Goal: Task Accomplishment & Management: Manage account settings

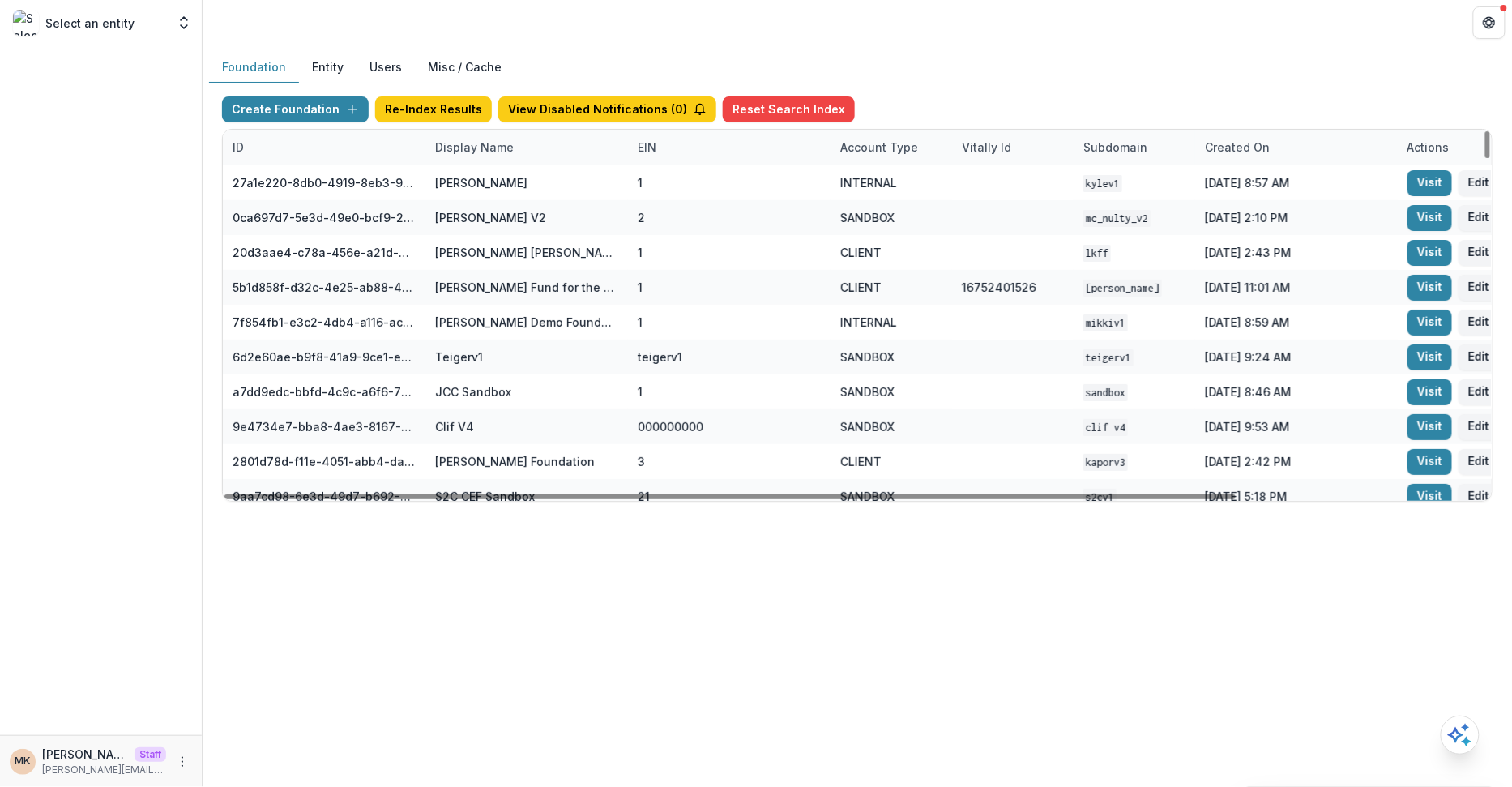
click at [478, 142] on div "Display Name" at bounding box center [474, 147] width 98 height 17
click at [395, 47] on div "Foundation Entity Users Misc / Cache Create Foundation Re-Index Results View Di…" at bounding box center [857, 283] width 1309 height 476
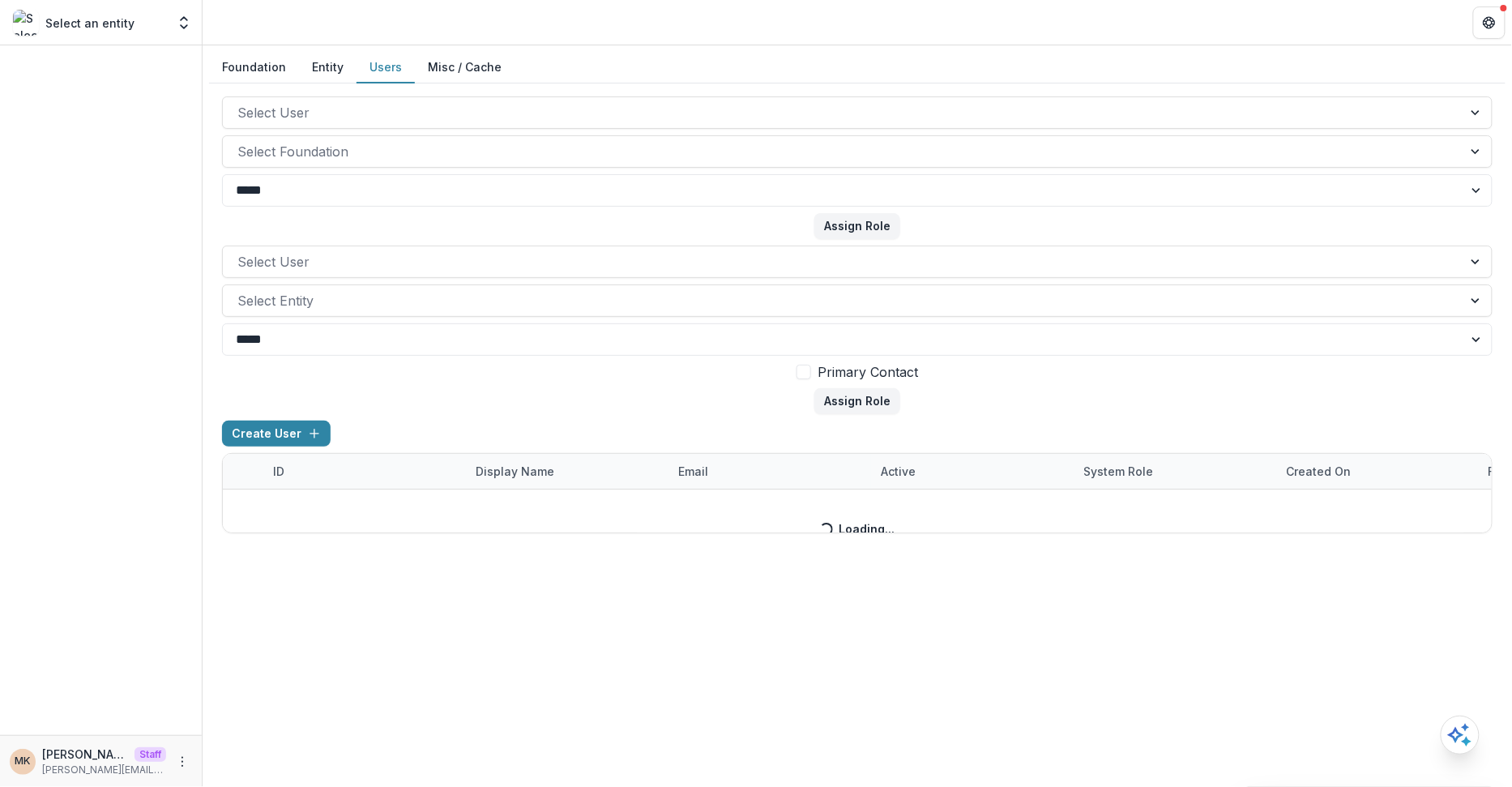
click at [394, 53] on button "Users" at bounding box center [386, 68] width 59 height 32
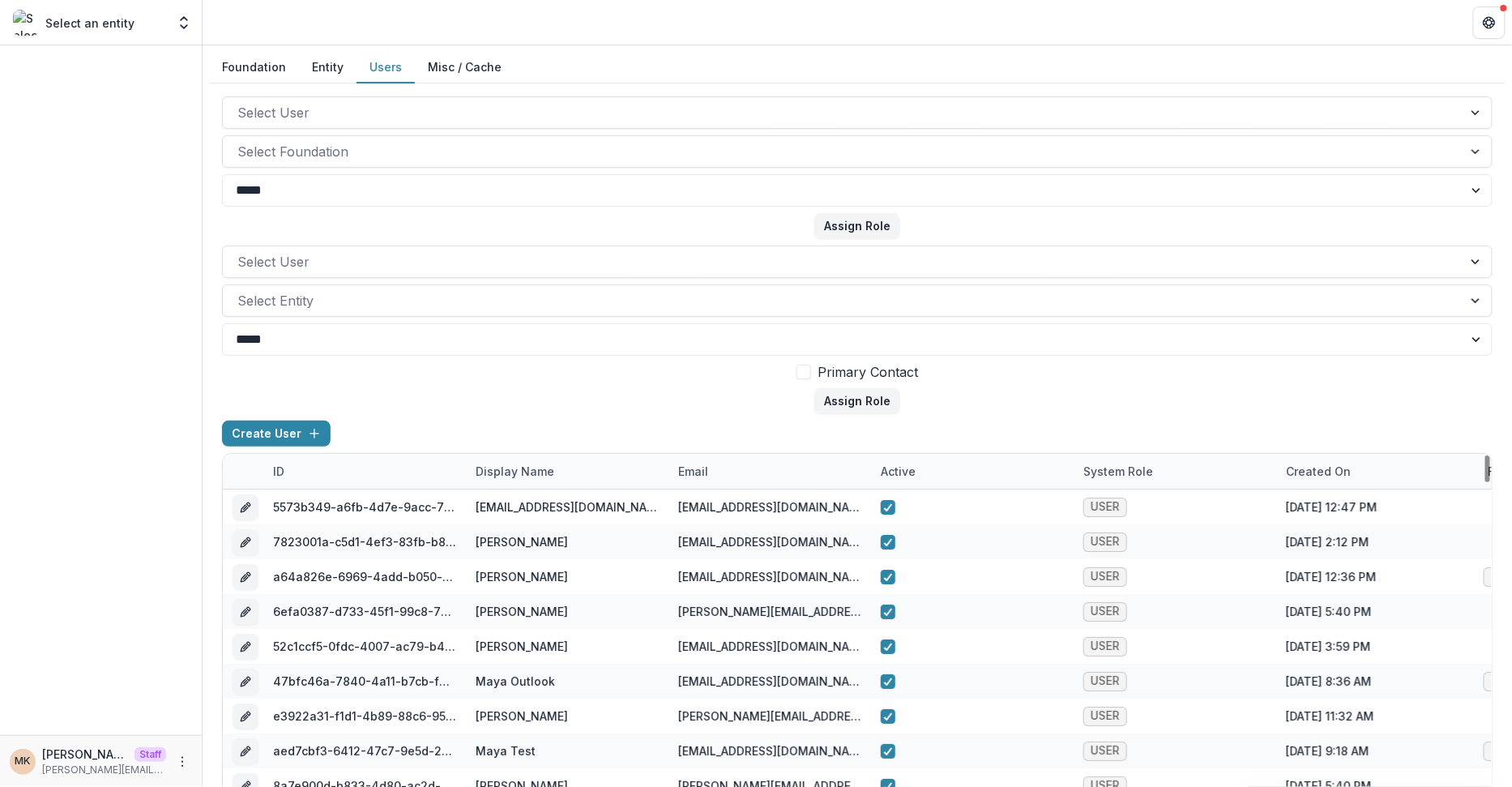
click at [501, 466] on div "Display Name" at bounding box center [515, 471] width 98 height 17
click at [595, 343] on select "***** ****" at bounding box center [857, 340] width 1271 height 32
click at [515, 465] on div "Display Name" at bounding box center [515, 471] width 98 height 17
click at [740, 484] on div "email" at bounding box center [770, 471] width 203 height 35
click at [728, 508] on input at bounding box center [769, 507] width 195 height 26
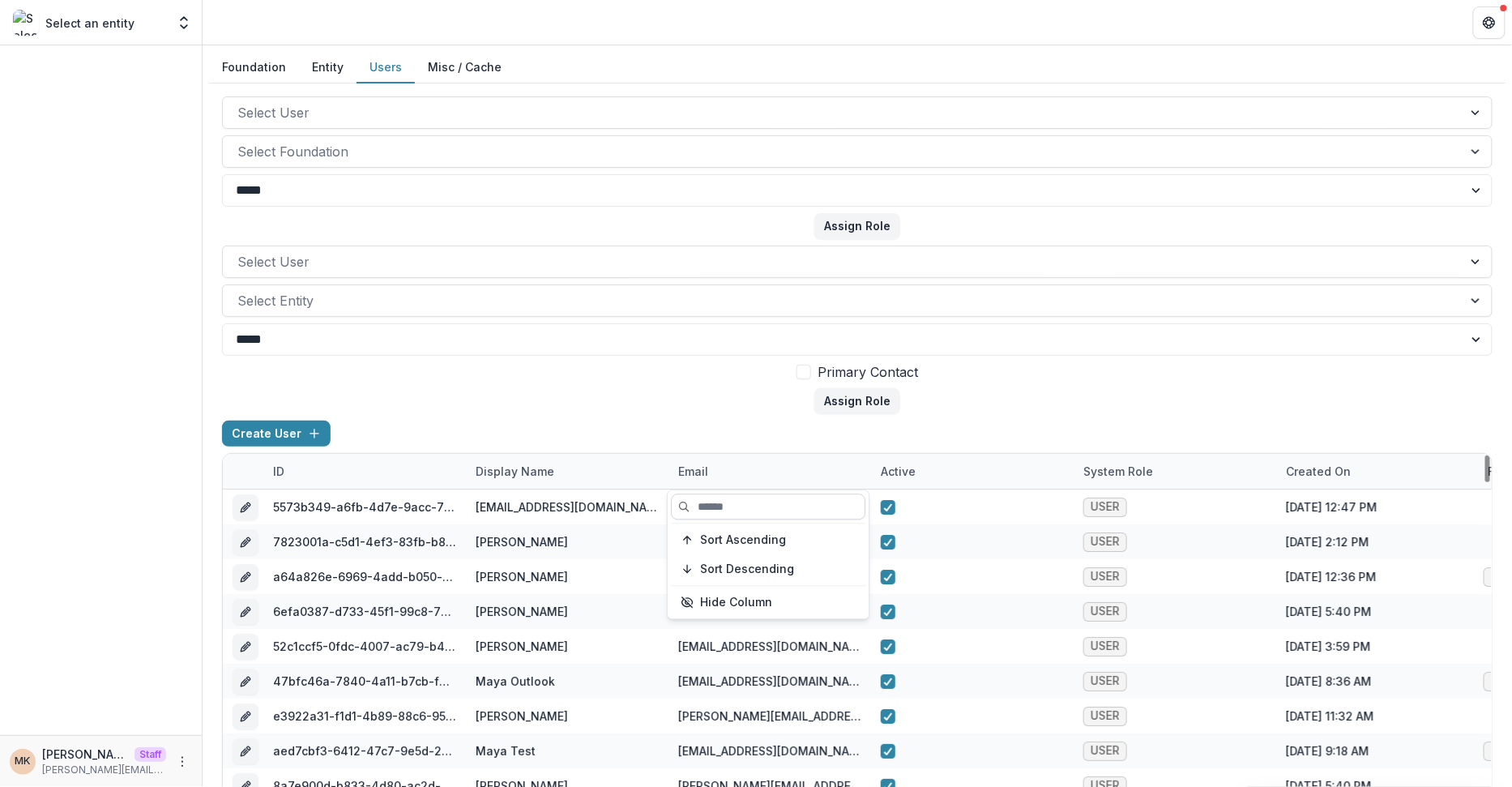
paste input "**********"
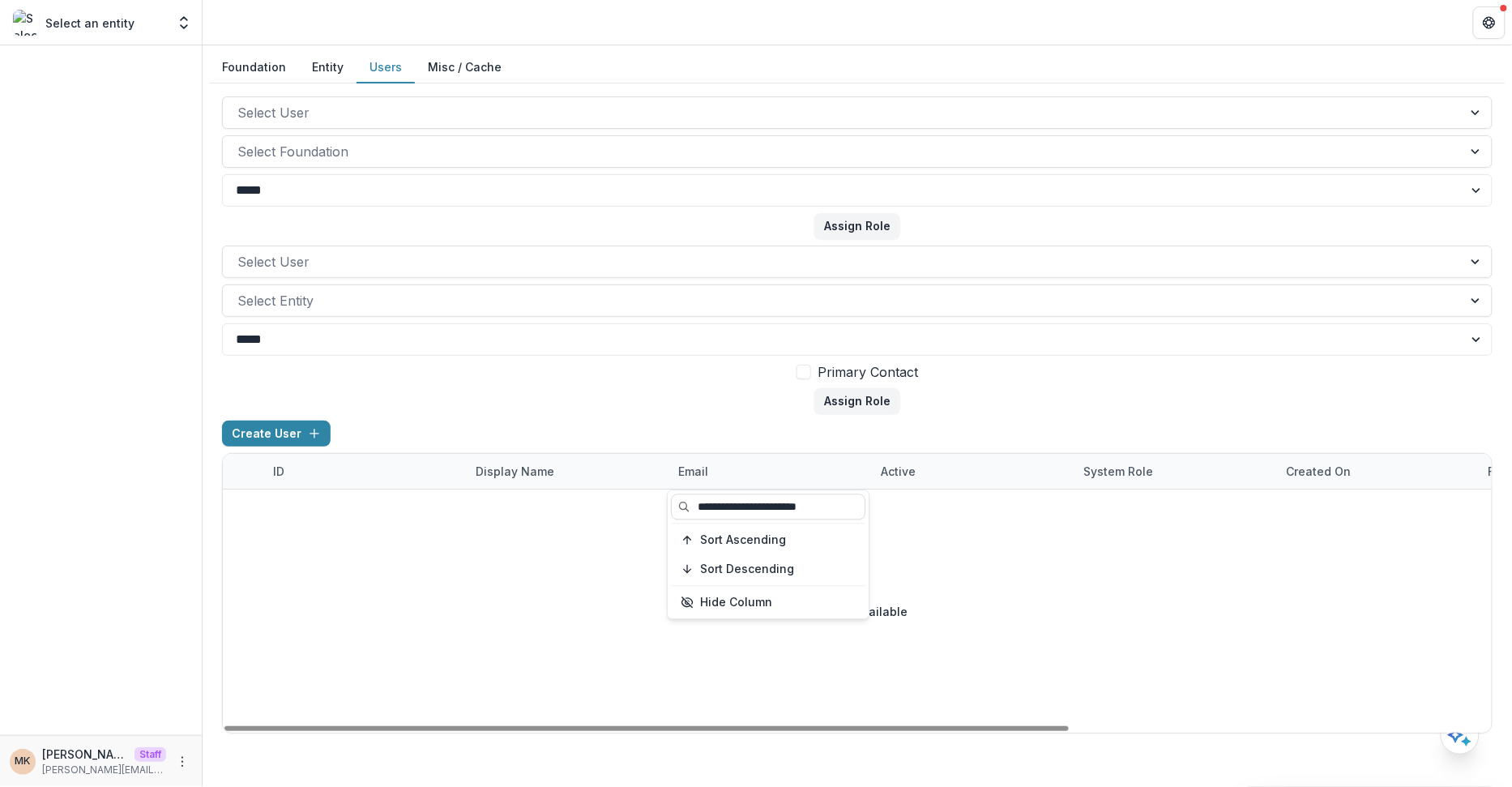
type input "**********"
click at [1066, 413] on form "Select User Select Entity ***** **** Primary Contact Assign Role" at bounding box center [857, 329] width 1271 height 169
click at [736, 479] on div "email" at bounding box center [770, 471] width 203 height 35
click at [849, 508] on input "**********" at bounding box center [769, 507] width 195 height 26
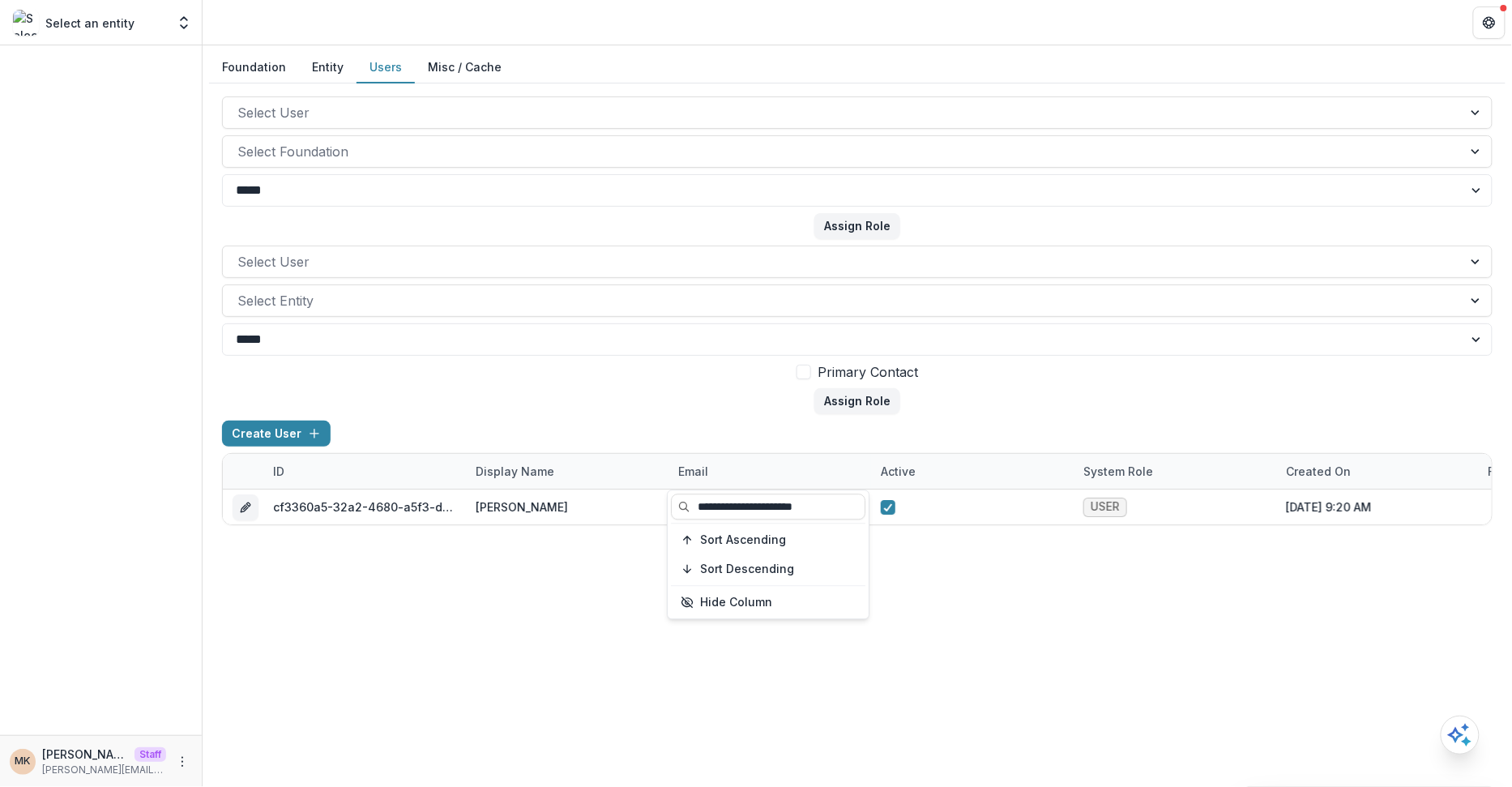
type input "**********"
click at [1050, 409] on form "Select User Select Entity ***** **** Primary Contact Assign Role" at bounding box center [857, 329] width 1271 height 169
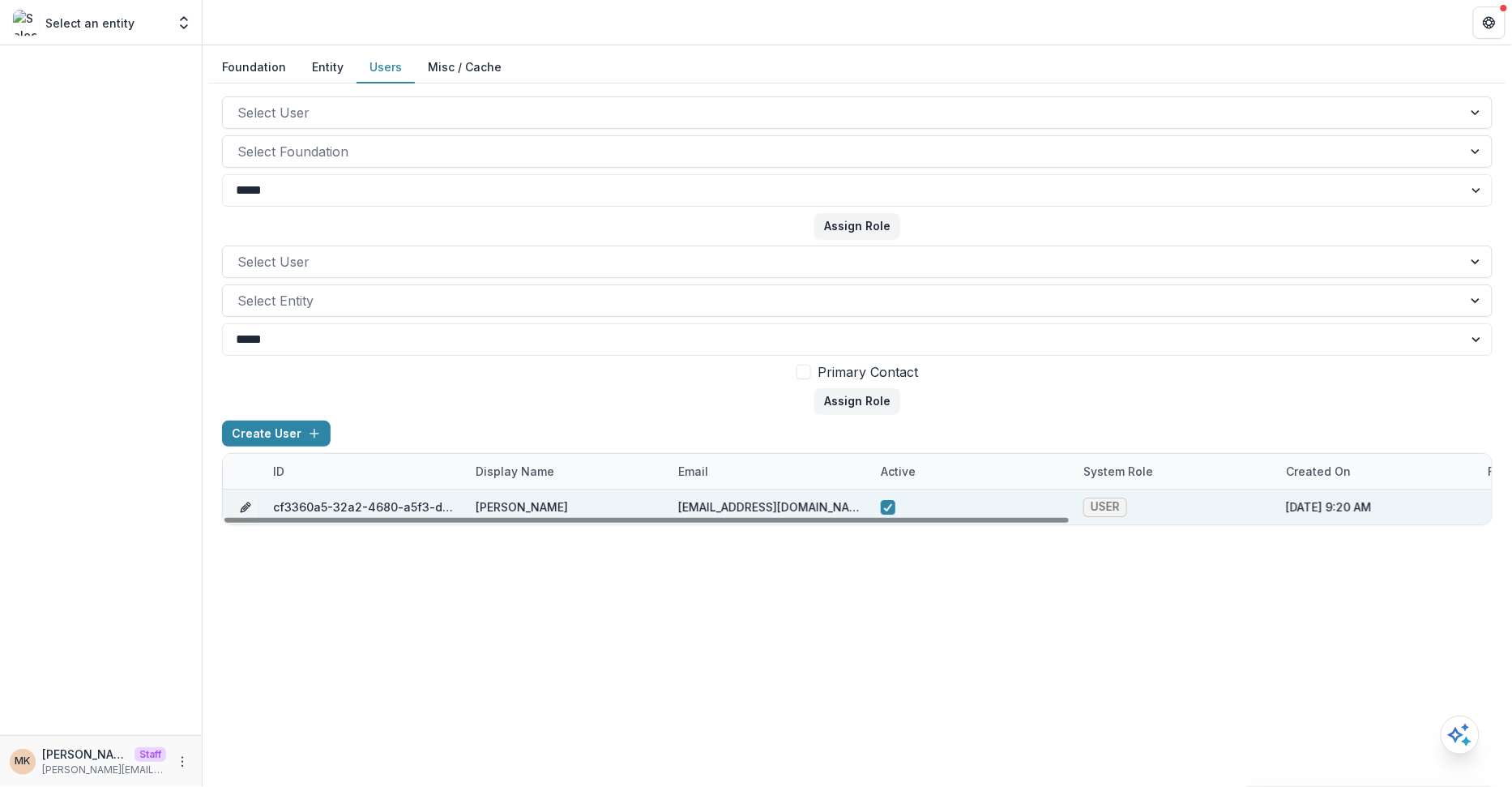
scroll to position [0, 633]
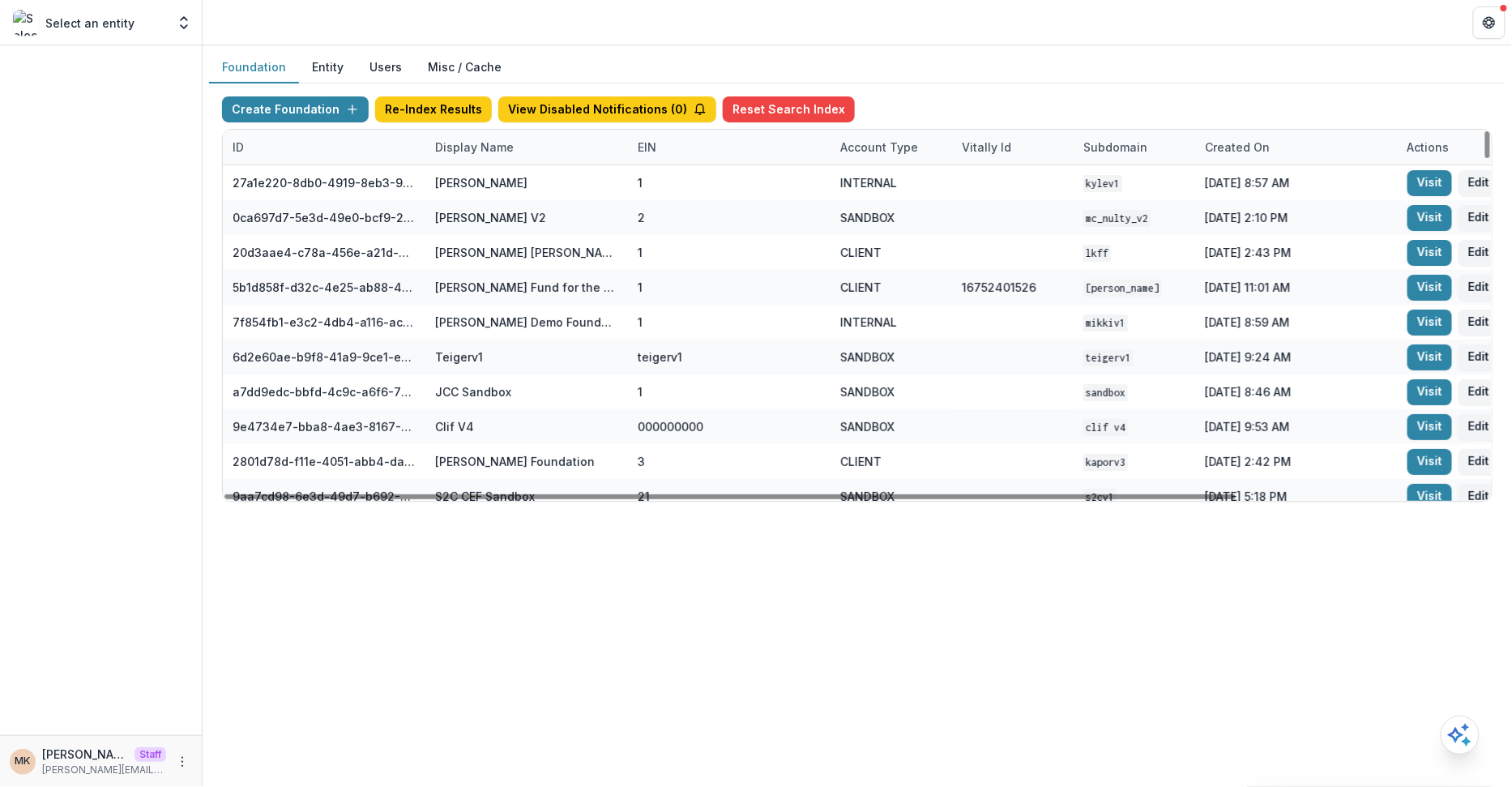
click at [544, 152] on div "Display Name" at bounding box center [526, 147] width 203 height 35
click at [496, 205] on button "Sort Ascending" at bounding box center [525, 215] width 195 height 26
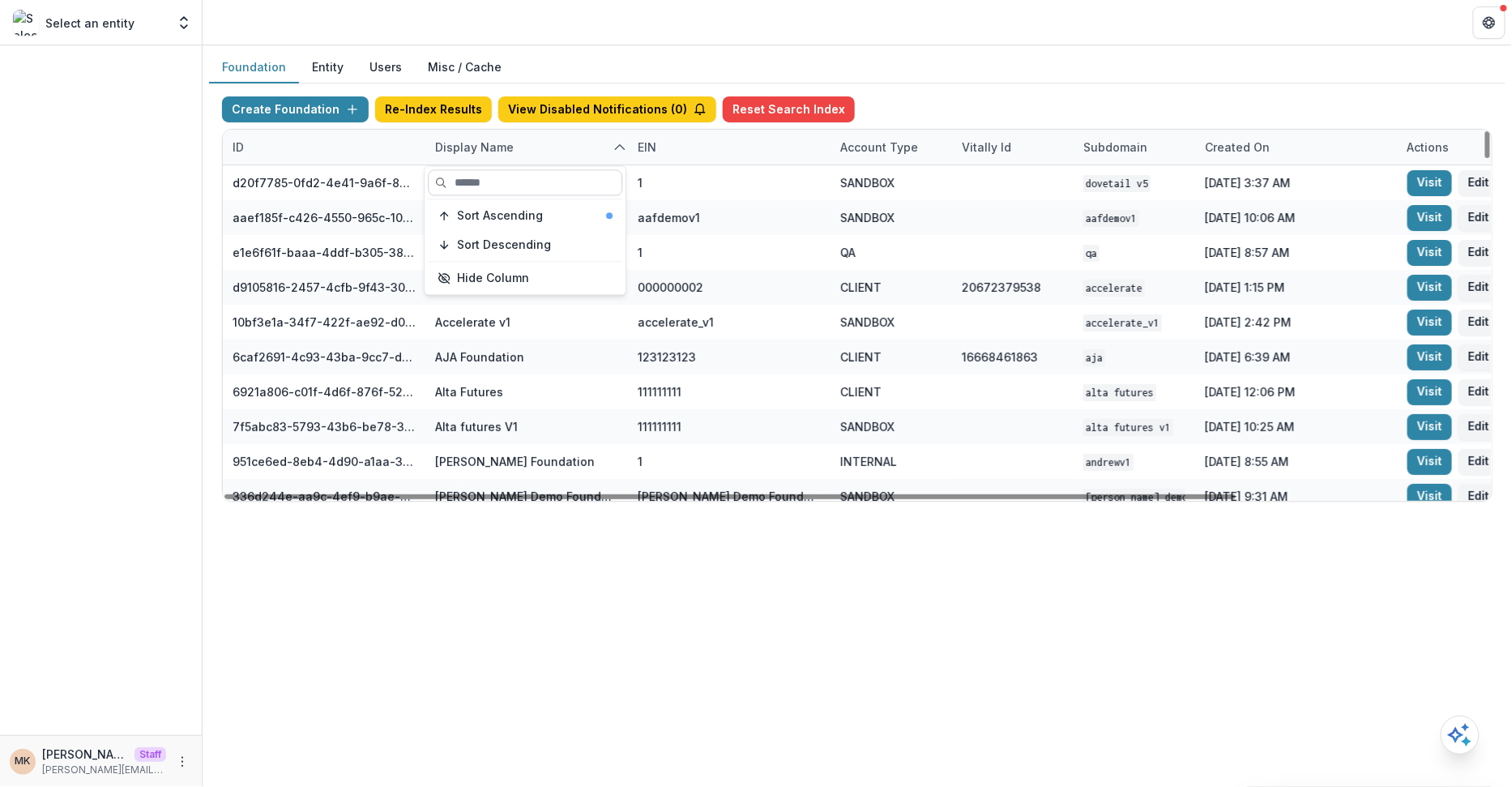
click at [489, 181] on input at bounding box center [525, 182] width 195 height 26
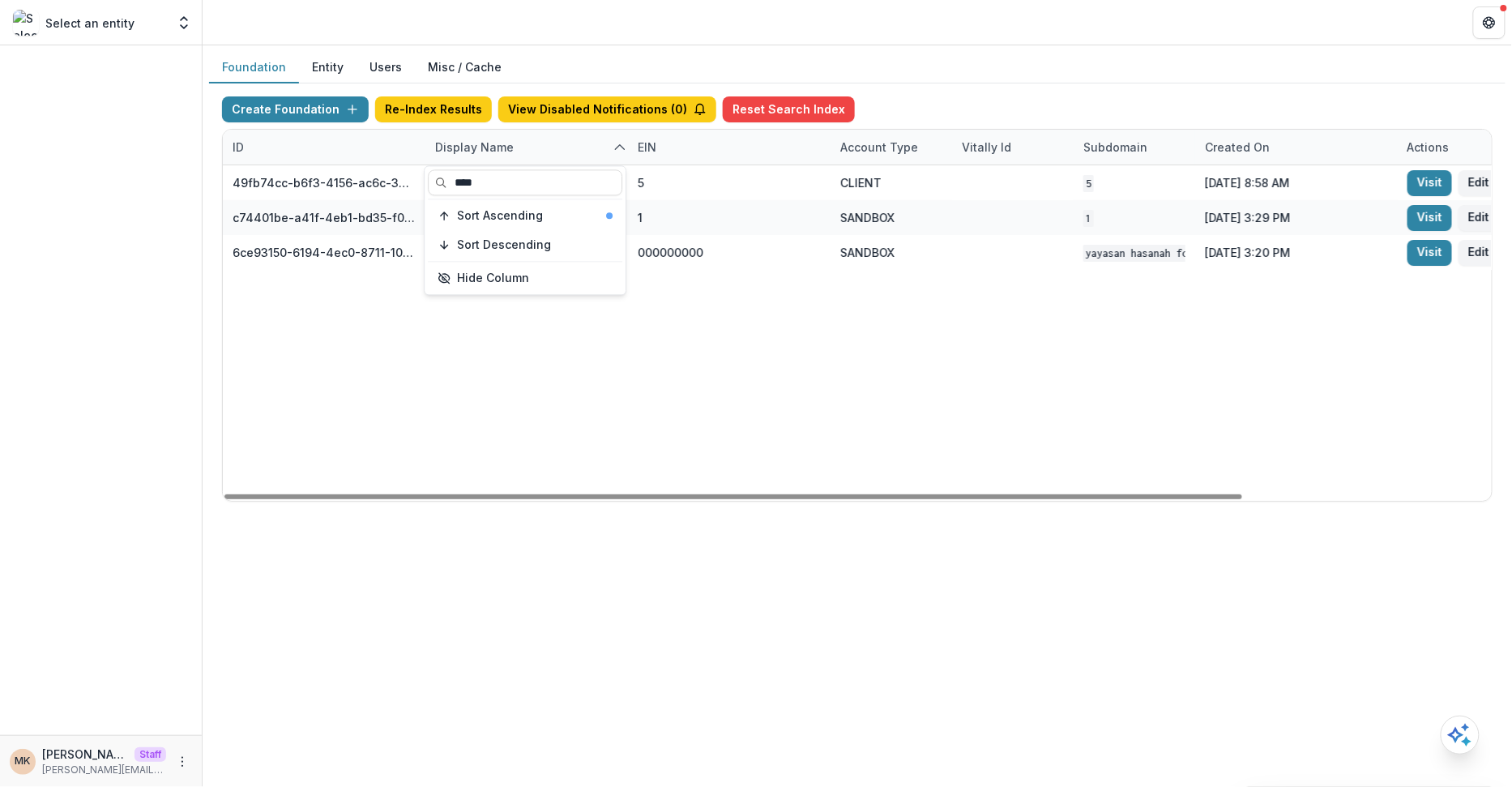
type input "****"
click at [960, 48] on div "Foundation Entity Users Misc / Cache Create Foundation Re-Index Results View Di…" at bounding box center [857, 283] width 1309 height 476
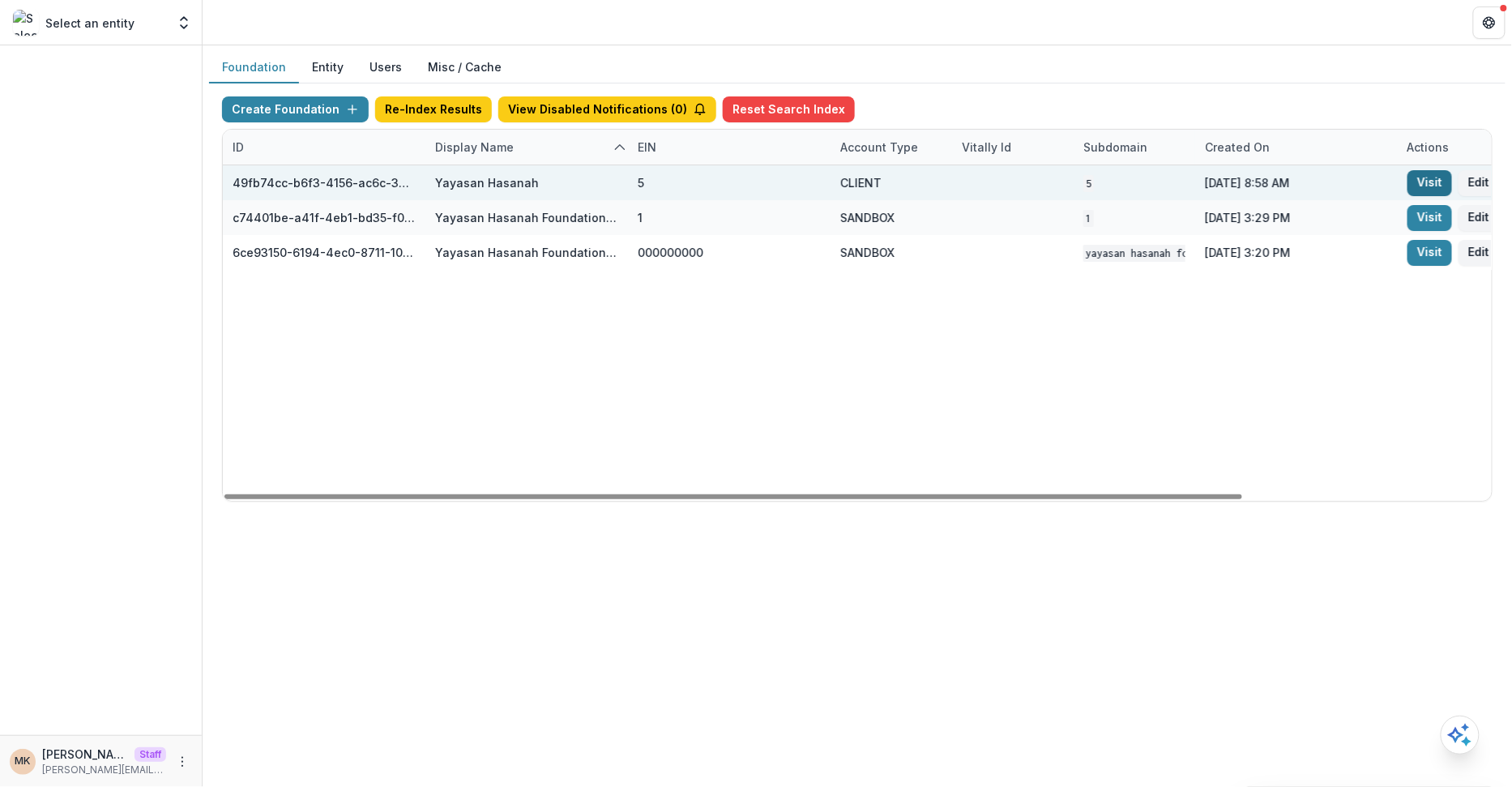
click at [1438, 177] on link "Visit" at bounding box center [1429, 183] width 44 height 26
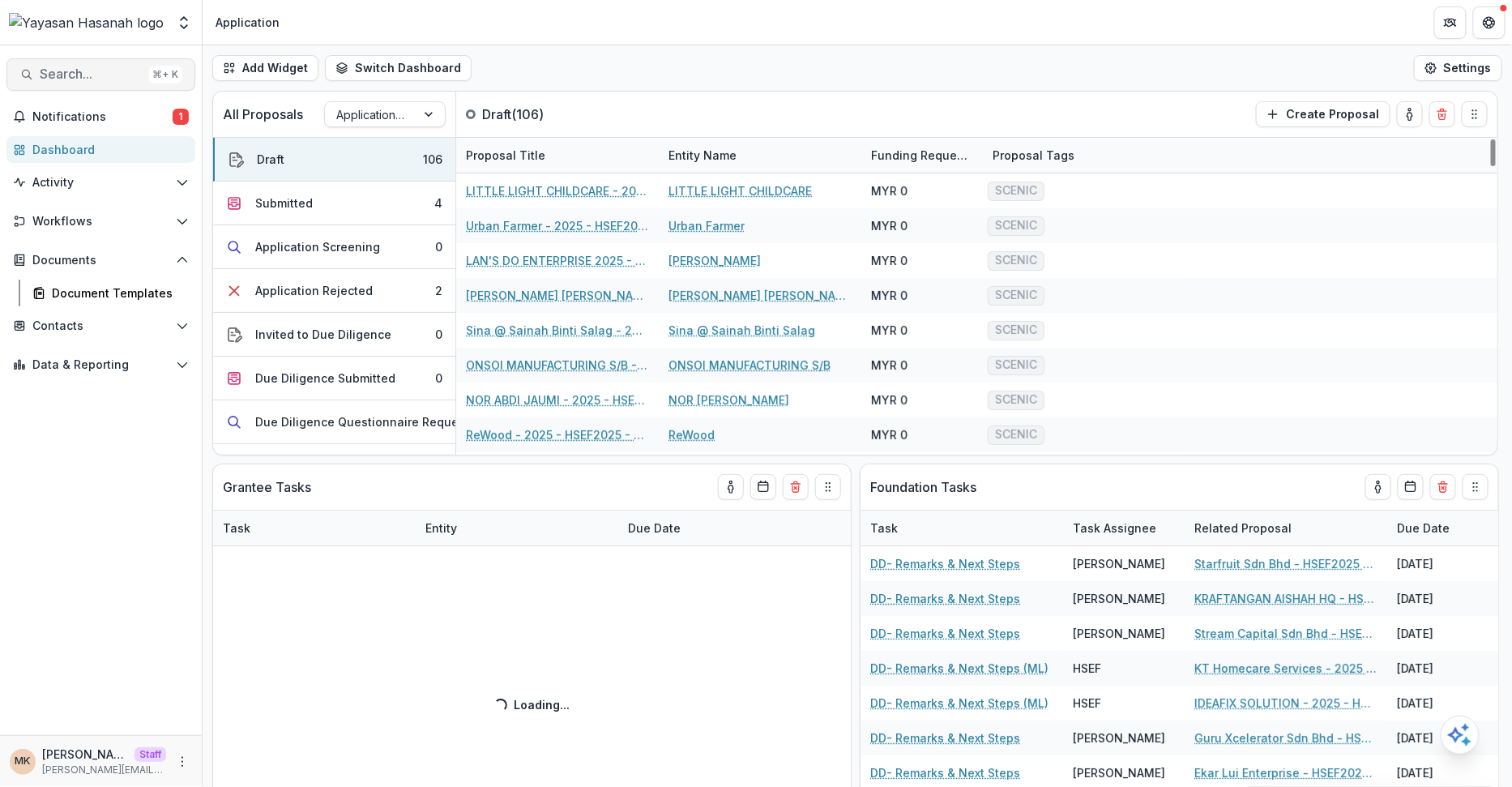
click at [100, 69] on span "Search..." at bounding box center [91, 74] width 103 height 15
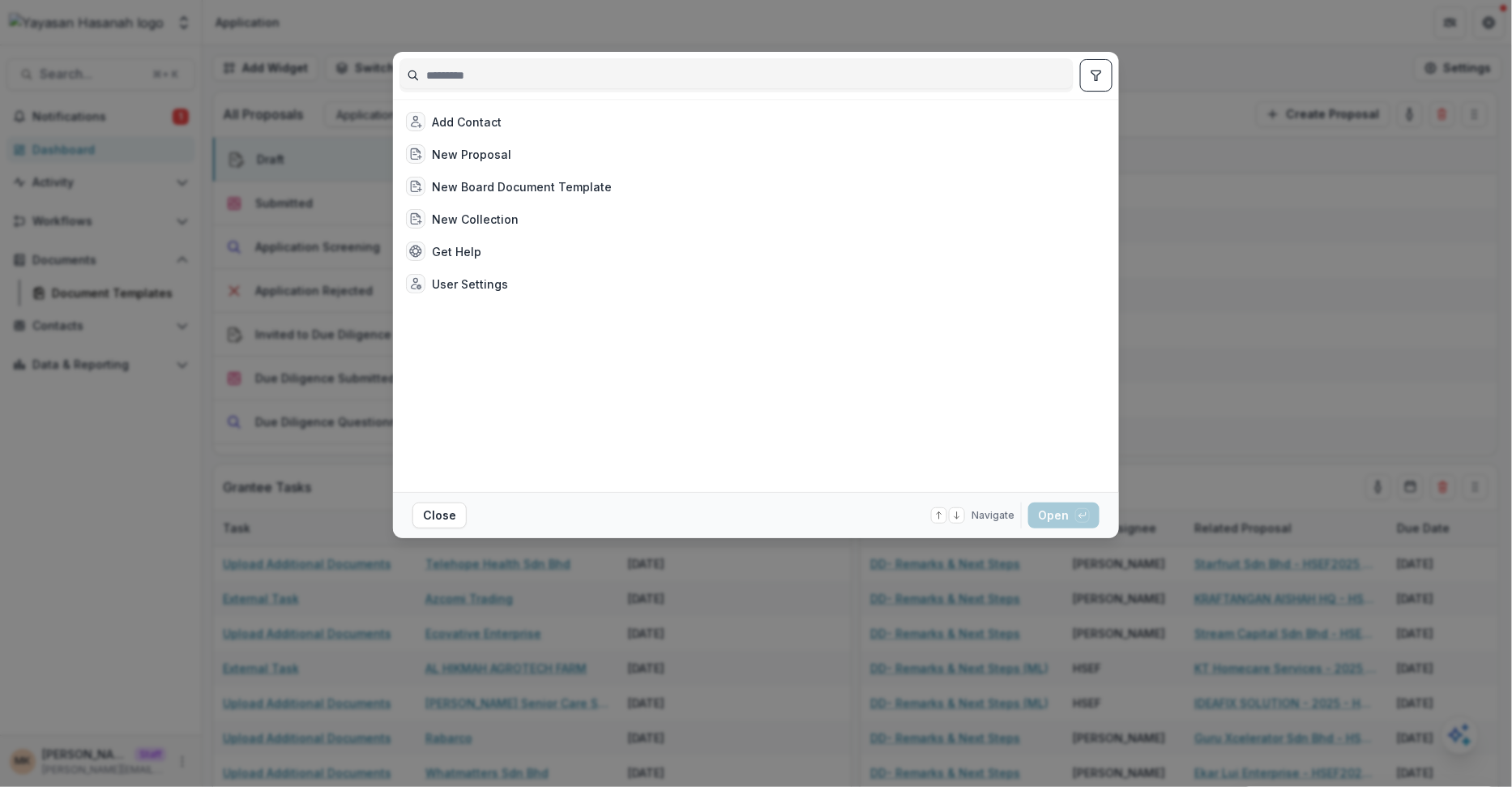
click at [132, 455] on div "Add Contact New Proposal New Board Document Template New Collection Get Help Us…" at bounding box center [756, 393] width 1512 height 787
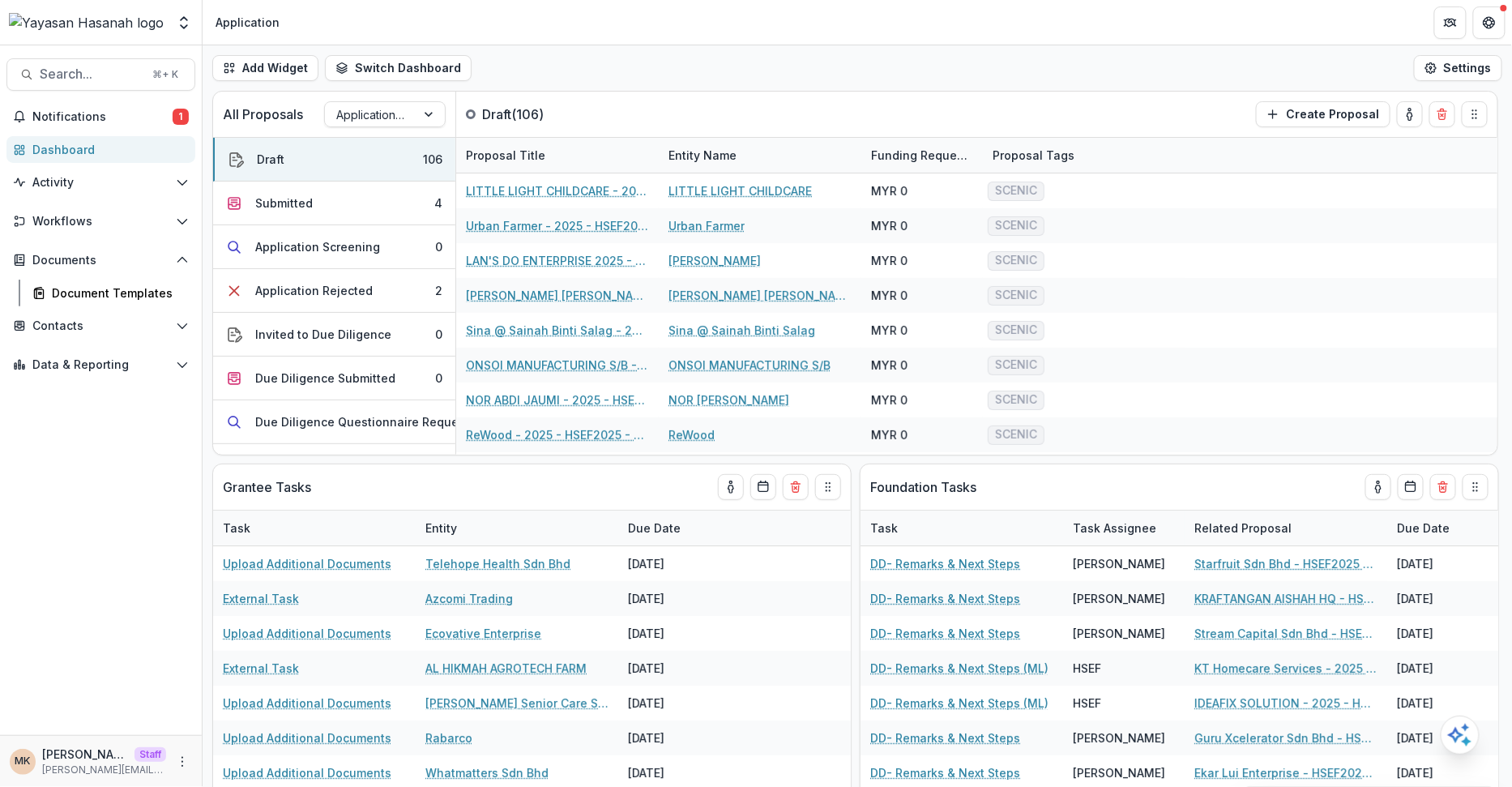
click at [80, 340] on div "Contacts Grantees Communications" at bounding box center [101, 329] width 202 height 32
click at [77, 334] on button "Contacts" at bounding box center [101, 325] width 189 height 26
click at [79, 366] on div "Grantees" at bounding box center [117, 358] width 131 height 17
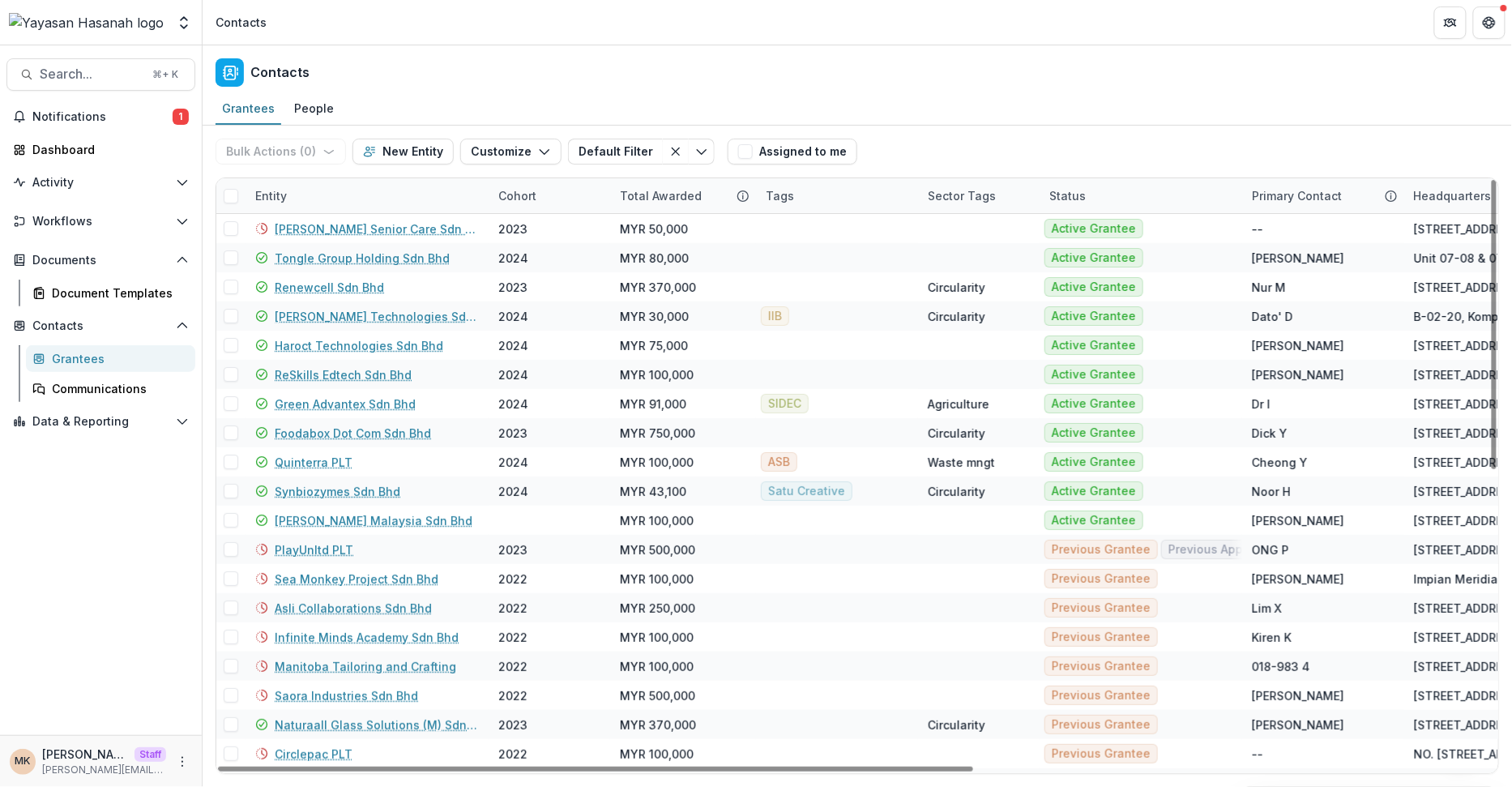
click at [334, 187] on div "Entity" at bounding box center [367, 196] width 243 height 35
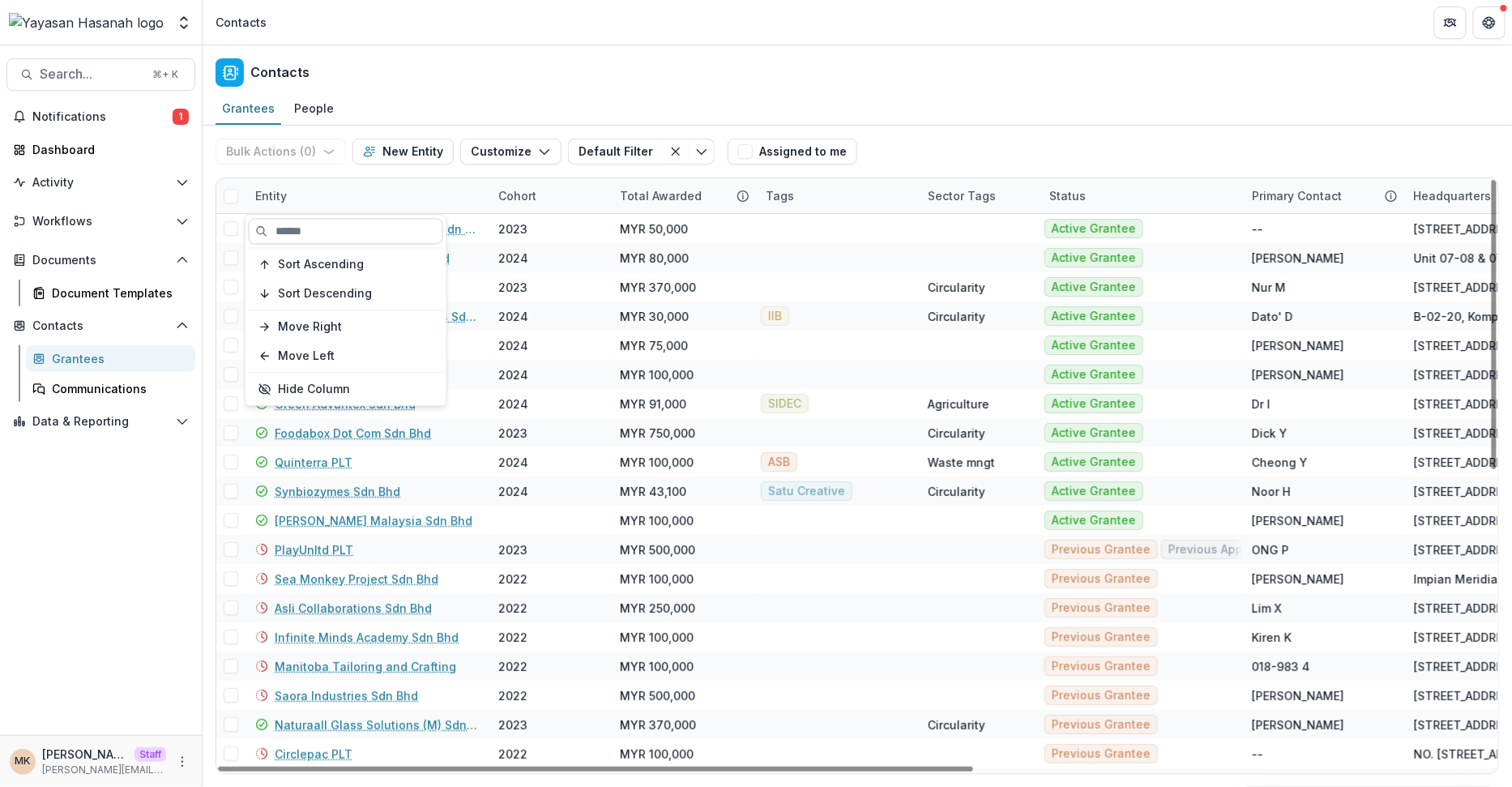
click at [314, 229] on input at bounding box center [346, 231] width 195 height 26
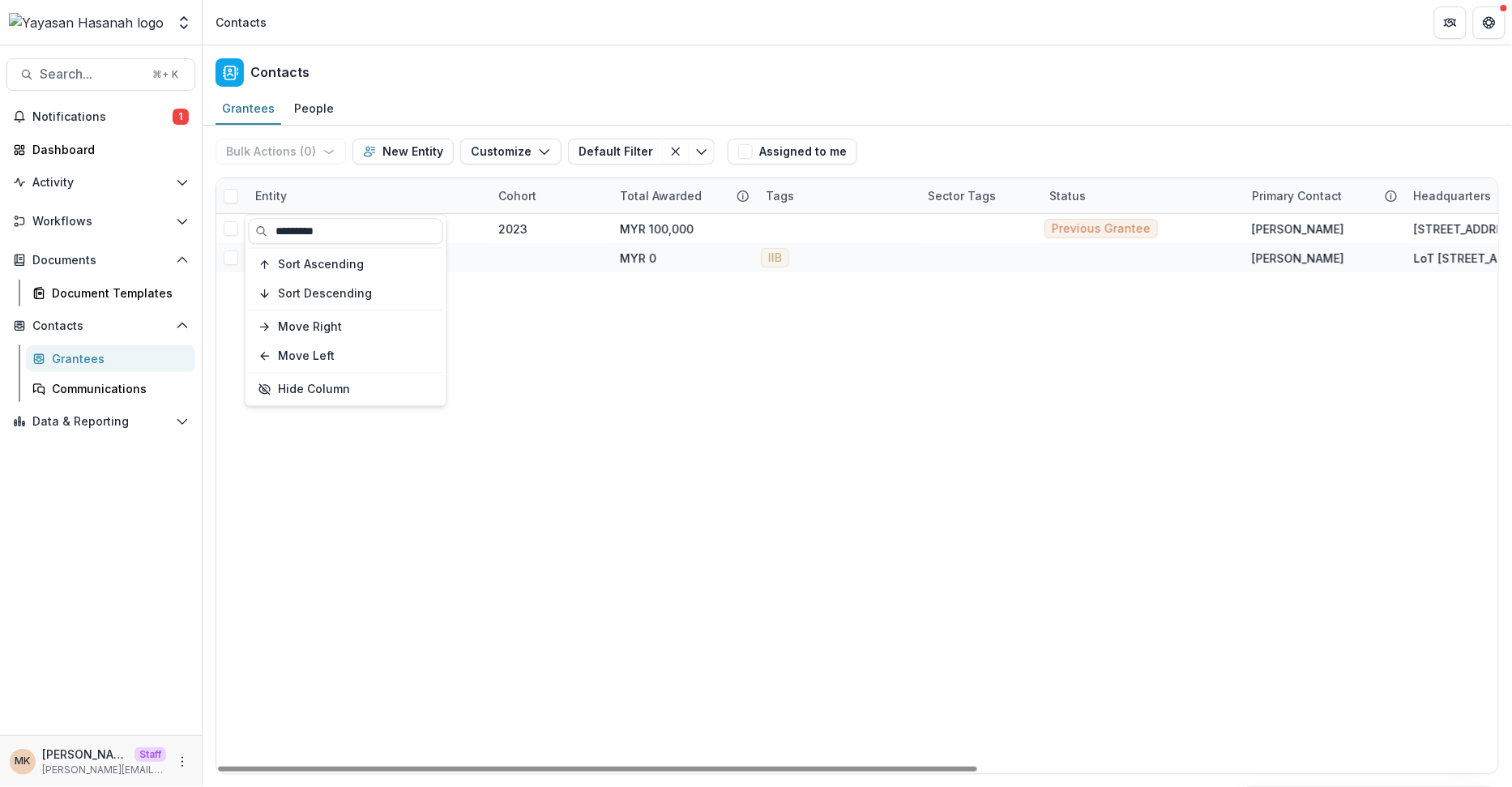
type input "*********"
click at [529, 337] on div "Tenvision Consulting 2023 MYR 100,000 Previous Grantee Mohd F 17 Jalan Utarid U…" at bounding box center [1296, 493] width 2160 height 559
click at [179, 21] on icon "Open entity switcher" at bounding box center [184, 23] width 16 height 16
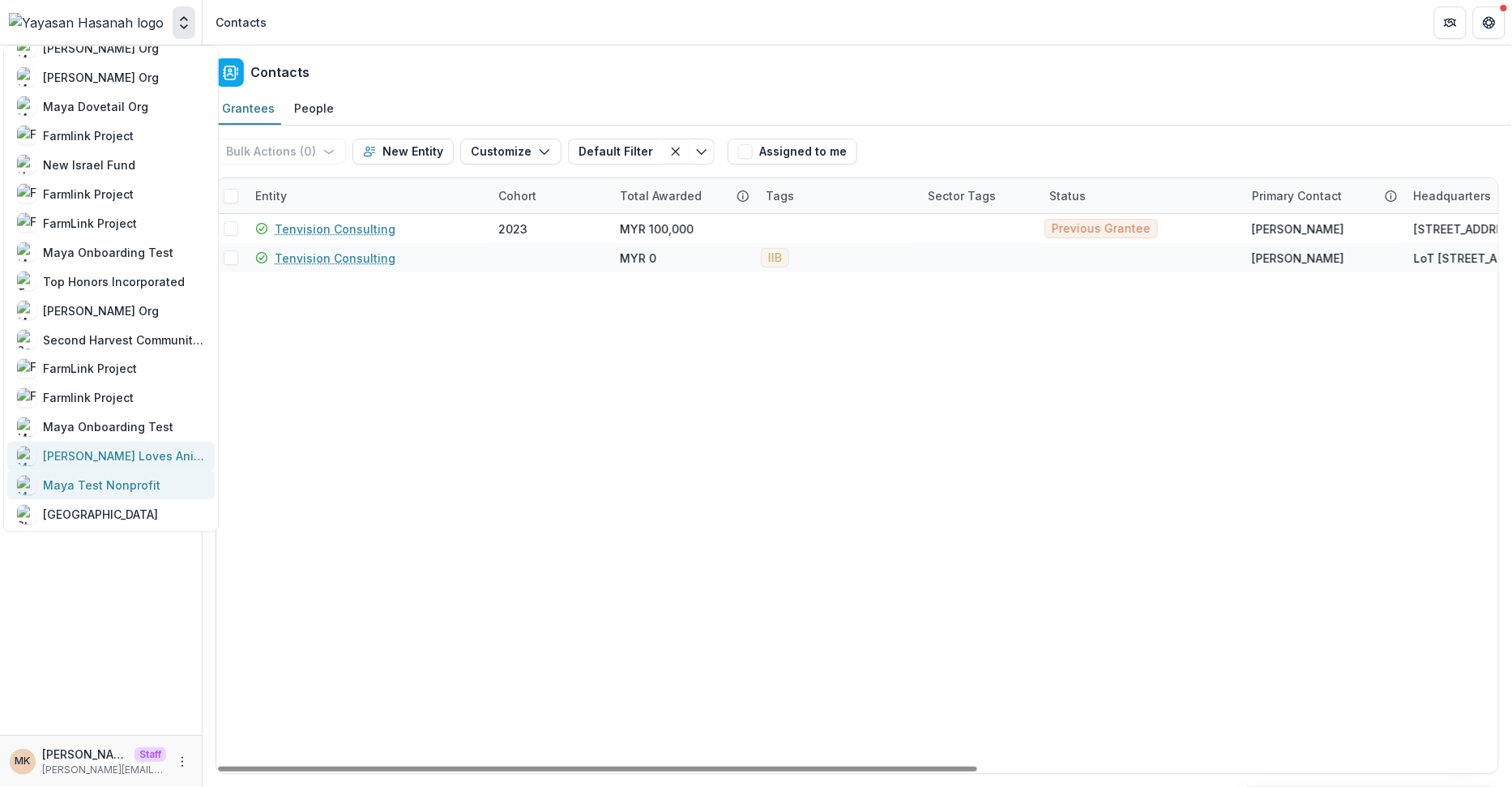
scroll to position [894, 0]
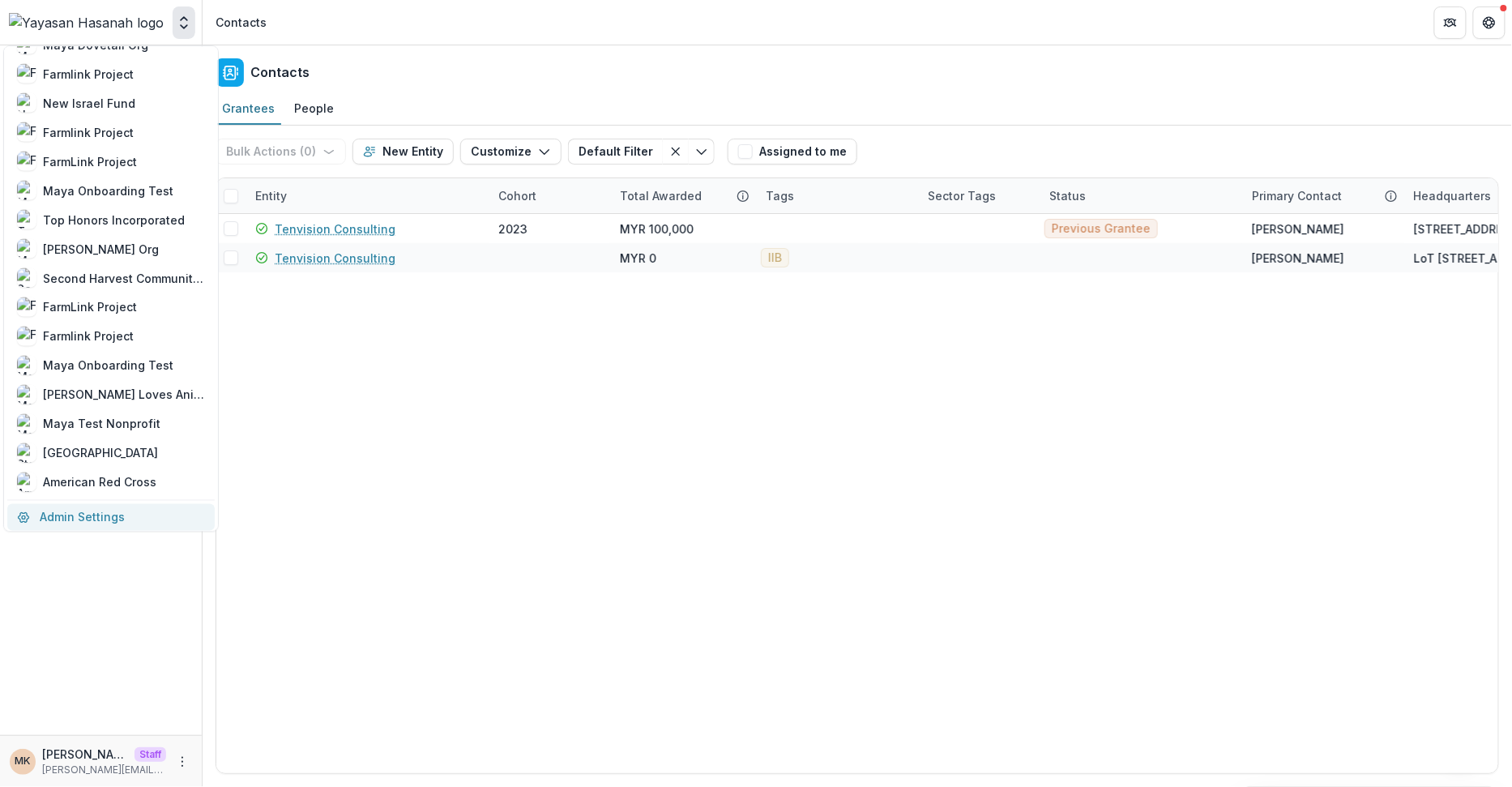
click at [69, 510] on link "Admin Settings" at bounding box center [111, 517] width 207 height 27
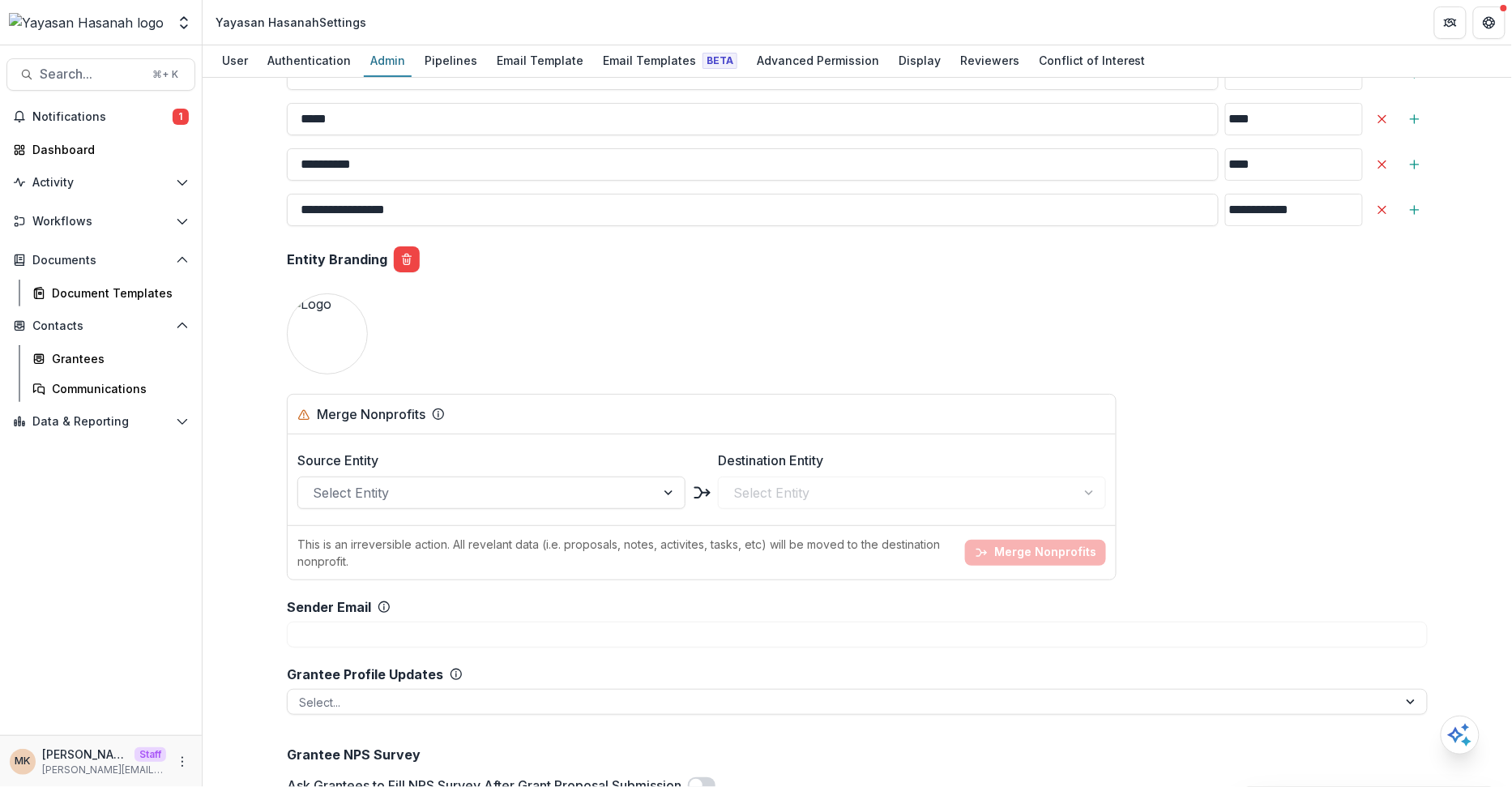
scroll to position [3196, 0]
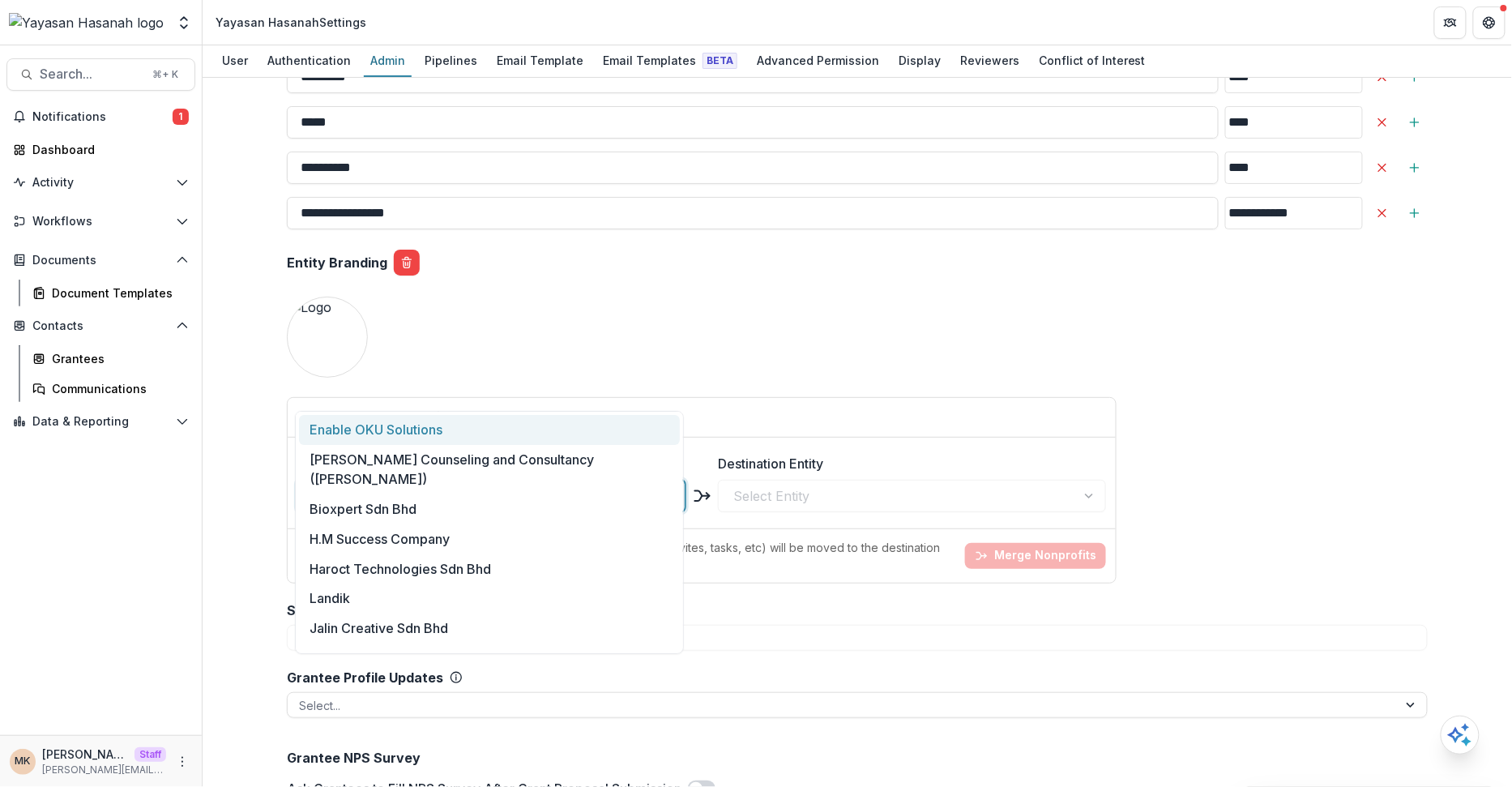
click at [414, 485] on div at bounding box center [477, 496] width 328 height 23
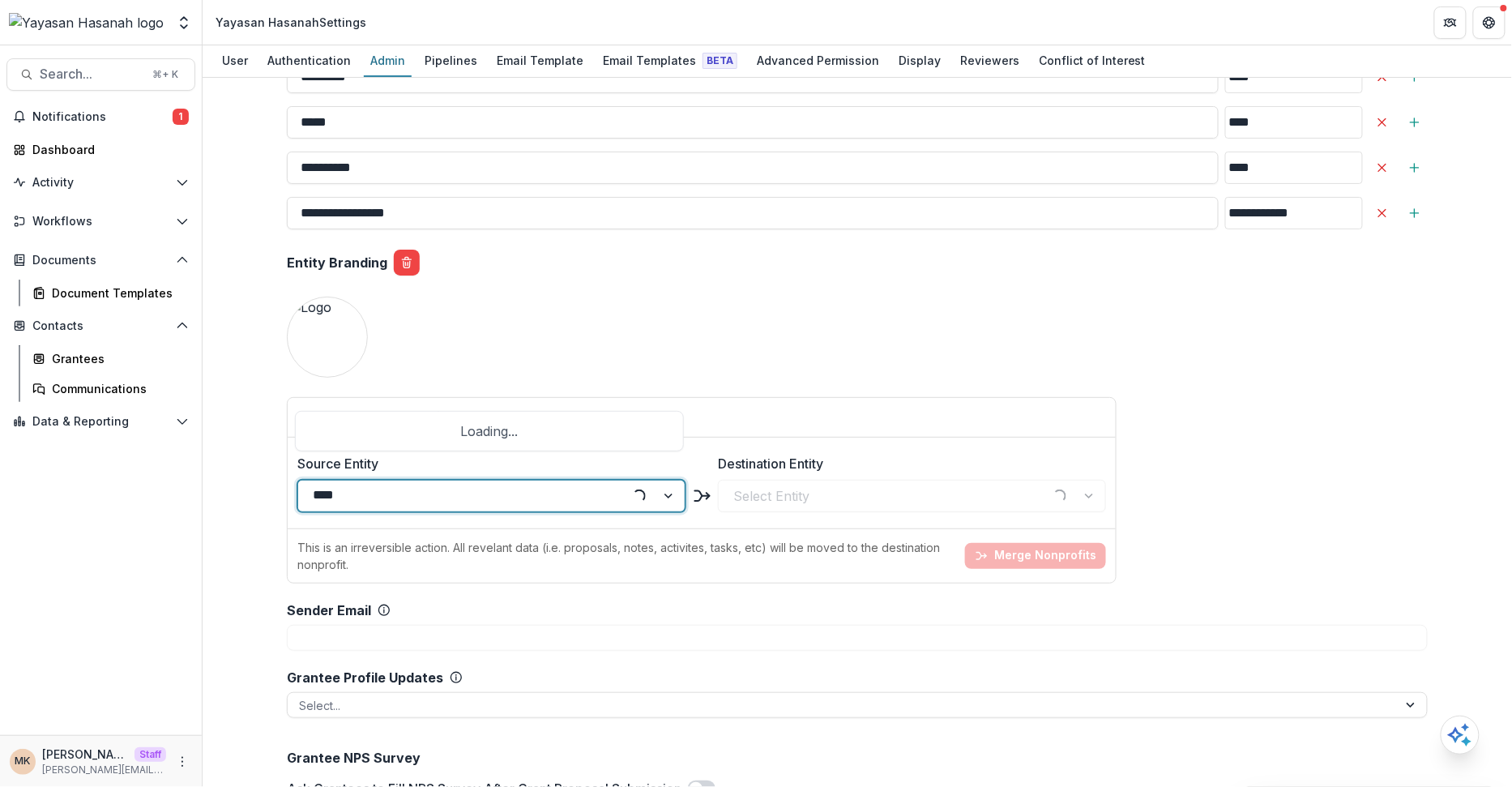
type input "*****"
click at [458, 421] on div "Tenvision Consulting" at bounding box center [489, 429] width 380 height 30
click at [808, 485] on div at bounding box center [897, 496] width 328 height 23
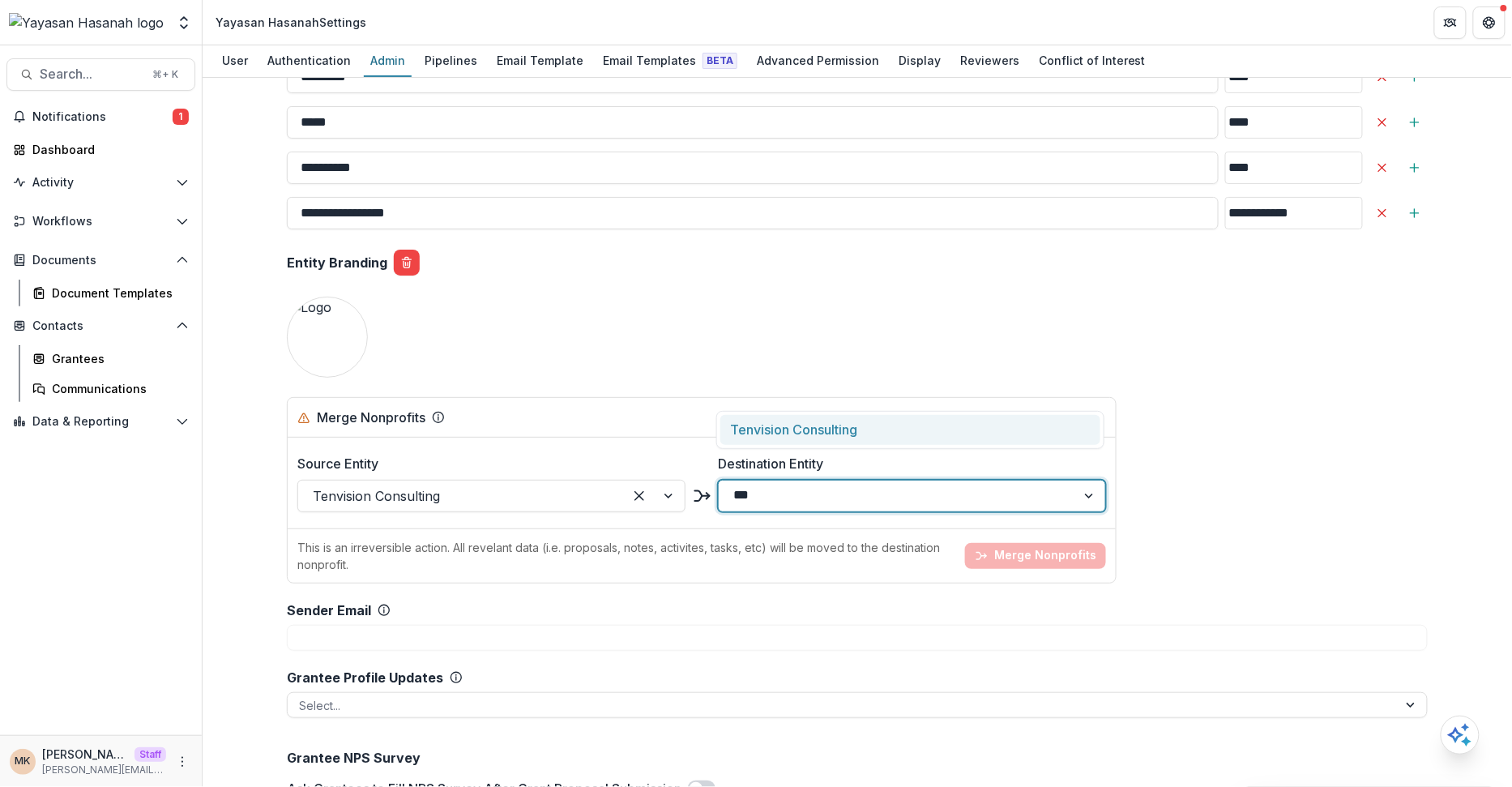
type input "****"
click at [824, 418] on div "Tenvision Consulting" at bounding box center [910, 429] width 380 height 30
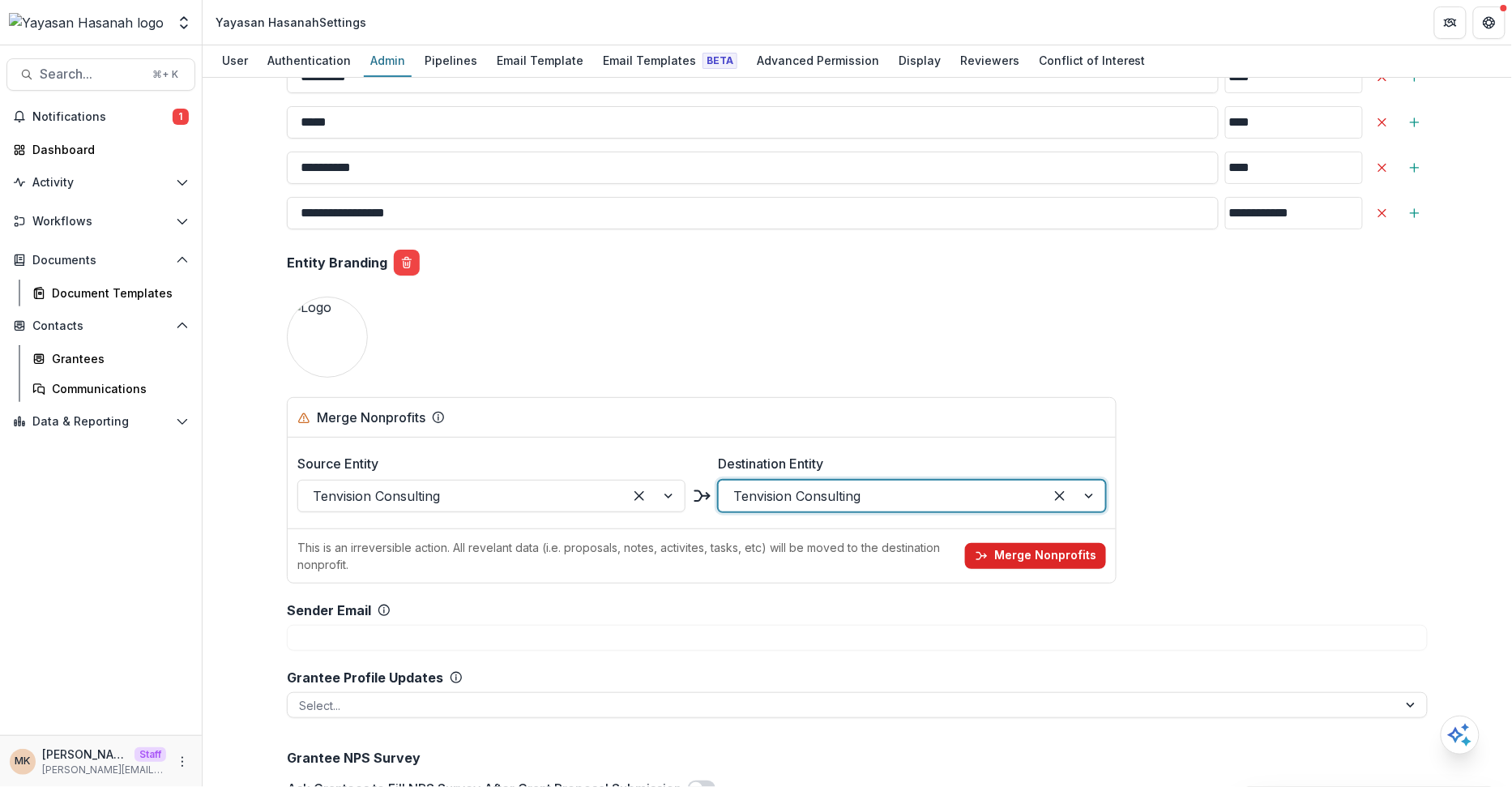
click at [1052, 544] on button "Merge Nonprofits" at bounding box center [1035, 556] width 141 height 26
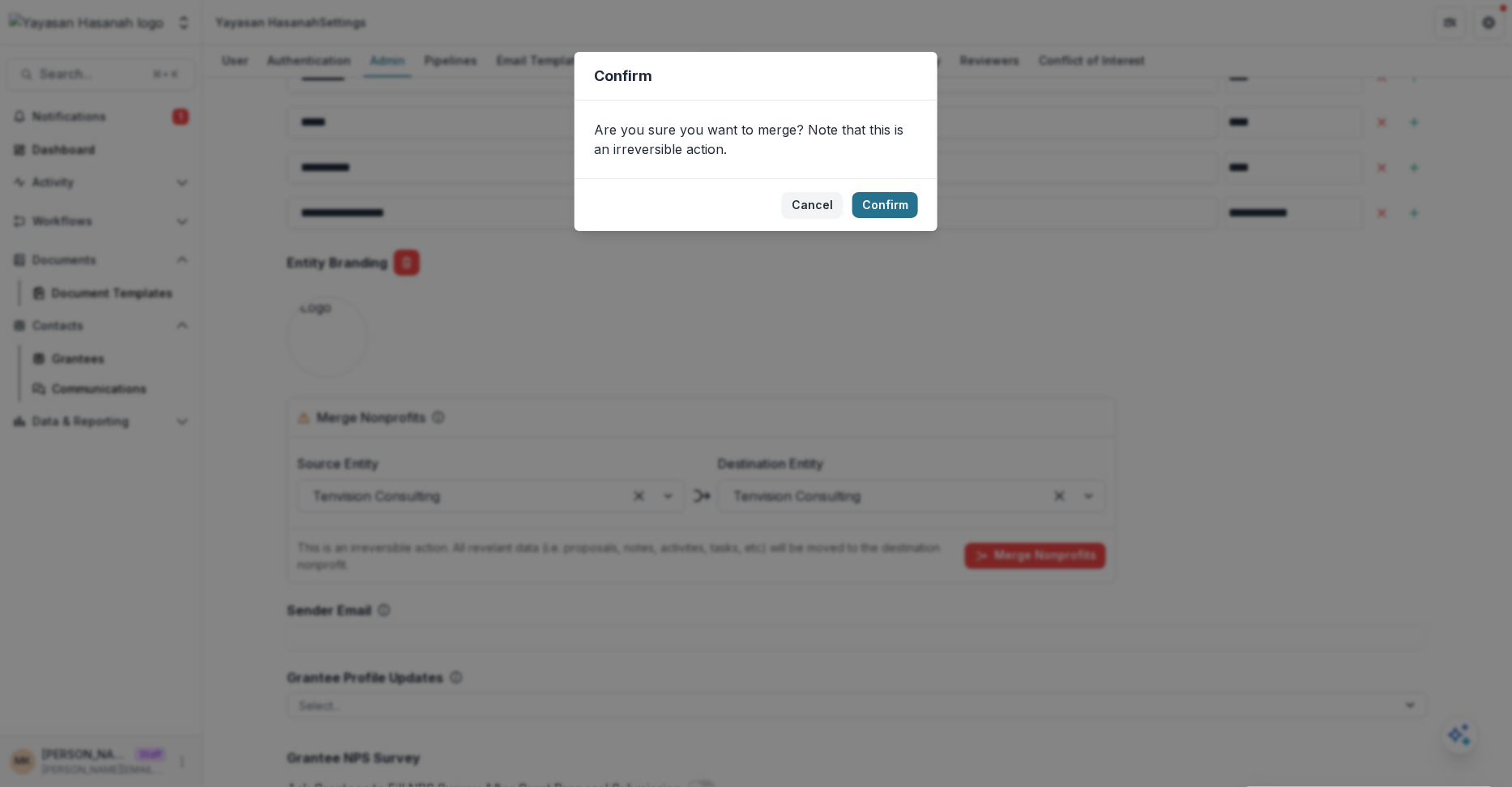
click at [883, 208] on button "Confirm" at bounding box center [885, 205] width 66 height 26
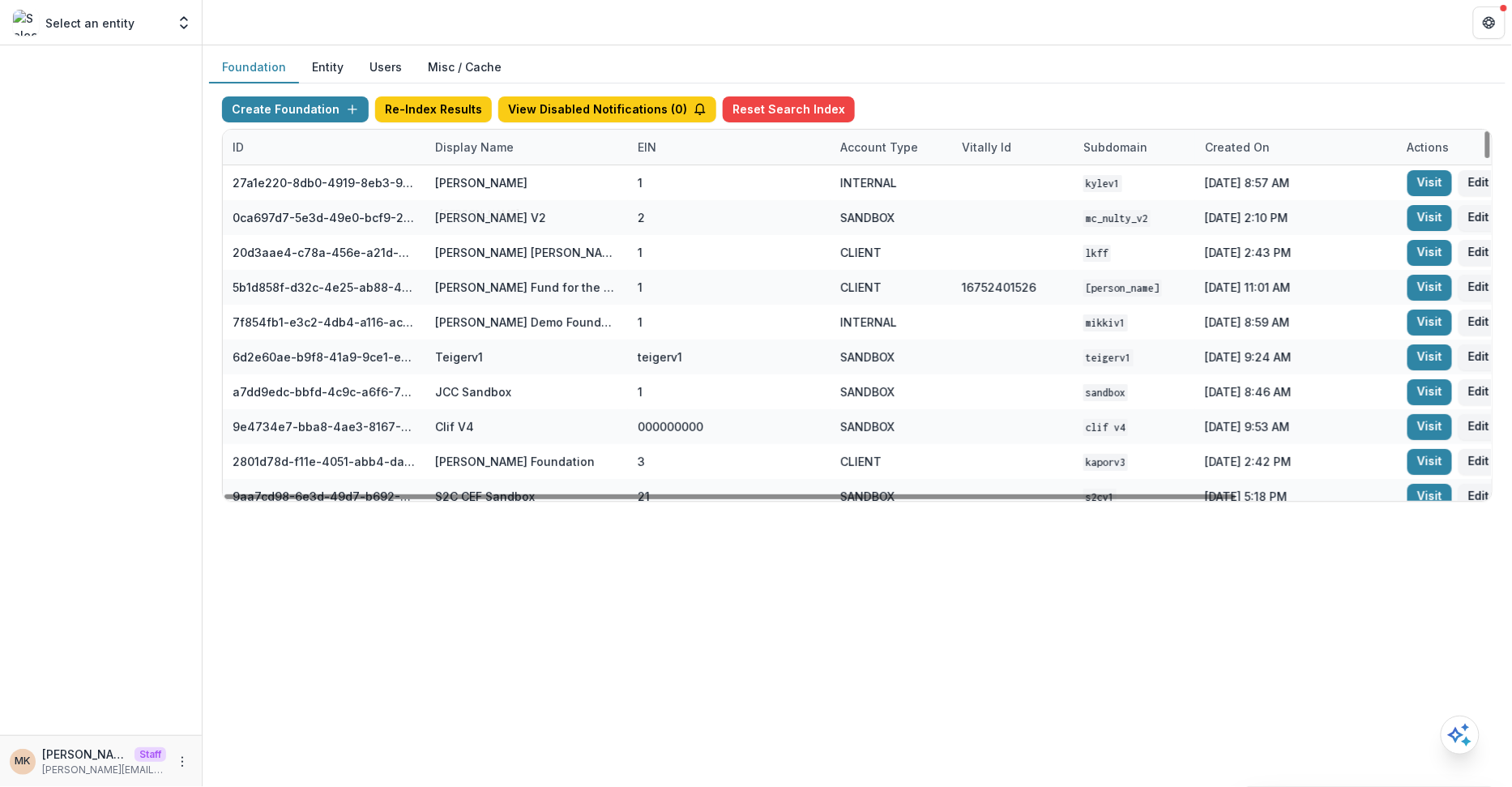
click at [499, 149] on div "Display Name" at bounding box center [474, 147] width 98 height 17
click at [502, 192] on input at bounding box center [525, 182] width 195 height 26
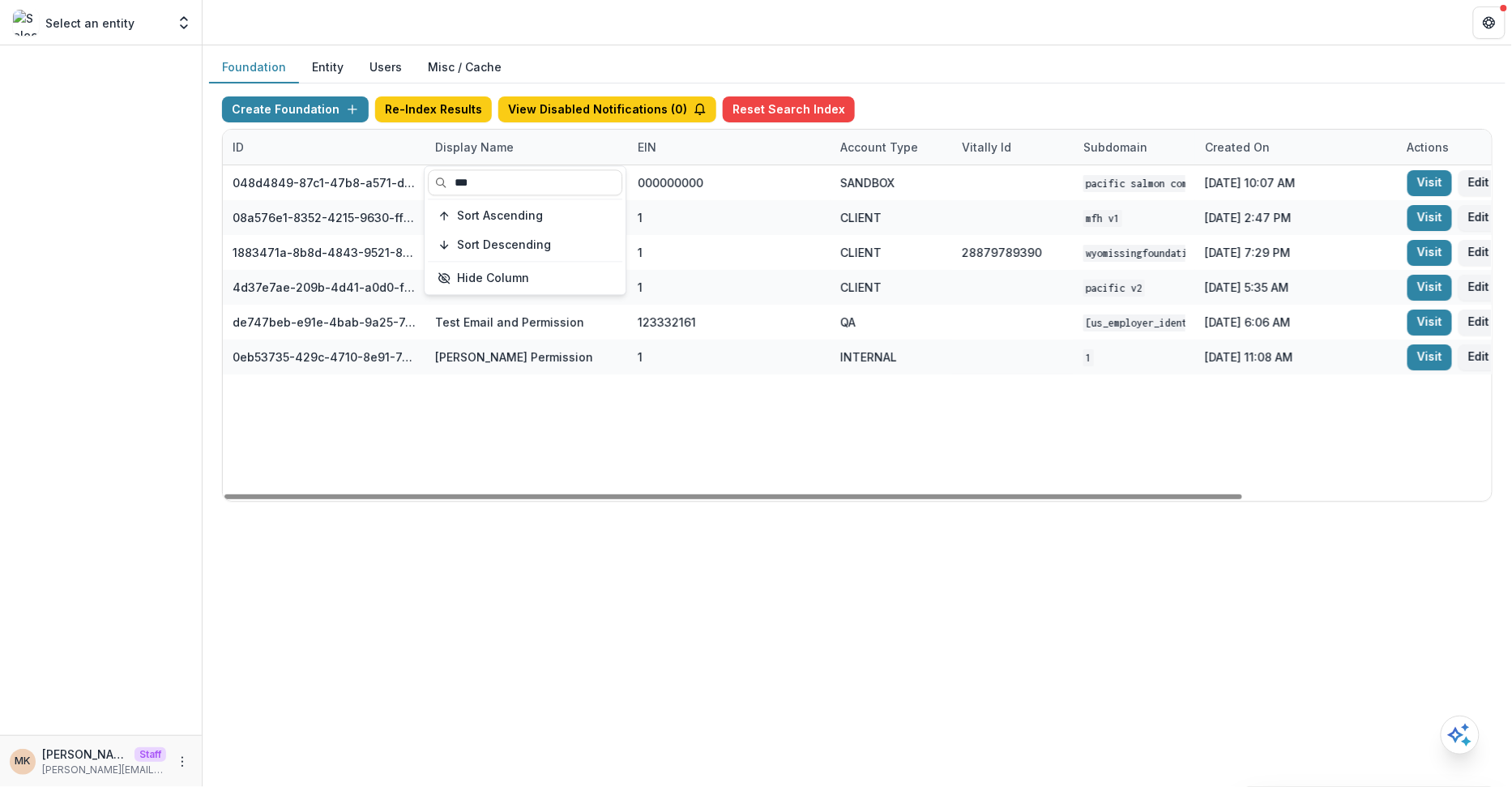
type input "***"
click at [937, 98] on div "Create Foundation Re-Index Results View Disabled Notifications ( 0 ) Reset Sear…" at bounding box center [857, 113] width 1271 height 32
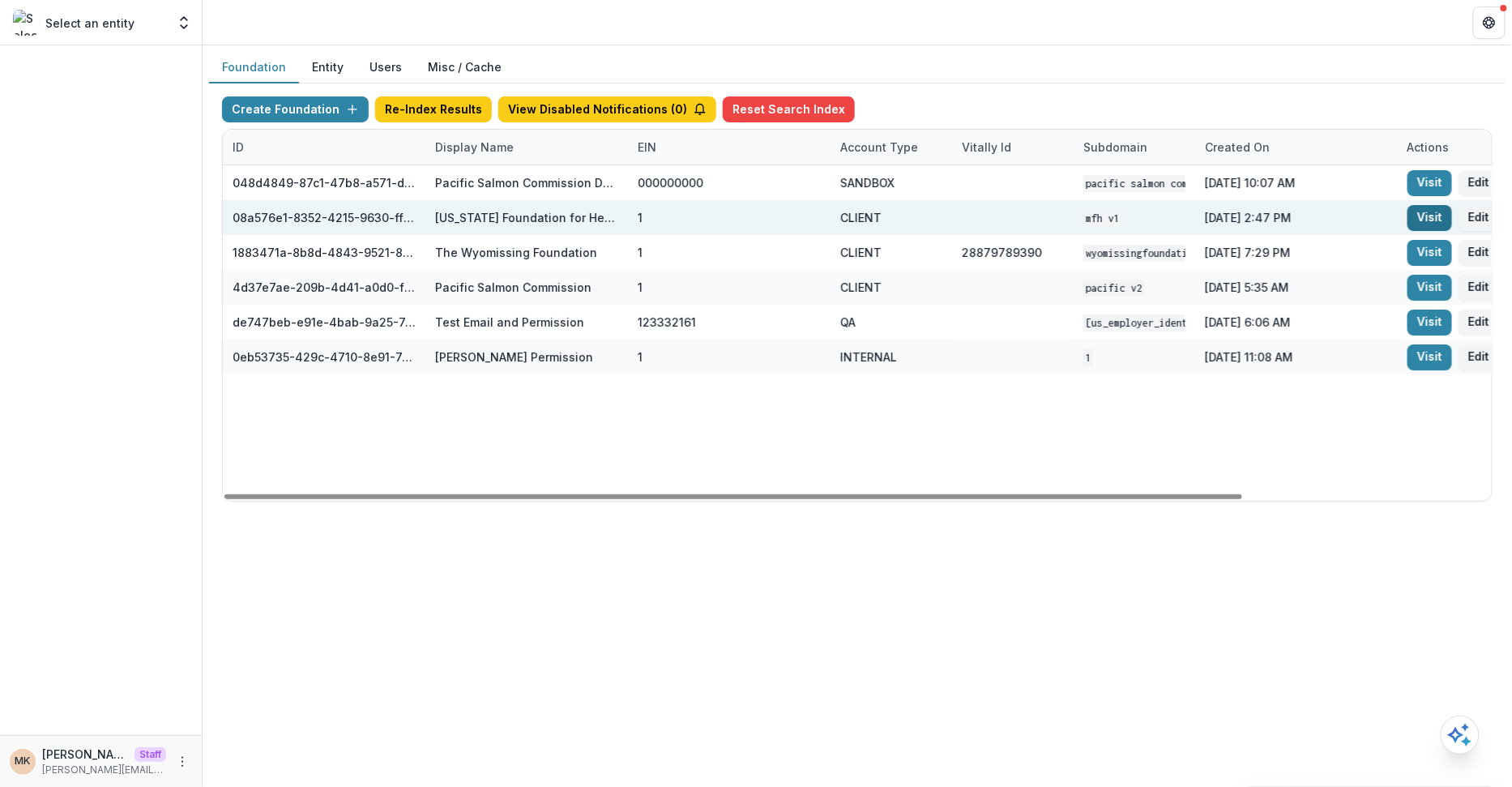
click at [1412, 214] on link "Visit" at bounding box center [1429, 218] width 44 height 26
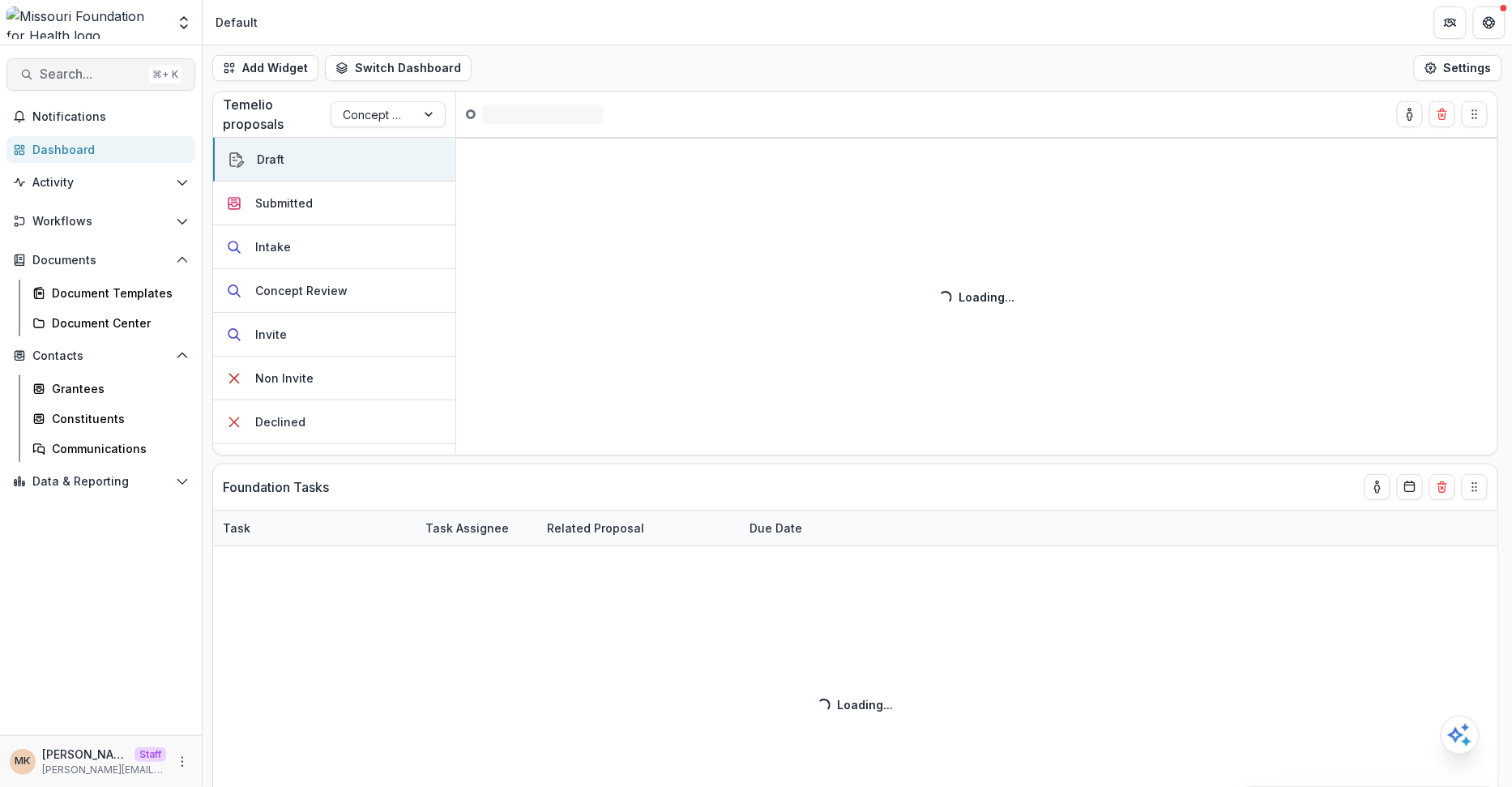
click at [85, 77] on span "Search..." at bounding box center [91, 74] width 103 height 15
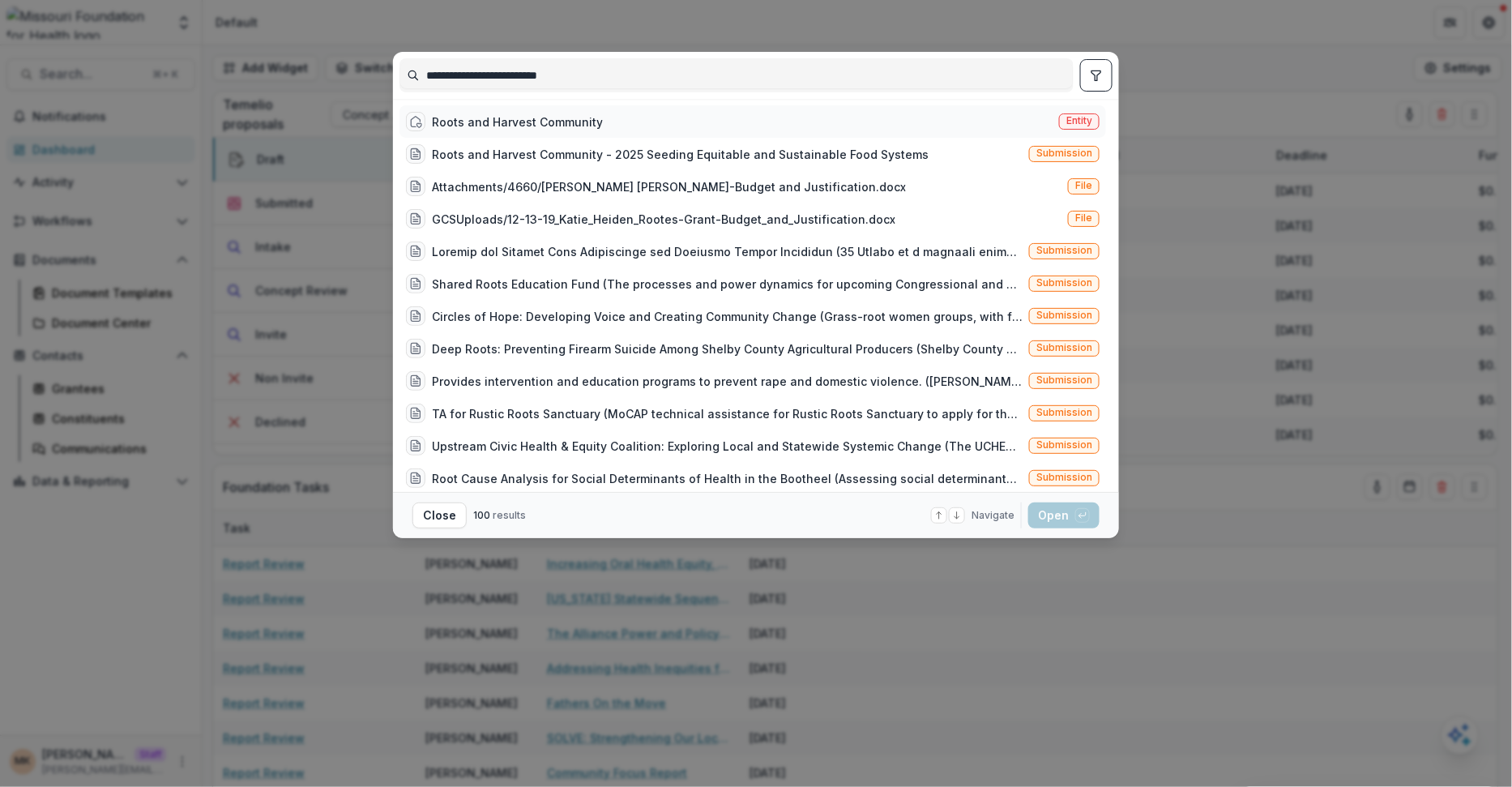
type input "**********"
click at [569, 125] on div "Roots and Harvest Community" at bounding box center [517, 122] width 171 height 17
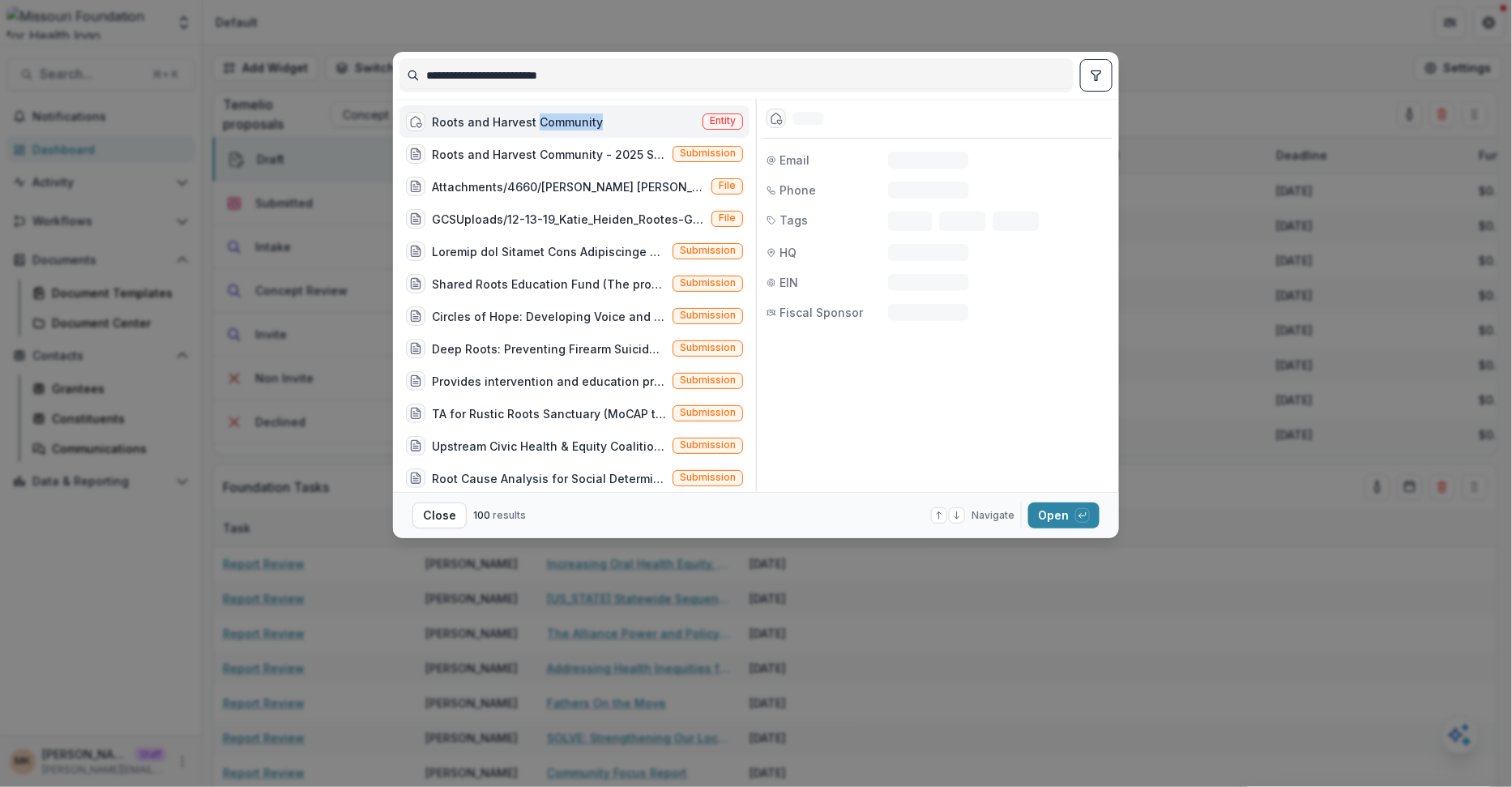
click at [569, 125] on div "Roots and Harvest Community" at bounding box center [517, 122] width 171 height 17
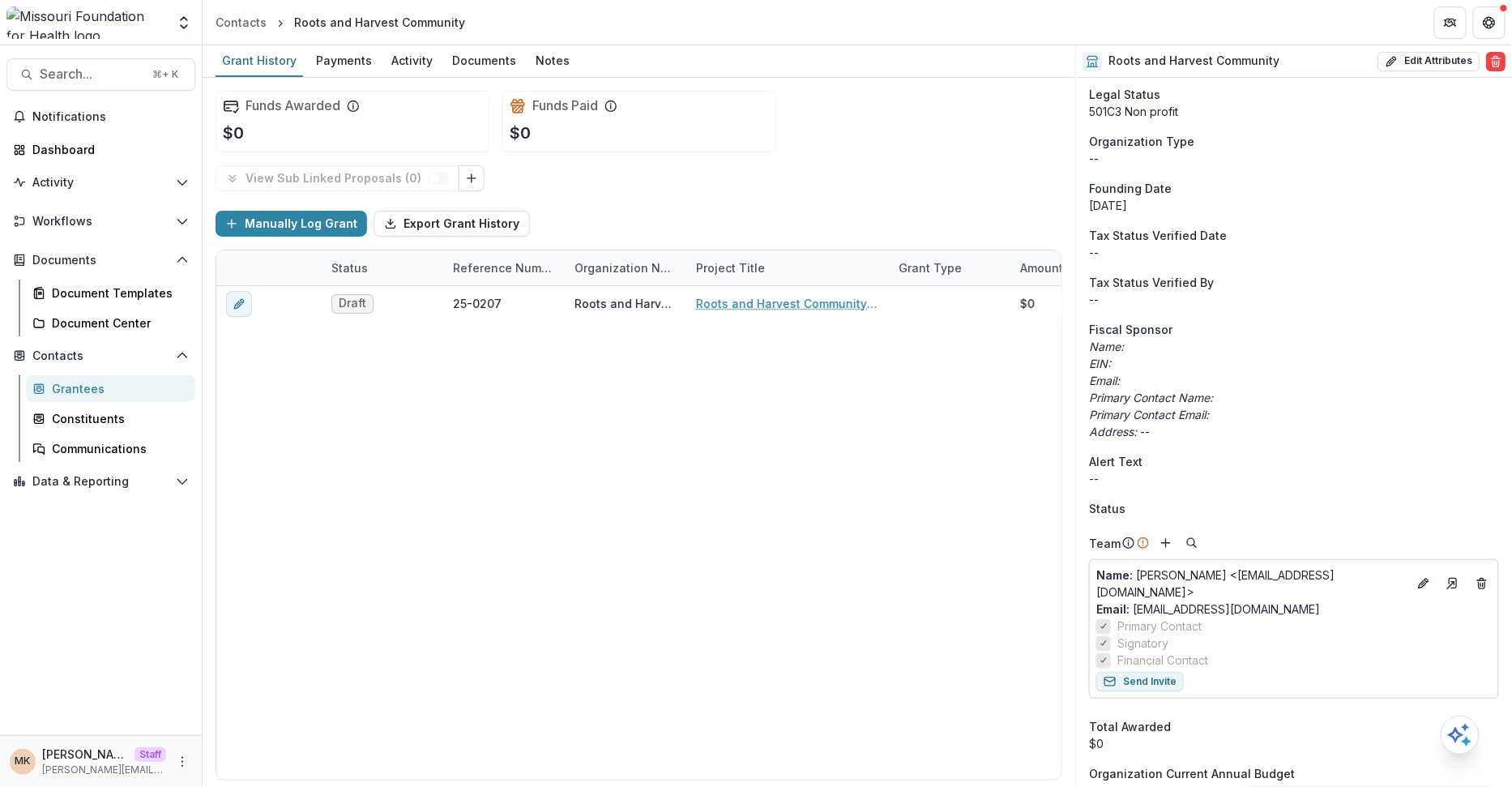
scroll to position [229, 0]
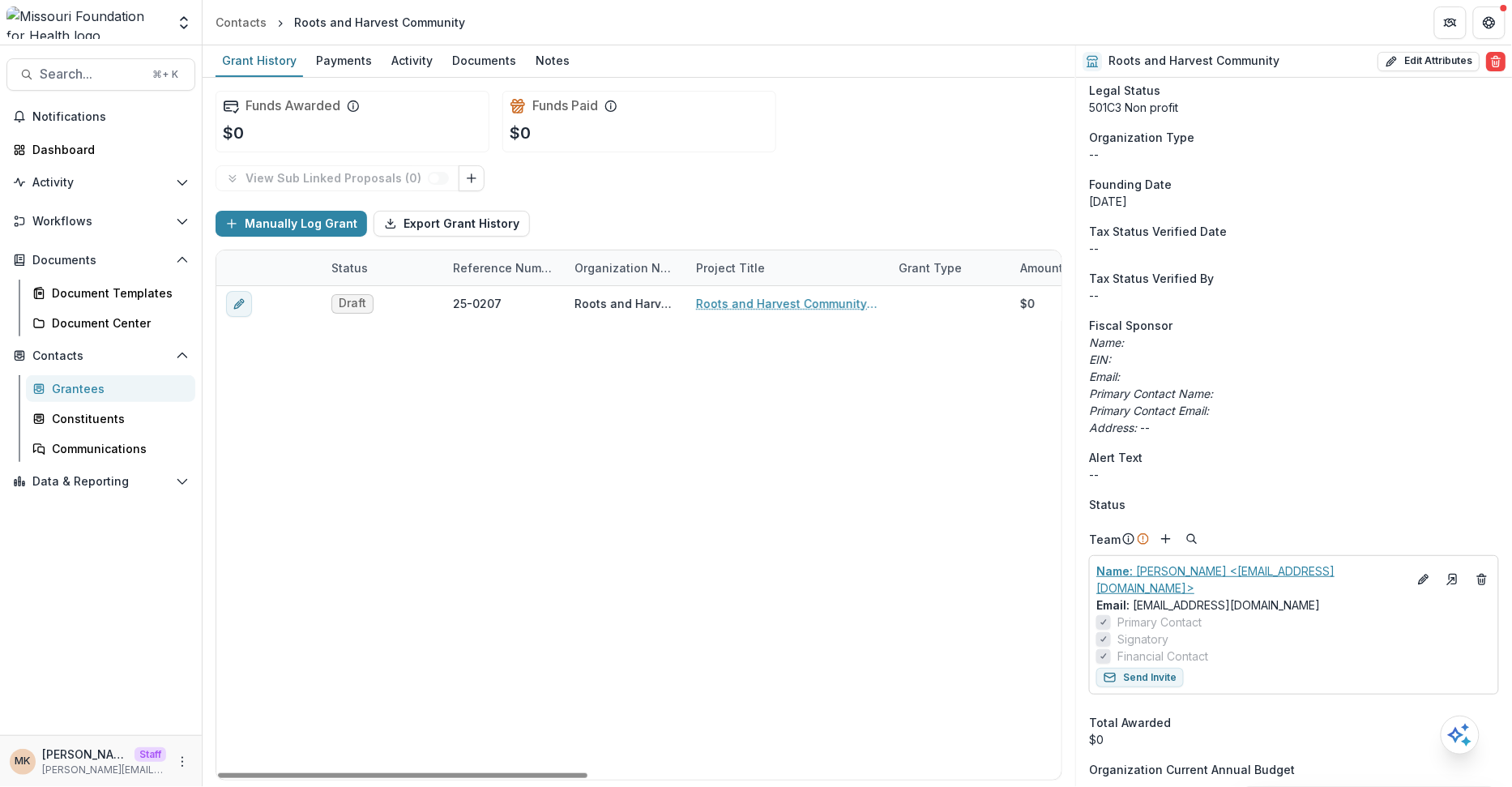
drag, startPoint x: 1058, startPoint y: 590, endPoint x: 1304, endPoint y: 587, distance: 246.0
click at [1304, 587] on div "Grant History Payments Activity Documents Notes Funds Awarded $0 Funds Paid $0 …" at bounding box center [857, 416] width 1309 height 742
click at [1337, 537] on div "Team" at bounding box center [1294, 539] width 410 height 20
drag, startPoint x: 1353, startPoint y: 608, endPoint x: 1133, endPoint y: 608, distance: 220.0
click at [1133, 608] on div "Email: rootsandharvestcommunity@gmail.com" at bounding box center [1294, 605] width 396 height 17
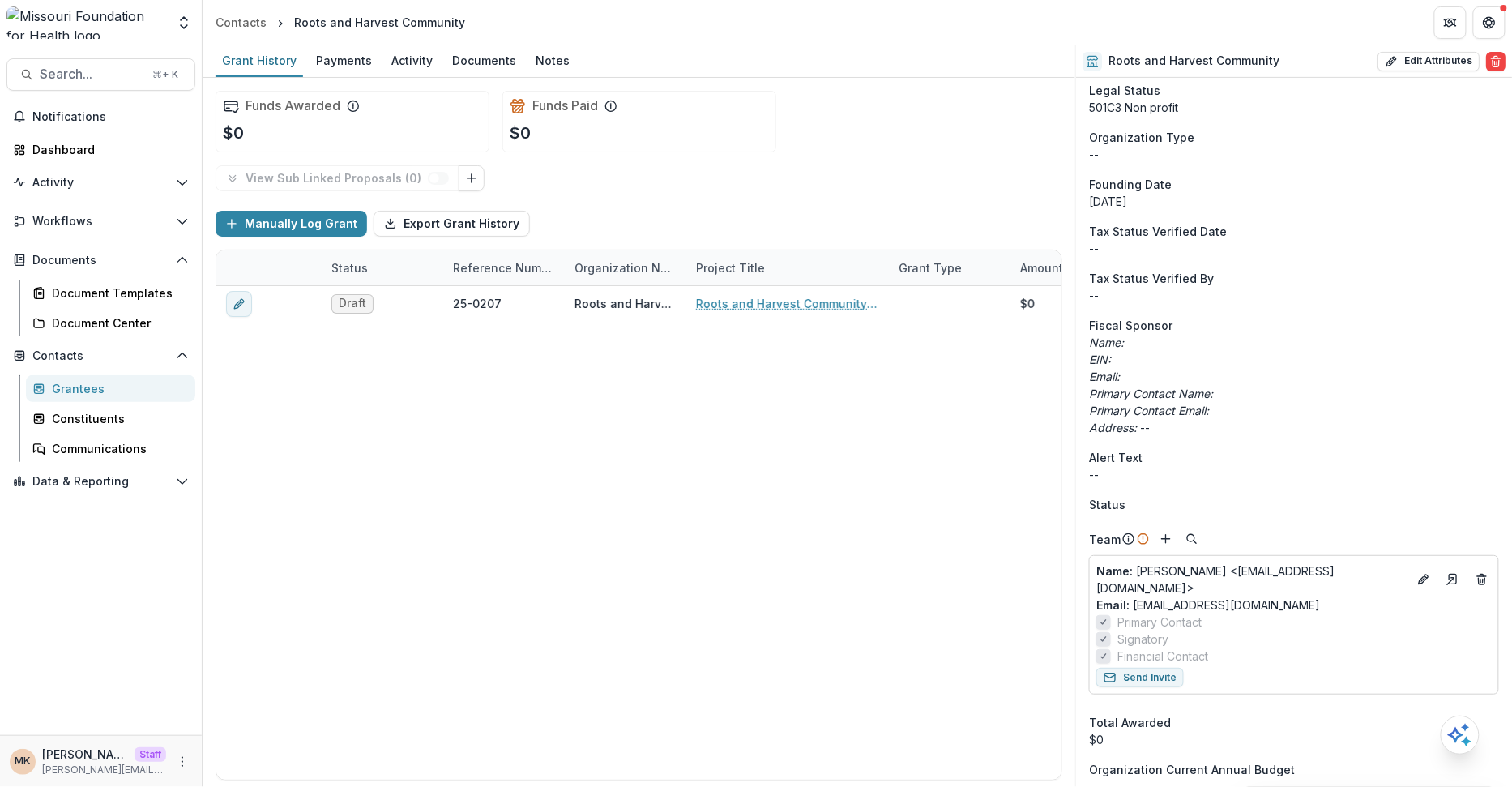
copy link "rootsandharvestcommunity@gmail.com"
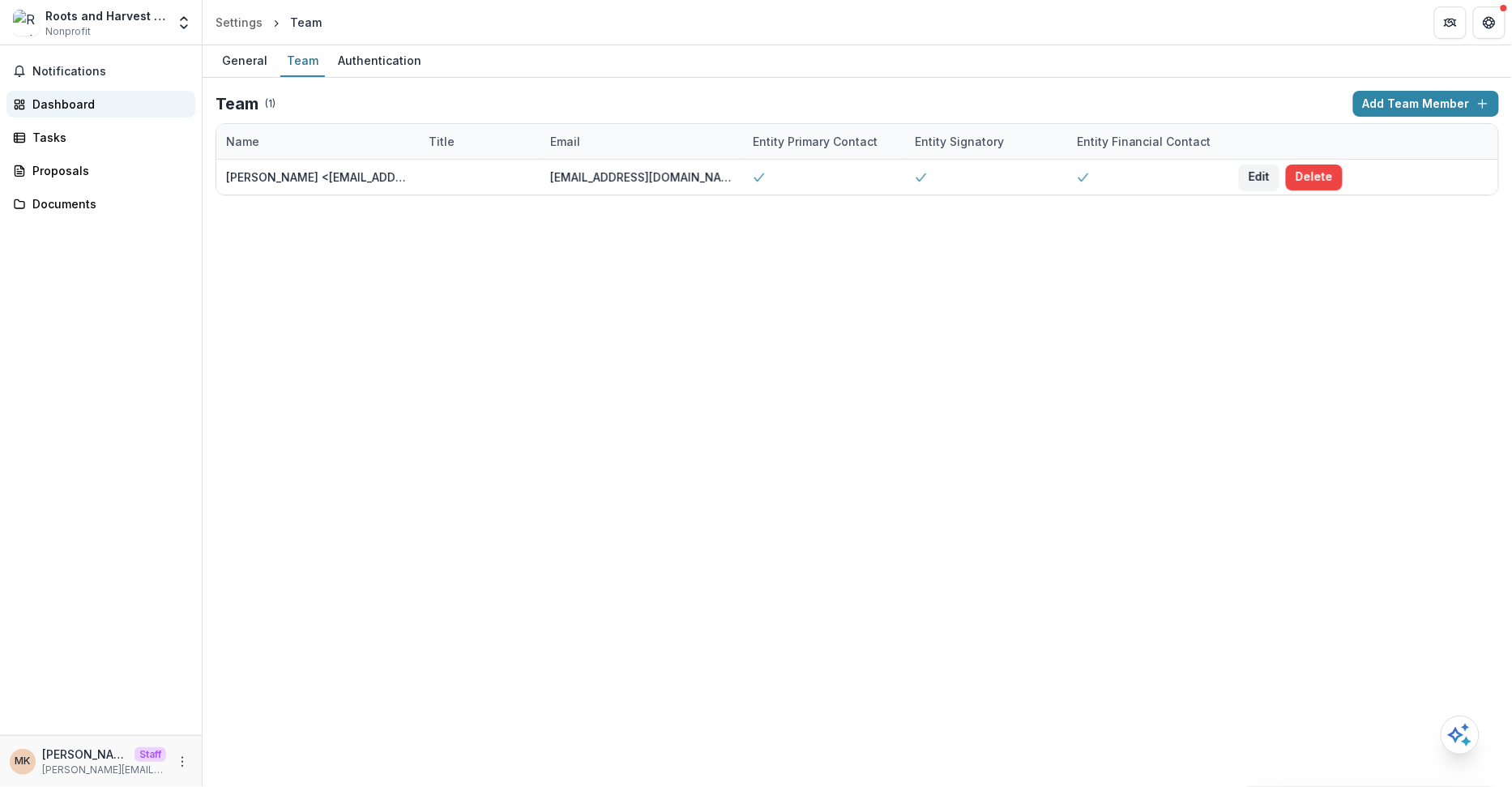
click at [90, 100] on div "Dashboard" at bounding box center [107, 104] width 150 height 17
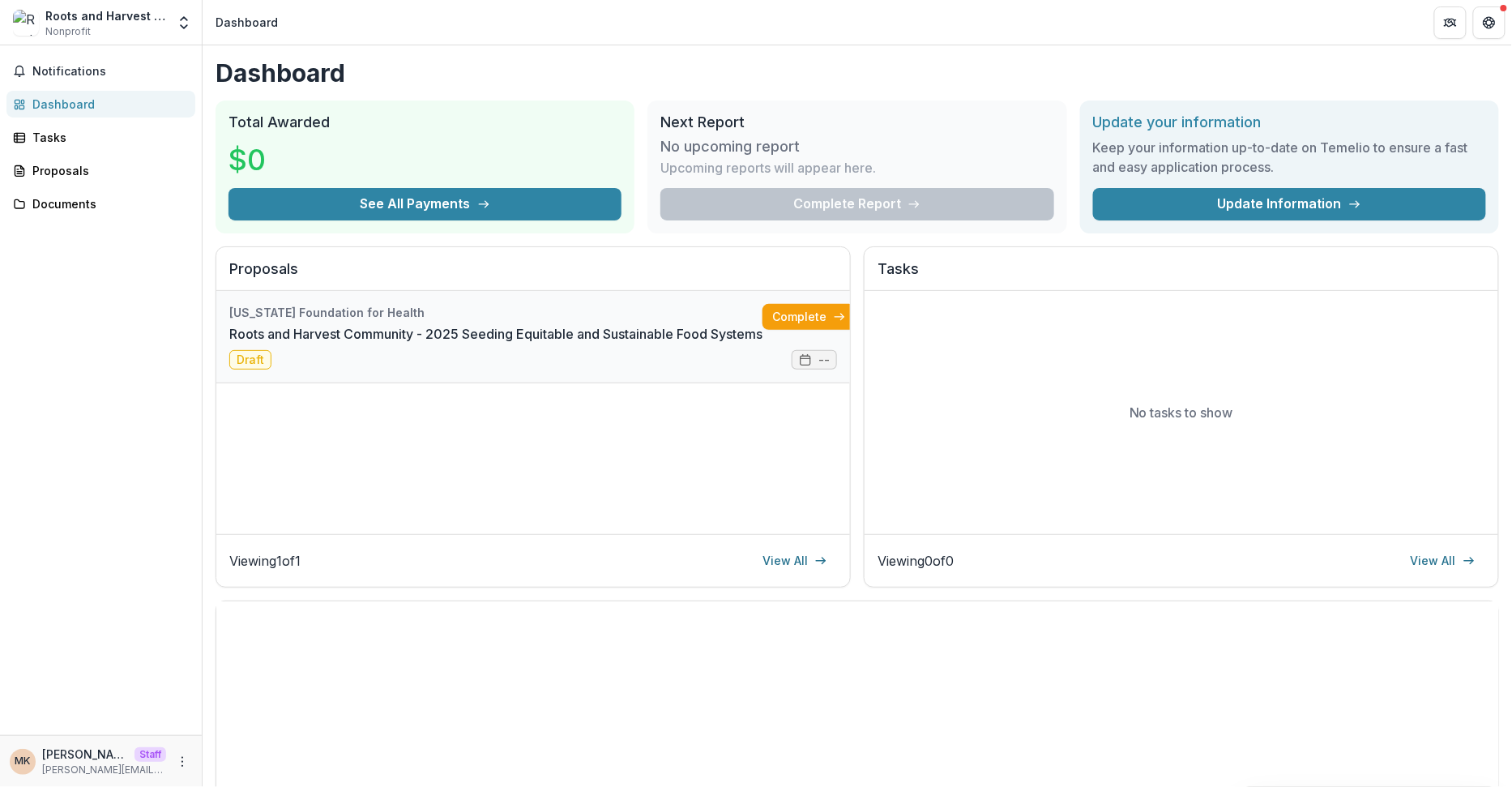
click at [545, 337] on link "Roots and Harvest Community - 2025 Seeding Equitable and Sustainable Food Syste…" at bounding box center [496, 334] width 533 height 20
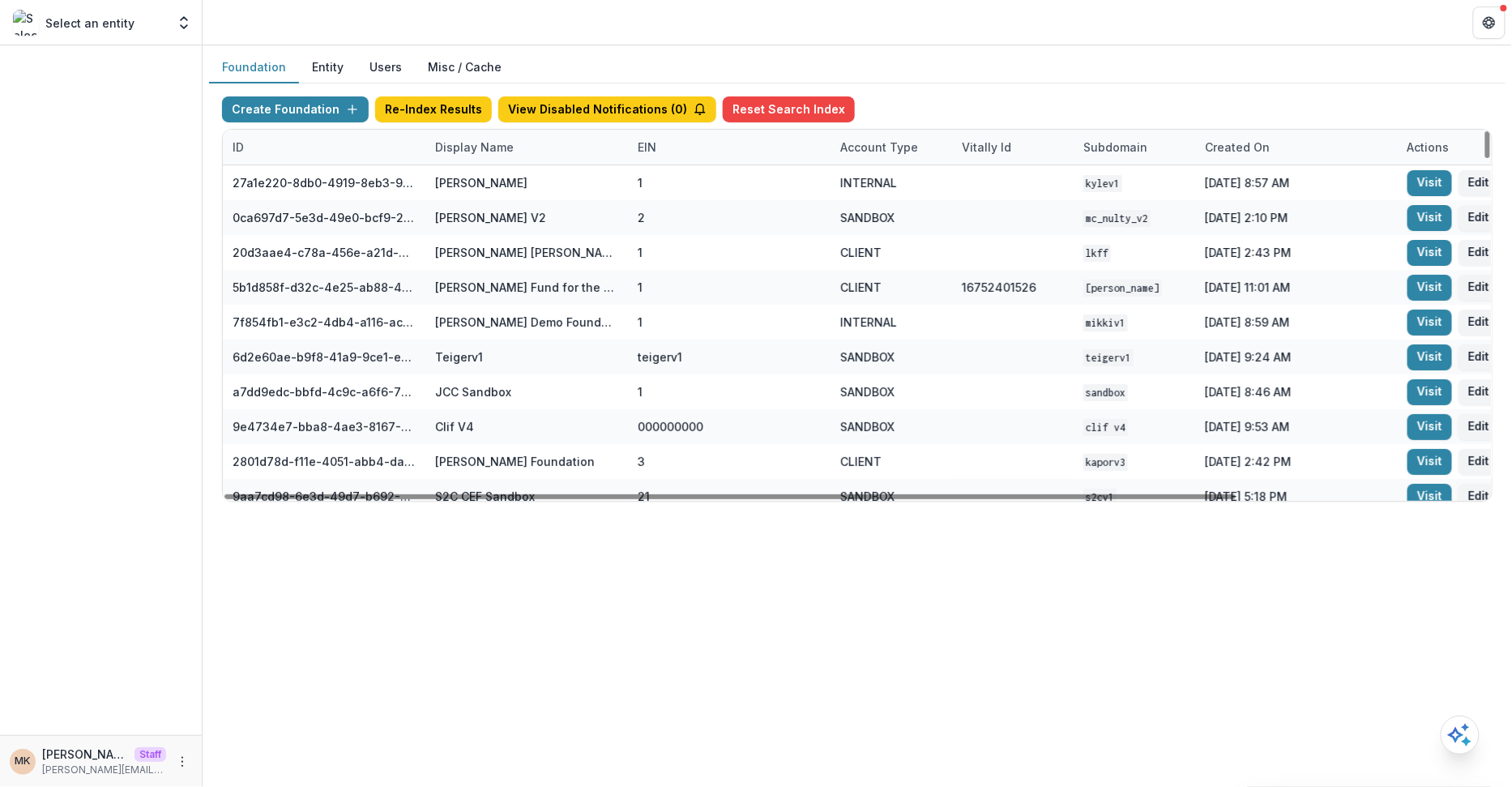
click at [490, 144] on div "Display Name" at bounding box center [474, 147] width 98 height 17
click at [478, 179] on input at bounding box center [525, 182] width 195 height 26
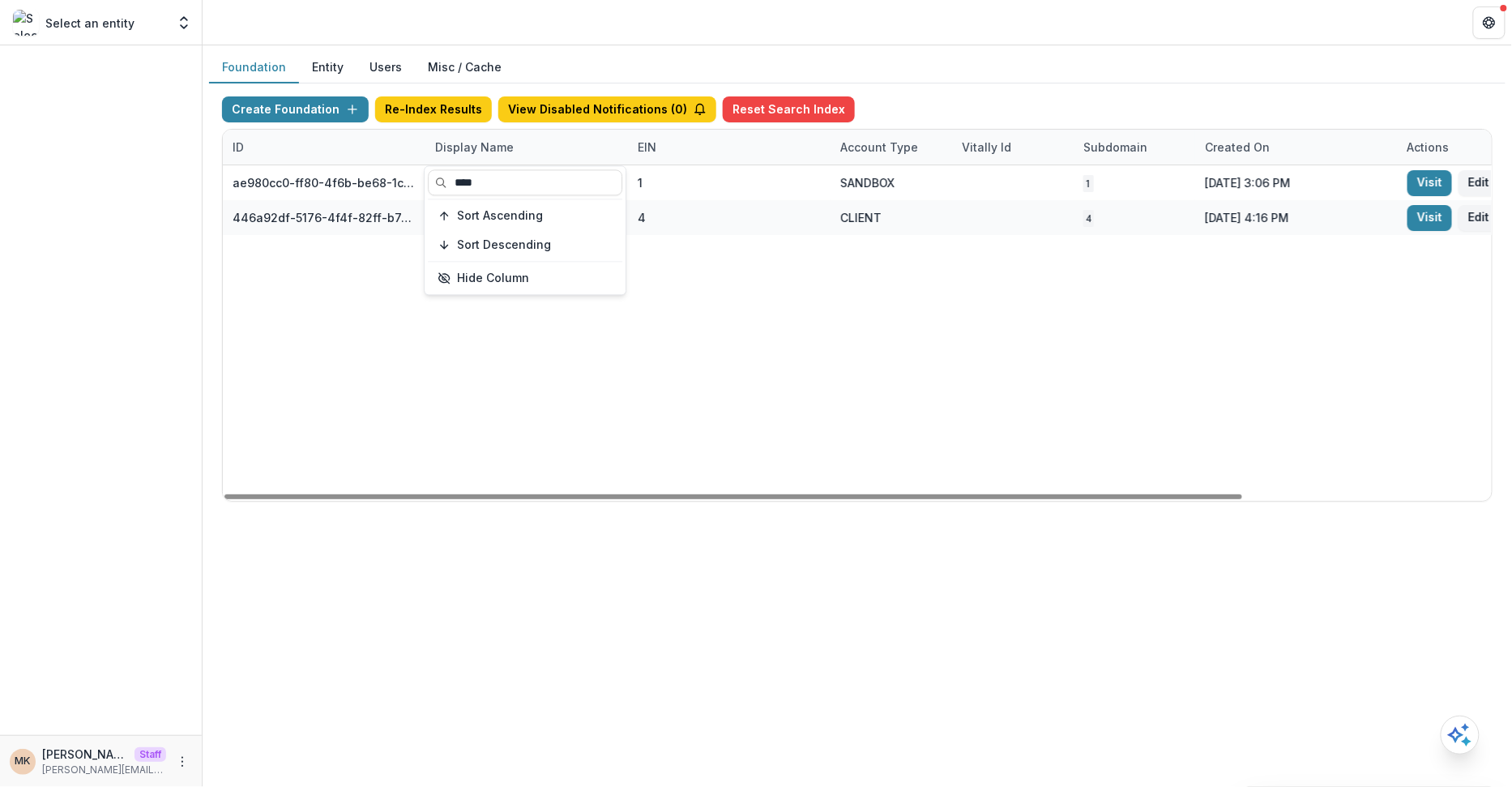
type input "****"
click at [1110, 116] on div "Create Foundation Re-Index Results View Disabled Notifications ( 0 ) Reset Sear…" at bounding box center [857, 113] width 1271 height 32
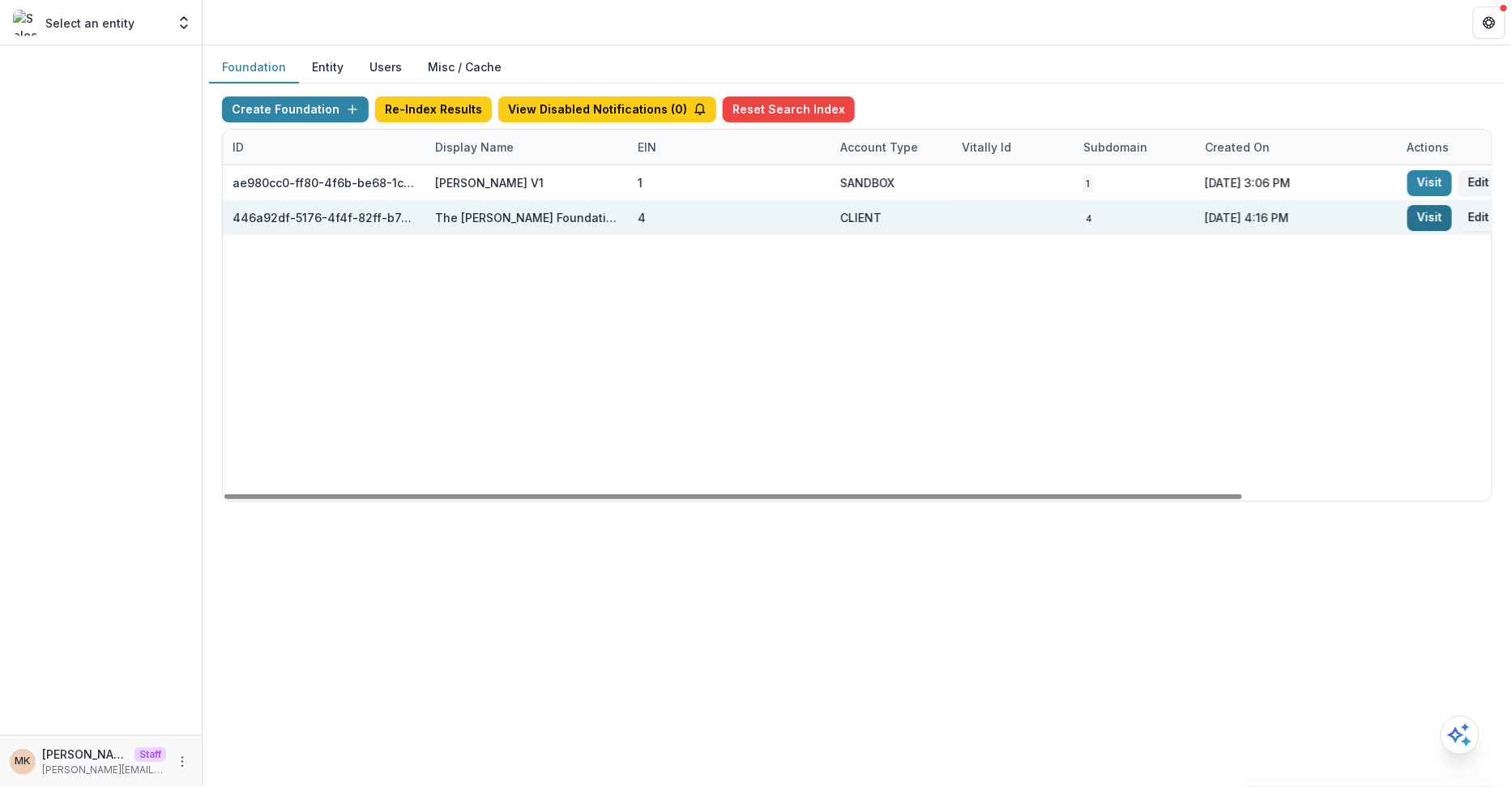
click at [1425, 210] on link "Visit" at bounding box center [1429, 218] width 44 height 26
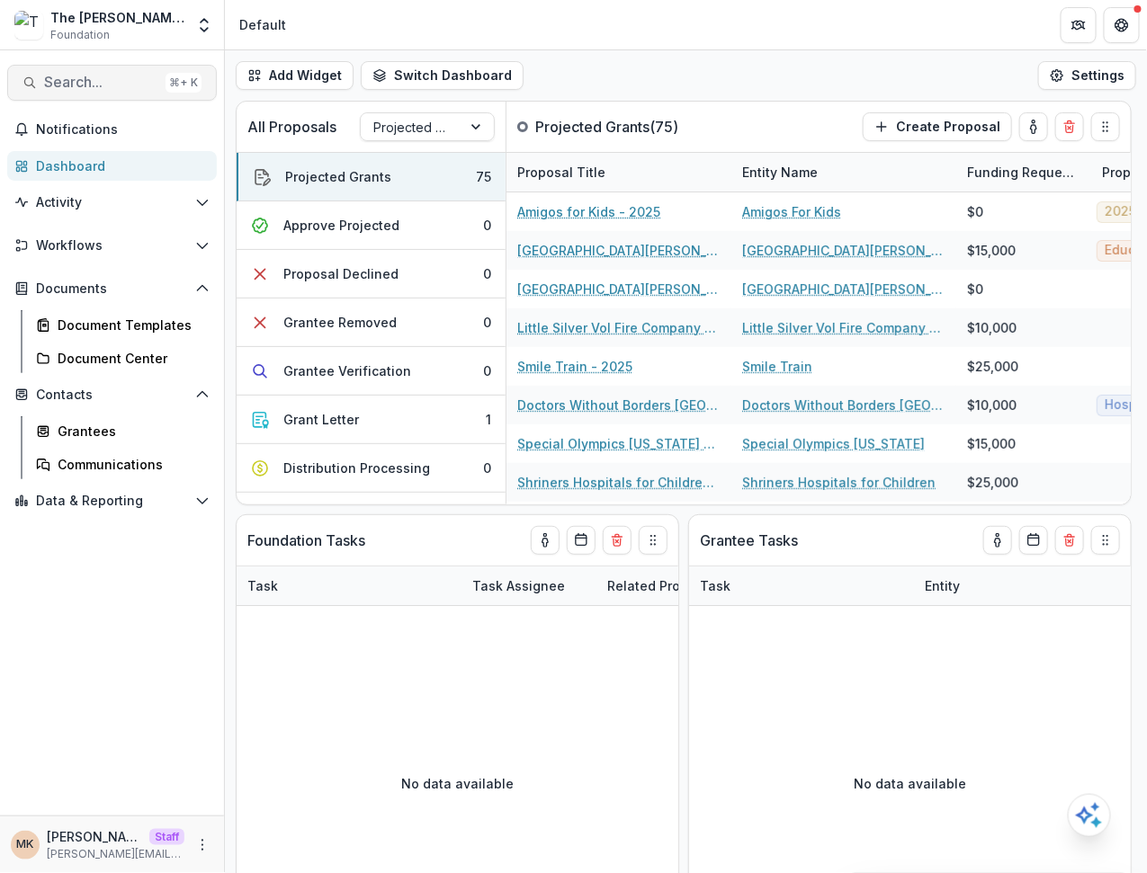
click at [45, 80] on span "Search..." at bounding box center [101, 82] width 114 height 17
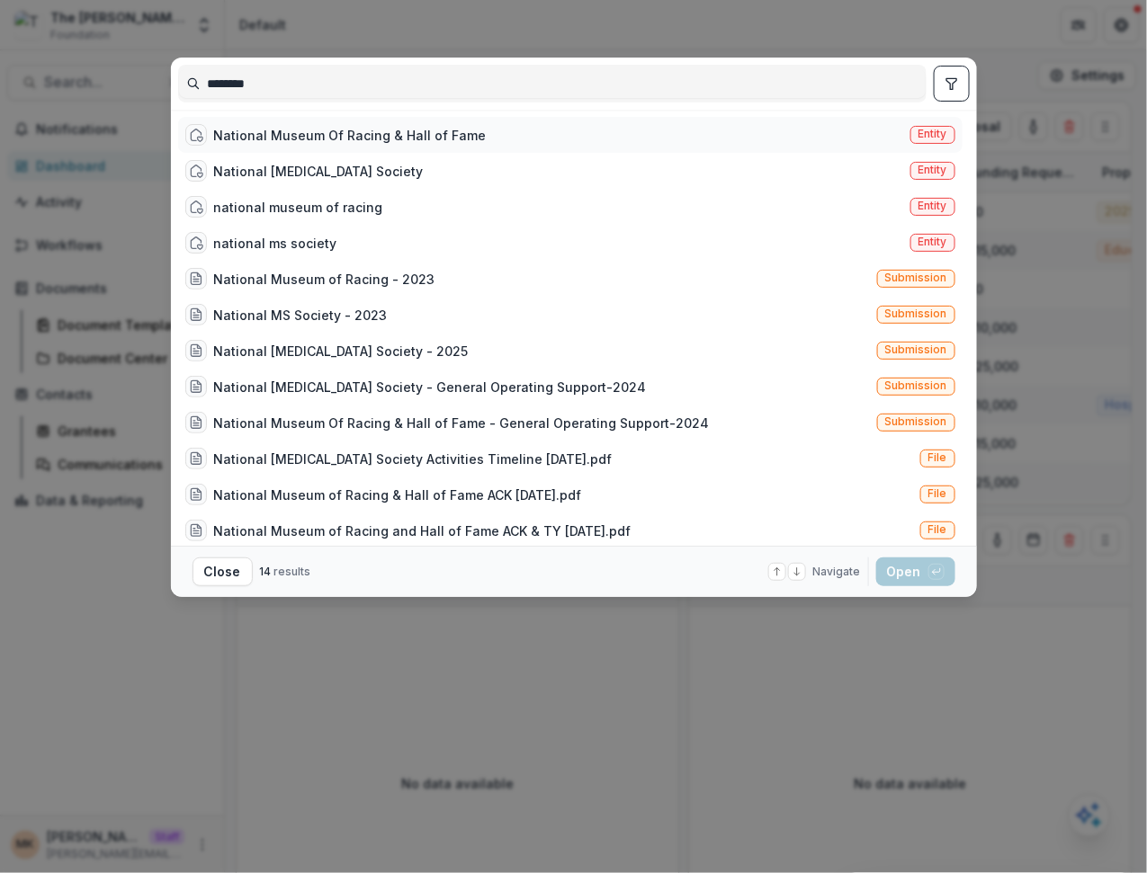
type input "********"
click at [538, 133] on div "National Museum Of Racing & Hall of Fame Entity" at bounding box center [570, 135] width 784 height 36
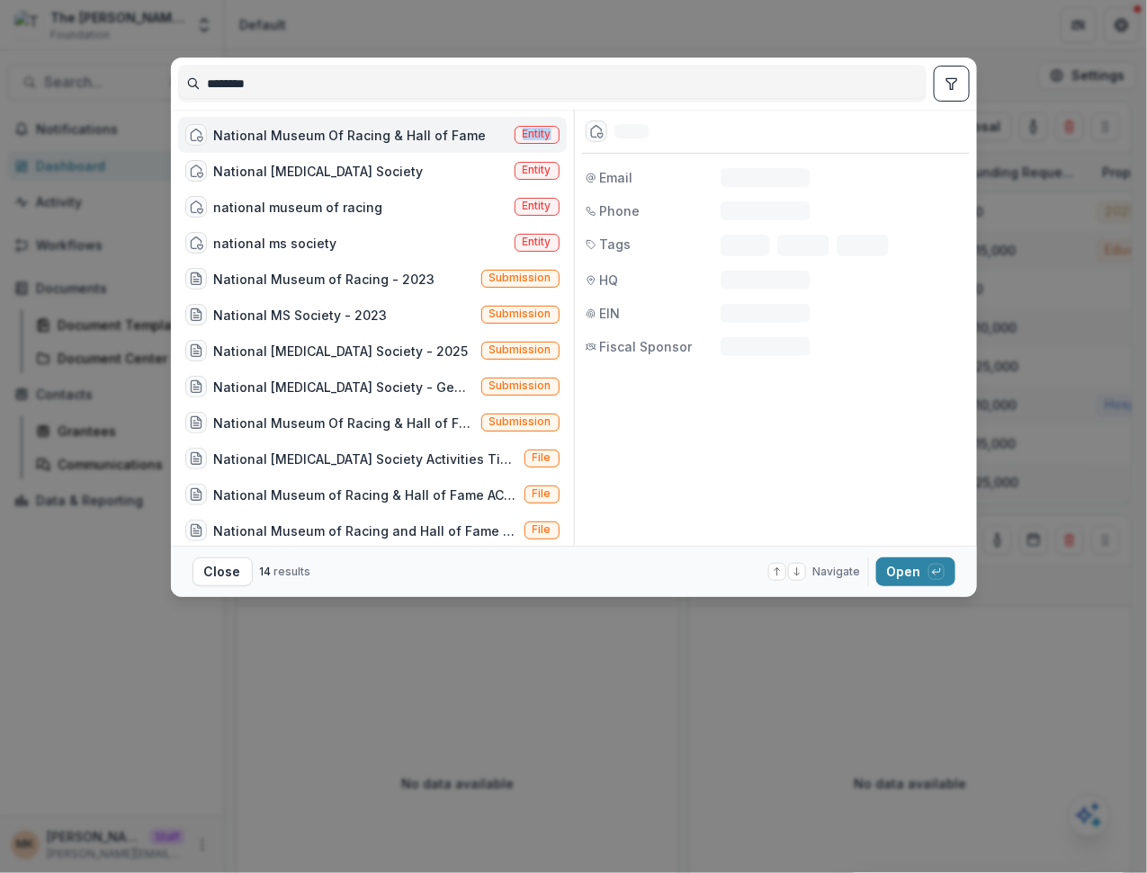
click at [538, 133] on span "Entity" at bounding box center [536, 134] width 29 height 13
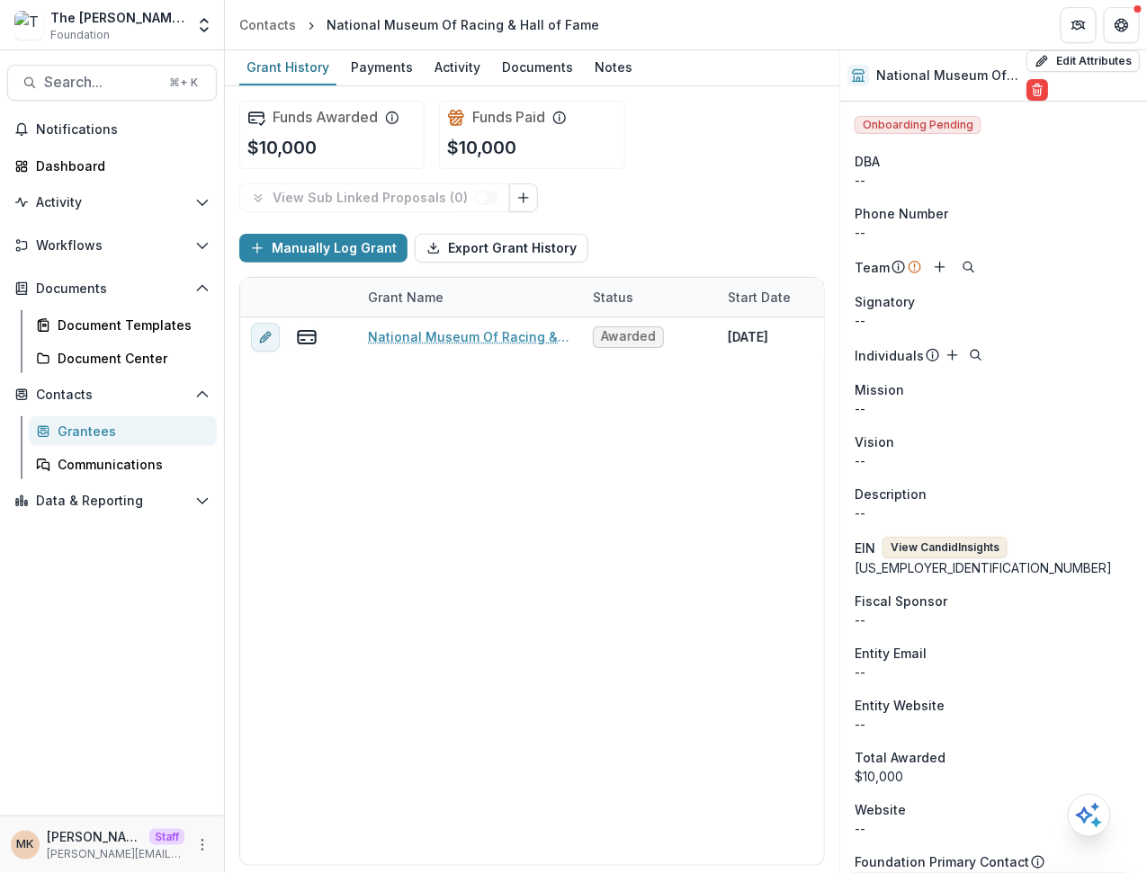
click at [952, 553] on button "View Candid Insights" at bounding box center [944, 548] width 125 height 22
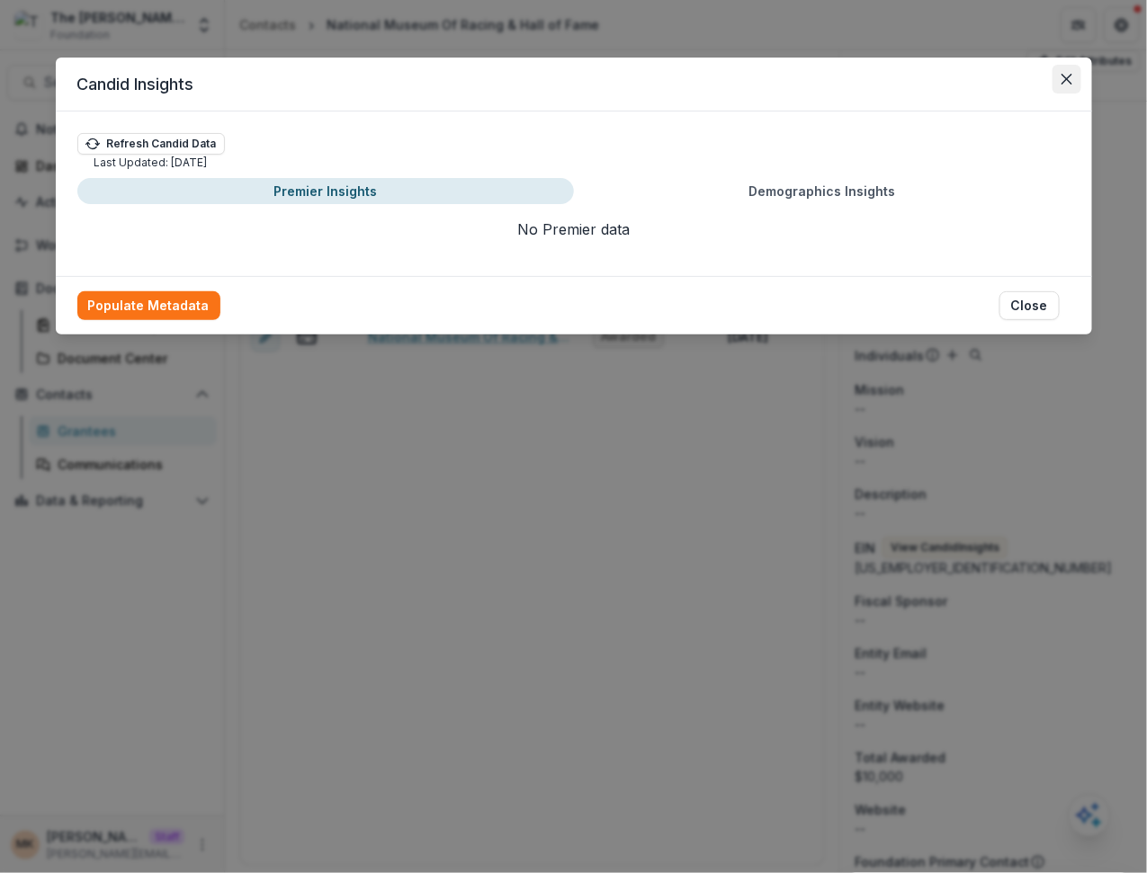
click at [1056, 84] on button "Close" at bounding box center [1066, 79] width 29 height 29
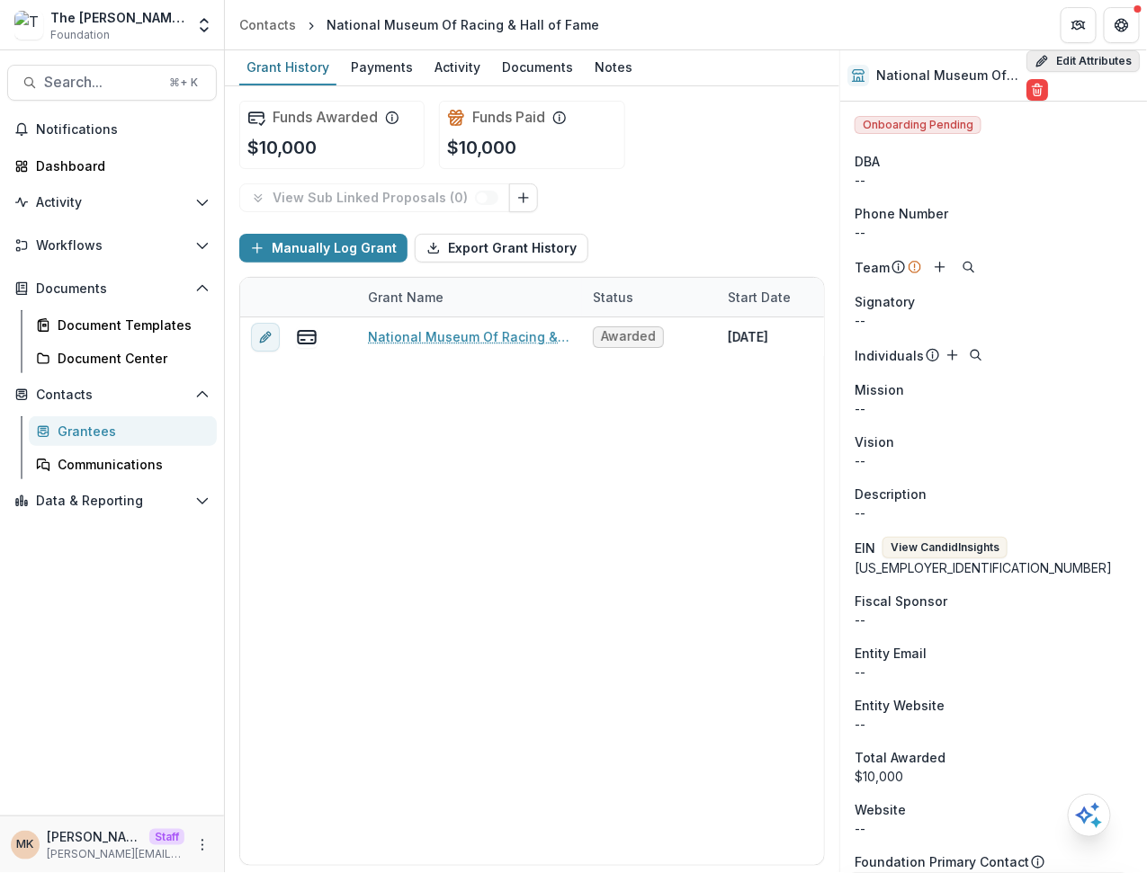
click at [1078, 65] on button "Edit Attributes" at bounding box center [1082, 61] width 113 height 22
select select
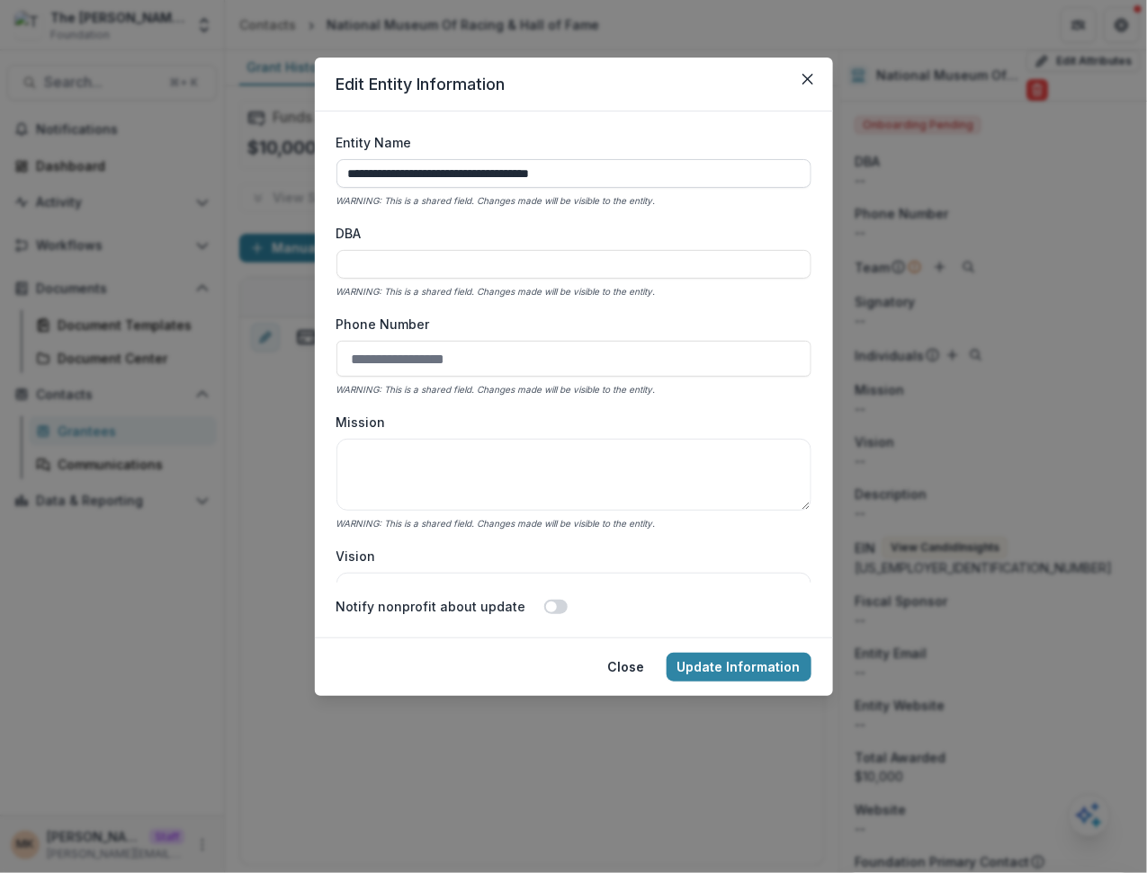
click at [621, 163] on input "**********" at bounding box center [573, 173] width 475 height 29
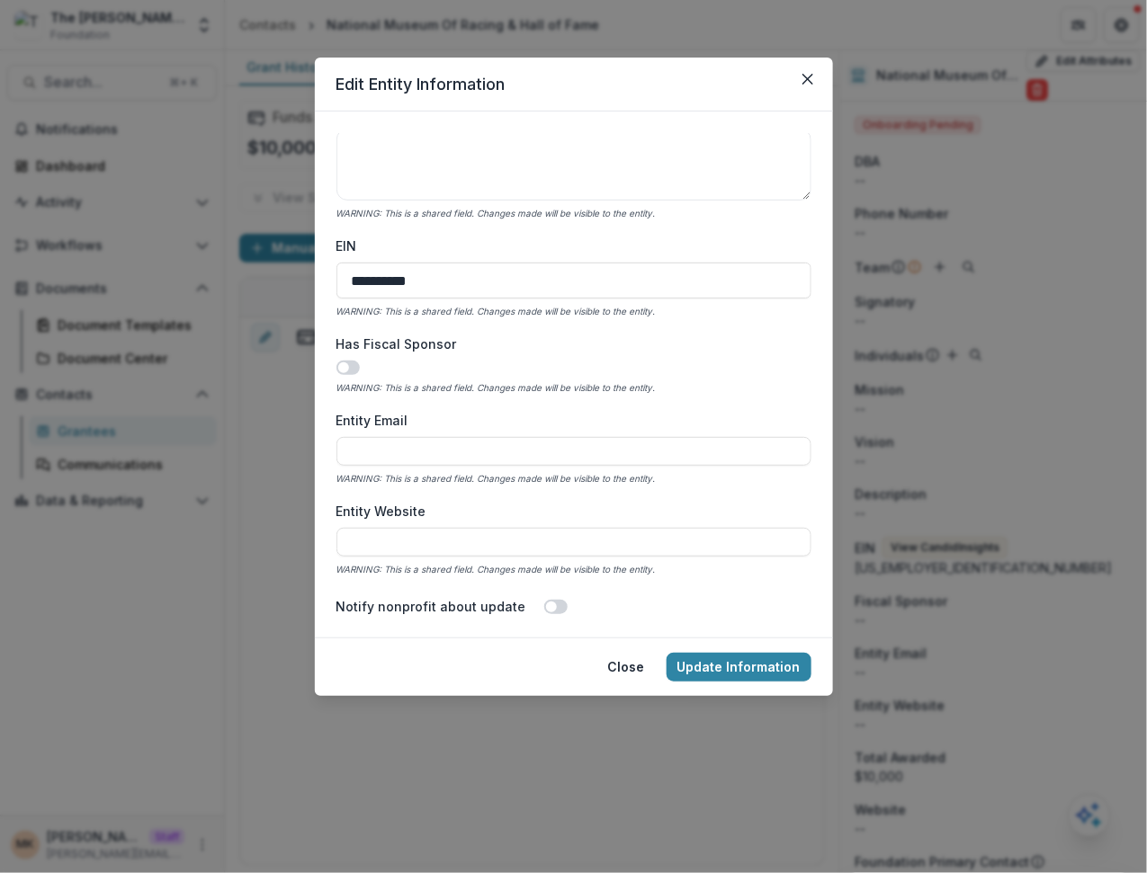
scroll to position [693, 0]
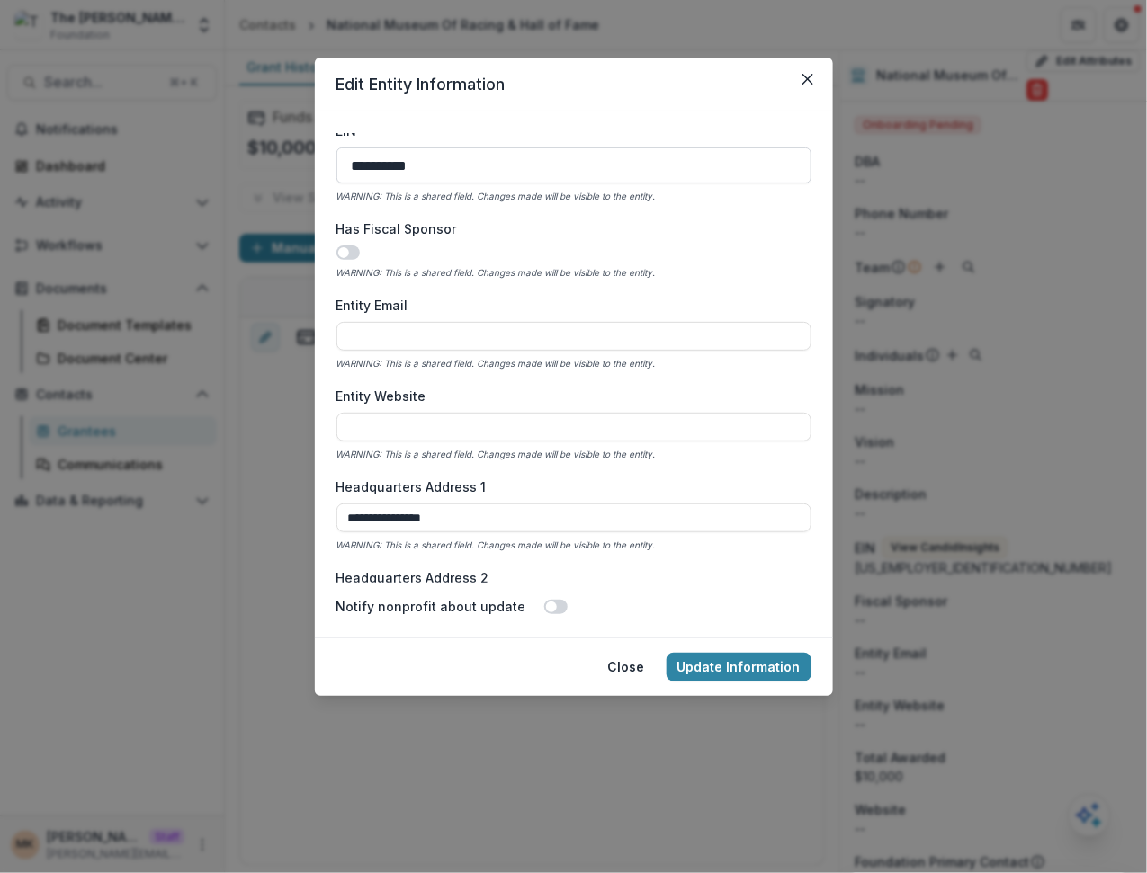
click at [481, 180] on input "**********" at bounding box center [573, 165] width 475 height 36
paste input
type input "**********"
click at [742, 665] on button "Update Information" at bounding box center [738, 667] width 145 height 29
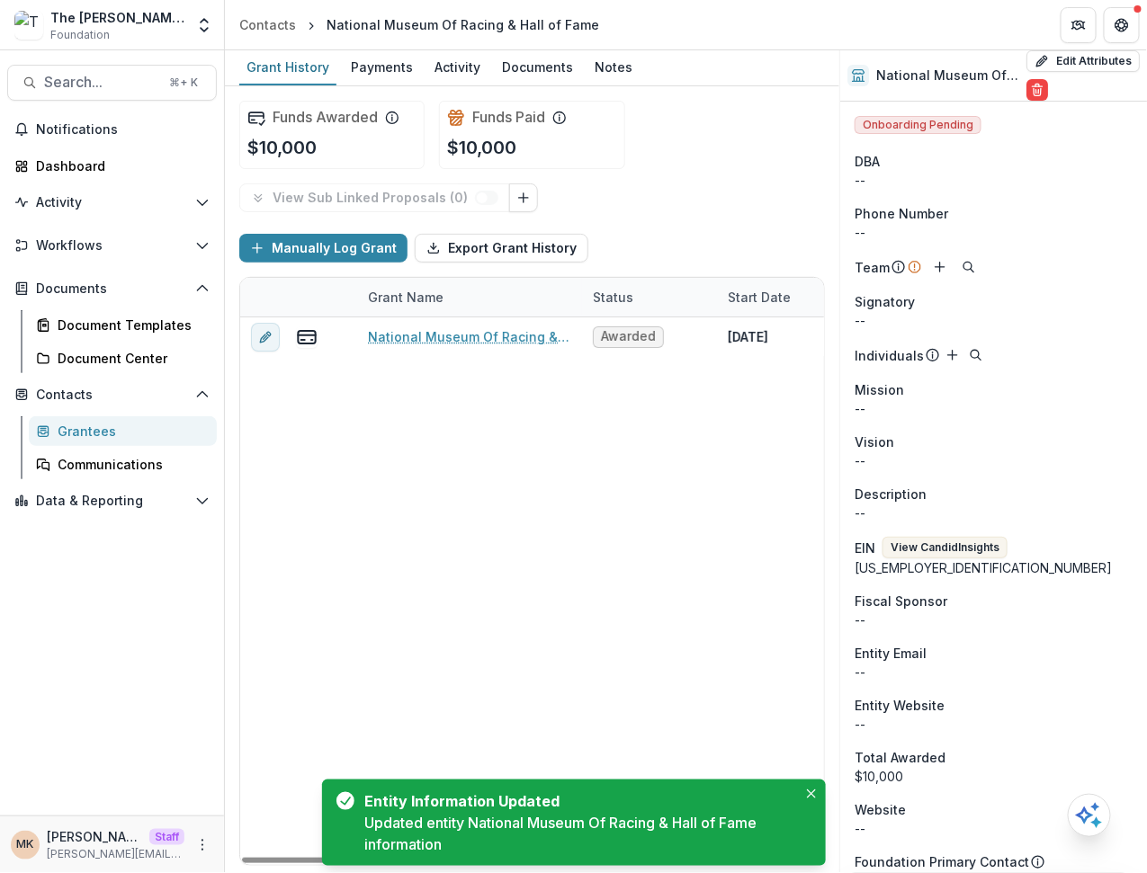
click at [963, 558] on div "[US_EMPLOYER_IDENTIFICATION_NUMBER]" at bounding box center [993, 567] width 278 height 19
click at [956, 548] on button "View Candid Insights" at bounding box center [944, 548] width 125 height 22
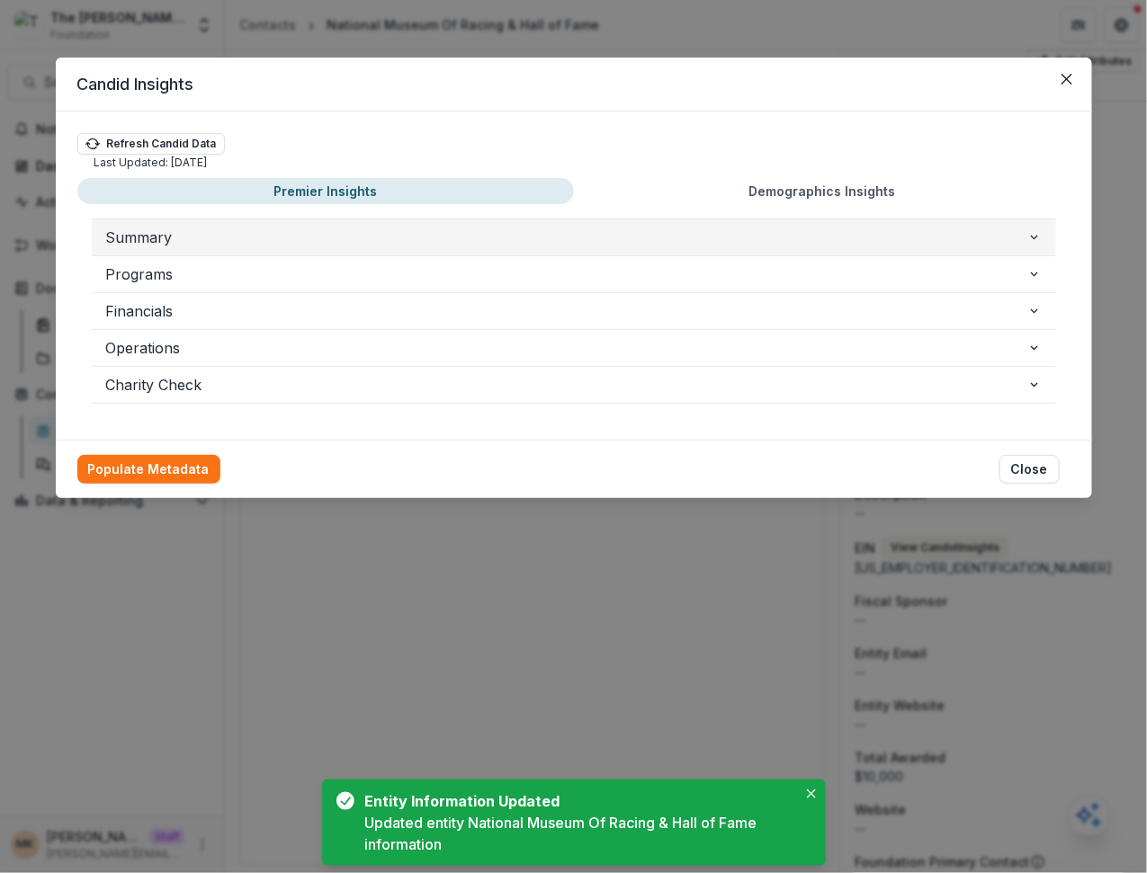
click at [372, 239] on span "Summary" at bounding box center [566, 238] width 921 height 22
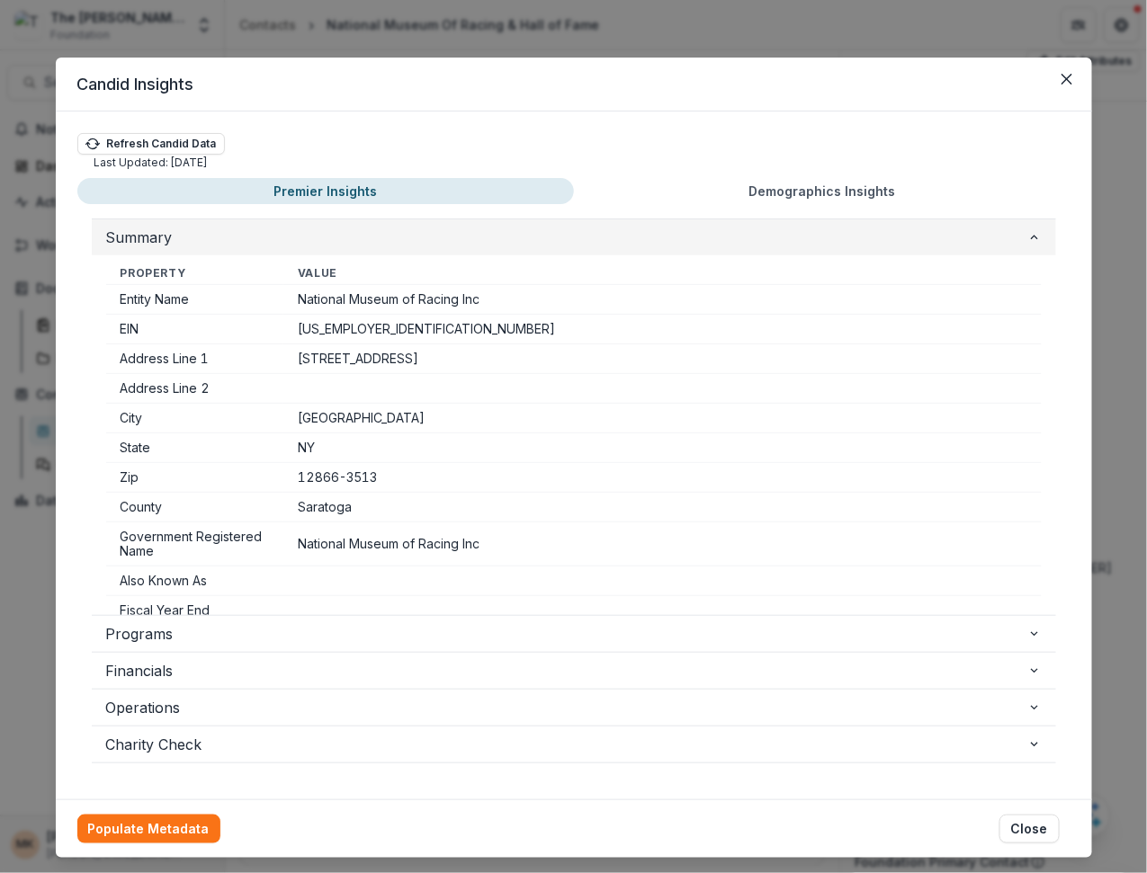
click at [372, 239] on span "Summary" at bounding box center [566, 238] width 921 height 22
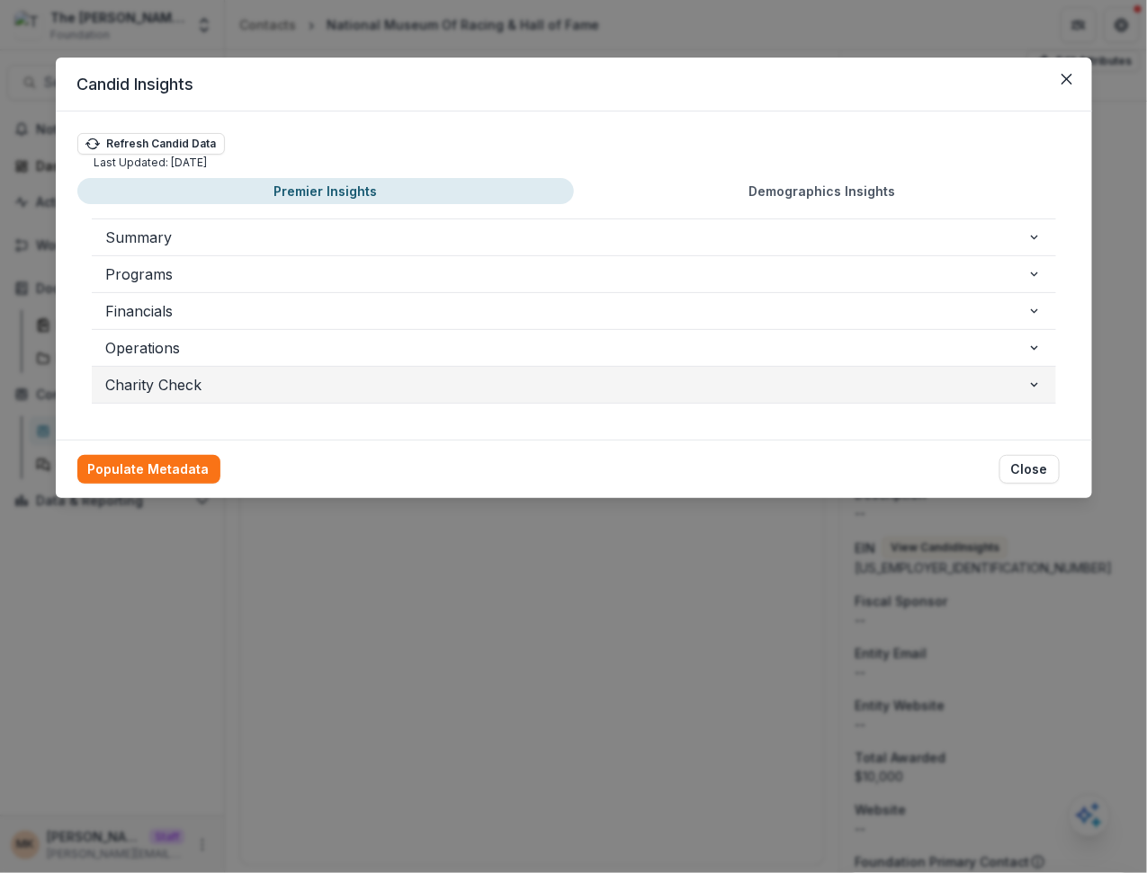
click at [412, 382] on span "Charity Check" at bounding box center [566, 385] width 921 height 22
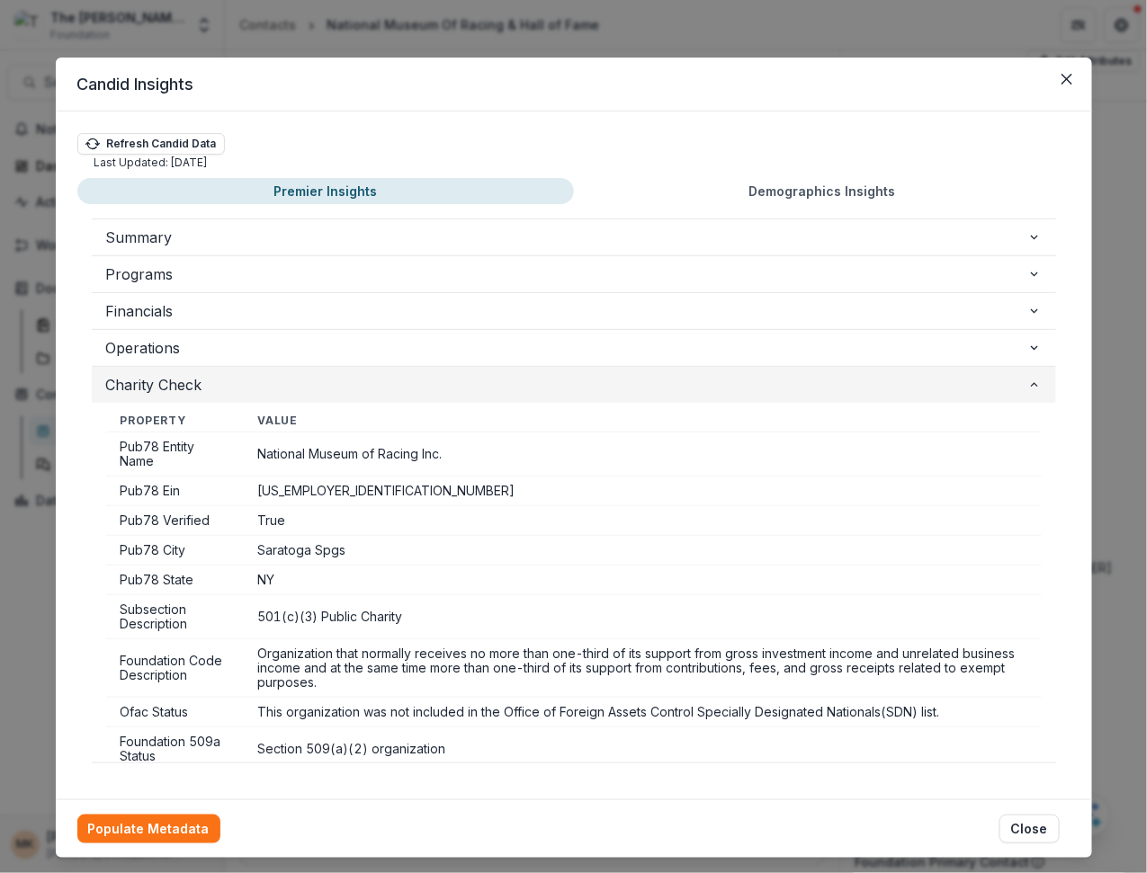
click at [406, 381] on span "Charity Check" at bounding box center [566, 385] width 921 height 22
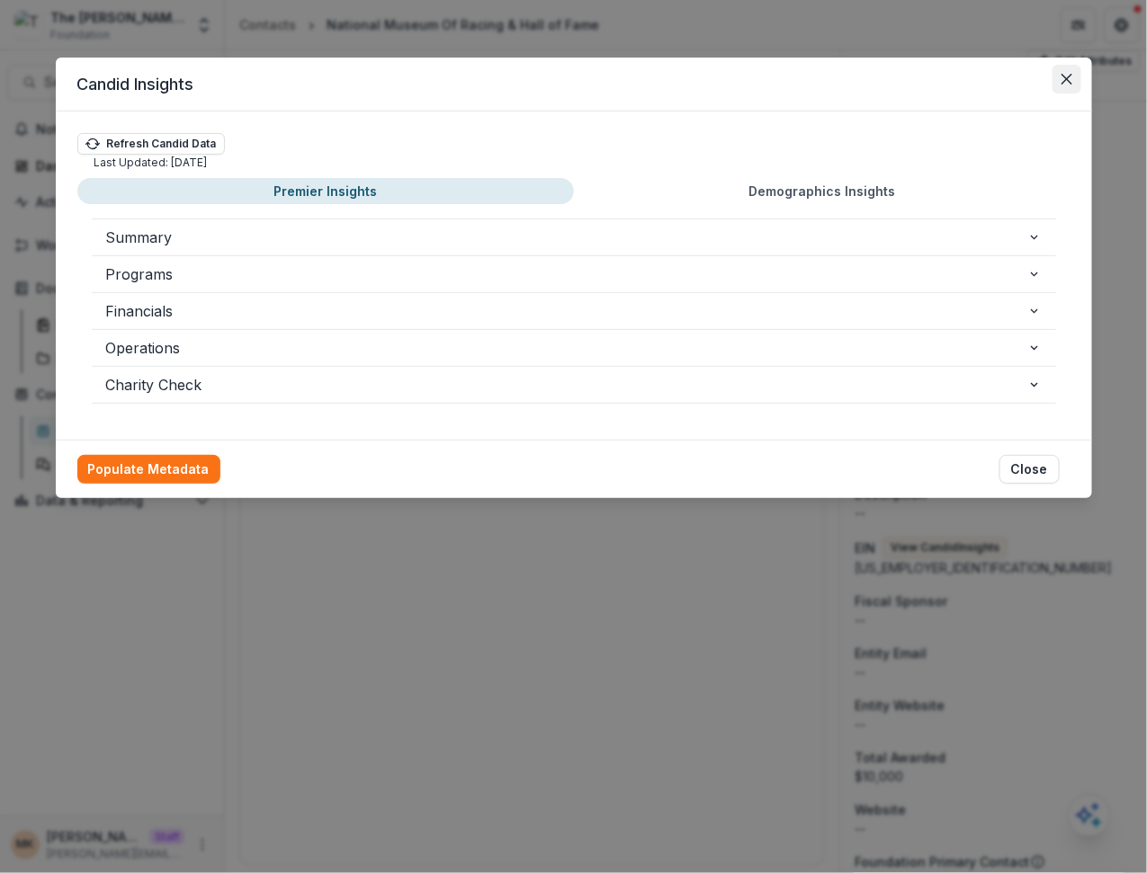
click at [1056, 87] on button "Close" at bounding box center [1066, 79] width 29 height 29
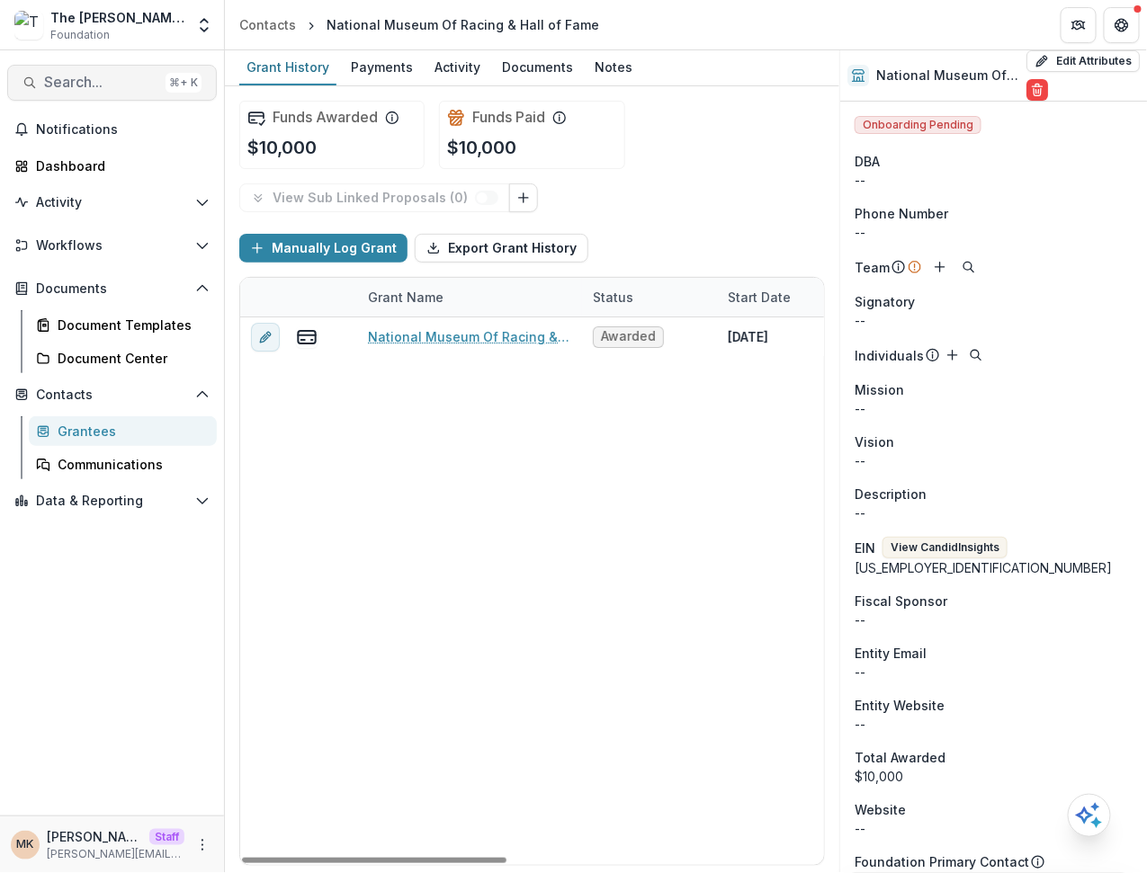
click at [94, 81] on span "Search..." at bounding box center [101, 82] width 114 height 17
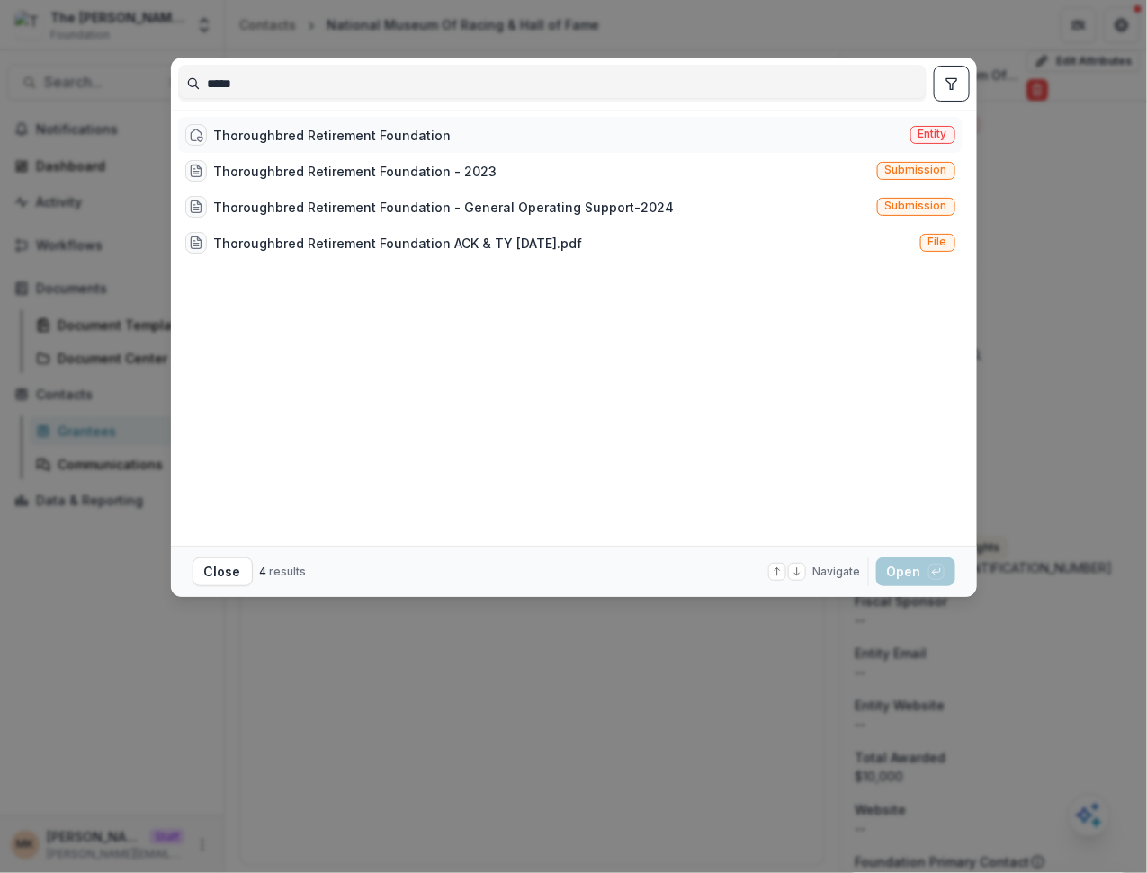
type input "*****"
click at [335, 135] on div "Thoroughbred Retirement Foundation" at bounding box center [332, 135] width 237 height 19
click at [334, 135] on div "Thoroughbred Retirement Foundation" at bounding box center [332, 135] width 237 height 19
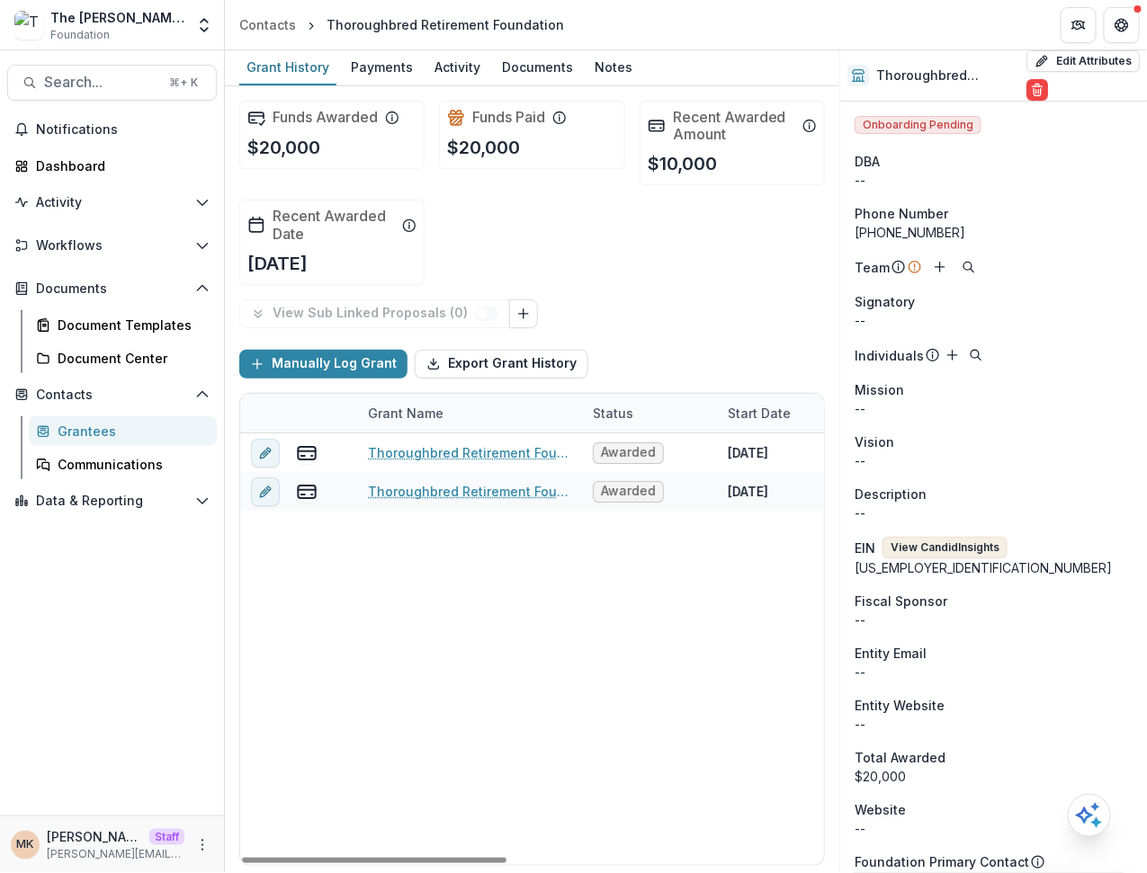
click at [917, 547] on button "View Candid Insights" at bounding box center [944, 548] width 125 height 22
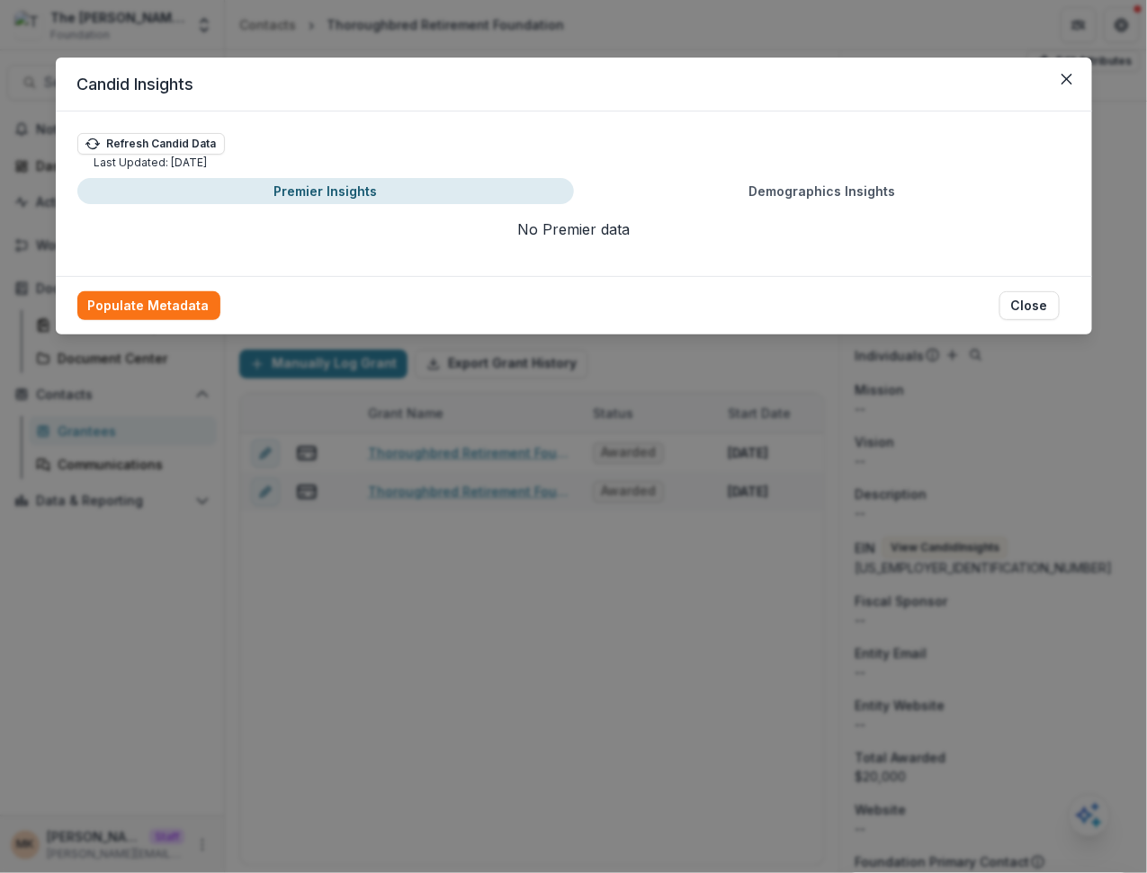
click at [683, 477] on div "Candid Insights Refresh Candid Data Last Updated: 07/21/2025 Premier Insights D…" at bounding box center [573, 436] width 1147 height 873
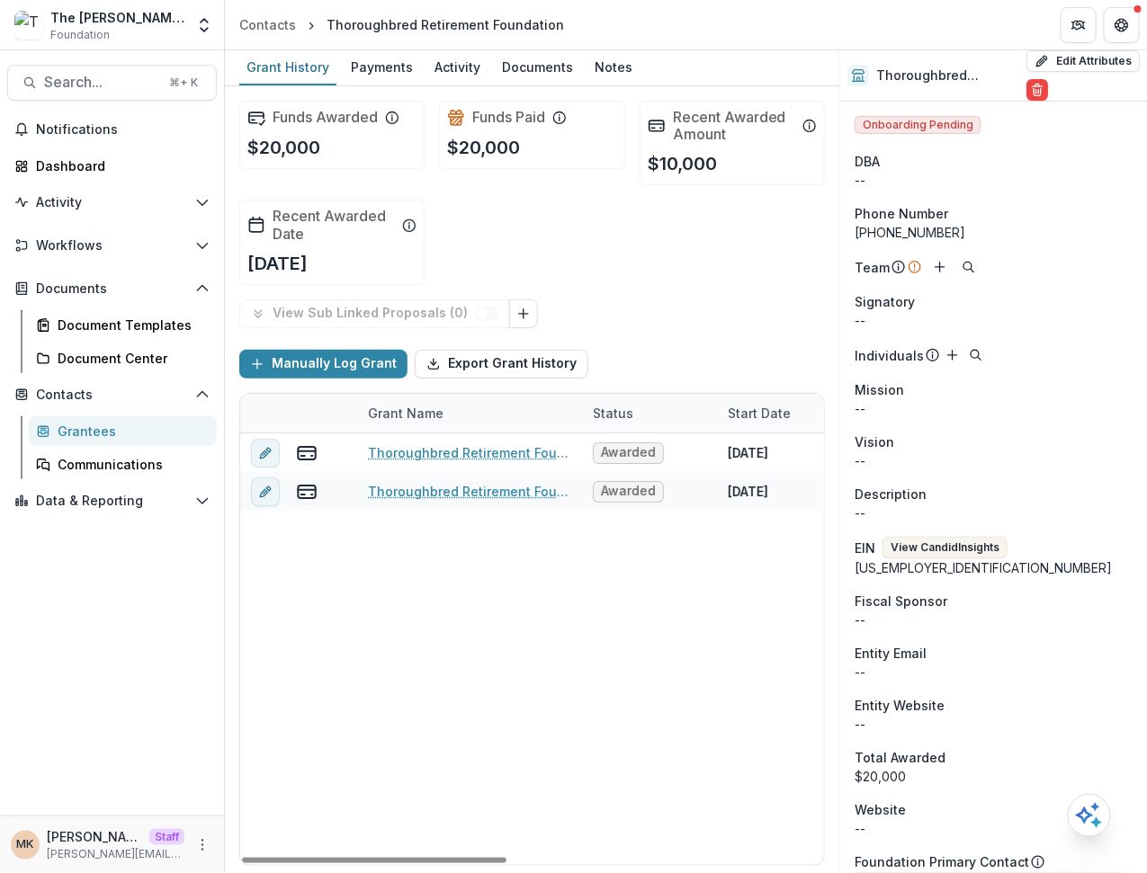
click at [933, 567] on div "13-3417517" at bounding box center [993, 567] width 278 height 19
click at [943, 547] on button "View Candid Insights" at bounding box center [944, 548] width 125 height 22
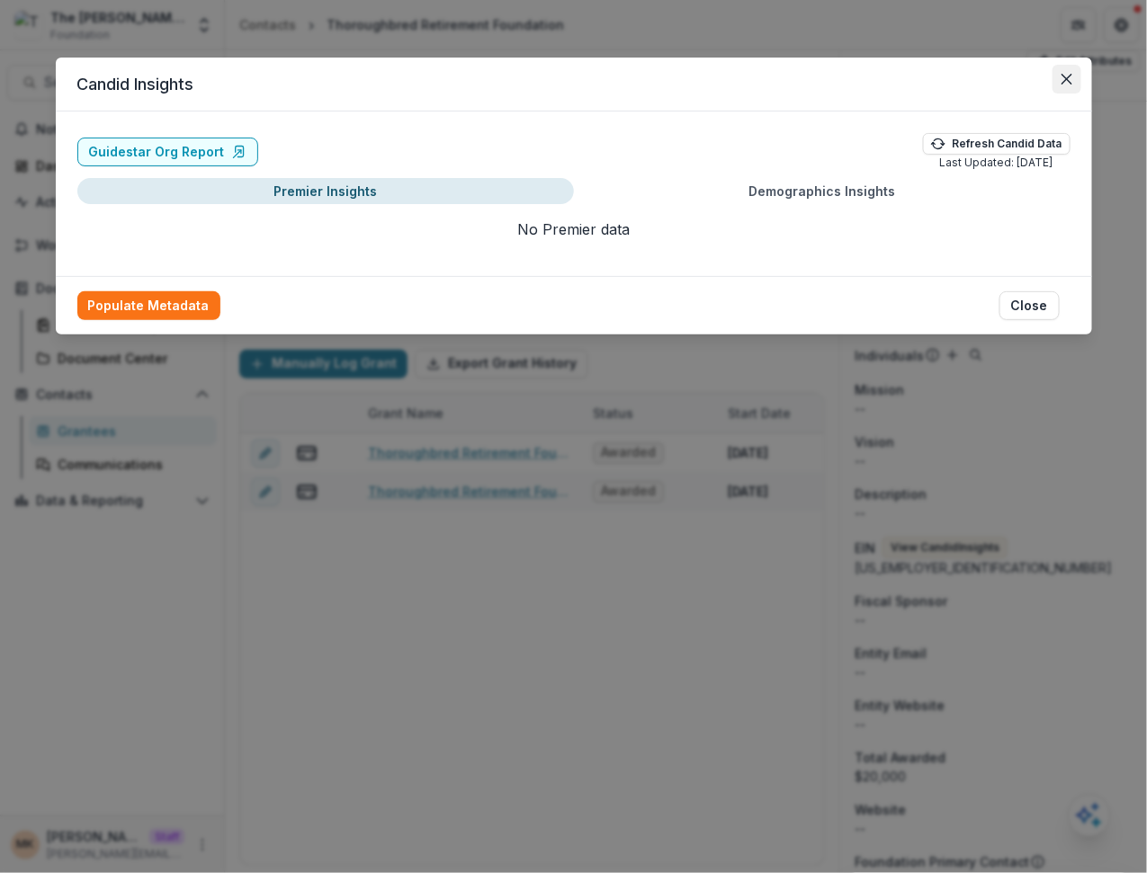
click at [1056, 83] on button "Close" at bounding box center [1066, 79] width 29 height 29
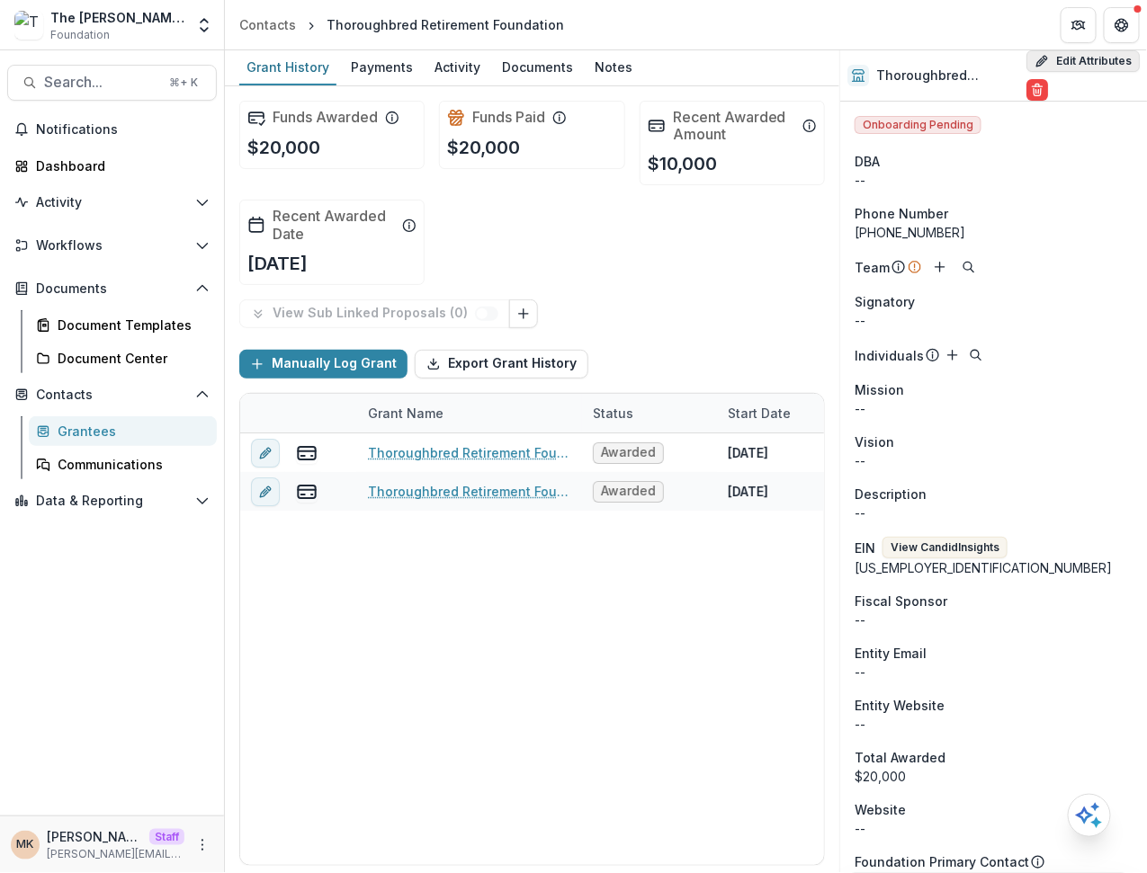
click at [1065, 59] on button "Edit Attributes" at bounding box center [1082, 61] width 113 height 22
select select
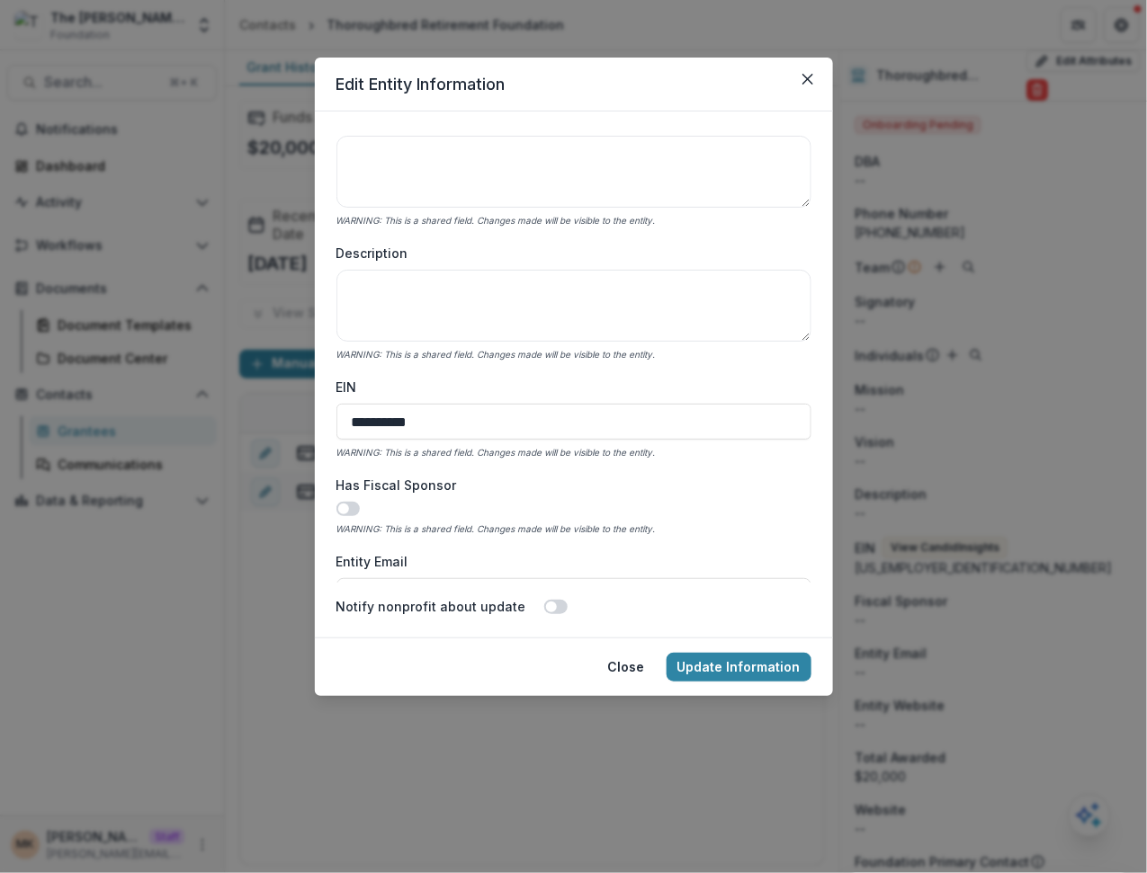
scroll to position [651, 0]
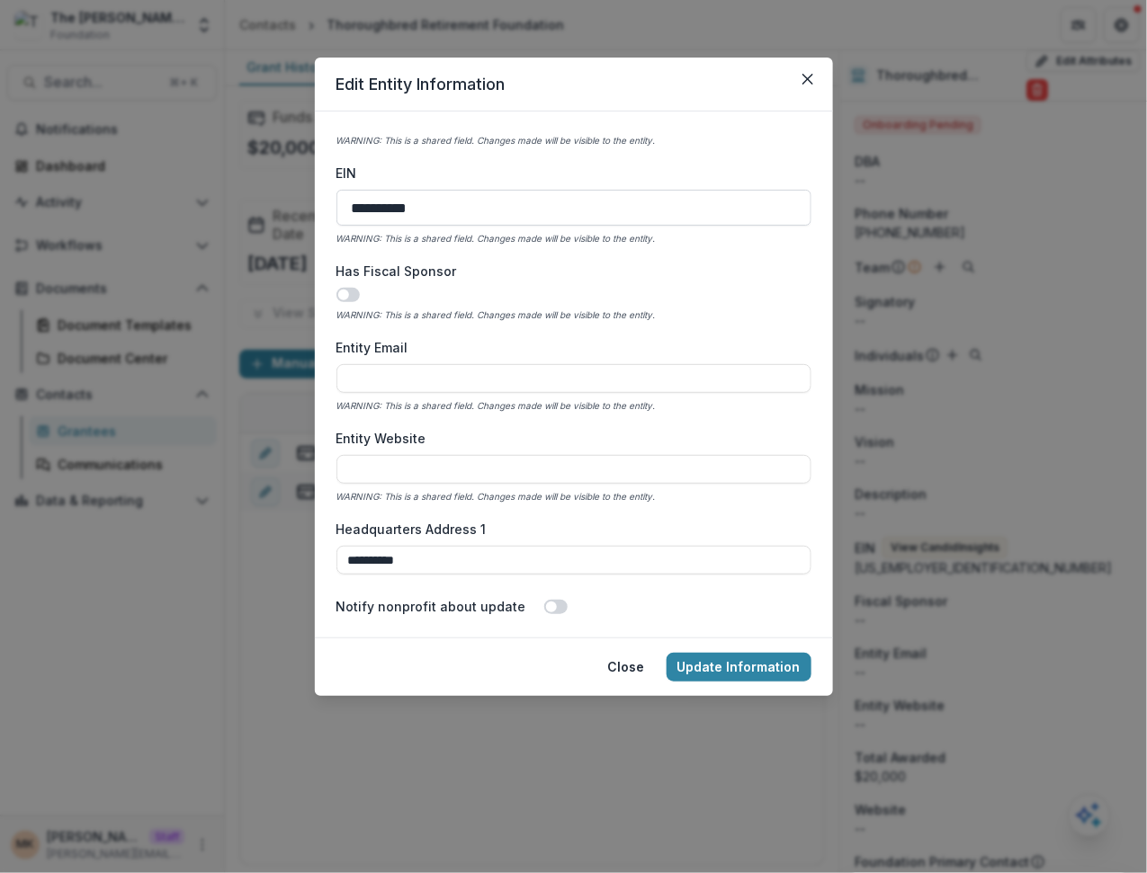
click at [451, 210] on input "**********" at bounding box center [573, 208] width 475 height 36
paste input
click at [368, 203] on input "**********" at bounding box center [573, 208] width 475 height 36
type input "**********"
click at [754, 668] on button "Update Information" at bounding box center [738, 667] width 145 height 29
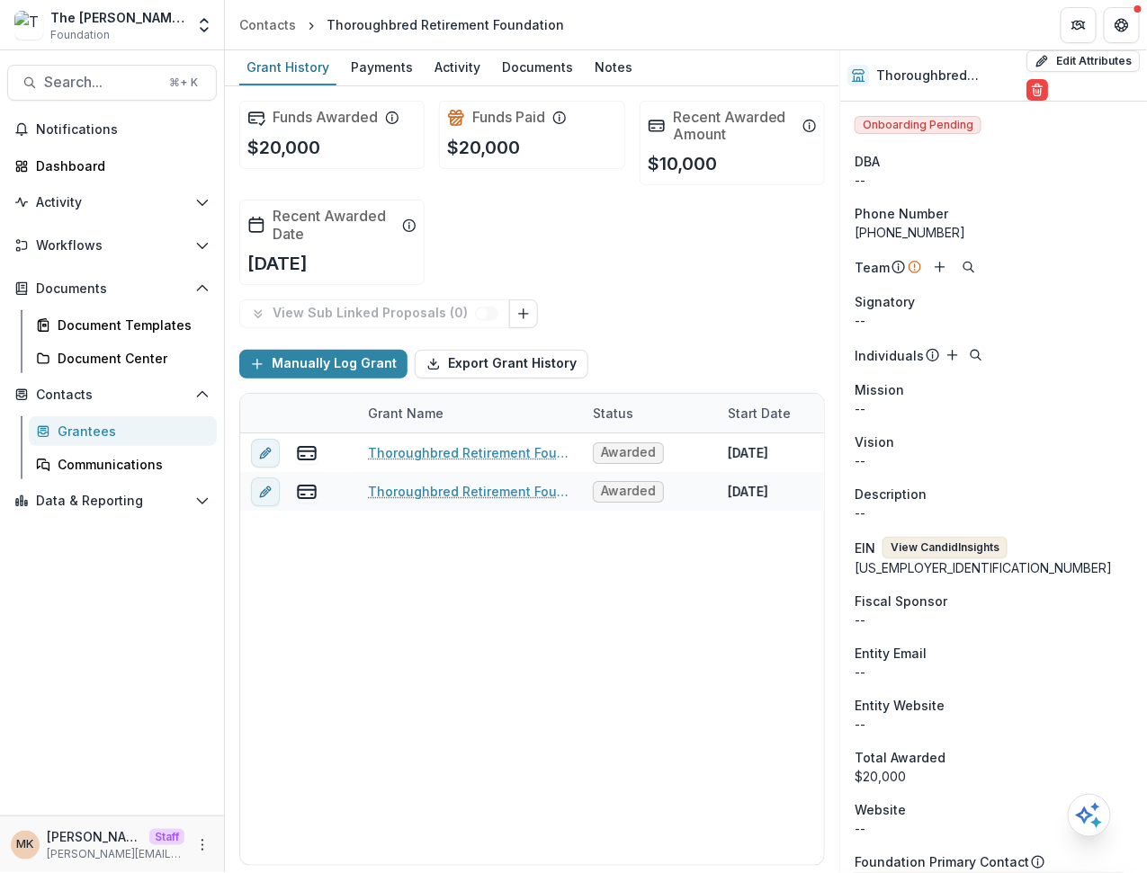
click at [967, 552] on button "View Candid Insights" at bounding box center [944, 548] width 125 height 22
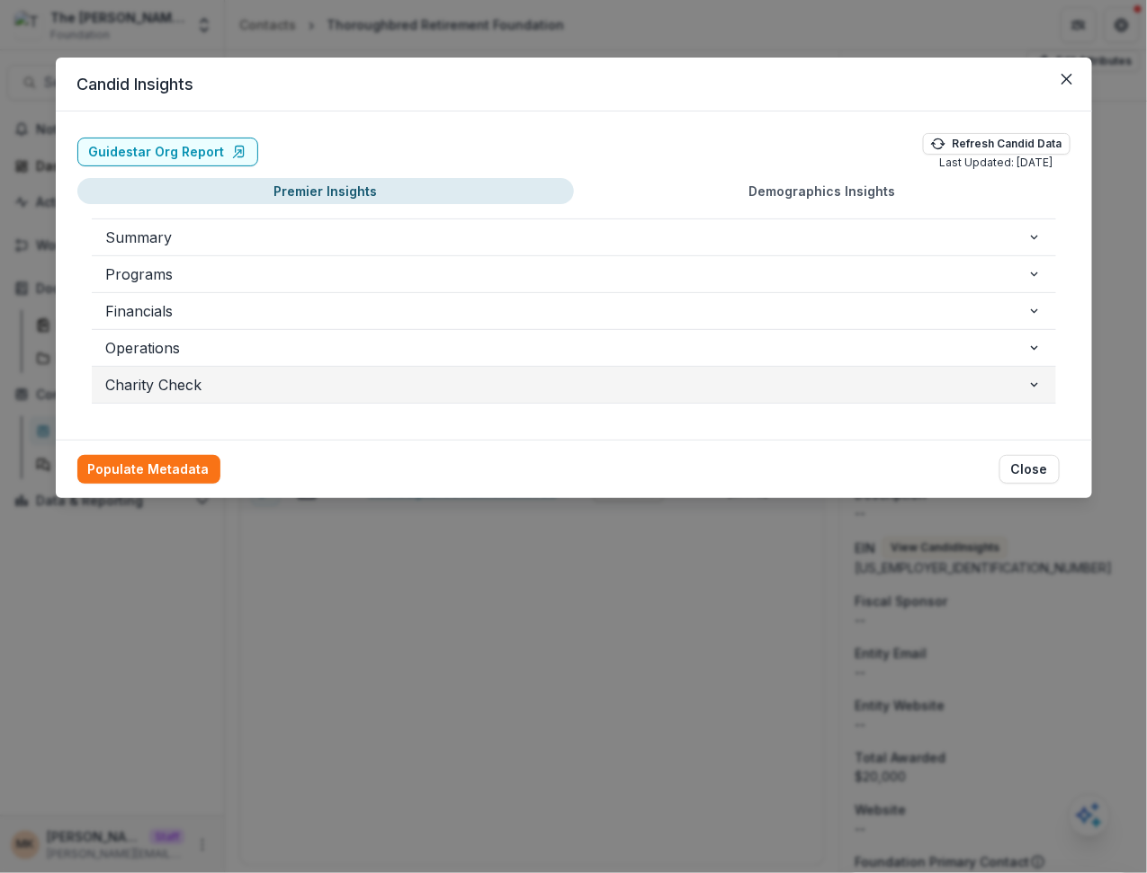
click at [308, 374] on span "Charity Check" at bounding box center [566, 385] width 921 height 22
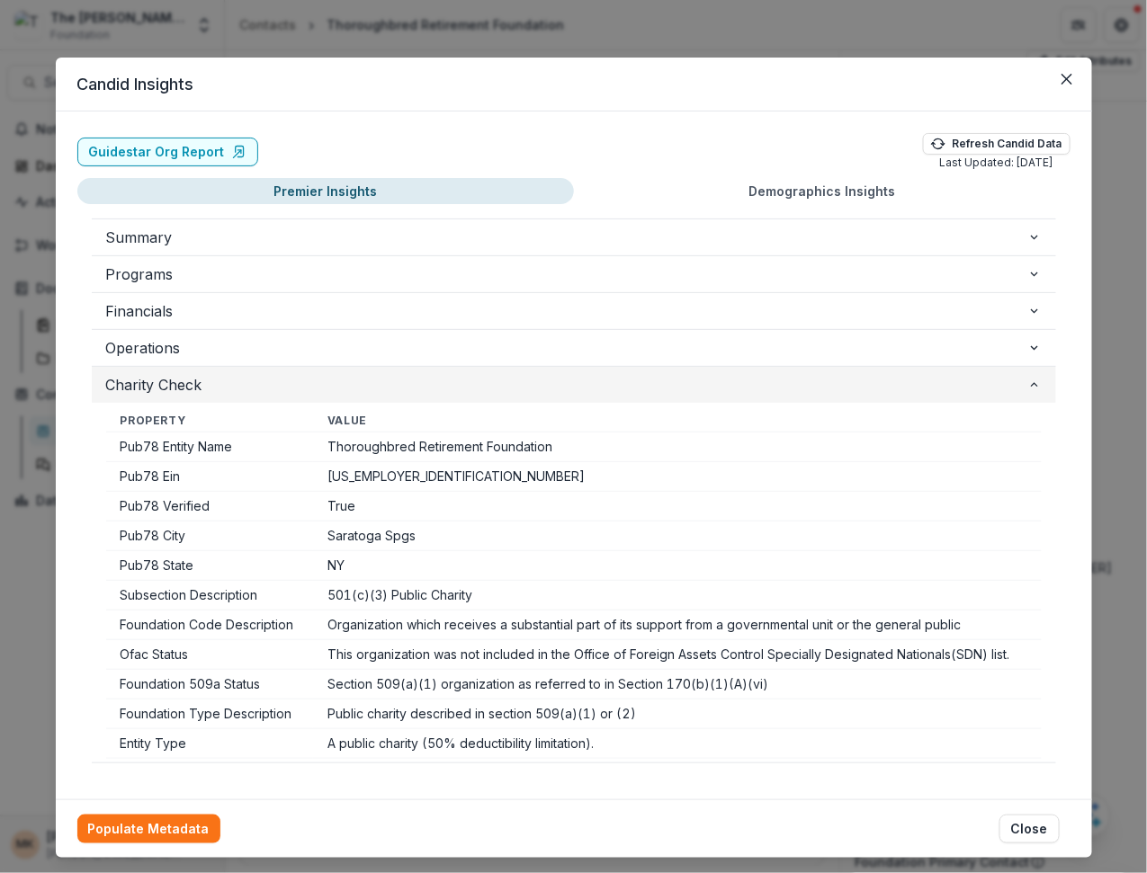
click at [308, 374] on span "Charity Check" at bounding box center [566, 385] width 921 height 22
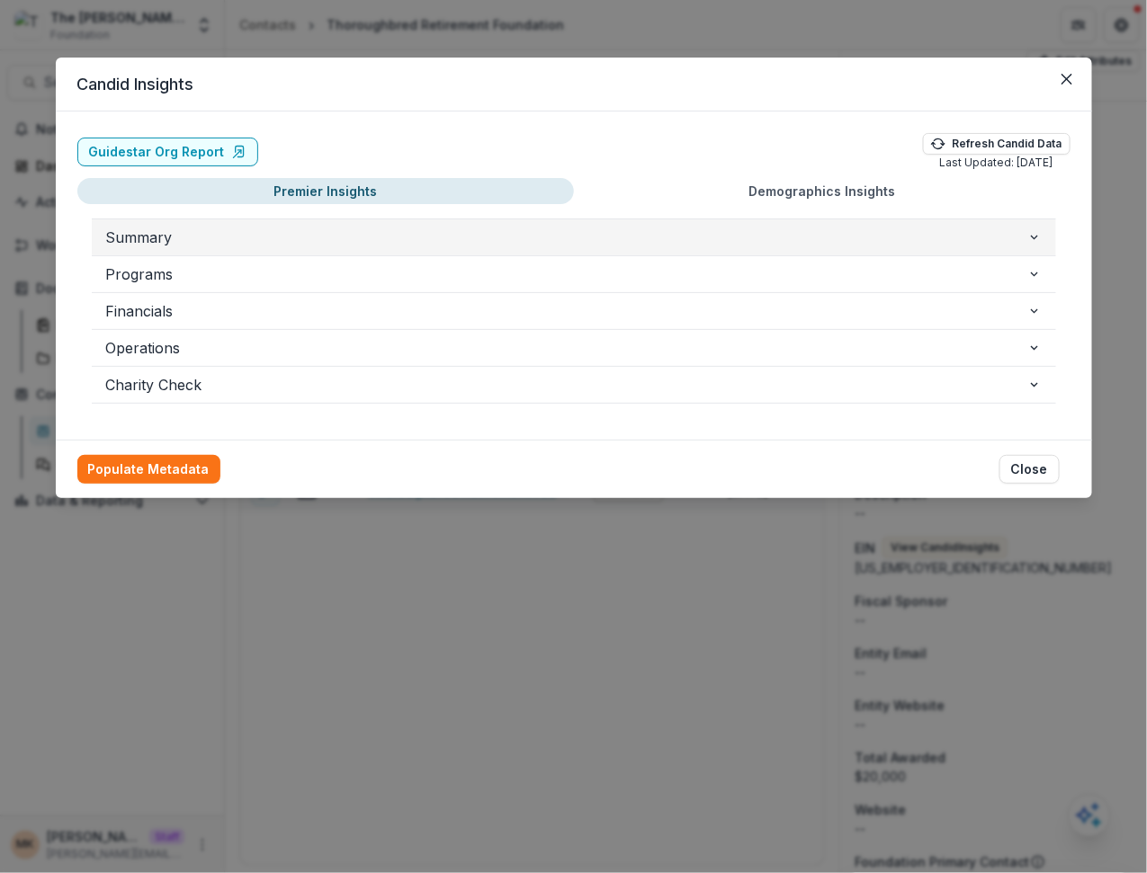
click at [270, 227] on span "Summary" at bounding box center [566, 238] width 921 height 22
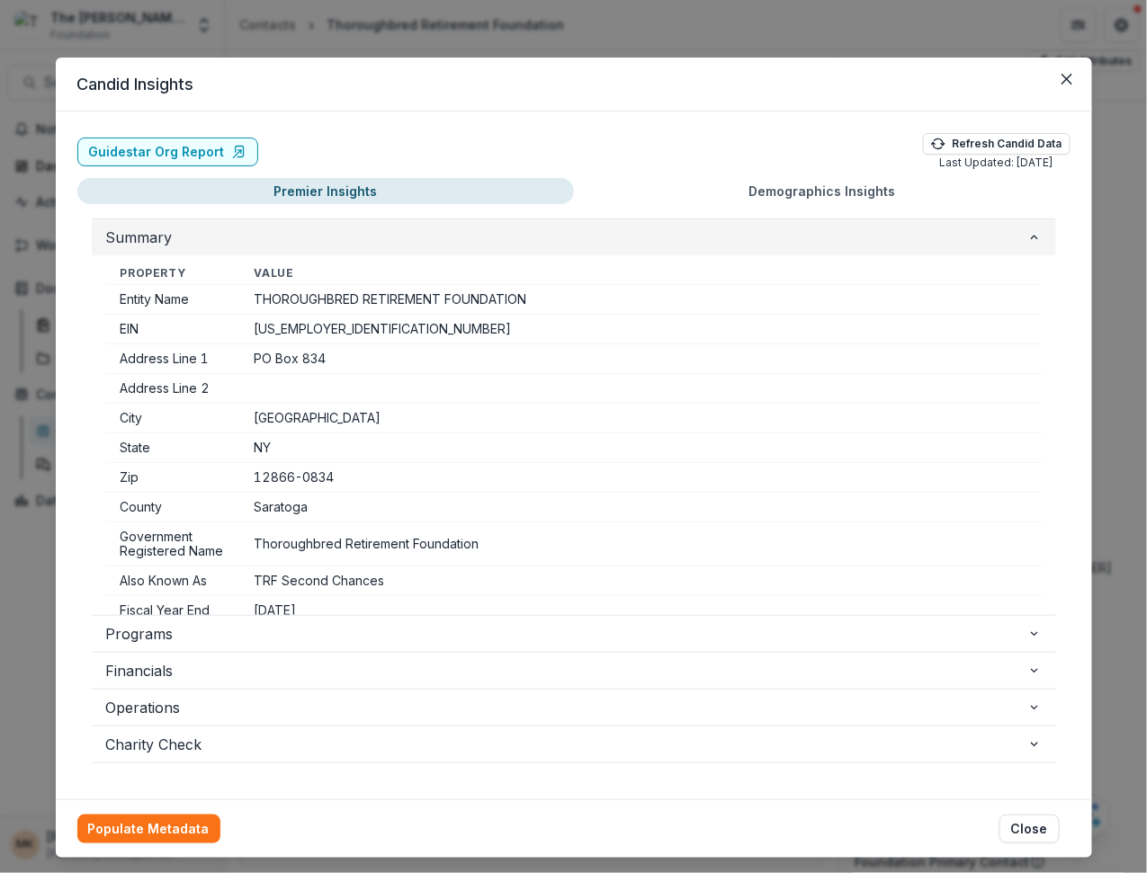
click at [270, 227] on span "Summary" at bounding box center [566, 238] width 921 height 22
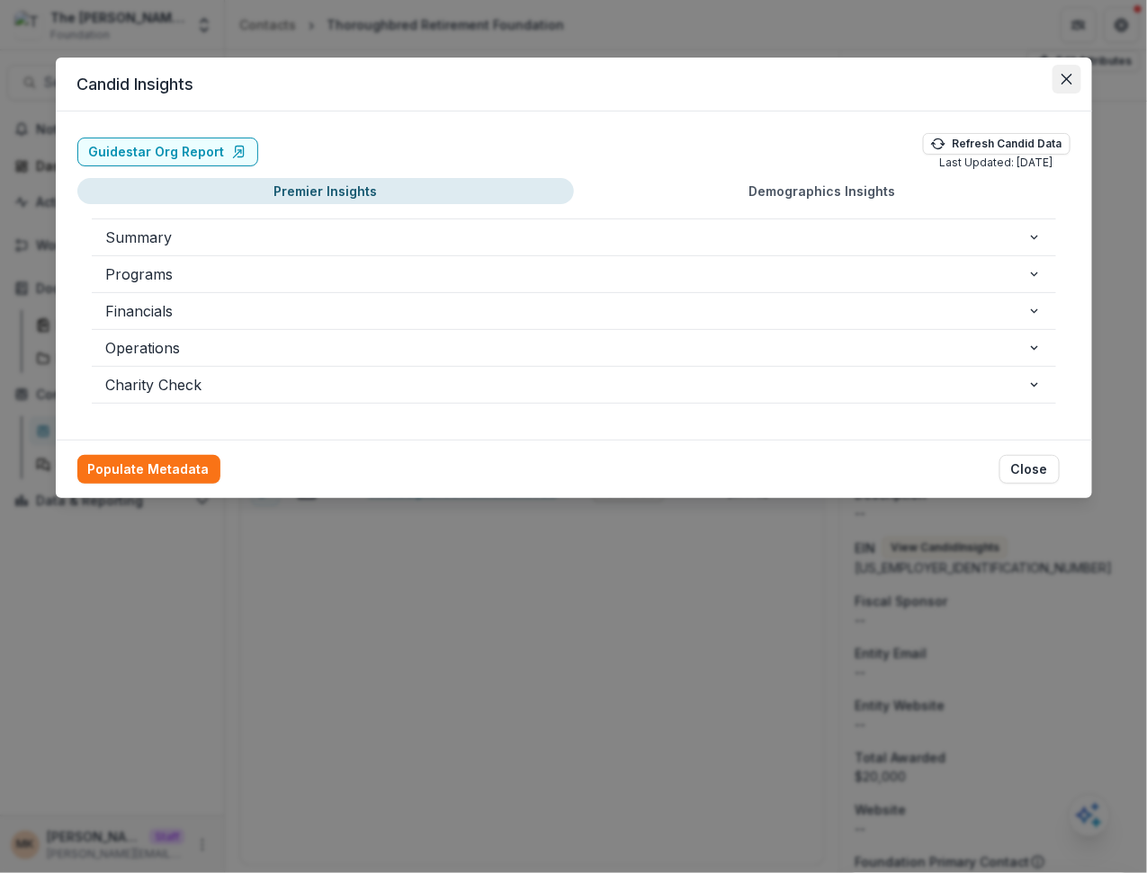
click at [1065, 82] on icon "Close" at bounding box center [1066, 79] width 11 height 11
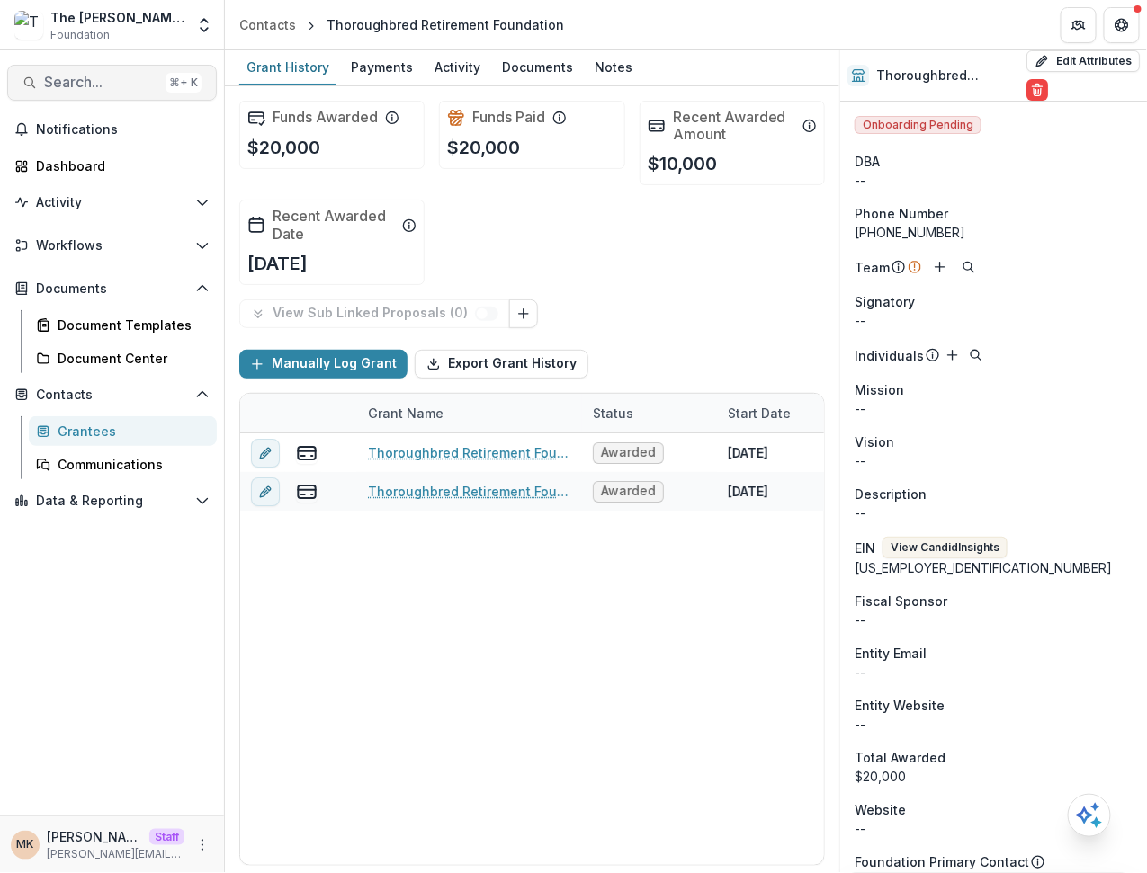
click at [113, 79] on span "Search..." at bounding box center [101, 82] width 114 height 17
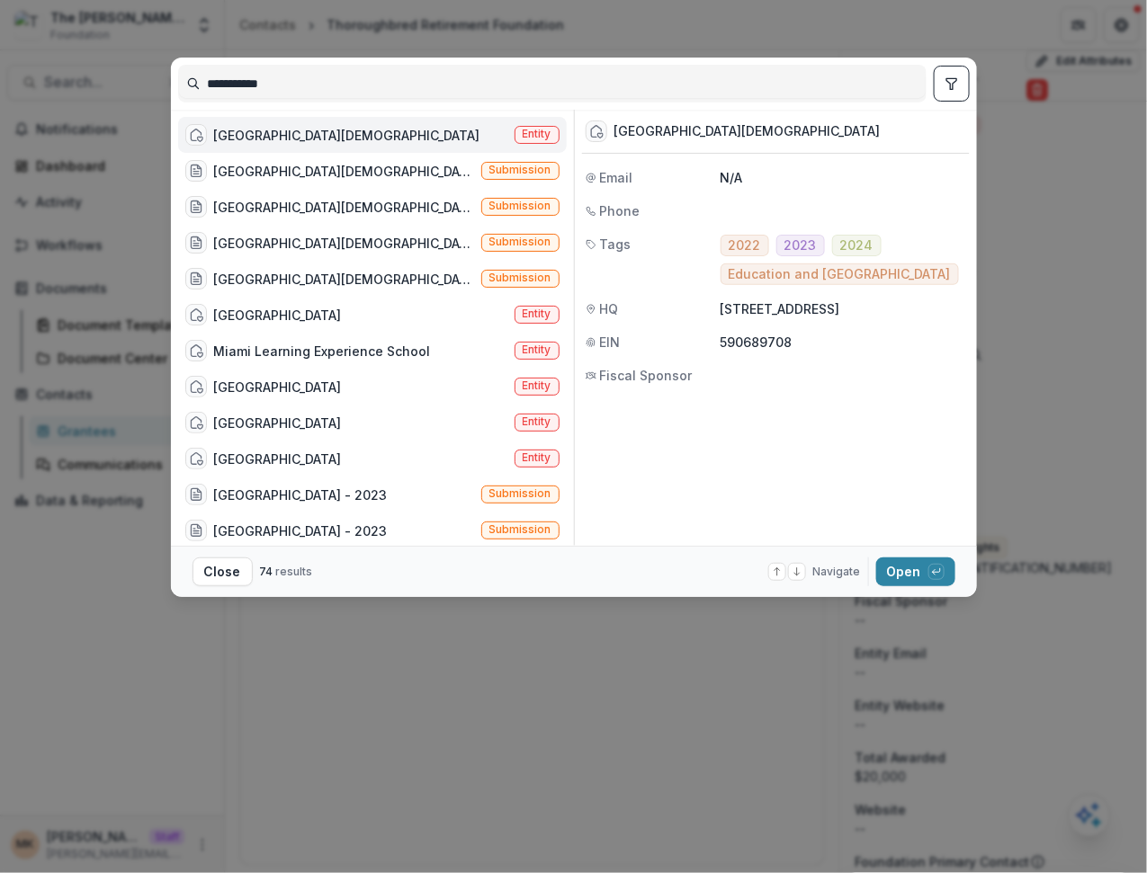
type input "**********"
click at [383, 136] on div "Miami Shores Presbyterian Church School" at bounding box center [347, 135] width 266 height 19
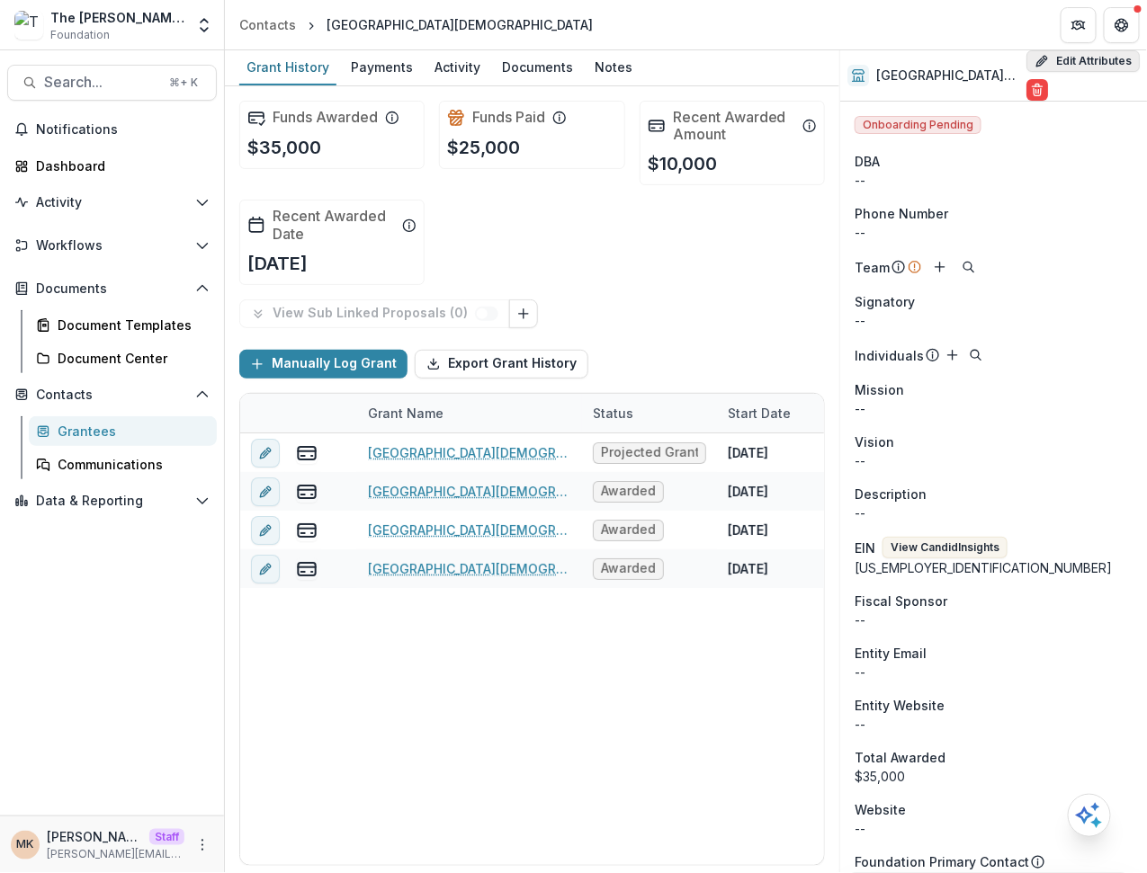
click at [1059, 61] on button "Edit Attributes" at bounding box center [1082, 61] width 113 height 22
select select
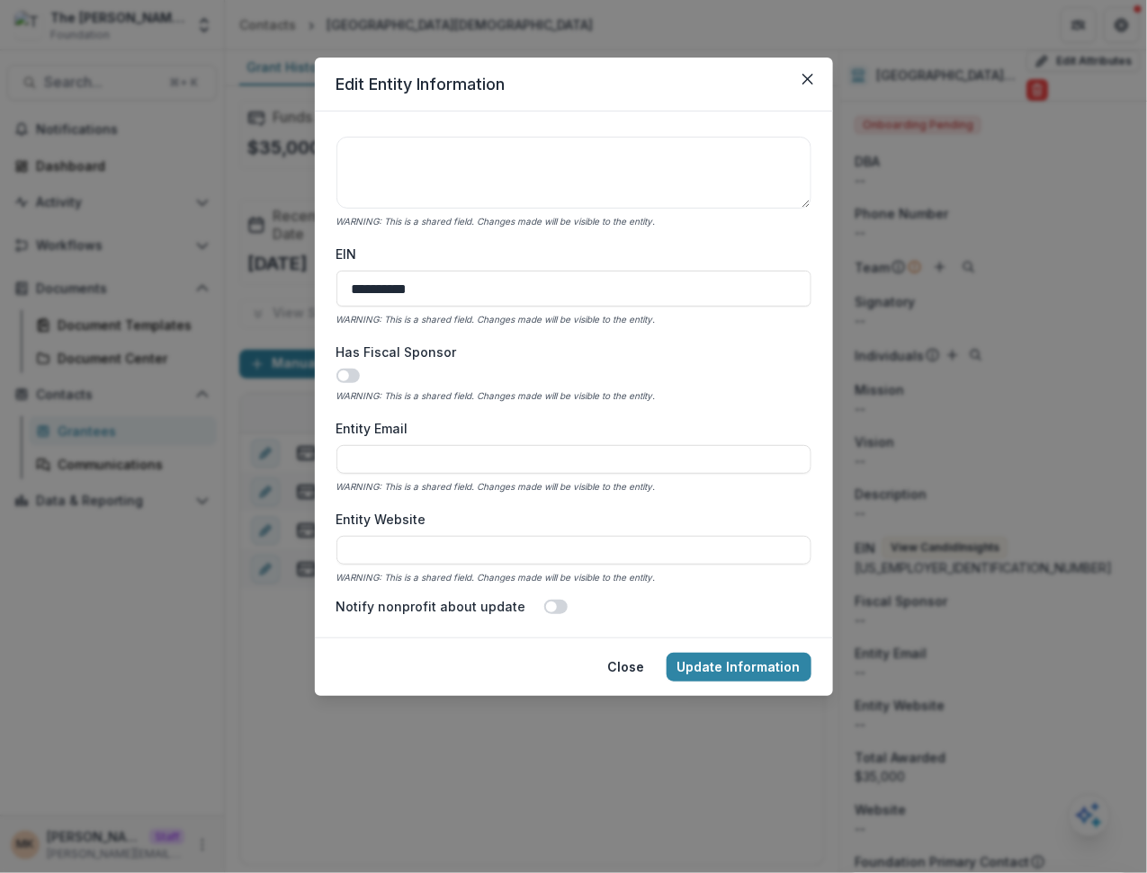
scroll to position [587, 0]
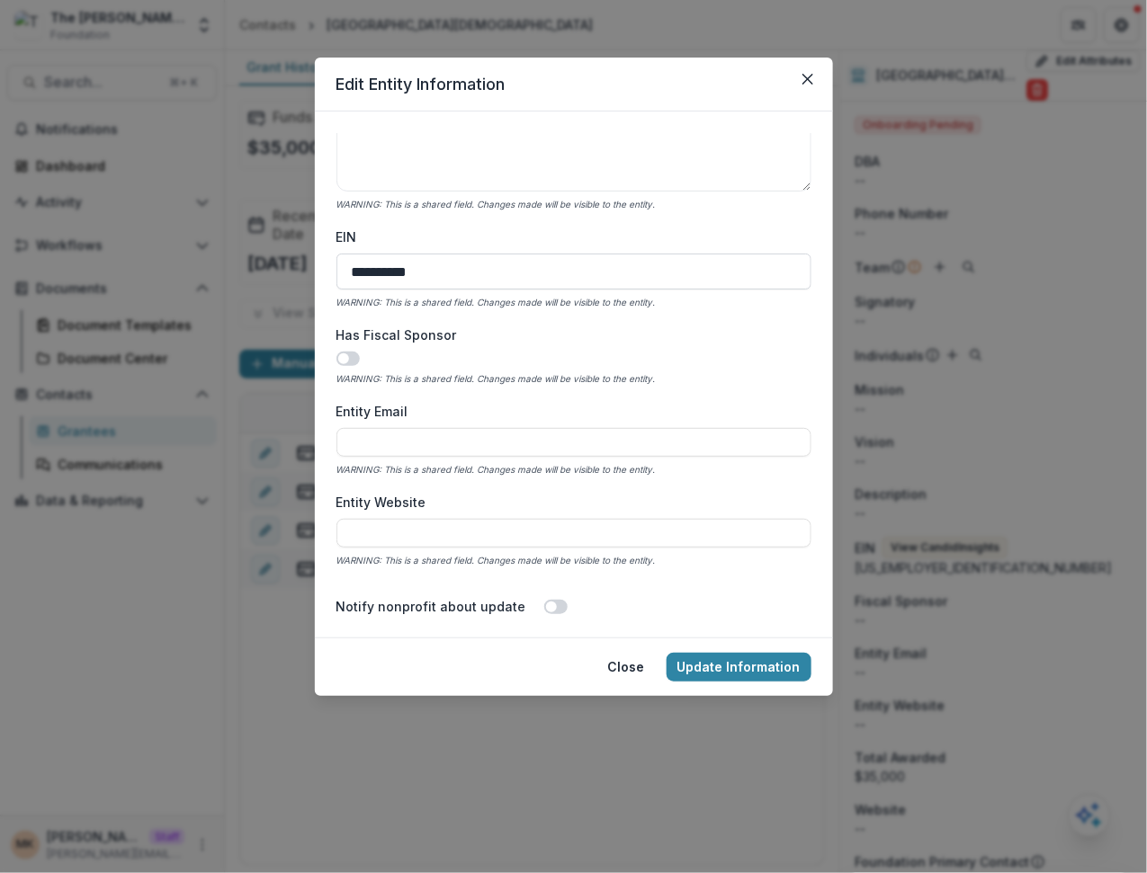
click at [437, 281] on input "**********" at bounding box center [573, 272] width 475 height 36
paste input
click at [373, 268] on input "**********" at bounding box center [573, 272] width 475 height 36
type input "**********"
click at [764, 672] on button "Update Information" at bounding box center [738, 667] width 145 height 29
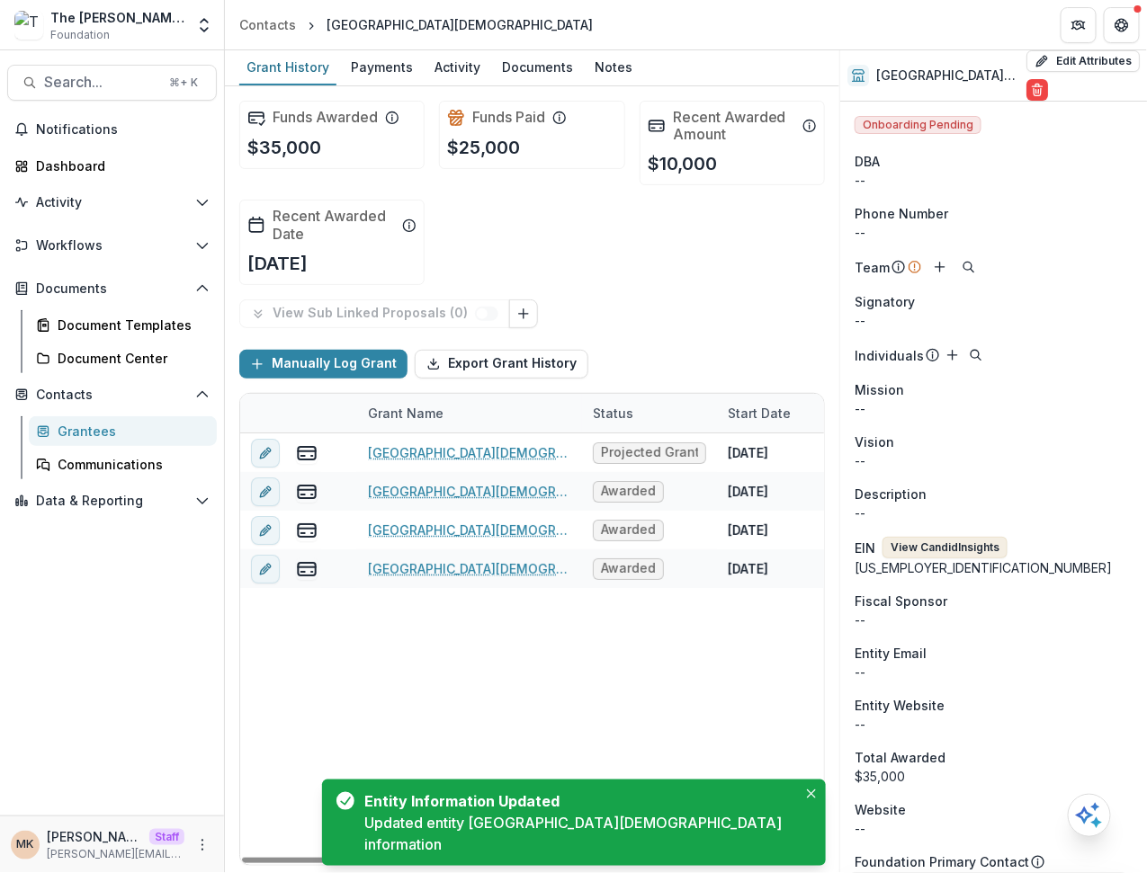
click at [923, 549] on button "View Candid Insights" at bounding box center [944, 548] width 125 height 22
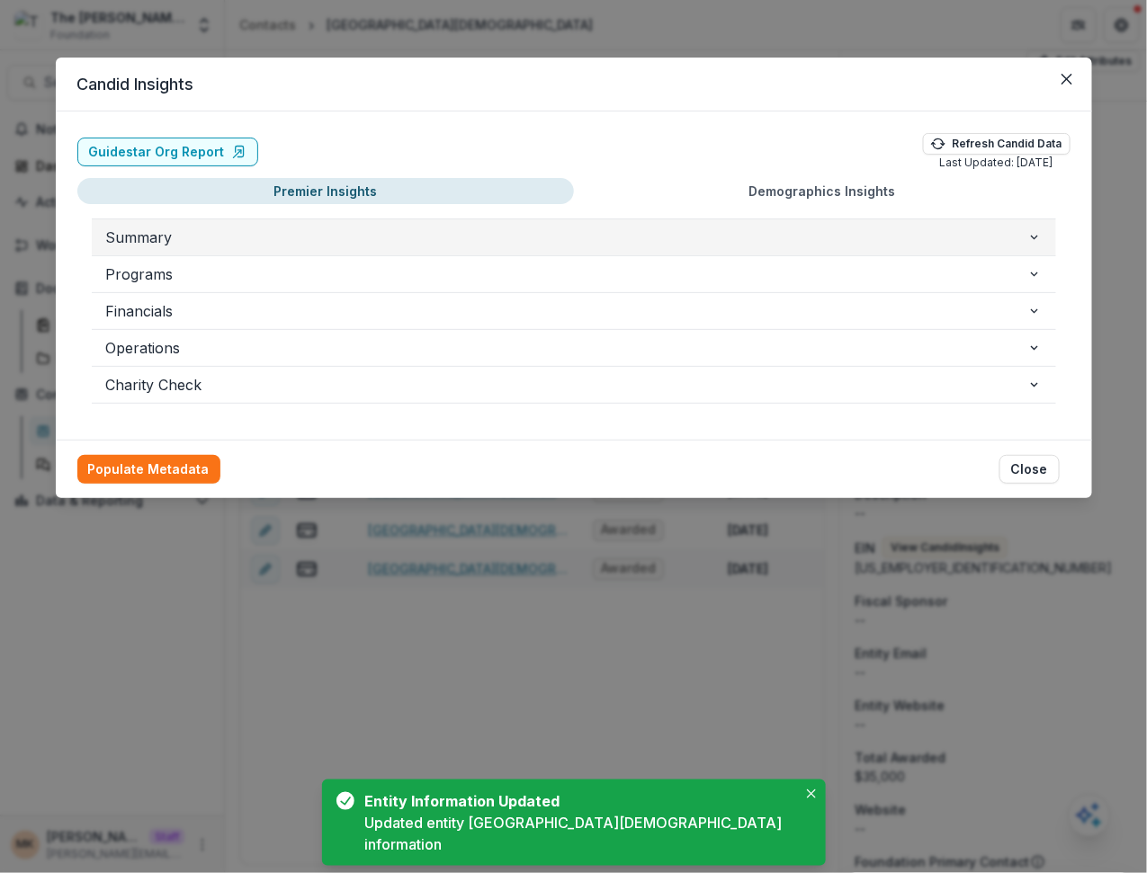
click at [411, 244] on span "Summary" at bounding box center [566, 238] width 921 height 22
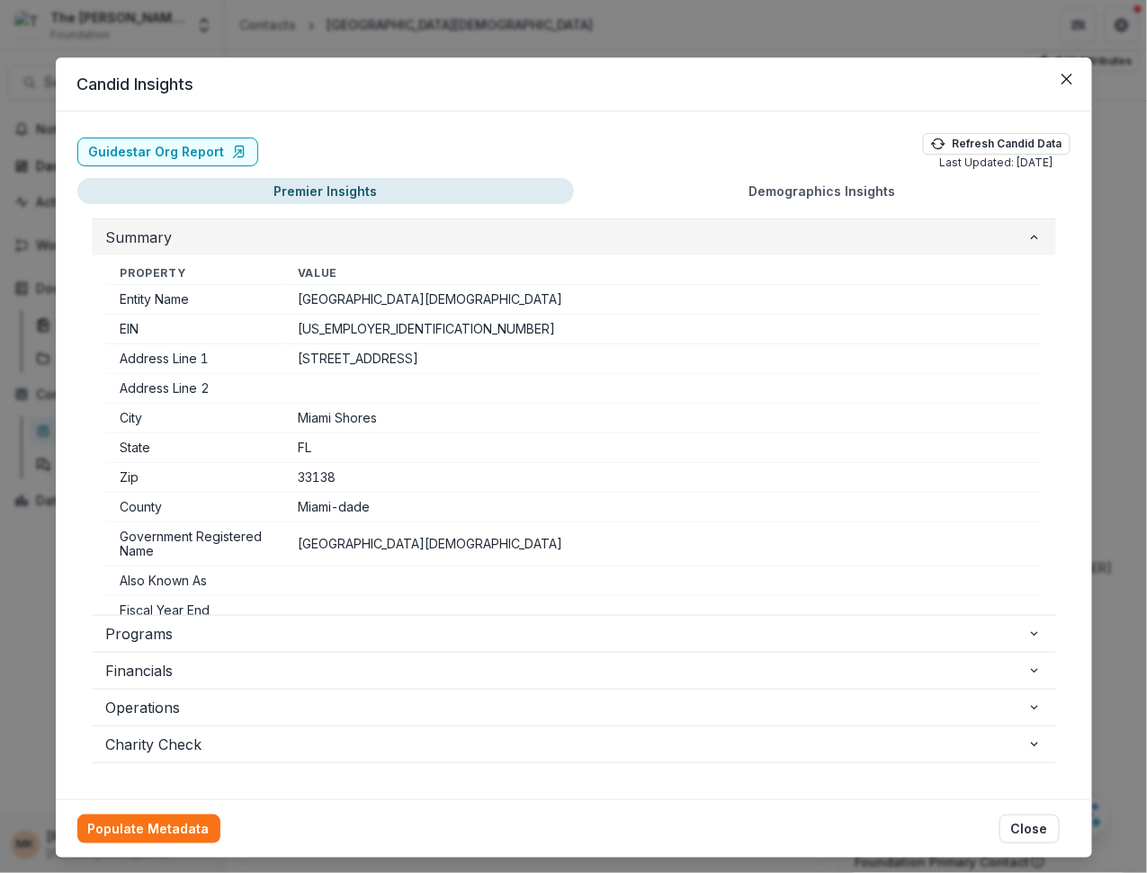
click at [411, 244] on span "Summary" at bounding box center [566, 238] width 921 height 22
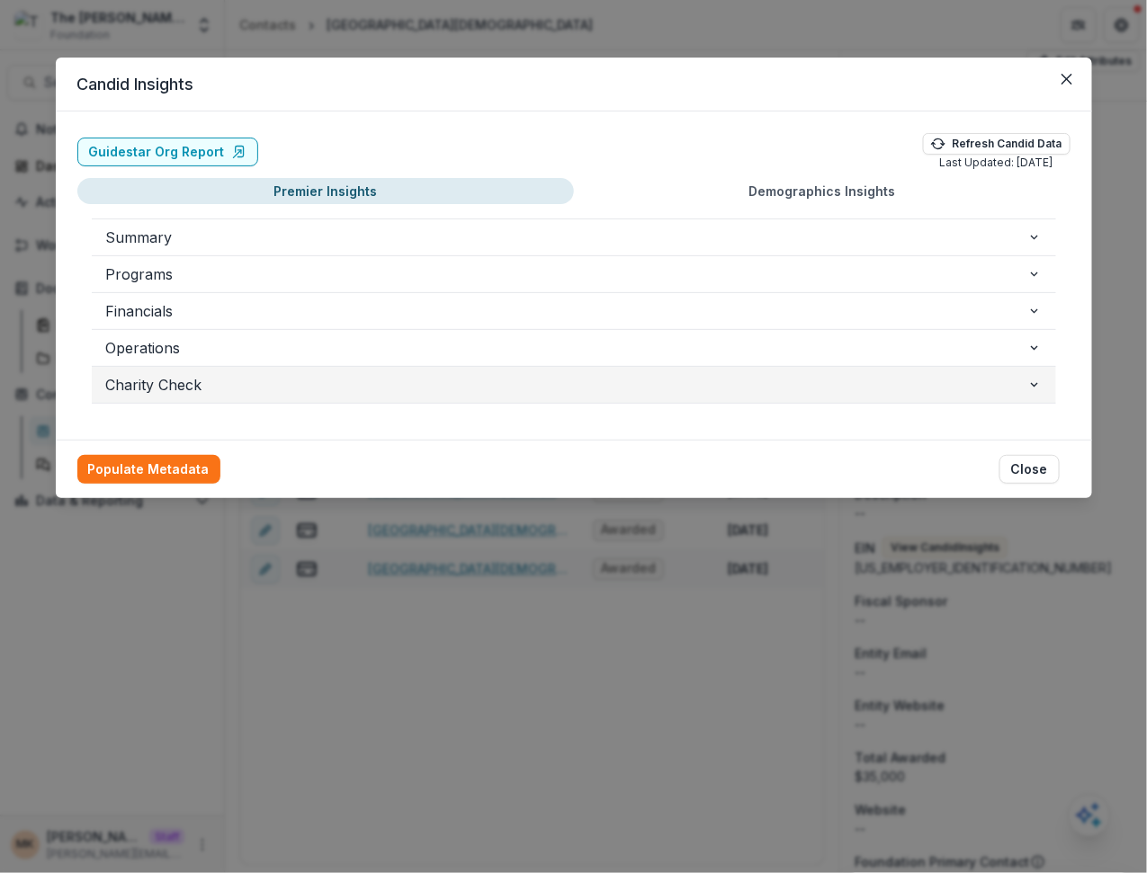
click at [279, 379] on span "Charity Check" at bounding box center [566, 385] width 921 height 22
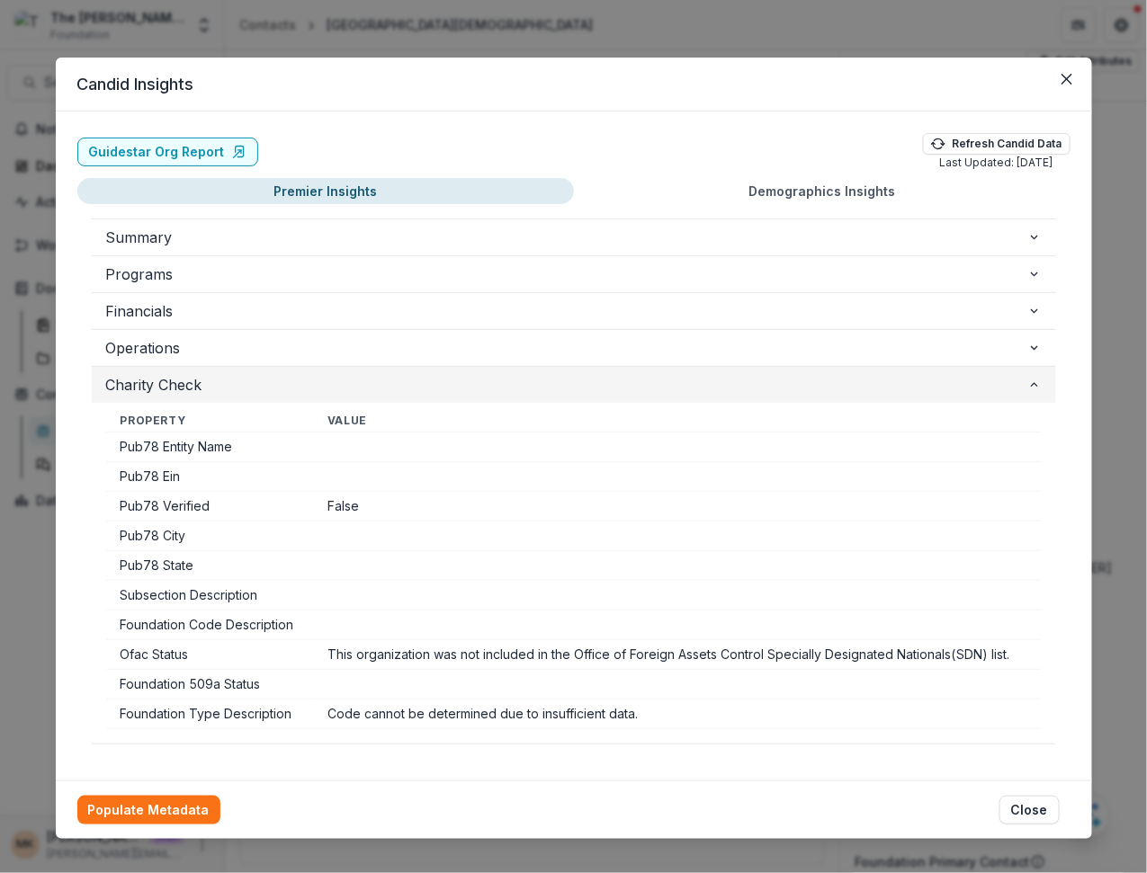
click at [279, 379] on span "Charity Check" at bounding box center [566, 385] width 921 height 22
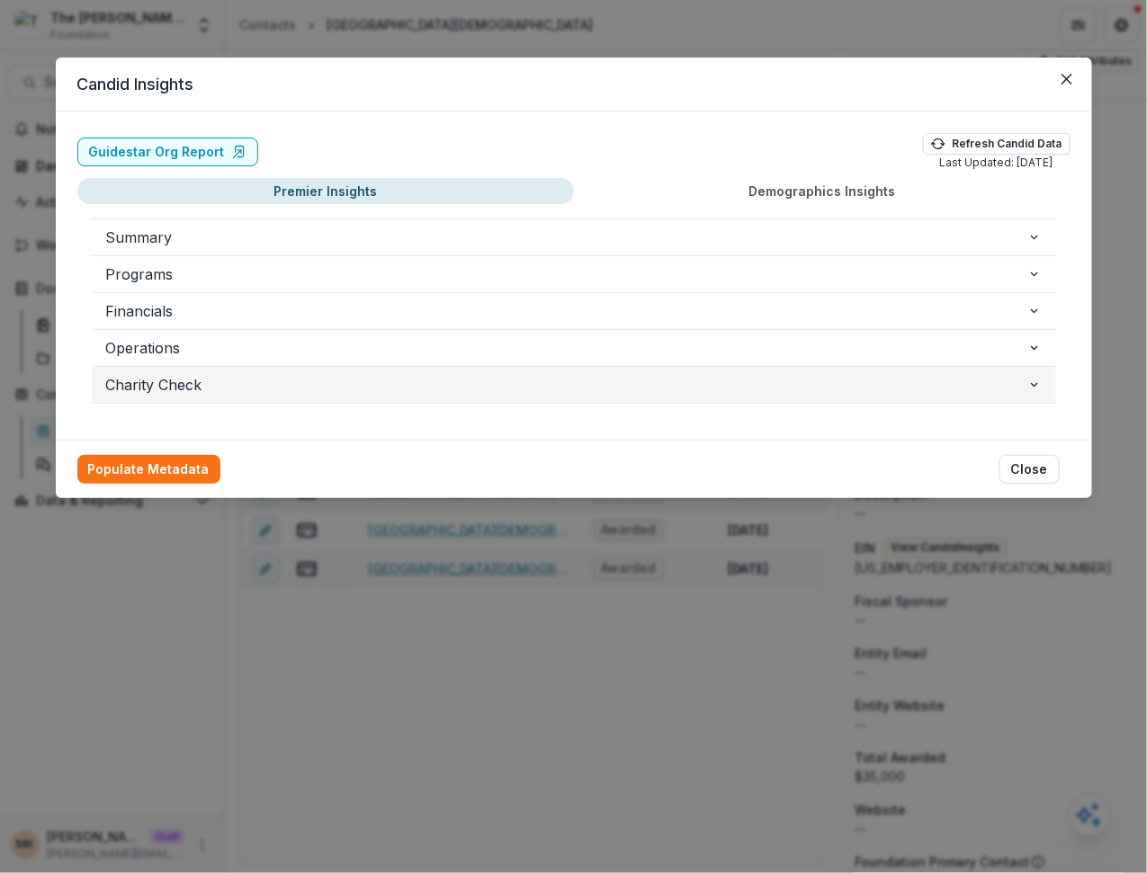
click at [281, 382] on span "Charity Check" at bounding box center [566, 385] width 921 height 22
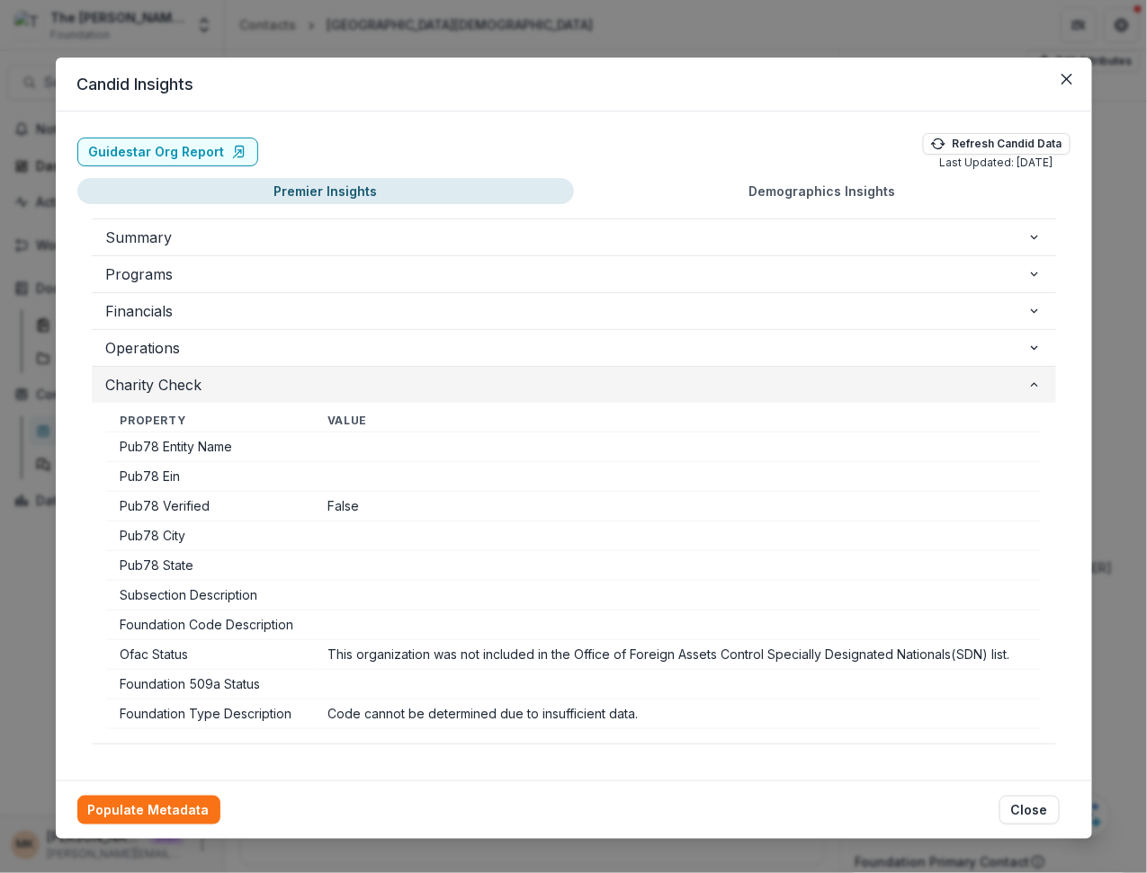
click at [281, 382] on span "Charity Check" at bounding box center [566, 385] width 921 height 22
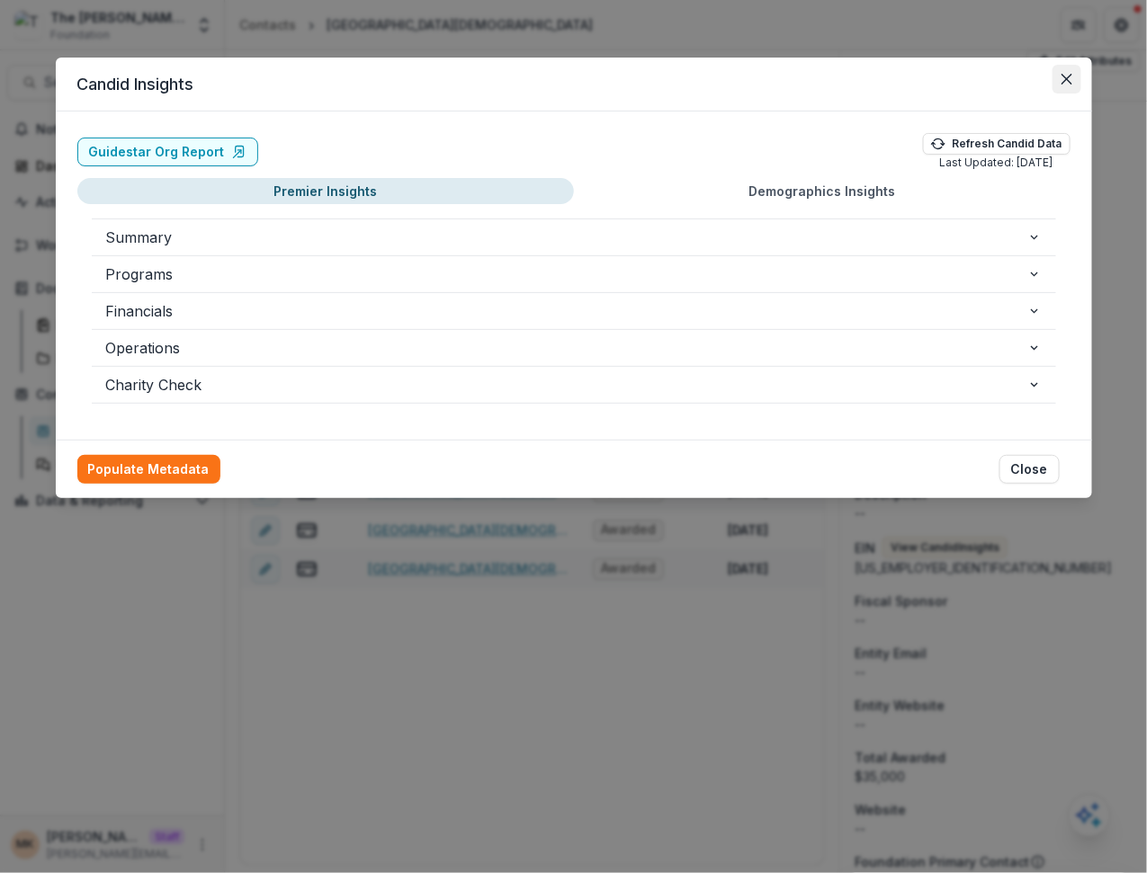
click at [1073, 78] on button "Close" at bounding box center [1066, 79] width 29 height 29
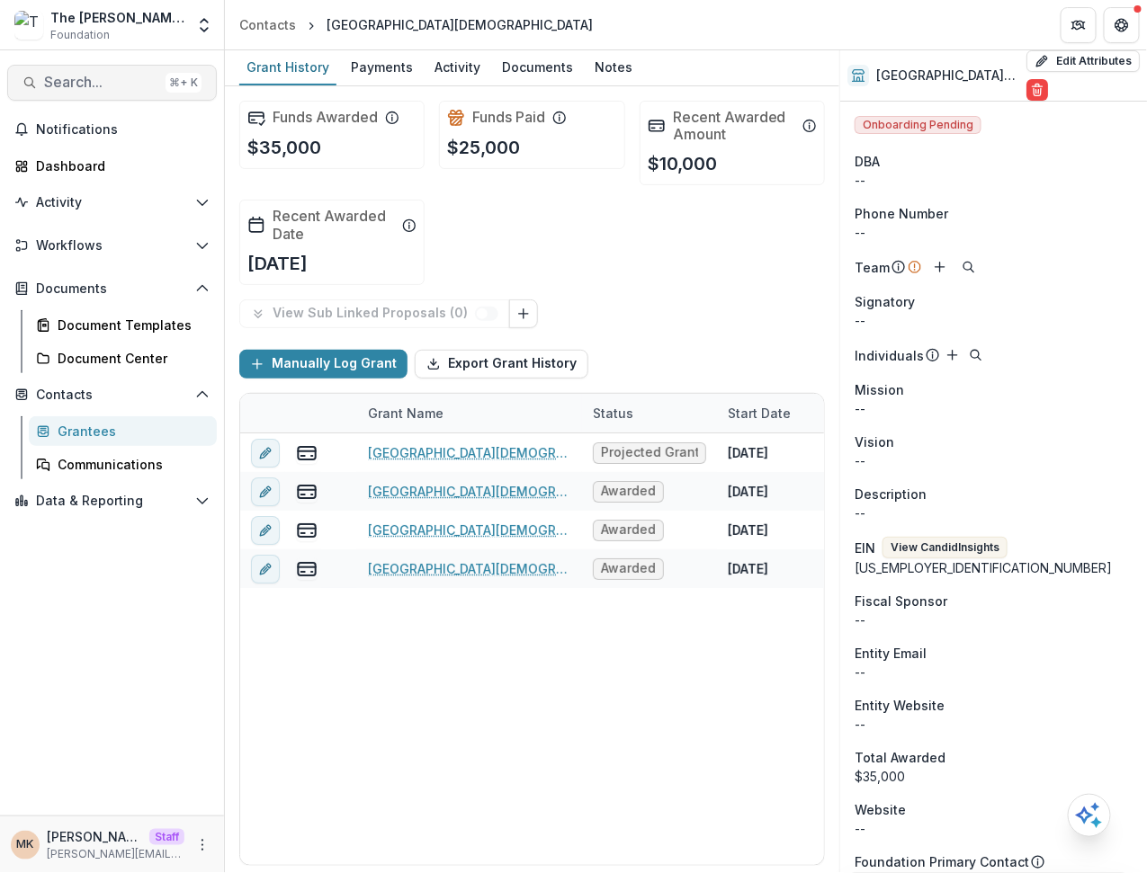
click at [110, 93] on button "Search... ⌘ + K" at bounding box center [112, 83] width 210 height 36
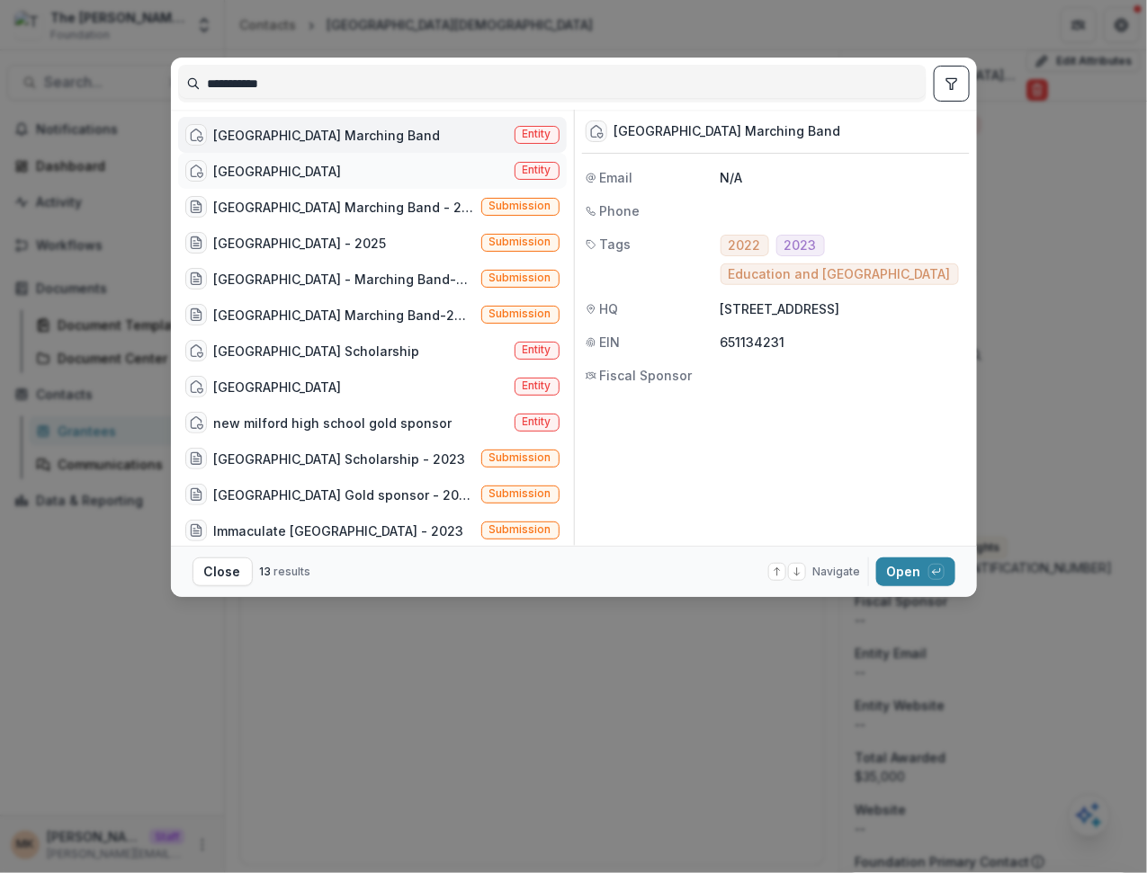
type input "**********"
click at [344, 159] on div "Hialeah High School Entity" at bounding box center [372, 171] width 388 height 36
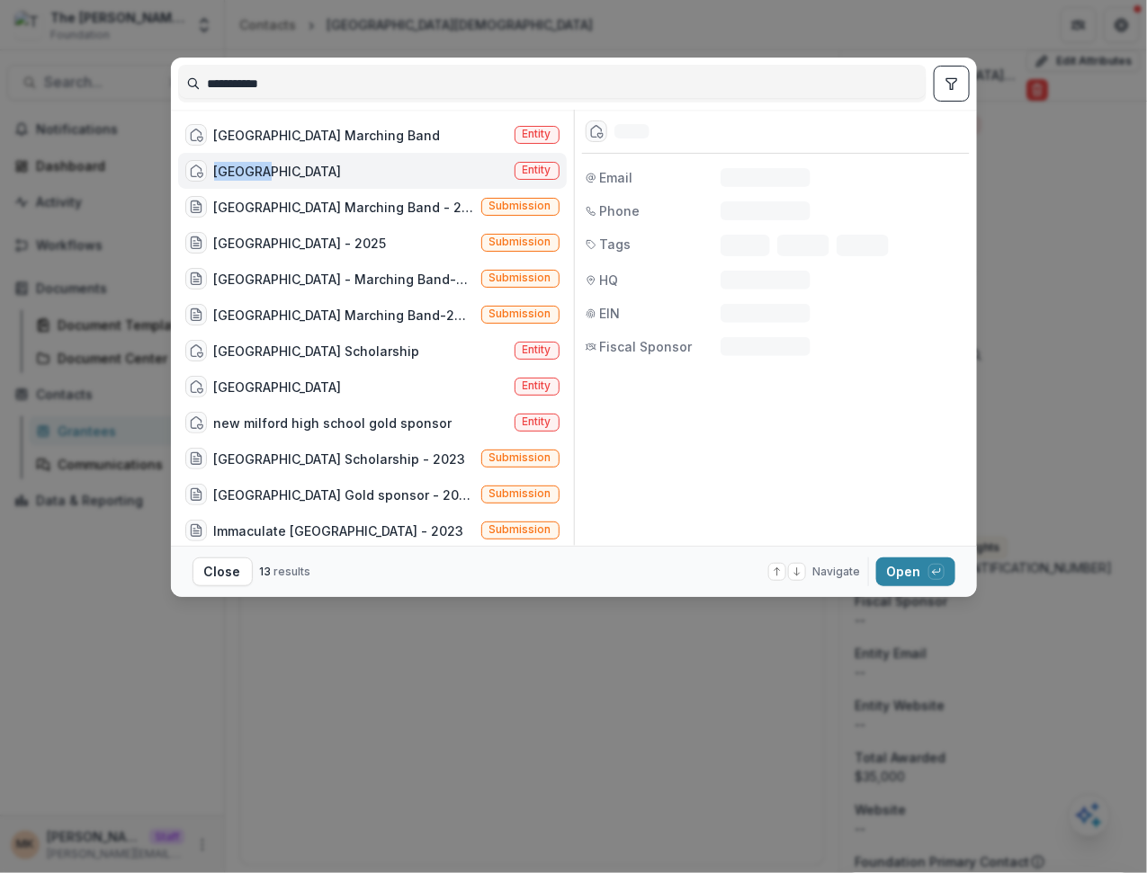
click at [344, 159] on div "Hialeah High School Entity" at bounding box center [372, 171] width 388 height 36
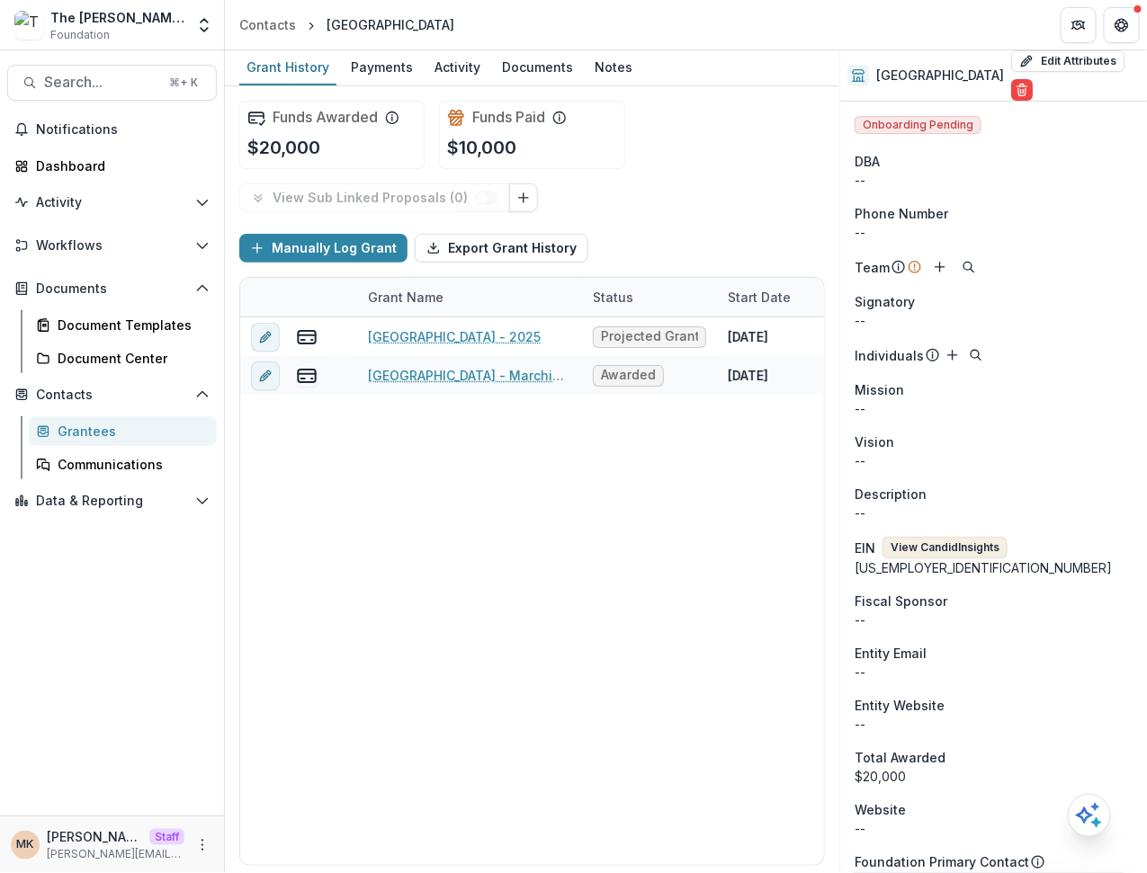
click at [982, 549] on button "View Candid Insights" at bounding box center [944, 548] width 125 height 22
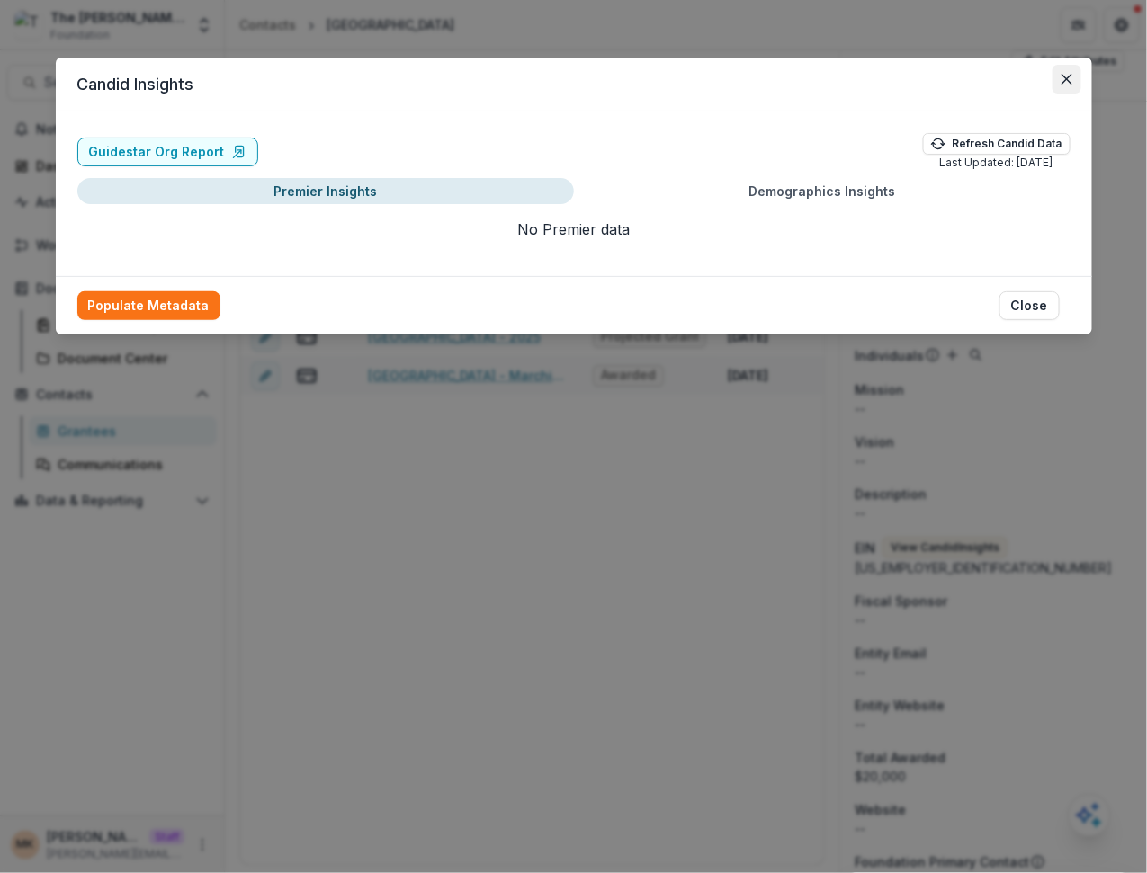
click at [1067, 78] on icon "Close" at bounding box center [1066, 79] width 11 height 11
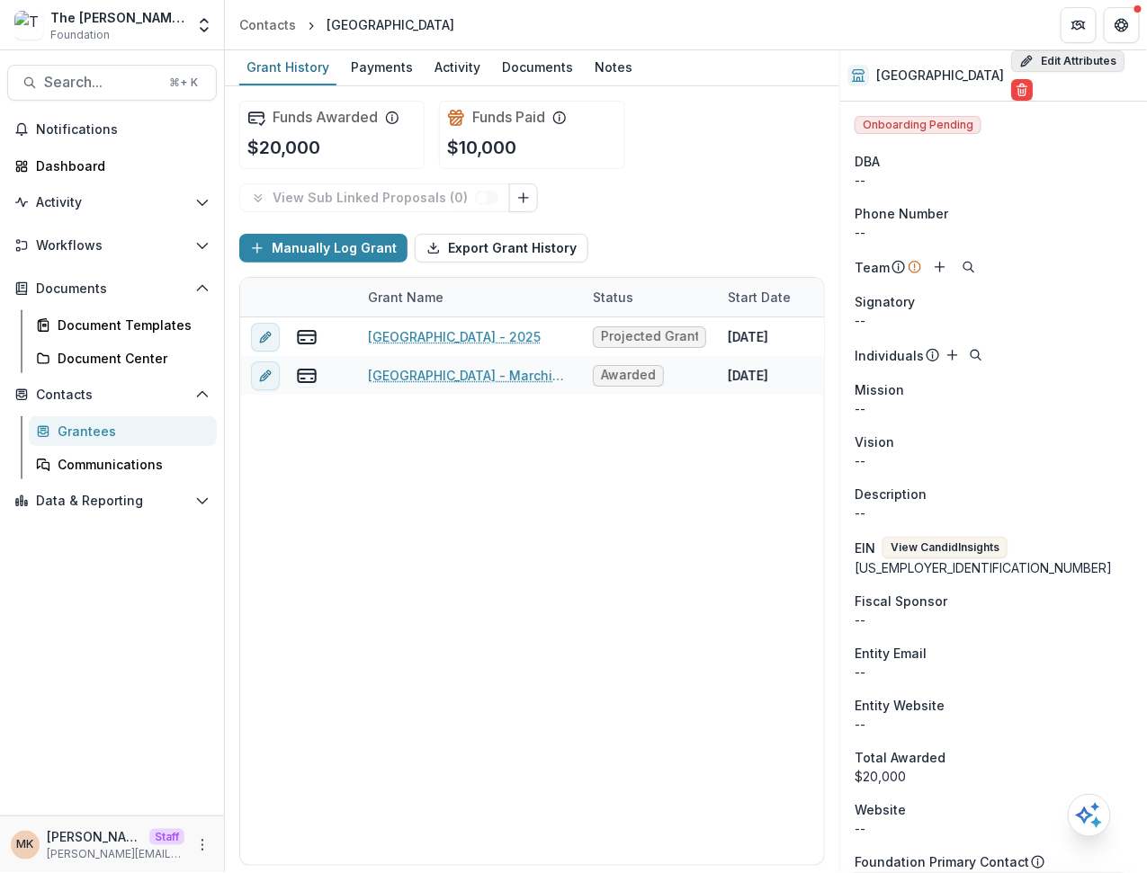
click at [1057, 60] on button "Edit Attributes" at bounding box center [1067, 61] width 113 height 22
select select
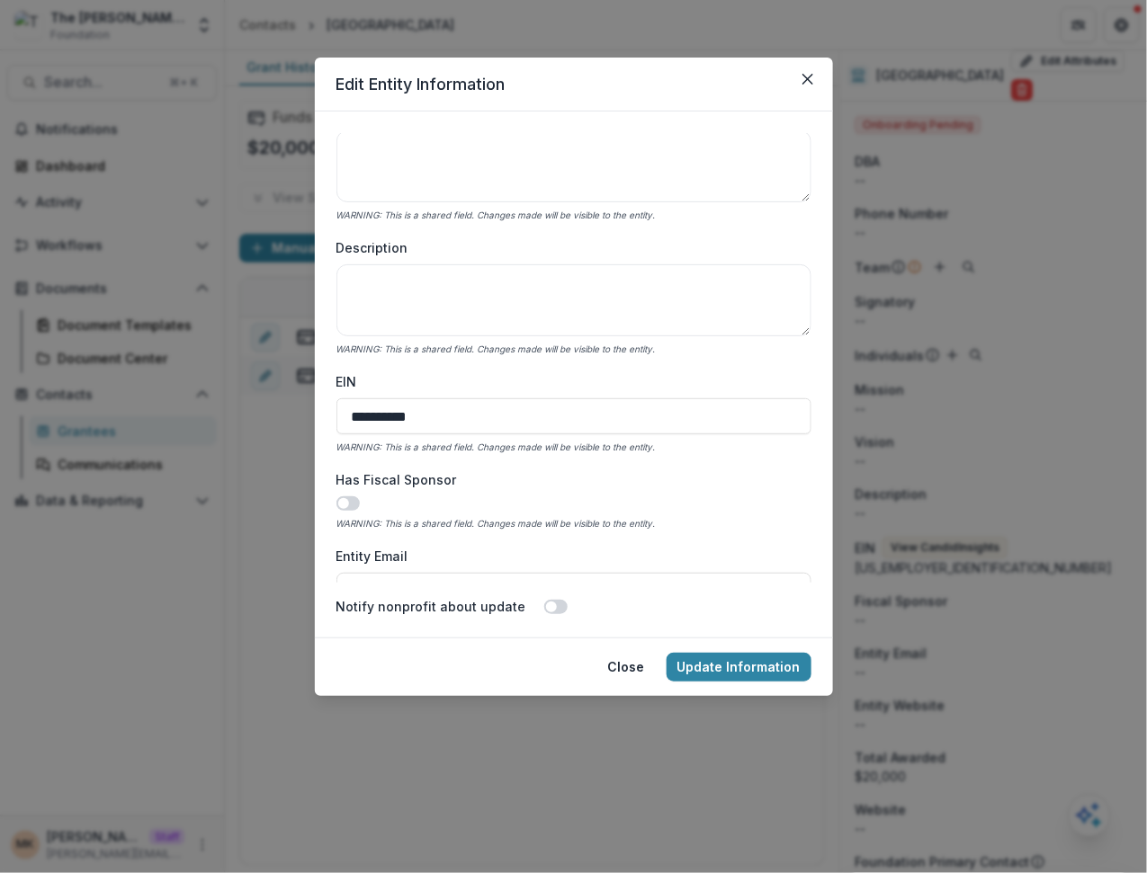
scroll to position [480, 0]
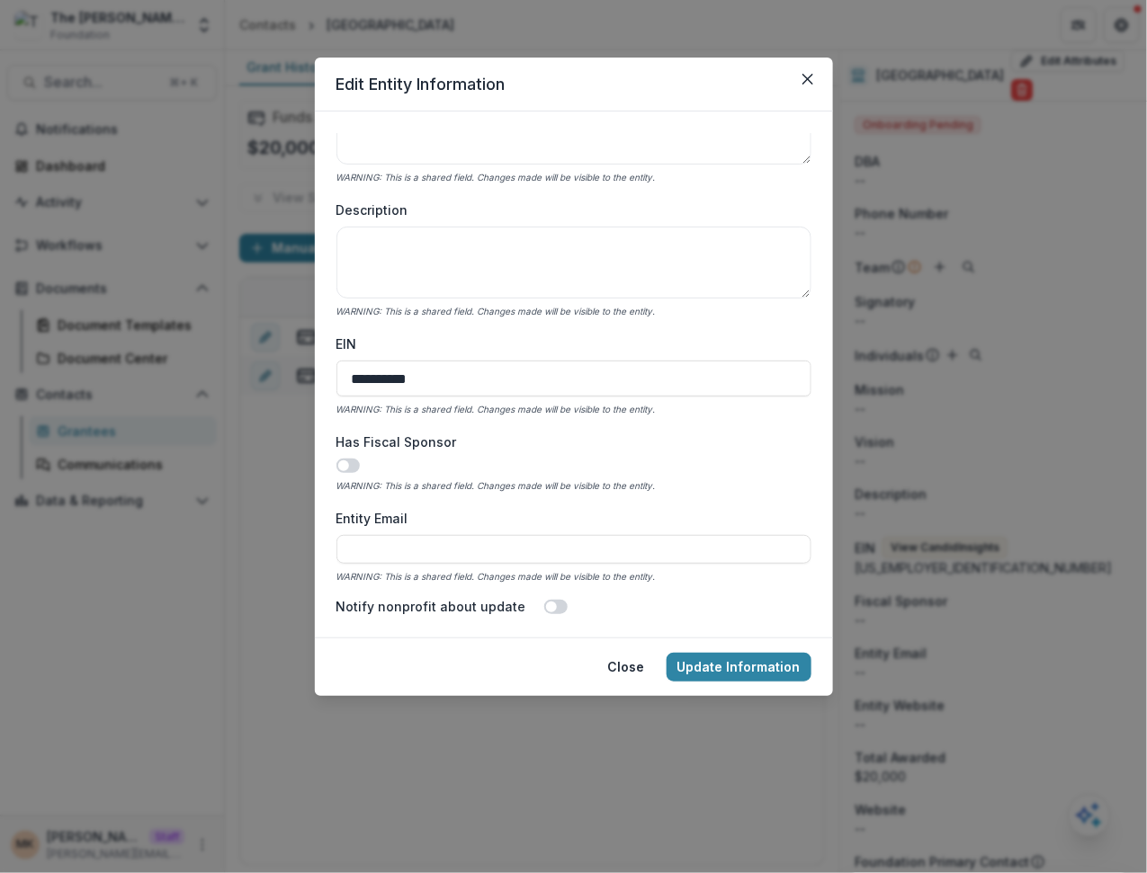
click at [460, 383] on input "**********" at bounding box center [573, 379] width 475 height 36
paste input
click at [373, 378] on input "**********" at bounding box center [573, 379] width 475 height 36
type input "**********"
click at [749, 674] on button "Update Information" at bounding box center [738, 667] width 145 height 29
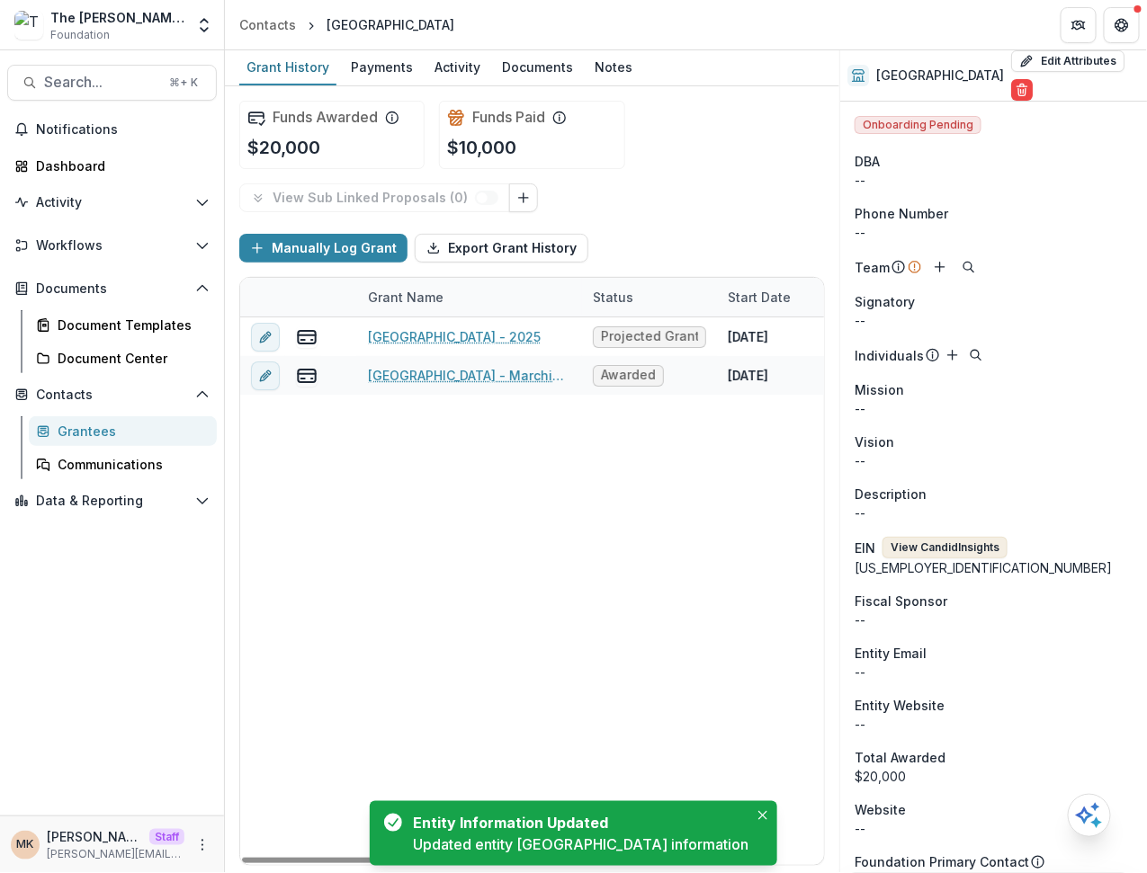
click at [899, 555] on button "View Candid Insights" at bounding box center [944, 548] width 125 height 22
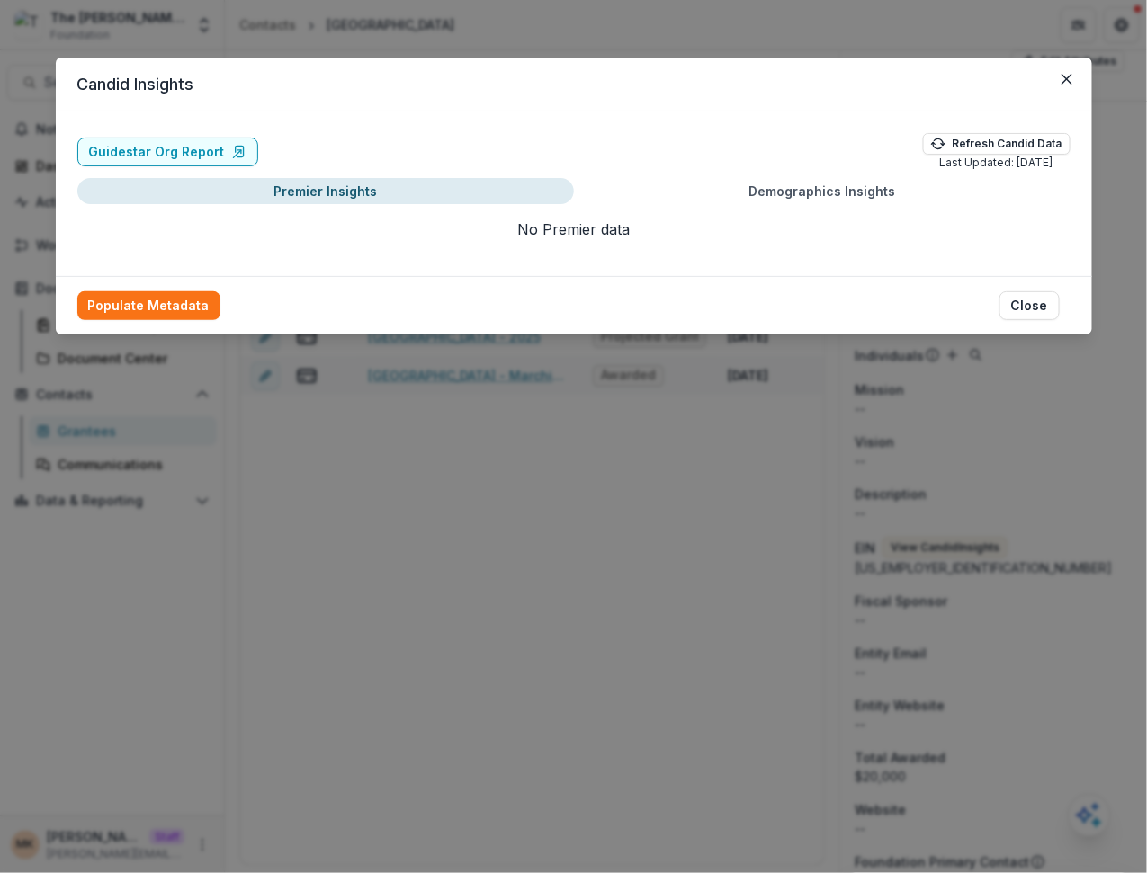
click at [723, 529] on div "Candid Insights Guidestar Org Report Refresh Candid Data Last Updated: 07/21/20…" at bounding box center [573, 436] width 1147 height 873
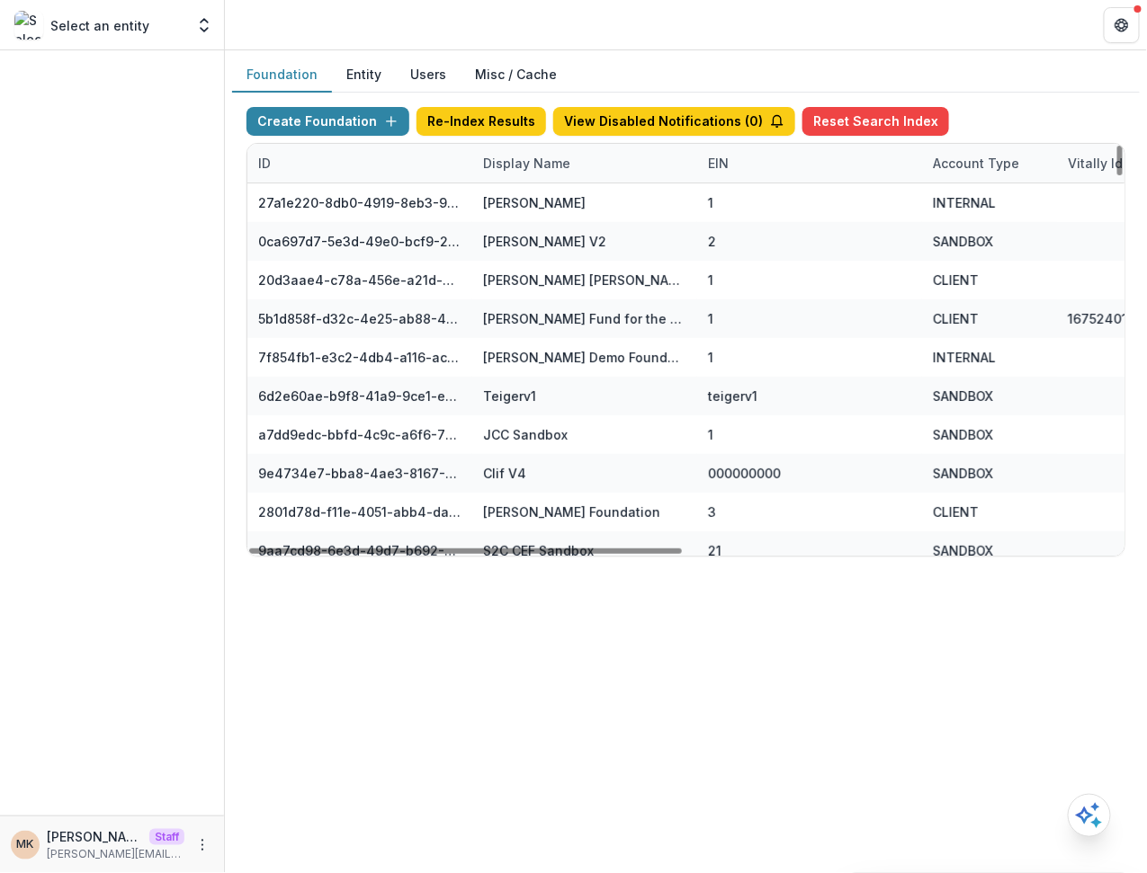
click at [561, 166] on div "Display Name" at bounding box center [526, 163] width 109 height 19
click at [556, 194] on input at bounding box center [583, 202] width 216 height 29
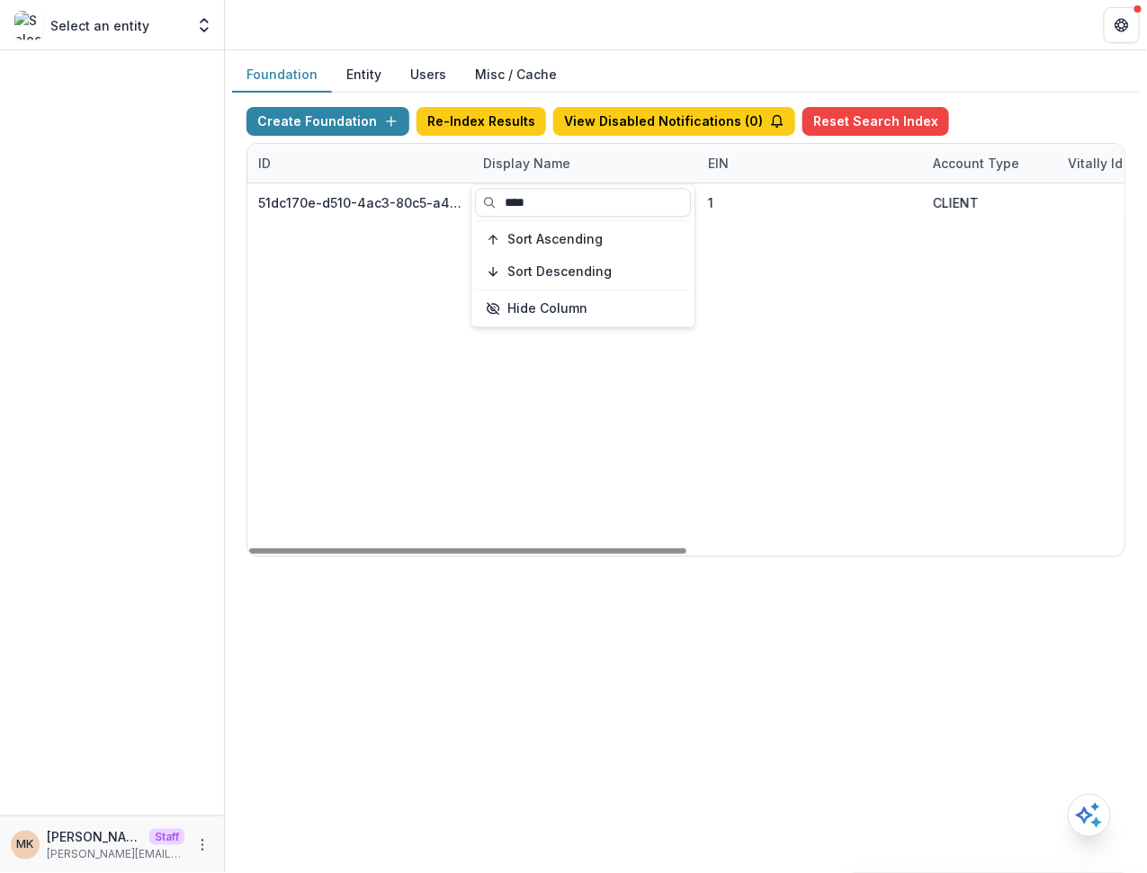
type input "****"
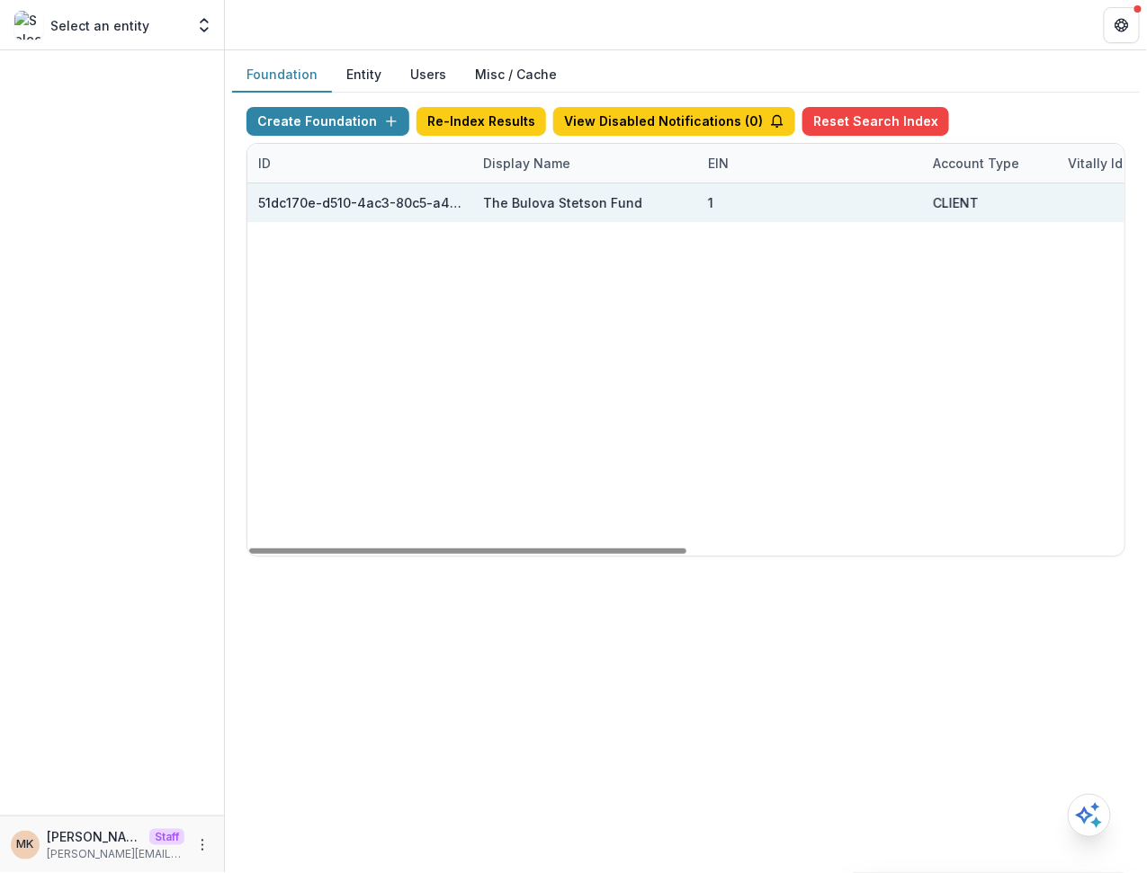
click at [853, 194] on div "1" at bounding box center [809, 202] width 203 height 39
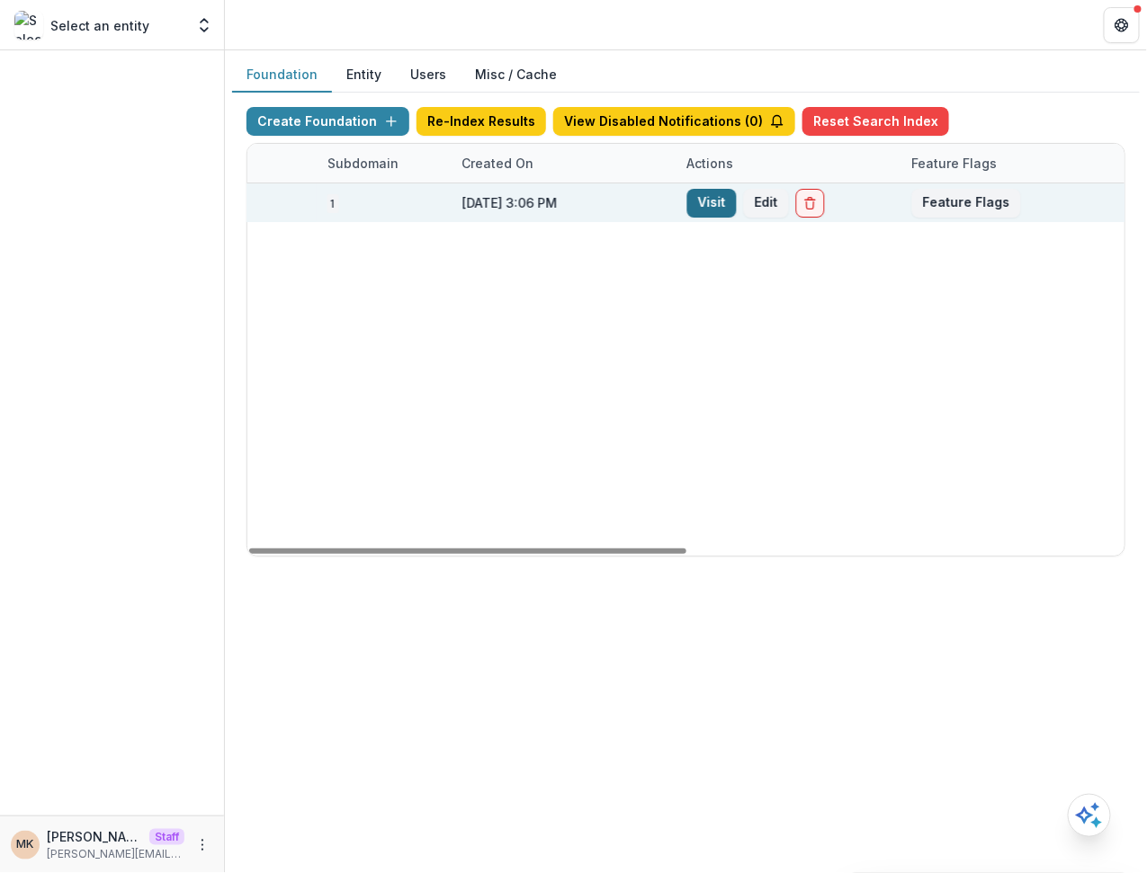
click at [716, 192] on link "Visit" at bounding box center [711, 203] width 49 height 29
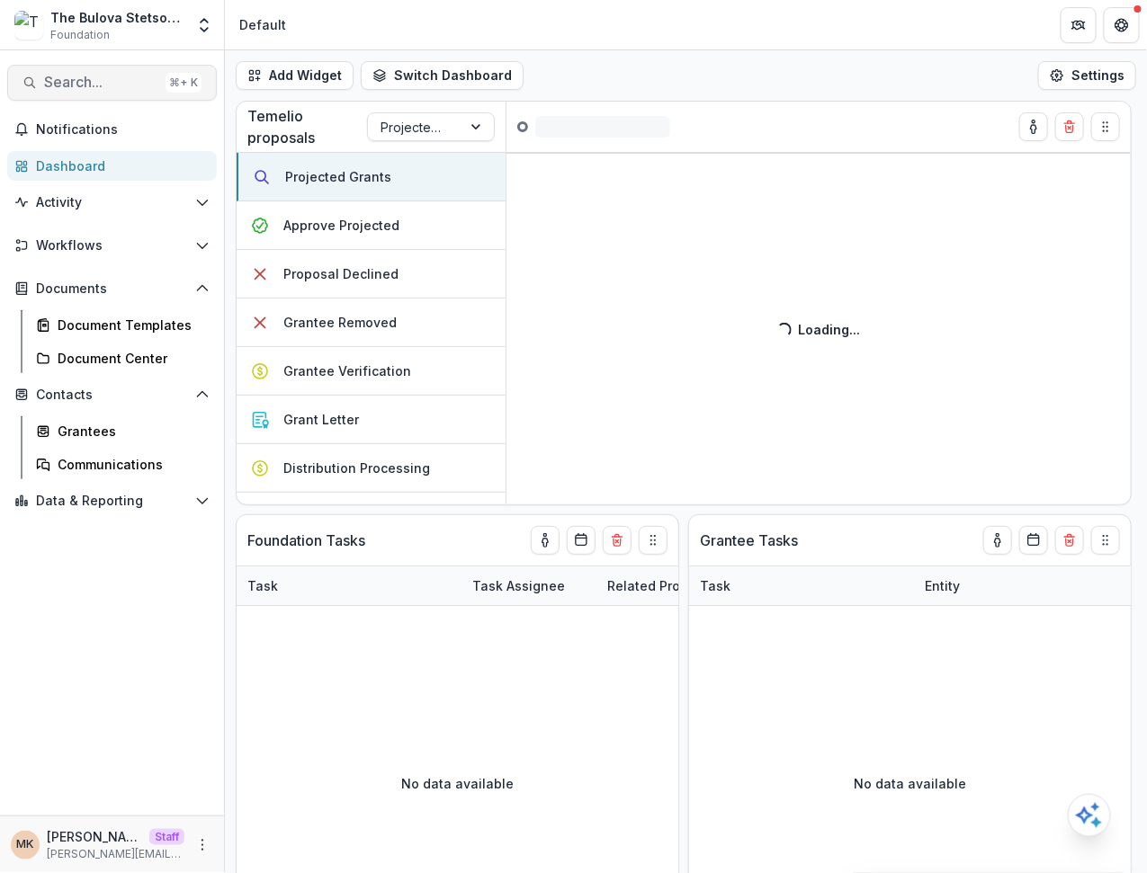
click at [76, 67] on button "Search... ⌘ + K" at bounding box center [112, 83] width 210 height 36
type input "**********"
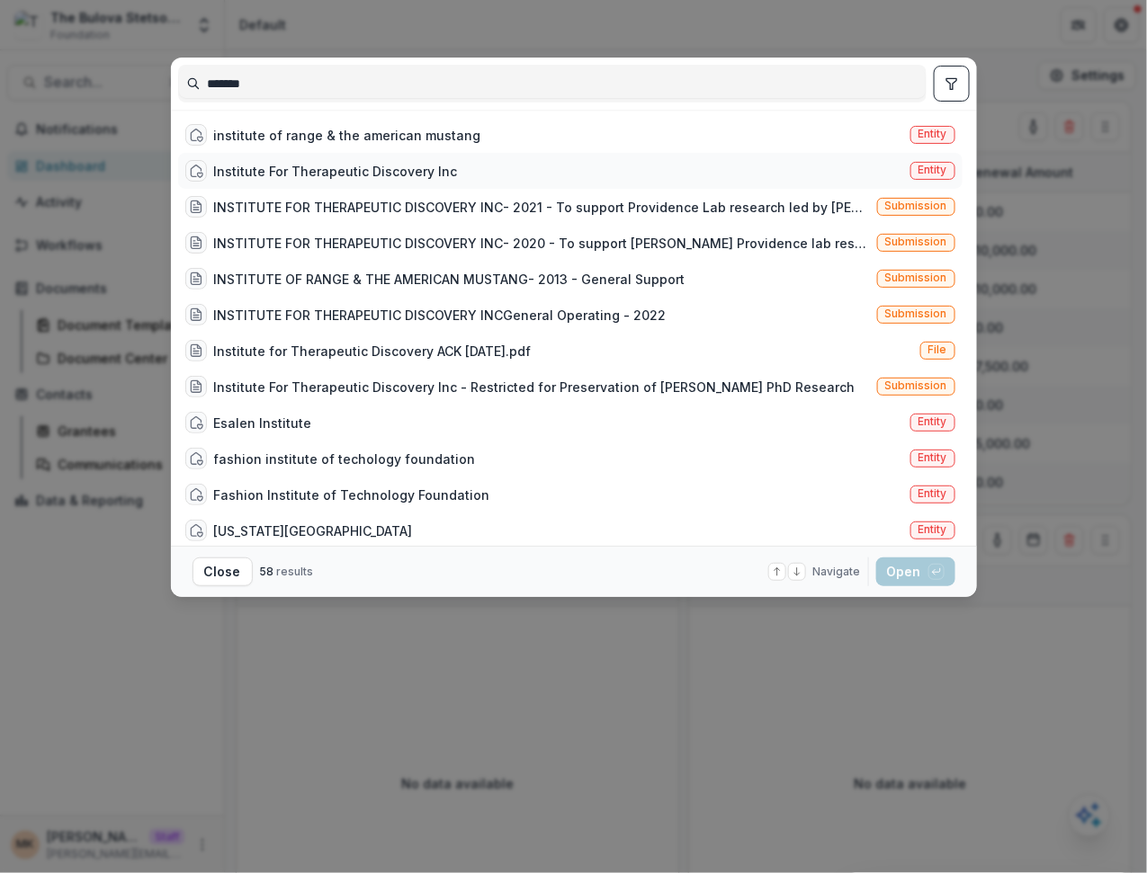
type input "*******"
click at [316, 153] on div "Institute For Therapeutic Discovery Inc Entity" at bounding box center [570, 171] width 784 height 36
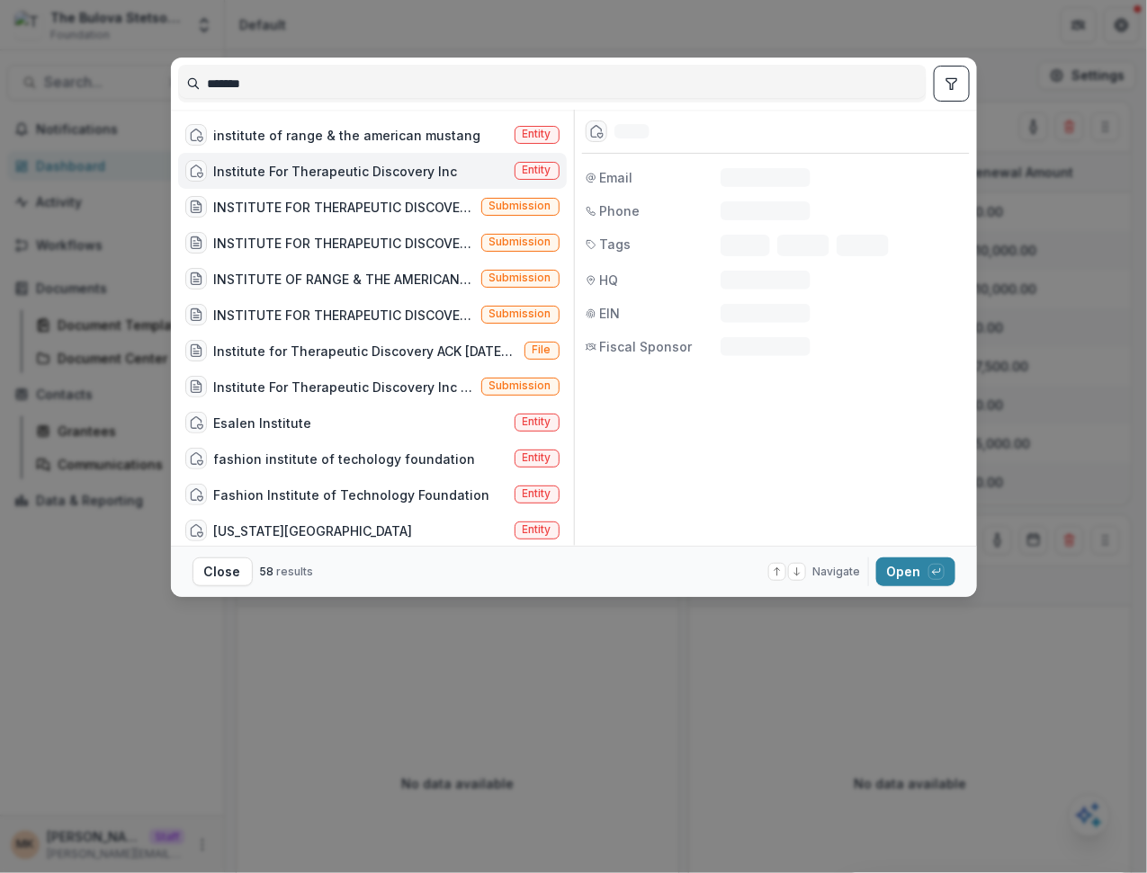
click at [315, 153] on div "Institute For Therapeutic Discovery Inc Entity" at bounding box center [372, 171] width 388 height 36
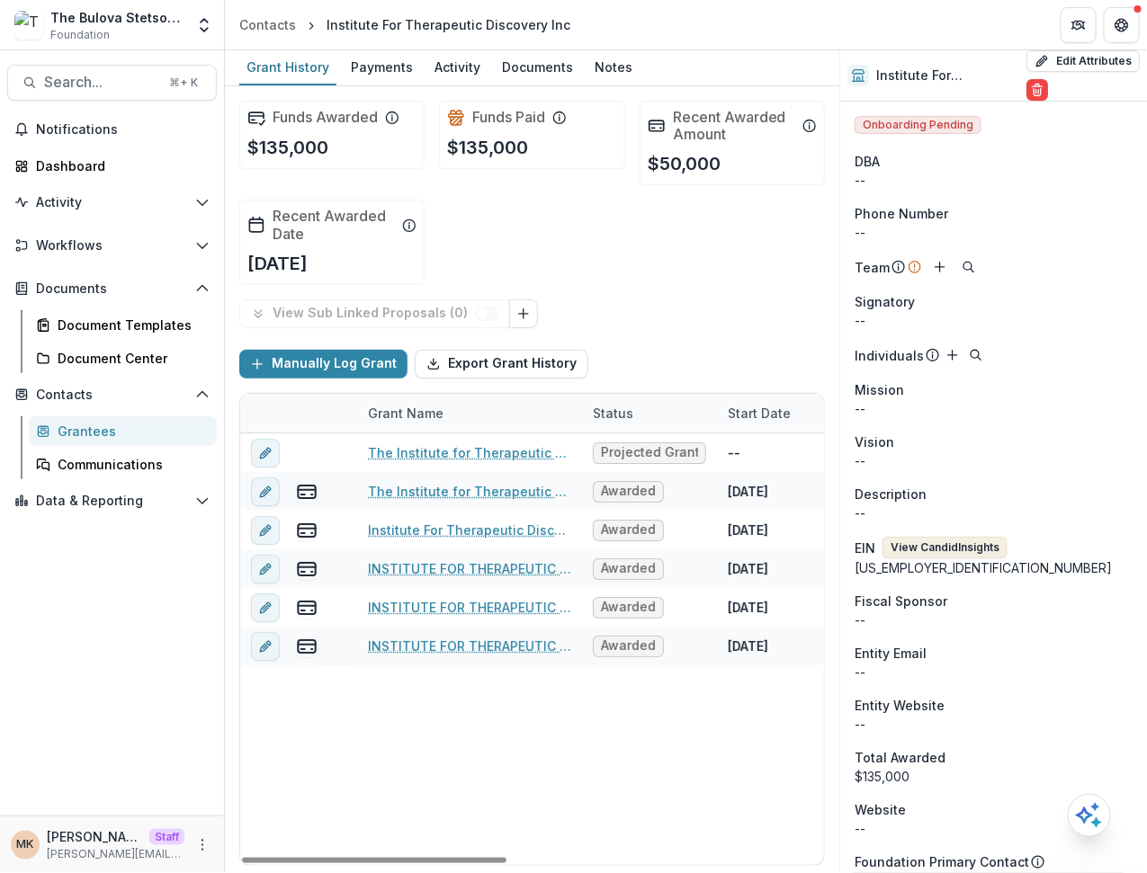
click at [966, 537] on button "View Candid Insights" at bounding box center [944, 548] width 125 height 22
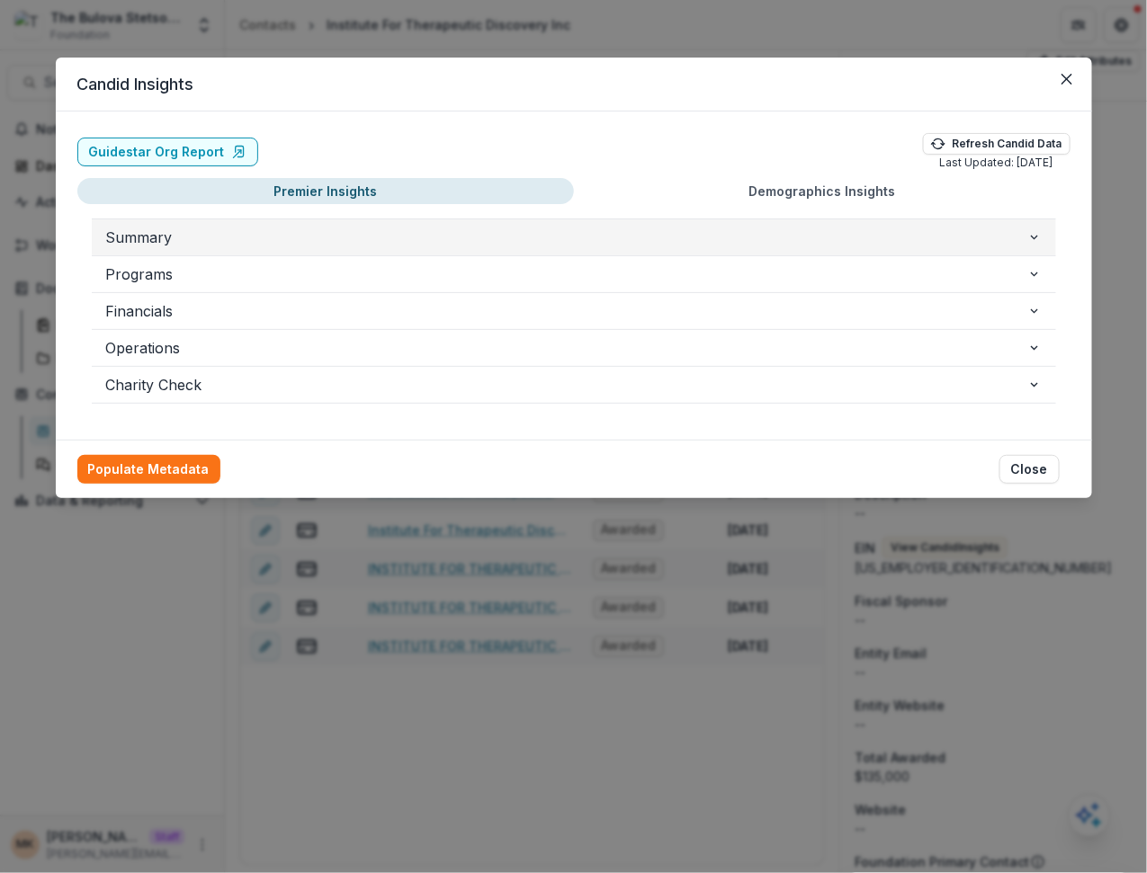
click at [461, 236] on span "Summary" at bounding box center [566, 238] width 921 height 22
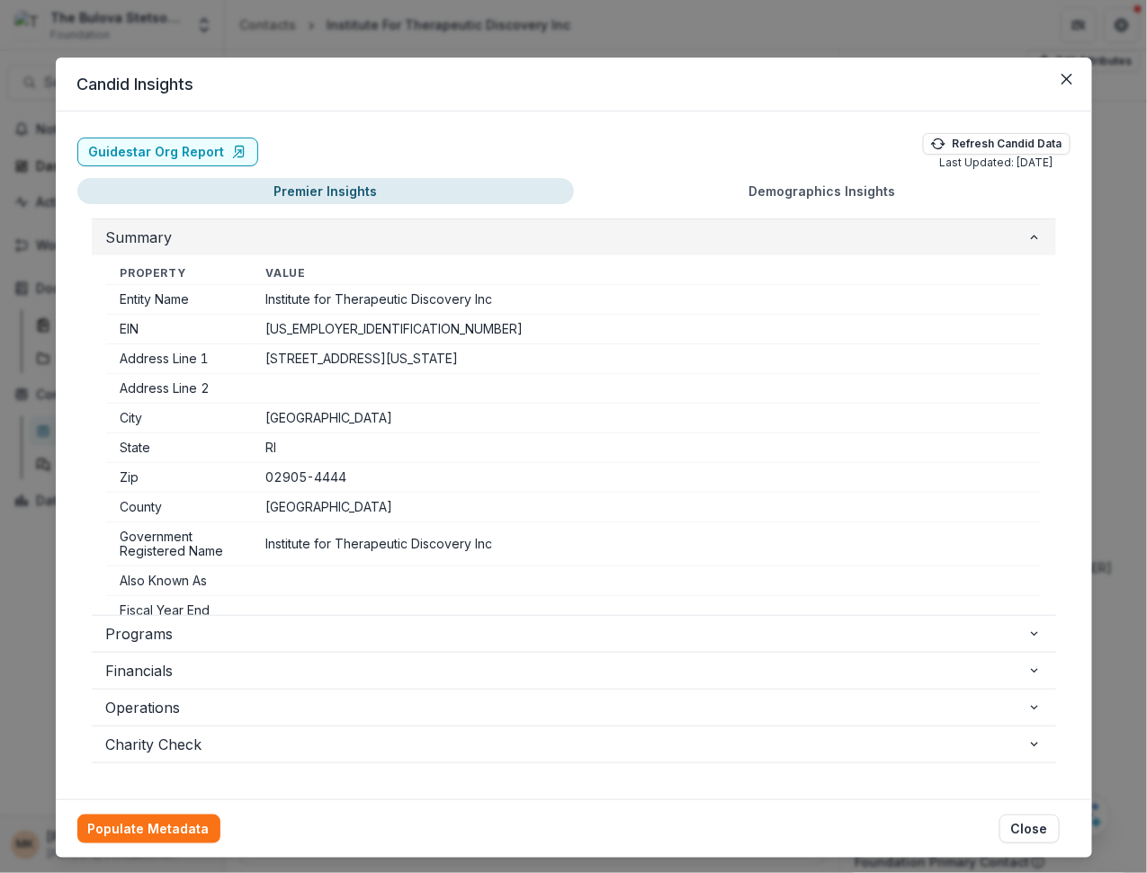
click at [461, 236] on span "Summary" at bounding box center [566, 238] width 921 height 22
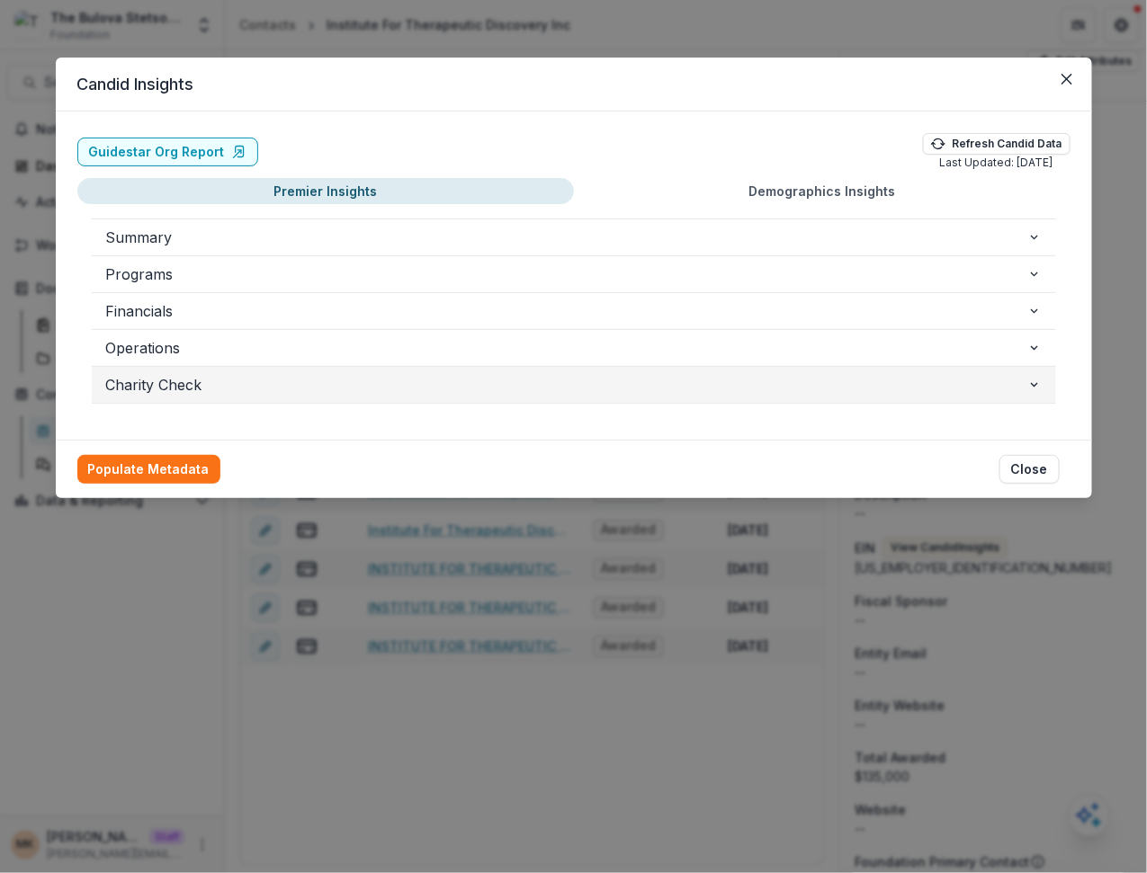
click at [249, 394] on button "Charity Check" at bounding box center [574, 385] width 964 height 36
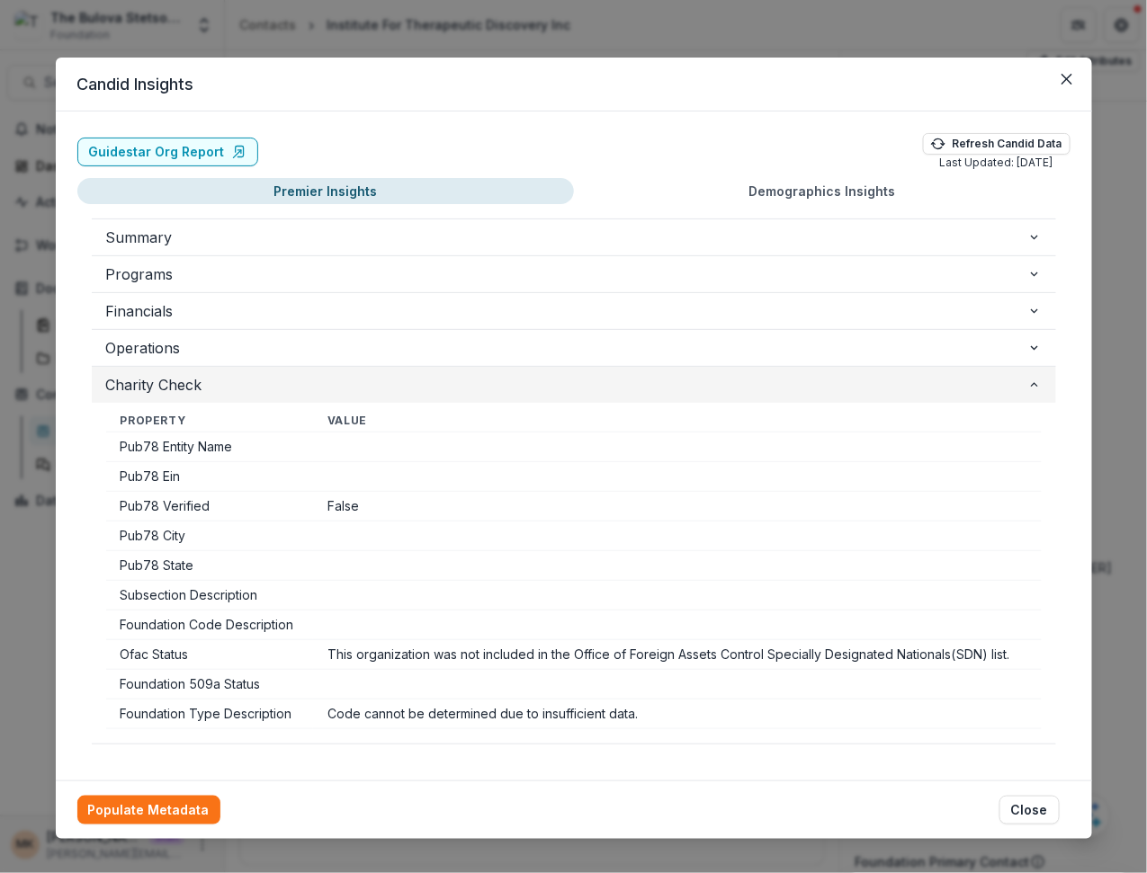
click at [249, 394] on button "Charity Check" at bounding box center [574, 385] width 964 height 36
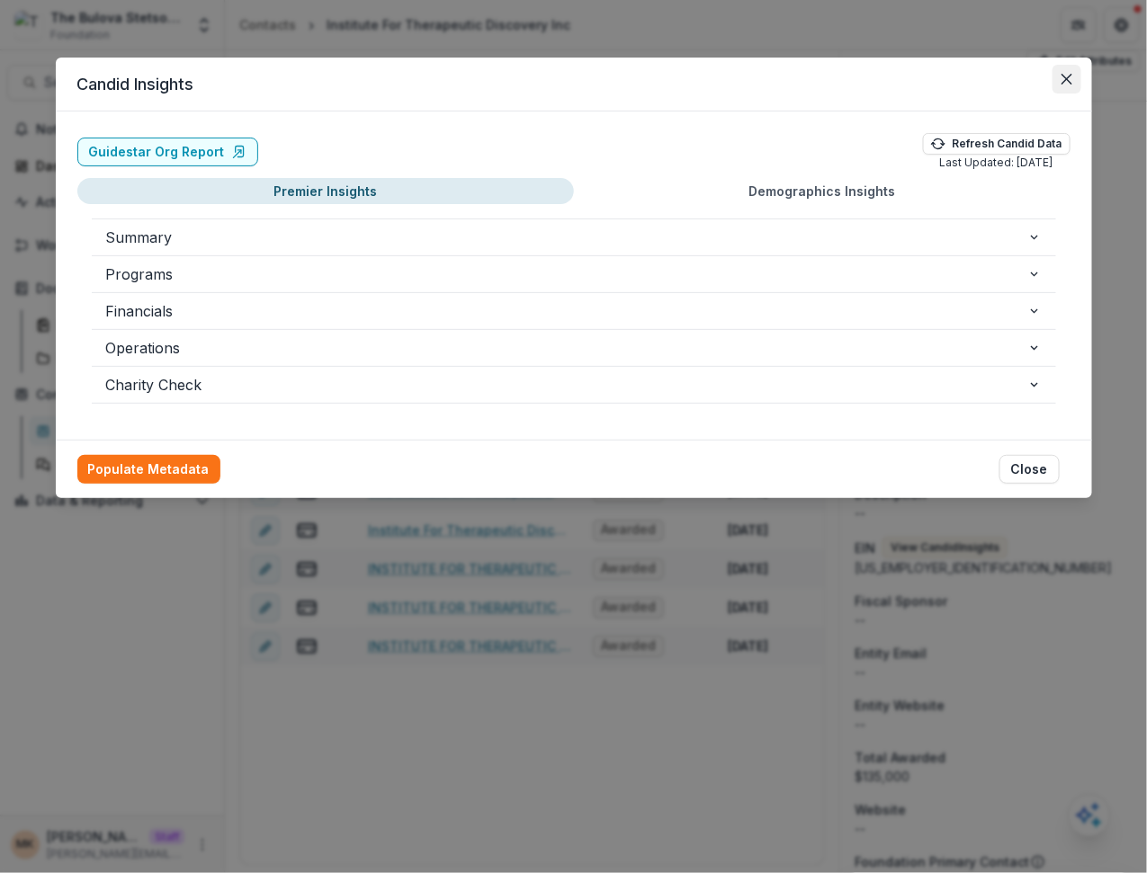
click at [1064, 82] on icon "Close" at bounding box center [1065, 79] width 11 height 11
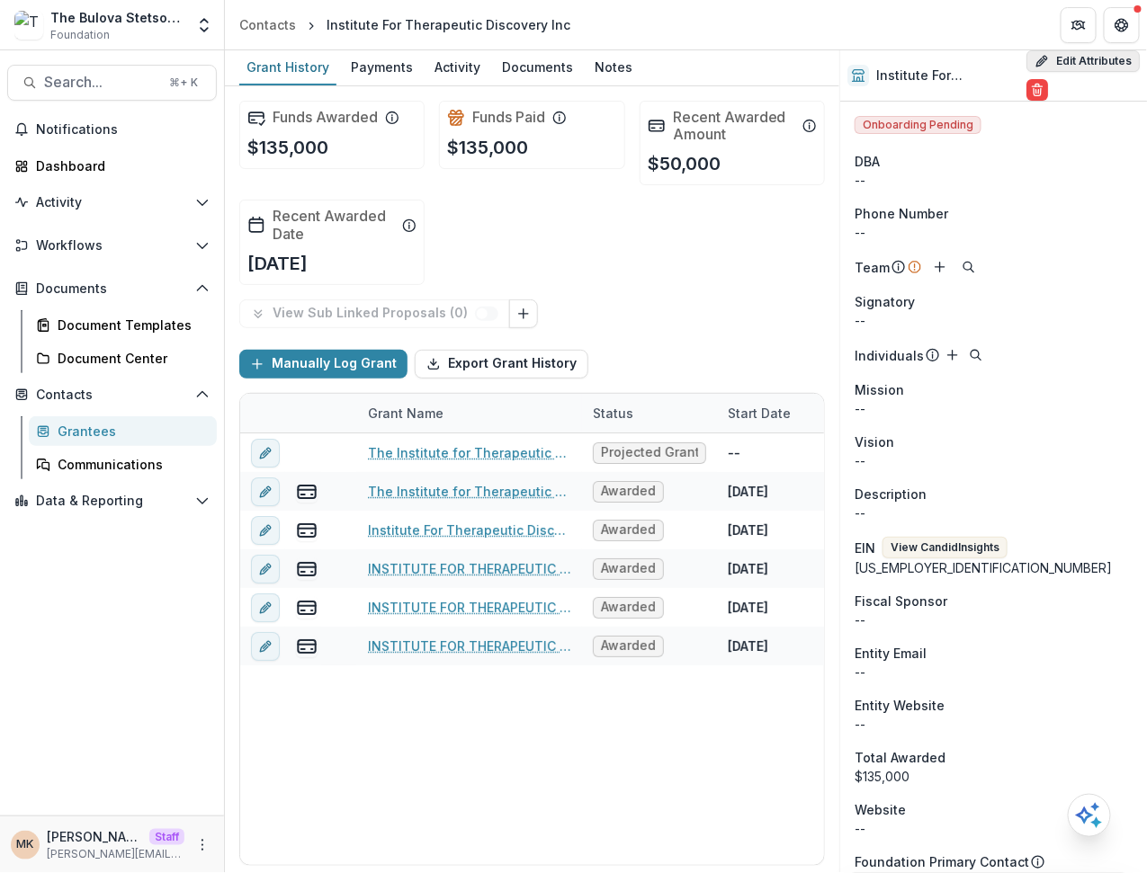
click at [1056, 68] on button "Edit Attributes" at bounding box center [1082, 61] width 113 height 22
select select
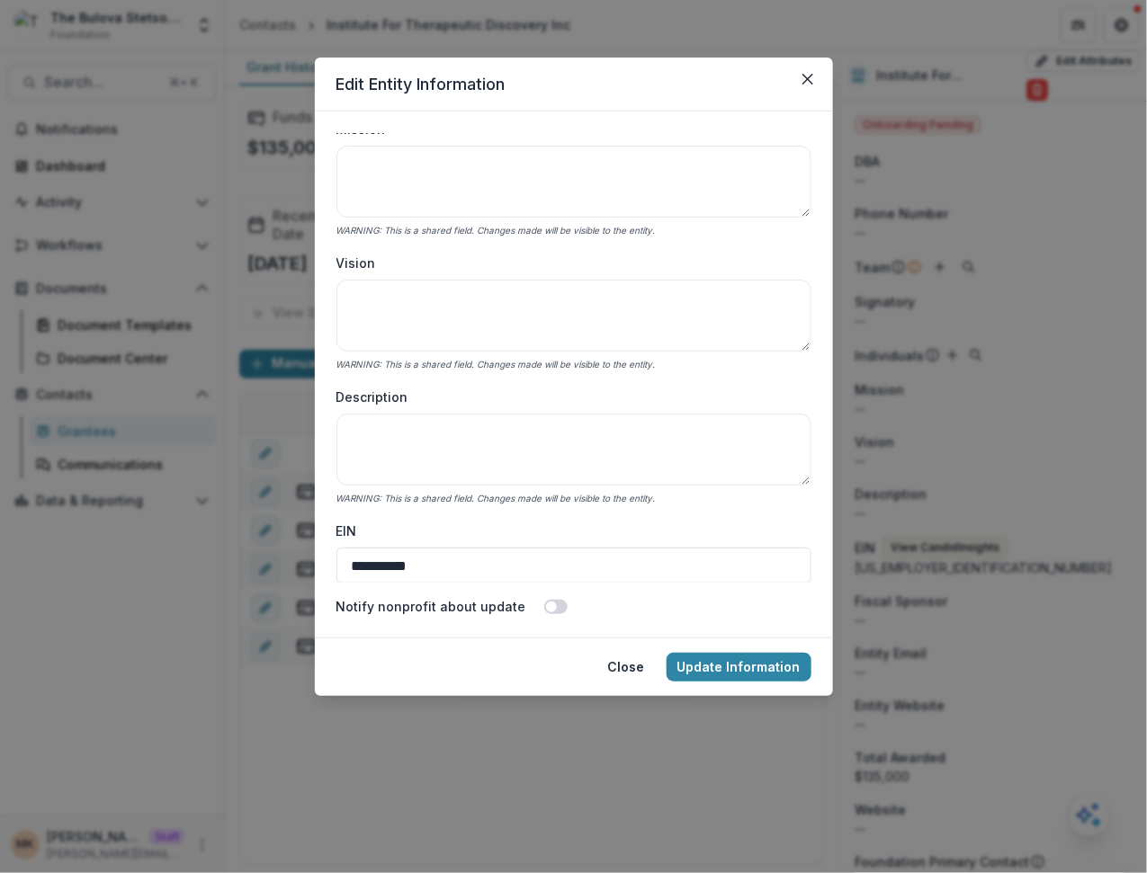
scroll to position [453, 0]
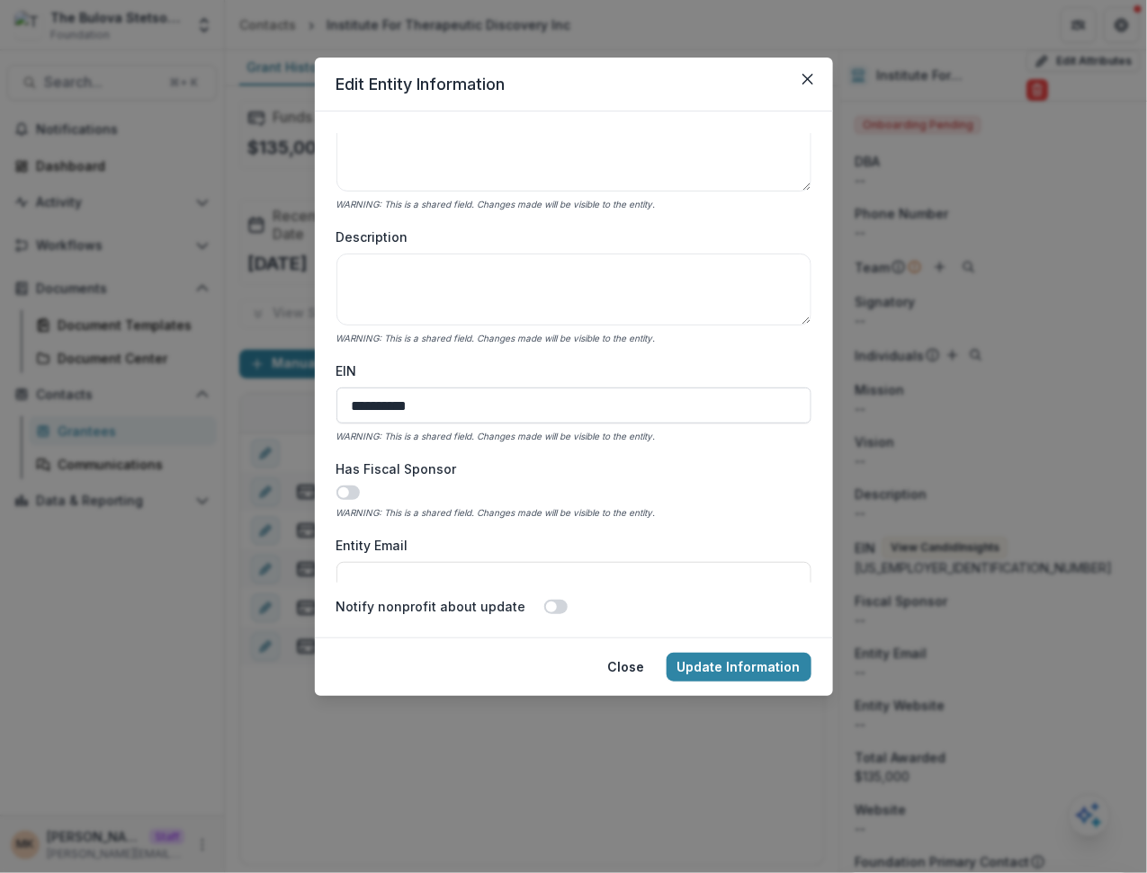
click at [461, 415] on input "**********" at bounding box center [573, 406] width 475 height 36
paste input
click at [374, 407] on input "**********" at bounding box center [573, 406] width 475 height 36
type input "**********"
click at [710, 660] on button "Update Information" at bounding box center [738, 667] width 145 height 29
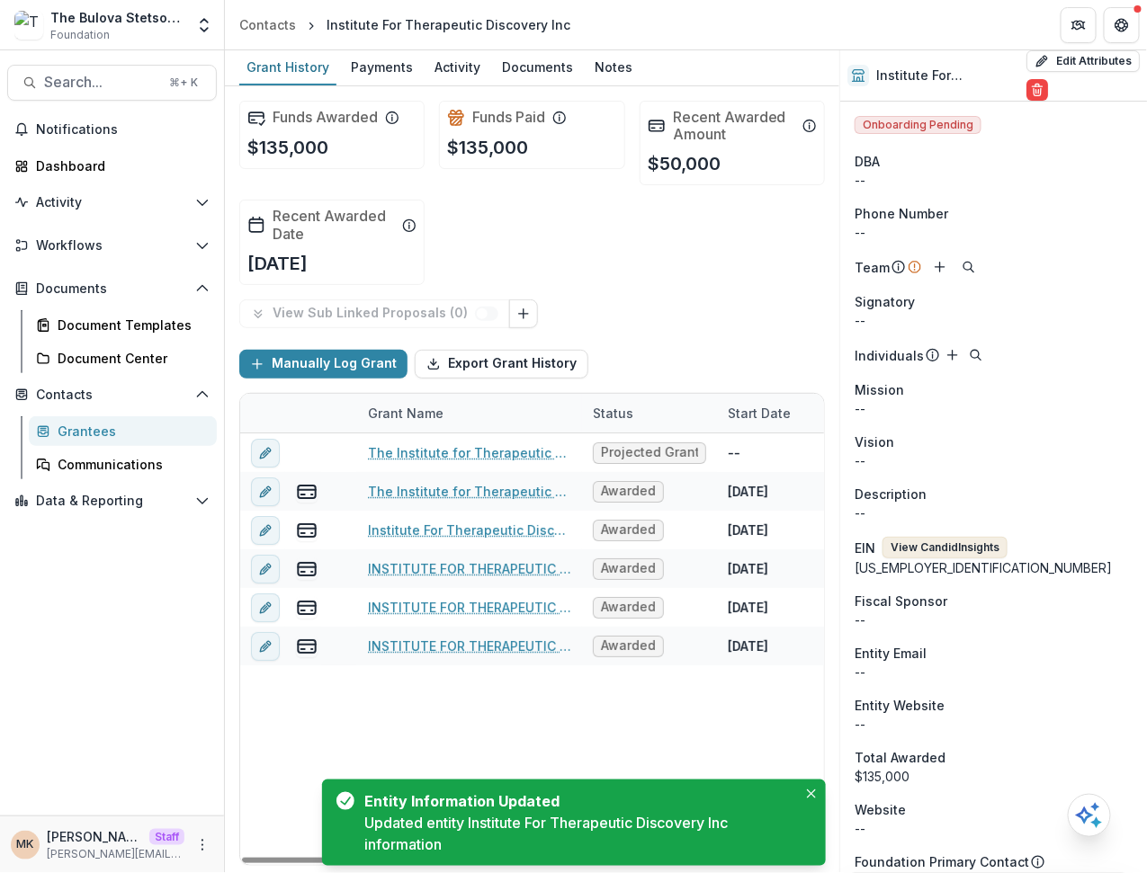
click at [966, 537] on button "View Candid Insights" at bounding box center [944, 548] width 125 height 22
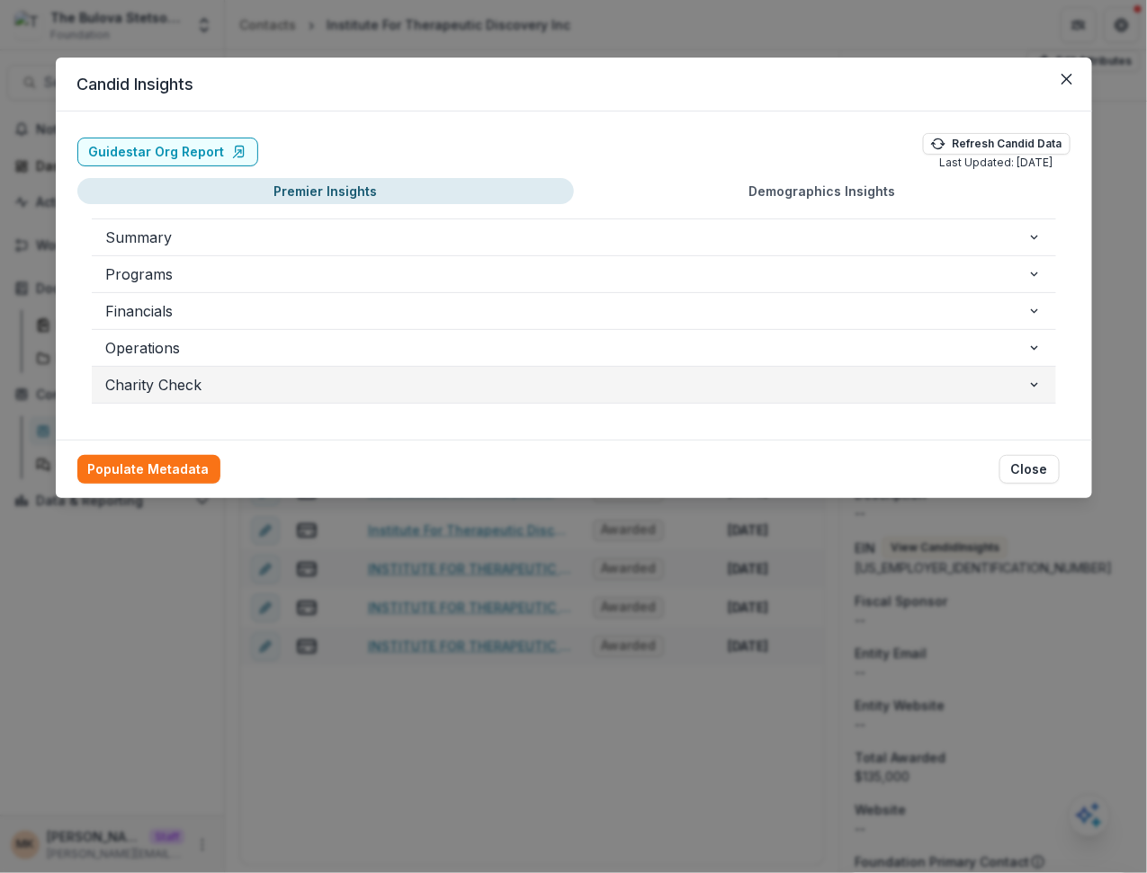
click at [288, 383] on span "Charity Check" at bounding box center [566, 385] width 921 height 22
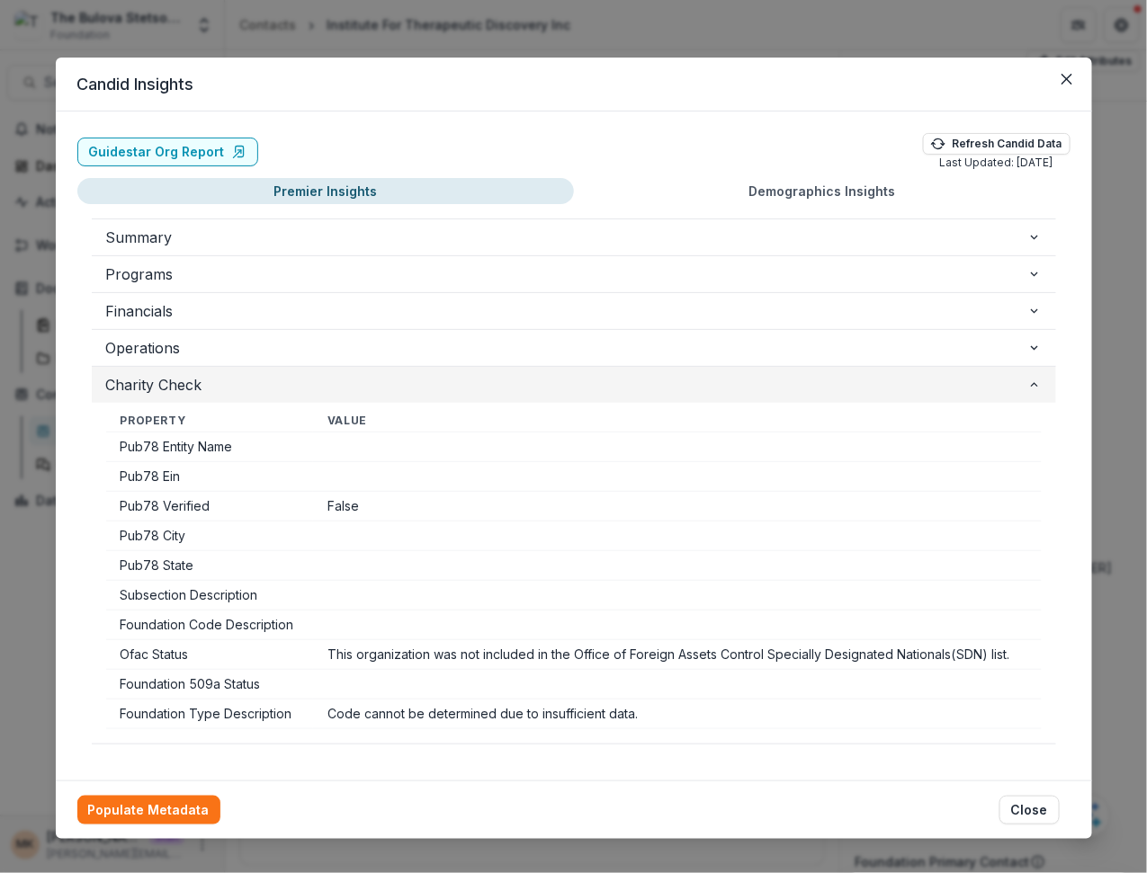
click at [288, 383] on span "Charity Check" at bounding box center [566, 385] width 921 height 22
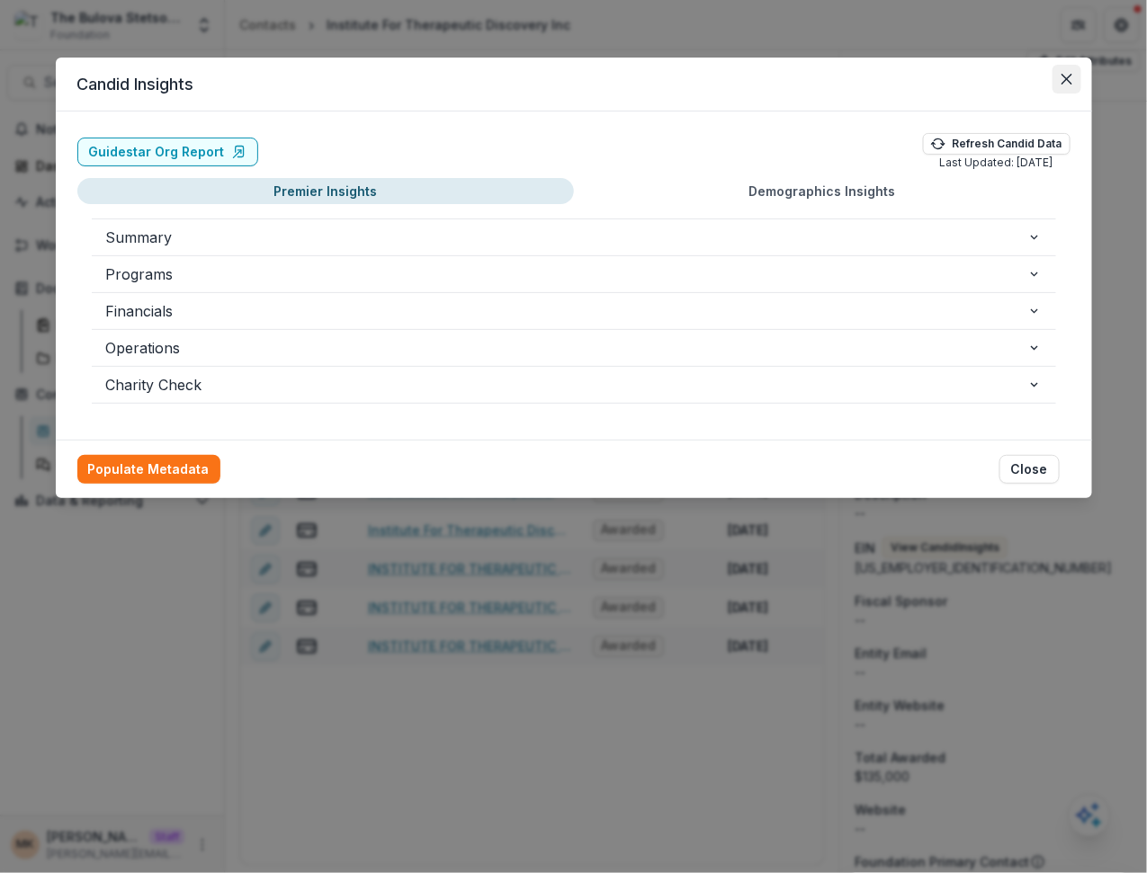
click at [1071, 79] on icon "Close" at bounding box center [1066, 79] width 11 height 11
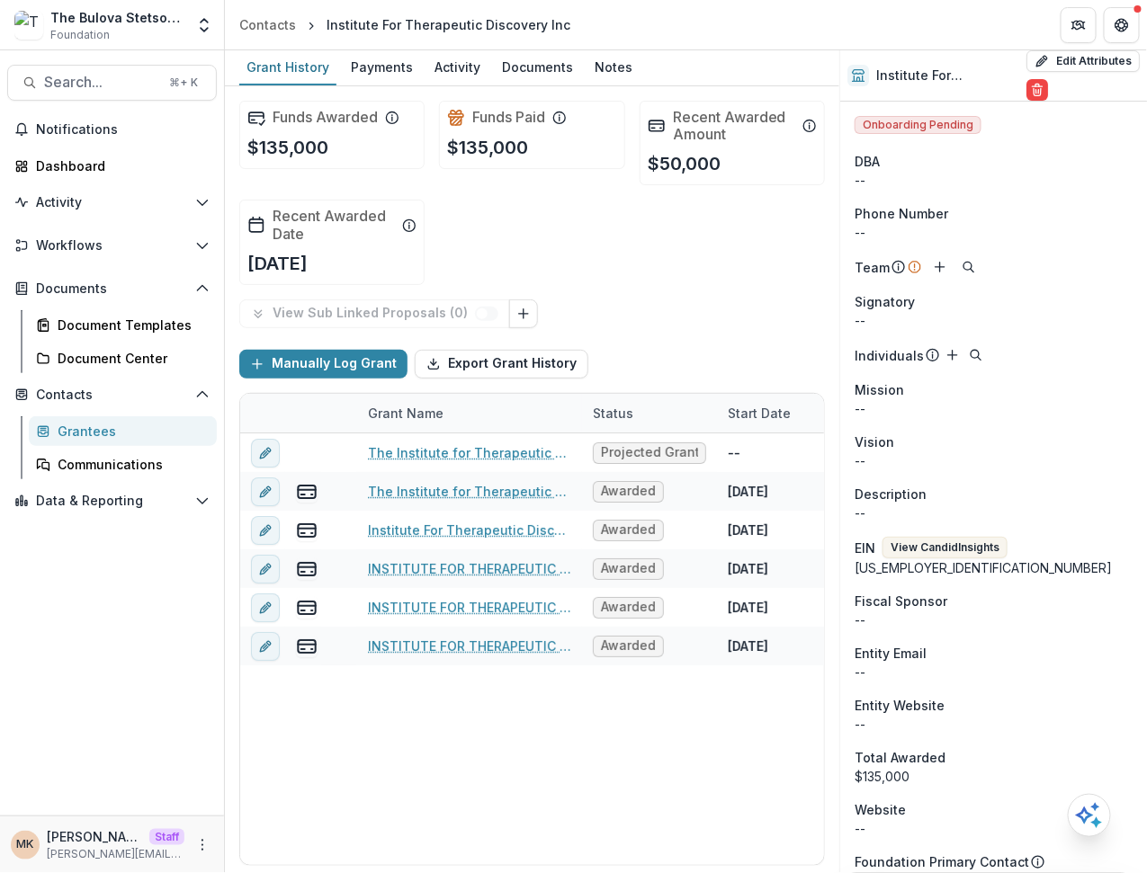
click at [1071, 79] on div "Candid Insights Guidestar Org Report Refresh Candid Data Last Updated: 08/02/20…" at bounding box center [573, 436] width 1147 height 873
click at [948, 555] on button "View Candid Insights" at bounding box center [944, 548] width 125 height 22
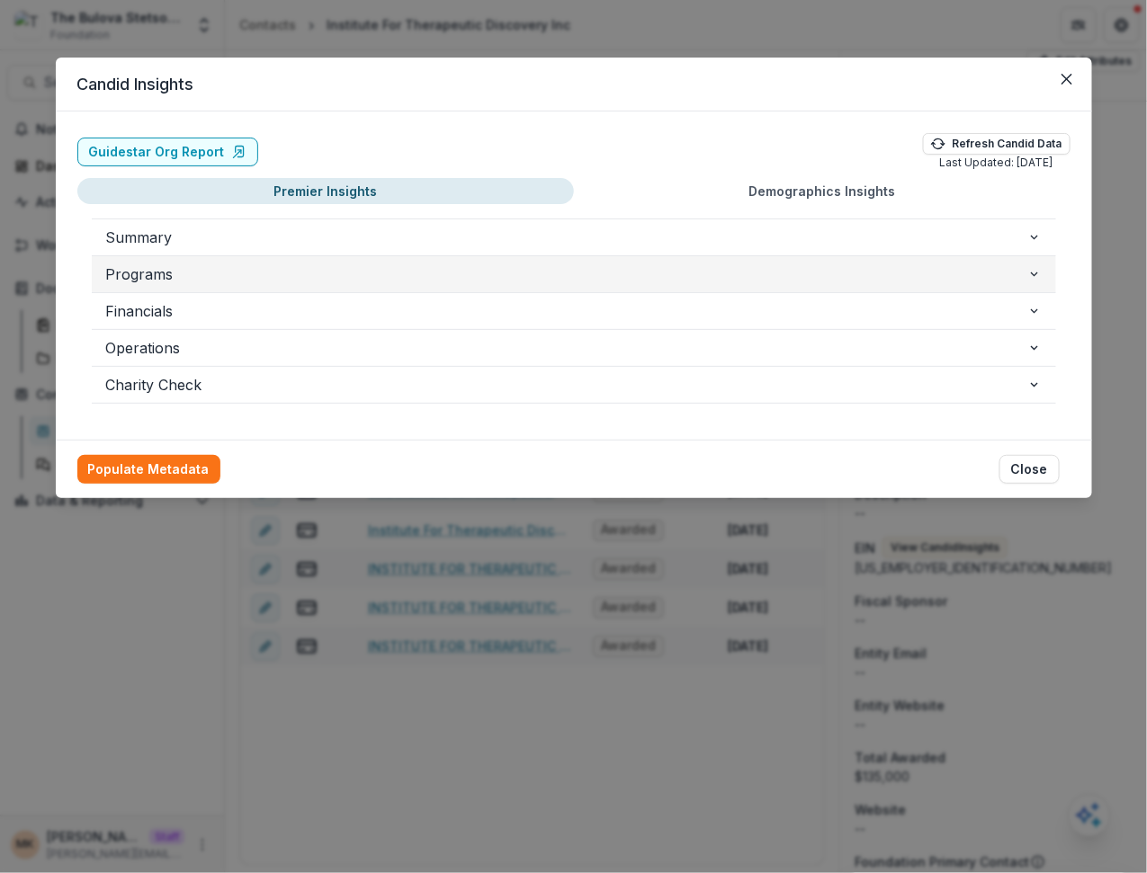
click at [426, 257] on button "Programs" at bounding box center [574, 274] width 964 height 36
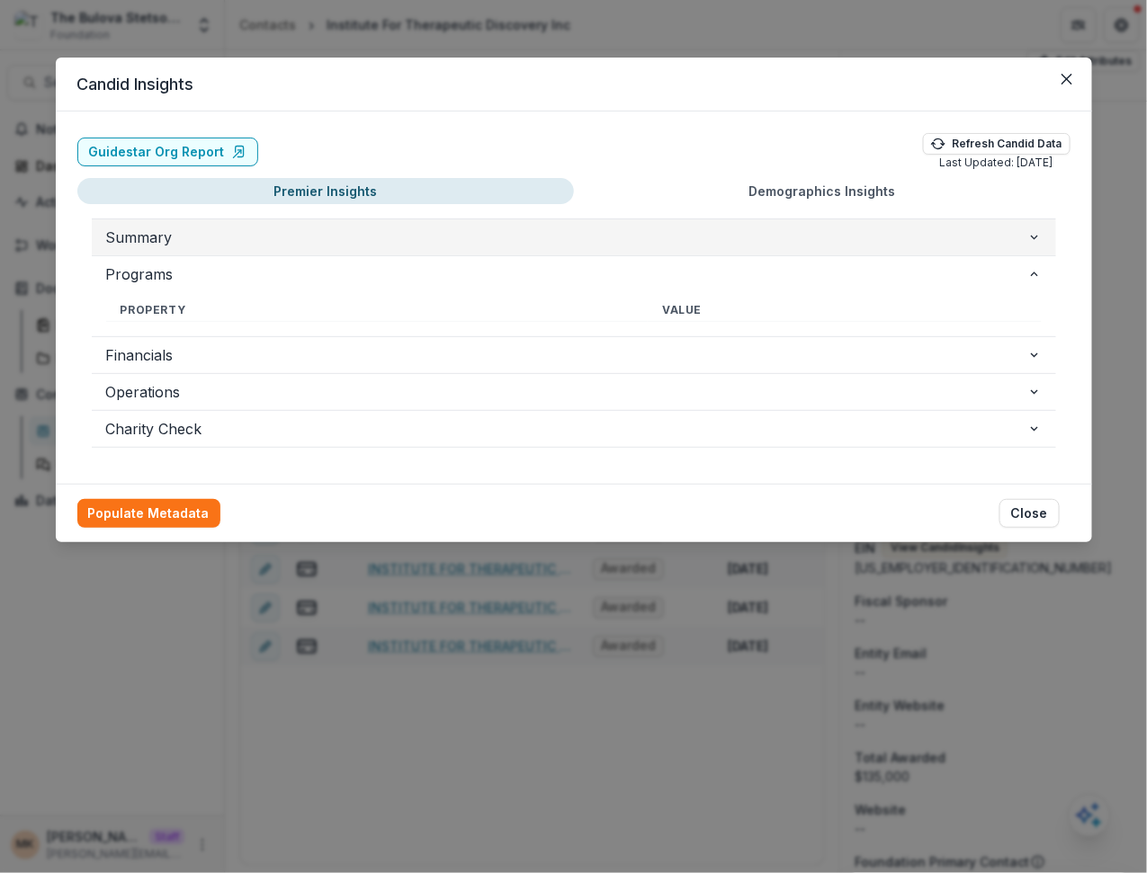
click at [417, 242] on span "Summary" at bounding box center [566, 238] width 921 height 22
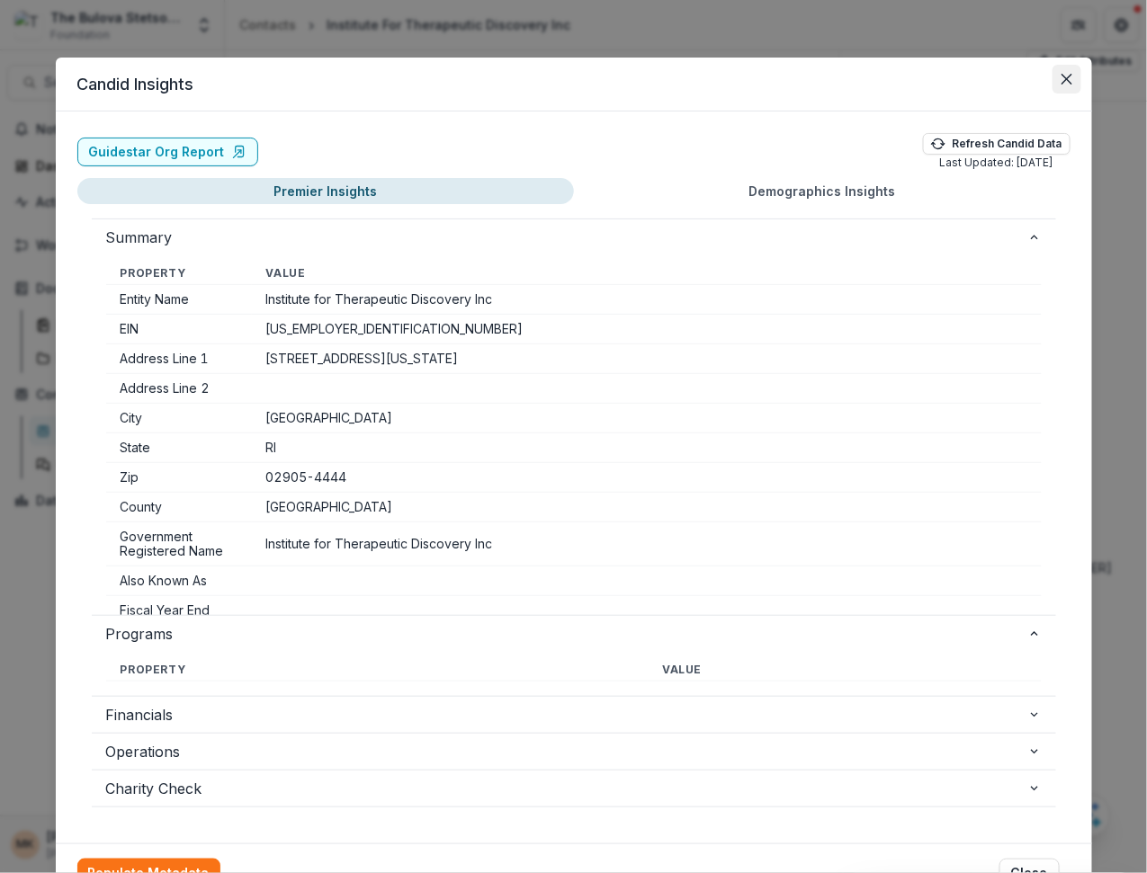
click at [1067, 72] on button "Close" at bounding box center [1066, 79] width 29 height 29
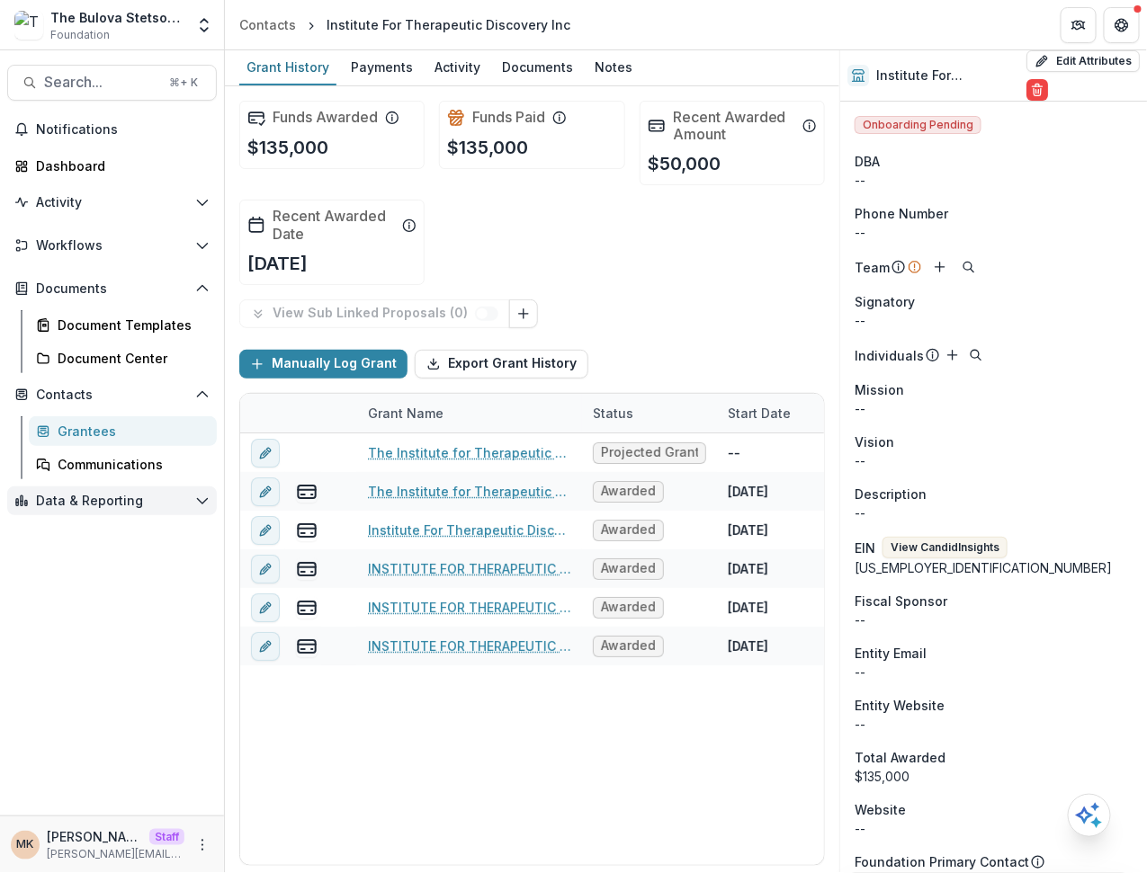
click at [96, 497] on span "Data & Reporting" at bounding box center [112, 501] width 152 height 15
click at [88, 567] on div "Data Report" at bounding box center [130, 570] width 145 height 19
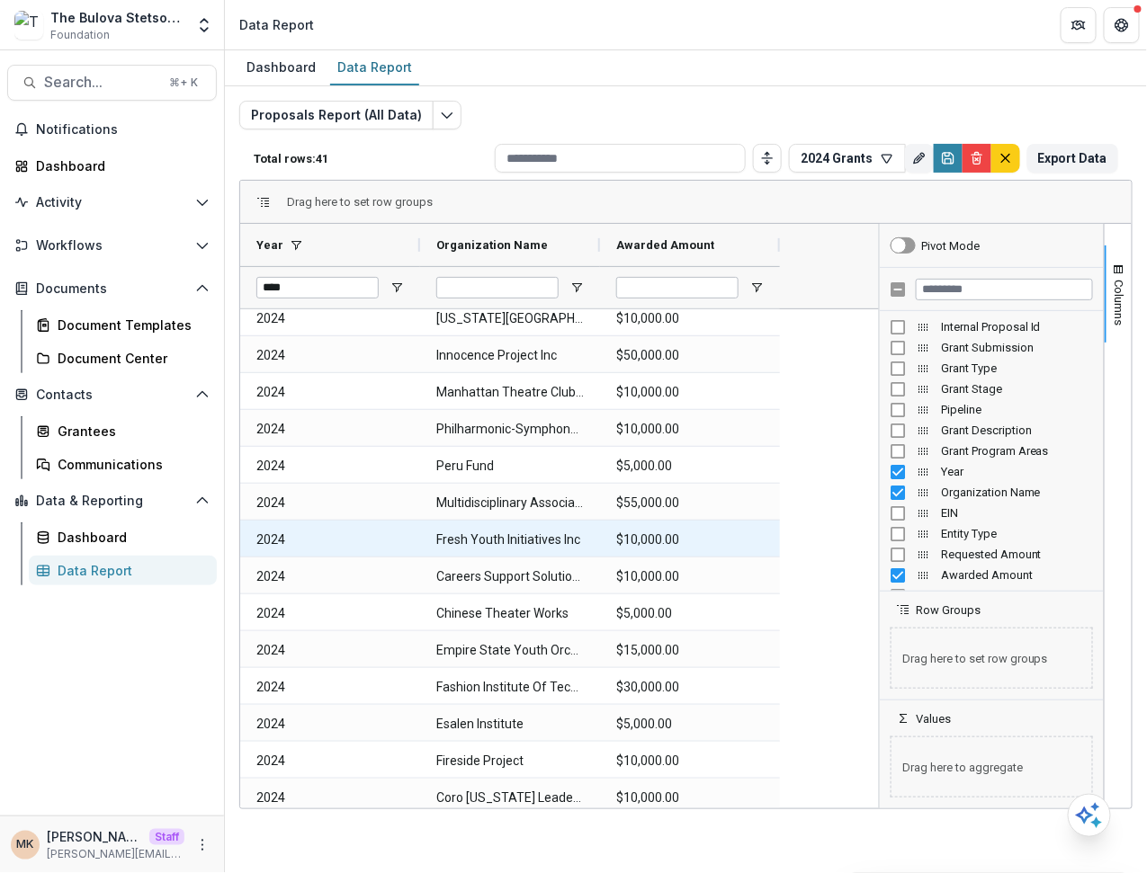
scroll to position [1012, 0]
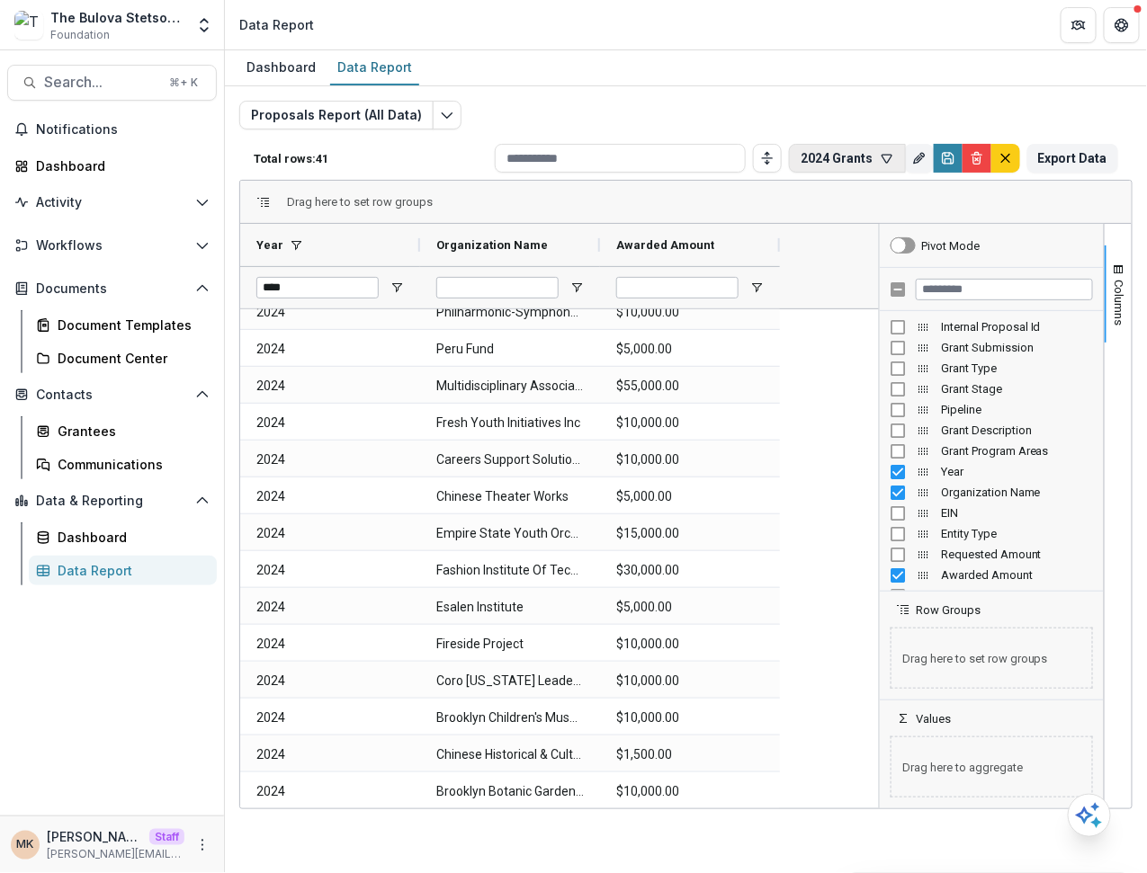
click at [835, 155] on button "2024 Grants" at bounding box center [847, 158] width 117 height 29
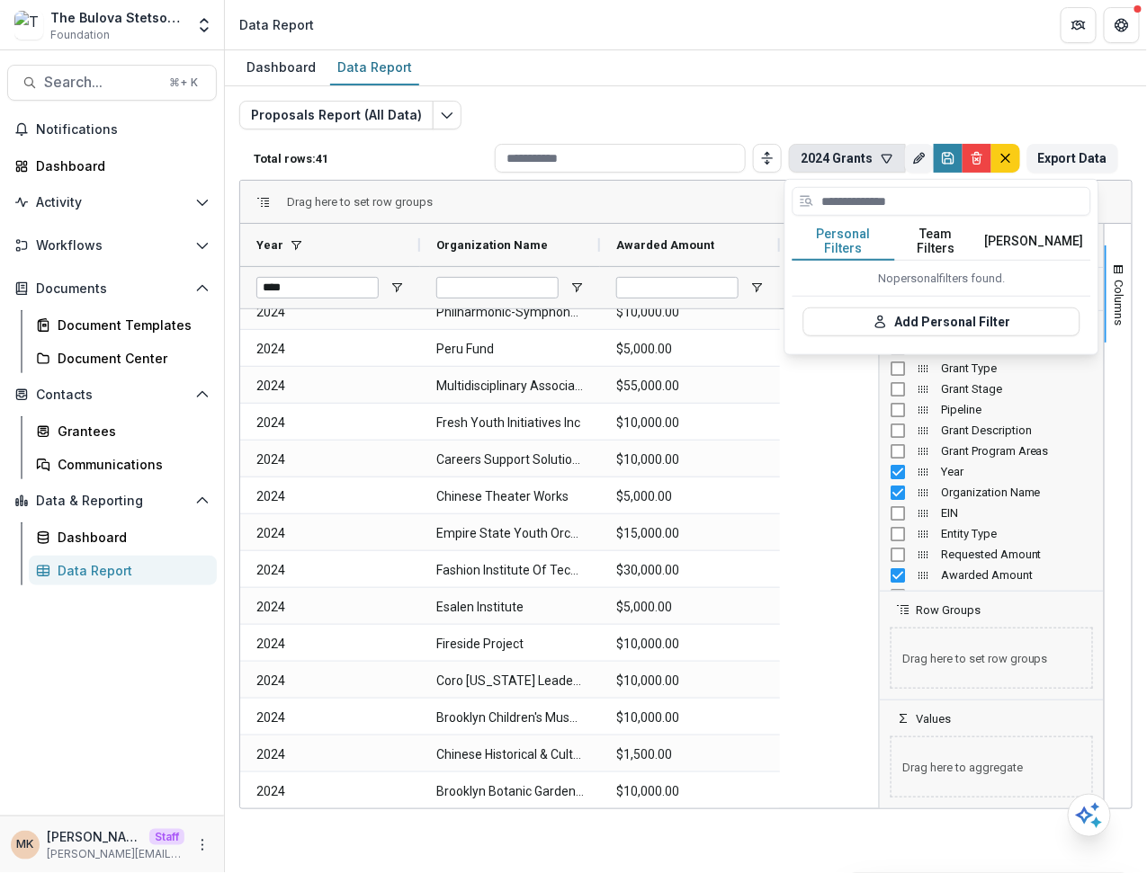
click at [920, 231] on button "Team Filters" at bounding box center [936, 242] width 83 height 38
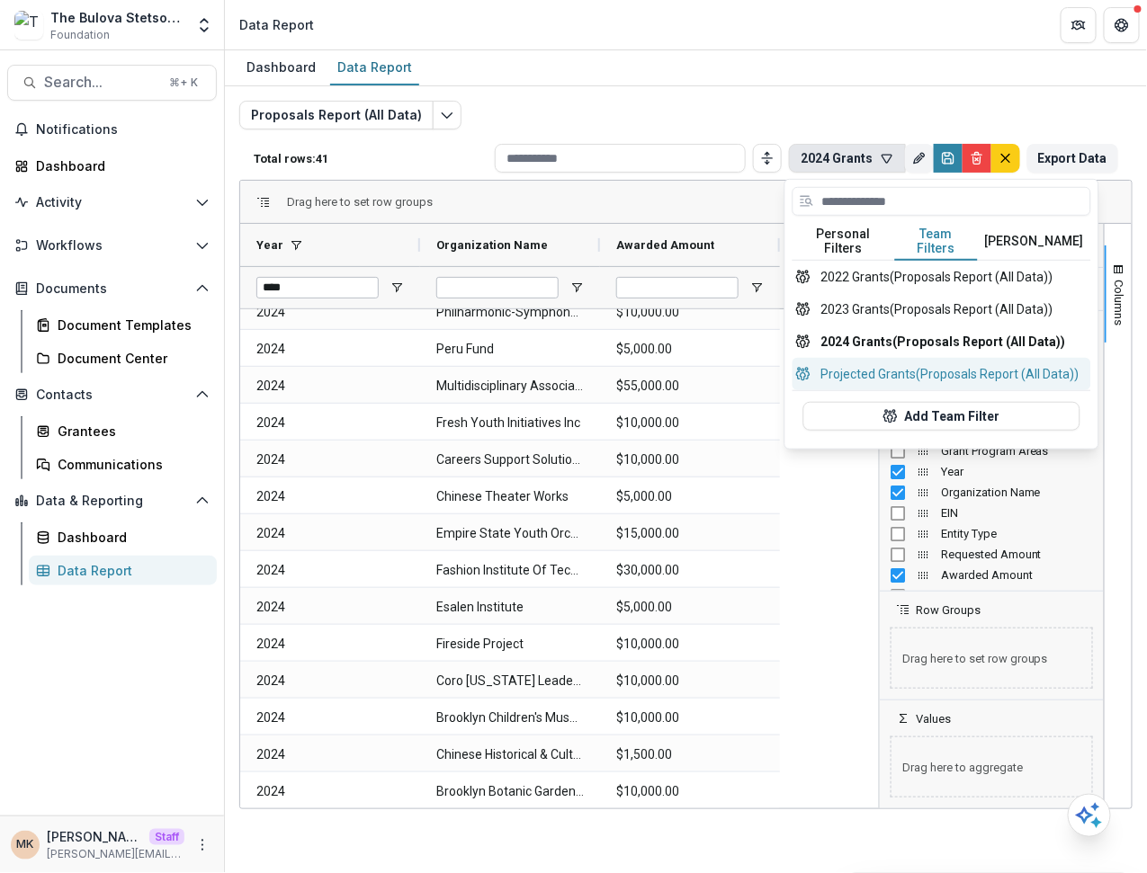
click at [893, 358] on button "Projected Grants (Proposals Report (All Data))" at bounding box center [941, 374] width 299 height 32
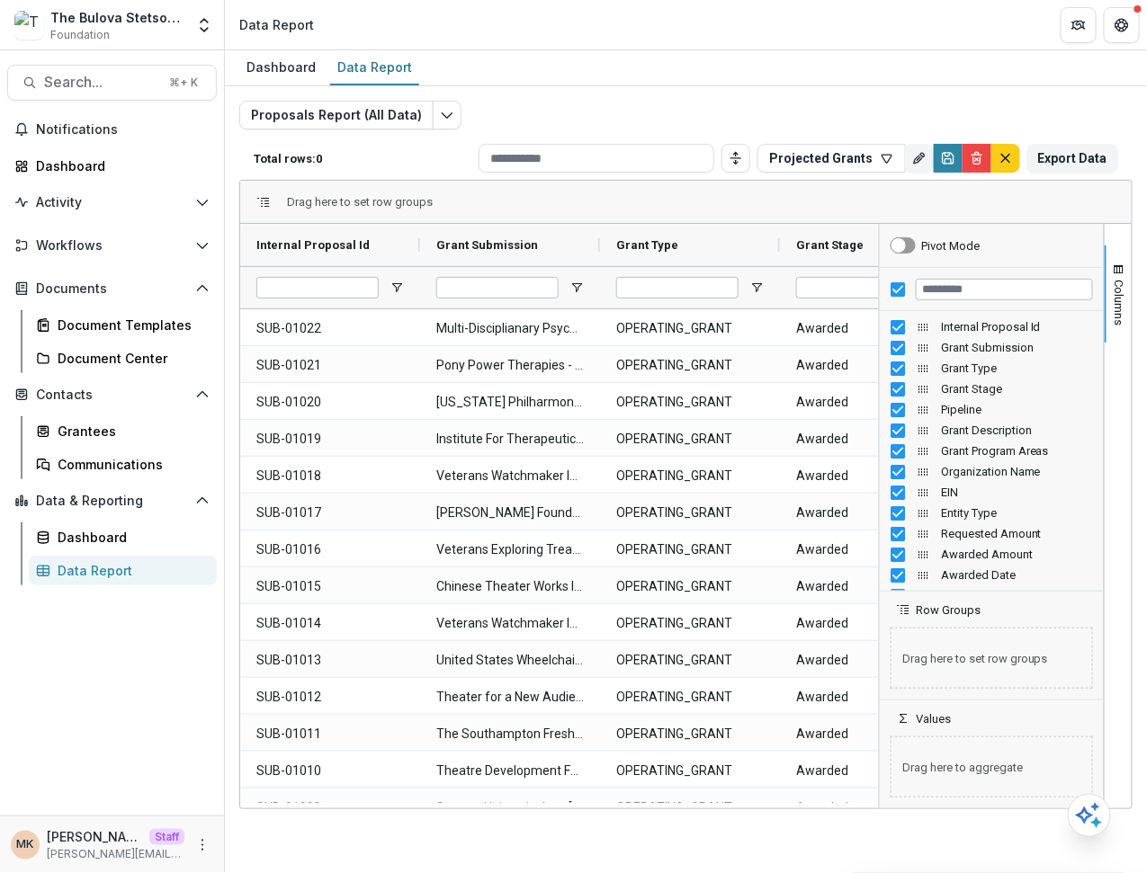
type input "**********"
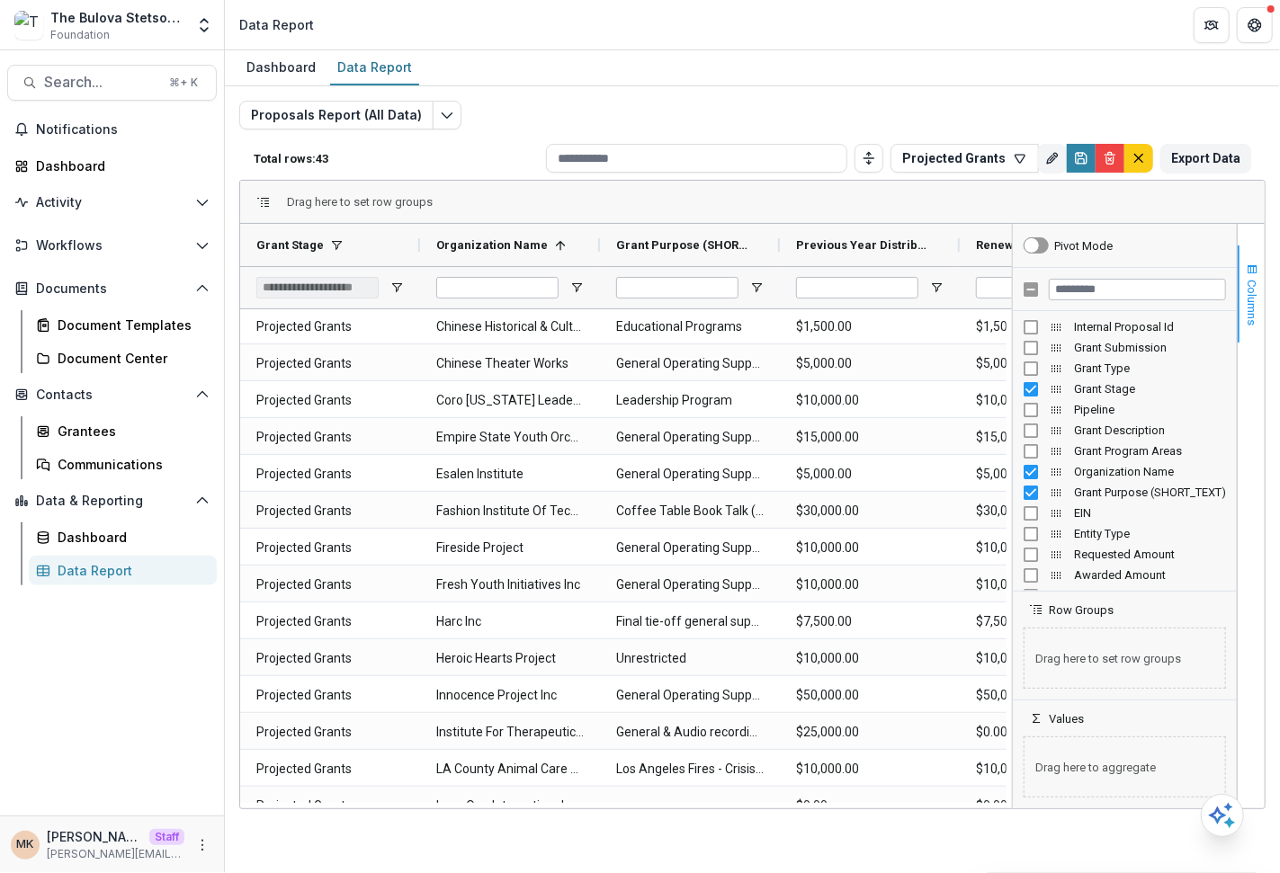
click at [1146, 280] on span "Columns" at bounding box center [1251, 303] width 13 height 46
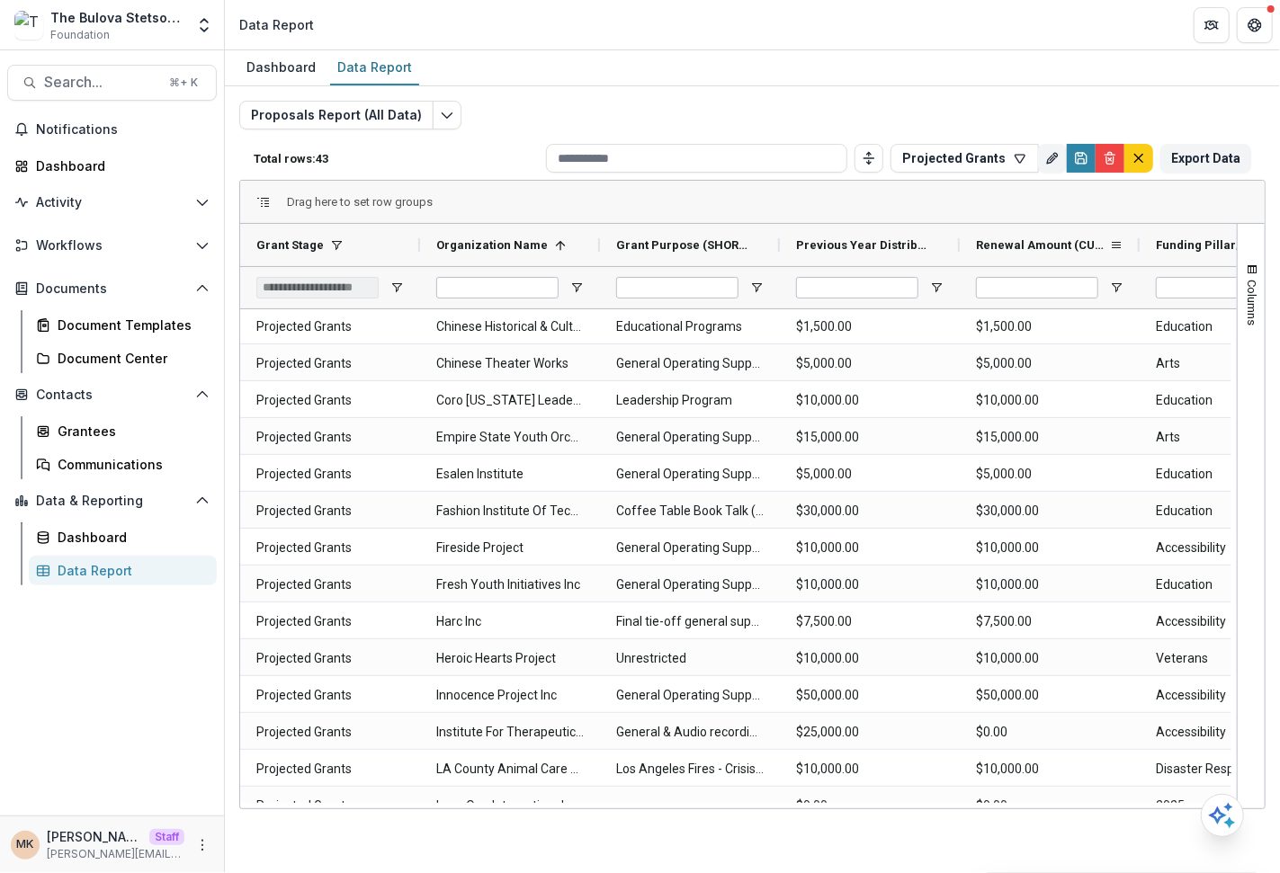
click at [1064, 245] on span "Renewal Amount (CURRENCY)" at bounding box center [1042, 244] width 133 height 13
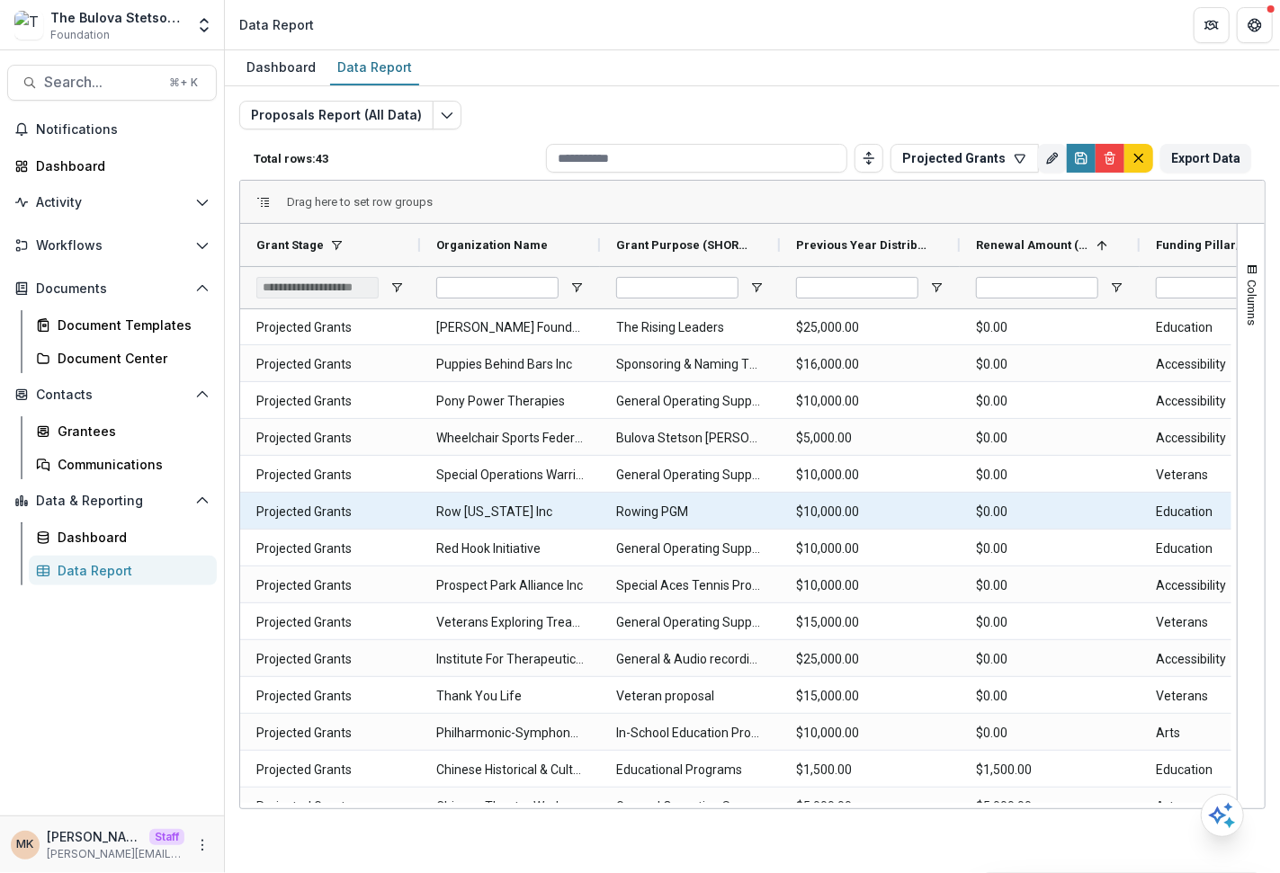
scroll to position [362, 0]
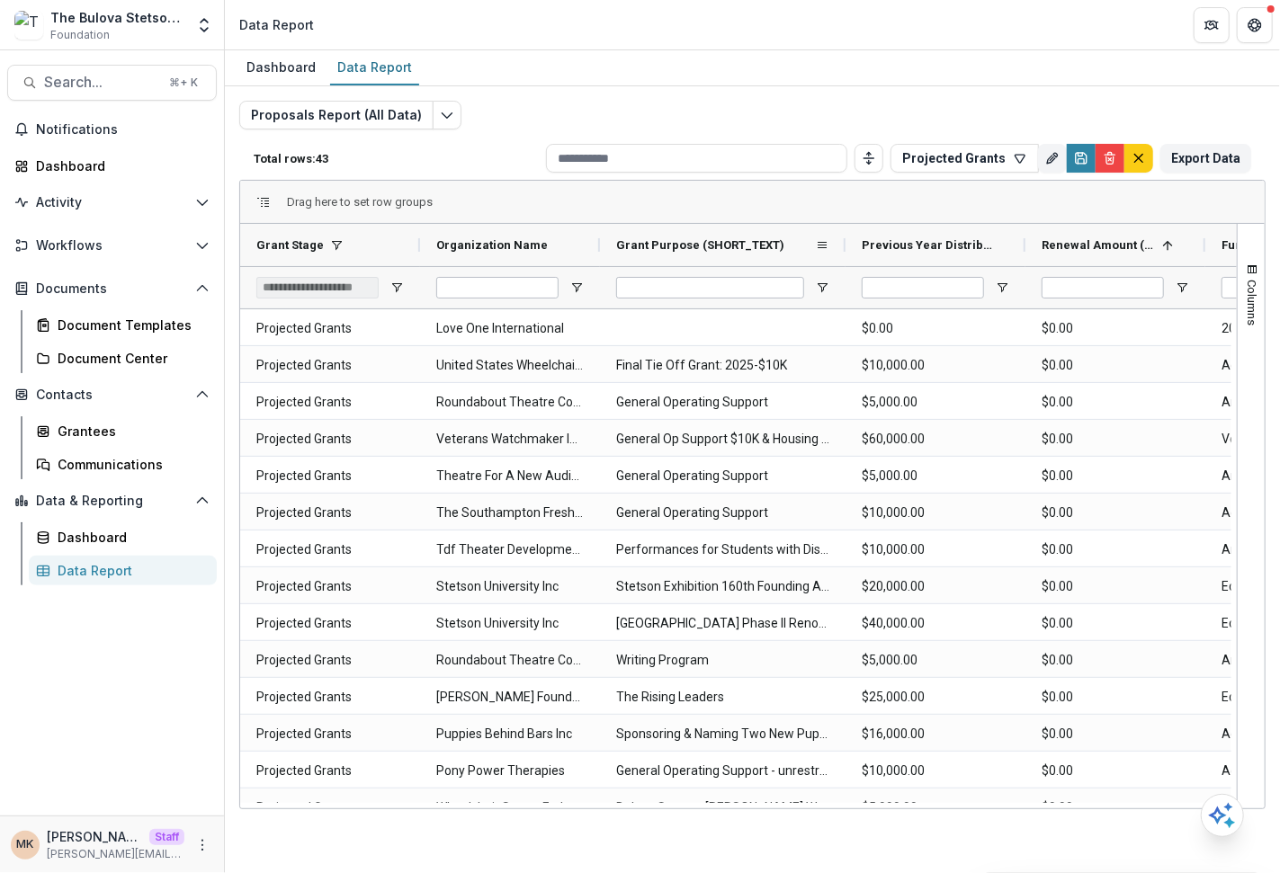
drag, startPoint x: 780, startPoint y: 245, endPoint x: 849, endPoint y: 240, distance: 69.4
click at [849, 240] on div at bounding box center [845, 245] width 7 height 42
click at [89, 262] on div "Workflows Proposals Form Builder Payments Grantee Reports" at bounding box center [112, 249] width 224 height 36
click at [85, 249] on span "Workflows" at bounding box center [112, 245] width 152 height 15
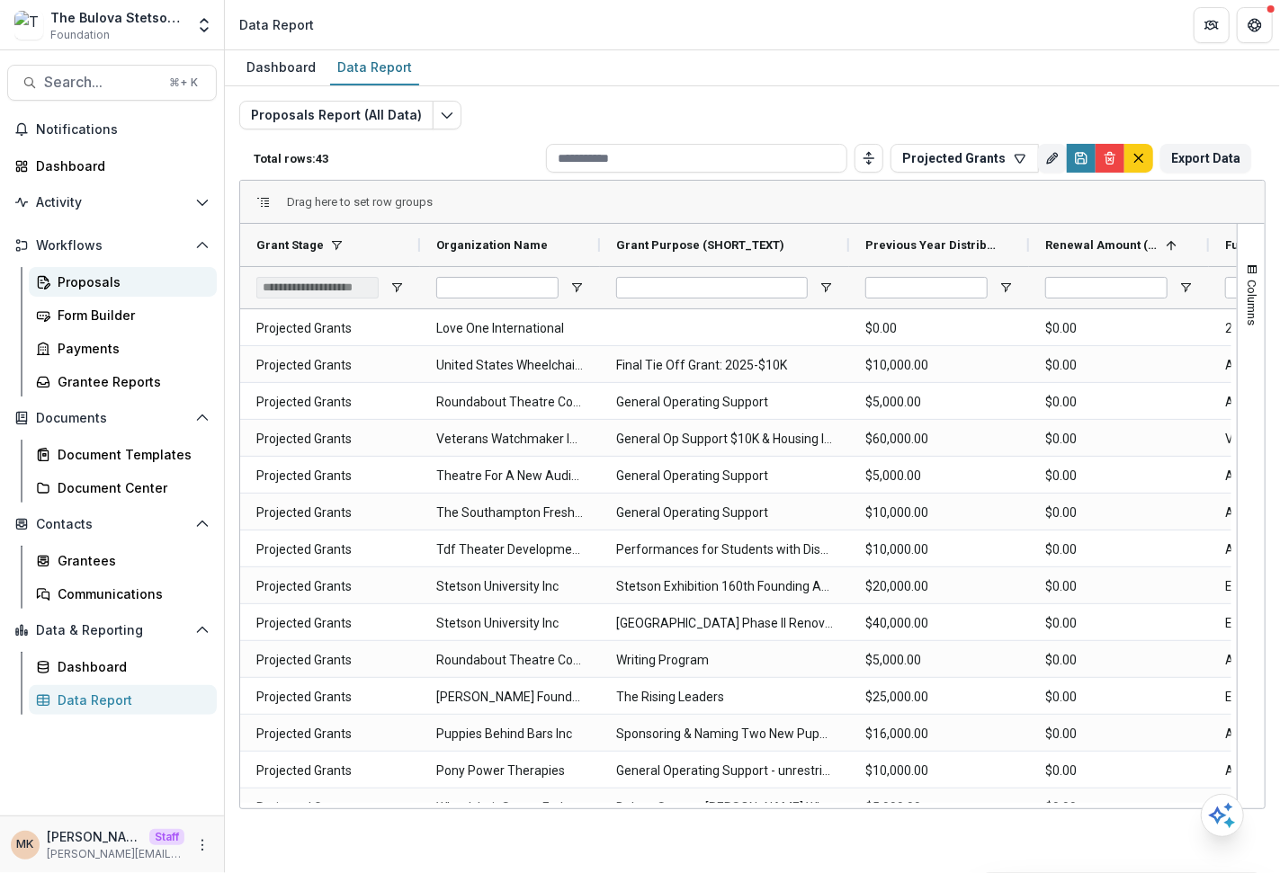
click at [86, 286] on div "Proposals" at bounding box center [130, 281] width 145 height 19
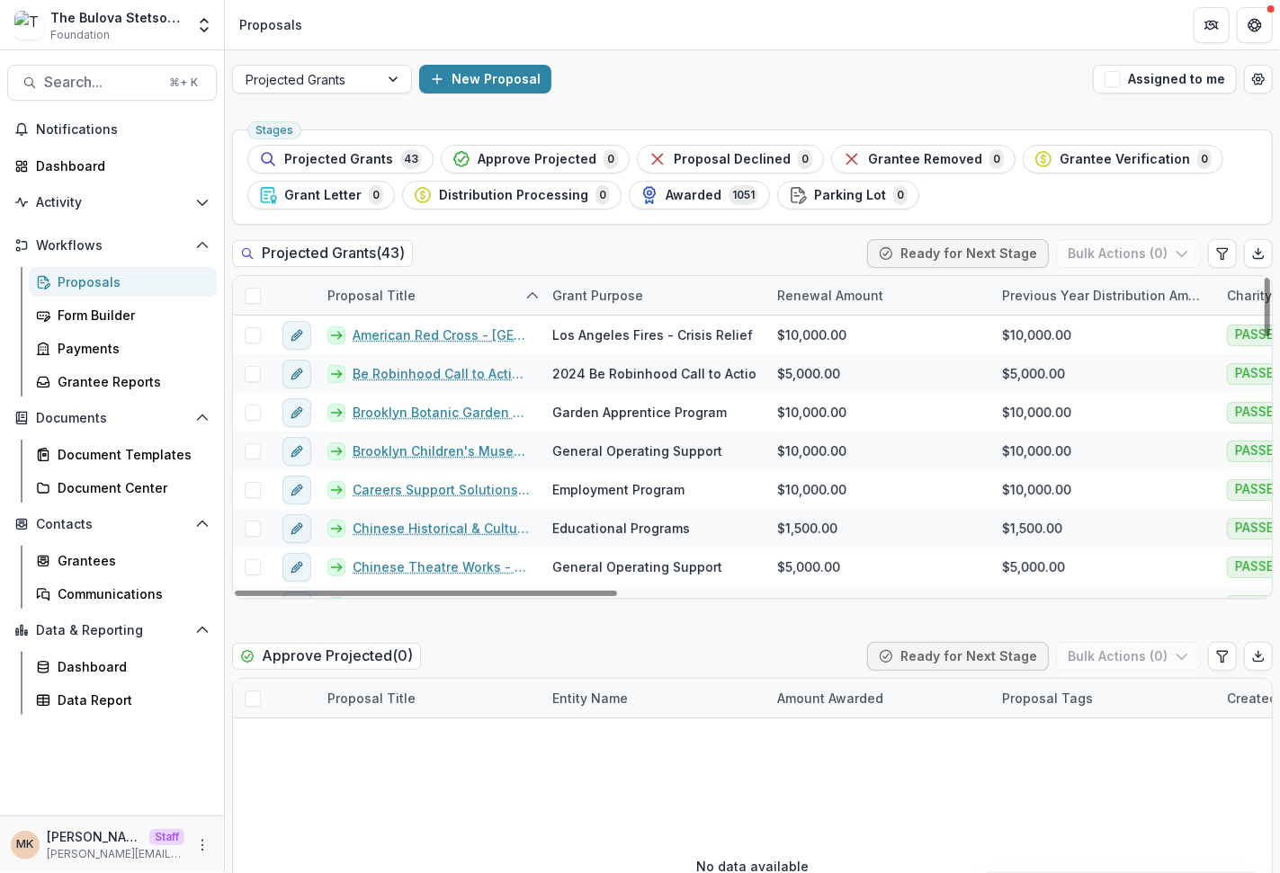
click at [867, 305] on div "Renewal Amount" at bounding box center [878, 295] width 225 height 39
click at [861, 367] on span "Sort Ascending" at bounding box center [849, 371] width 95 height 15
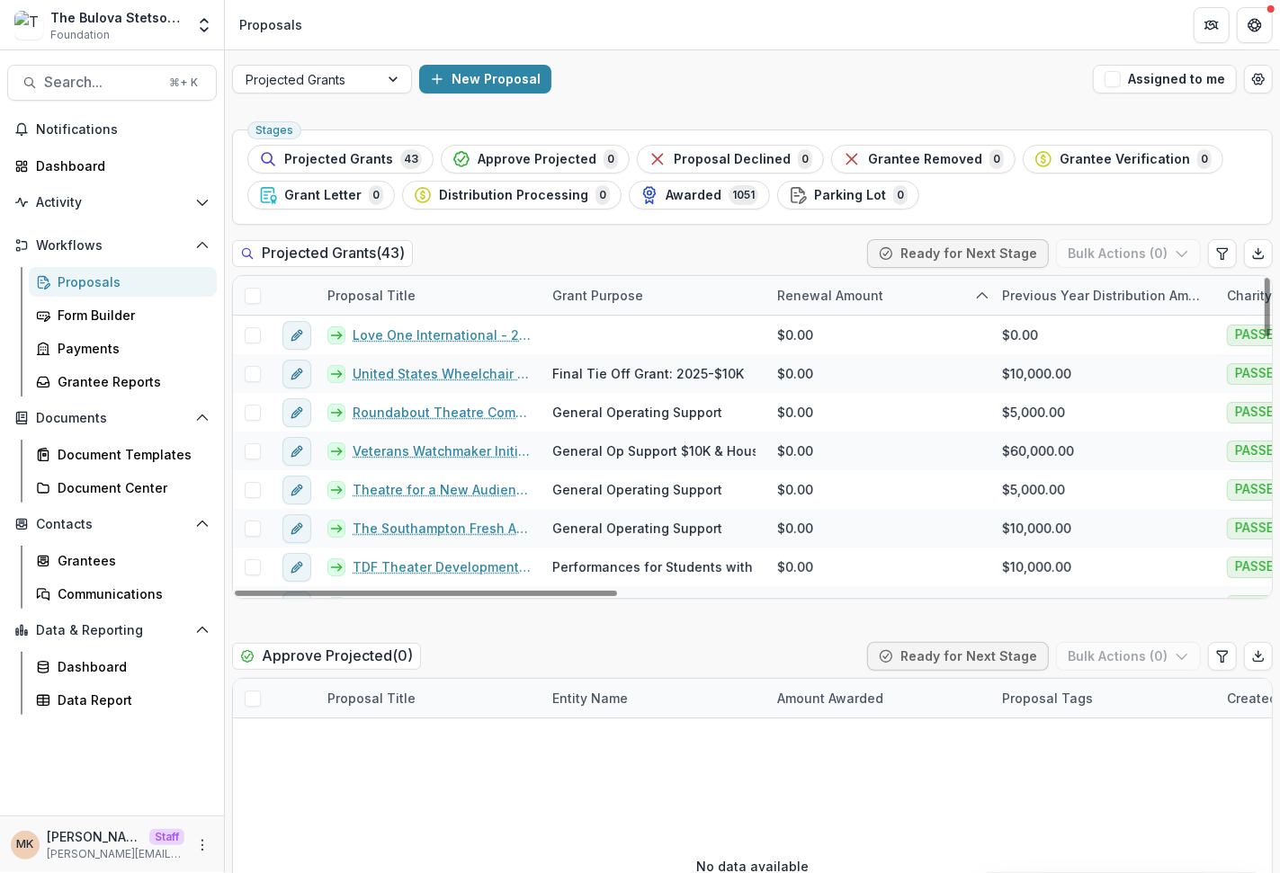
click at [758, 276] on div "Grant Purpose" at bounding box center [653, 295] width 225 height 39
click at [751, 264] on div "Projected Grants ( 43 ) Ready for Next Stage Bulk Actions ( 0 )" at bounding box center [752, 257] width 1040 height 36
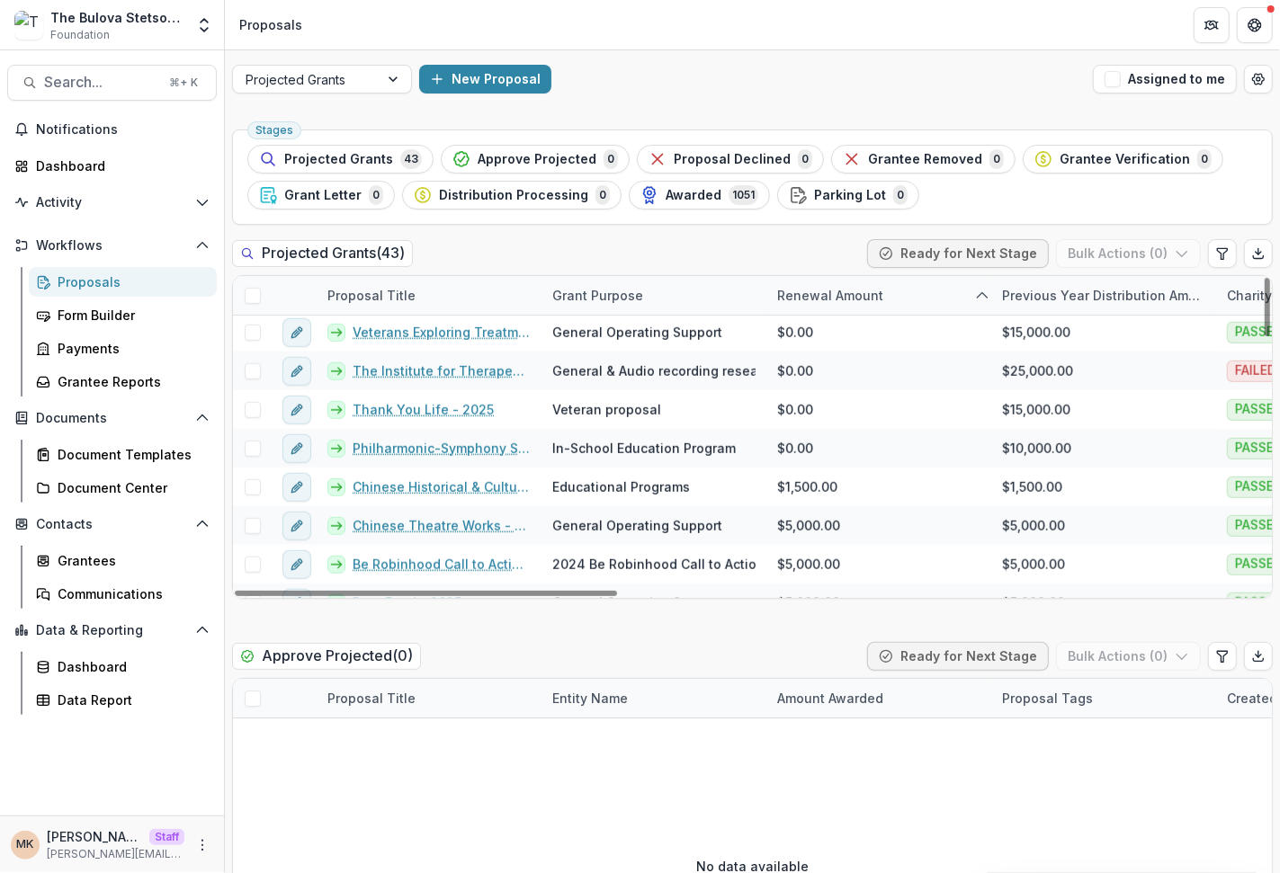
scroll to position [701, 0]
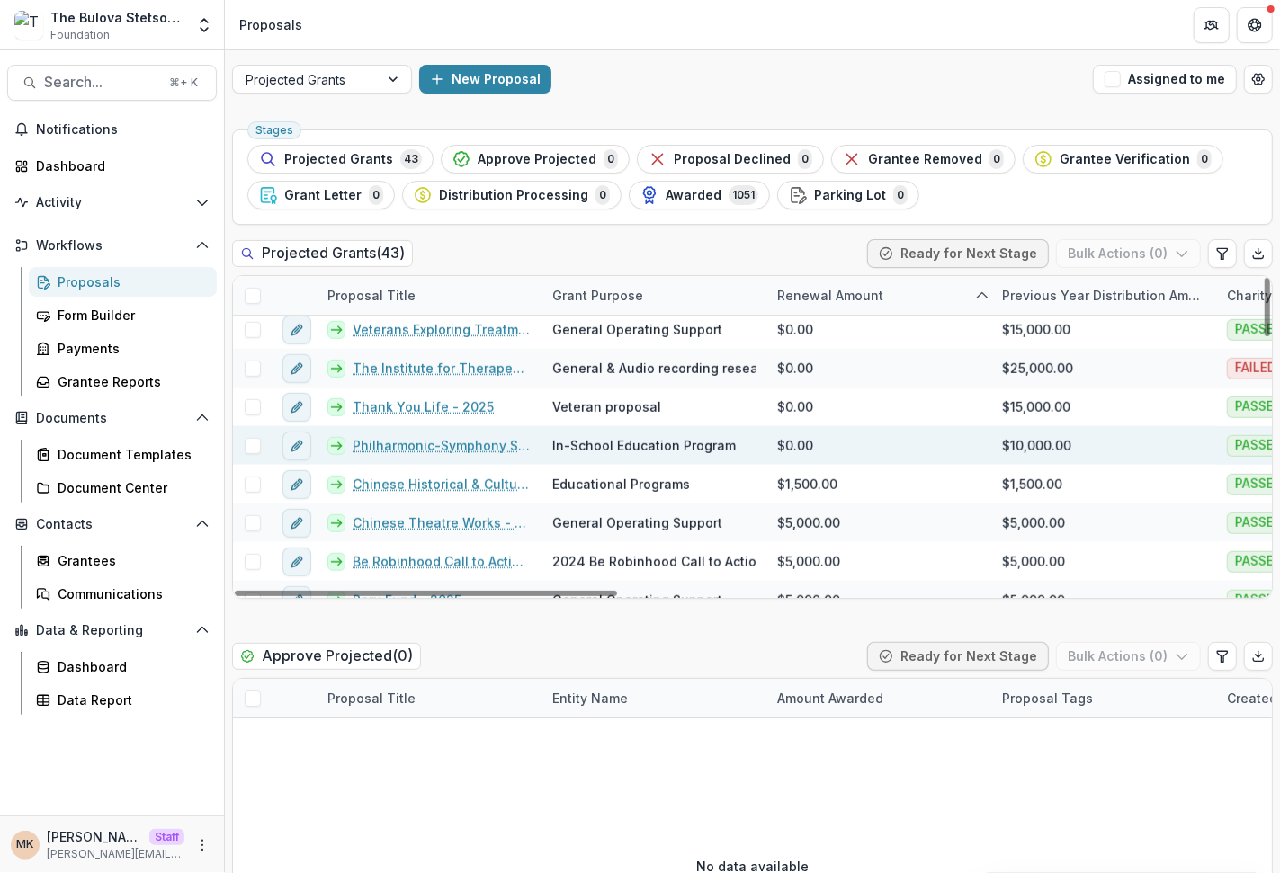
click at [251, 441] on span at bounding box center [253, 446] width 16 height 16
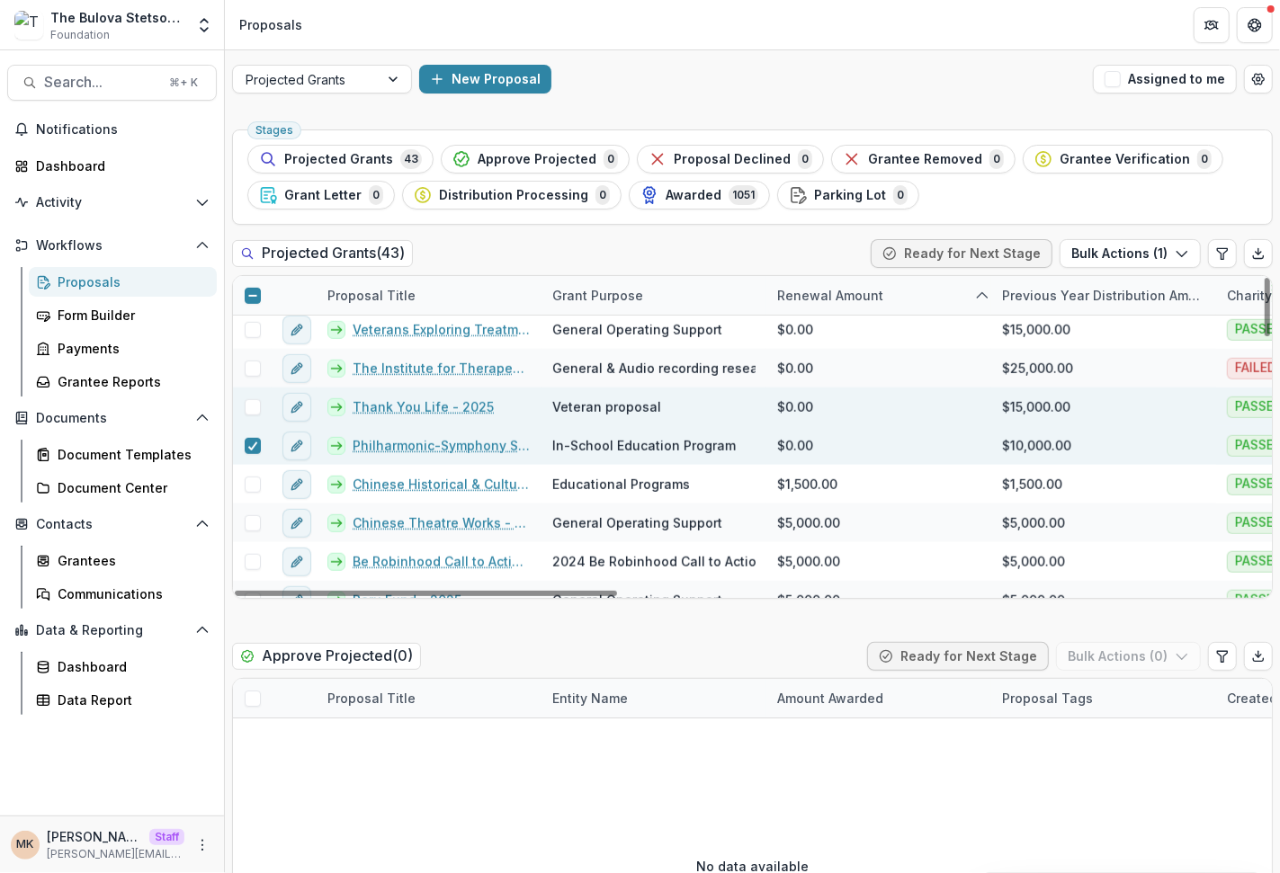
click at [251, 400] on span at bounding box center [253, 407] width 16 height 16
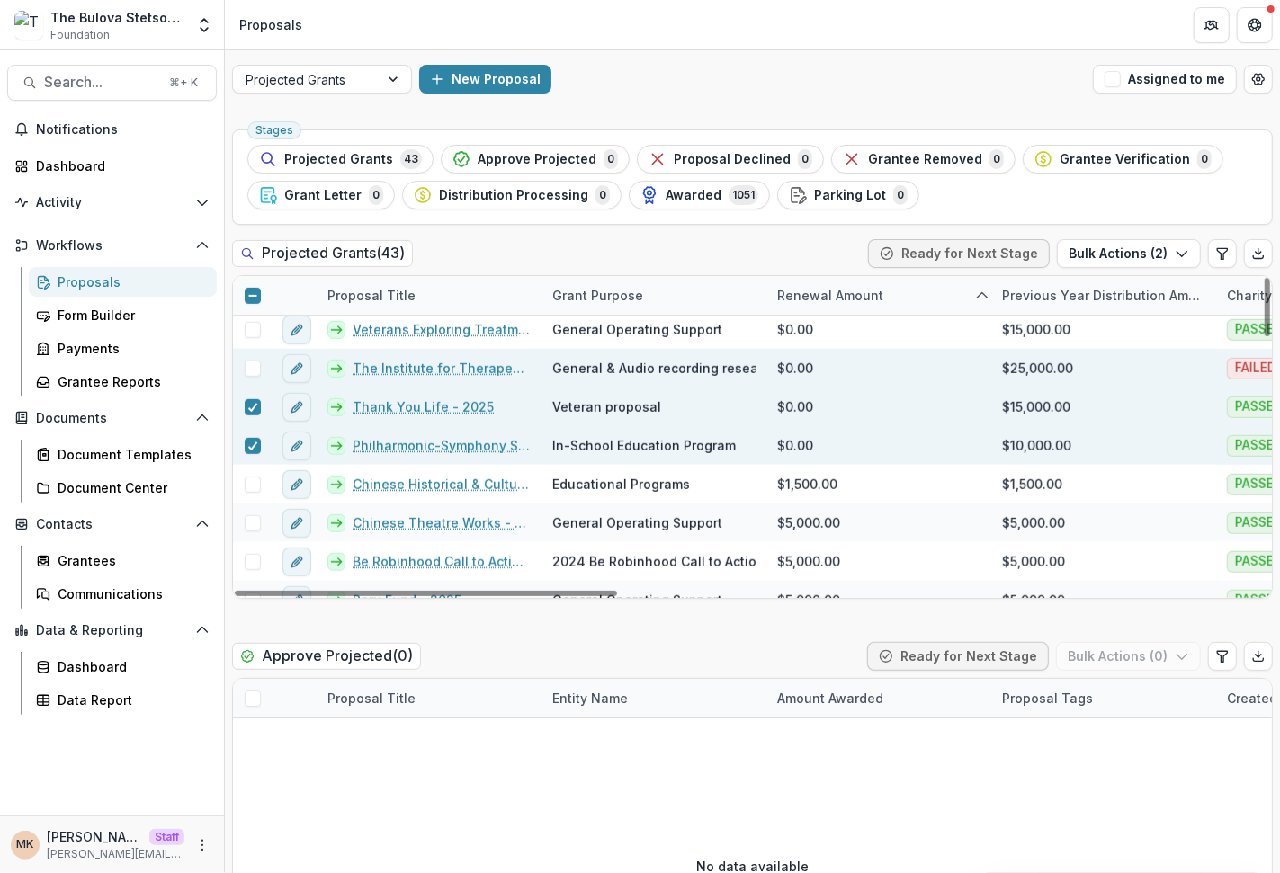
click at [251, 361] on span at bounding box center [253, 369] width 16 height 16
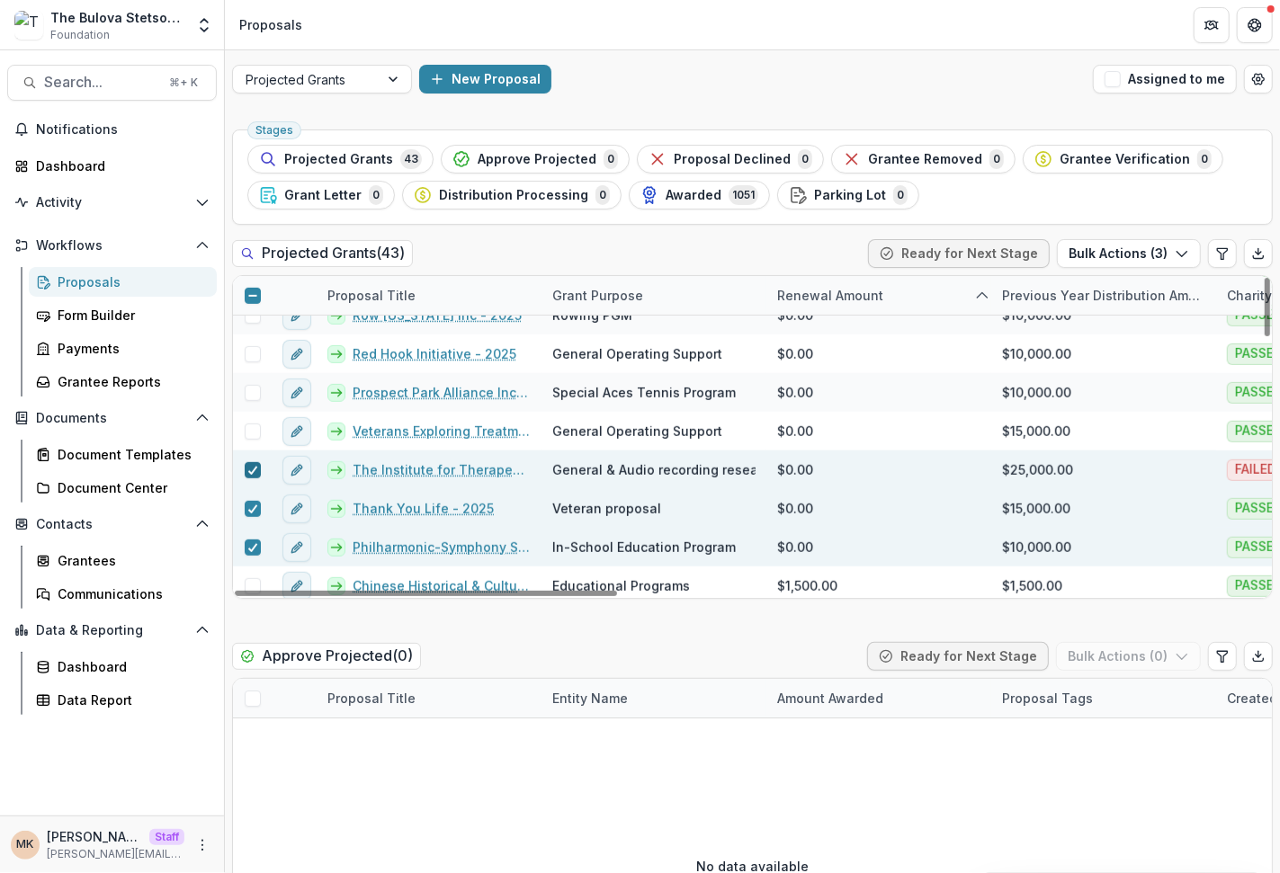
scroll to position [597, 0]
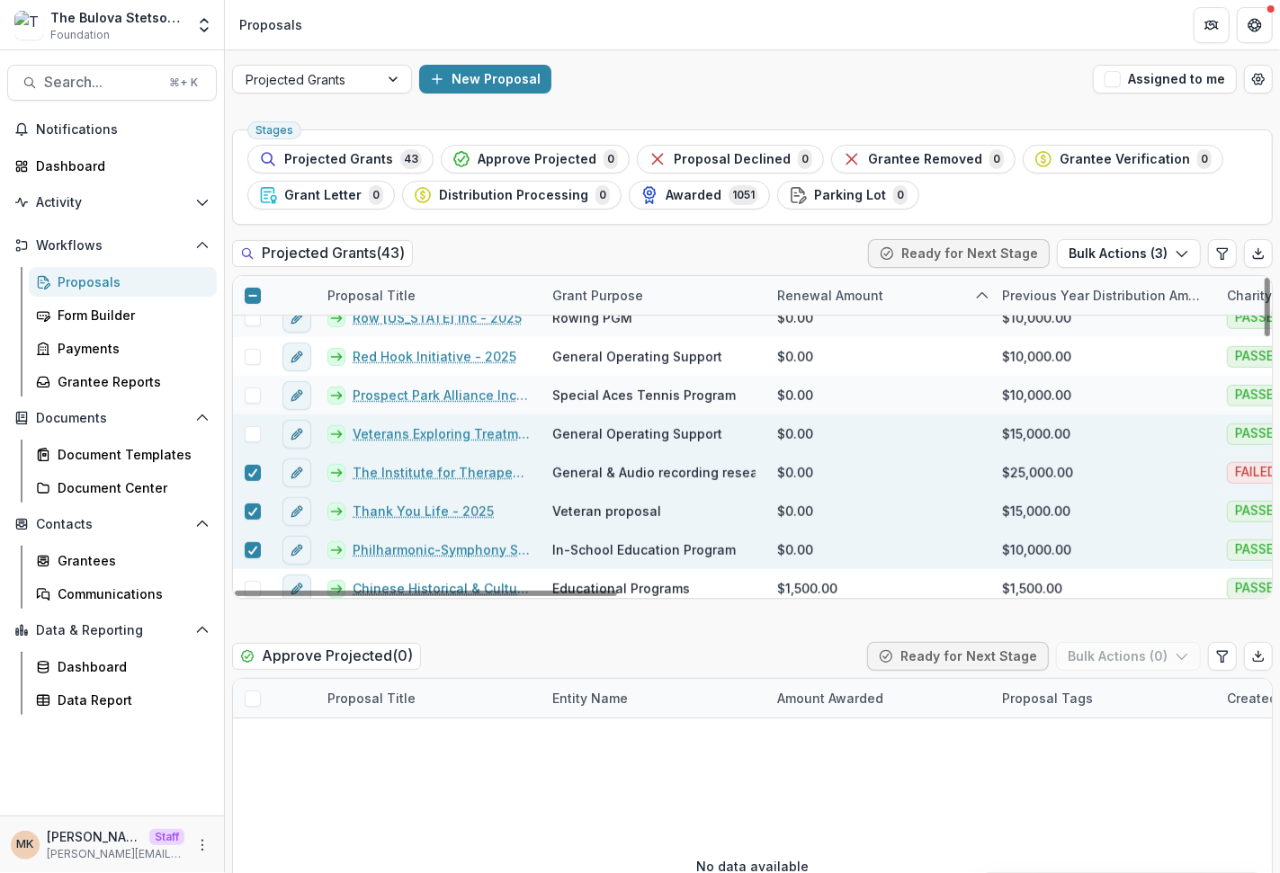
click at [253, 435] on span at bounding box center [253, 434] width 16 height 16
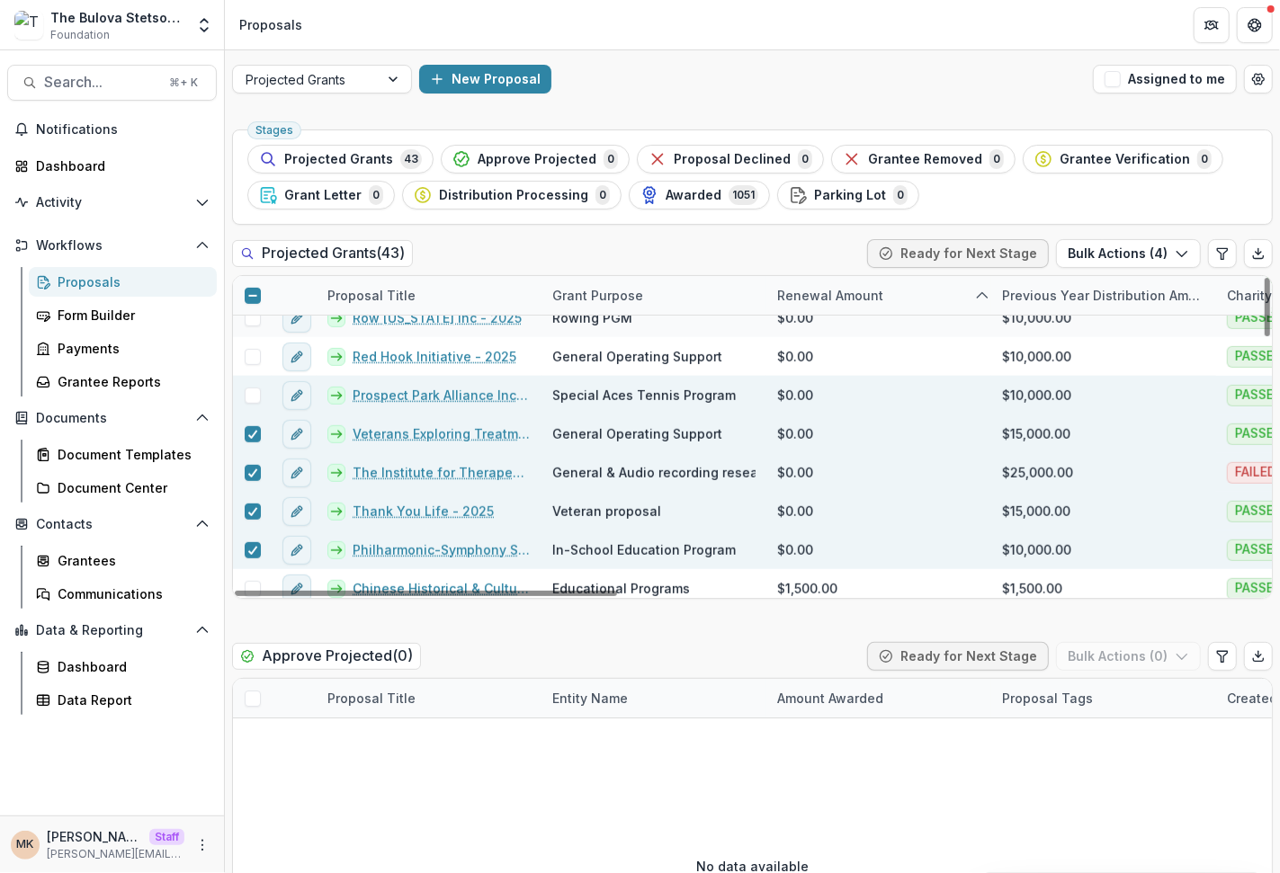
click at [253, 397] on span at bounding box center [253, 396] width 16 height 16
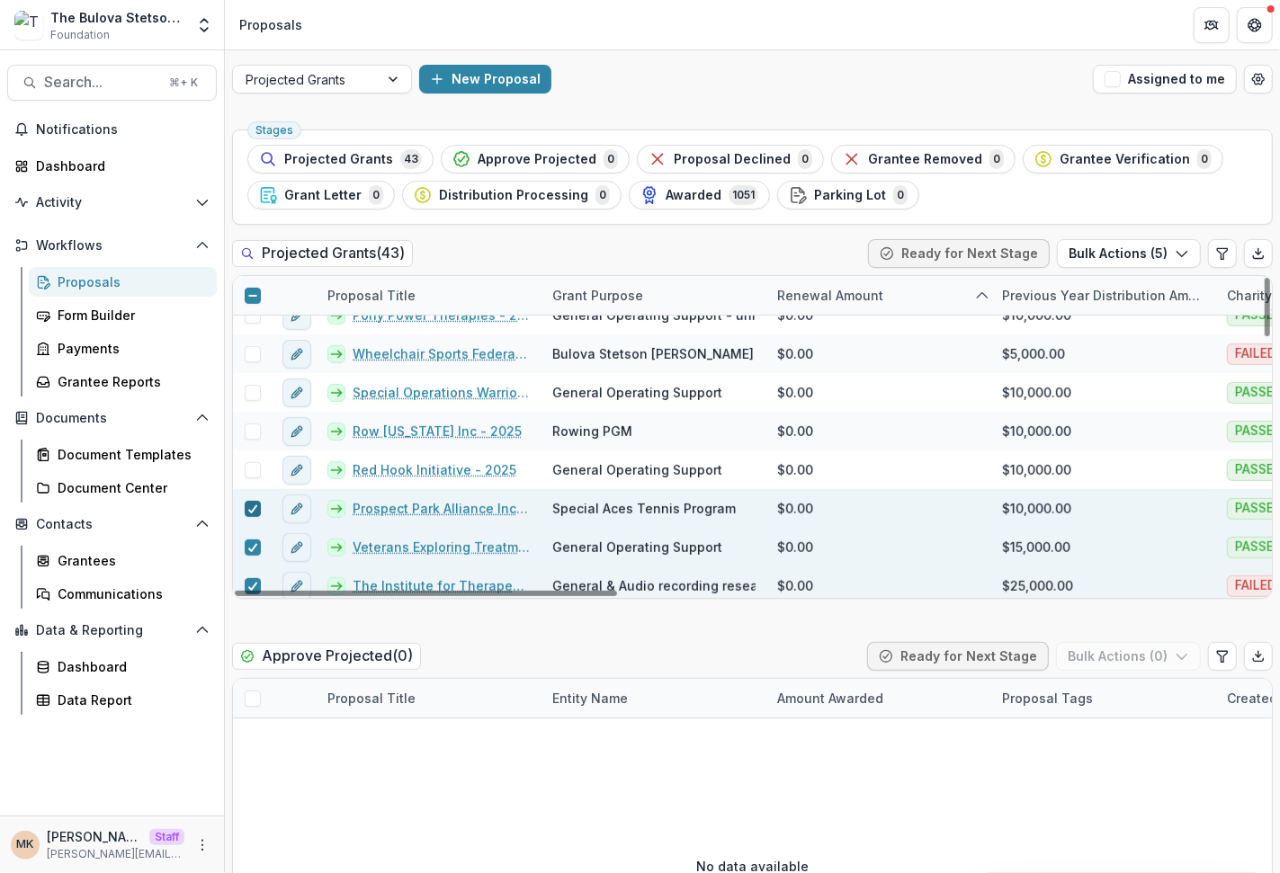
scroll to position [478, 0]
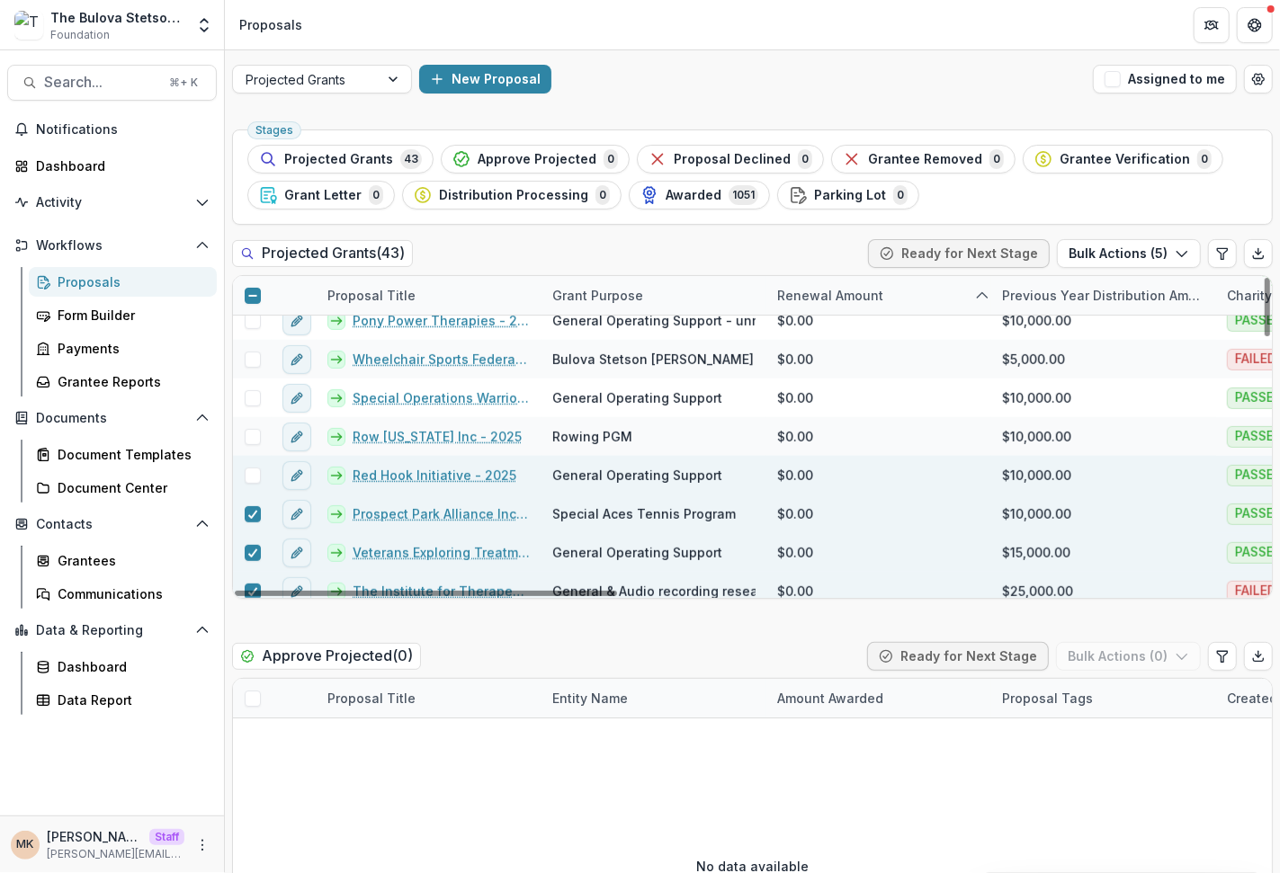
click at [250, 469] on span at bounding box center [253, 476] width 16 height 16
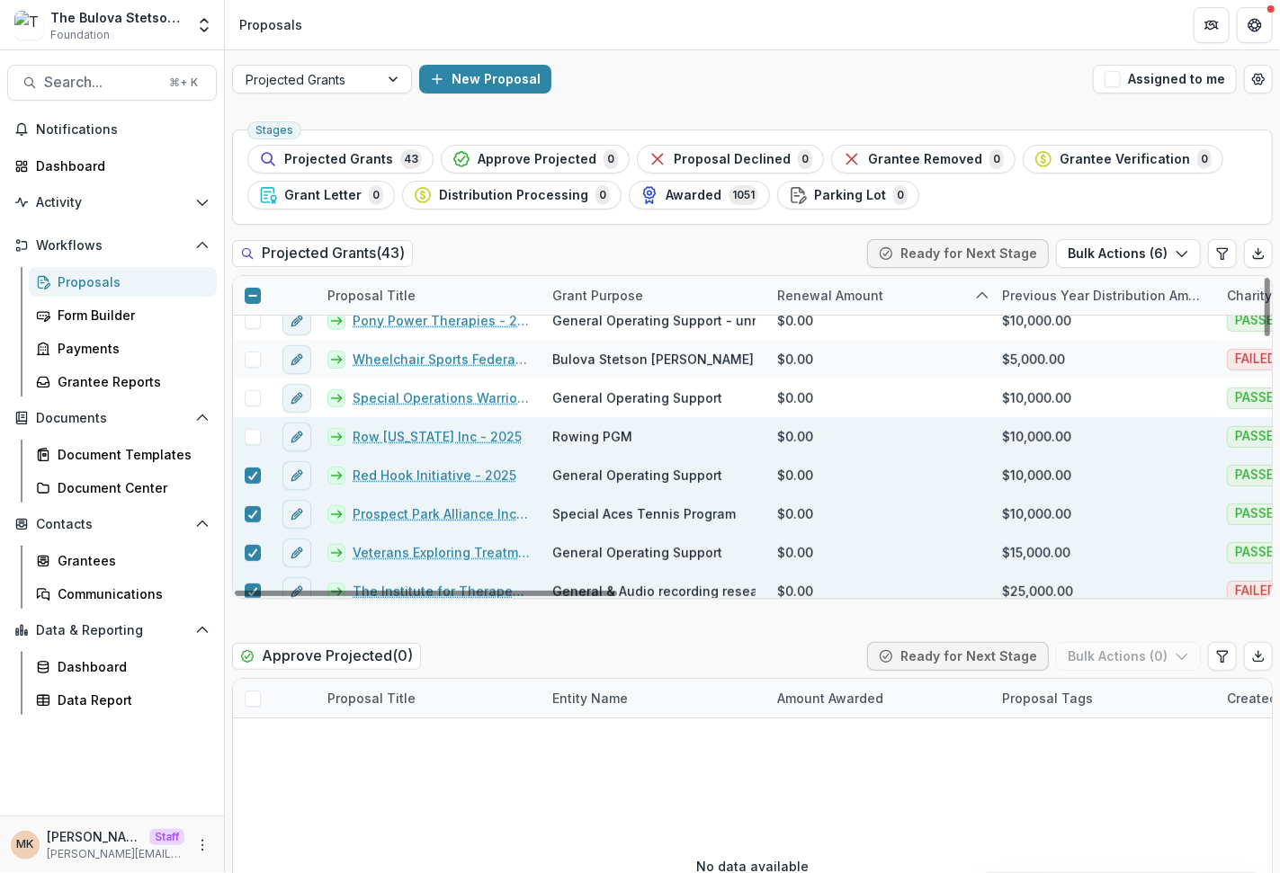
click at [250, 442] on div at bounding box center [252, 436] width 39 height 39
click at [251, 436] on span at bounding box center [253, 437] width 16 height 16
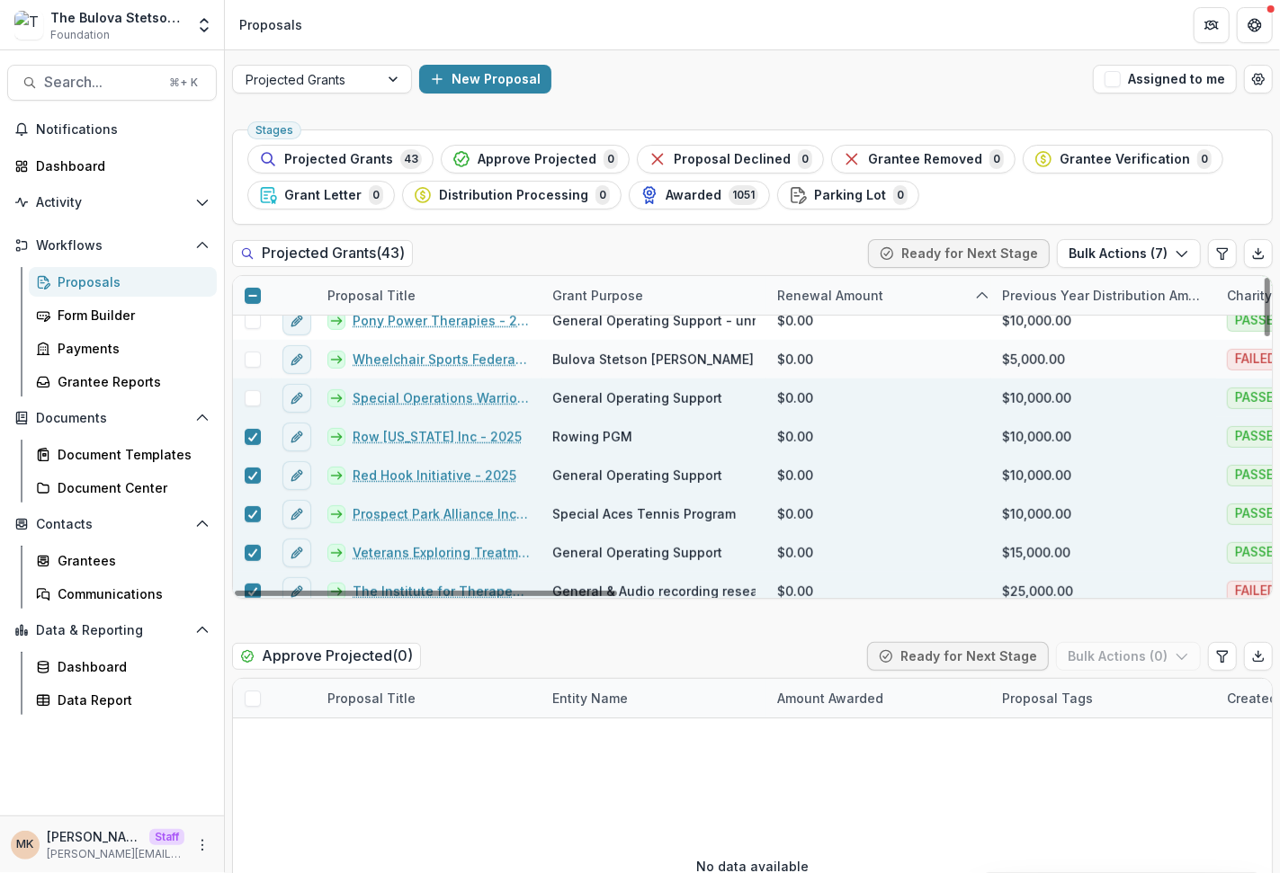
click at [250, 397] on span at bounding box center [253, 398] width 16 height 16
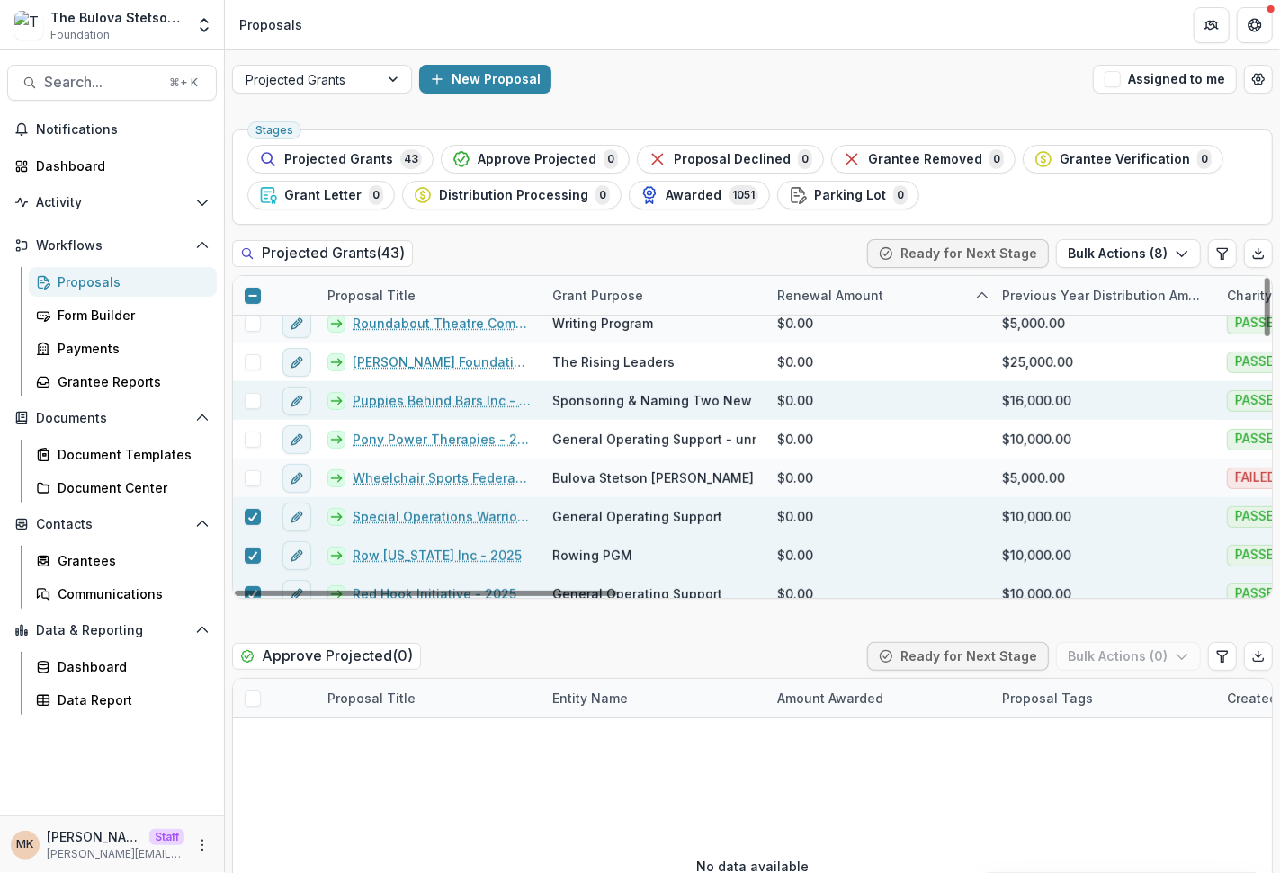
scroll to position [355, 0]
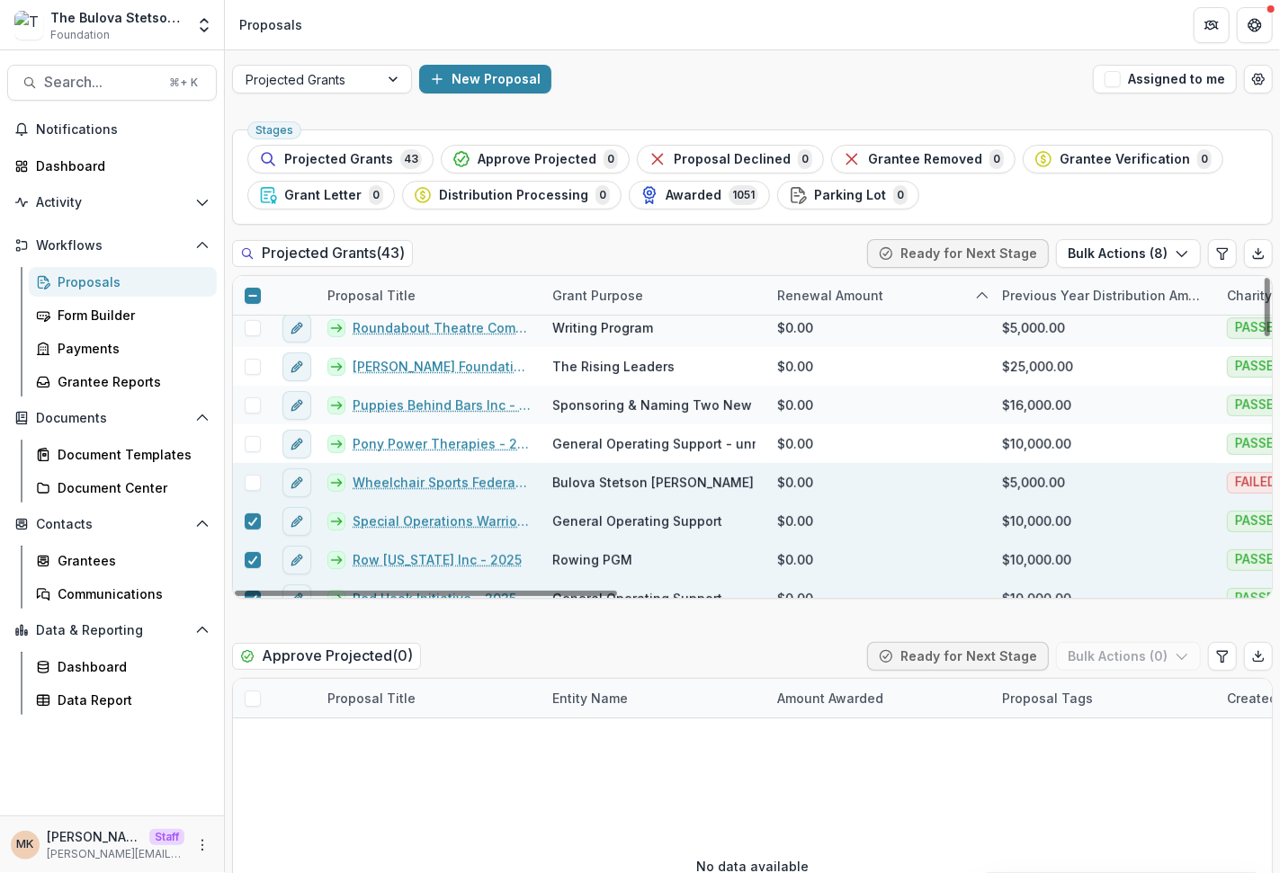
click at [252, 478] on span at bounding box center [253, 483] width 16 height 16
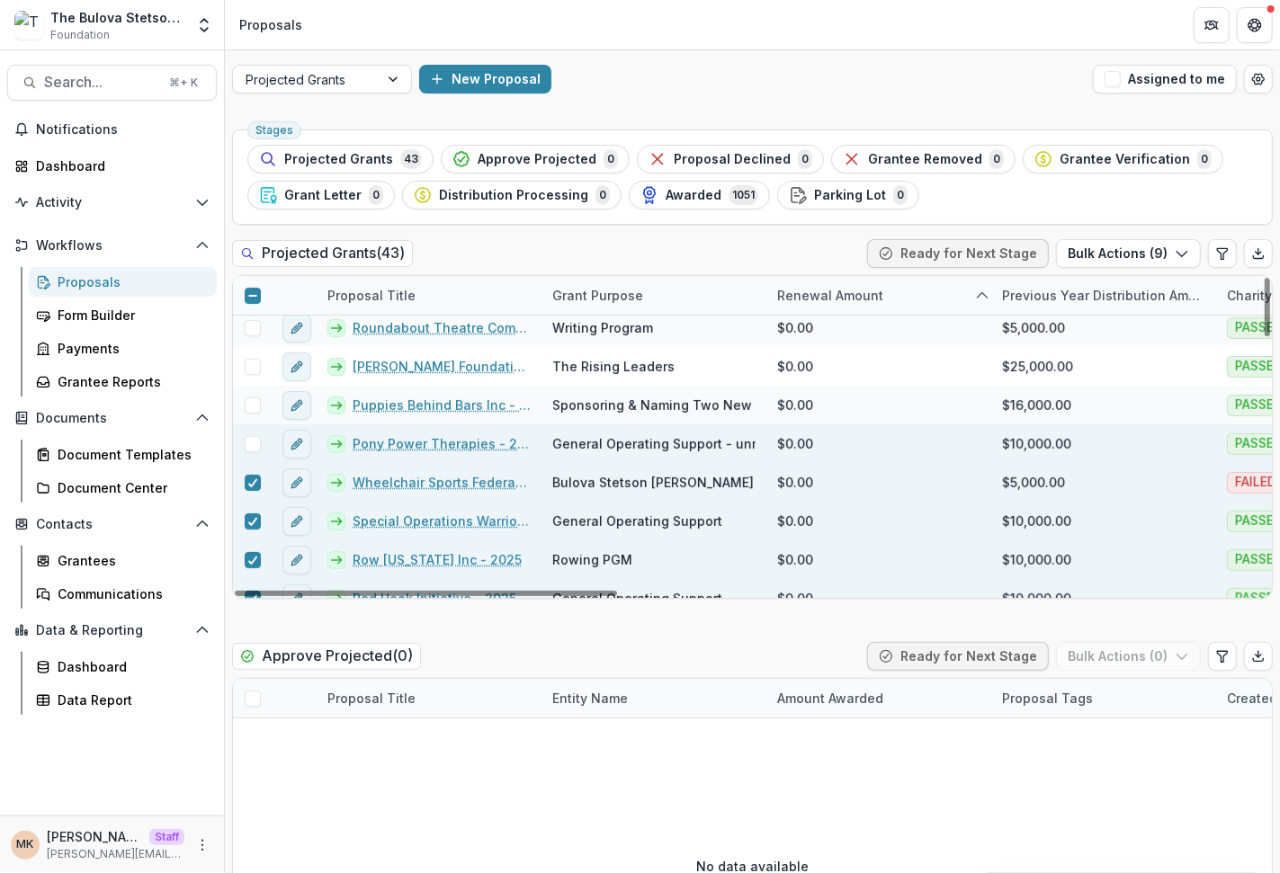
click at [252, 449] on span at bounding box center [253, 444] width 16 height 16
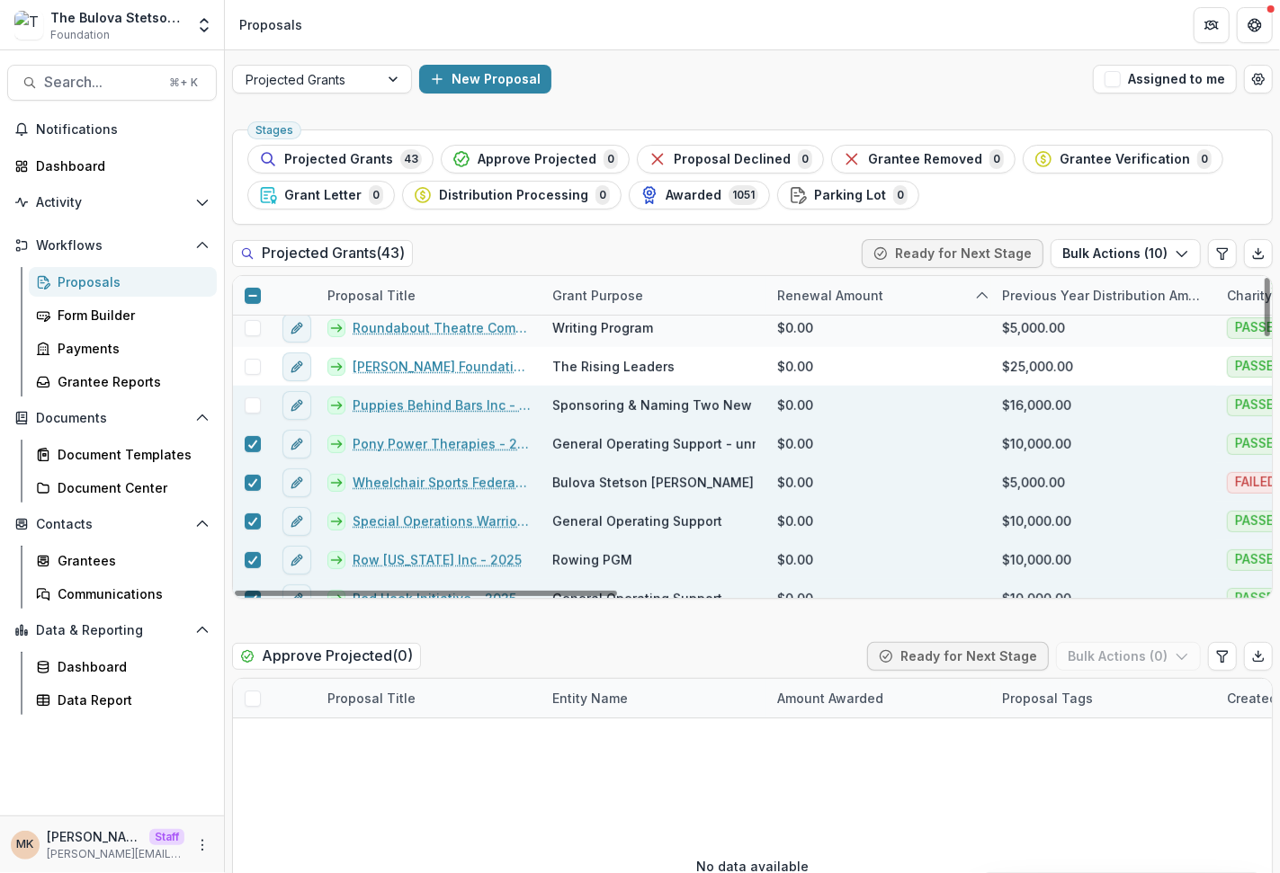
click at [251, 406] on span at bounding box center [253, 405] width 16 height 16
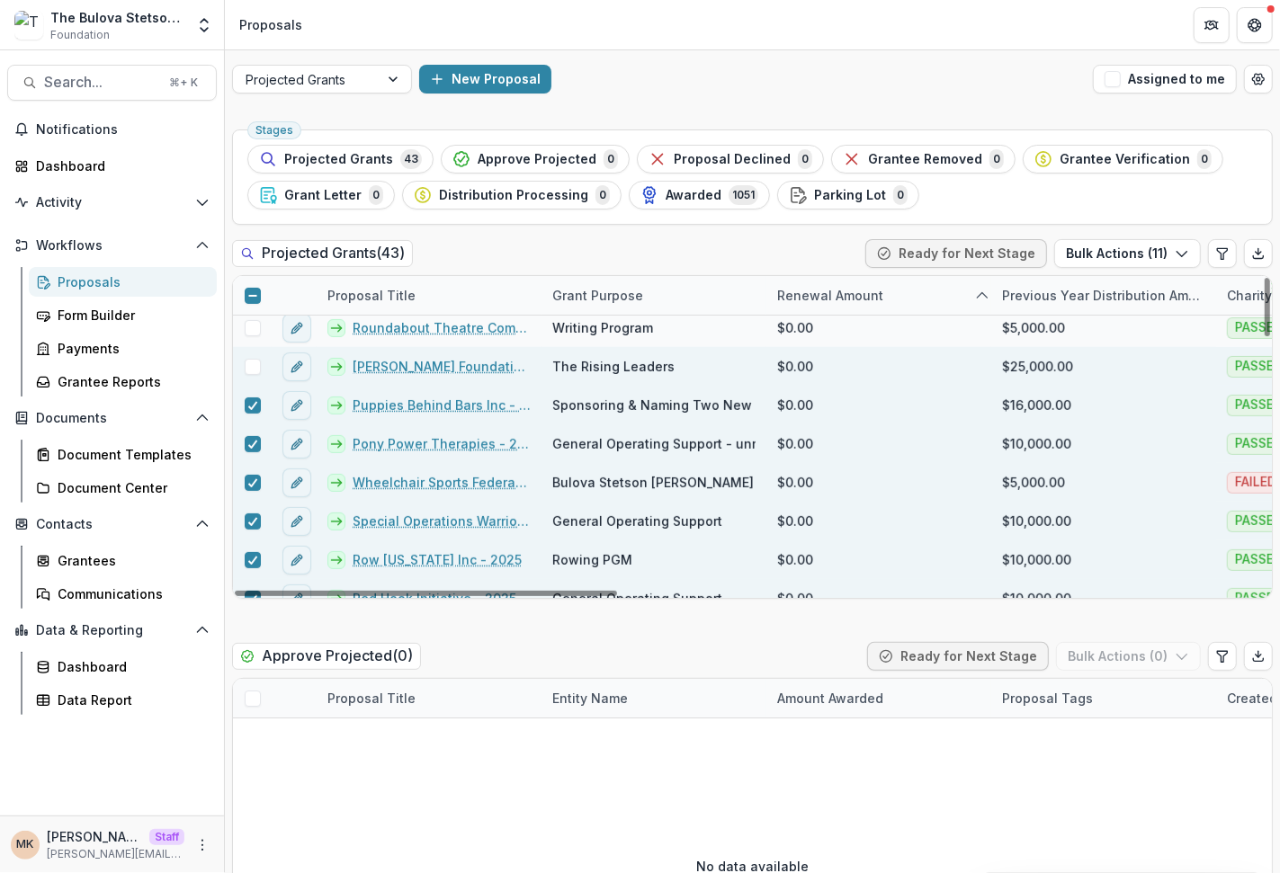
click at [250, 368] on span at bounding box center [253, 367] width 16 height 16
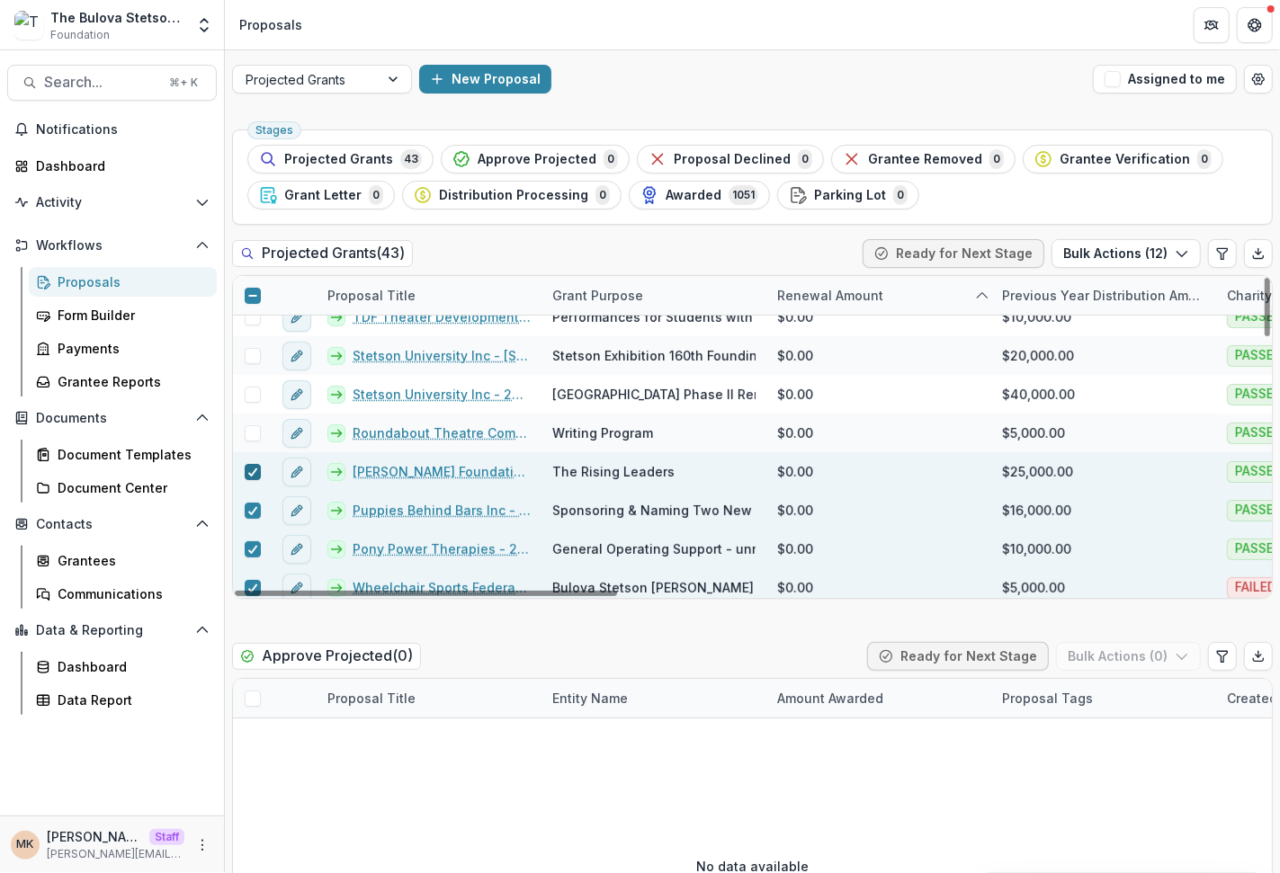
scroll to position [219, 0]
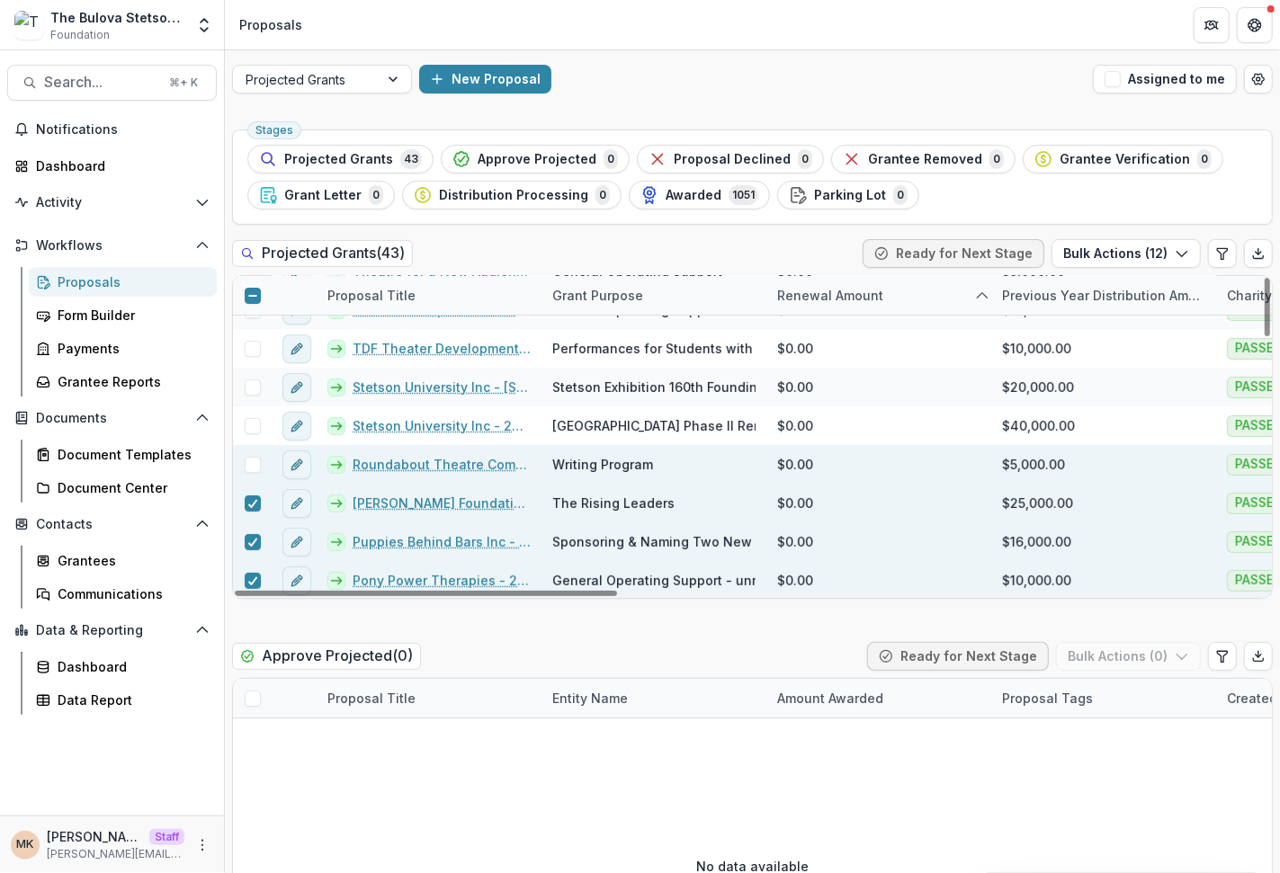
click at [254, 471] on div at bounding box center [252, 464] width 39 height 39
click at [253, 463] on span at bounding box center [253, 465] width 16 height 16
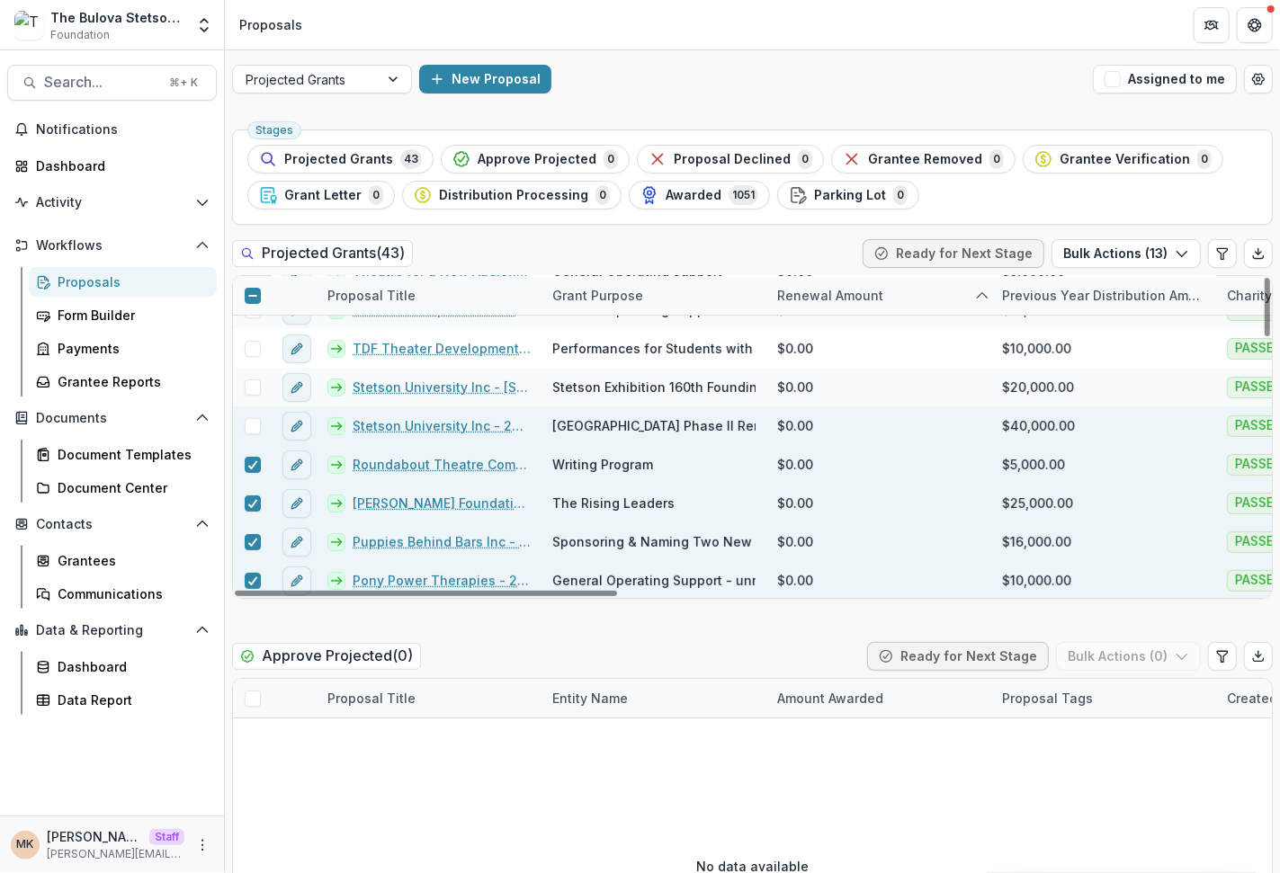
click at [253, 418] on span at bounding box center [253, 426] width 16 height 16
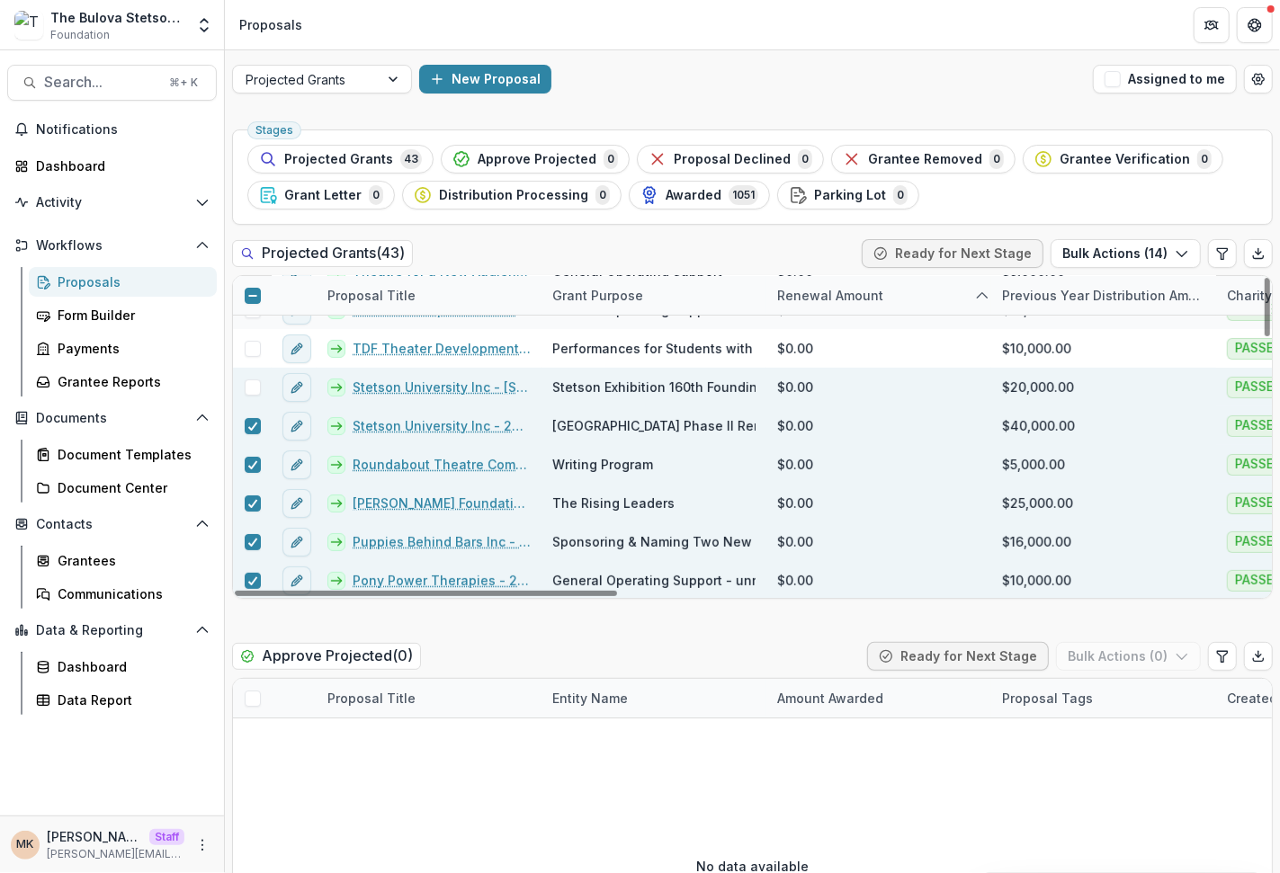
click at [252, 388] on span at bounding box center [253, 387] width 16 height 16
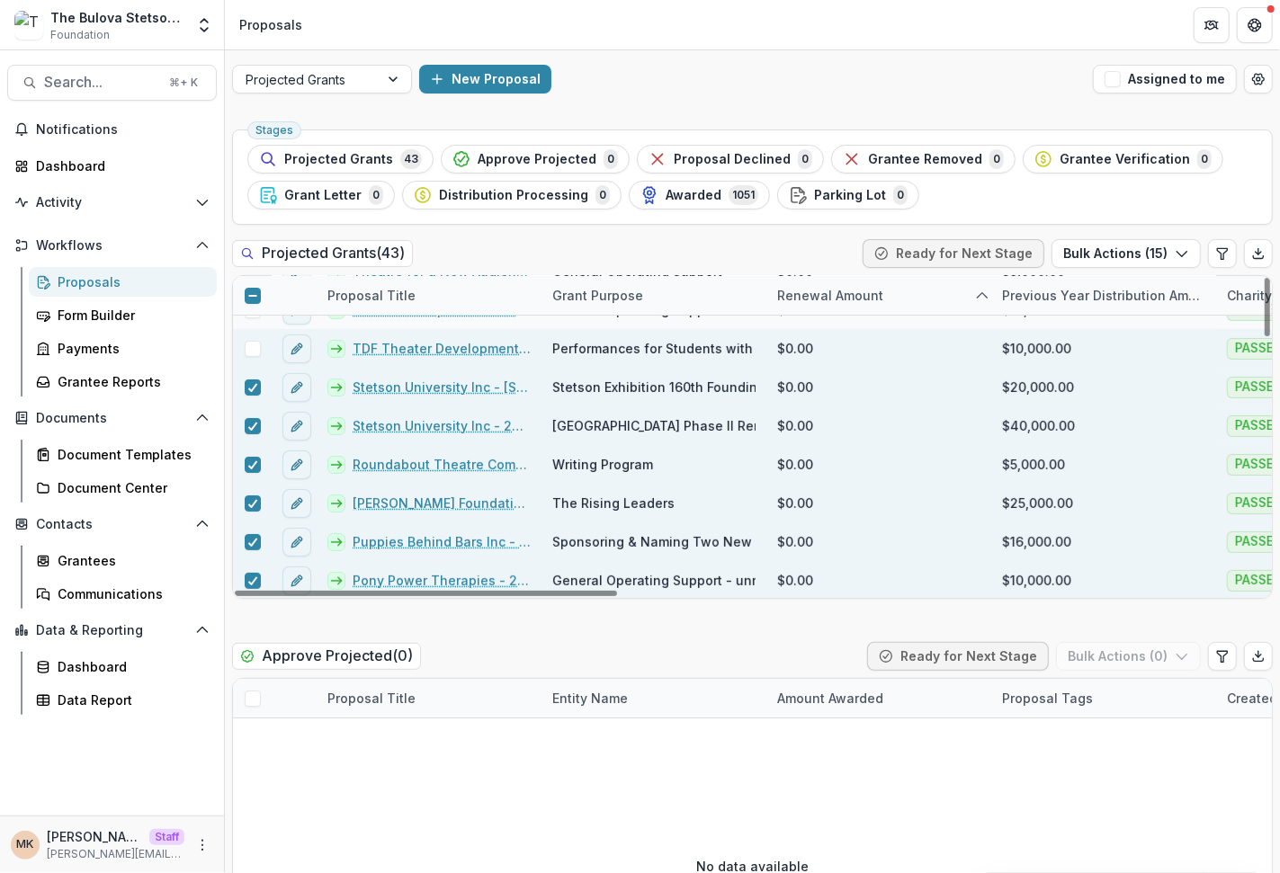
click at [252, 357] on div at bounding box center [252, 348] width 39 height 39
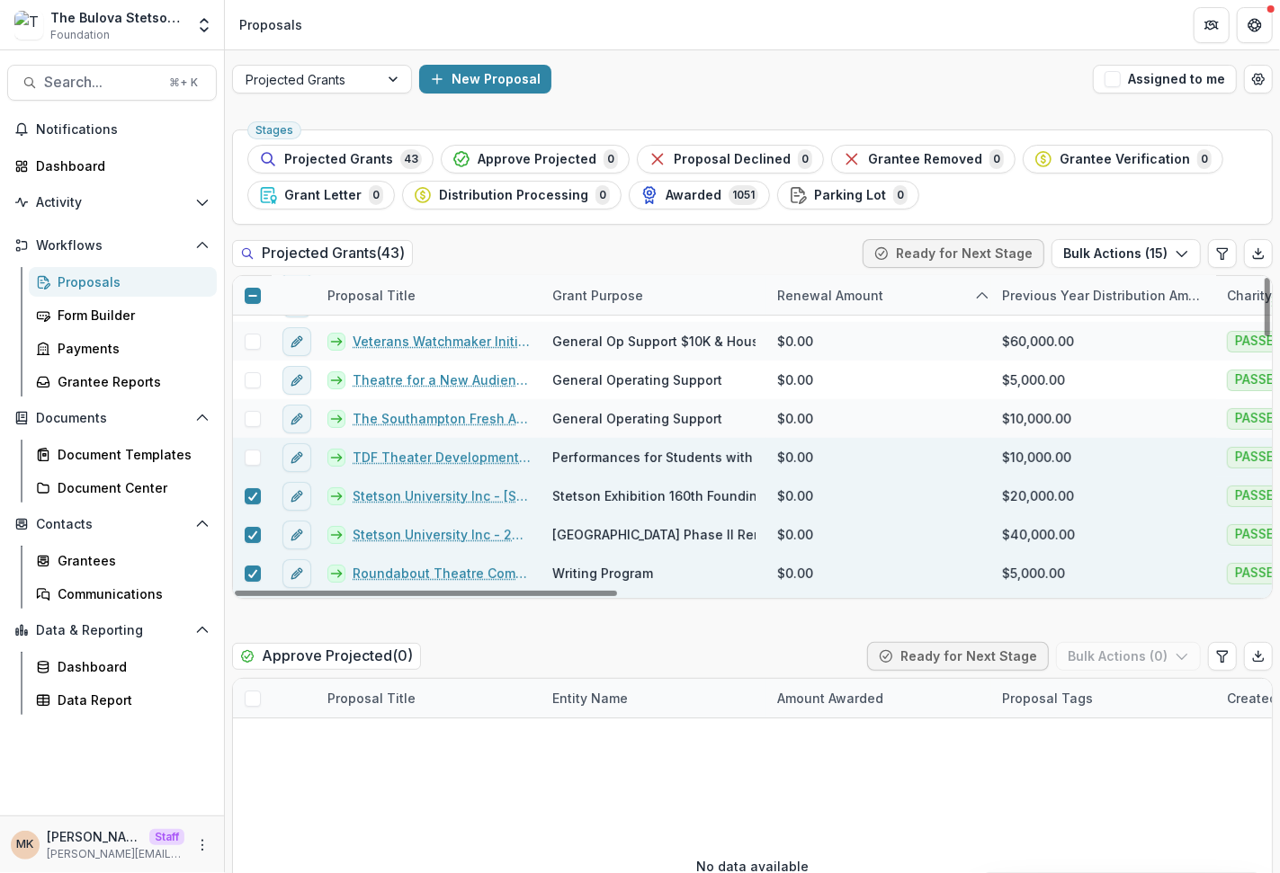
click at [245, 451] on span at bounding box center [253, 458] width 16 height 16
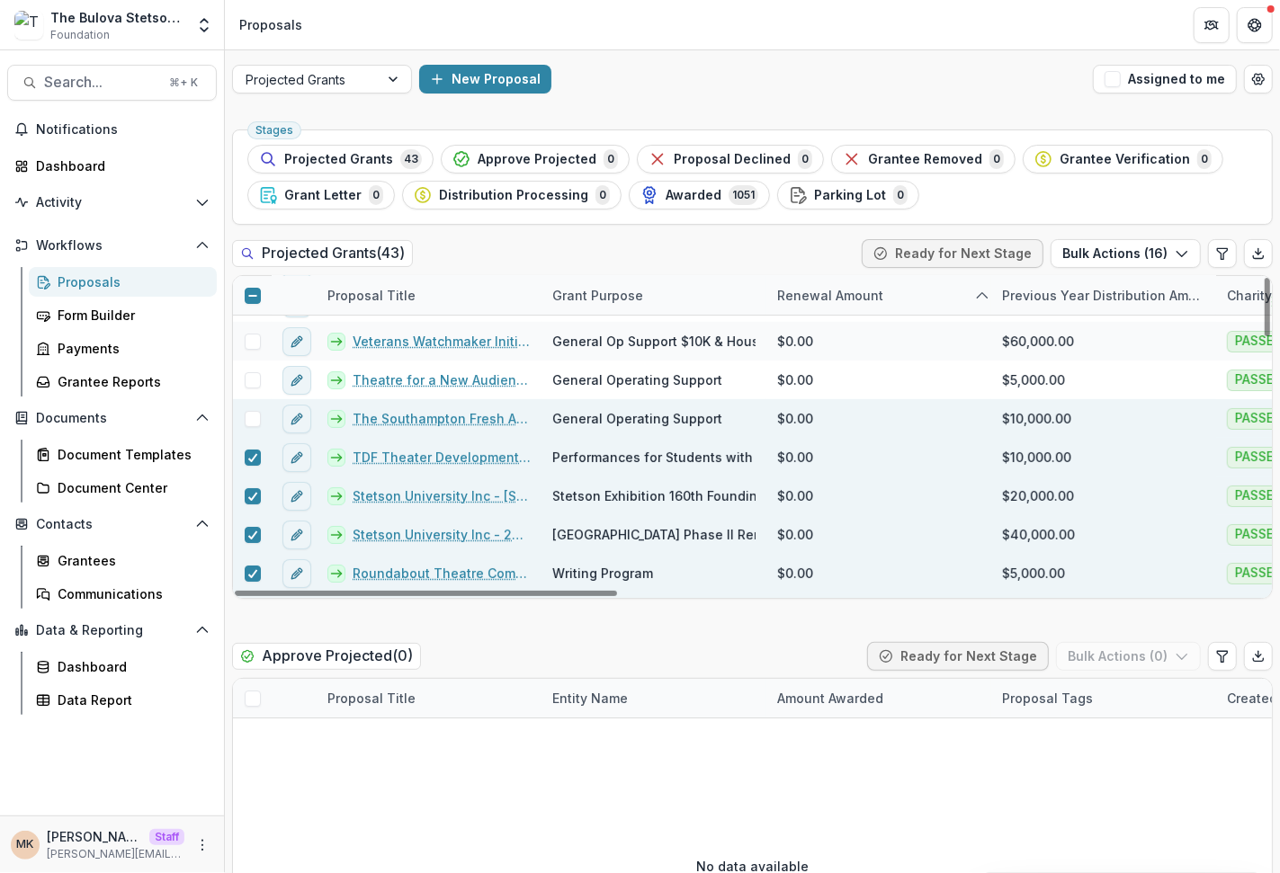
click at [245, 411] on span at bounding box center [253, 419] width 16 height 16
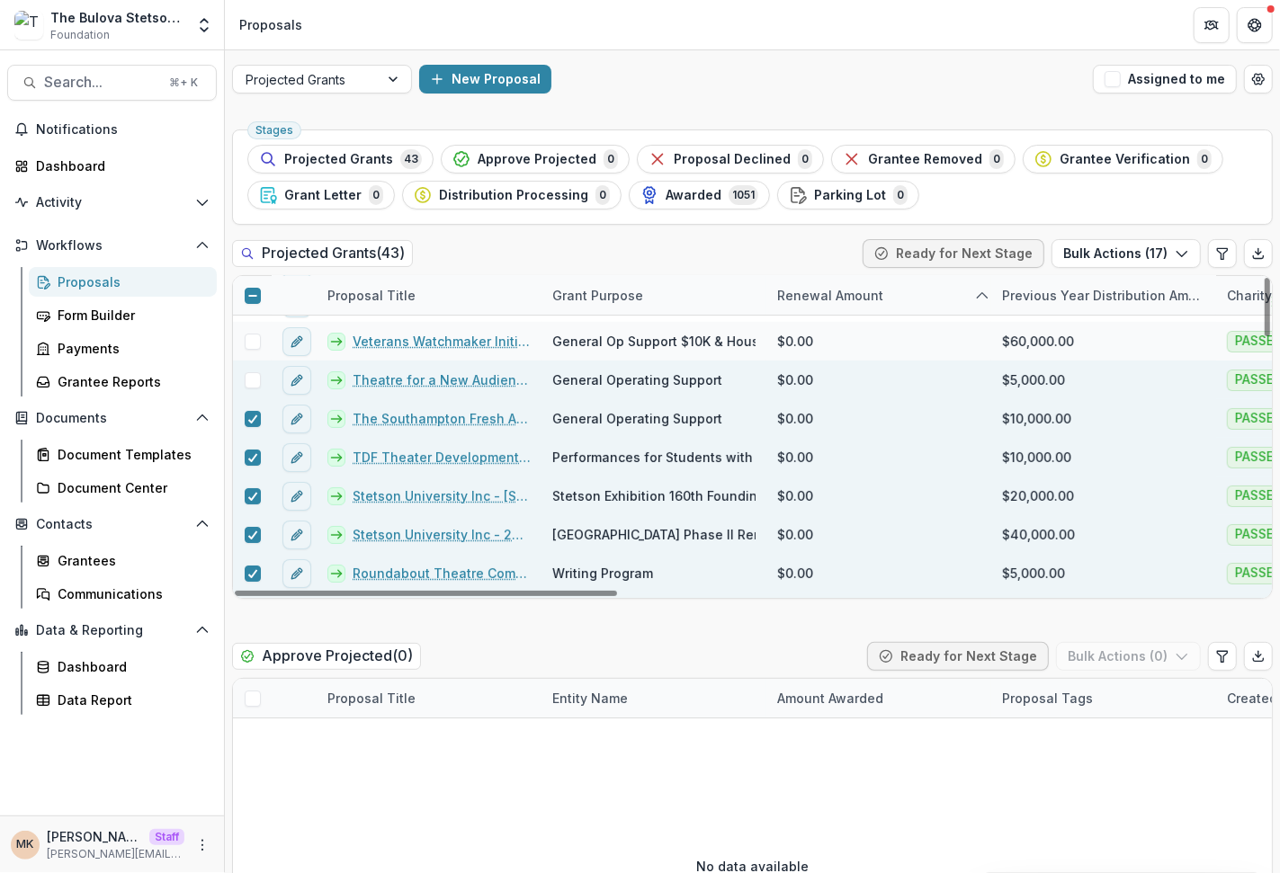
click at [256, 369] on div at bounding box center [252, 380] width 39 height 39
click at [254, 374] on span at bounding box center [253, 380] width 16 height 16
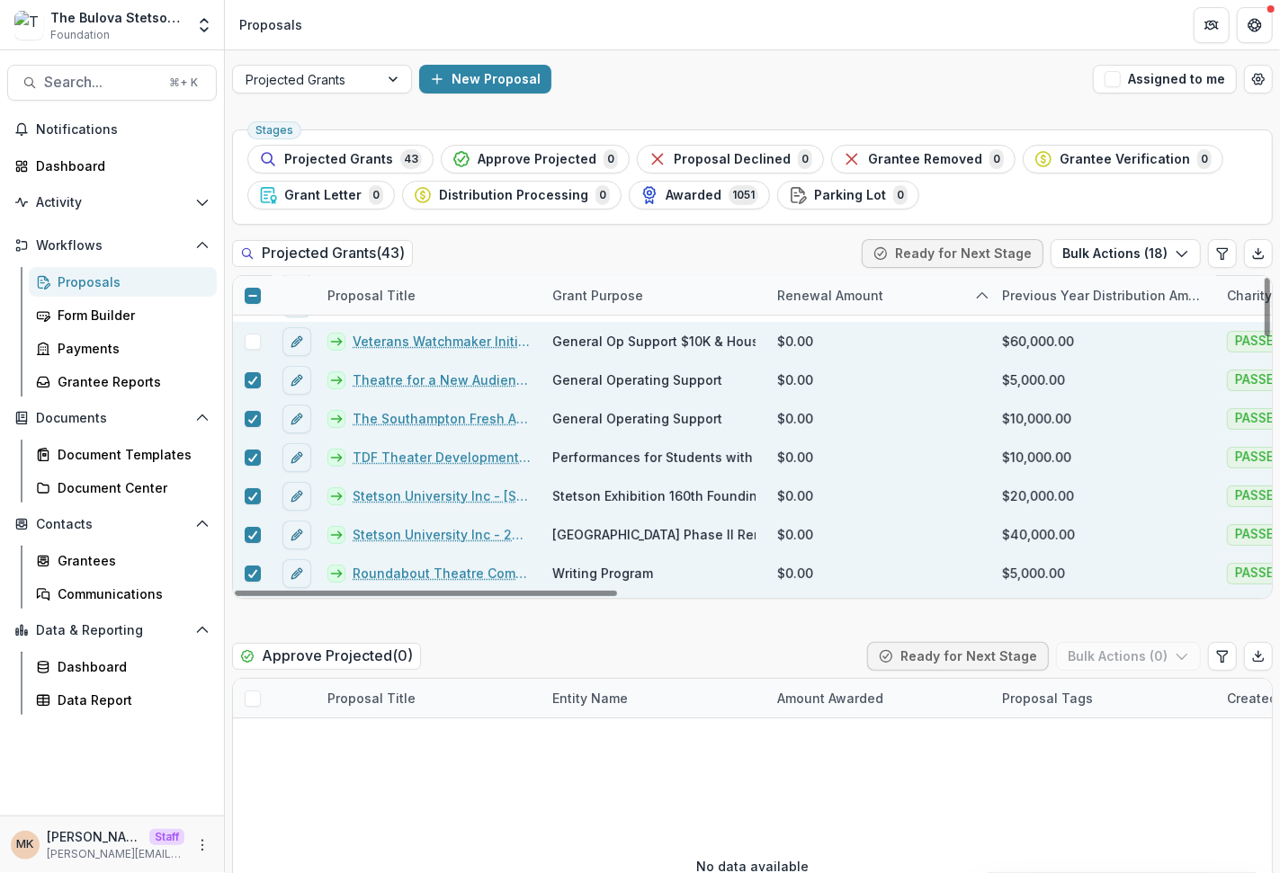
click at [254, 340] on span at bounding box center [253, 342] width 16 height 16
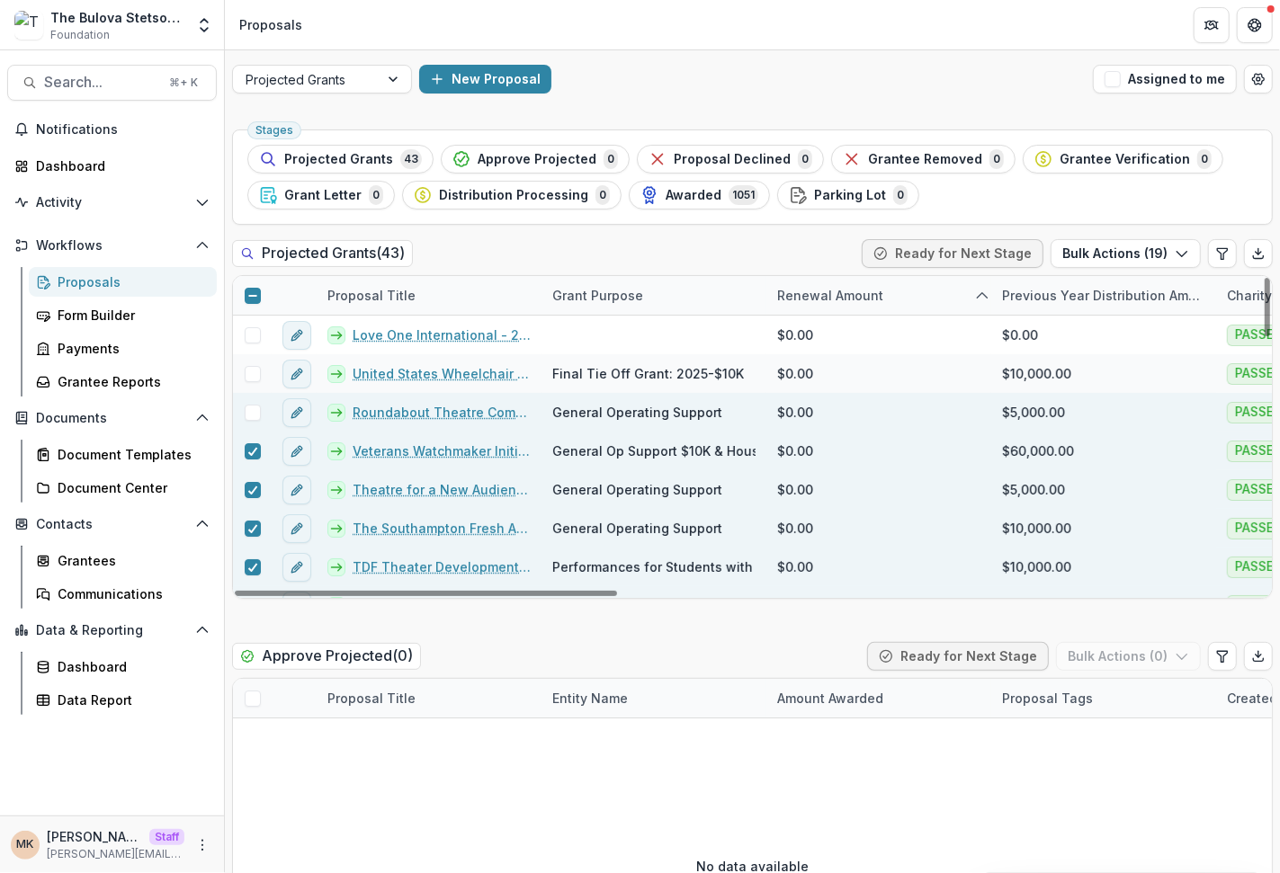
click at [246, 415] on span at bounding box center [253, 413] width 16 height 16
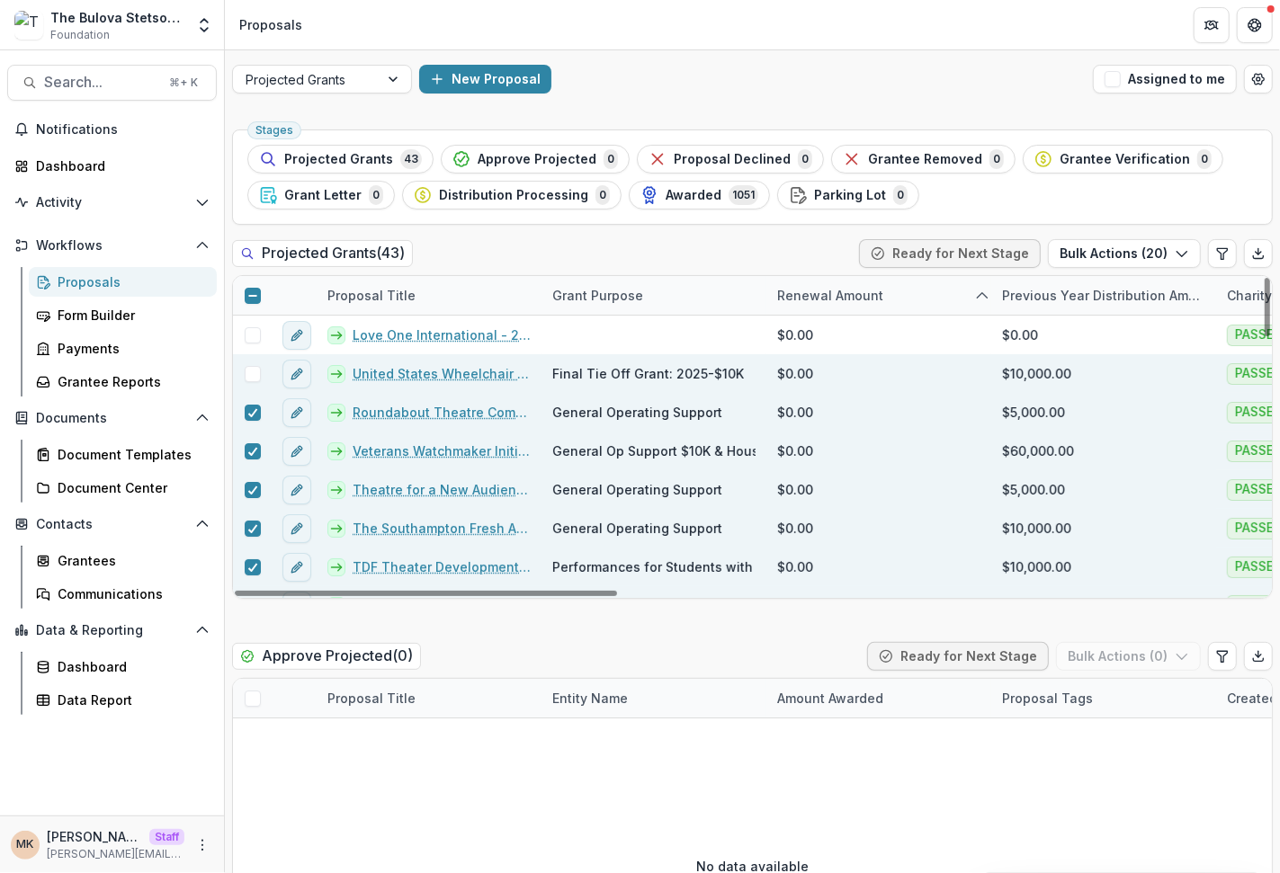
click at [251, 379] on div at bounding box center [252, 373] width 39 height 39
click at [252, 371] on span at bounding box center [253, 374] width 16 height 16
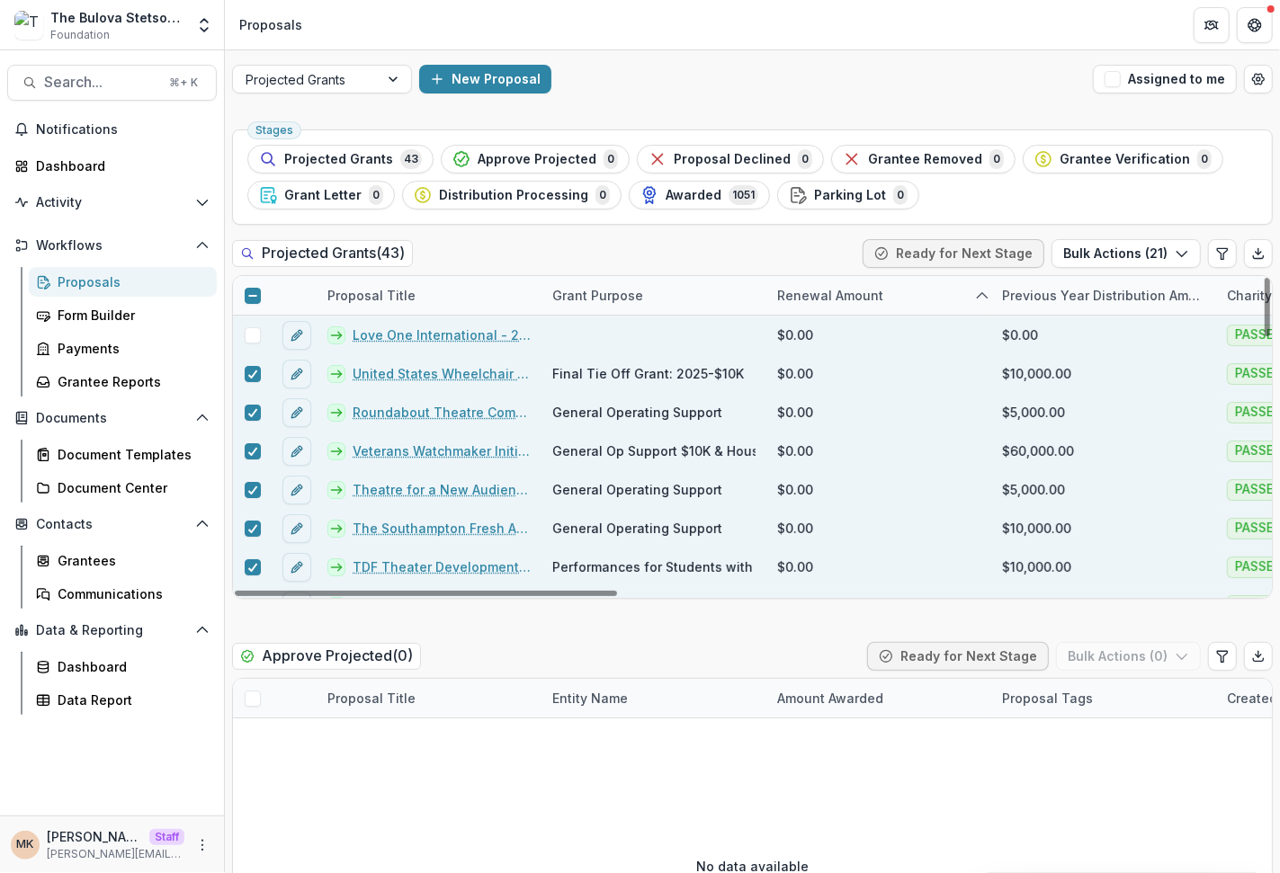
click at [252, 339] on span at bounding box center [253, 335] width 16 height 16
click at [414, 291] on div "Proposal Title" at bounding box center [372, 295] width 110 height 19
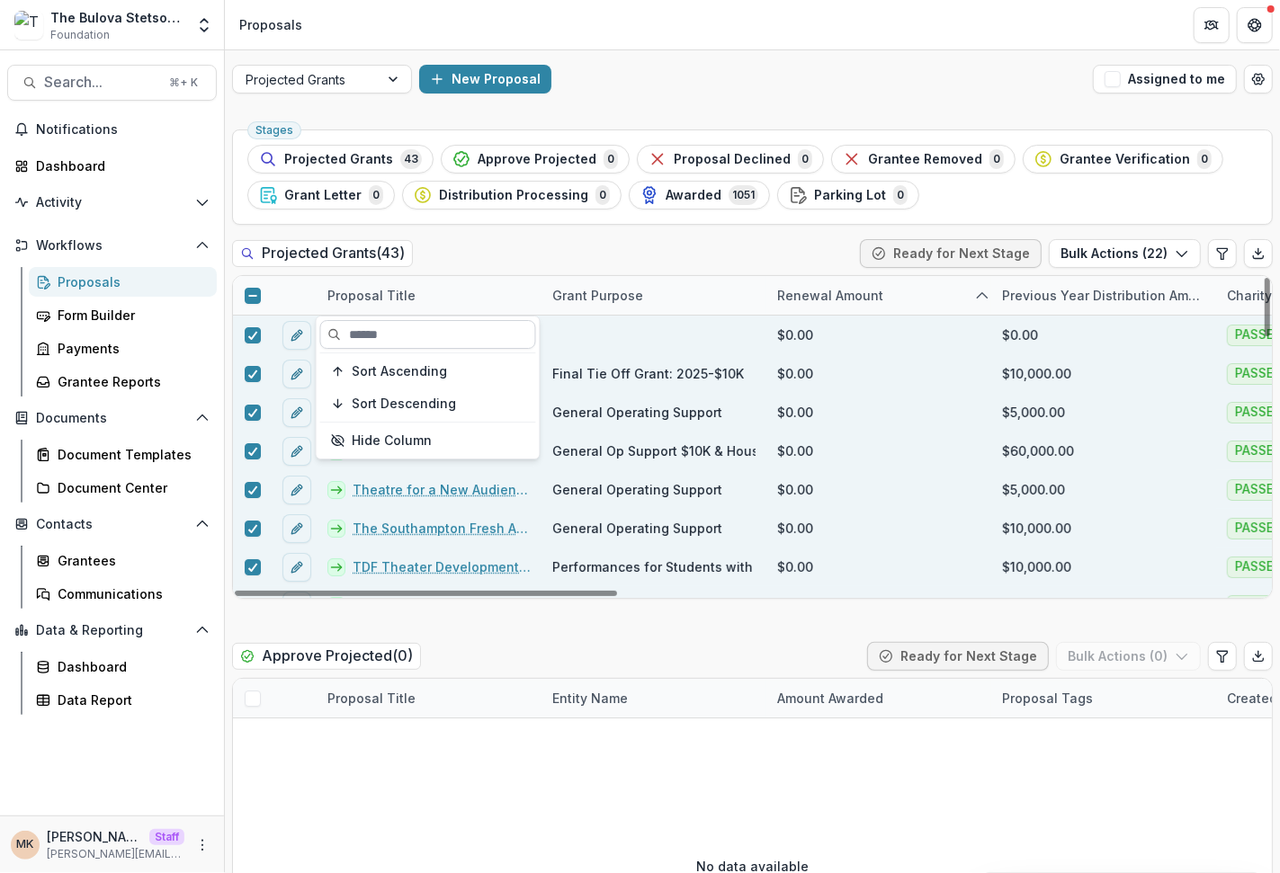
click at [406, 328] on input at bounding box center [428, 334] width 216 height 29
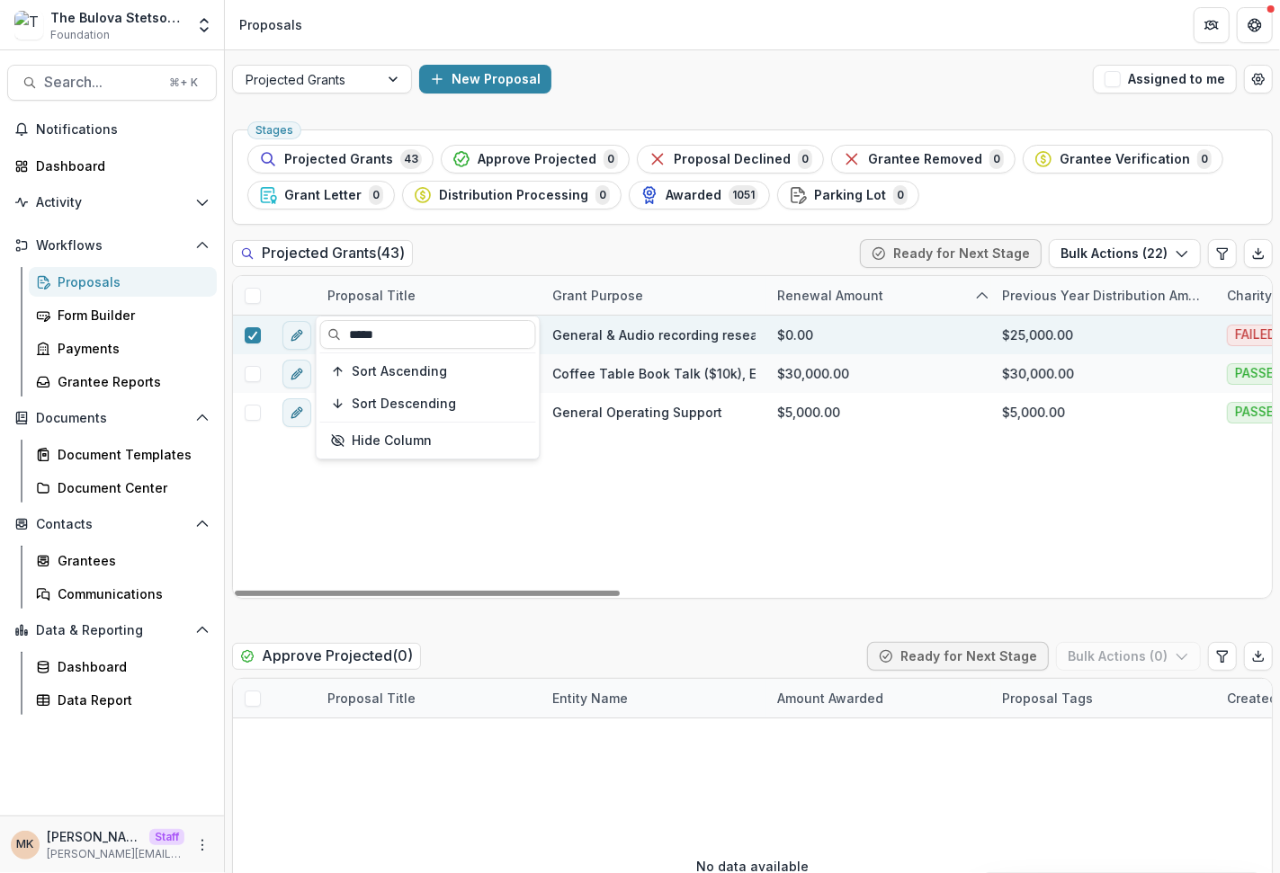
type input "*****"
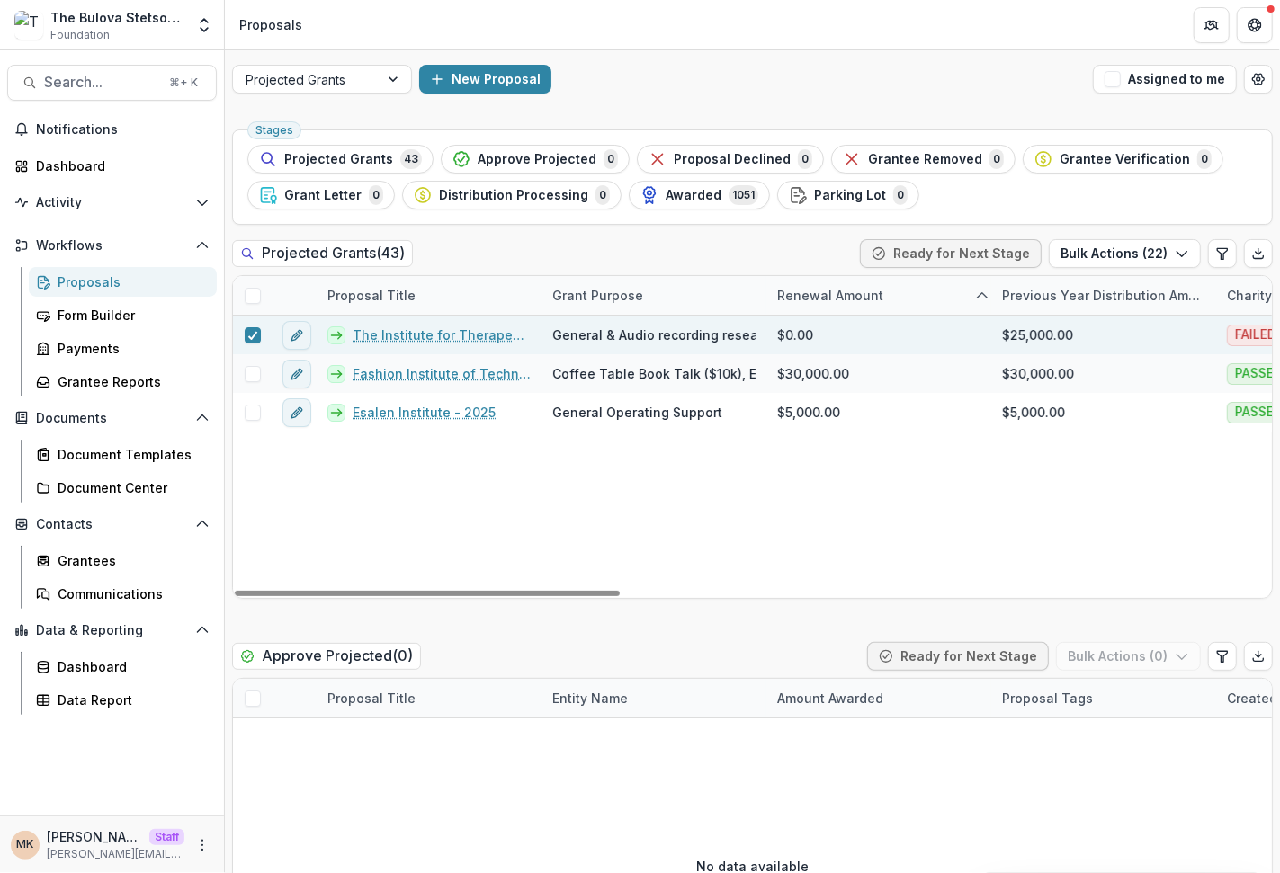
click at [495, 260] on div "Projected Grants ( 43 ) Ready for Next Stage Bulk Actions ( 22 )" at bounding box center [752, 257] width 1040 height 36
click at [453, 330] on link "The Institute for Therapeutic Discovery Inc - 2025" at bounding box center [442, 335] width 178 height 19
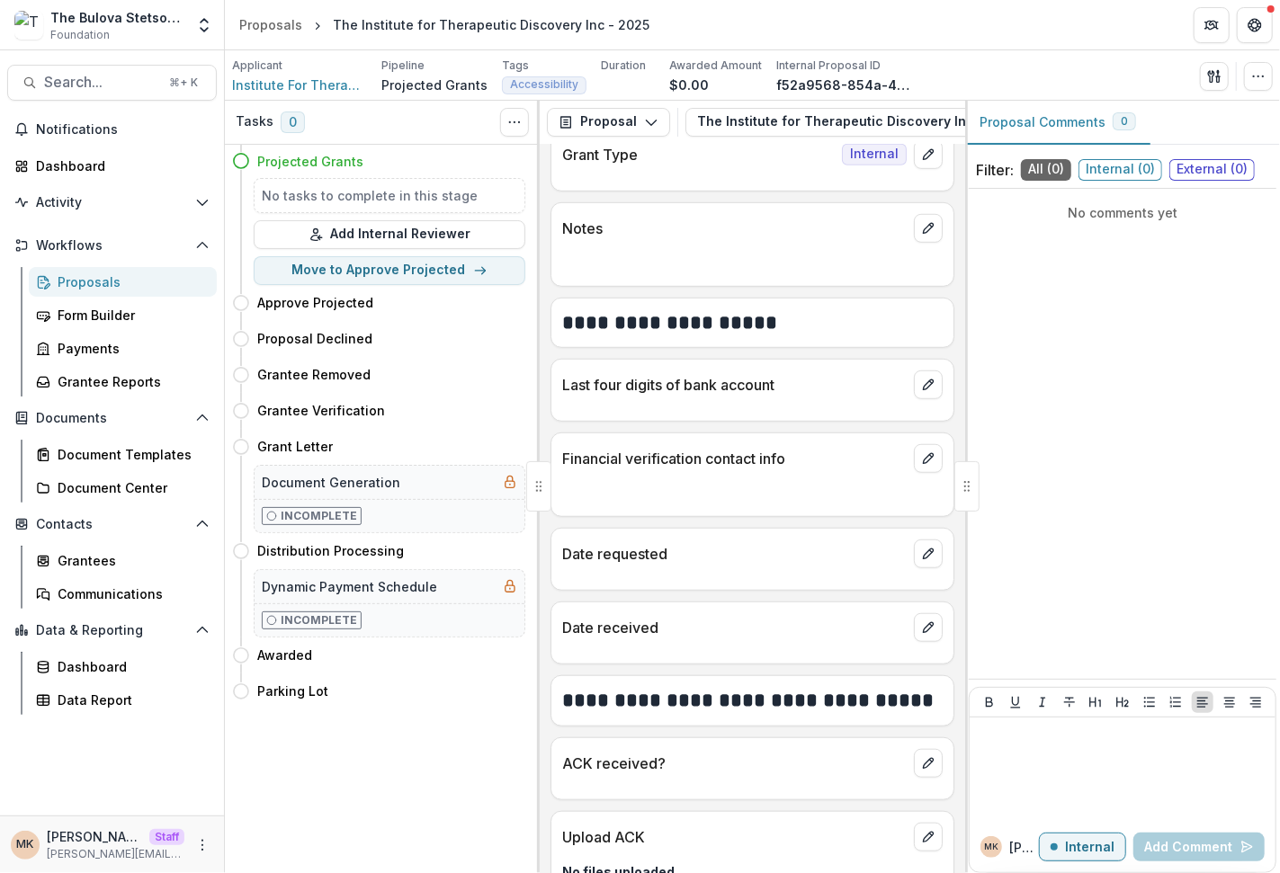
scroll to position [653, 0]
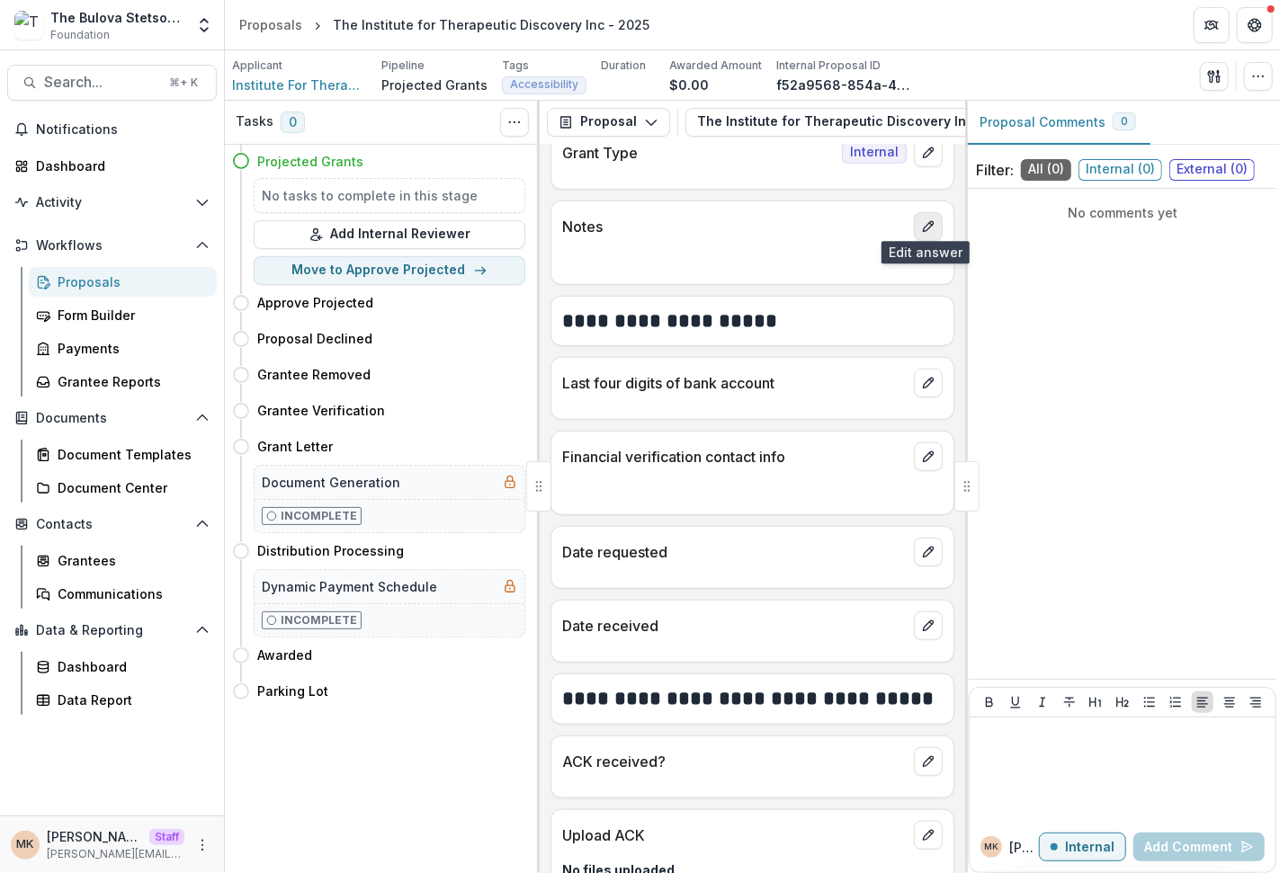
click at [924, 219] on icon "edit" at bounding box center [928, 226] width 14 height 14
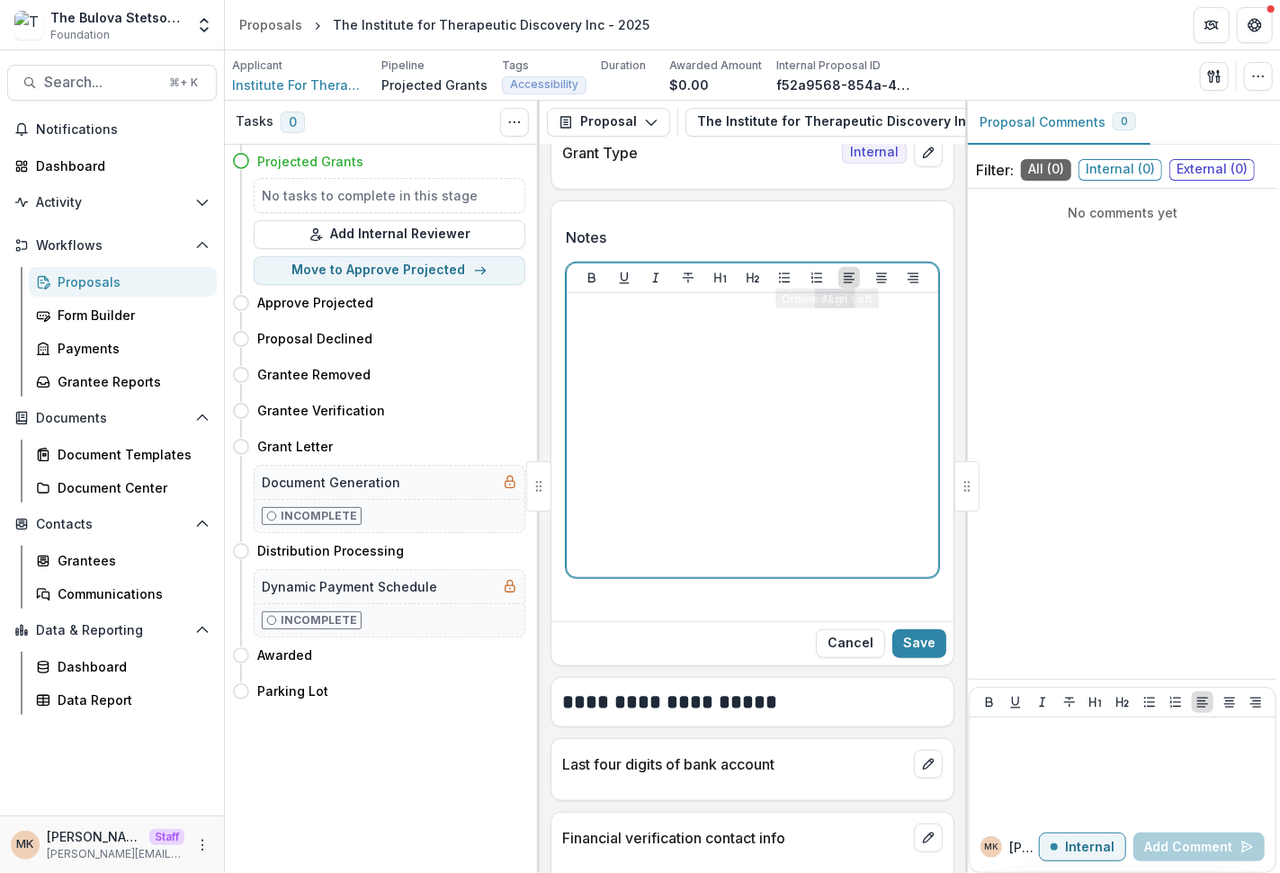
click at [732, 358] on div at bounding box center [752, 435] width 357 height 270
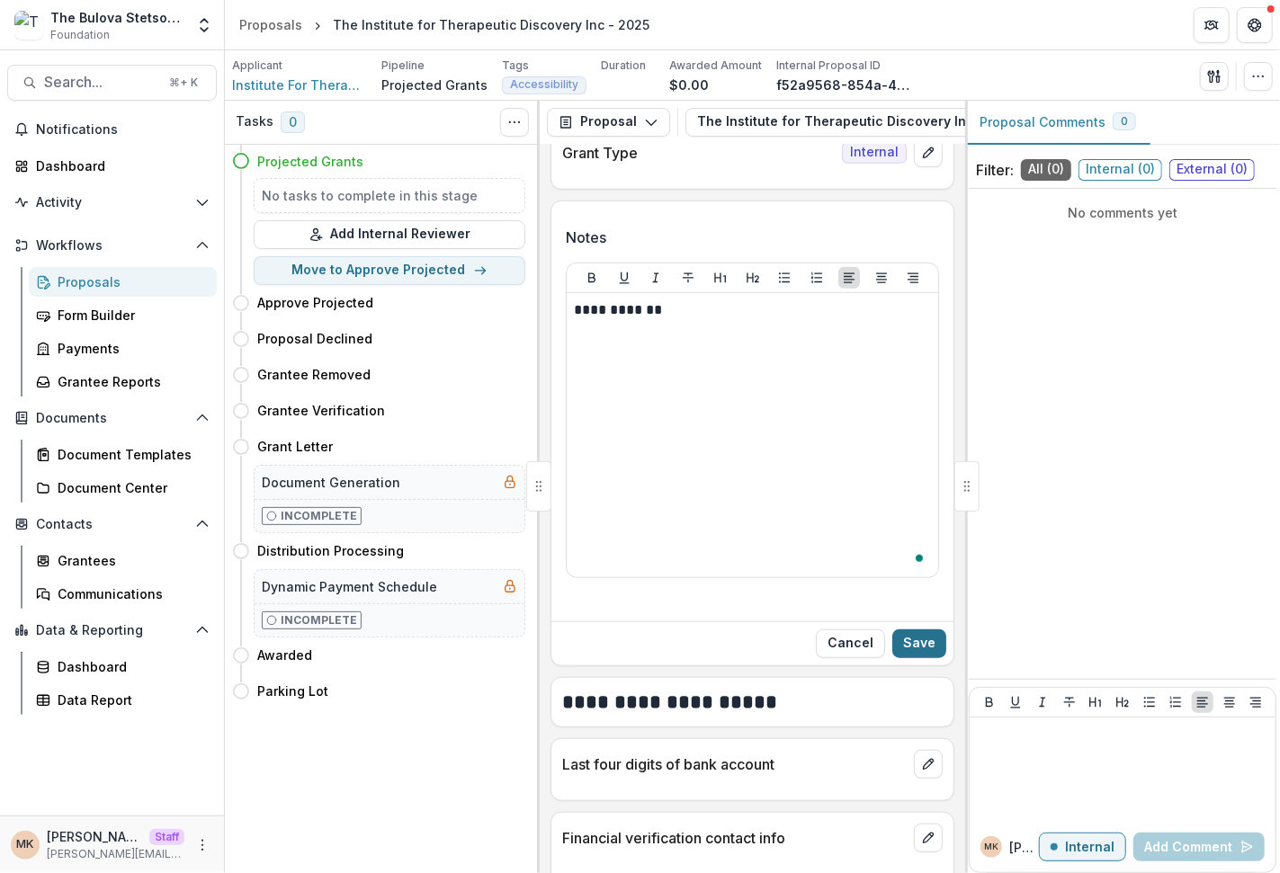
click at [906, 631] on button "Save" at bounding box center [919, 643] width 54 height 29
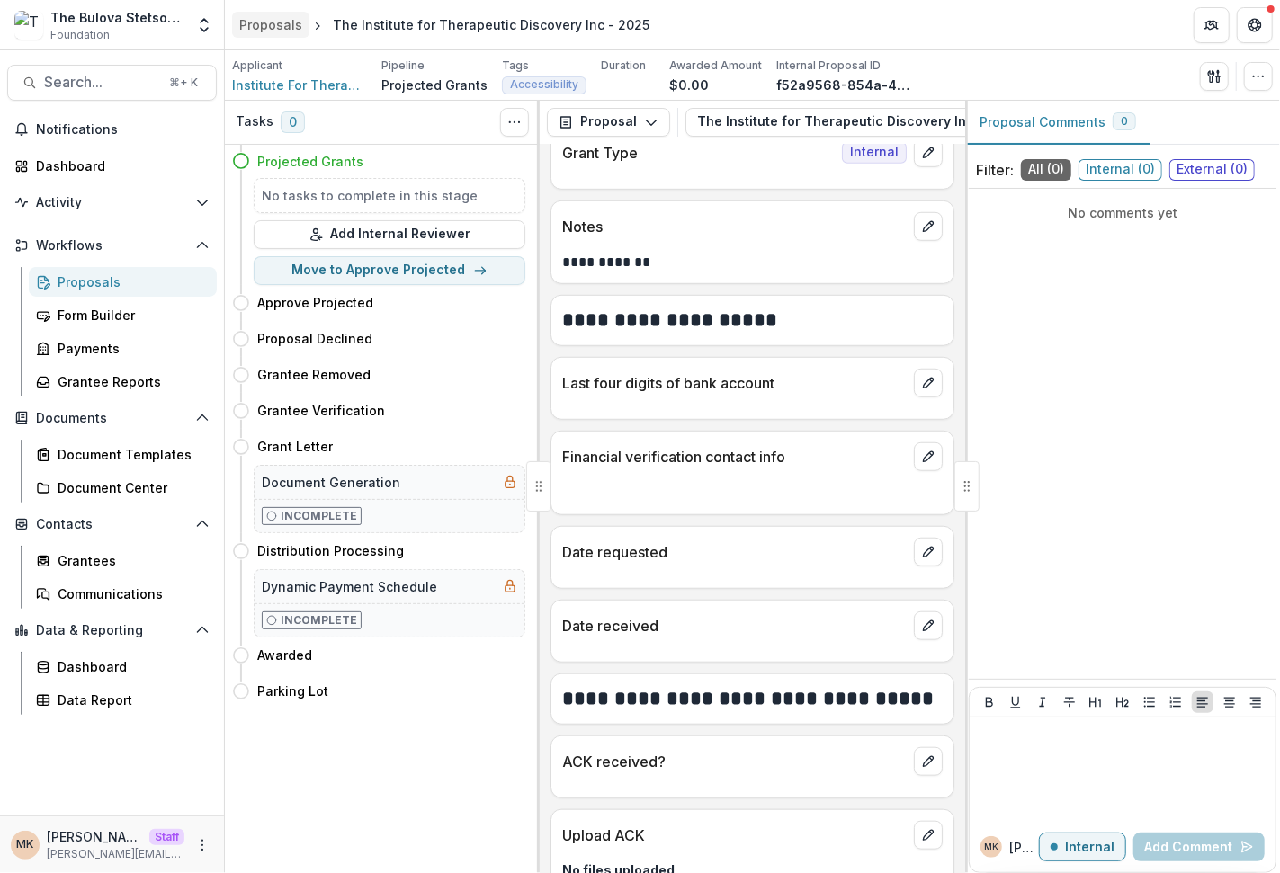
click at [282, 23] on div "Proposals" at bounding box center [270, 24] width 63 height 19
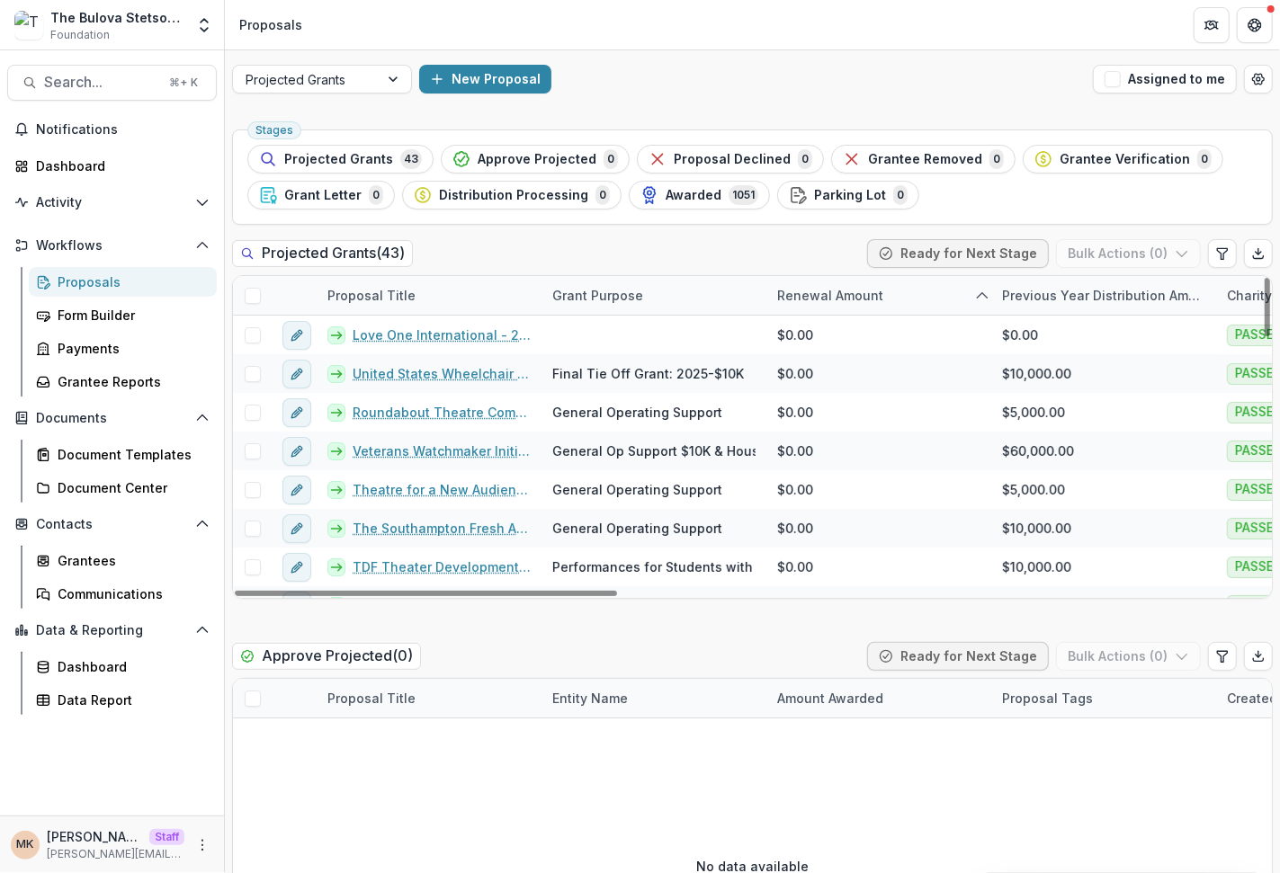
click at [404, 278] on div "Proposal Title" at bounding box center [429, 295] width 225 height 39
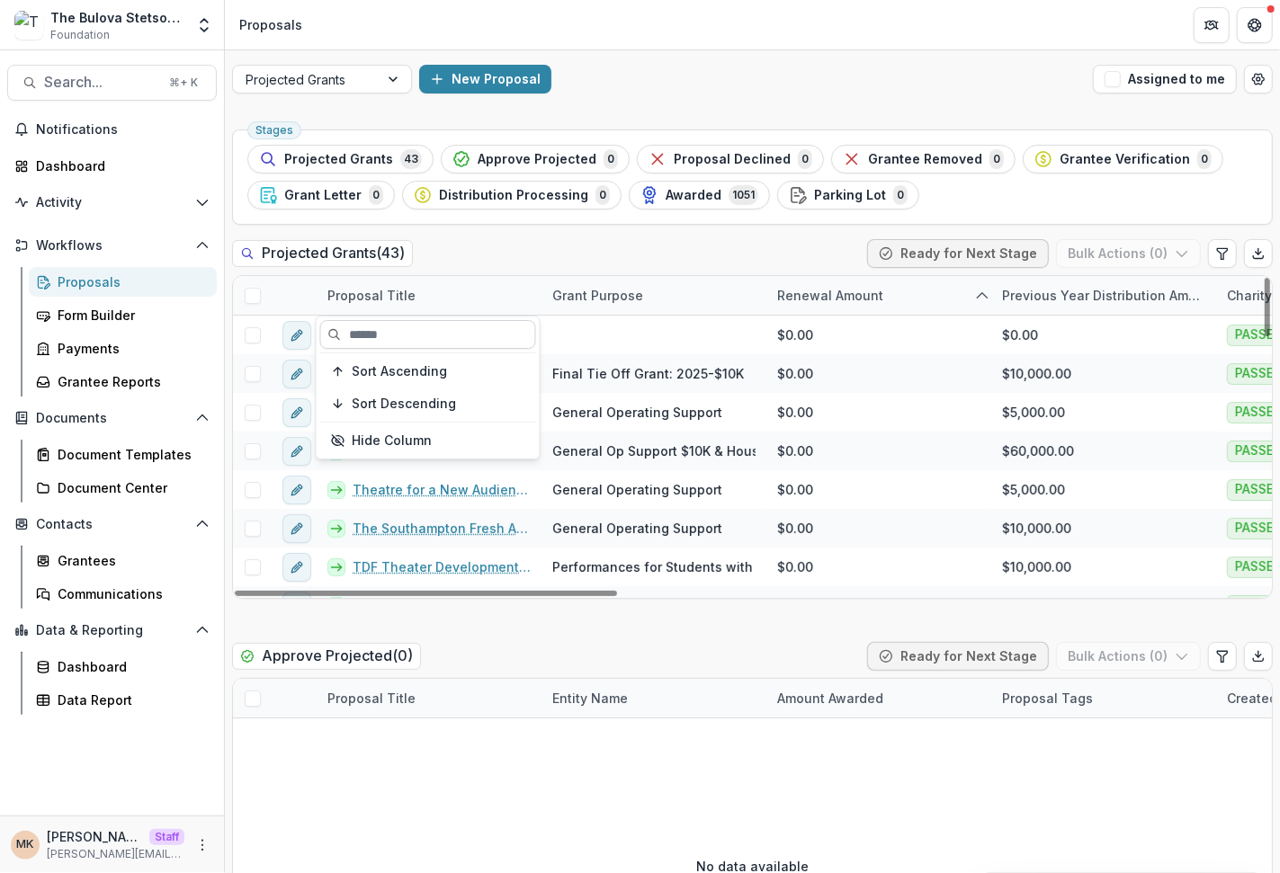
click at [392, 322] on input at bounding box center [428, 334] width 216 height 29
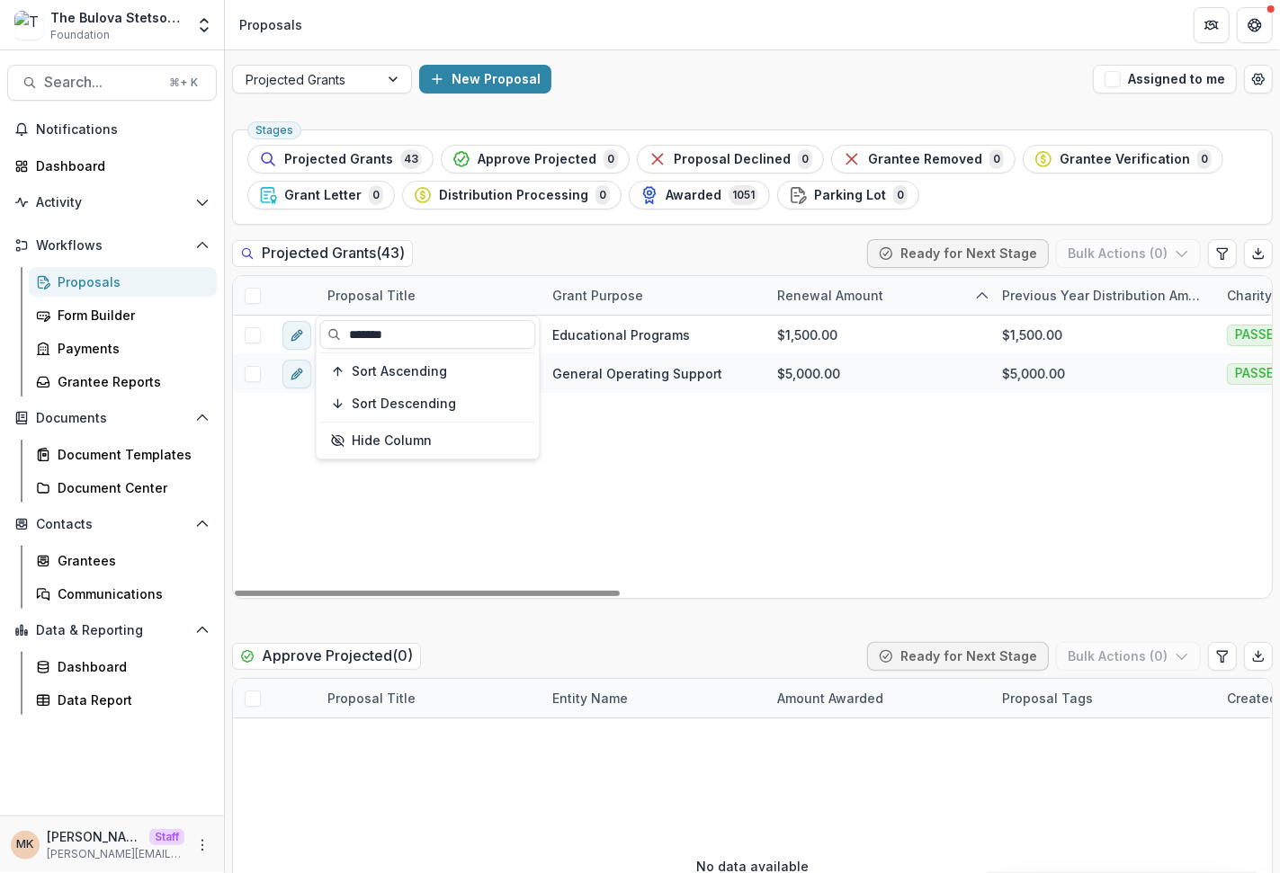
type input "*******"
click at [725, 251] on div "Projected Grants ( 43 ) Ready for Next Stage Bulk Actions ( 0 )" at bounding box center [752, 257] width 1040 height 36
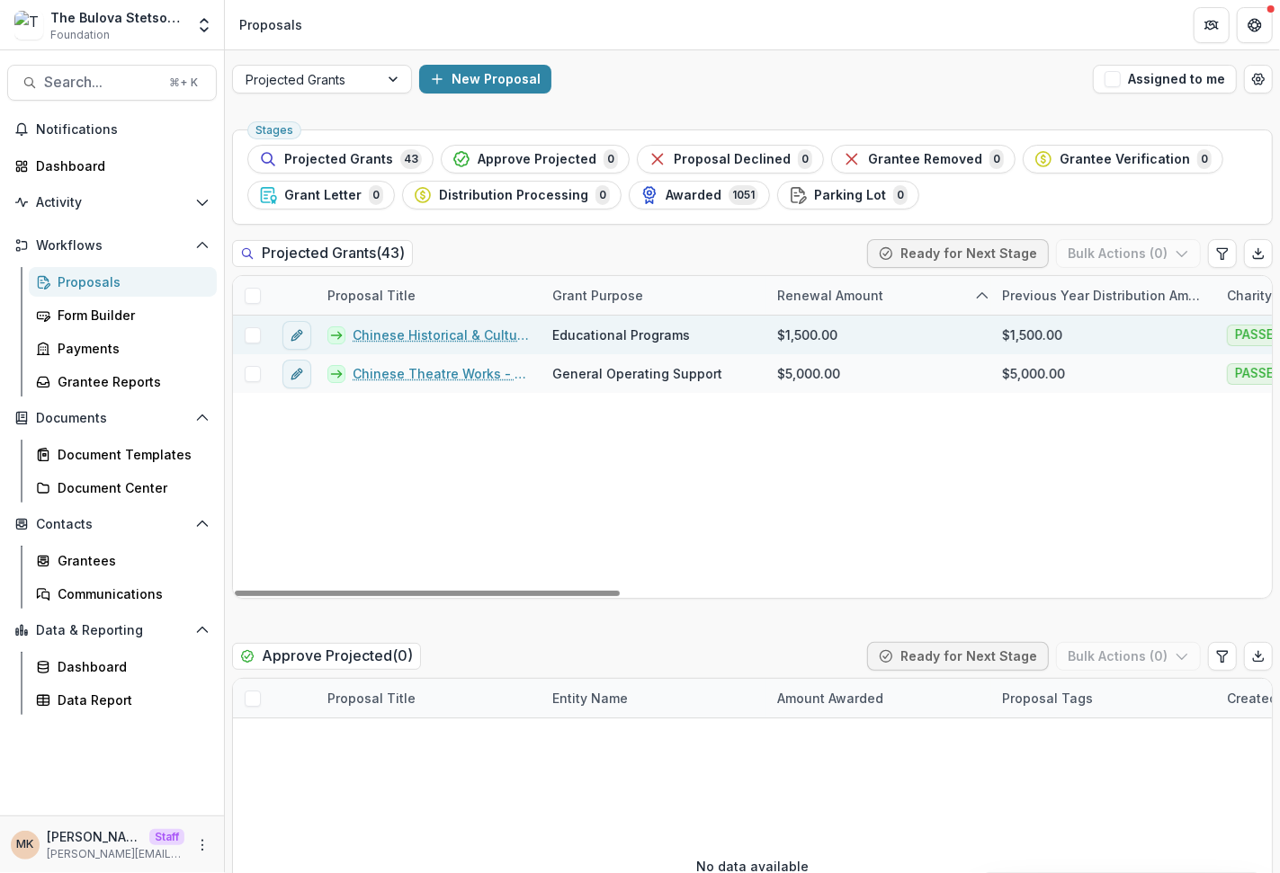
click at [469, 335] on link "Chinese Historical & Cultural Project (CHCP) - 2025" at bounding box center [442, 335] width 178 height 19
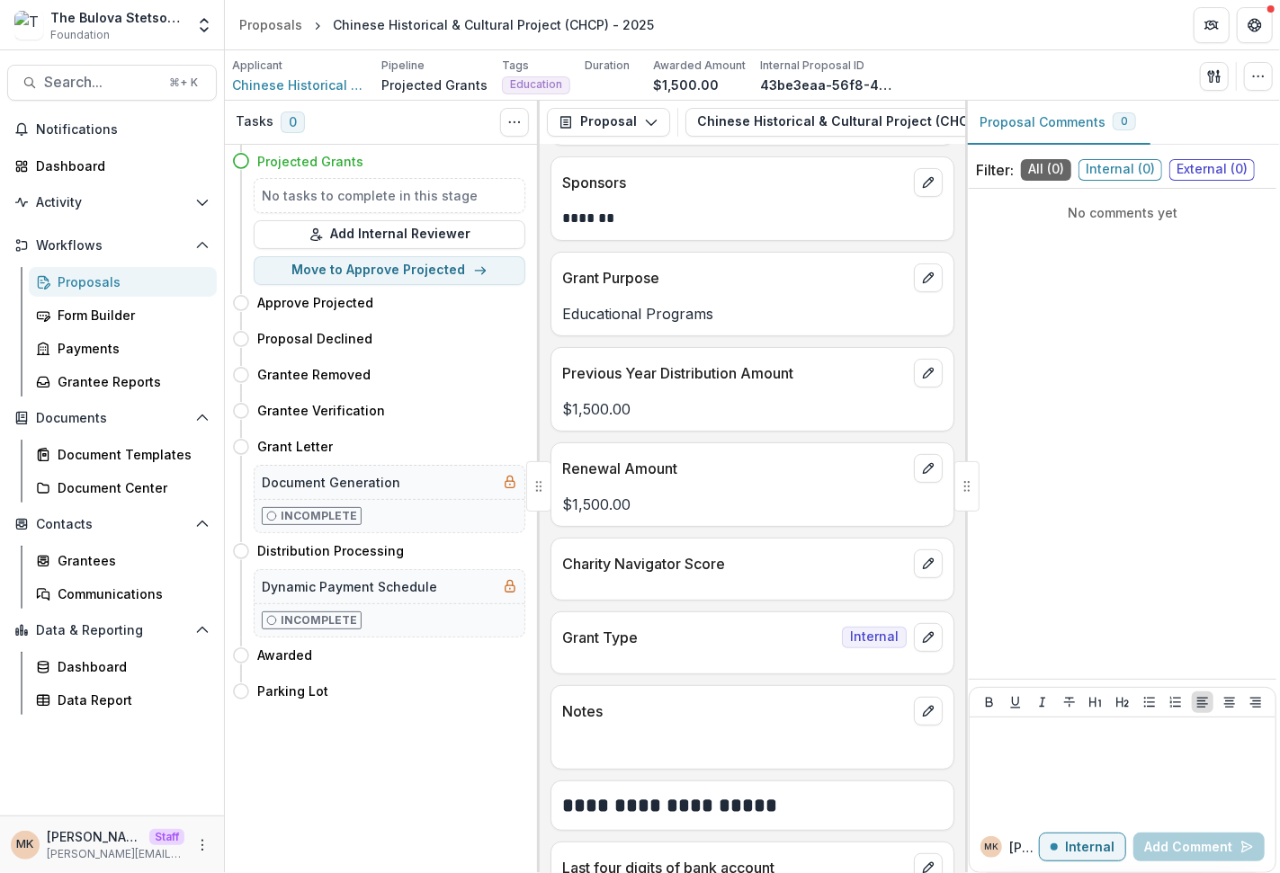
scroll to position [196, 0]
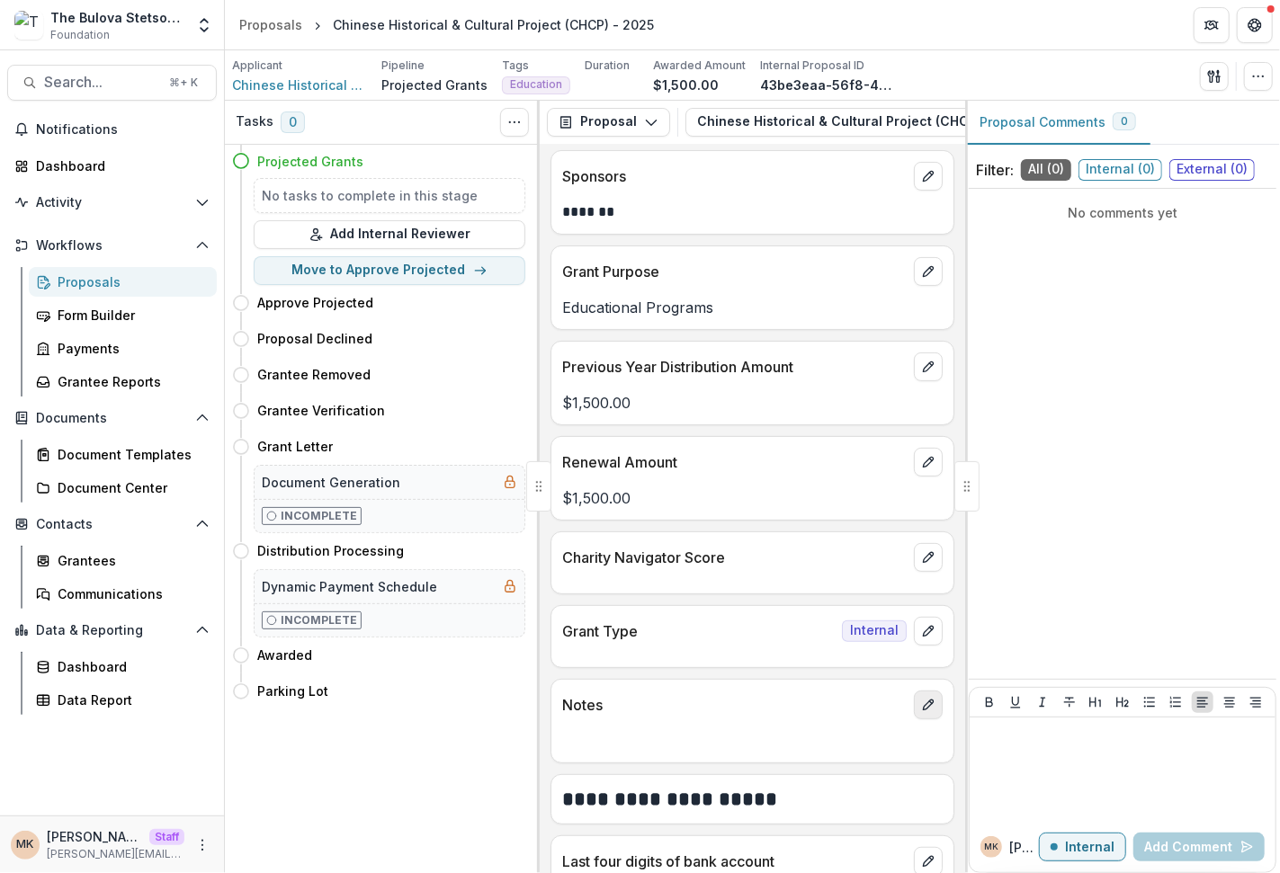
click at [927, 707] on button "edit" at bounding box center [928, 705] width 29 height 29
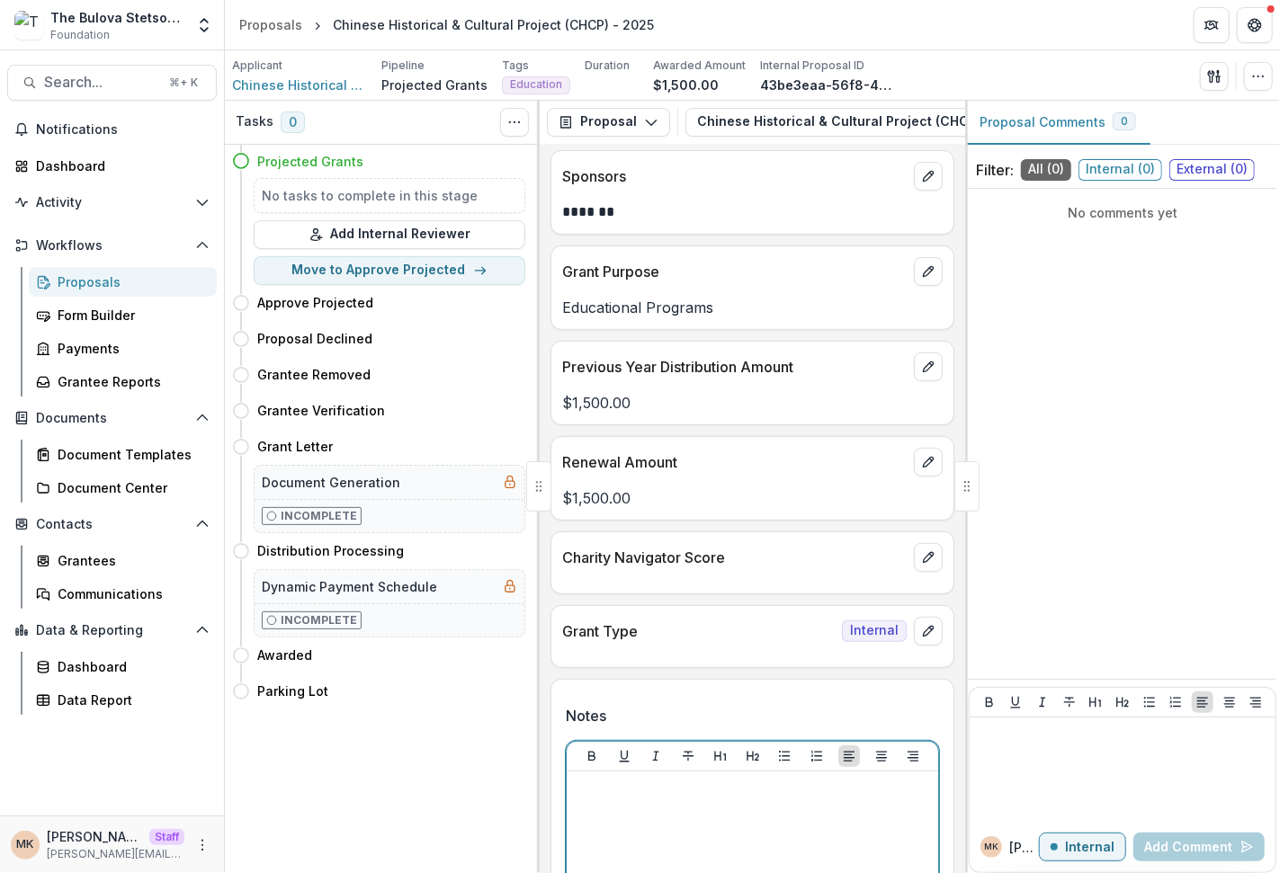
click at [680, 787] on p "To enrich screen reader interactions, please activate Accessibility in Grammarl…" at bounding box center [752, 789] width 357 height 20
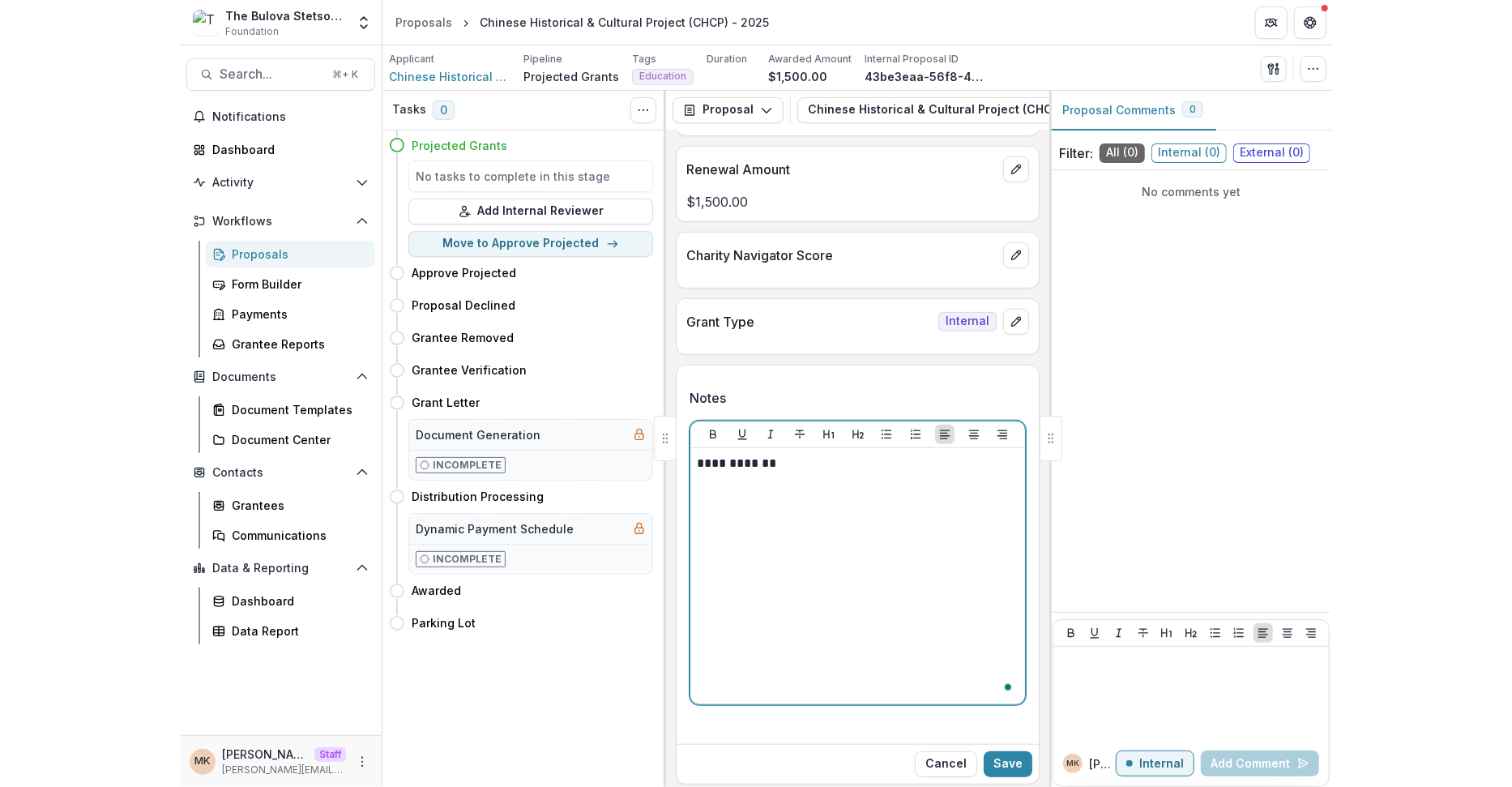
scroll to position [444, 0]
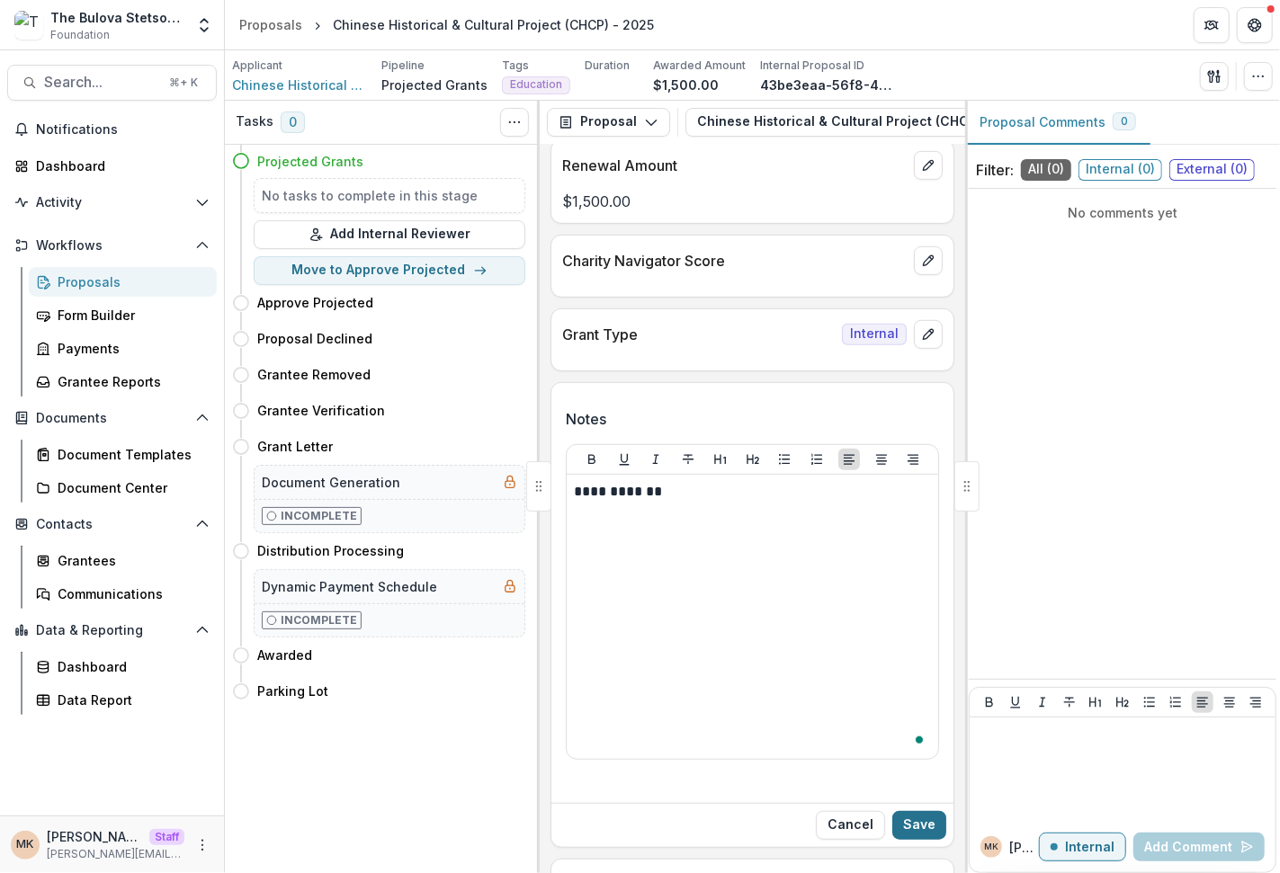
click at [928, 811] on button "Save" at bounding box center [919, 825] width 54 height 29
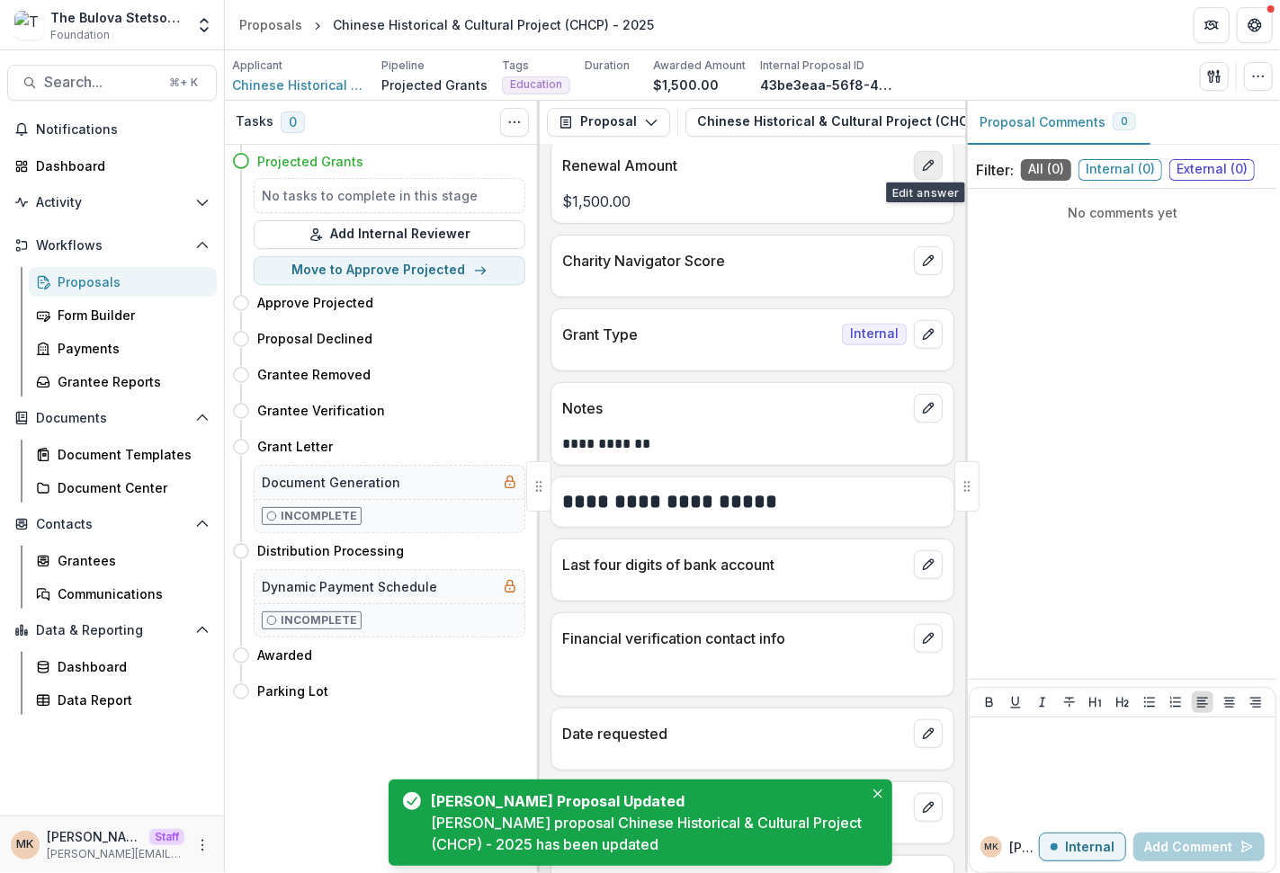
click at [921, 168] on button "edit" at bounding box center [928, 165] width 29 height 29
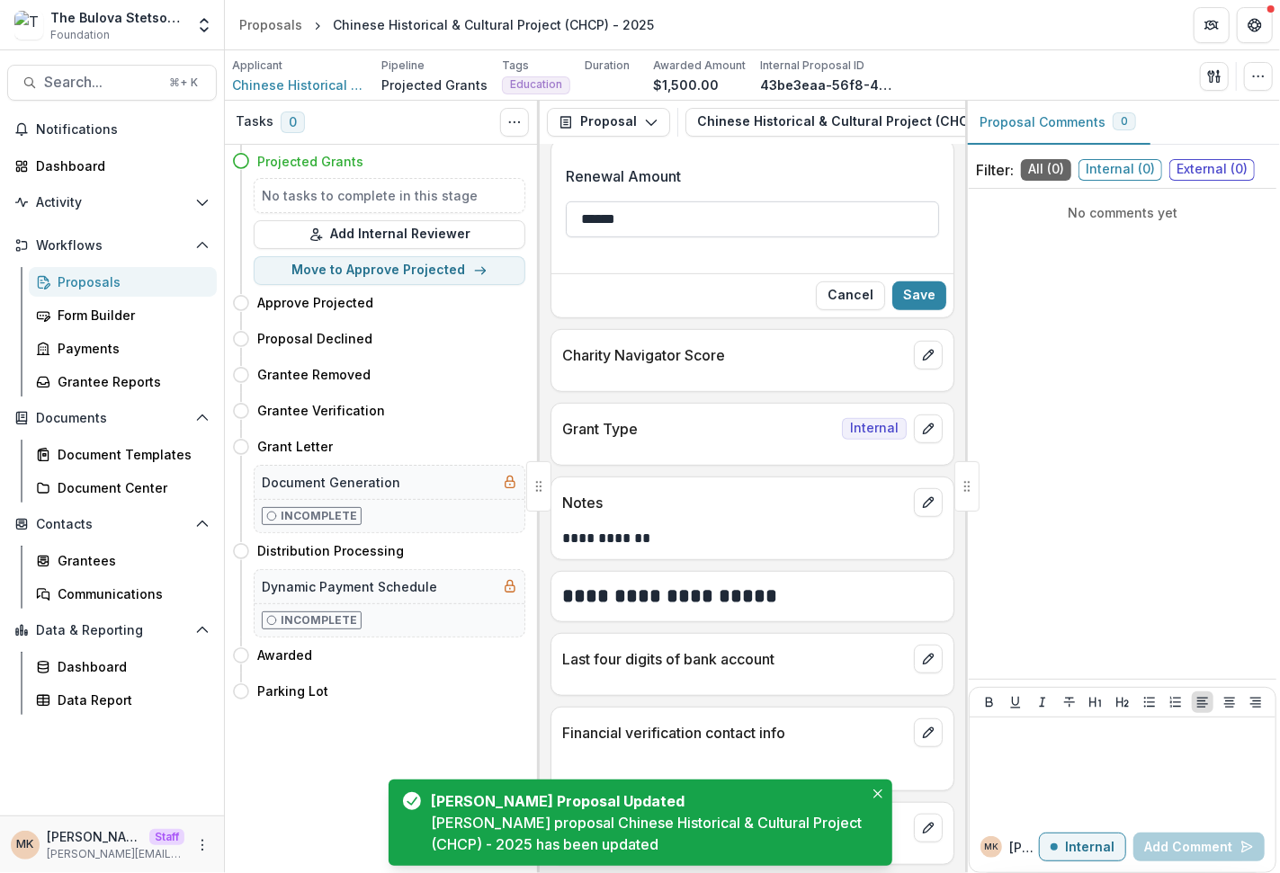
click at [676, 206] on input "******" at bounding box center [752, 219] width 373 height 36
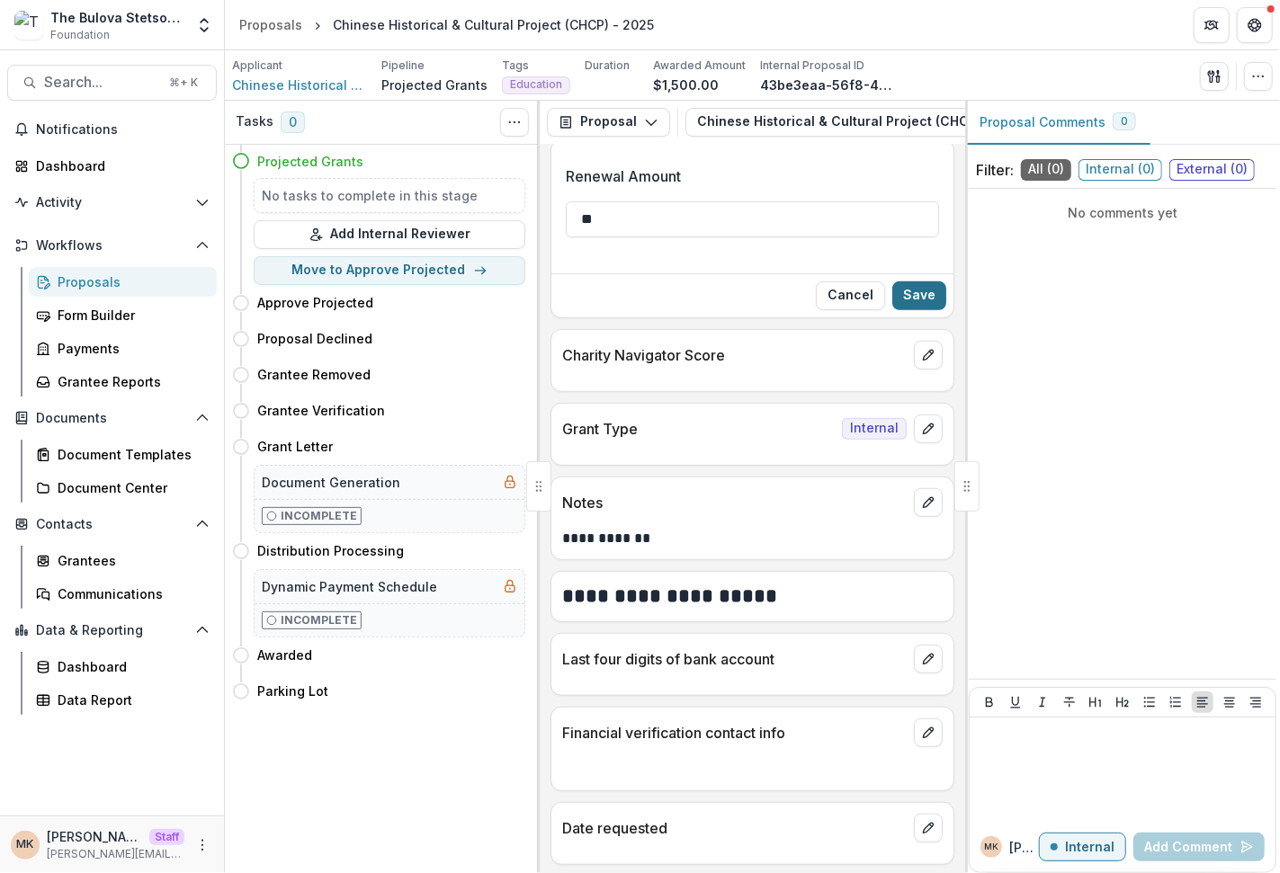
type input "**"
click at [915, 288] on button "Save" at bounding box center [919, 295] width 54 height 29
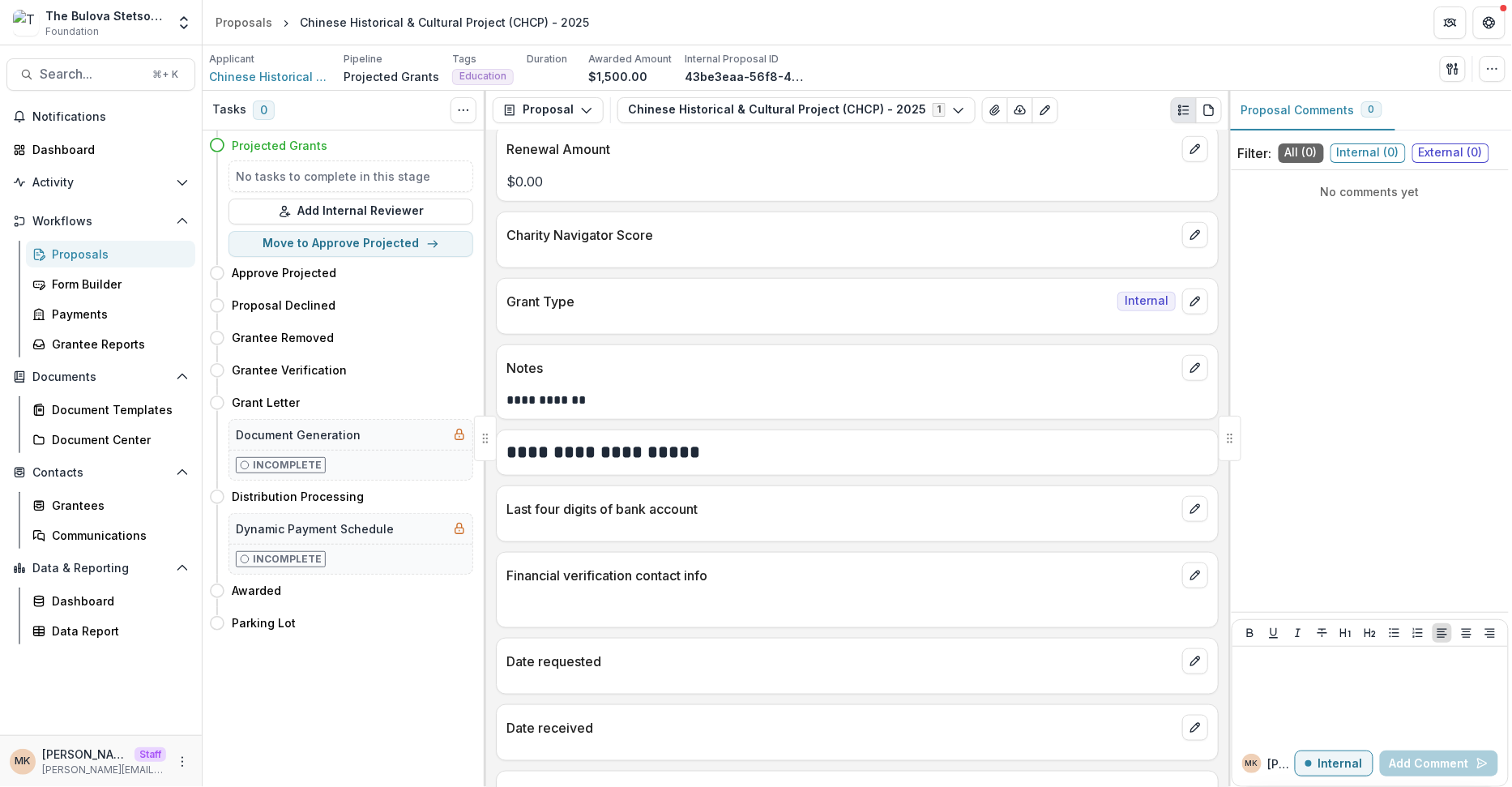
click at [111, 263] on link "Proposals" at bounding box center [111, 254] width 169 height 27
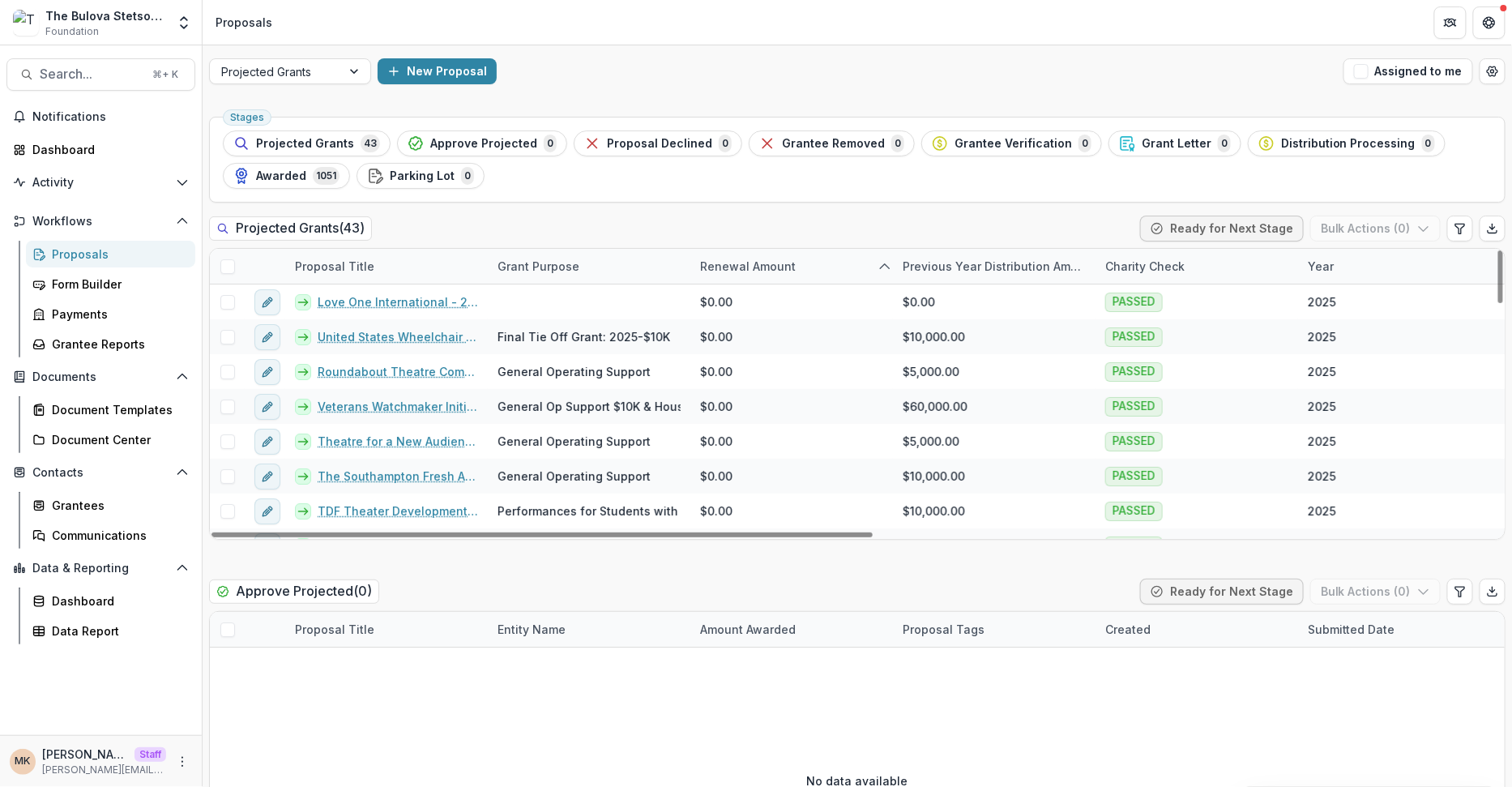
click at [392, 258] on div "Proposal Title" at bounding box center [387, 266] width 203 height 35
click at [375, 301] on input at bounding box center [386, 301] width 195 height 26
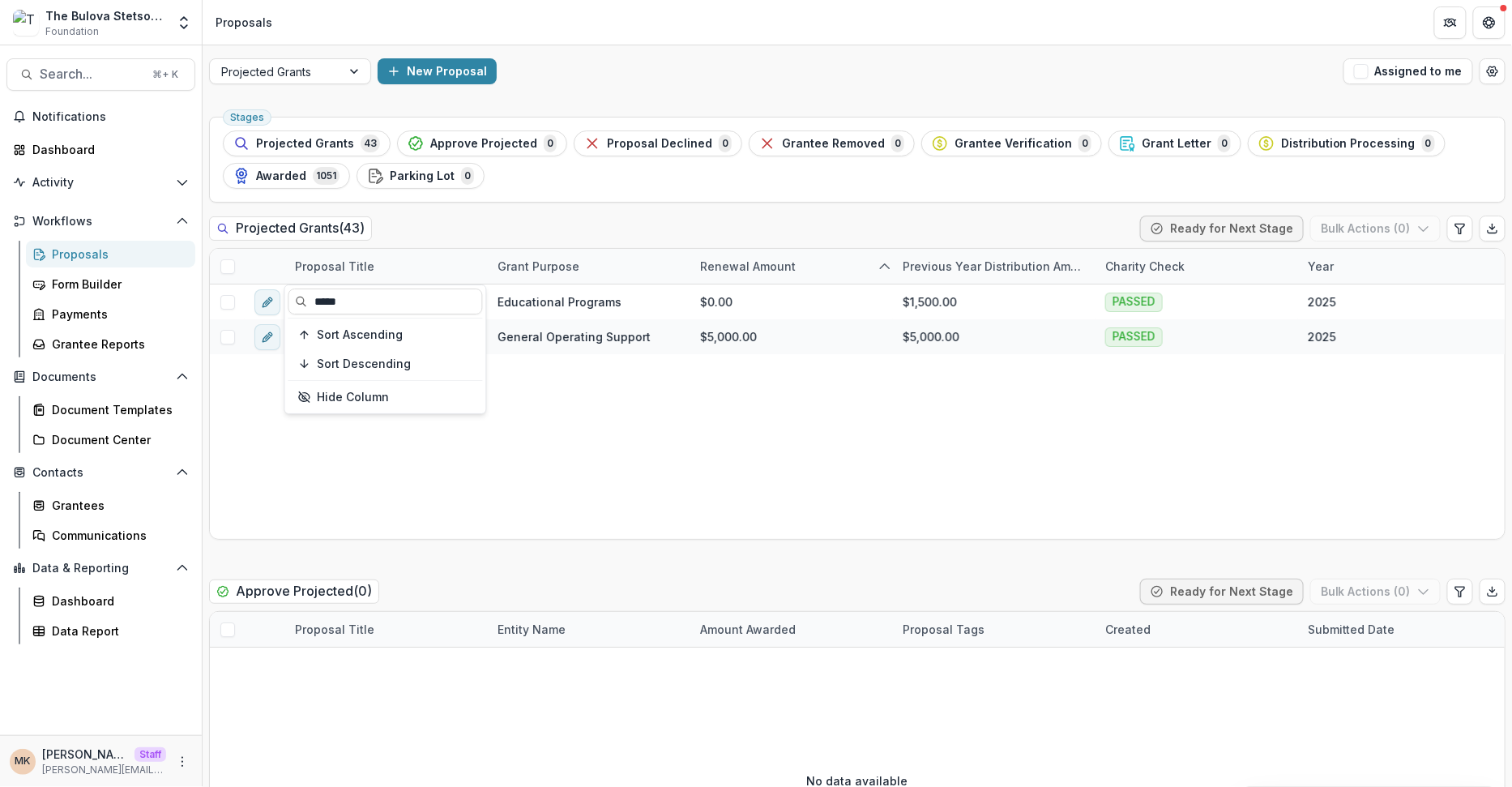
type input "*****"
click at [519, 228] on div "Projected Grants ( 43 ) Ready for Next Stage Bulk Actions ( 0 )" at bounding box center [857, 232] width 1297 height 32
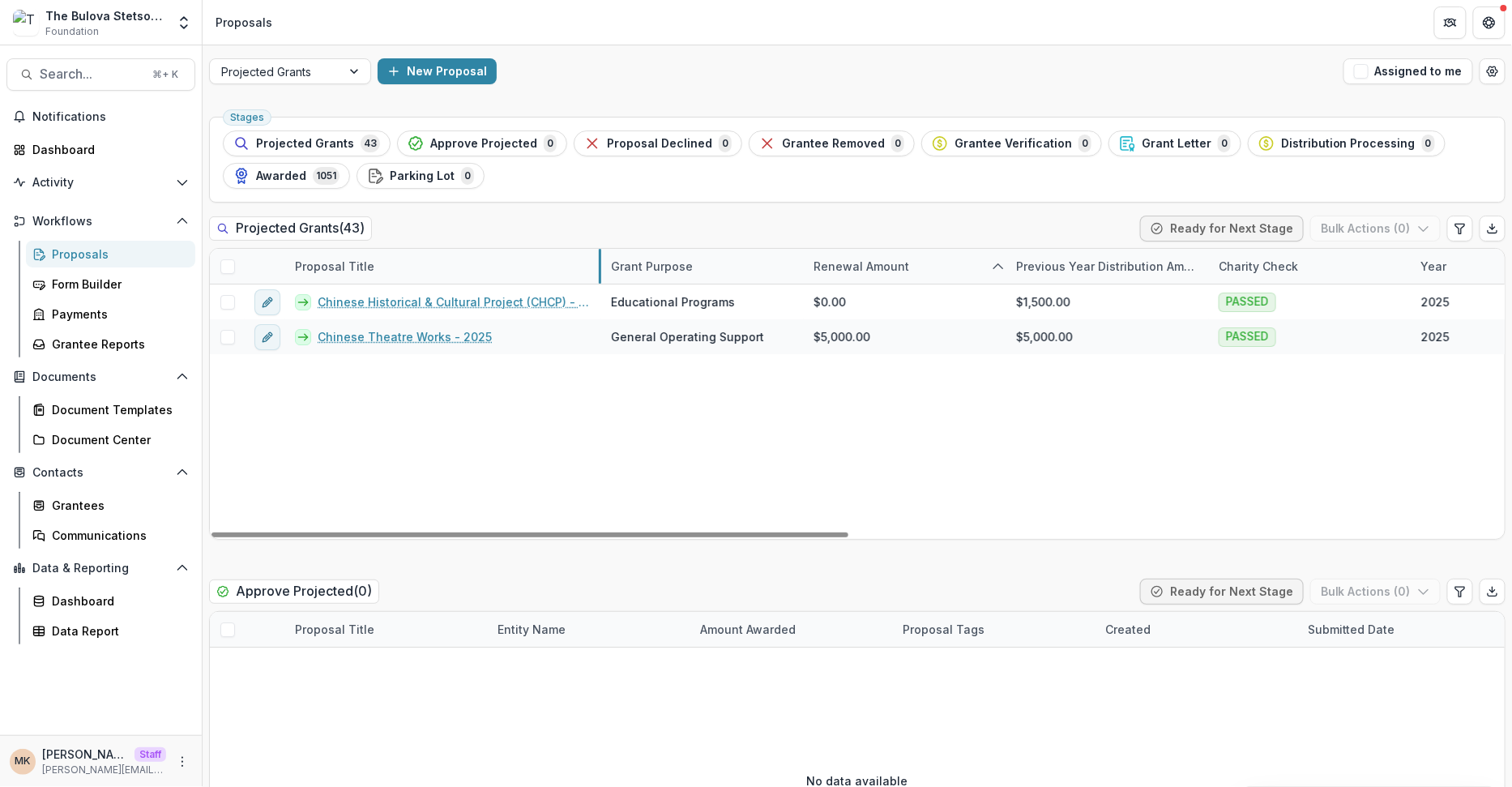
drag, startPoint x: 487, startPoint y: 265, endPoint x: 600, endPoint y: 261, distance: 113.1
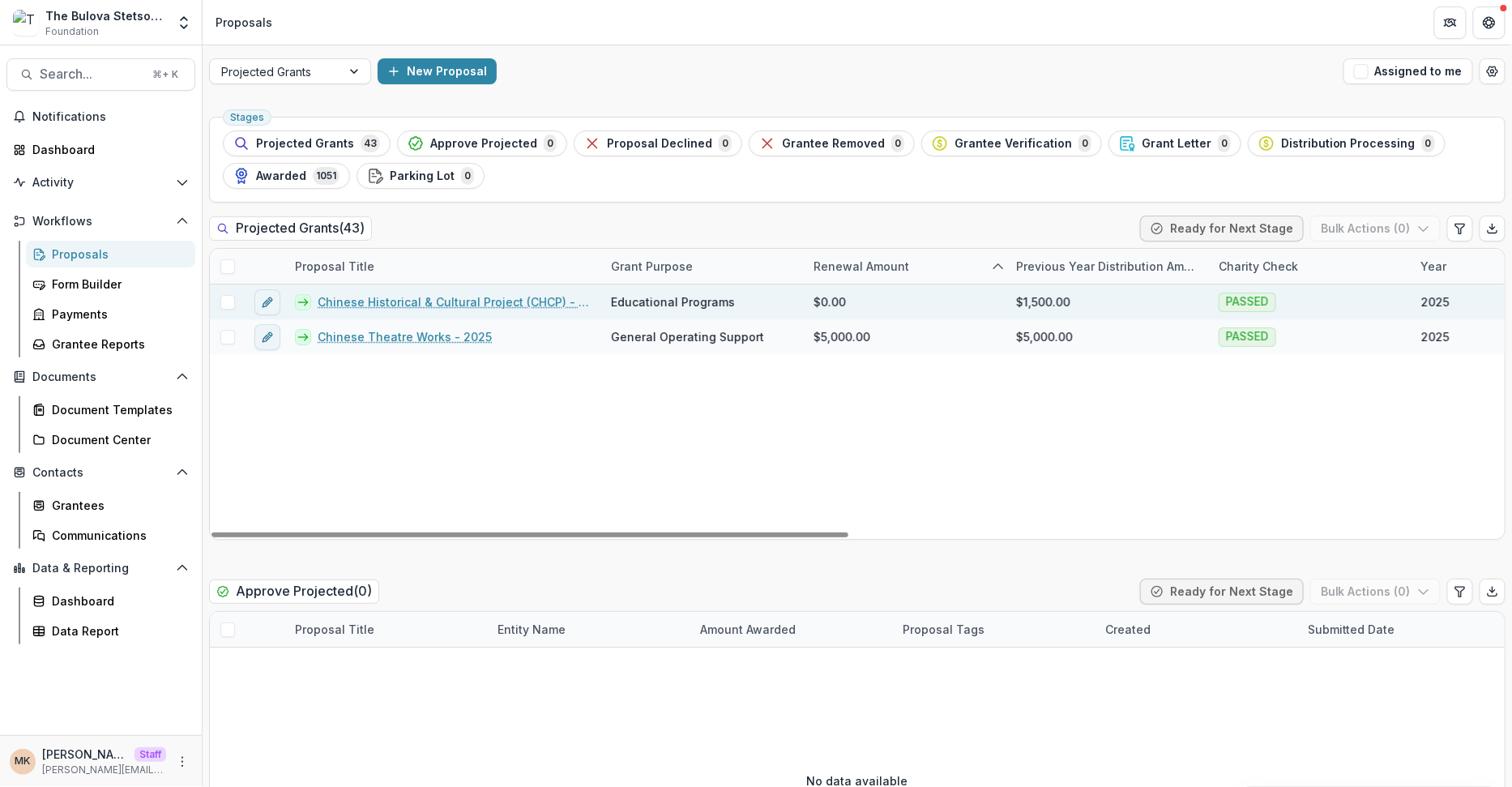
click at [403, 299] on link "Chinese Historical & Cultural Project (CHCP) - 2025" at bounding box center [455, 302] width 274 height 17
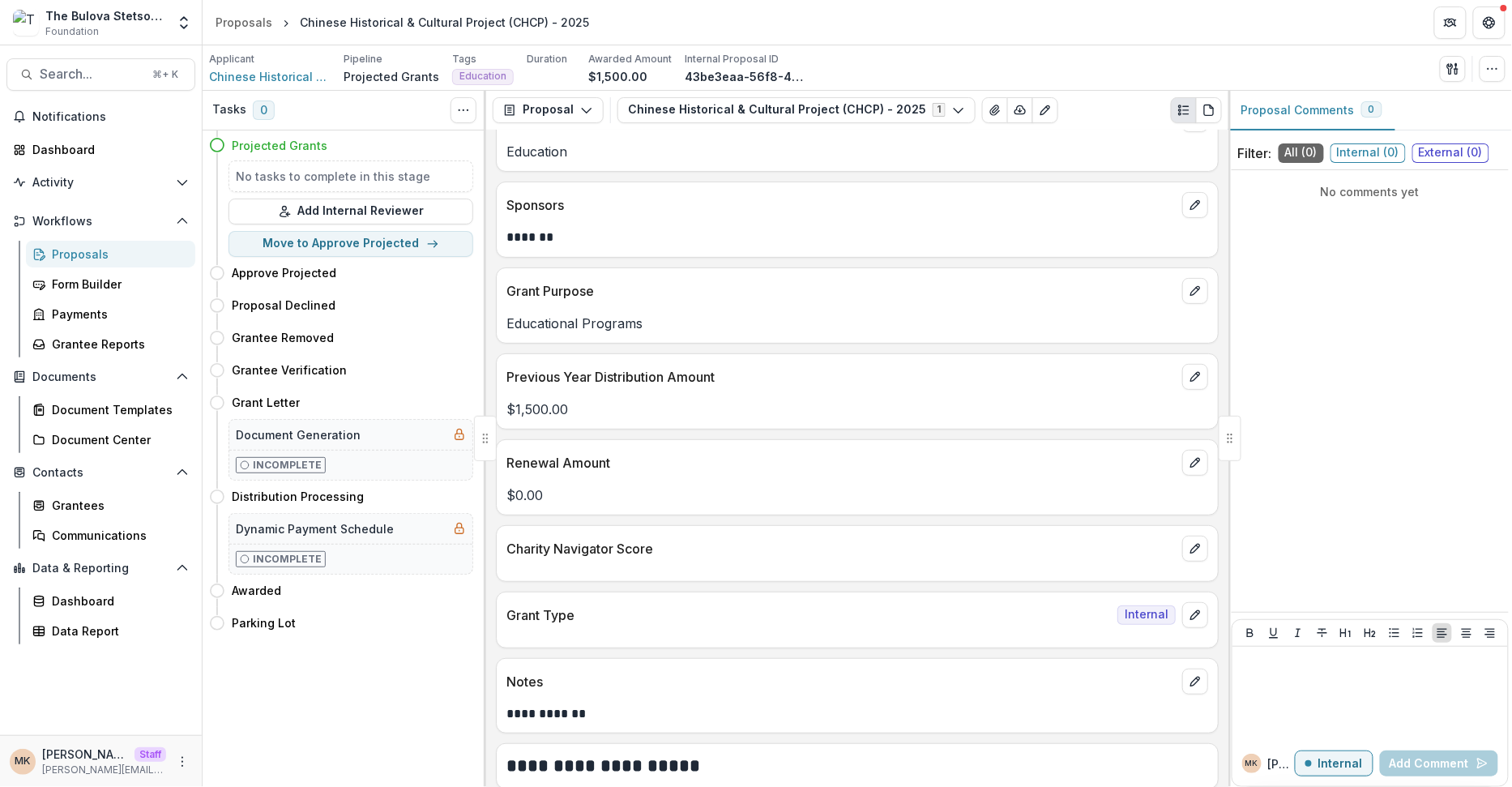
scroll to position [221, 0]
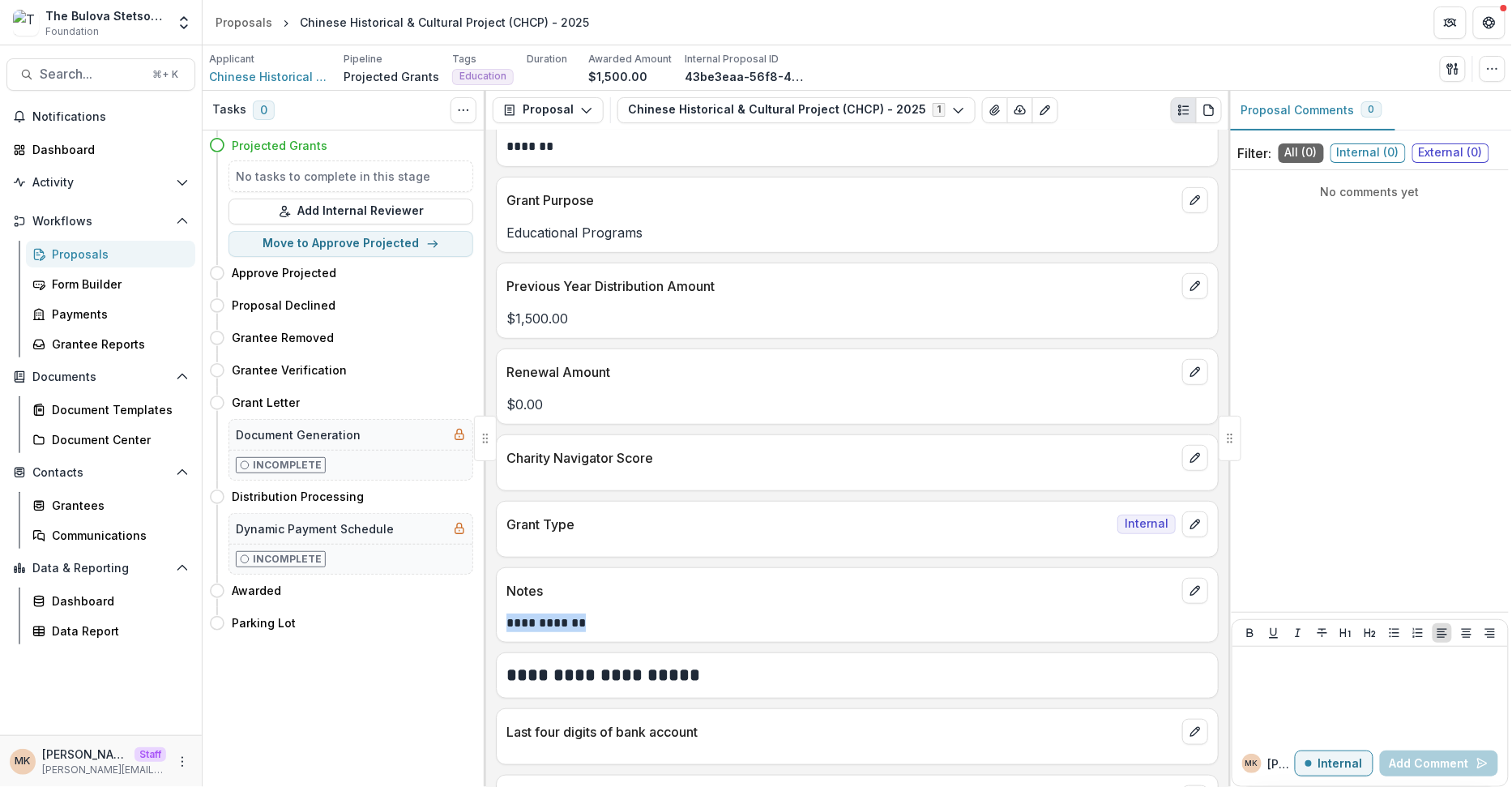
drag, startPoint x: 607, startPoint y: 612, endPoint x: 484, endPoint y: 608, distance: 123.1
click at [484, 608] on div "Tasks 0 Show Cancelled Tasks Expand Previous 0 Stages Projected Grants No tasks…" at bounding box center [857, 439] width 1309 height 696
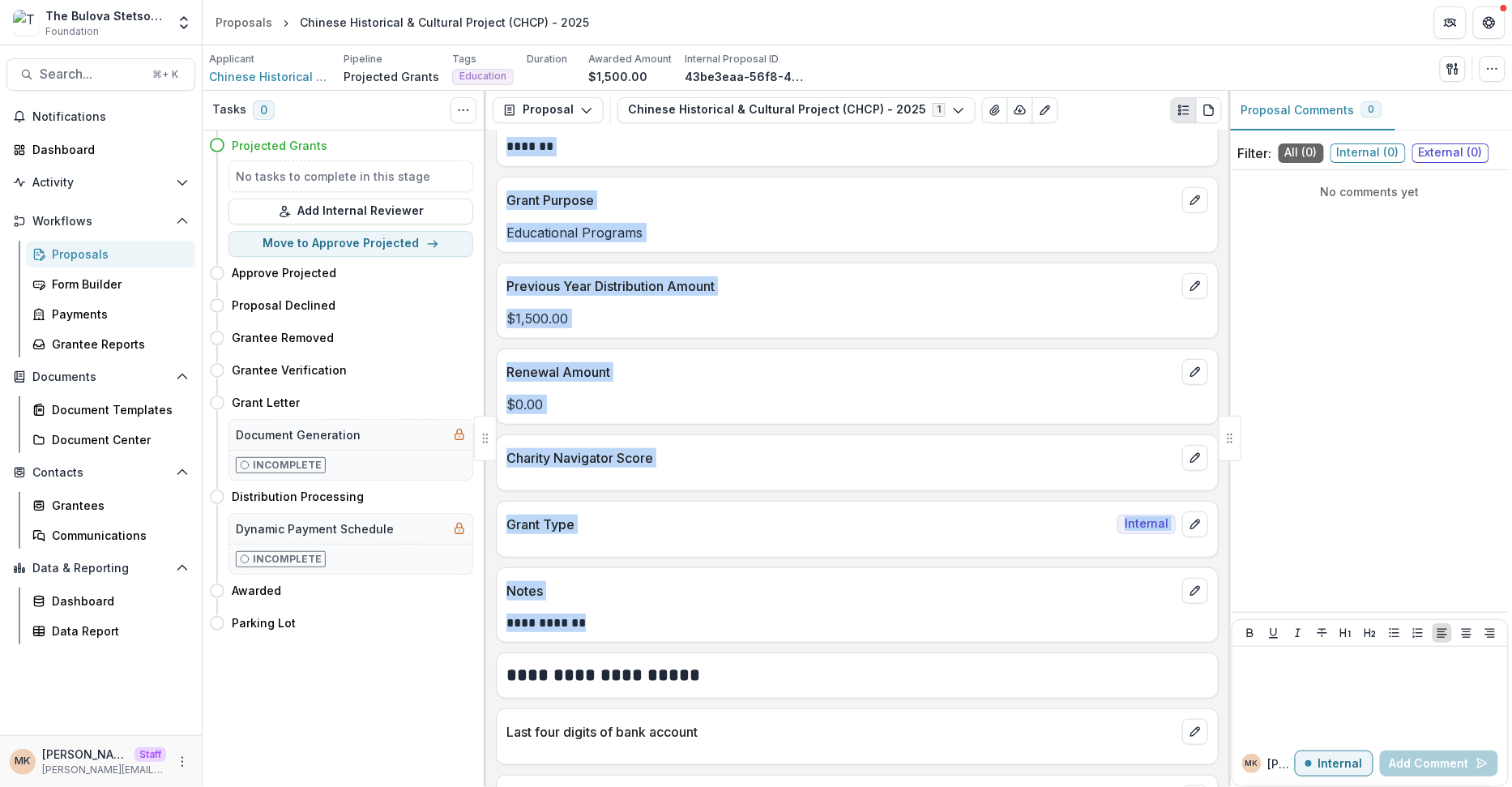
click at [937, 604] on div "**********" at bounding box center [857, 618] width 721 height 29
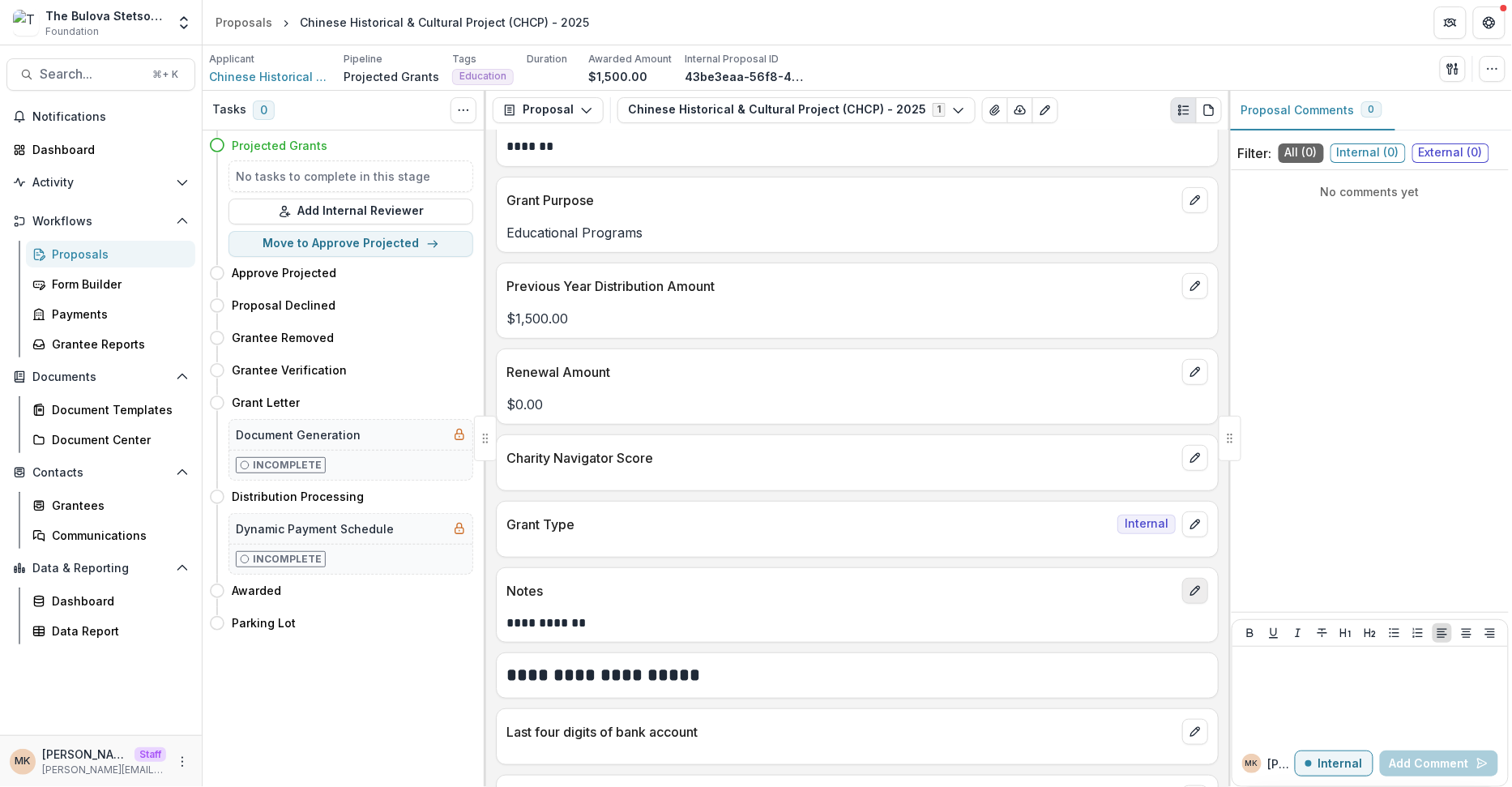
click at [1033, 584] on icon "edit" at bounding box center [1195, 590] width 13 height 13
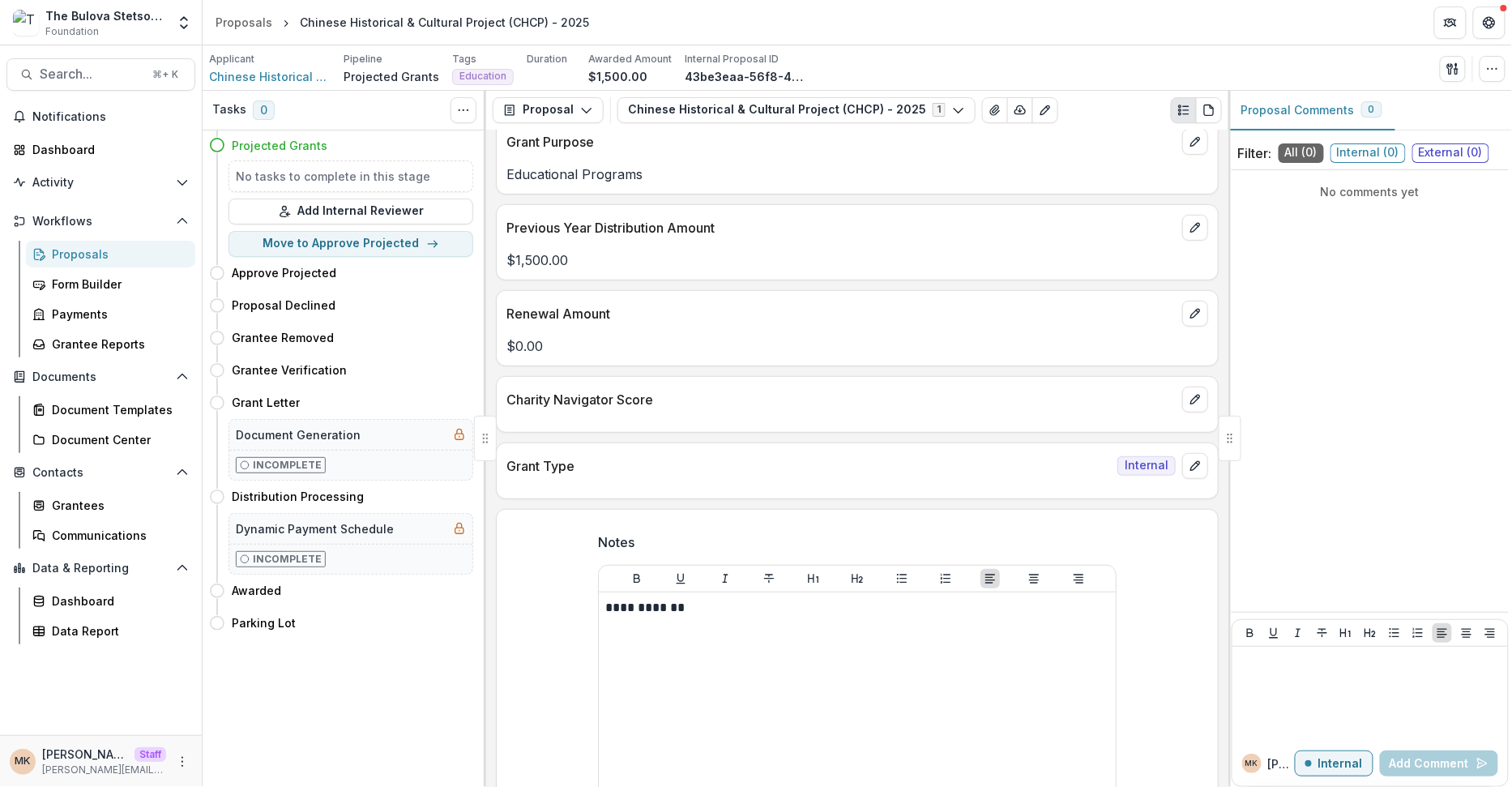
scroll to position [287, 0]
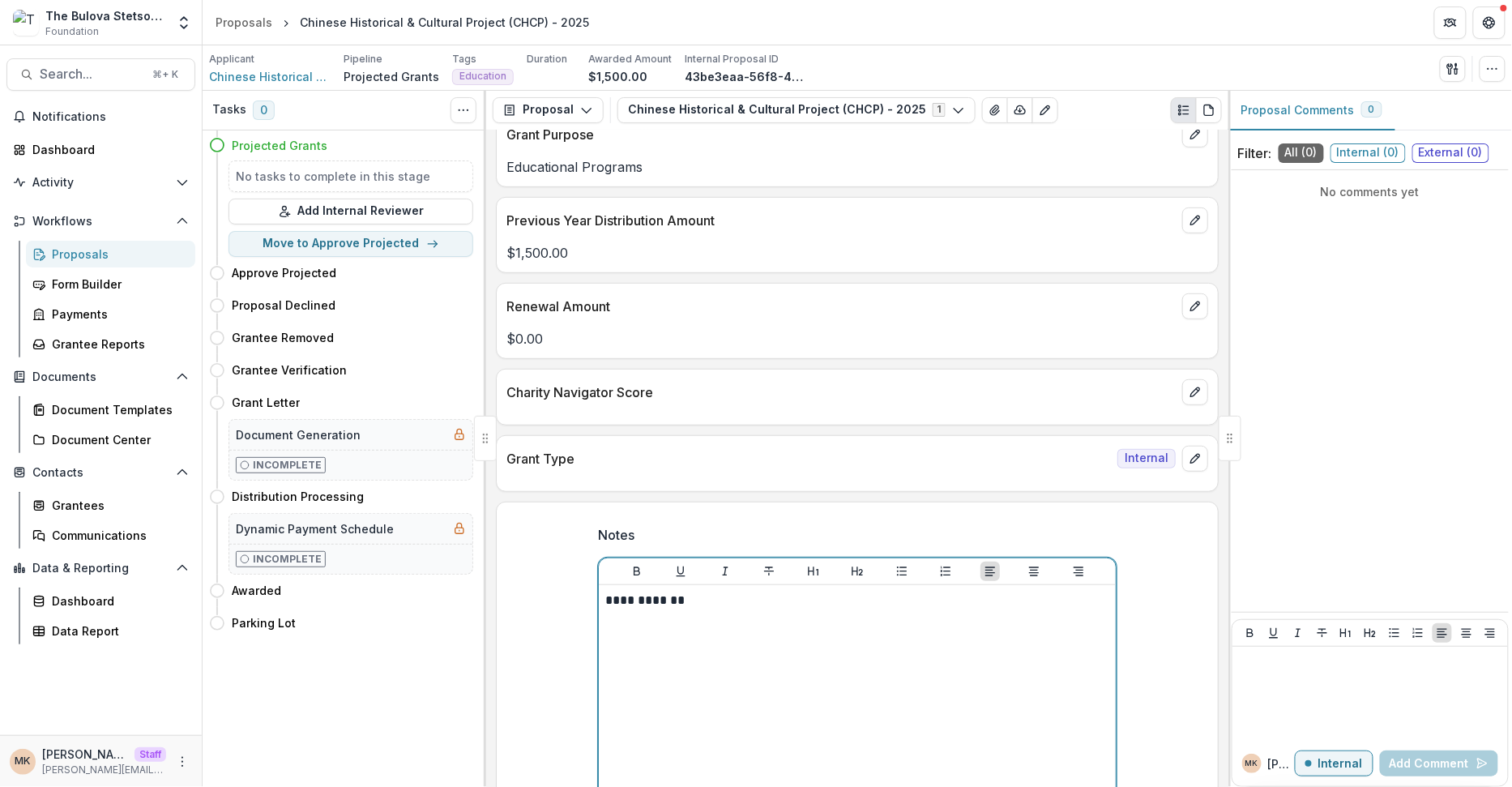
click at [774, 621] on div "**********" at bounding box center [857, 713] width 504 height 243
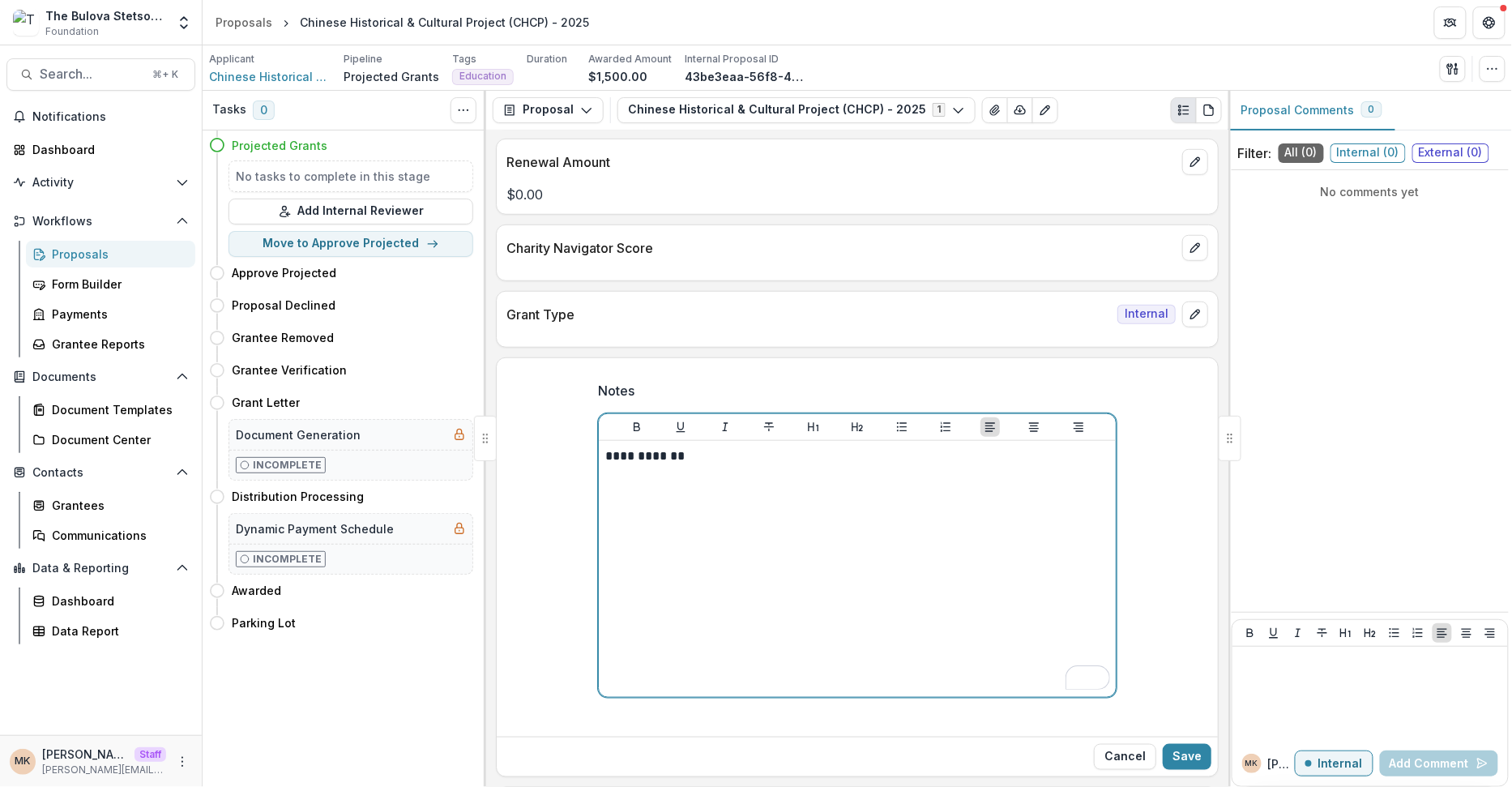
scroll to position [435, 0]
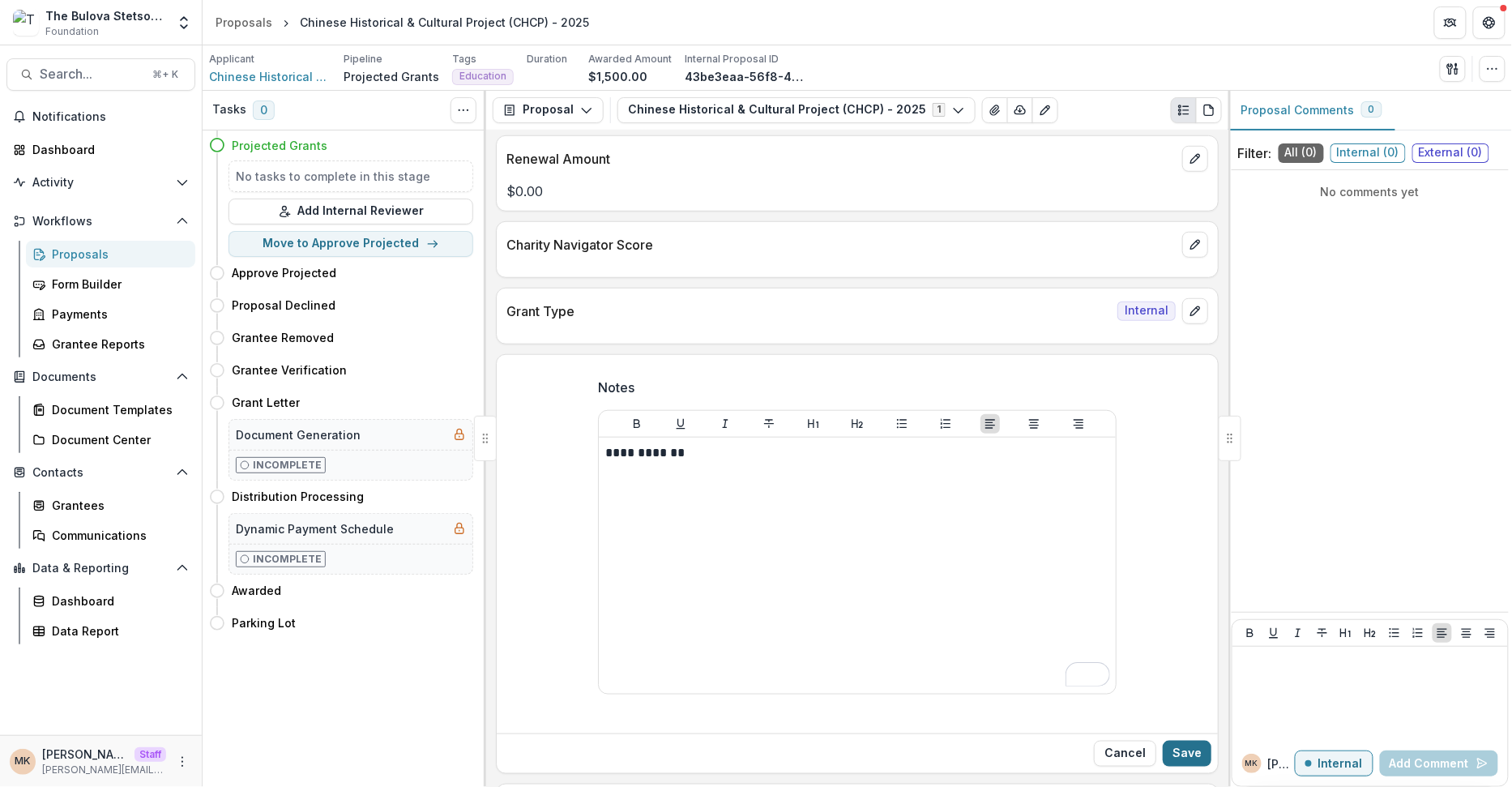
click at [1033, 741] on button "Save" at bounding box center [1187, 754] width 49 height 26
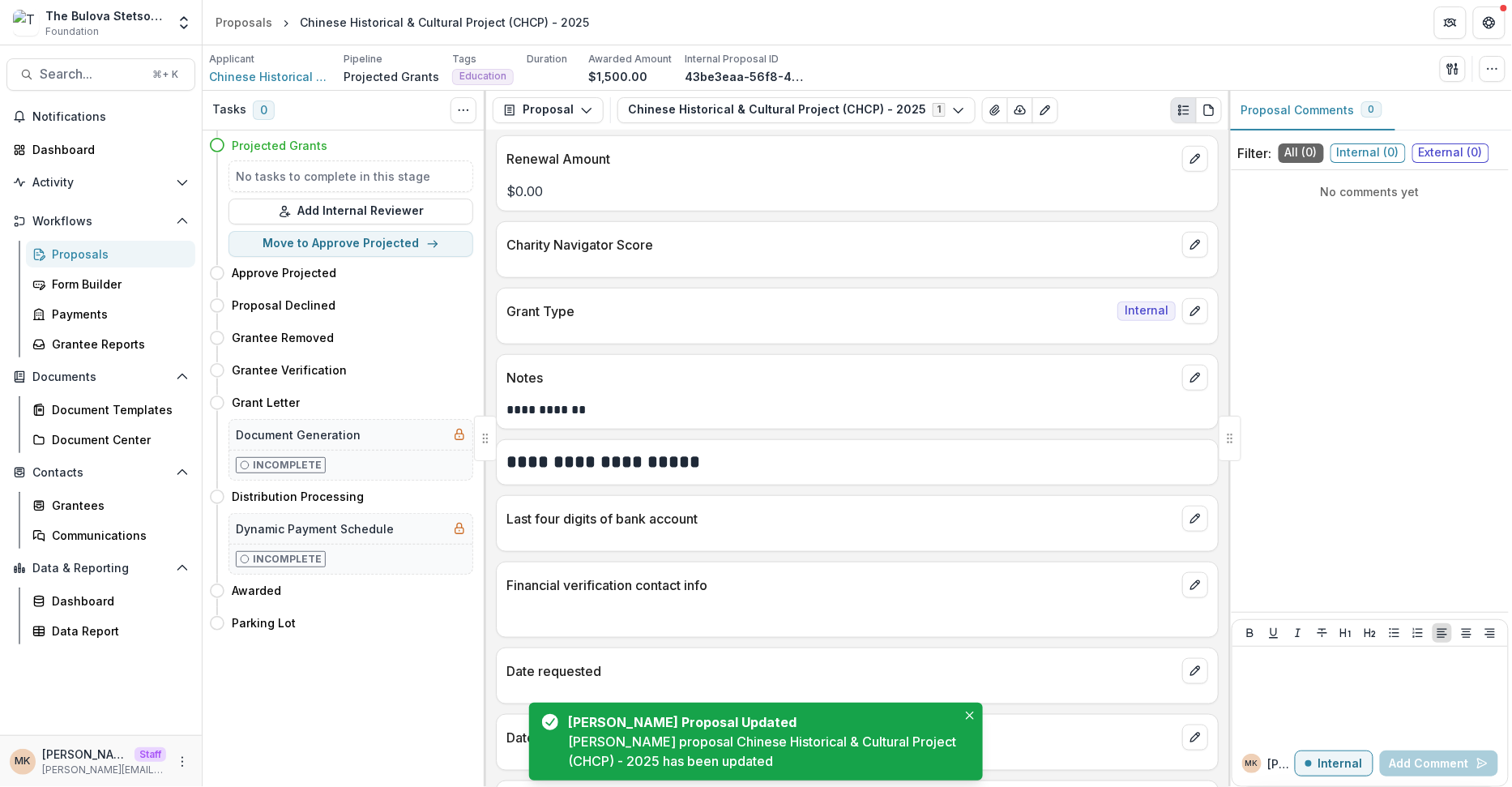
click at [52, 259] on div "Proposals" at bounding box center [117, 253] width 131 height 17
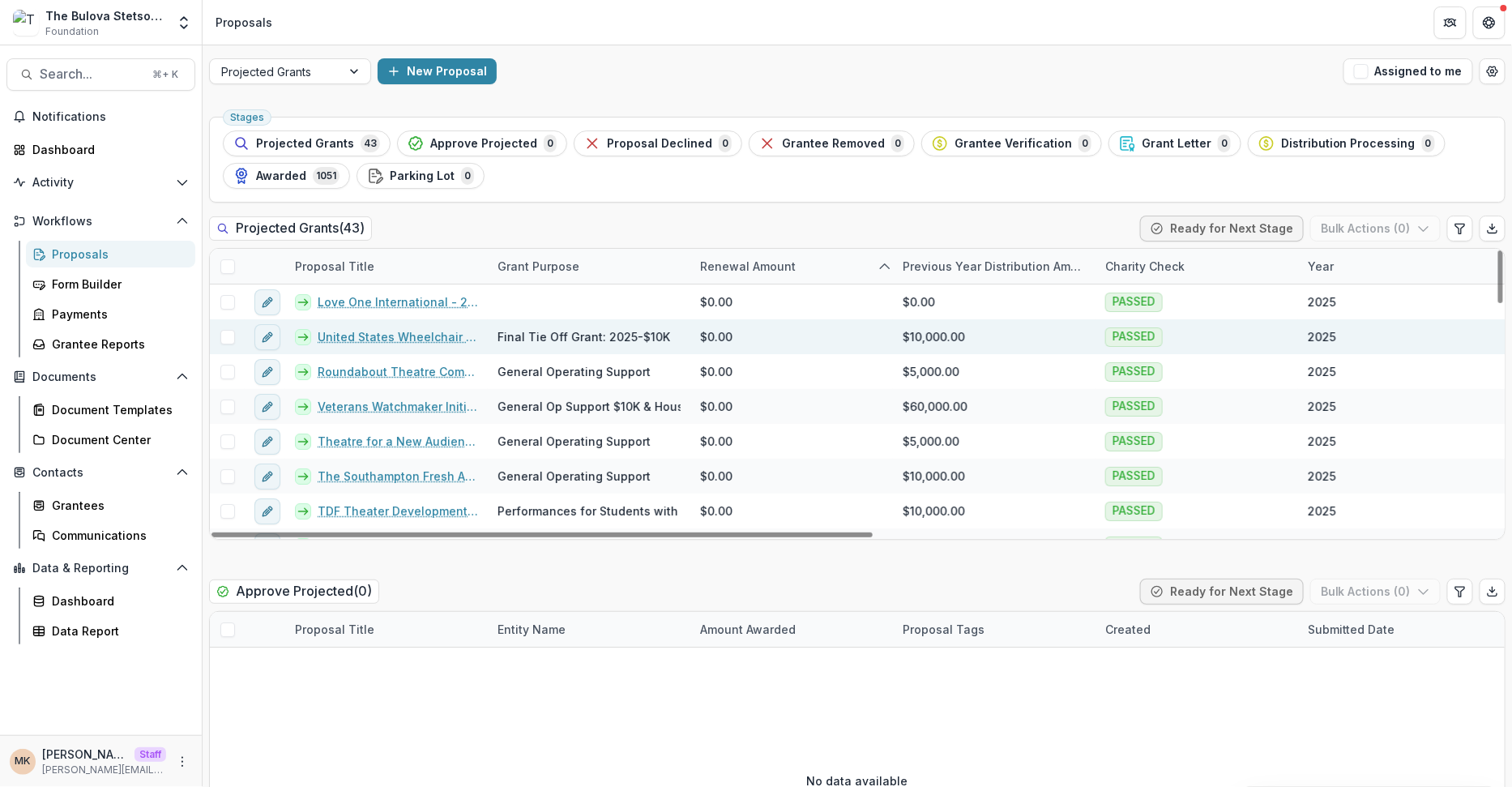
click at [435, 333] on link "United States Wheelchair Sports Fund Inc - 2025" at bounding box center [398, 336] width 160 height 17
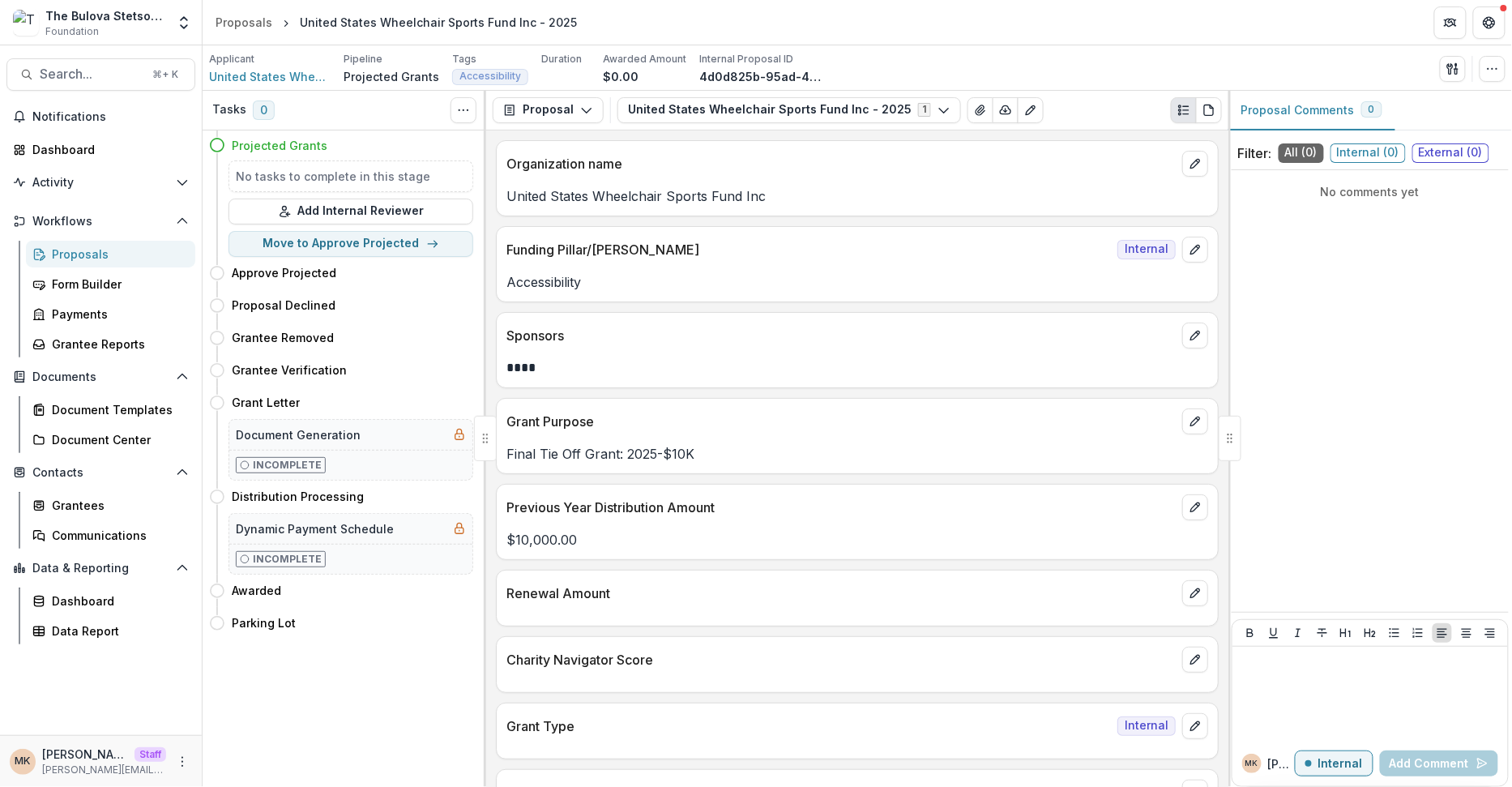
scroll to position [130, 0]
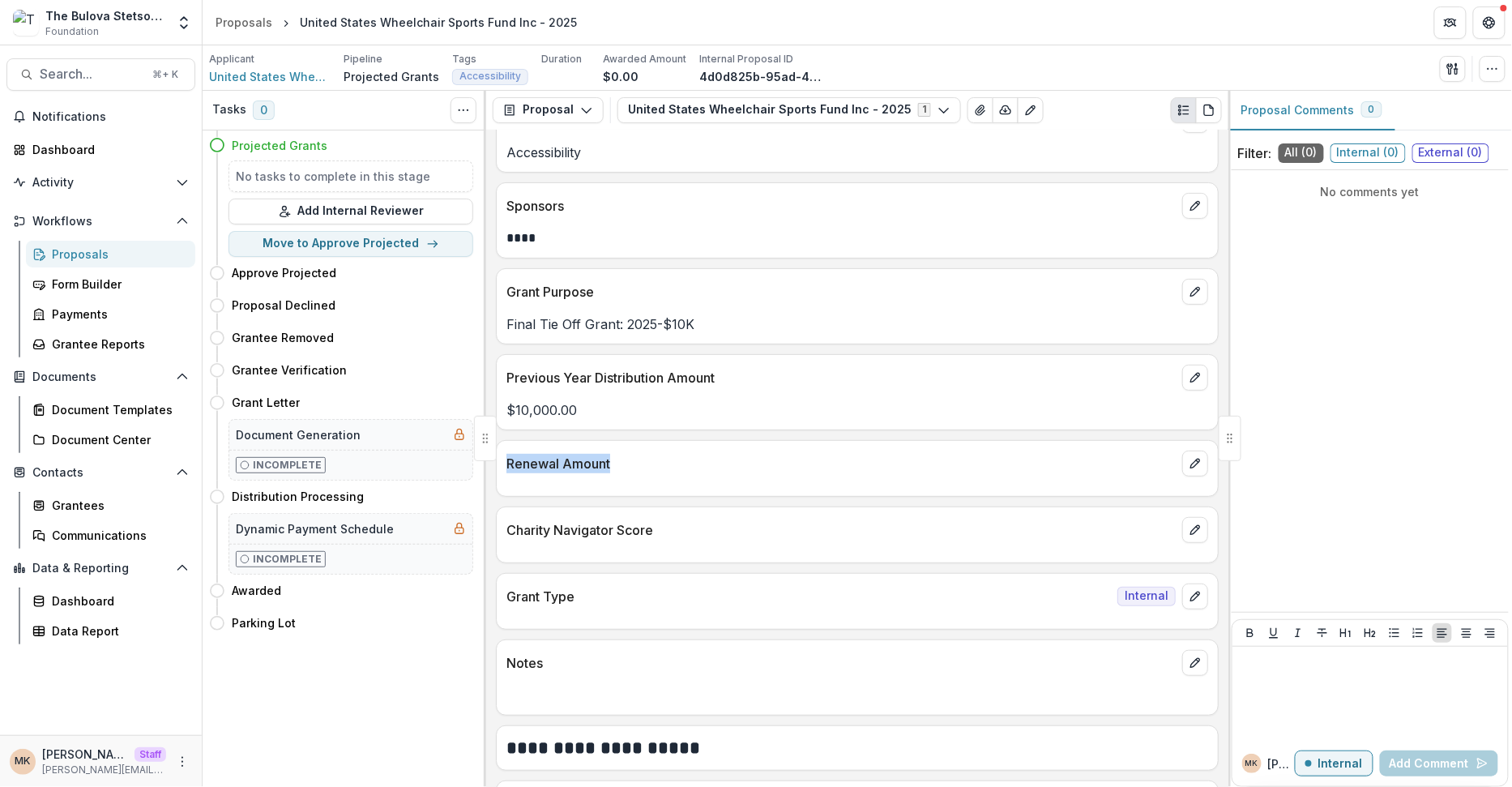
drag, startPoint x: 615, startPoint y: 466, endPoint x: 503, endPoint y: 462, distance: 112.1
click at [503, 462] on div "Renewal Amount" at bounding box center [857, 459] width 721 height 36
click at [1033, 461] on icon "edit" at bounding box center [1195, 463] width 13 height 13
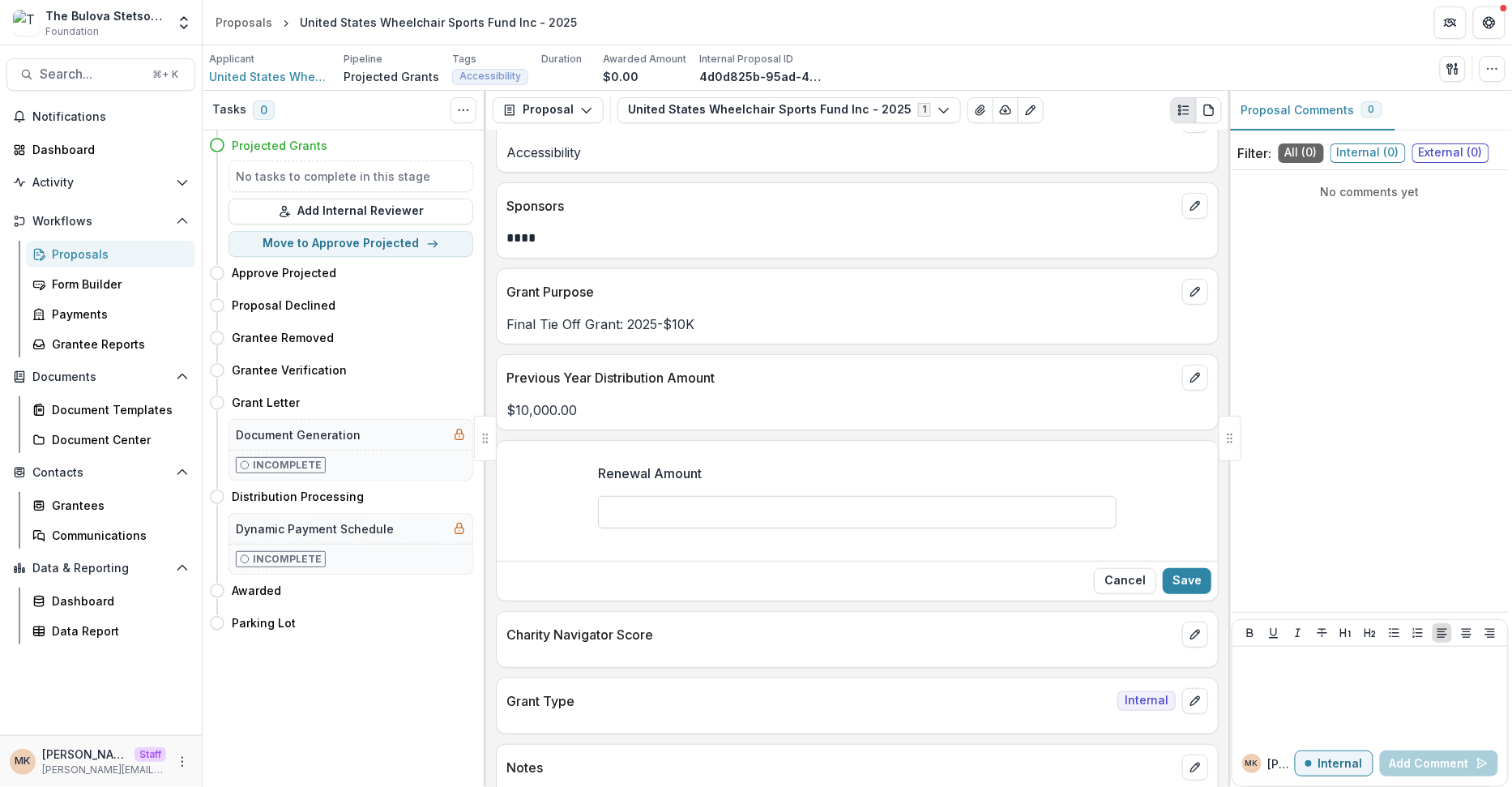
click at [752, 507] on input "Renewal Amount" at bounding box center [858, 512] width 519 height 32
type input "**"
click at [1033, 572] on button "Save" at bounding box center [1187, 581] width 49 height 26
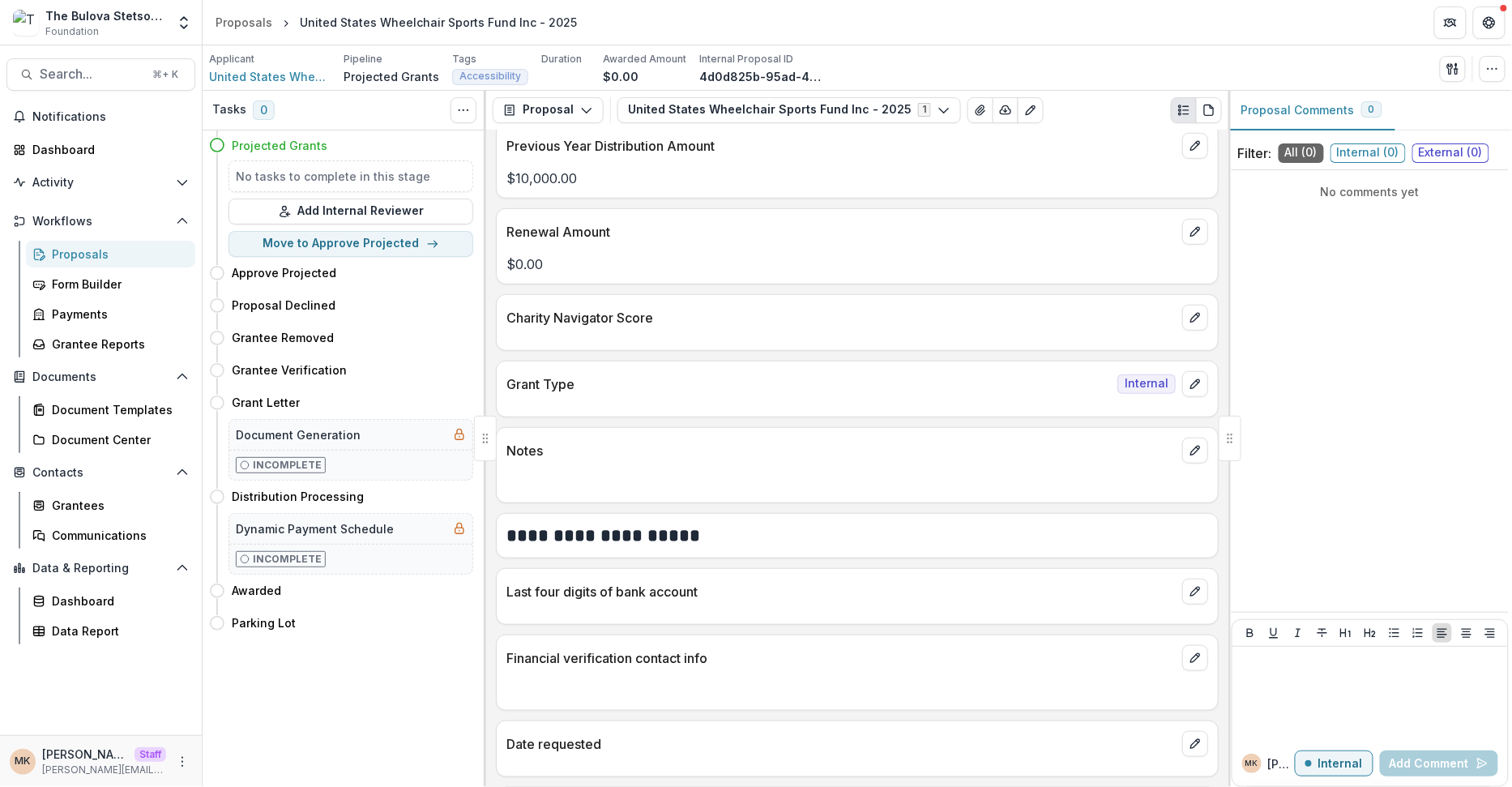
scroll to position [426, 0]
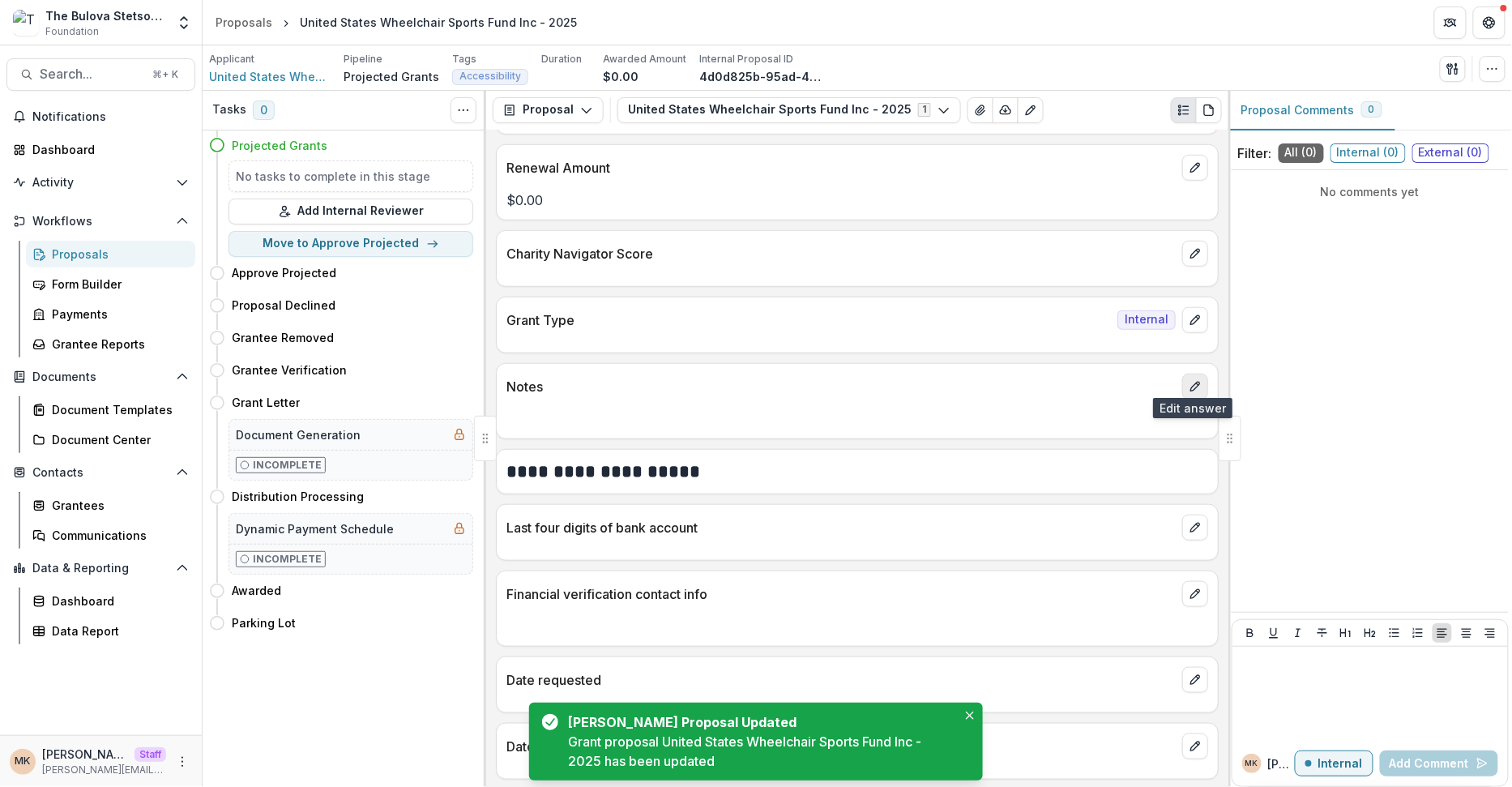
click at [1033, 380] on icon "edit" at bounding box center [1195, 387] width 13 height 13
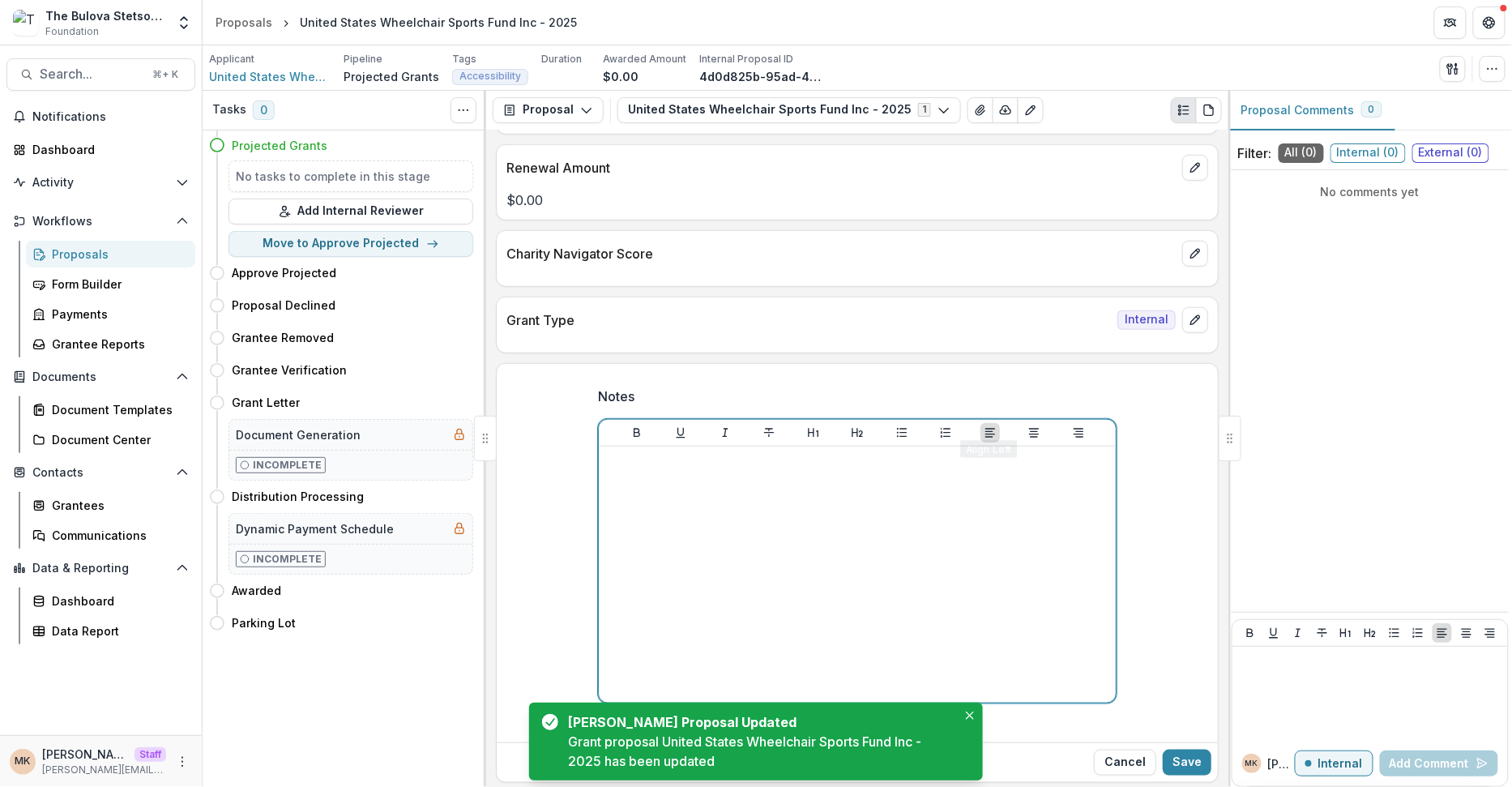
click at [825, 479] on div at bounding box center [857, 575] width 504 height 243
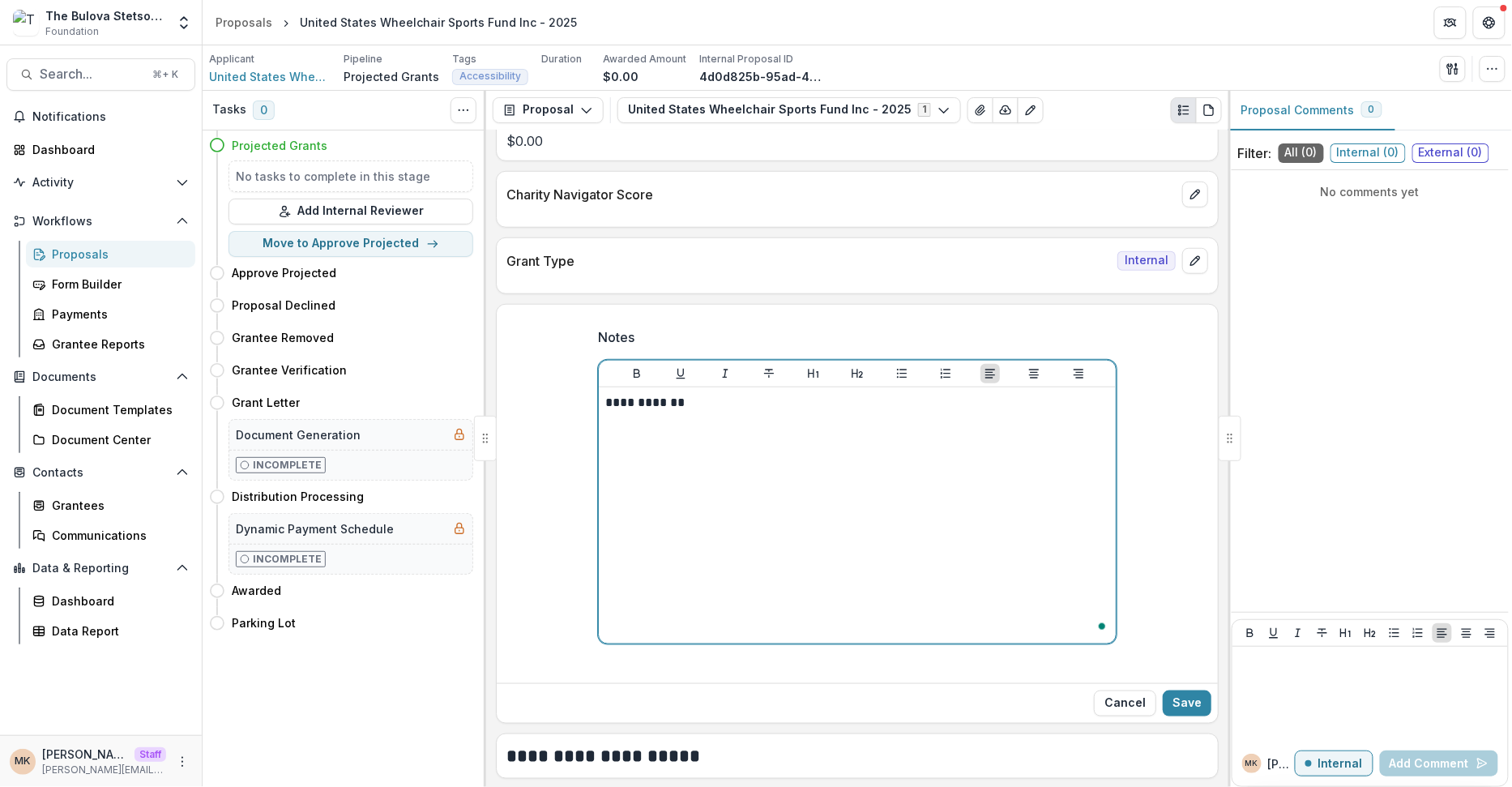
scroll to position [485, 0]
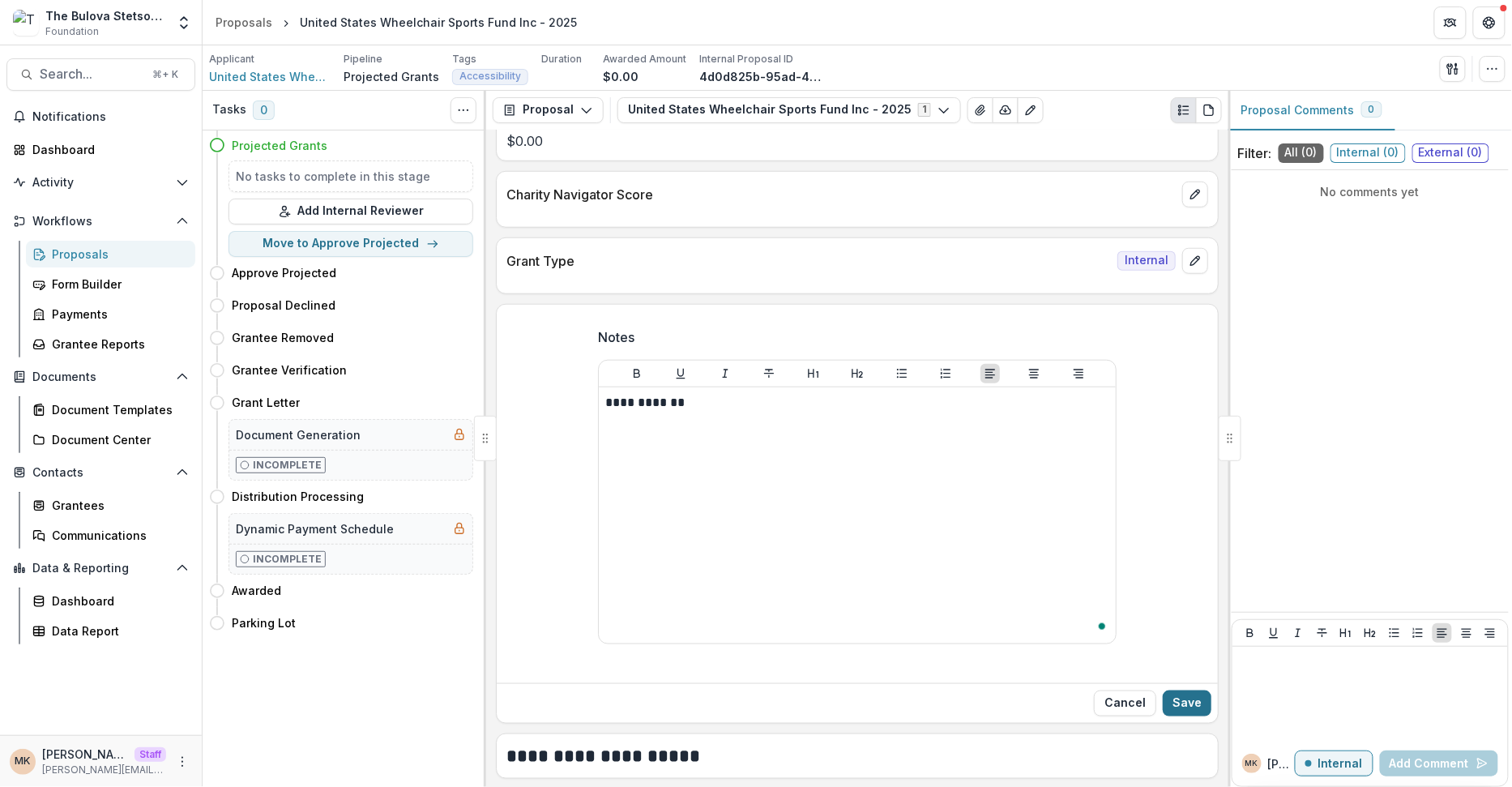
click at [1033, 691] on button "Save" at bounding box center [1187, 703] width 49 height 26
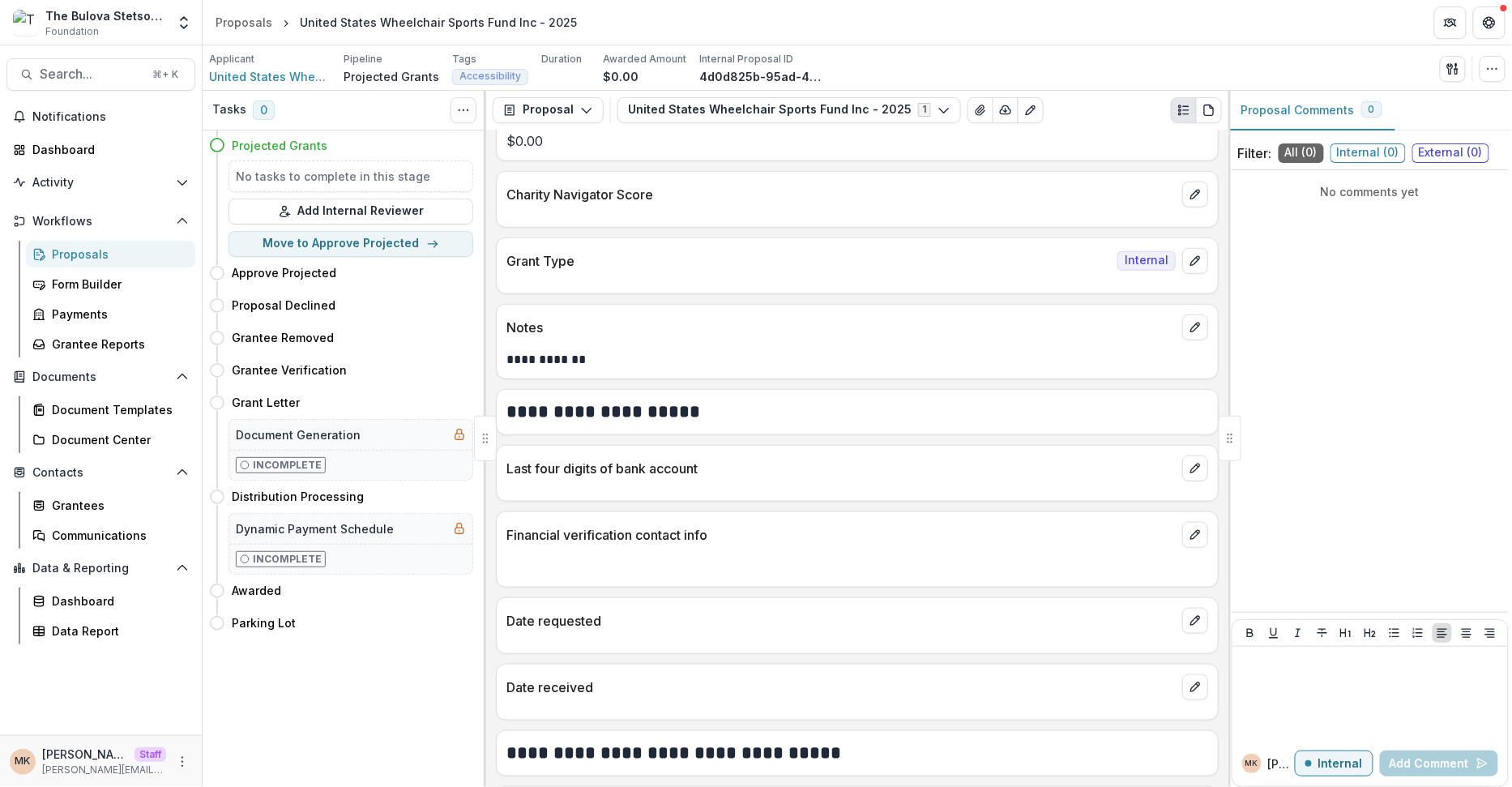
click at [164, 251] on div "Proposals" at bounding box center [117, 253] width 131 height 17
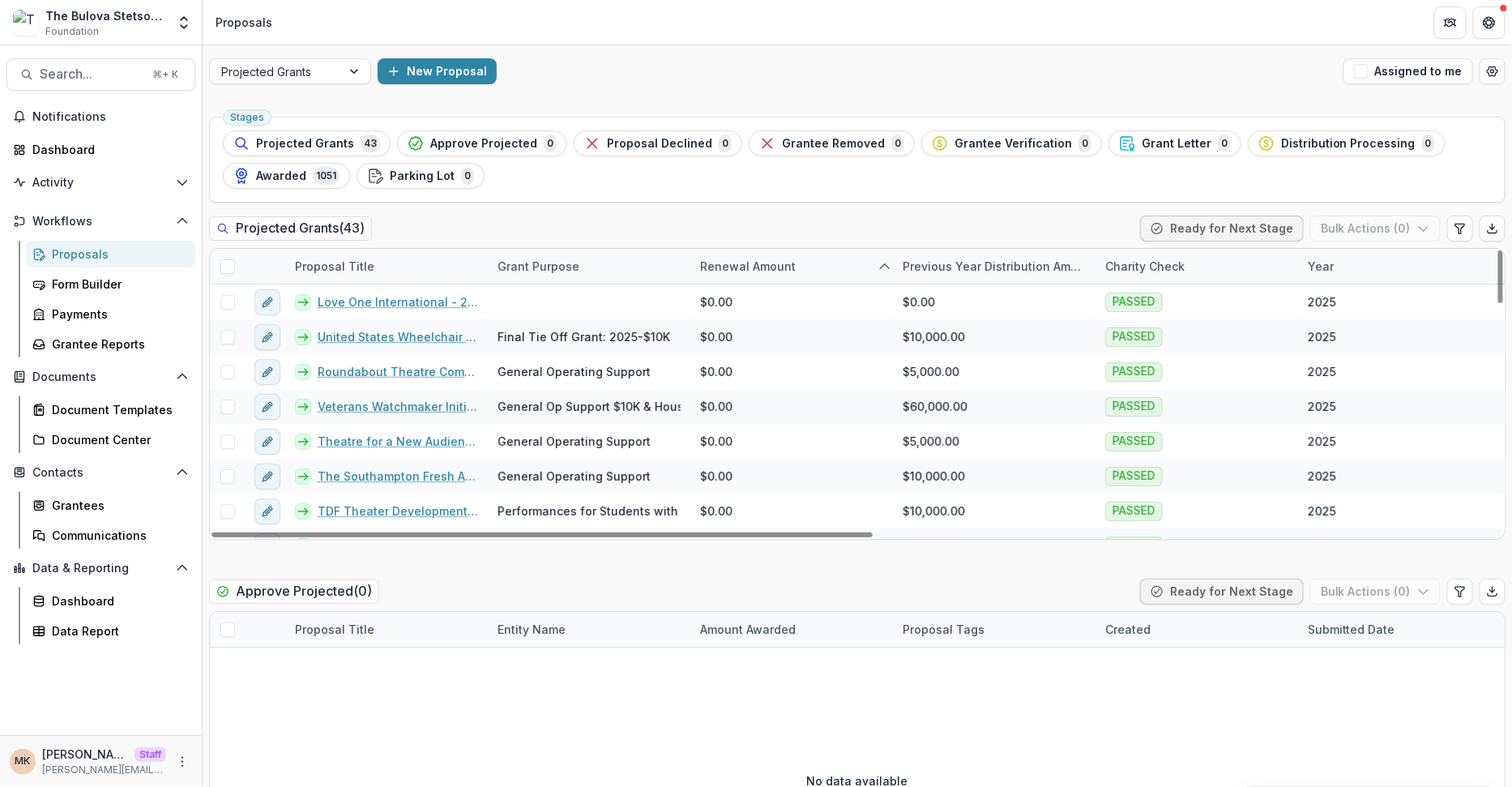
click at [339, 266] on div "Proposal Title" at bounding box center [335, 266] width 99 height 17
click at [345, 302] on input at bounding box center [386, 301] width 195 height 26
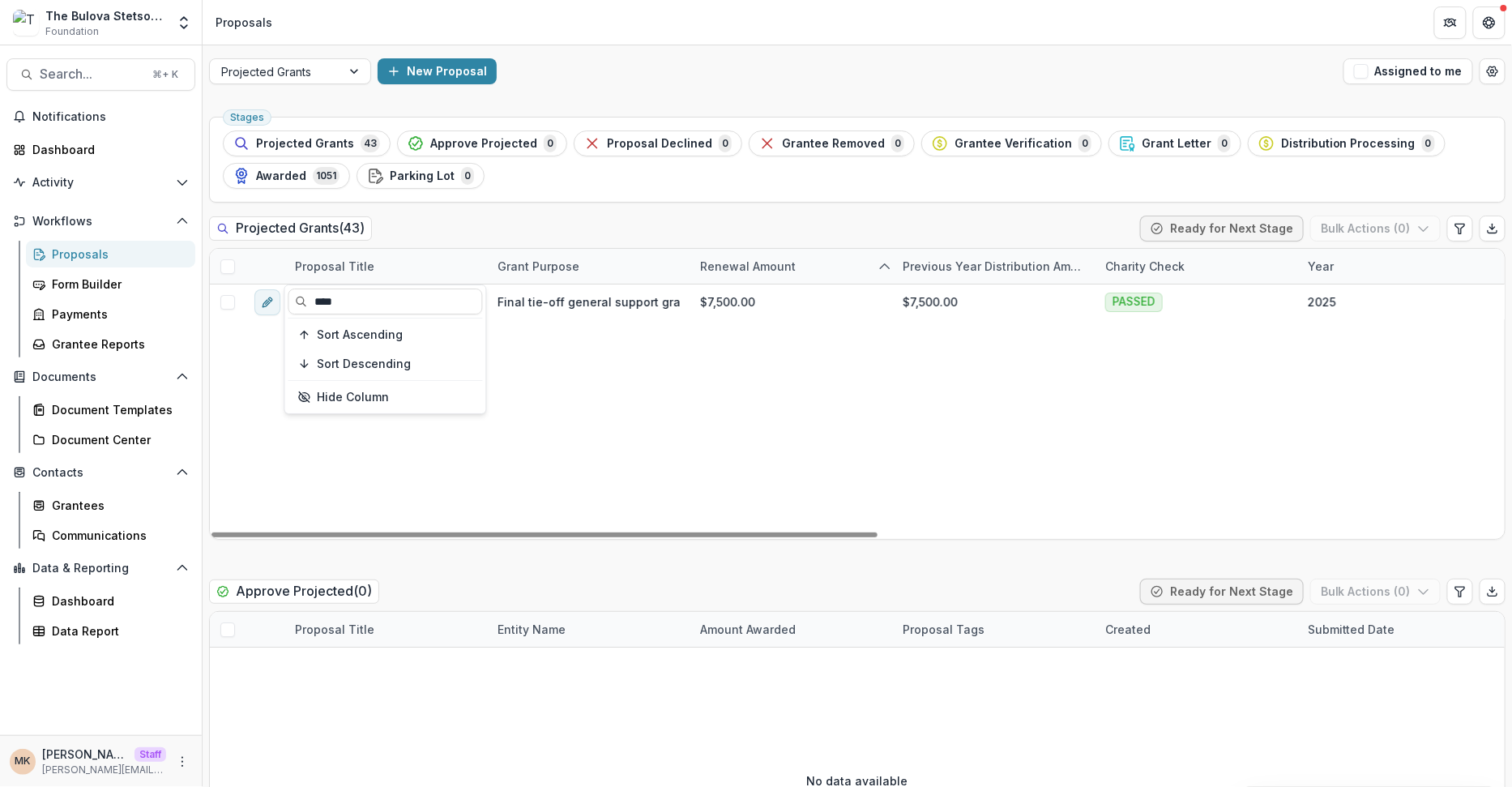
type input "****"
click at [506, 217] on div "Projected Grants ( 43 ) Ready for Next Stage Bulk Actions ( 0 )" at bounding box center [857, 232] width 1297 height 32
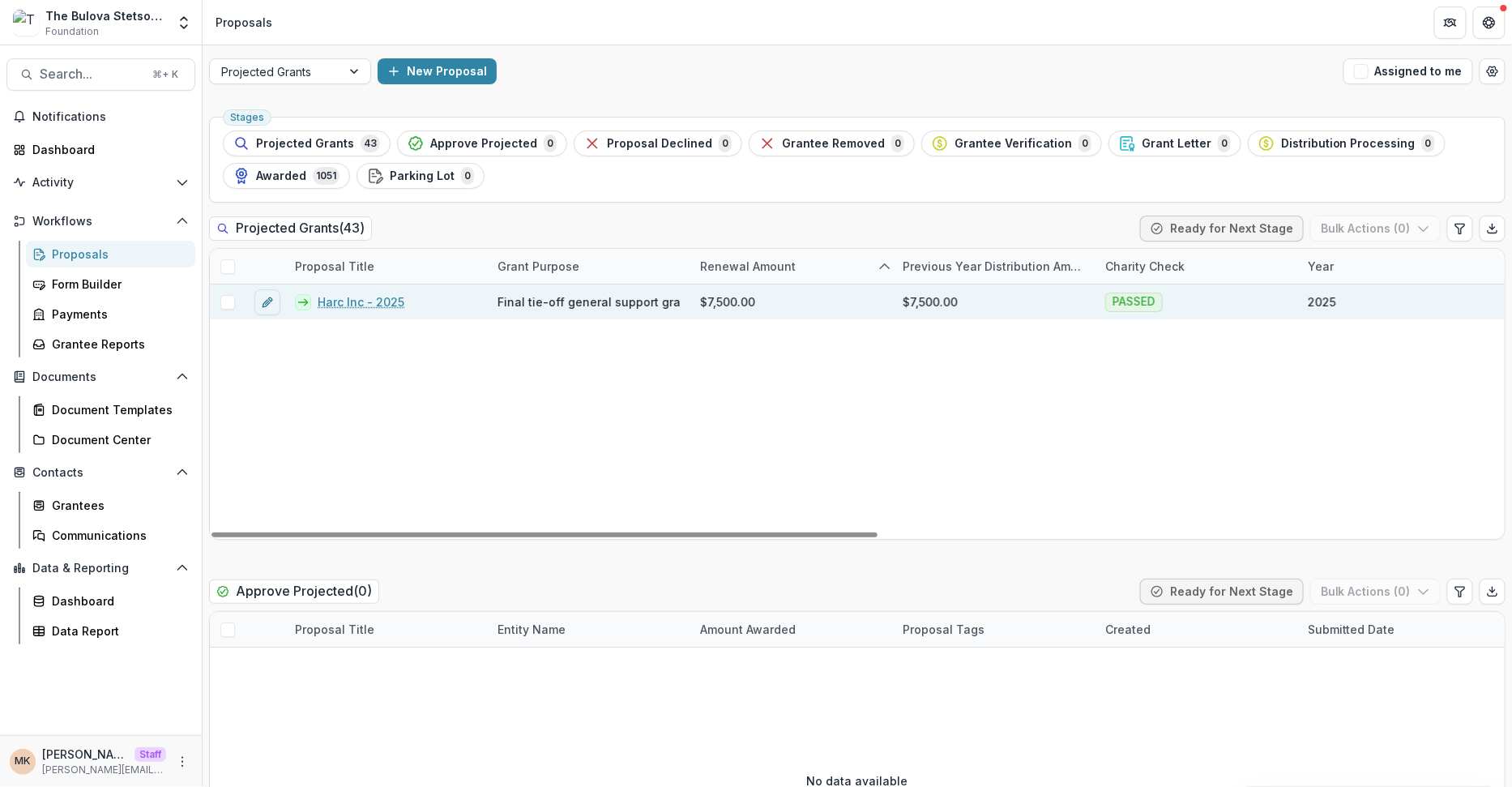
click at [353, 296] on link "Harc Inc - 2025" at bounding box center [361, 302] width 87 height 17
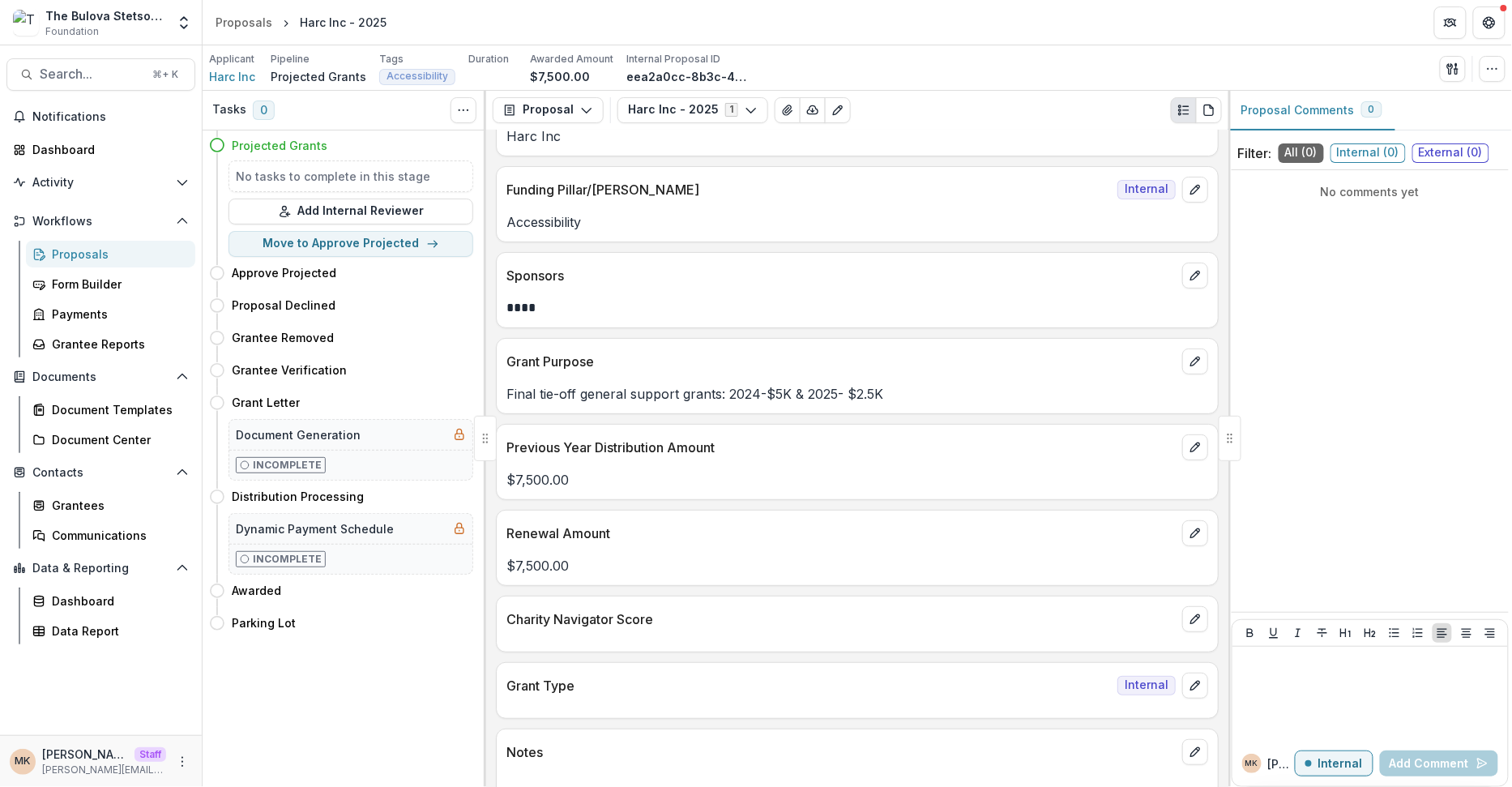
scroll to position [66, 0]
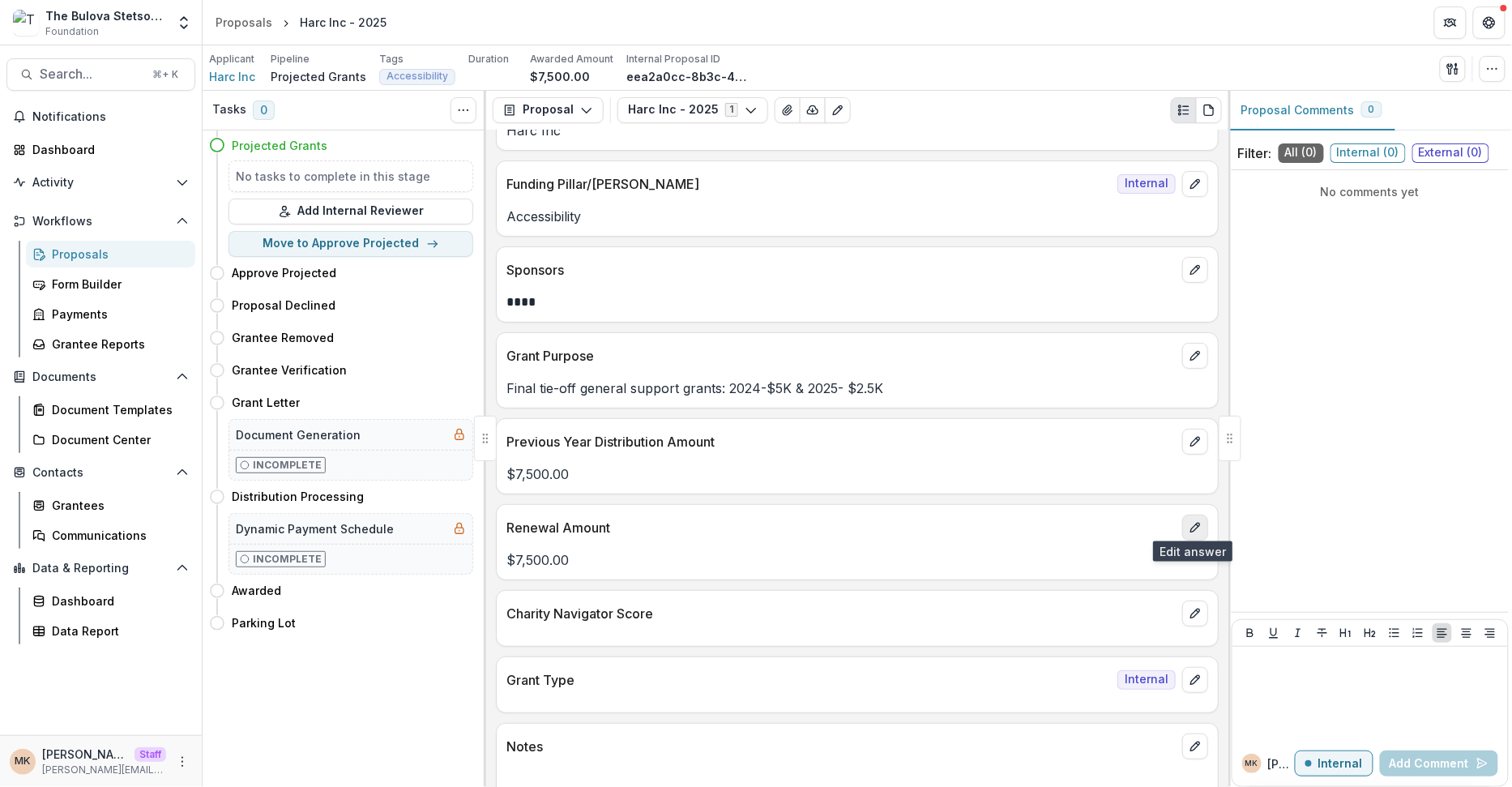
click at [1033, 526] on icon "edit" at bounding box center [1195, 527] width 13 height 13
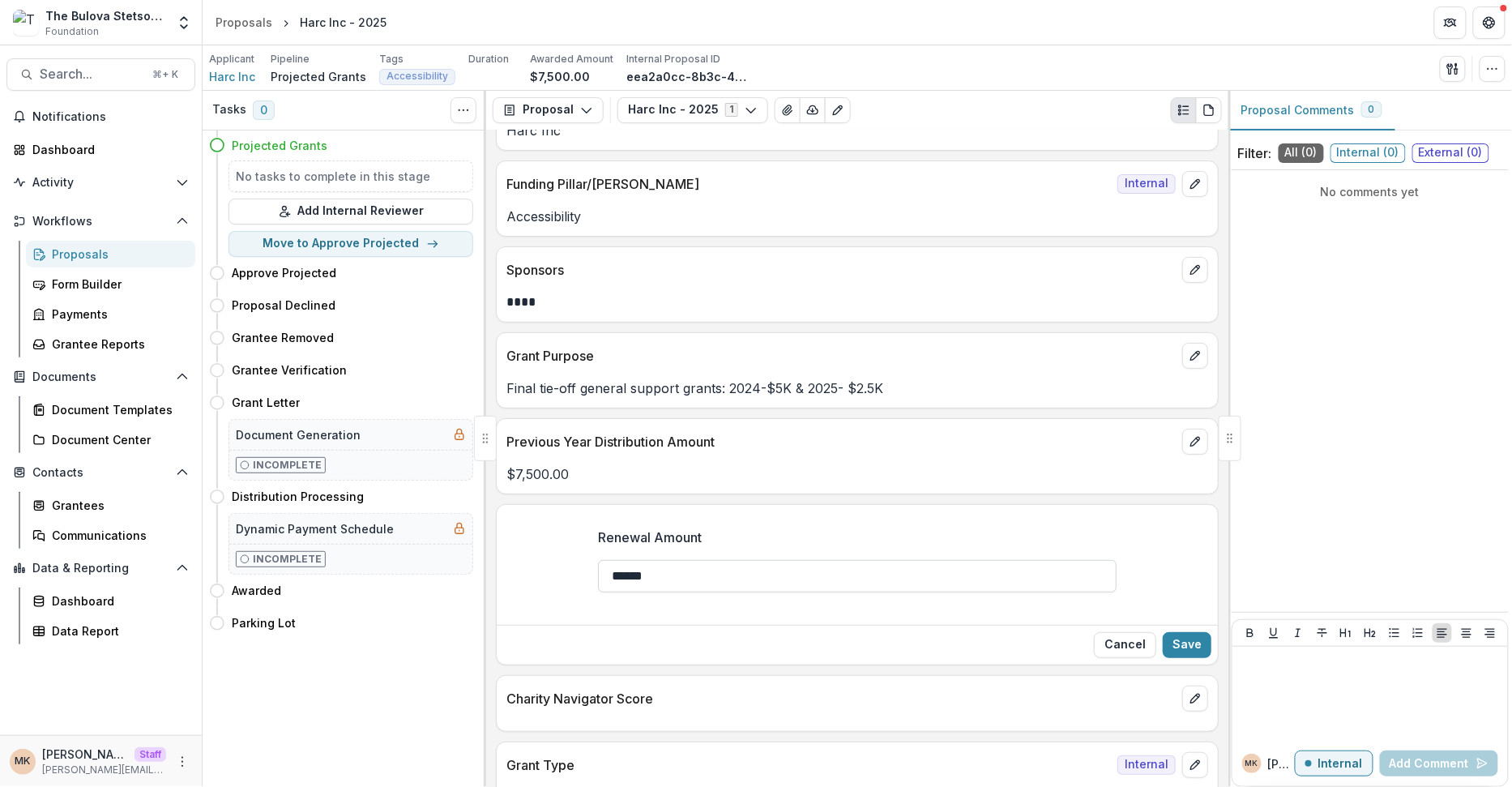
click at [700, 571] on input "******" at bounding box center [858, 576] width 519 height 32
type input "*******"
click at [1033, 636] on button "Save" at bounding box center [1187, 645] width 49 height 26
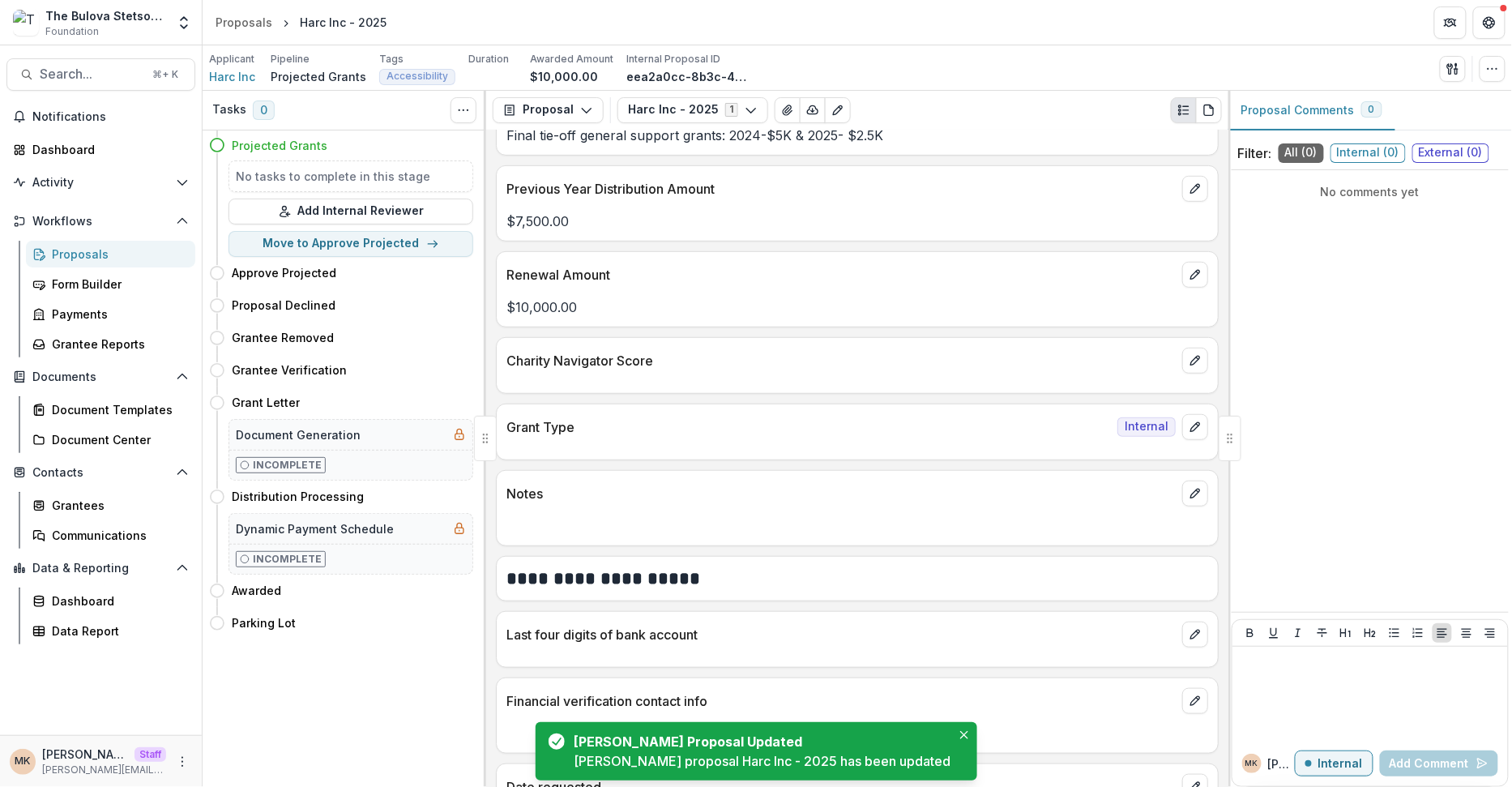
scroll to position [334, 0]
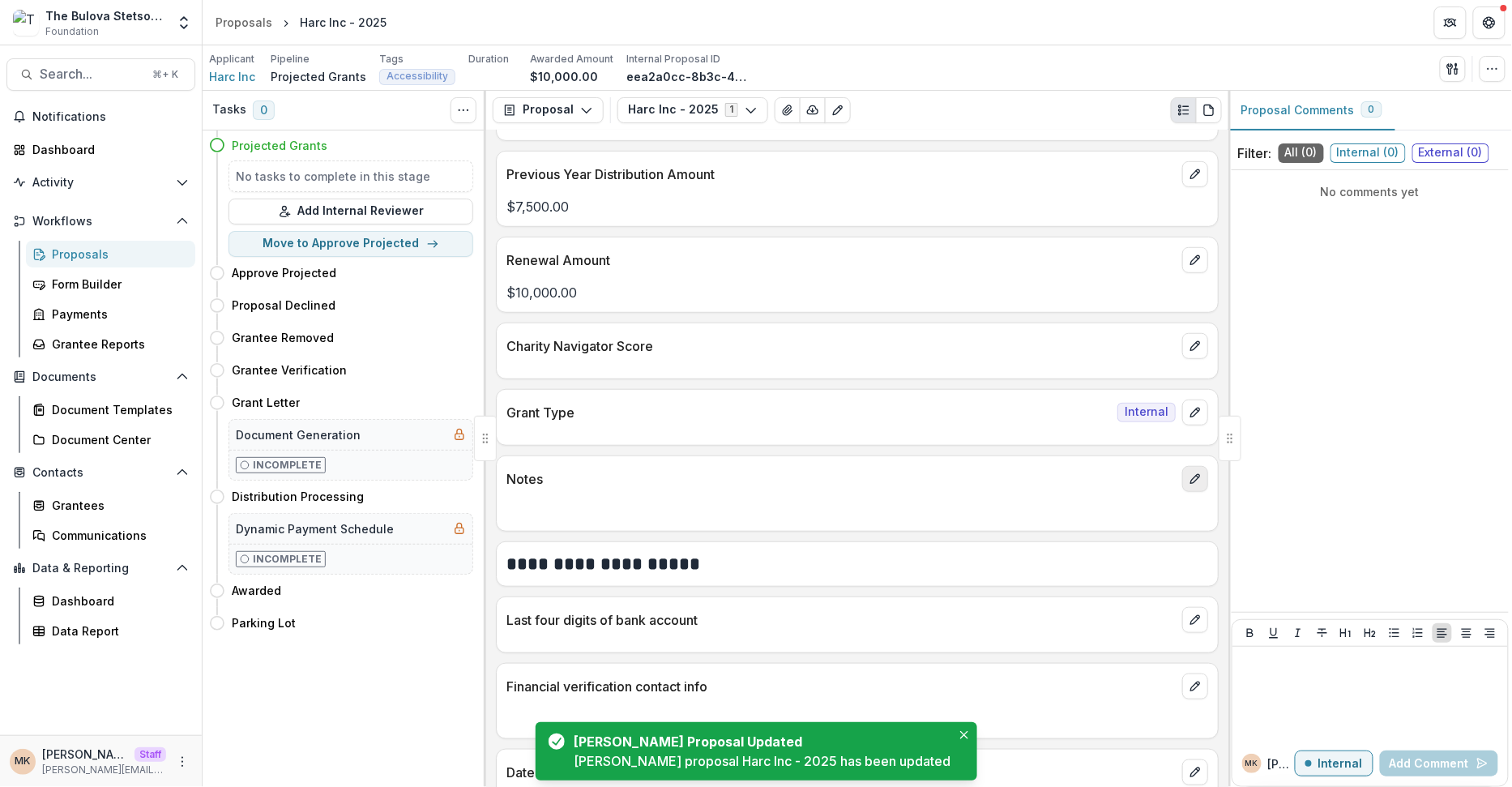
click at [1033, 472] on icon "edit" at bounding box center [1195, 479] width 13 height 13
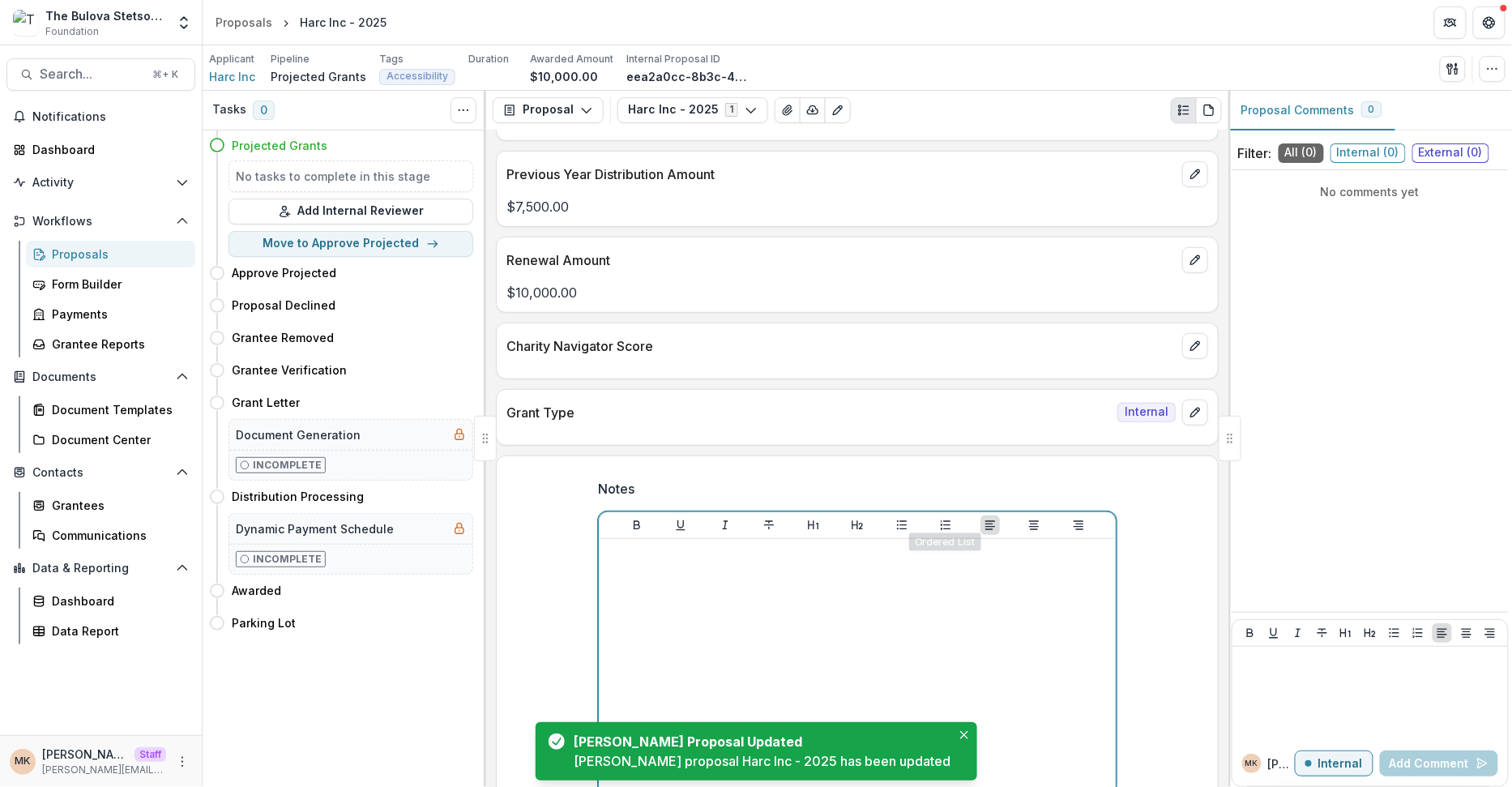
click at [904, 580] on div at bounding box center [857, 667] width 504 height 243
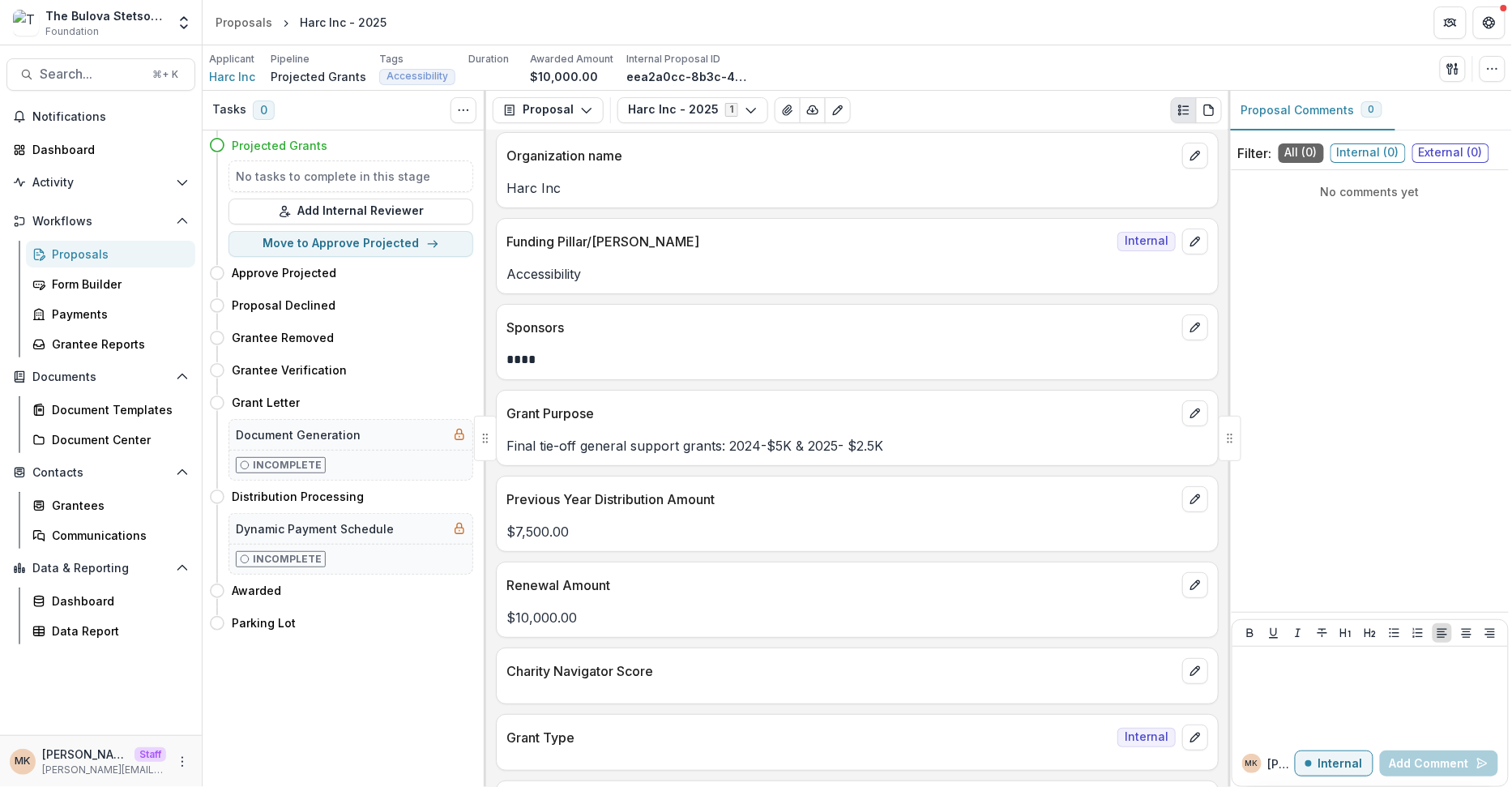
scroll to position [5, 0]
click at [1033, 439] on p "Final tie-off general support grants: 2024-$5K & 2025- $2.5K" at bounding box center [857, 449] width 702 height 20
drag, startPoint x: 852, startPoint y: 448, endPoint x: 896, endPoint y: 450, distance: 44.0
click at [897, 450] on p "Final tie-off general support grants: 2024-$5K & 2025- $2.5K" at bounding box center [857, 449] width 702 height 20
click at [1033, 404] on button "edit" at bounding box center [1195, 416] width 26 height 26
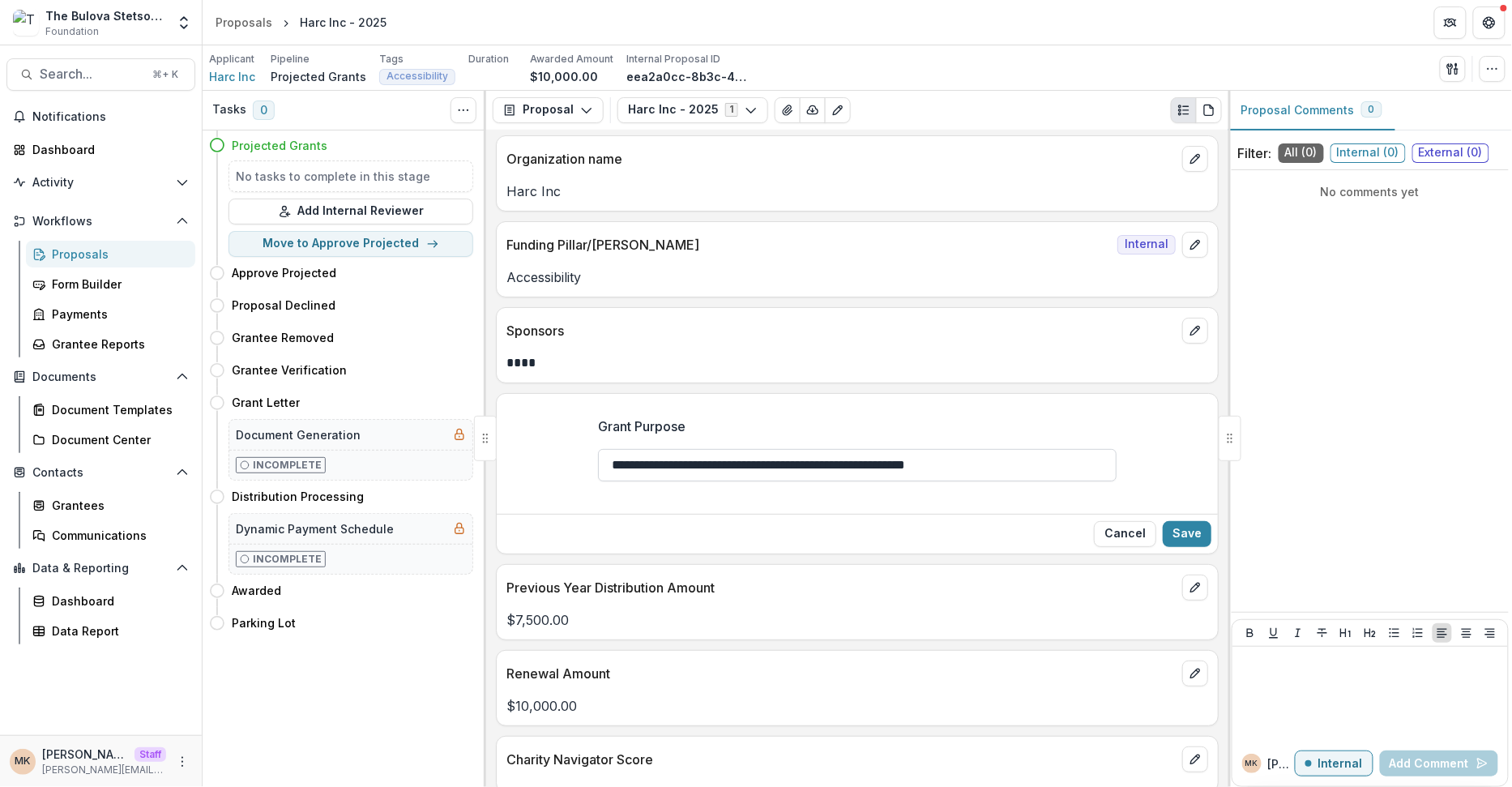
drag, startPoint x: 685, startPoint y: 462, endPoint x: 1064, endPoint y: 472, distance: 379.1
click at [1033, 472] on input "**********" at bounding box center [858, 465] width 519 height 32
type input "**********"
click at [1033, 522] on button "Save" at bounding box center [1187, 534] width 49 height 26
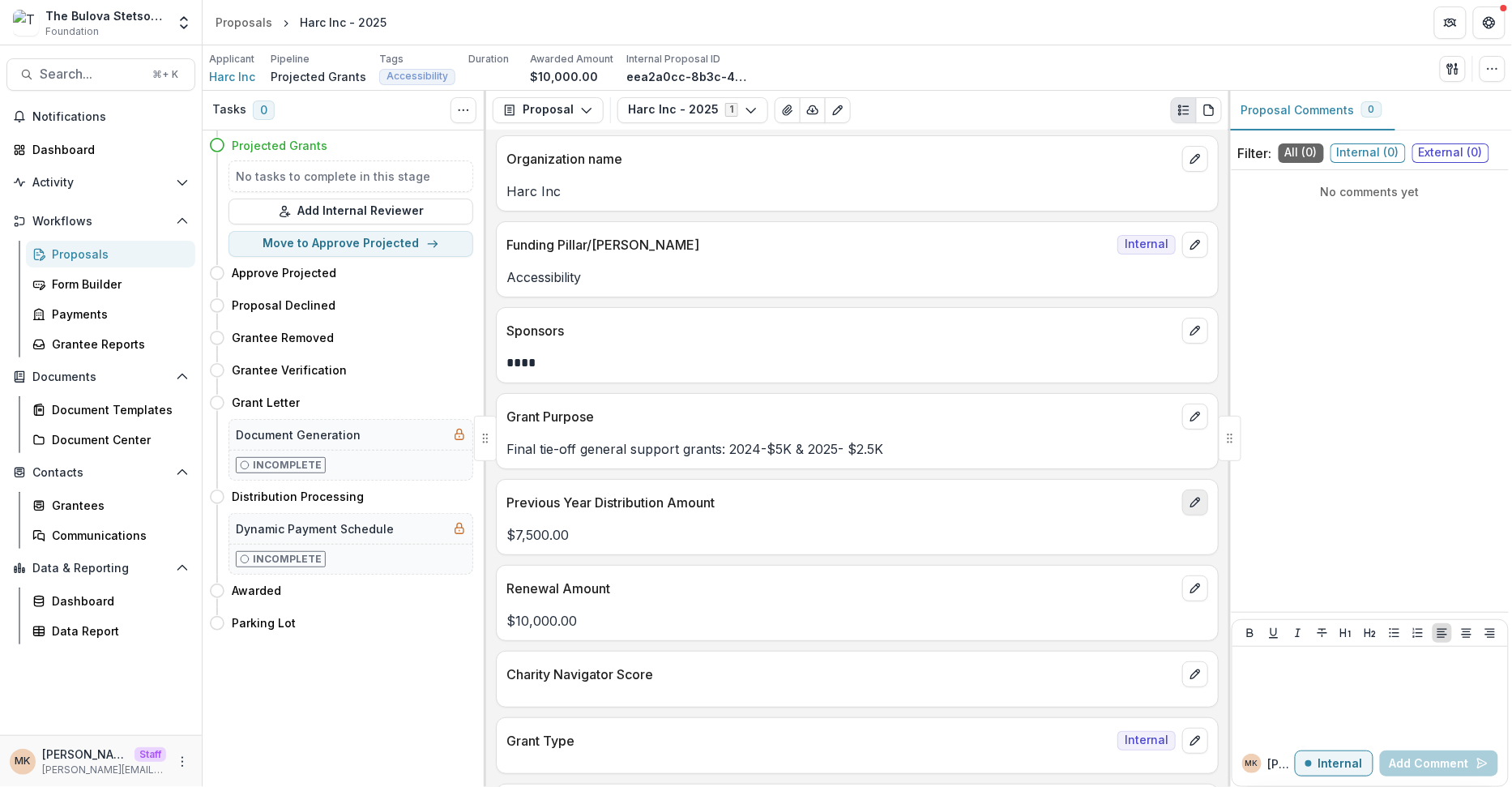
click at [1033, 501] on button "edit" at bounding box center [1195, 502] width 26 height 26
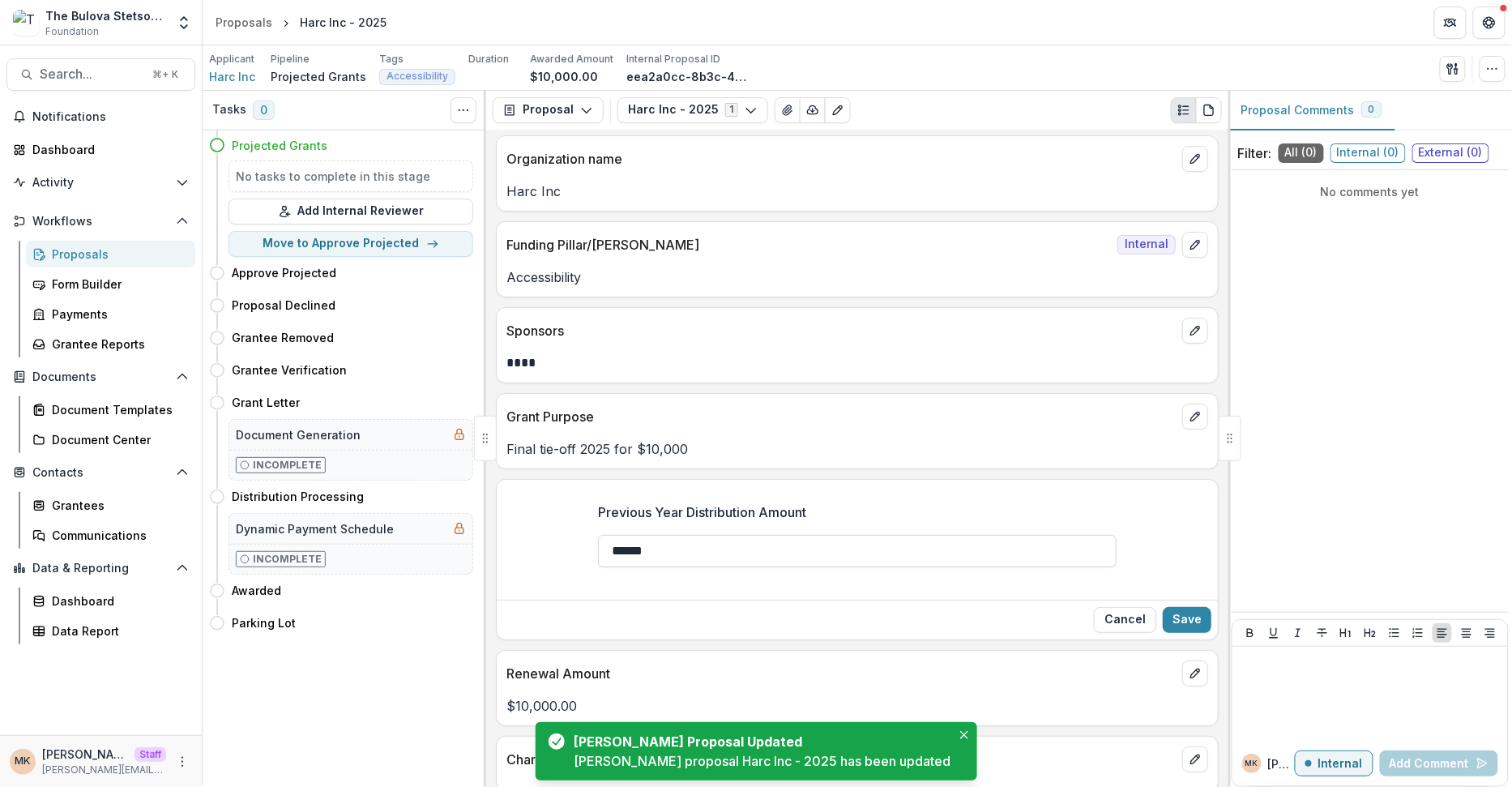
click at [673, 553] on input "******" at bounding box center [858, 552] width 519 height 32
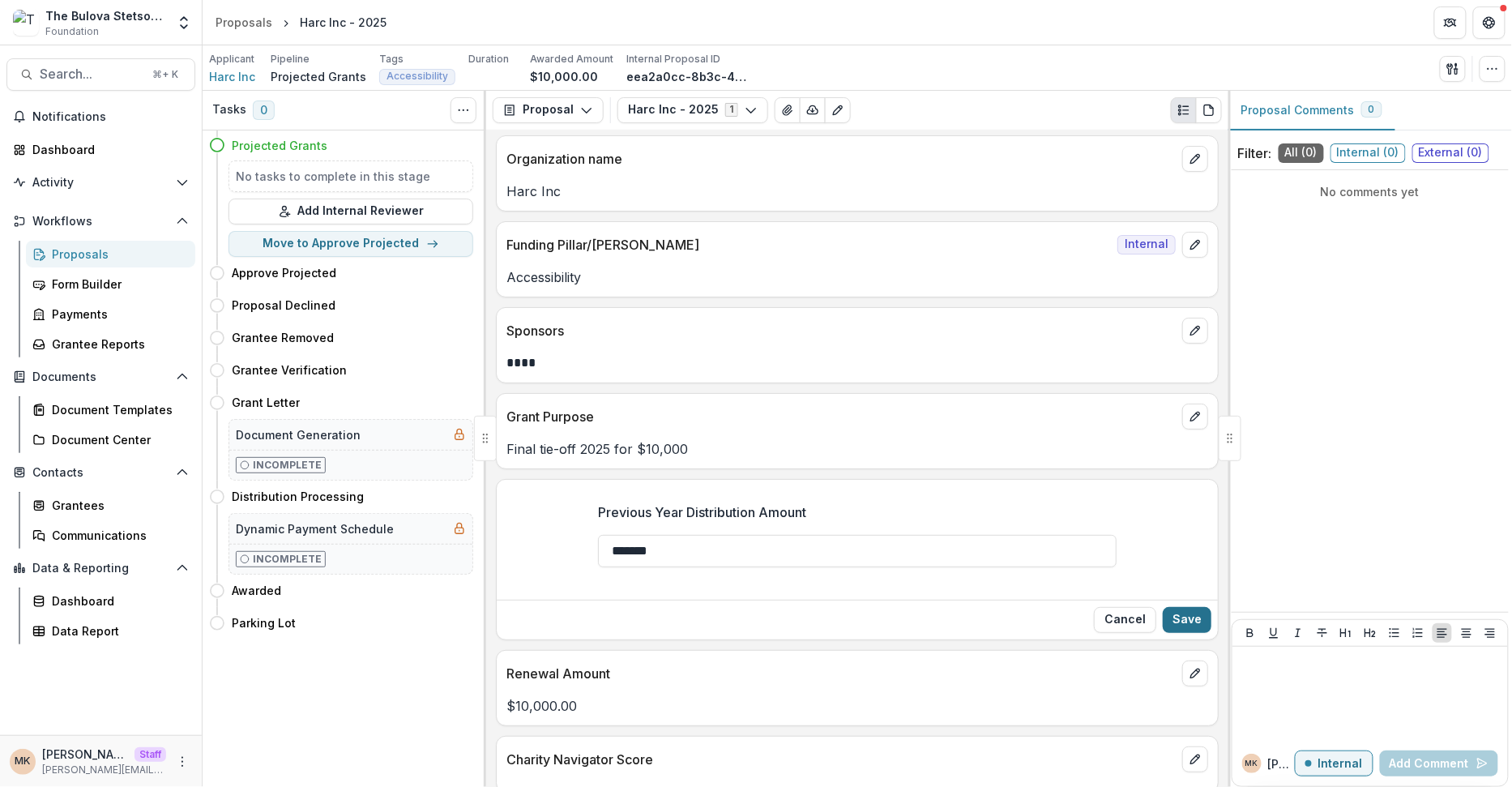
type input "*******"
click at [1033, 616] on button "Save" at bounding box center [1187, 620] width 49 height 26
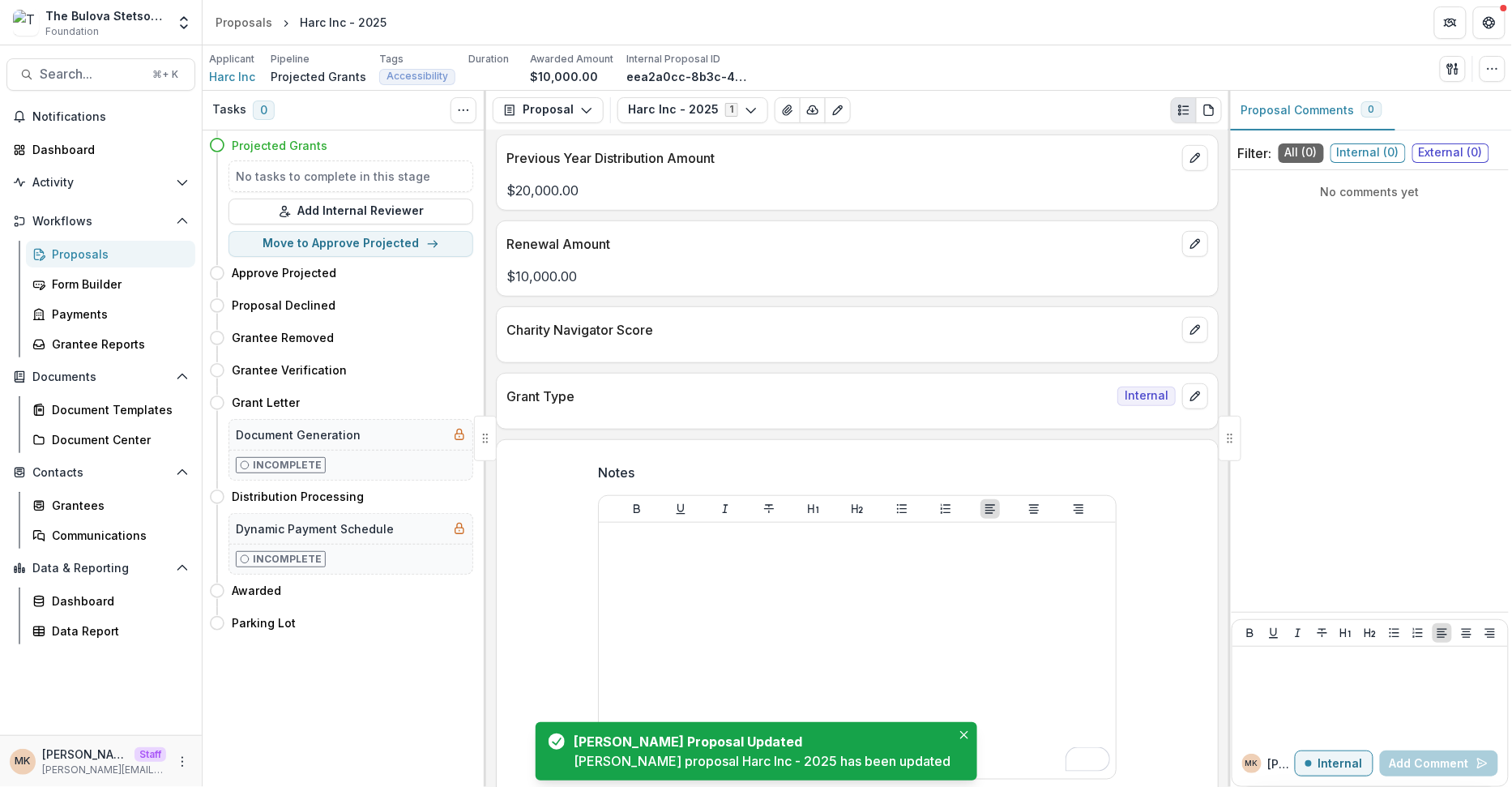
scroll to position [371, 0]
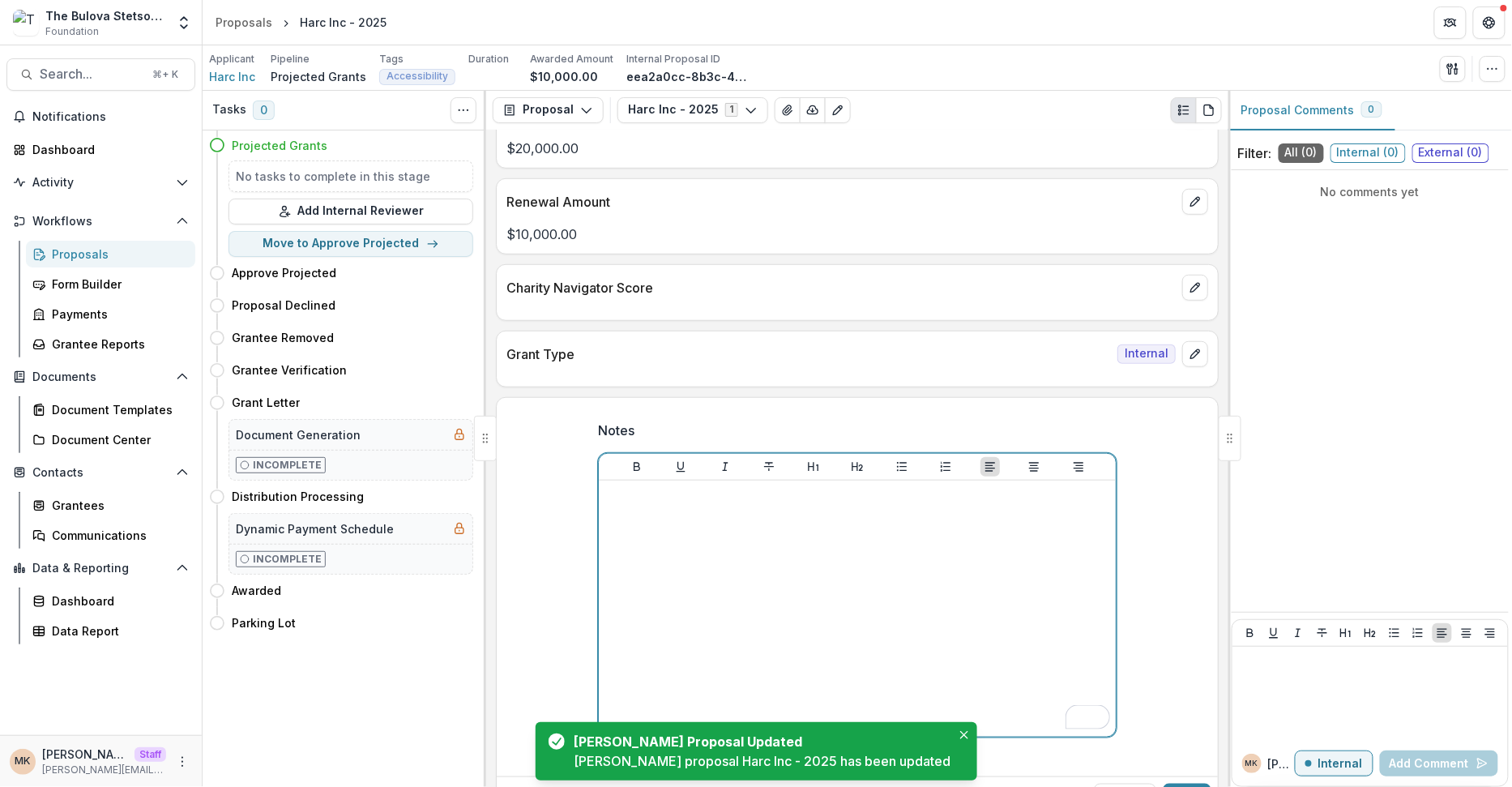
click at [934, 565] on div "To enrich screen reader interactions, please activate Accessibility in Grammarl…" at bounding box center [857, 609] width 504 height 243
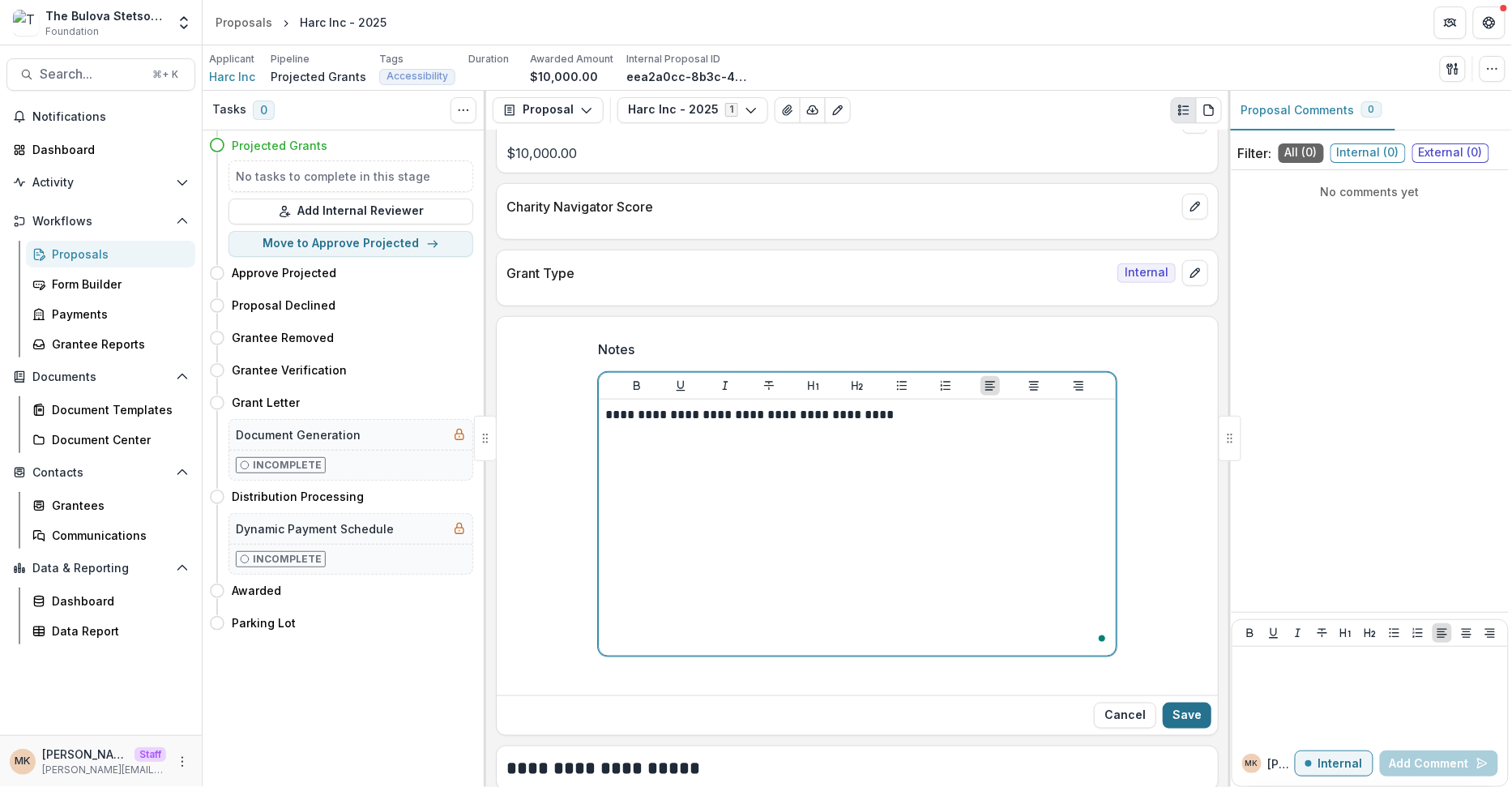
scroll to position [481, 0]
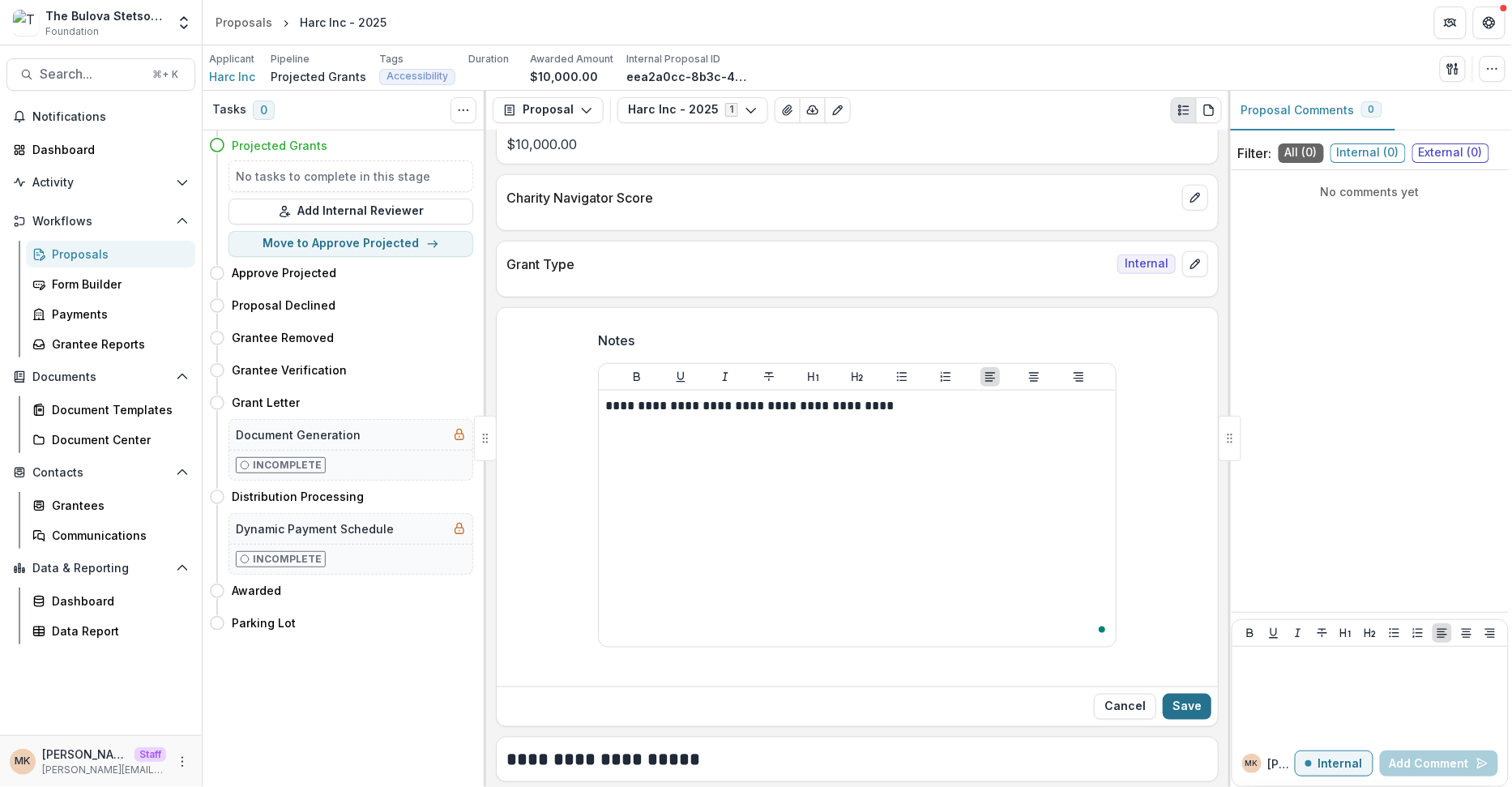
click at [1033, 700] on button "Save" at bounding box center [1187, 707] width 49 height 26
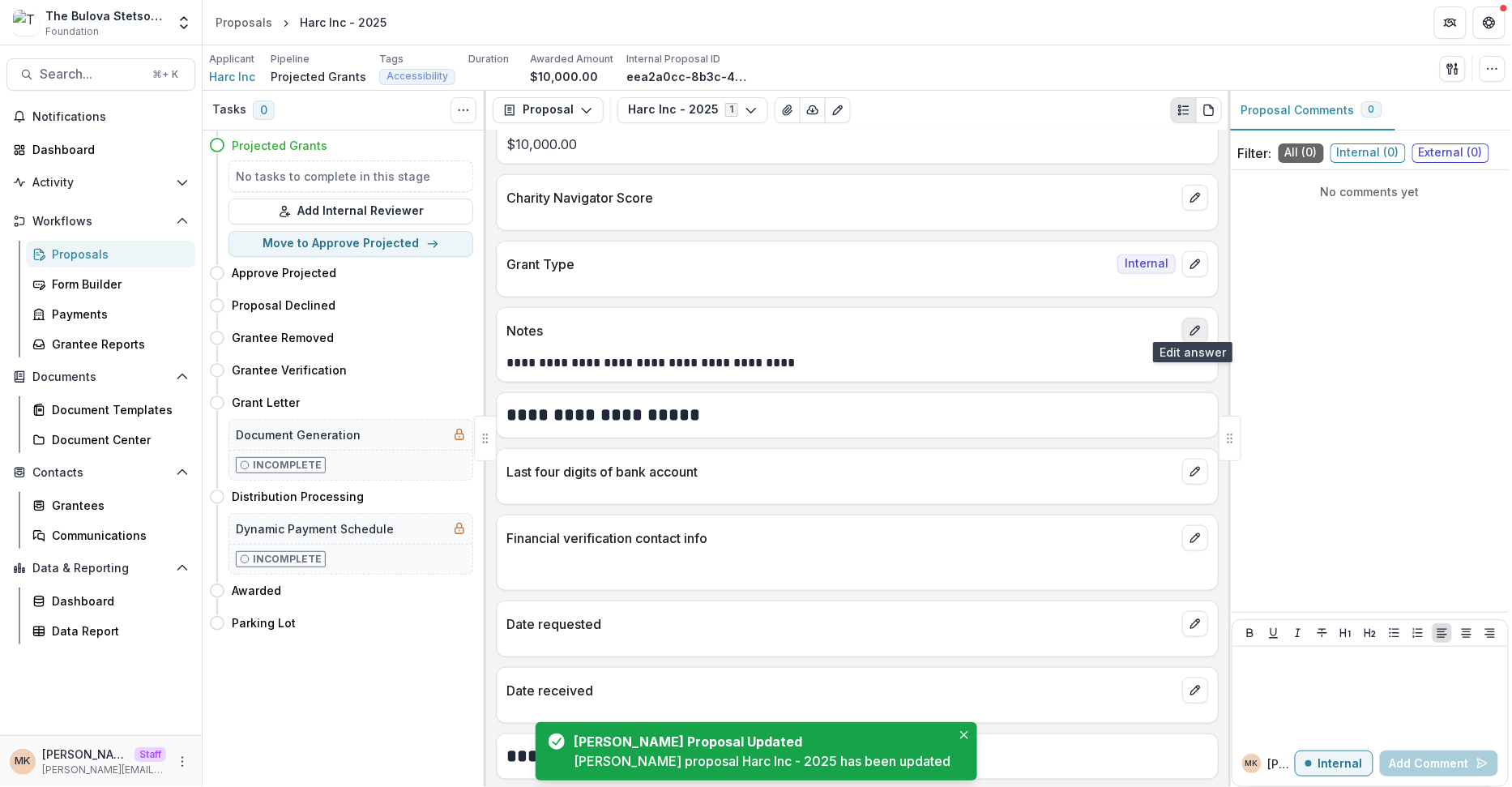
click at [1033, 326] on line "edit" at bounding box center [1197, 327] width 3 height 3
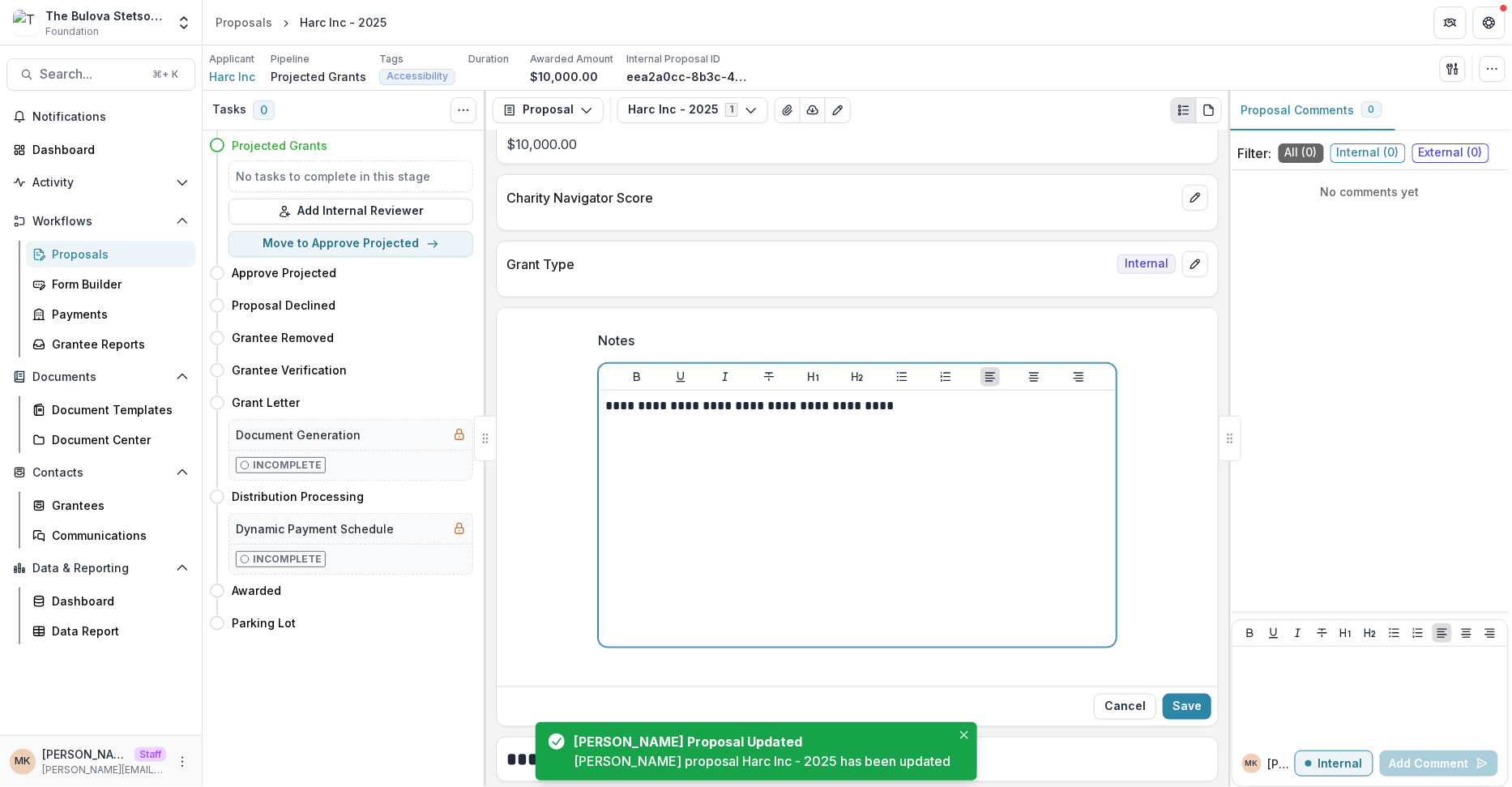
click at [952, 431] on div "**********" at bounding box center [857, 519] width 504 height 243
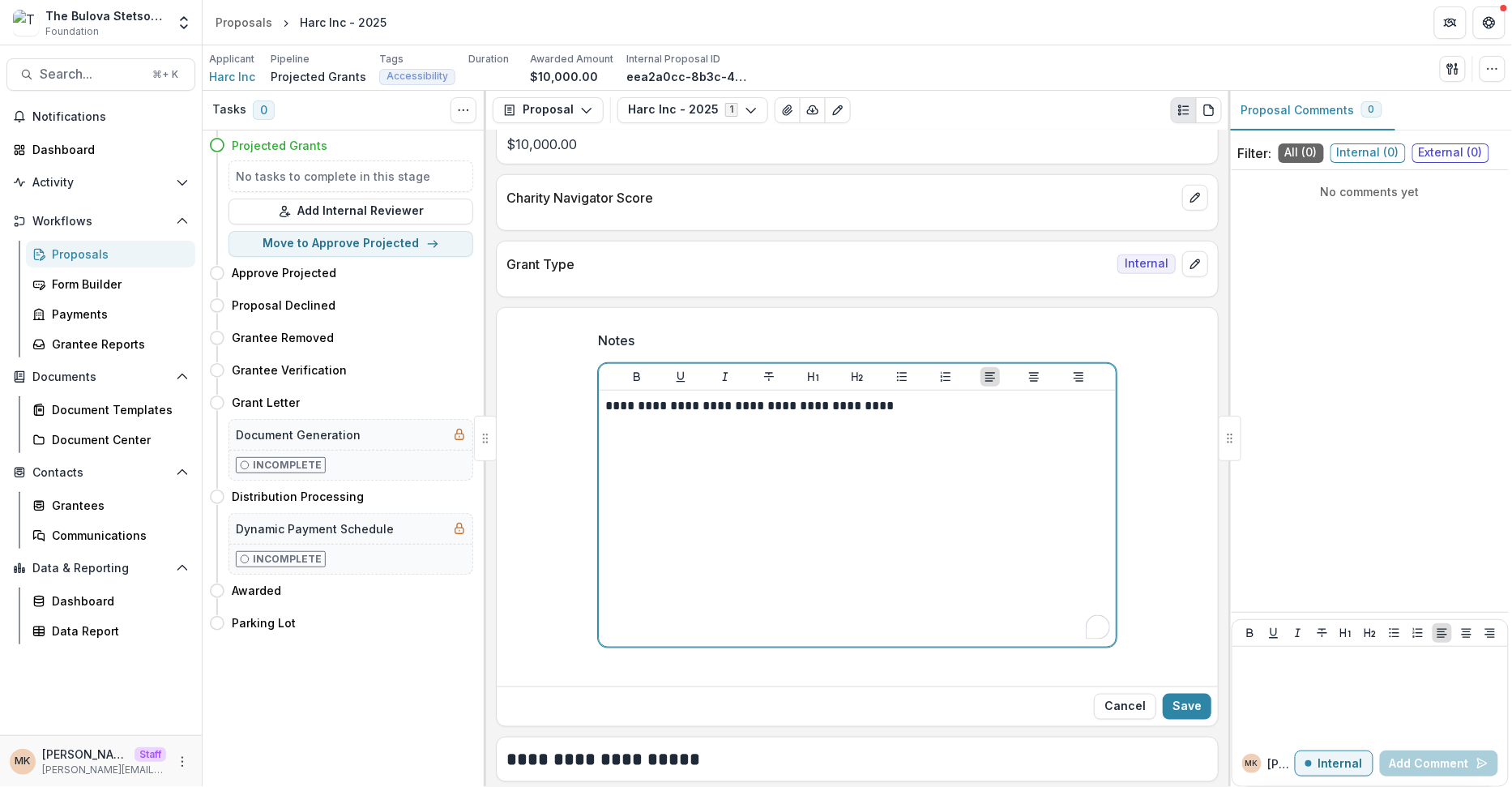
click at [908, 406] on p "**********" at bounding box center [858, 407] width 505 height 18
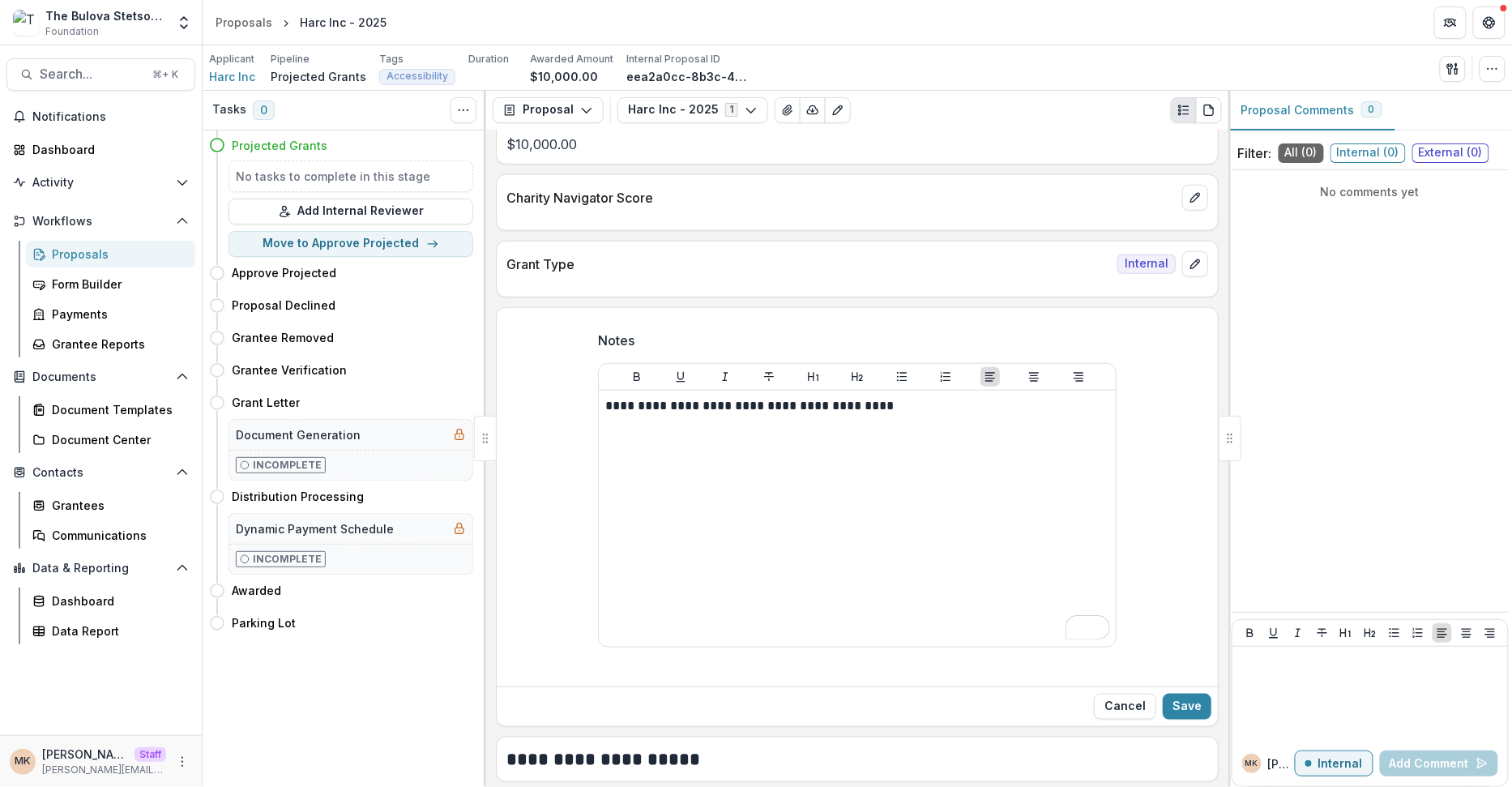
click at [1033, 687] on div "Cancel Save" at bounding box center [857, 707] width 721 height 40
click at [1033, 694] on button "Save" at bounding box center [1187, 707] width 49 height 26
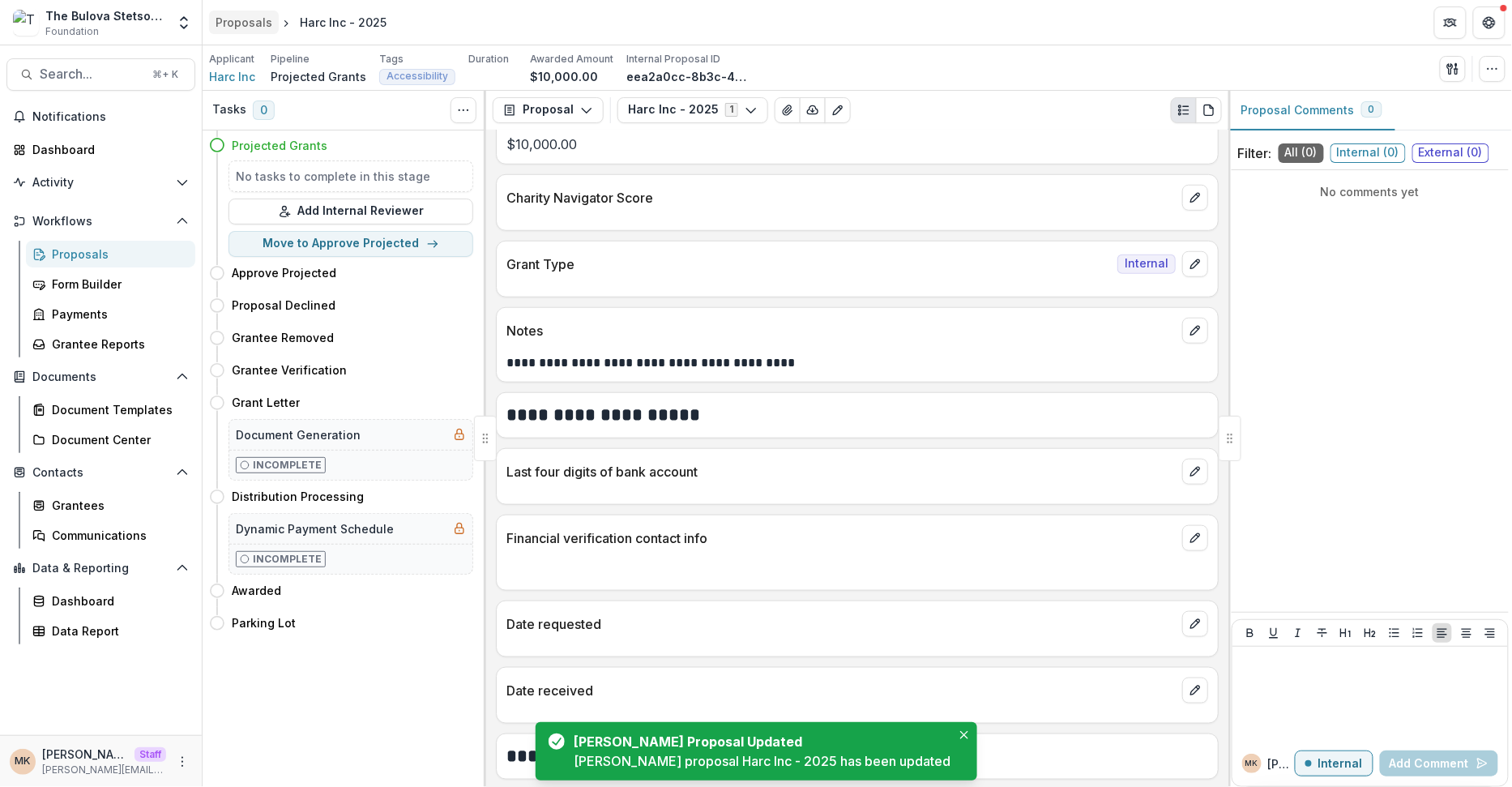
click at [246, 23] on div "Proposals" at bounding box center [243, 22] width 57 height 17
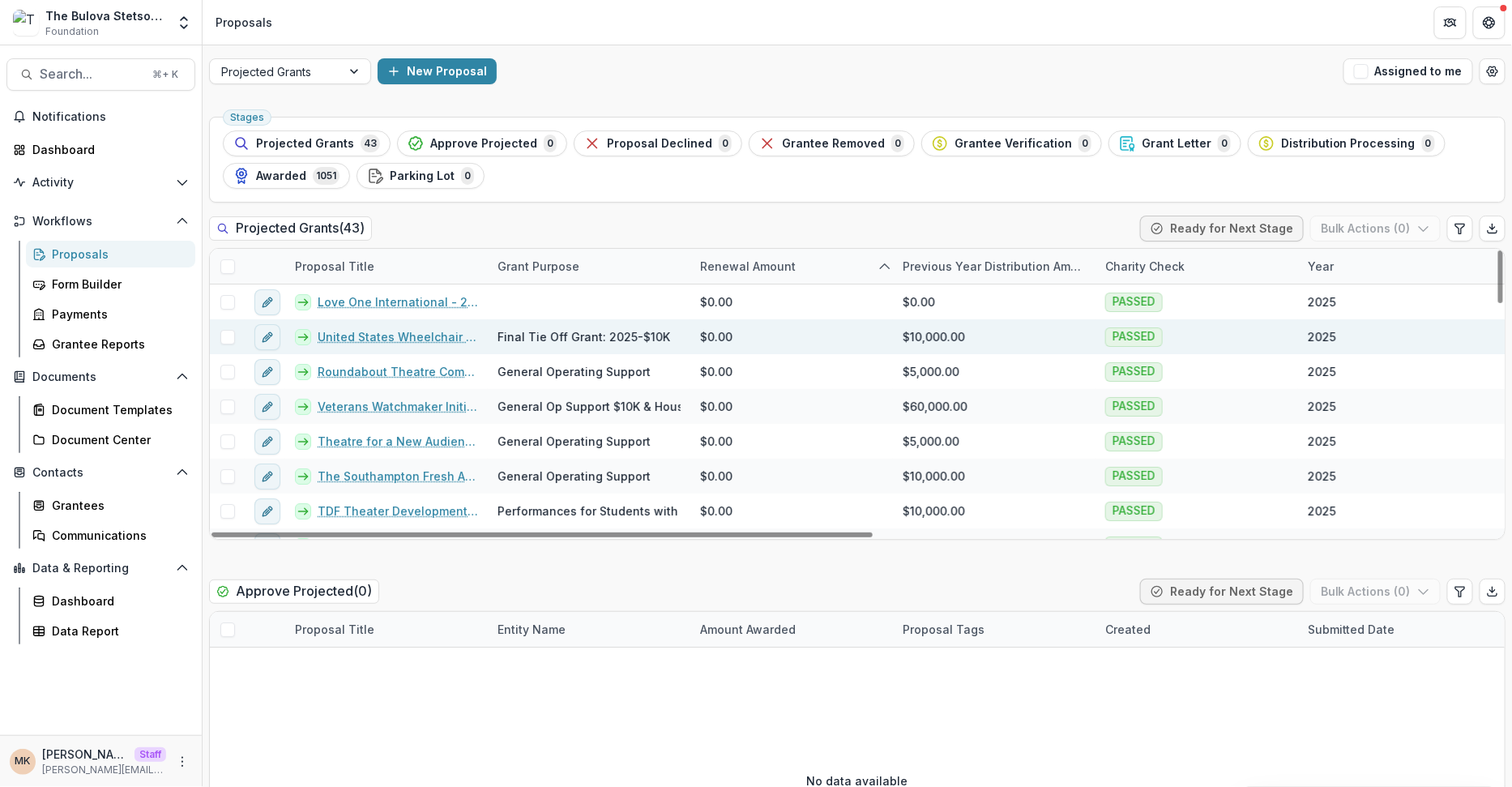
click at [387, 337] on link "United States Wheelchair Sports Fund Inc - 2025" at bounding box center [398, 336] width 160 height 17
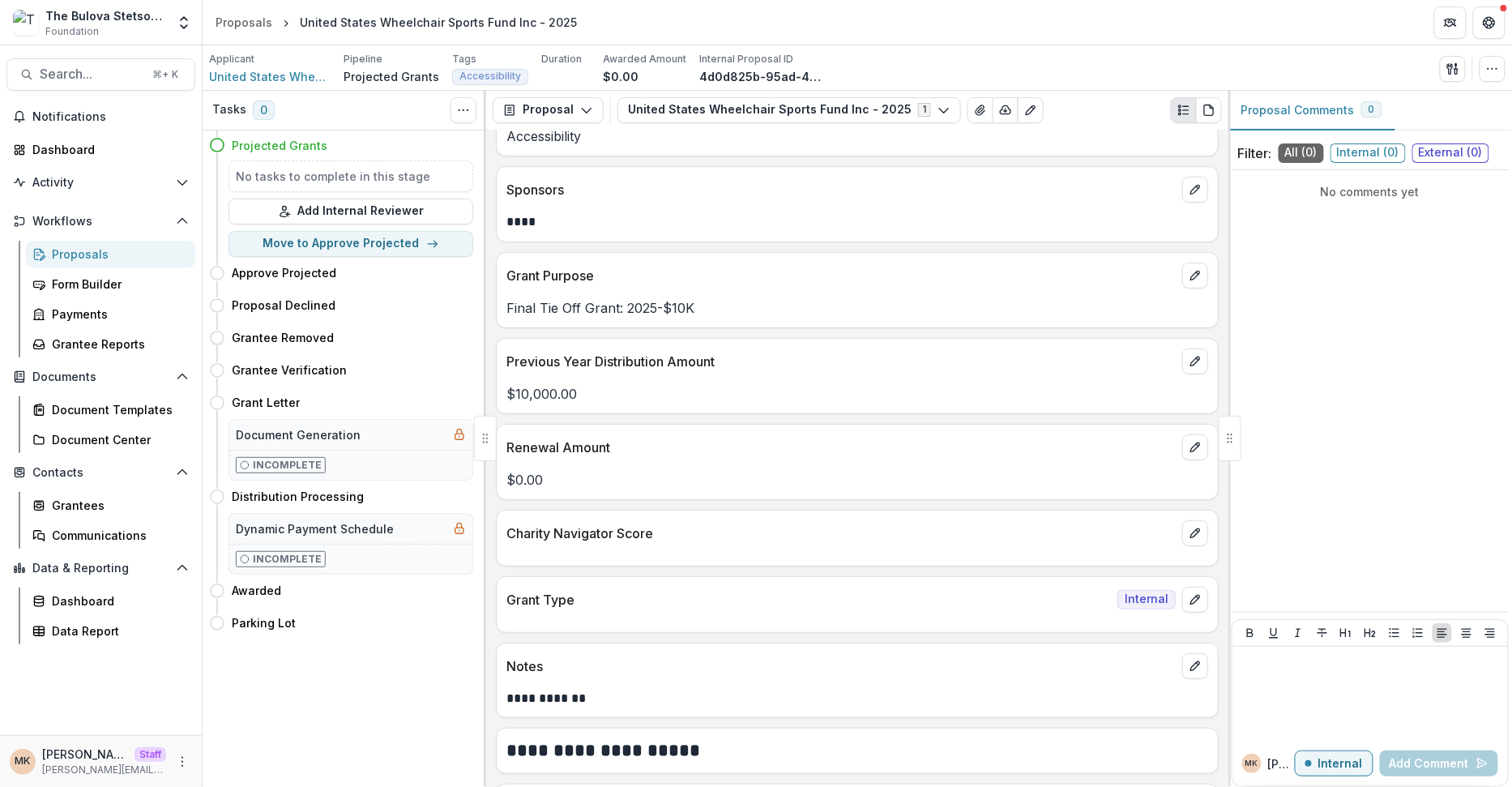
scroll to position [160, 0]
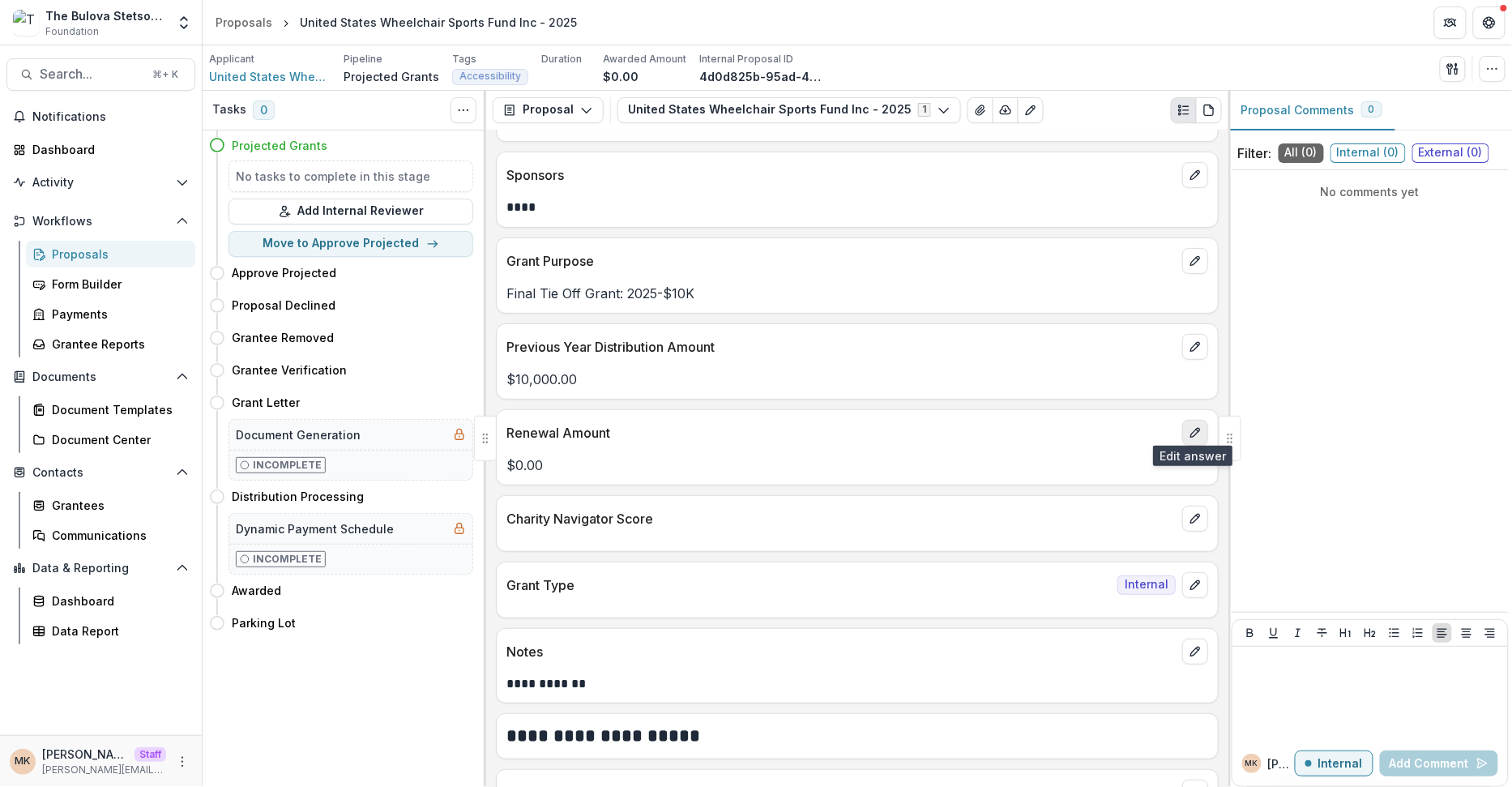
click at [1033, 431] on button "edit" at bounding box center [1195, 433] width 26 height 26
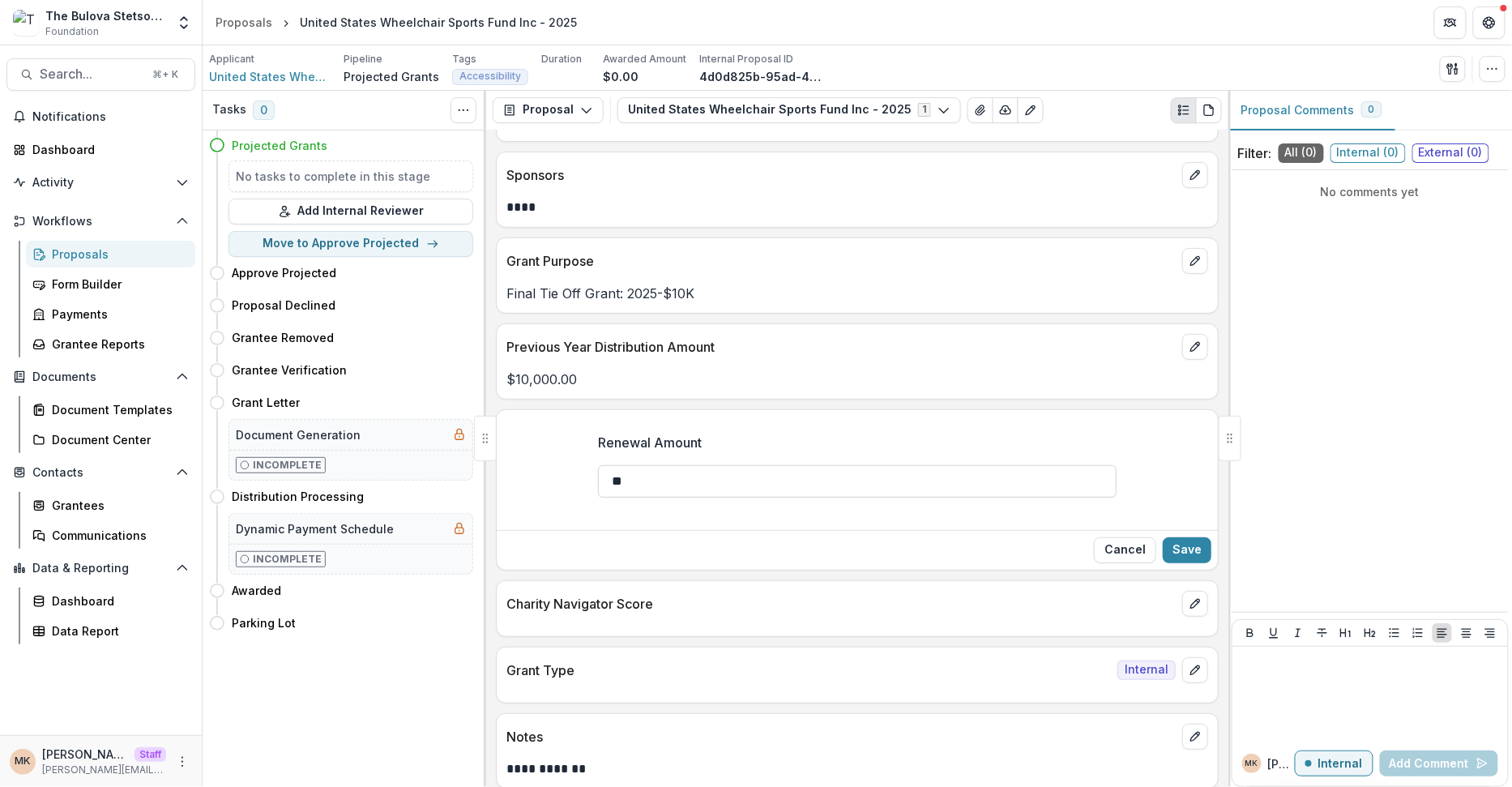
click at [684, 476] on input "**" at bounding box center [858, 481] width 519 height 32
type input "*******"
click at [1033, 548] on button "Save" at bounding box center [1187, 550] width 49 height 26
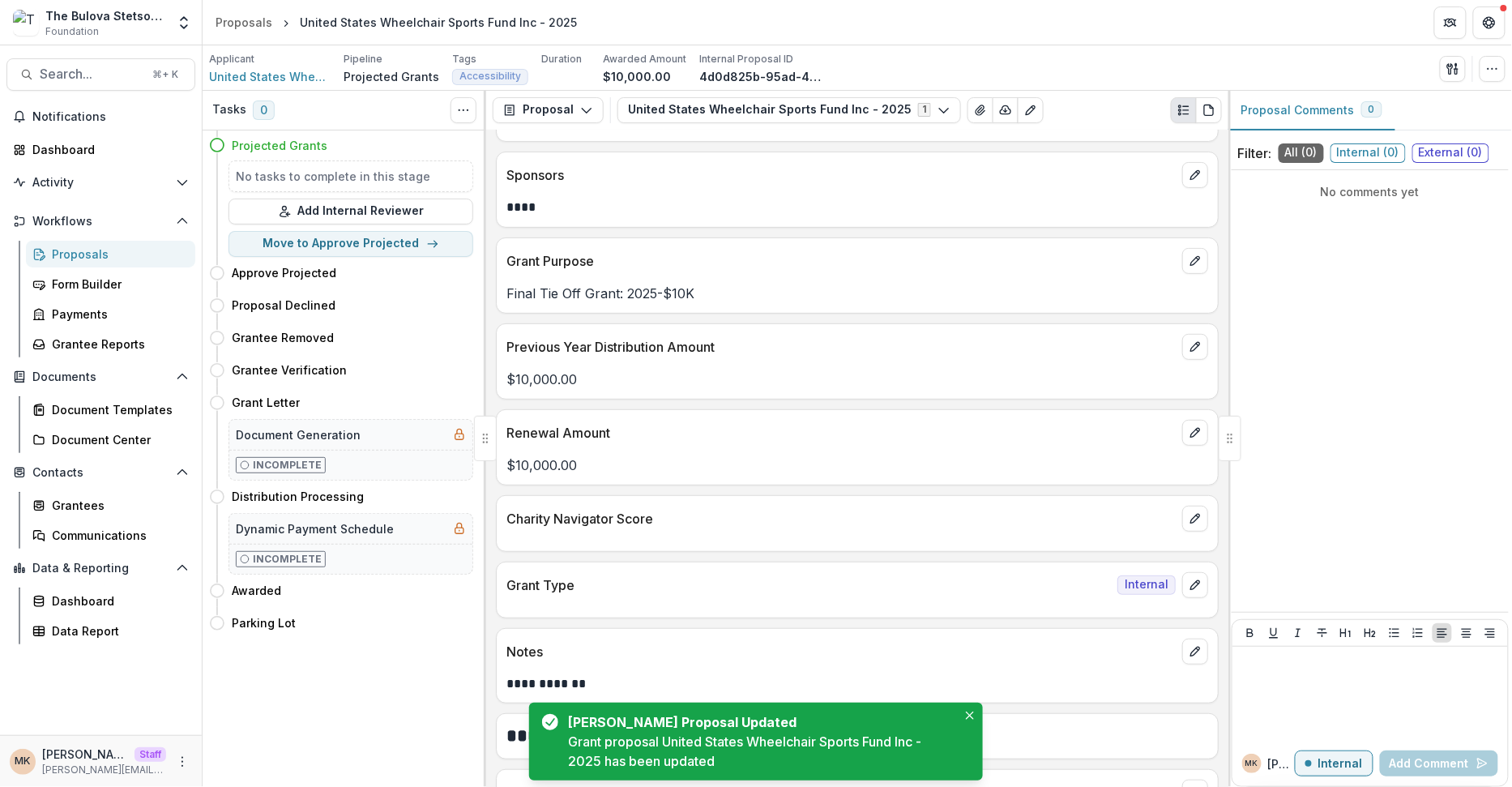
click at [101, 261] on div "Proposals" at bounding box center [117, 253] width 131 height 17
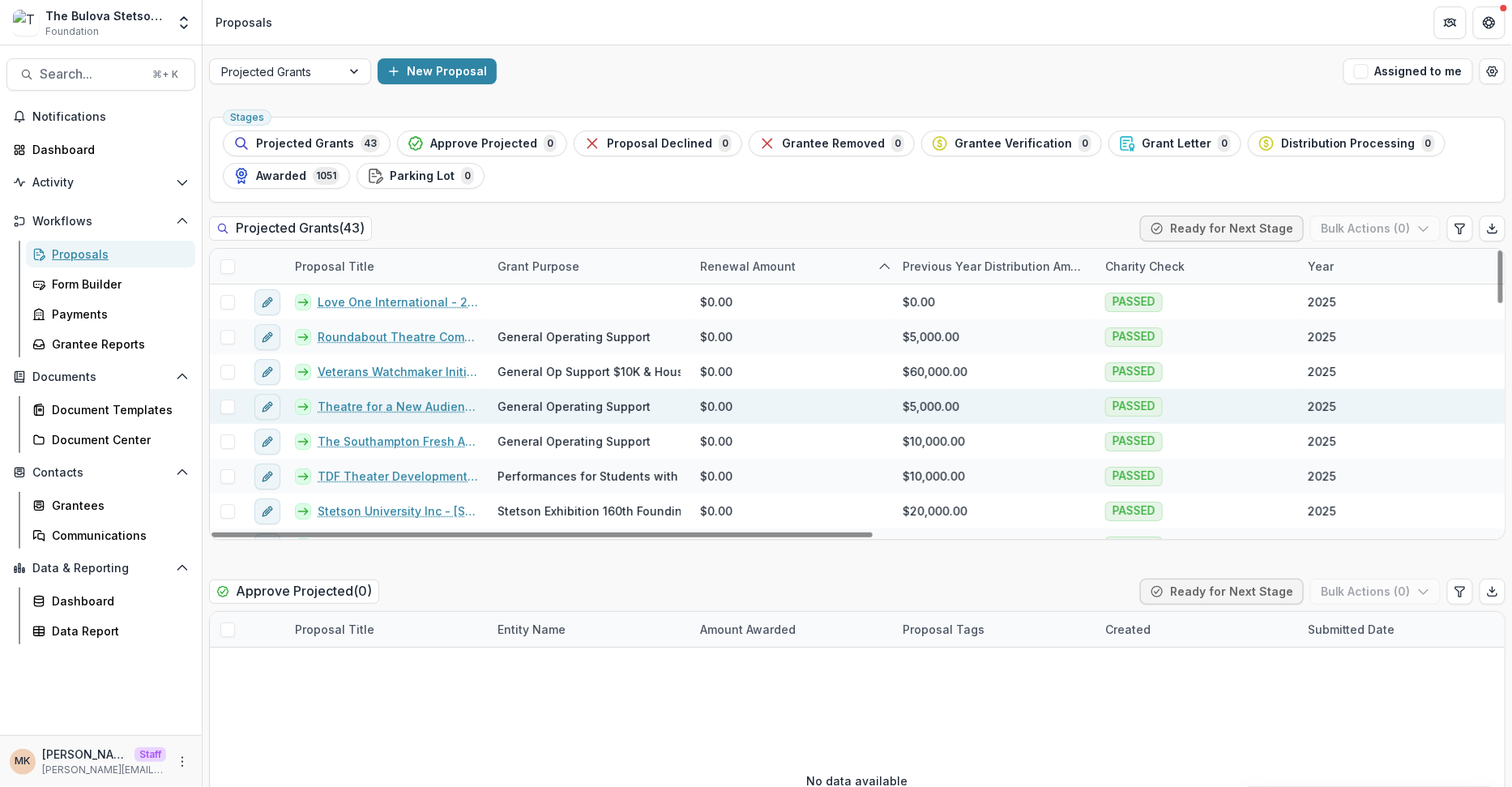
scroll to position [197, 0]
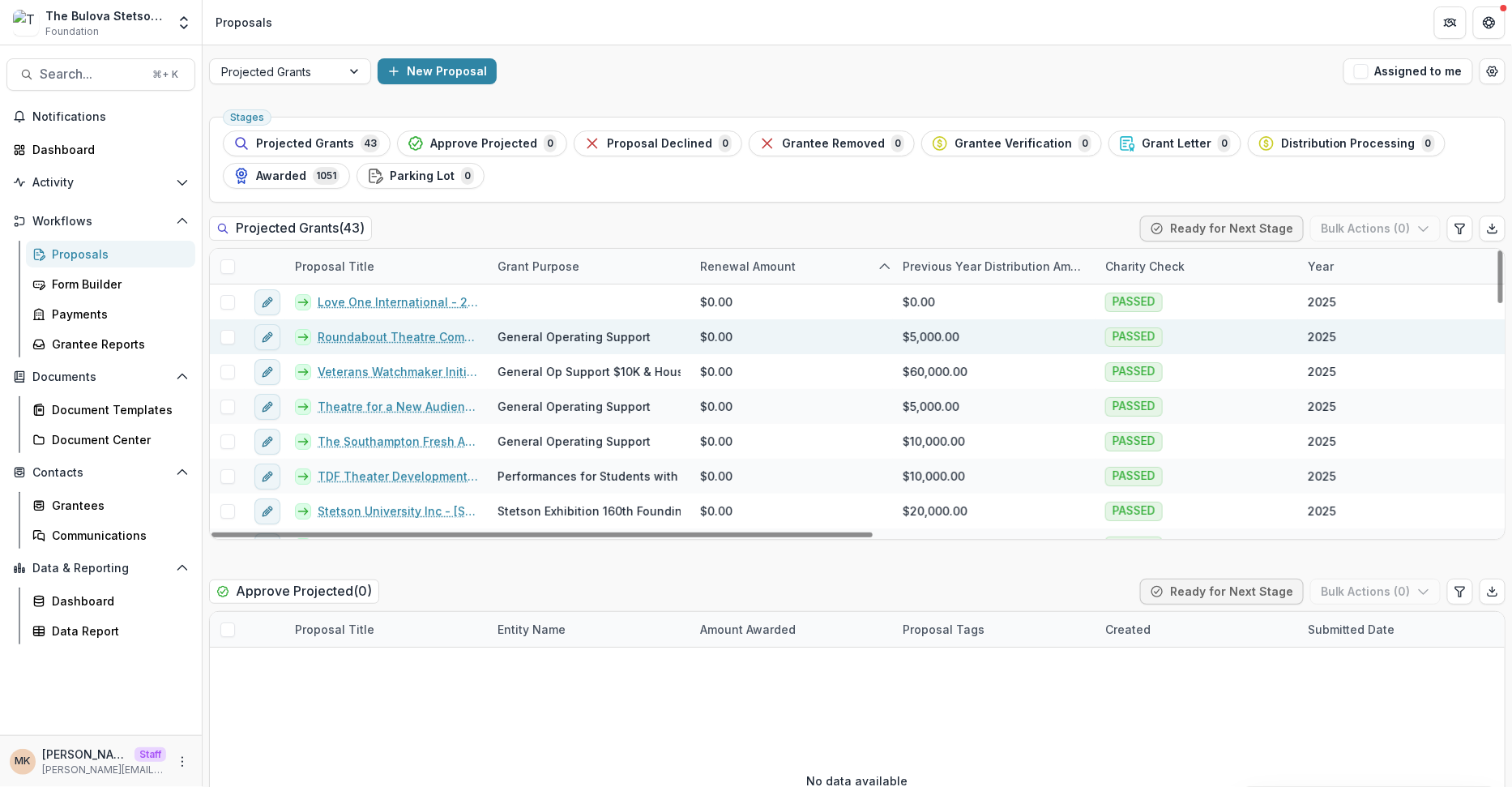
click at [348, 328] on link "Roundabout Theatre Company Inc - 2025 - General Operating Support" at bounding box center [398, 336] width 160 height 17
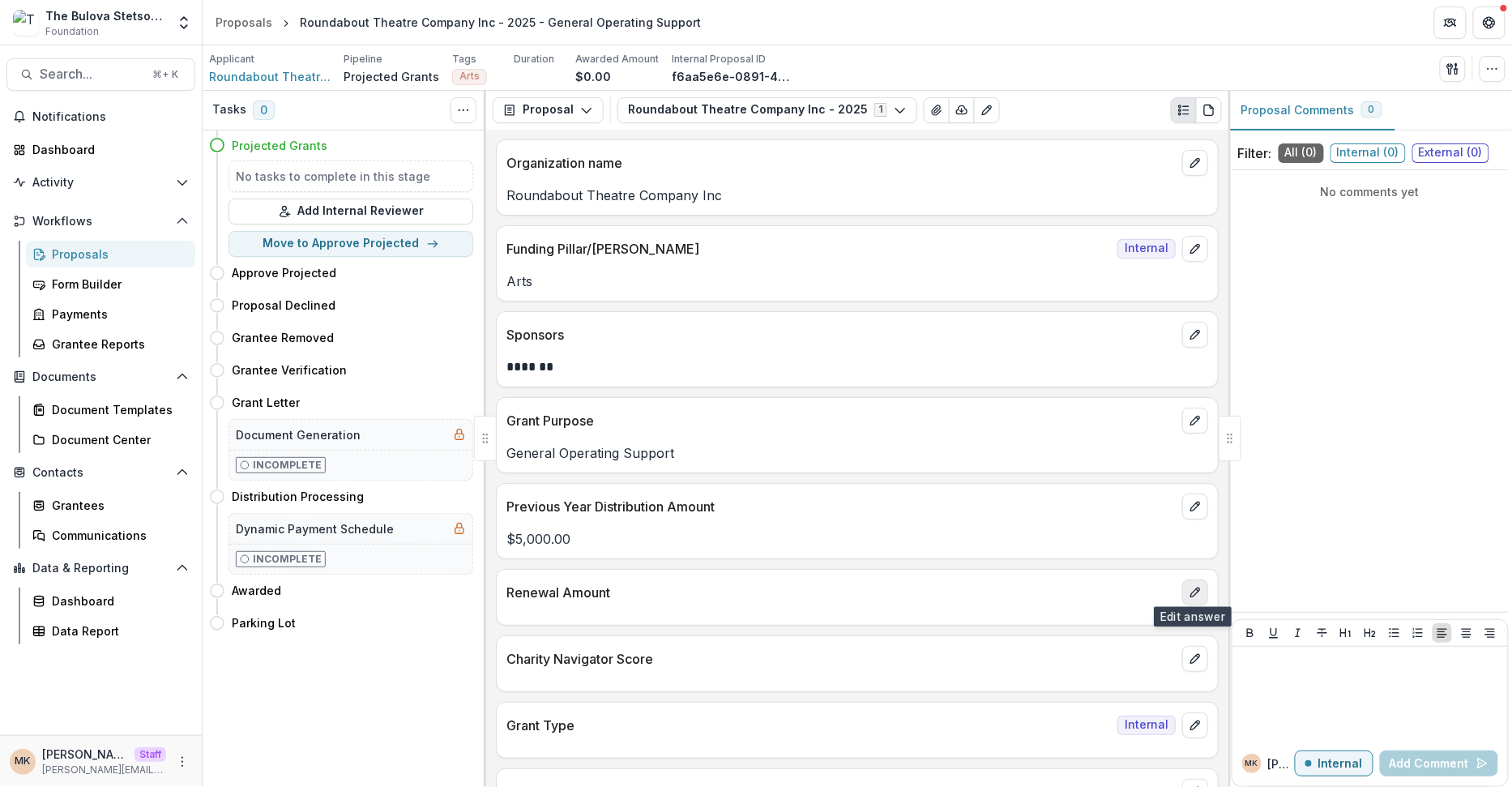
click at [1189, 586] on icon "edit" at bounding box center [1195, 592] width 13 height 13
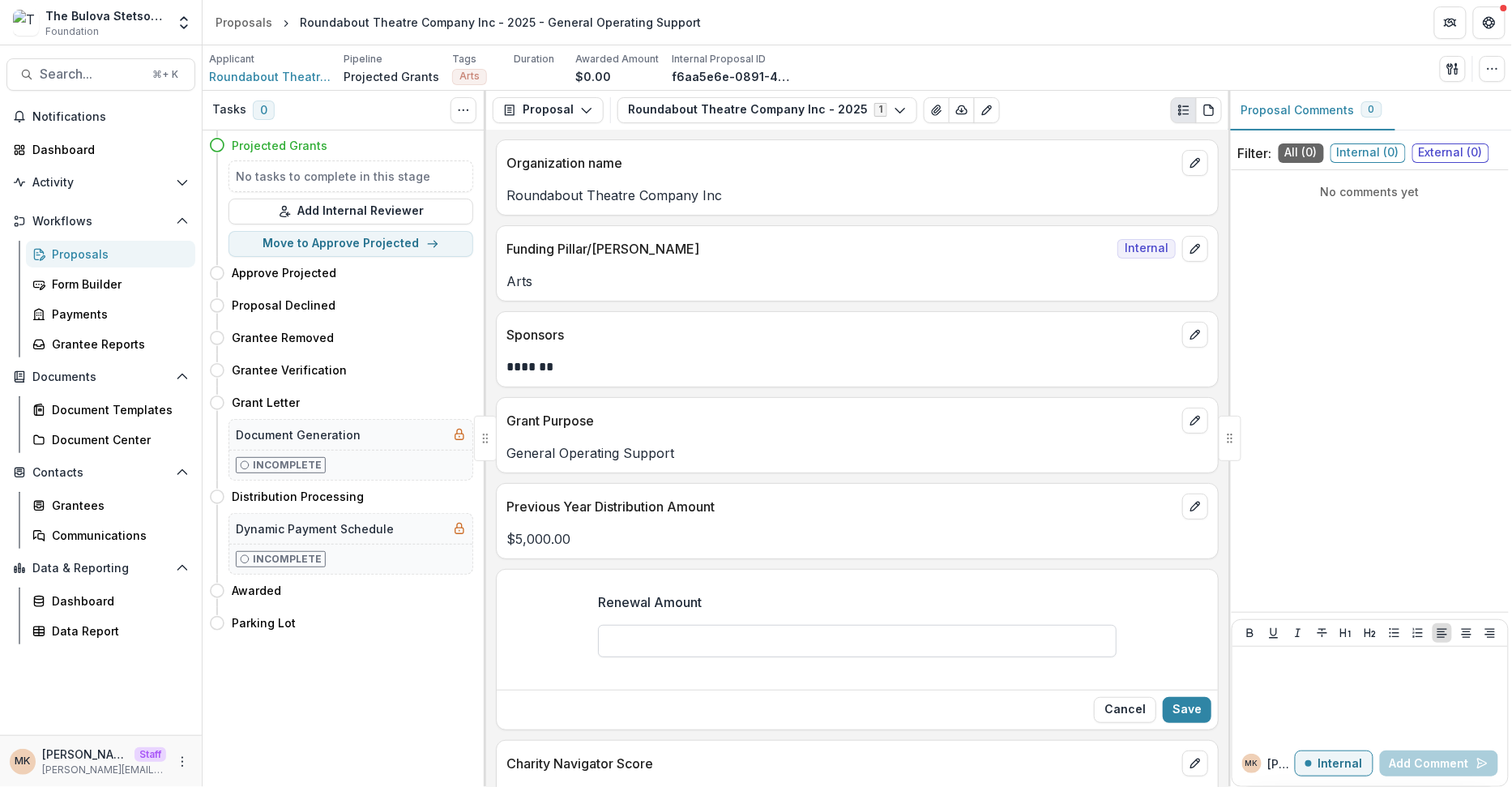
click at [672, 625] on input "Renewal Amount" at bounding box center [858, 641] width 519 height 32
type input "******"
click at [1178, 701] on button "Save" at bounding box center [1187, 709] width 49 height 26
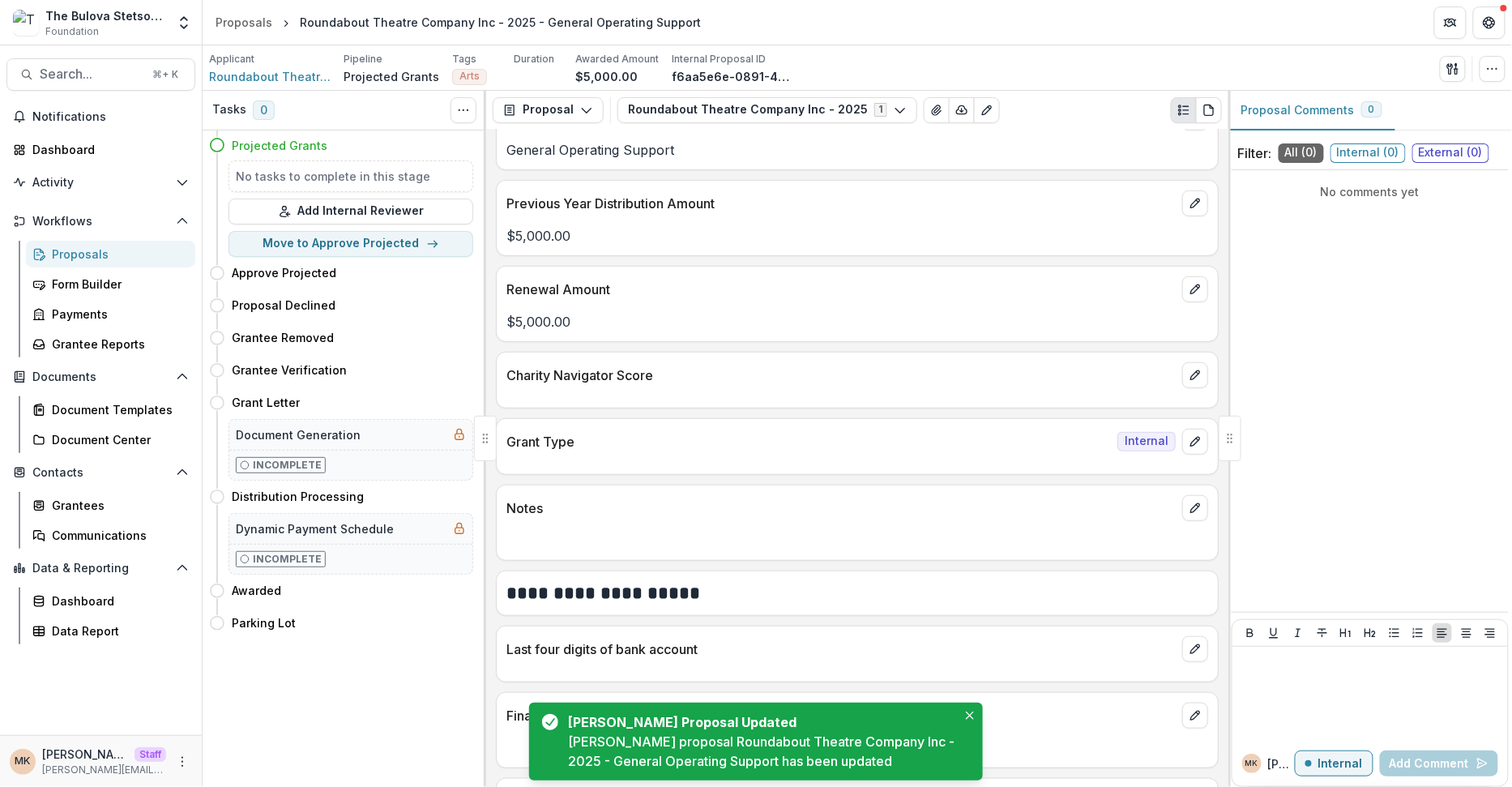
scroll to position [307, 0]
click at [1202, 497] on button "edit" at bounding box center [1195, 505] width 26 height 26
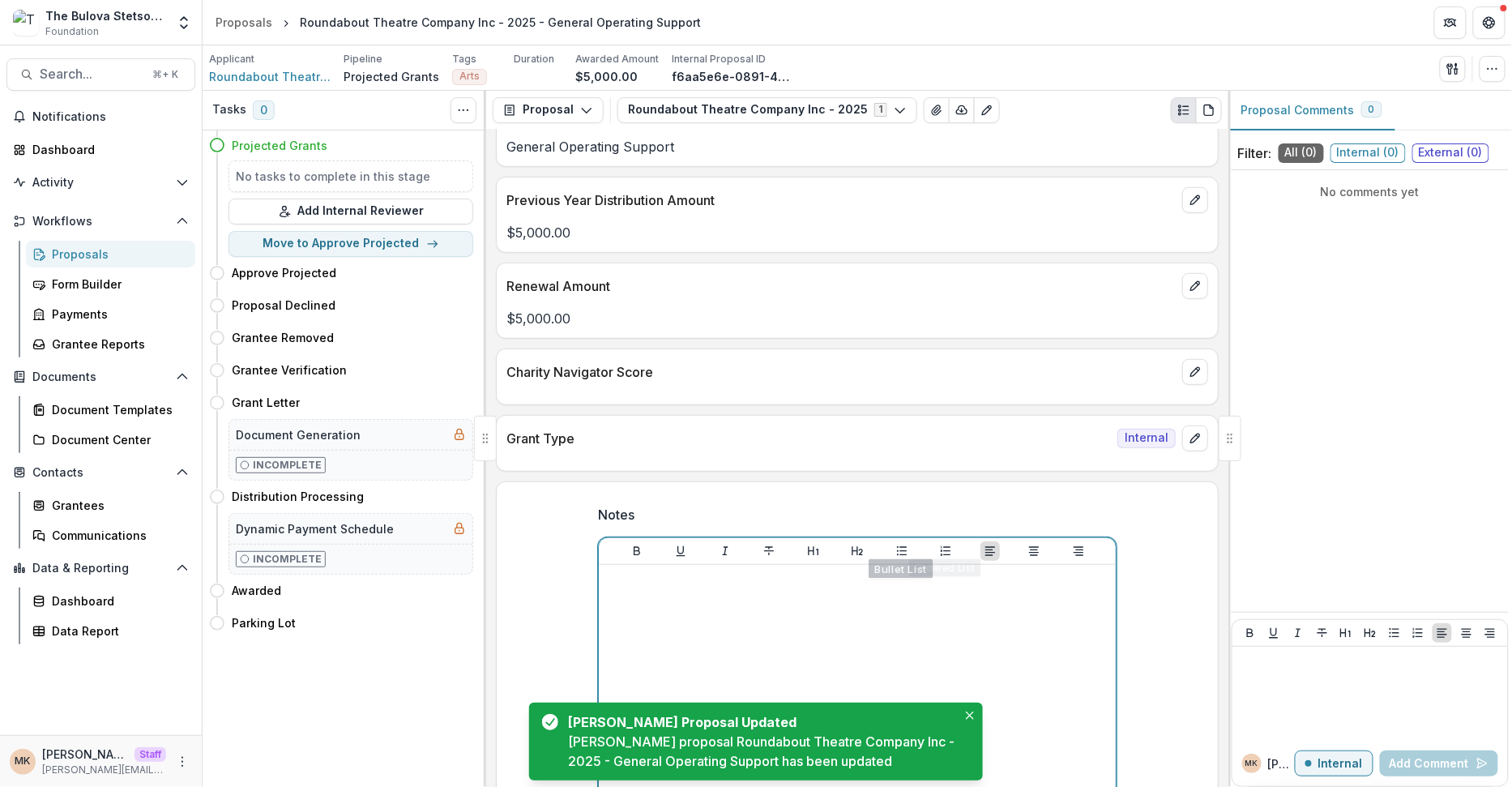
click at [868, 584] on div at bounding box center [857, 693] width 504 height 243
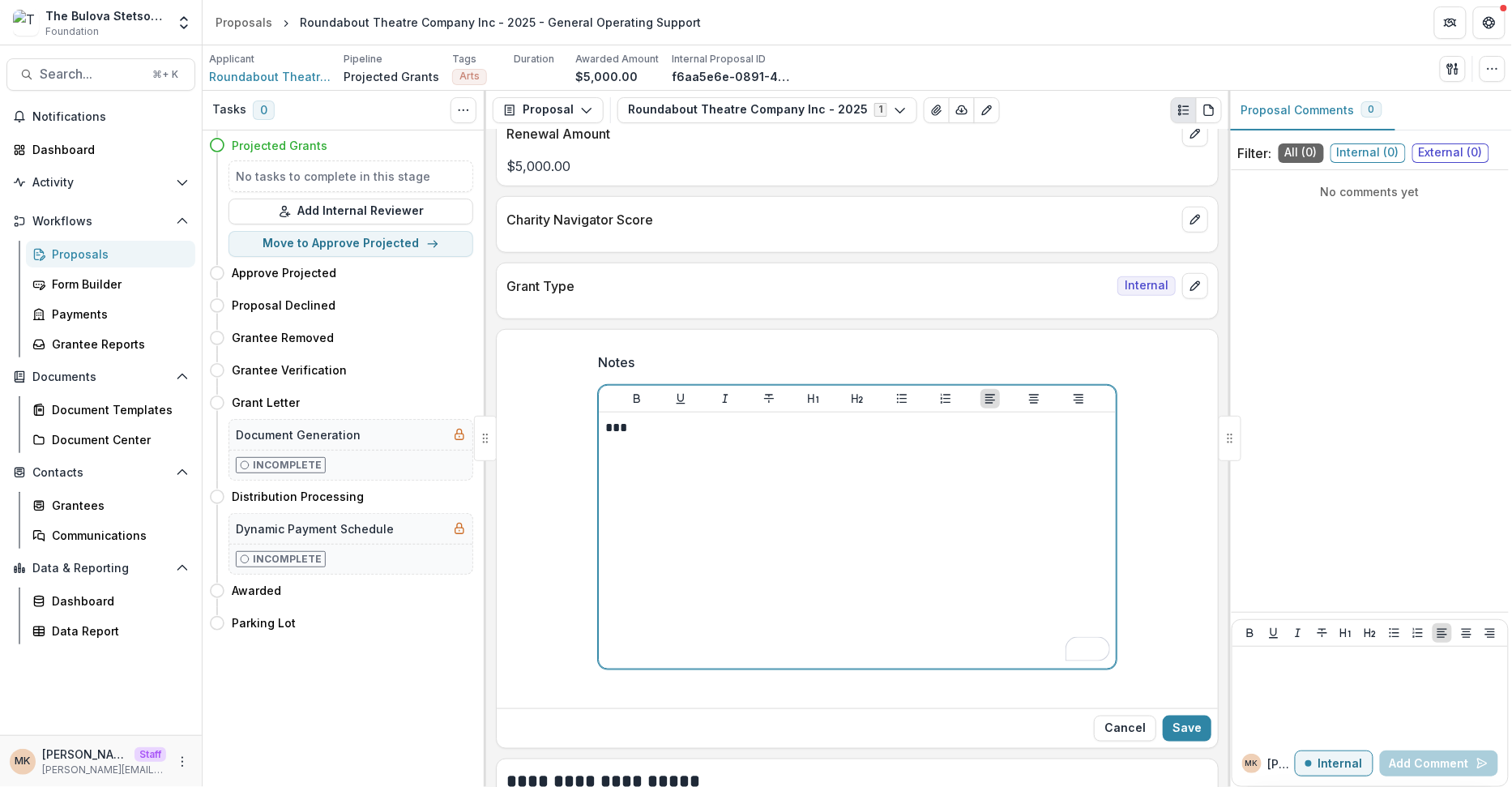
scroll to position [459, 0]
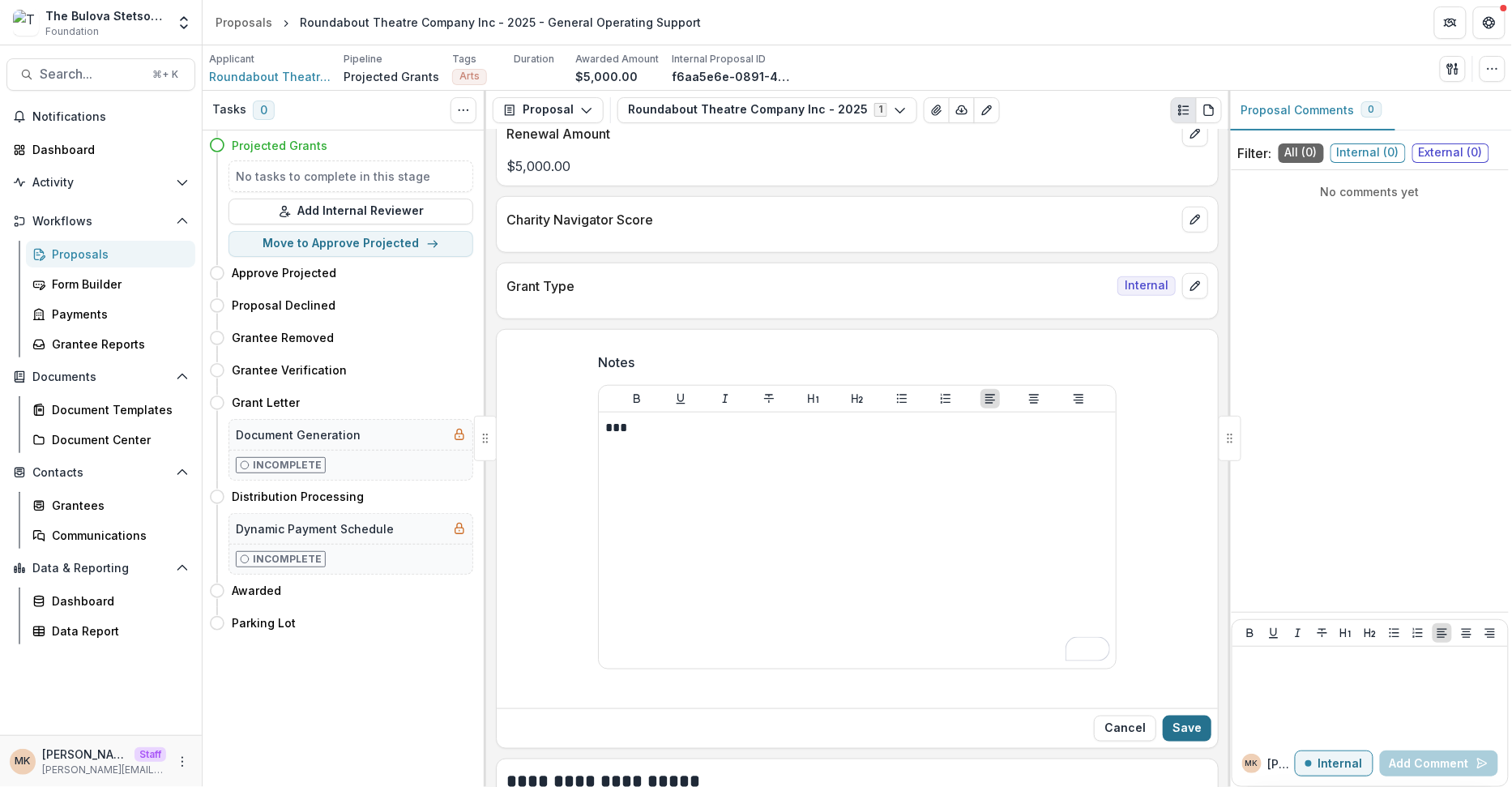
click at [1181, 723] on button "Save" at bounding box center [1187, 728] width 49 height 26
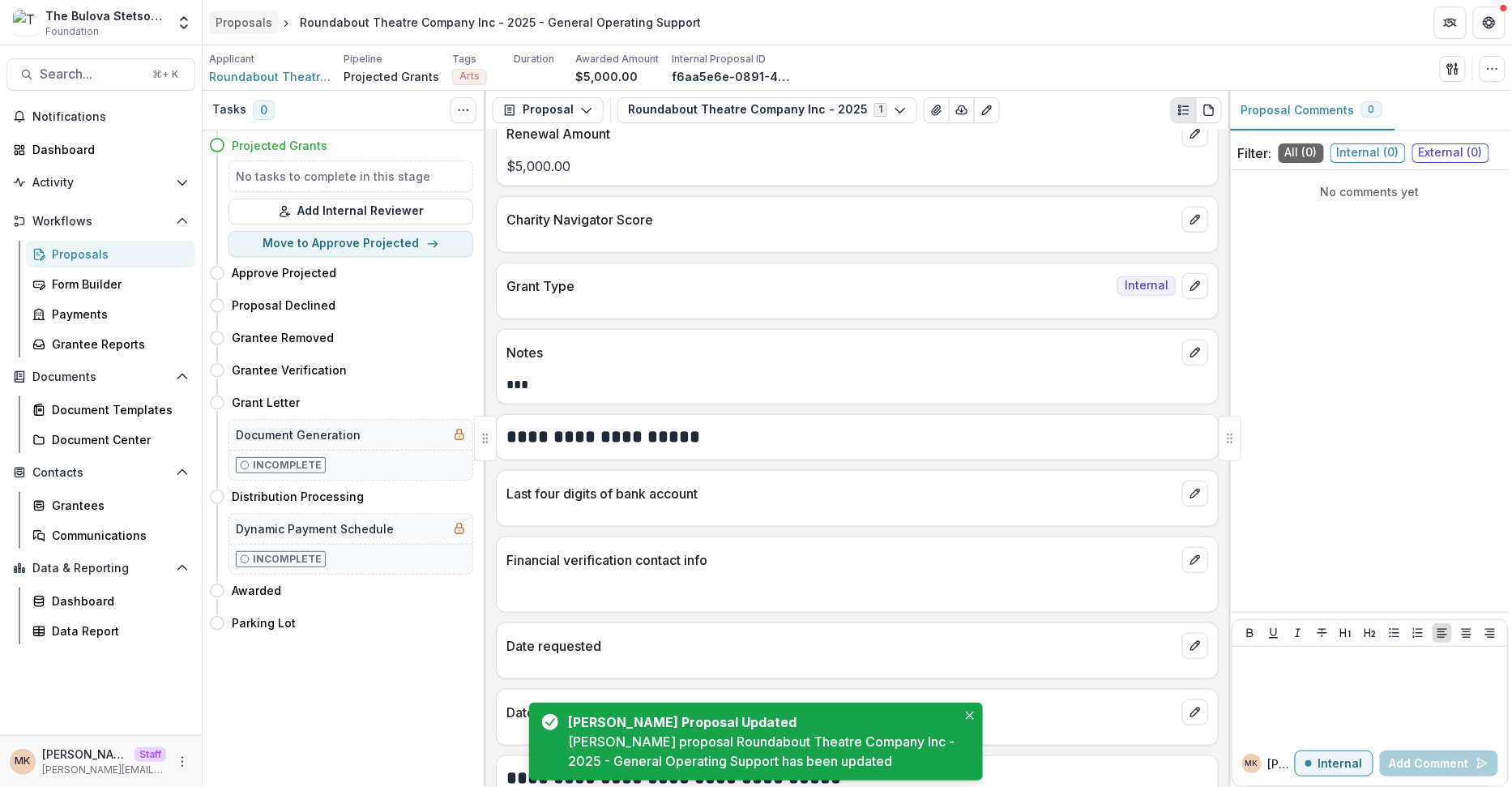
click at [246, 26] on div "Proposals" at bounding box center [243, 22] width 57 height 17
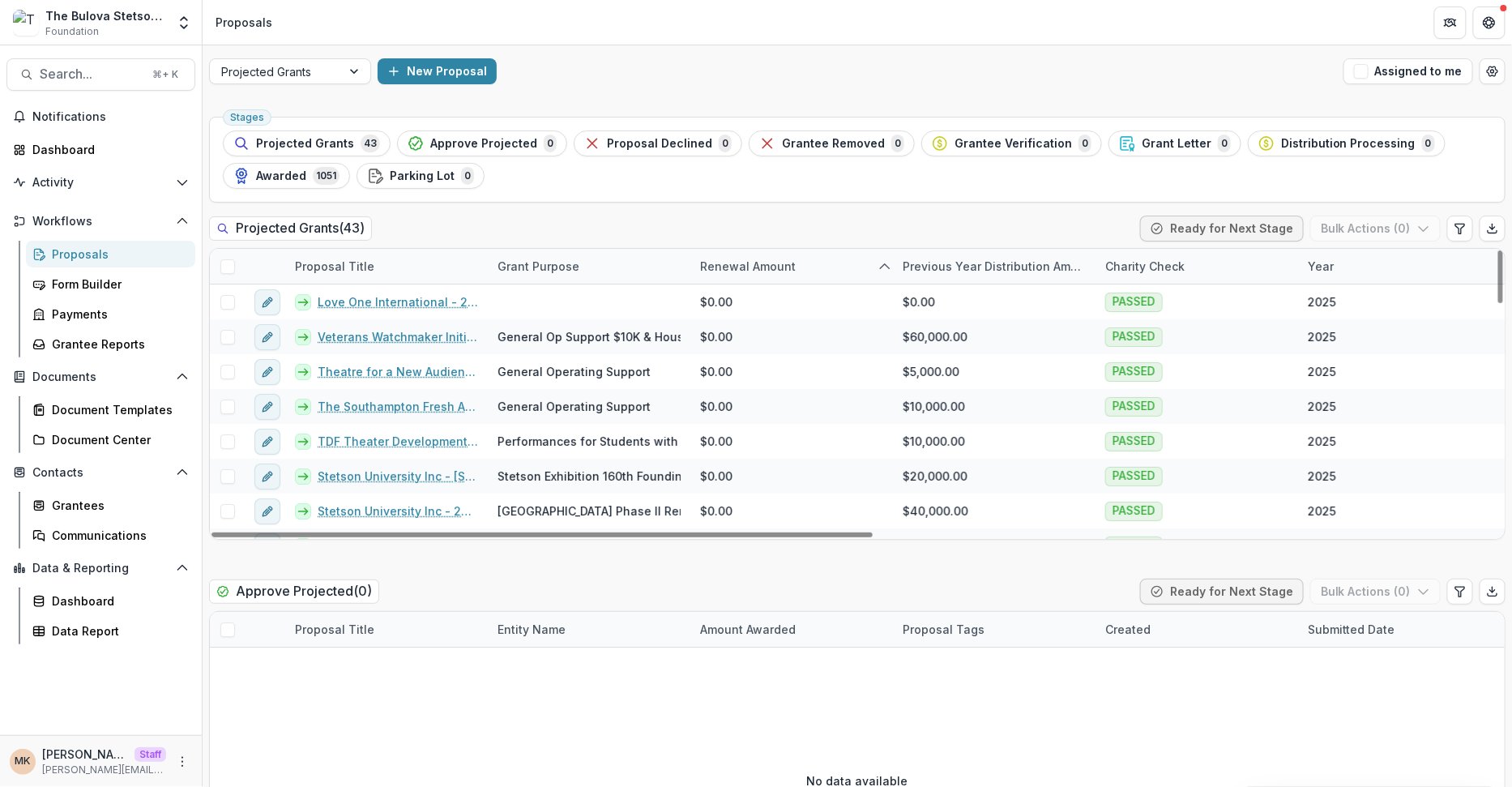
click at [366, 258] on div "Proposal Title" at bounding box center [335, 266] width 99 height 17
click at [362, 302] on input at bounding box center [386, 301] width 195 height 26
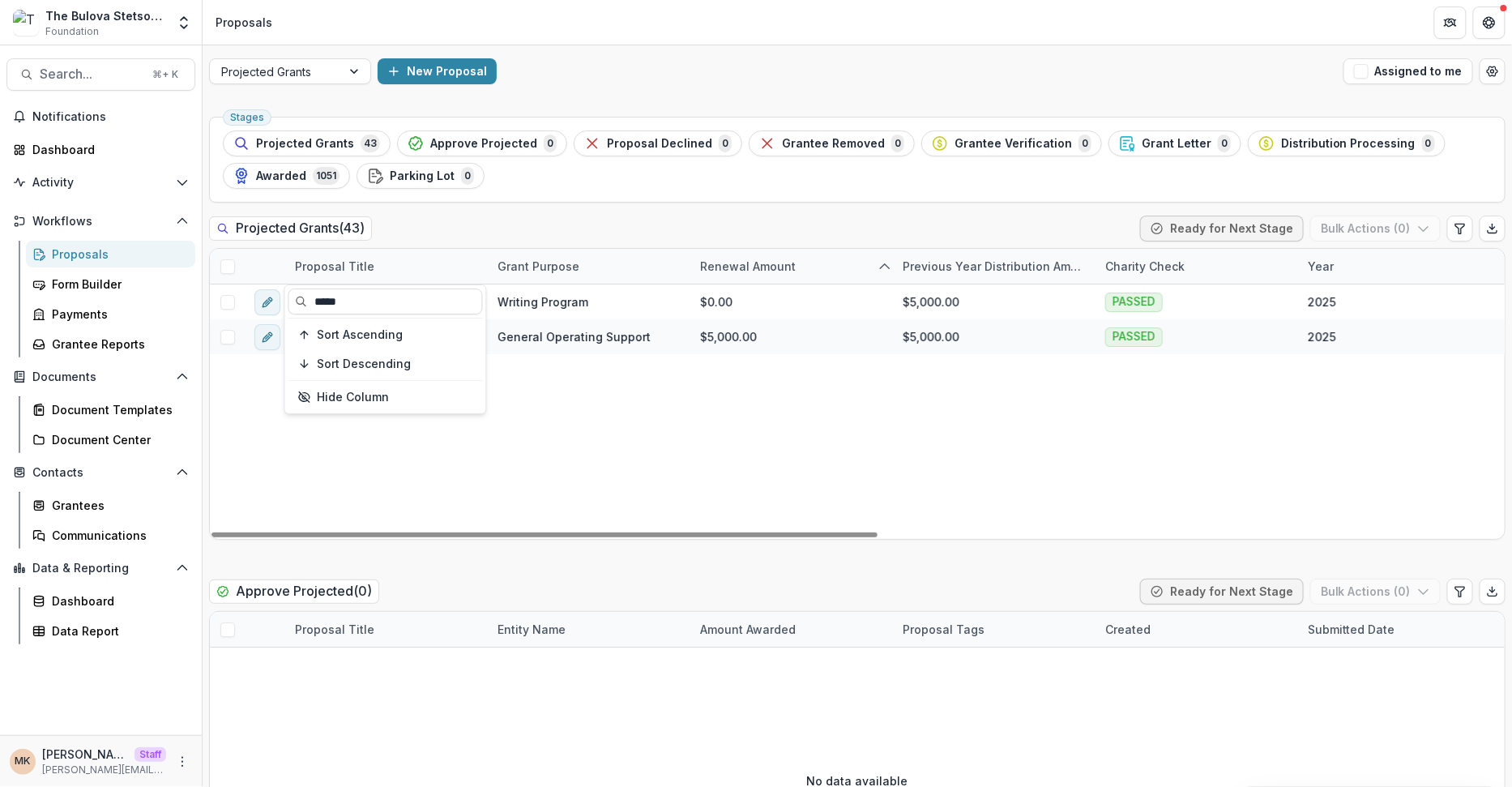
type input "*****"
click at [495, 228] on div "Projected Grants ( 43 ) Ready for Next Stage Bulk Actions ( 0 )" at bounding box center [857, 232] width 1297 height 32
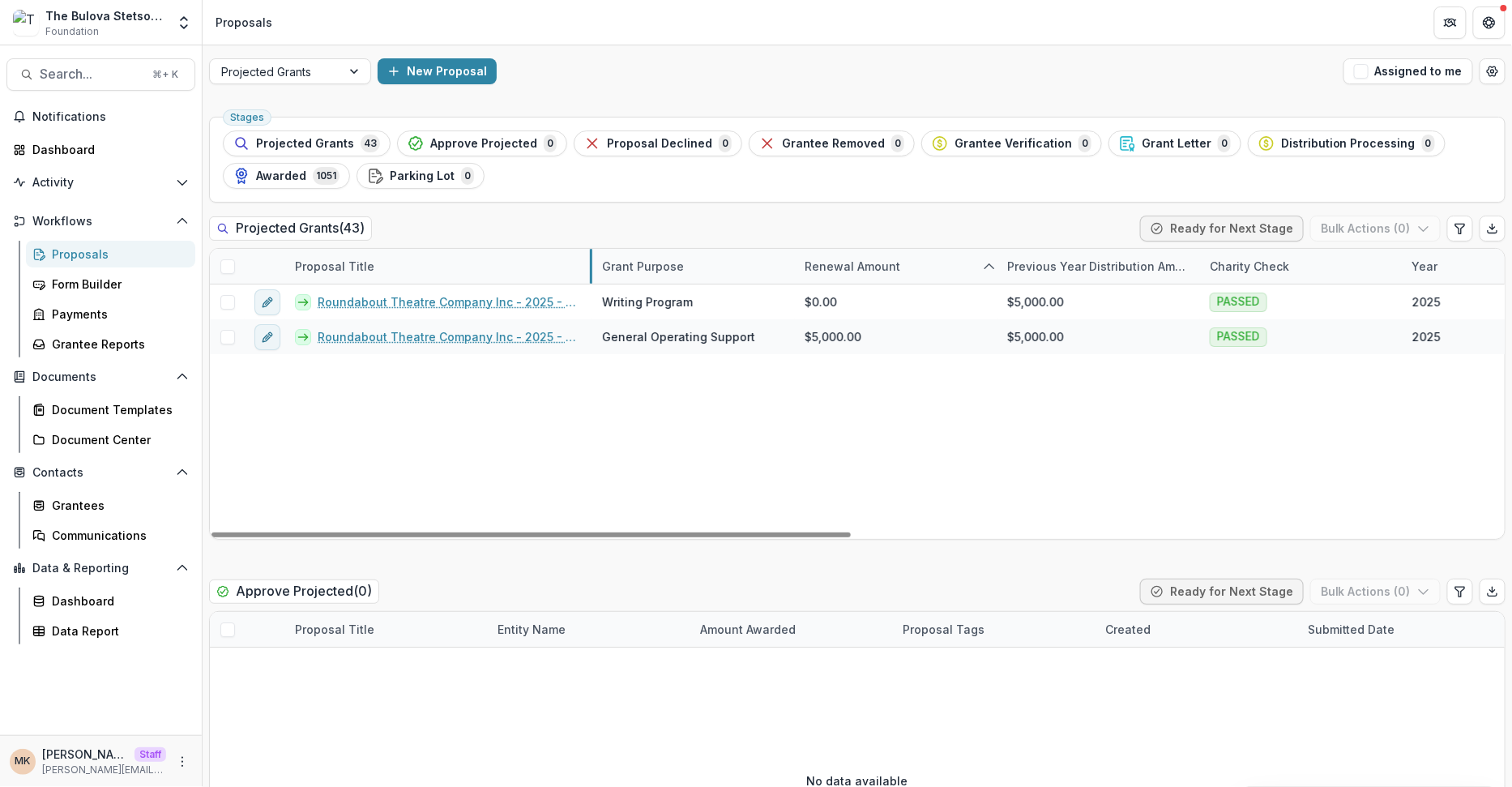
drag, startPoint x: 486, startPoint y: 263, endPoint x: 588, endPoint y: 252, distance: 102.6
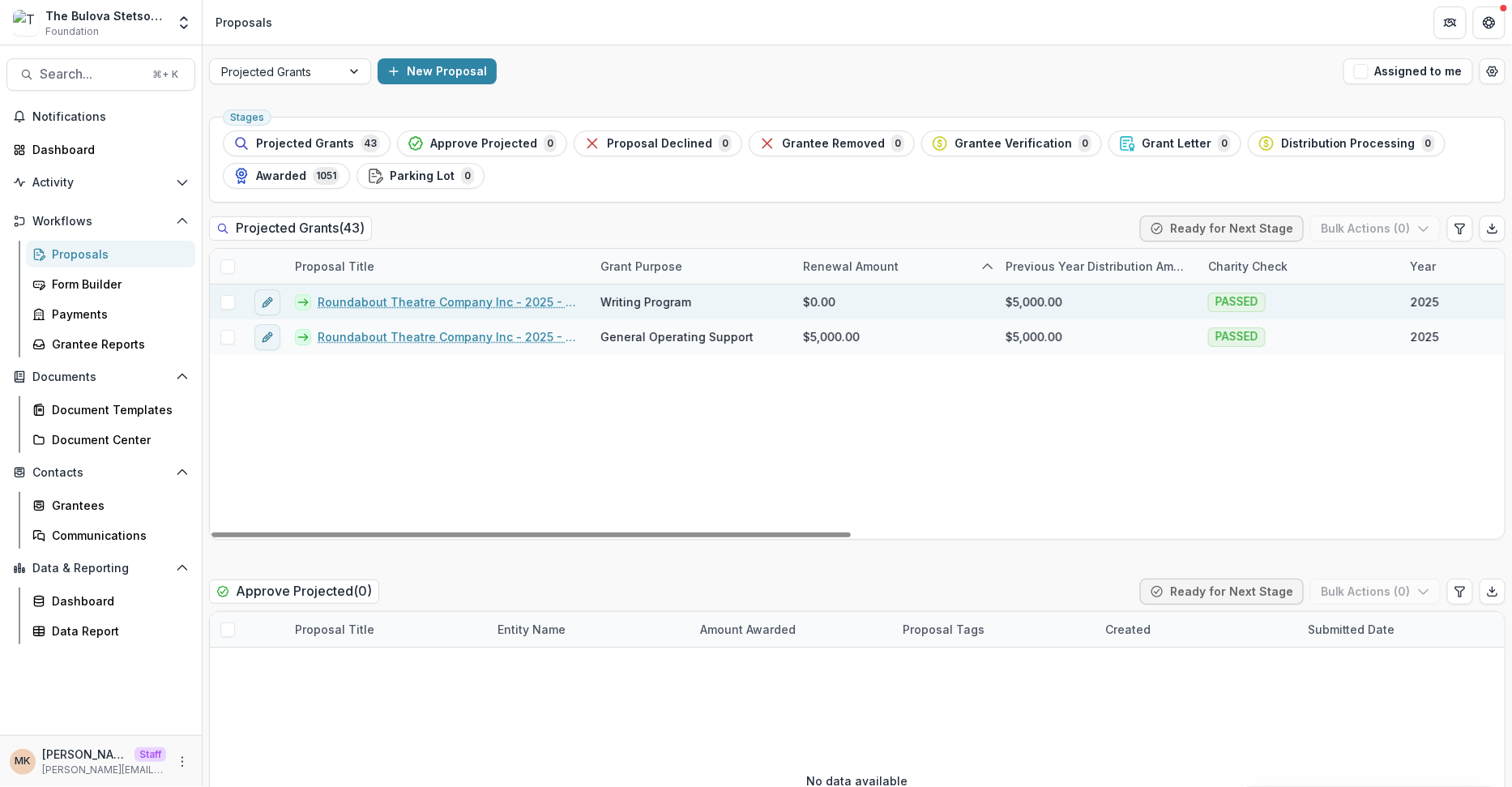
click at [228, 302] on span at bounding box center [228, 302] width 14 height 14
click at [223, 298] on icon at bounding box center [227, 302] width 10 height 8
click at [447, 337] on link "Roundabout Theatre Company Inc - 2025 - General Operating Support" at bounding box center [450, 336] width 263 height 17
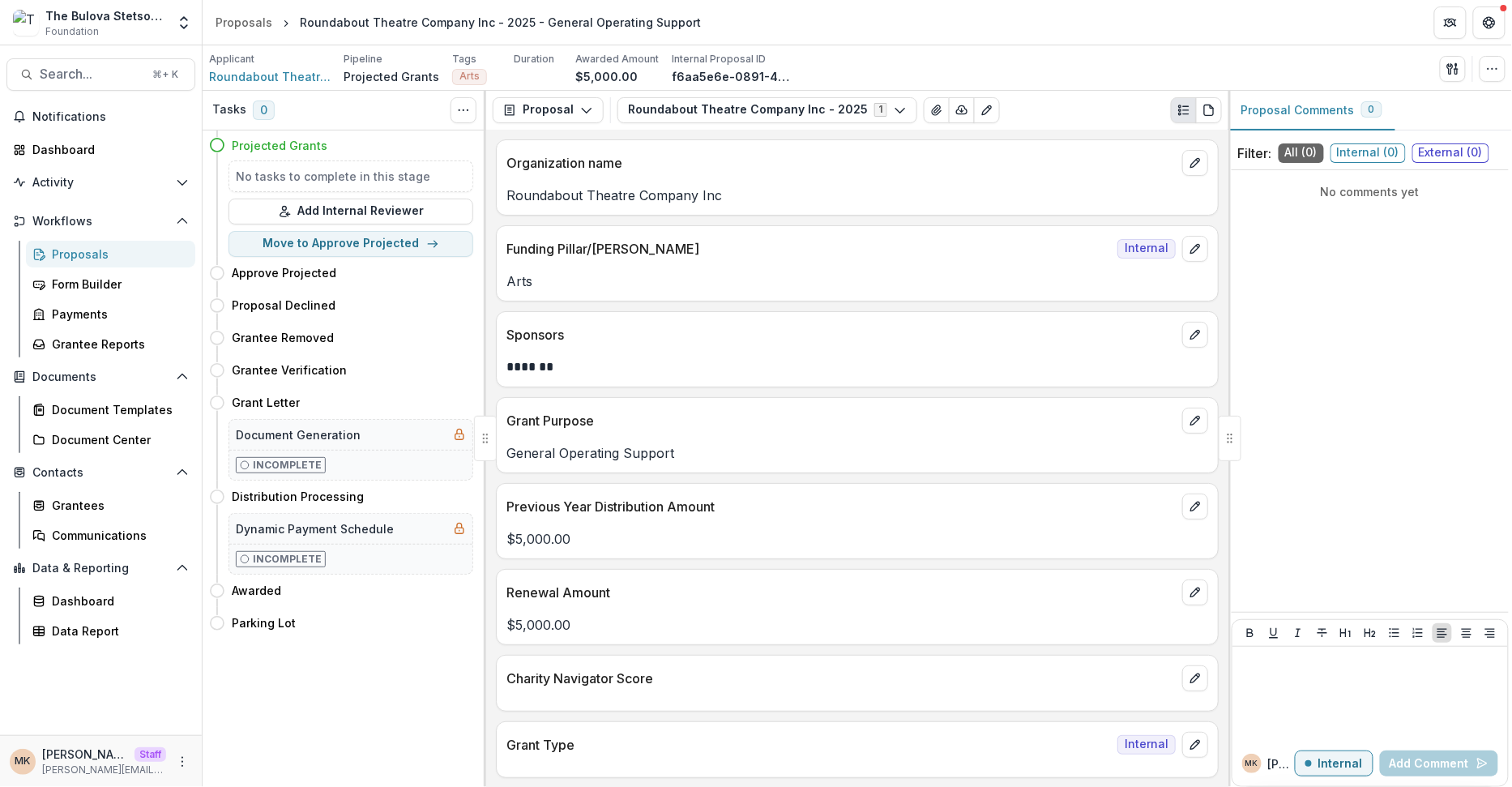
scroll to position [387, 0]
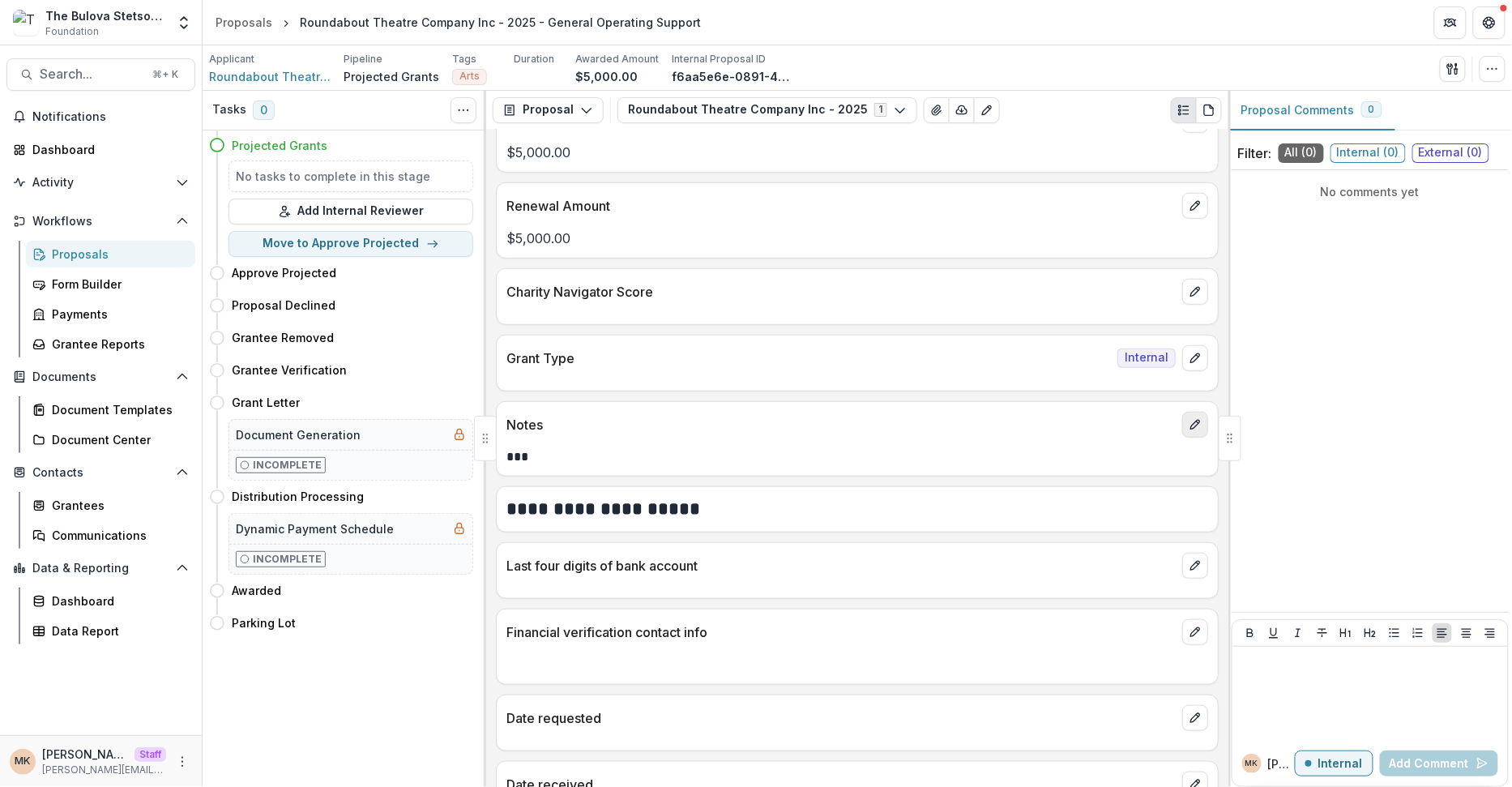
click at [1202, 416] on button "edit" at bounding box center [1195, 425] width 26 height 26
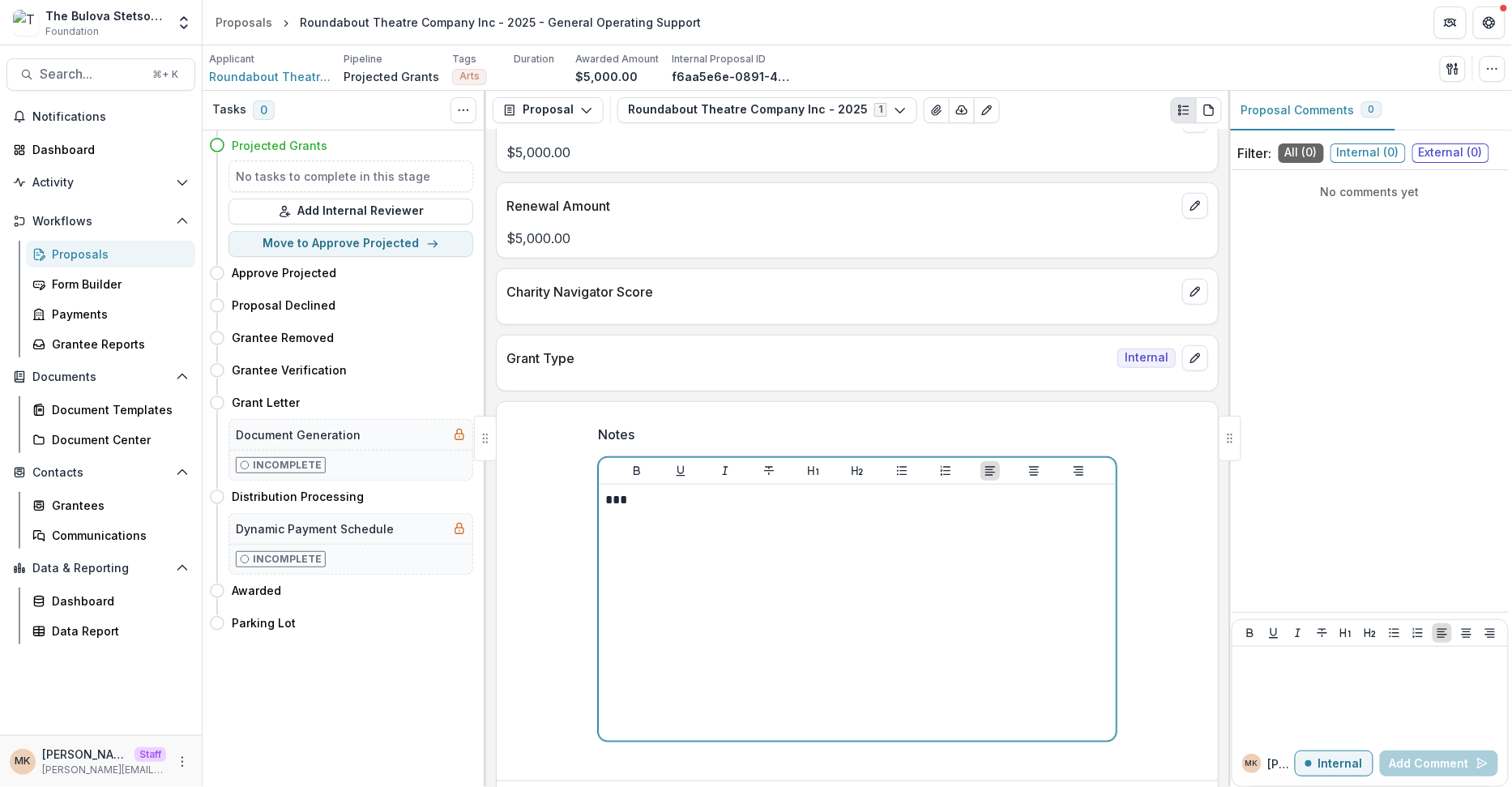
click at [918, 528] on div "***" at bounding box center [857, 613] width 504 height 243
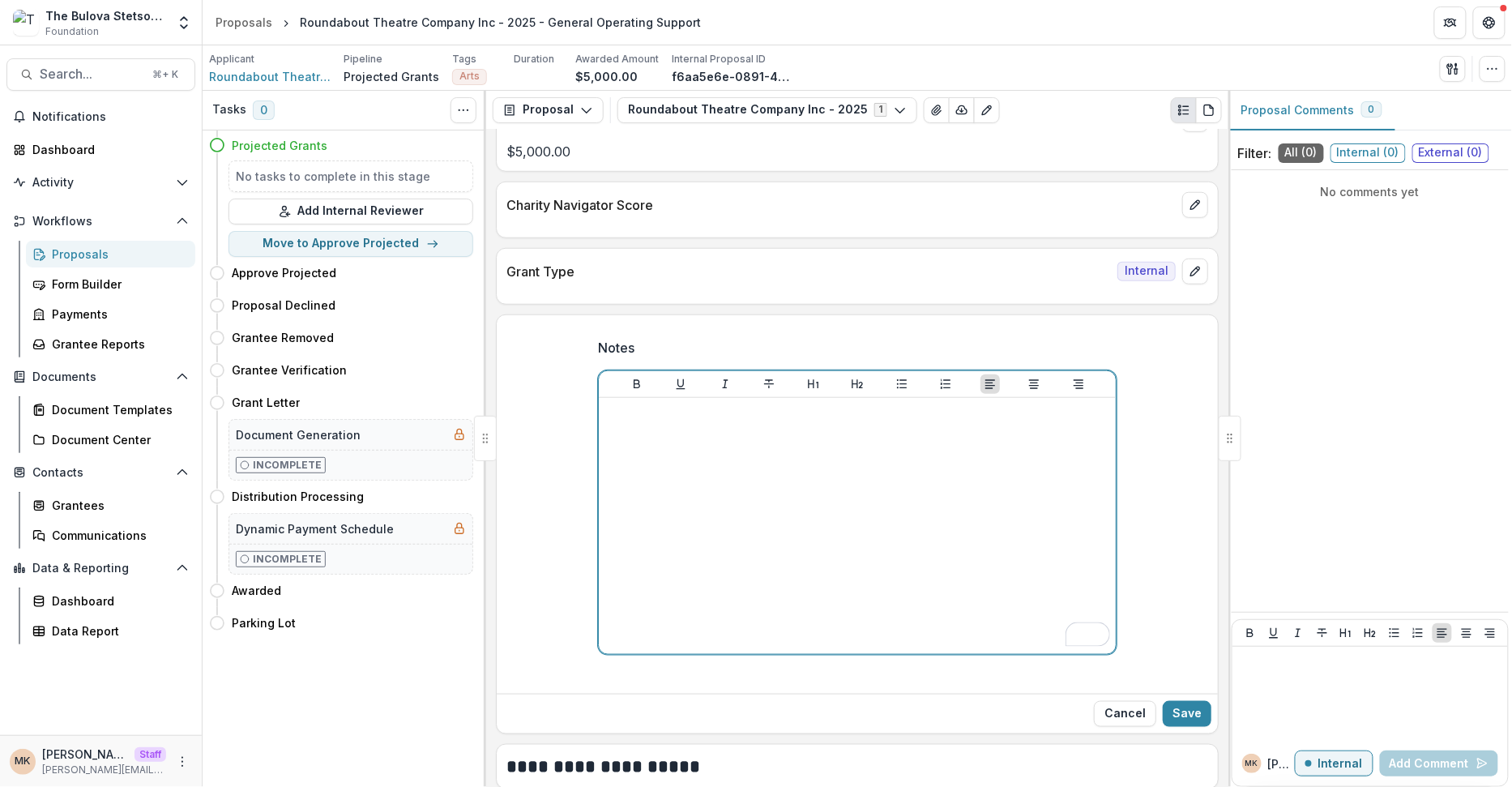
scroll to position [539, 0]
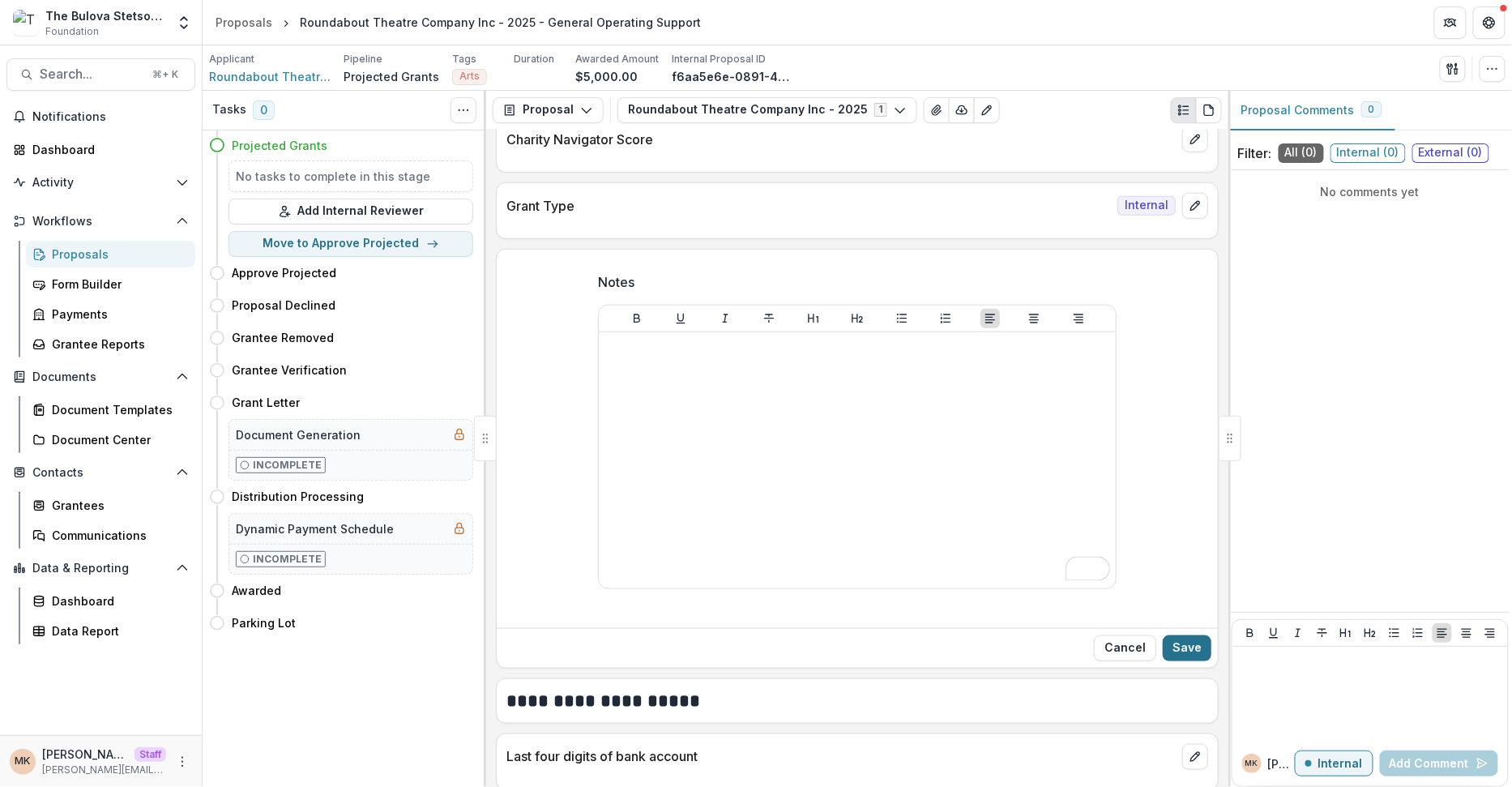
click at [1177, 636] on button "Save" at bounding box center [1187, 648] width 49 height 26
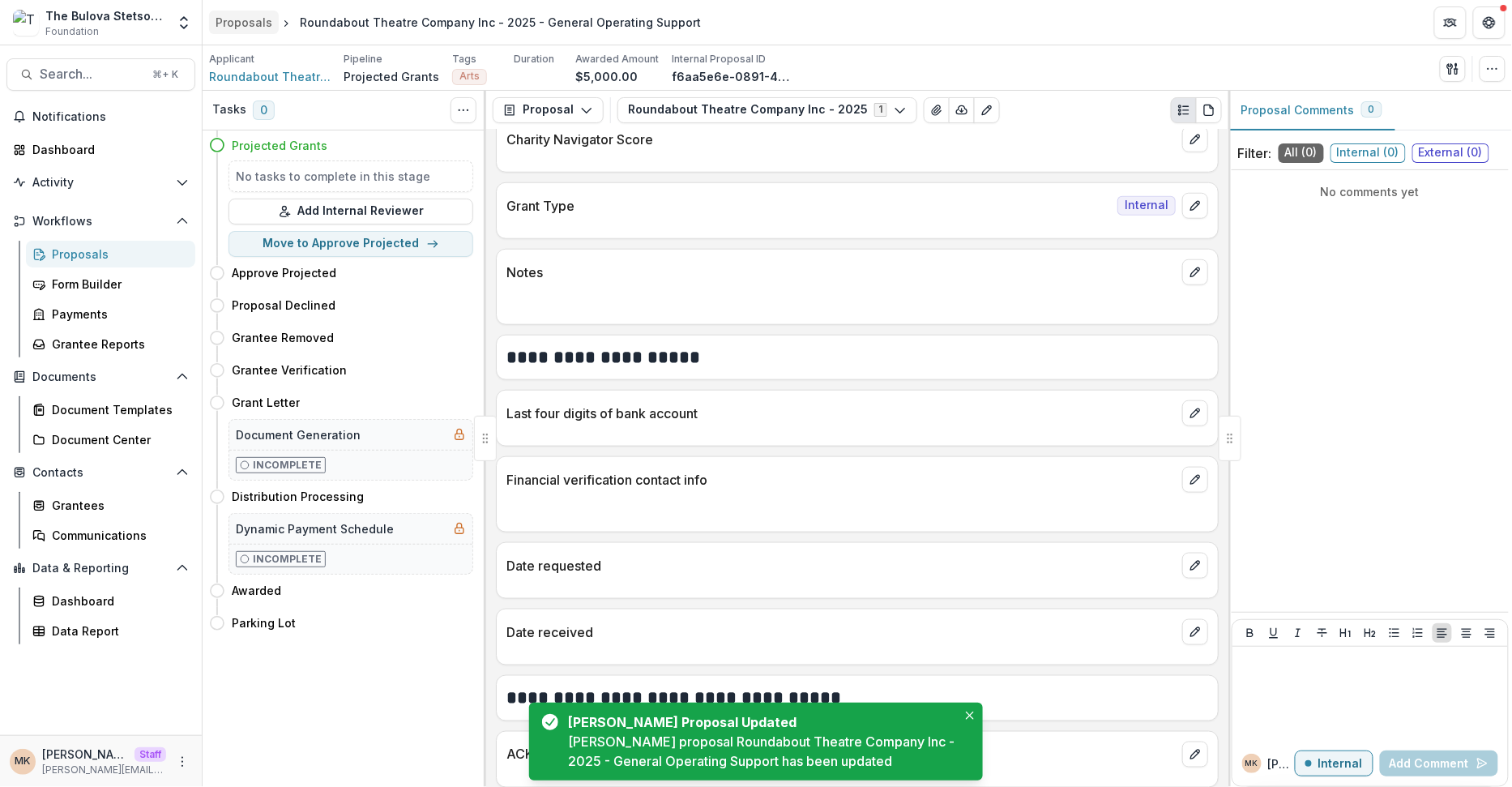
click at [245, 24] on div "Proposals" at bounding box center [243, 22] width 57 height 17
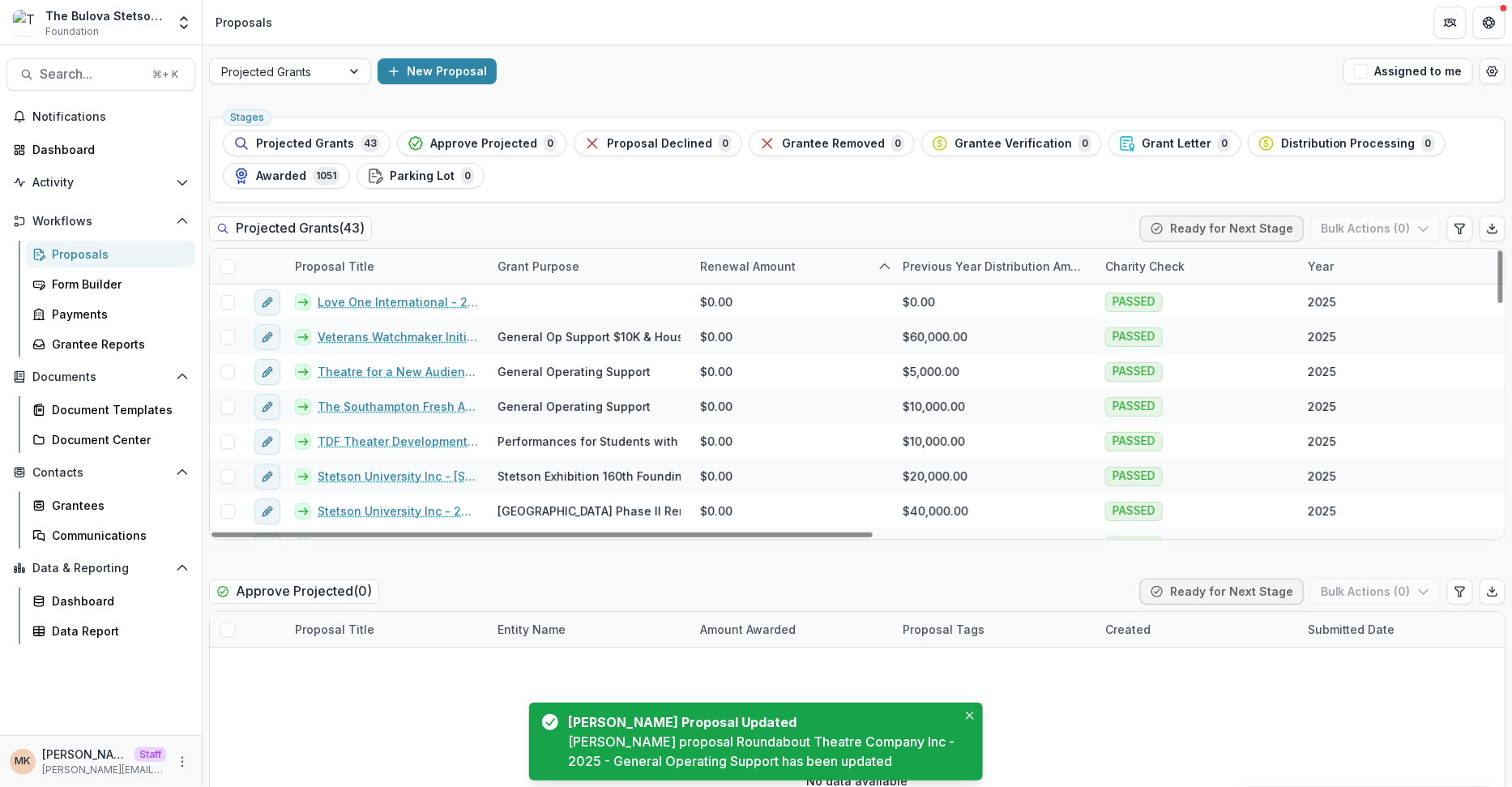
click at [363, 268] on div "Proposal Title" at bounding box center [335, 266] width 99 height 17
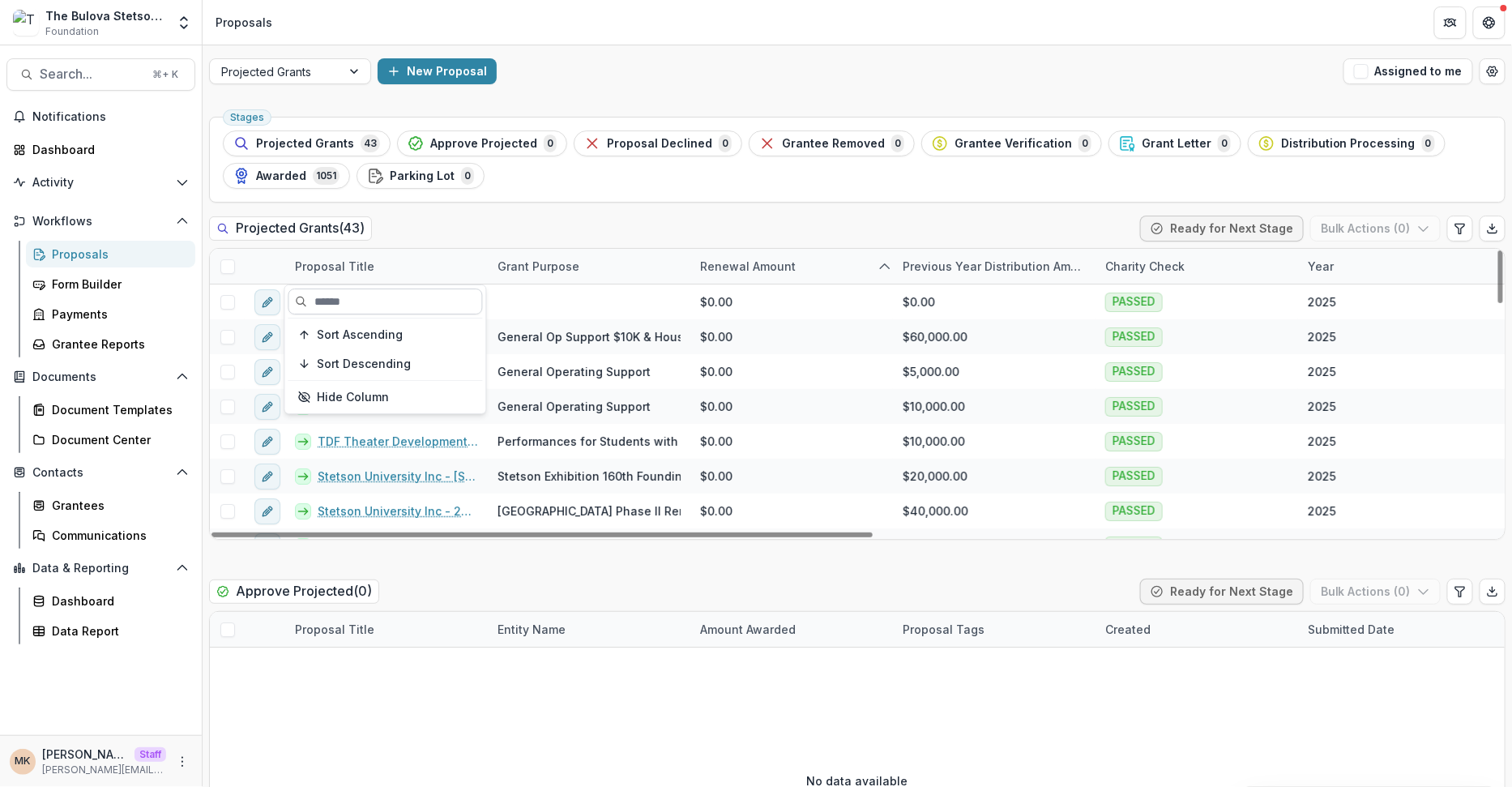
click at [359, 290] on input at bounding box center [386, 301] width 195 height 26
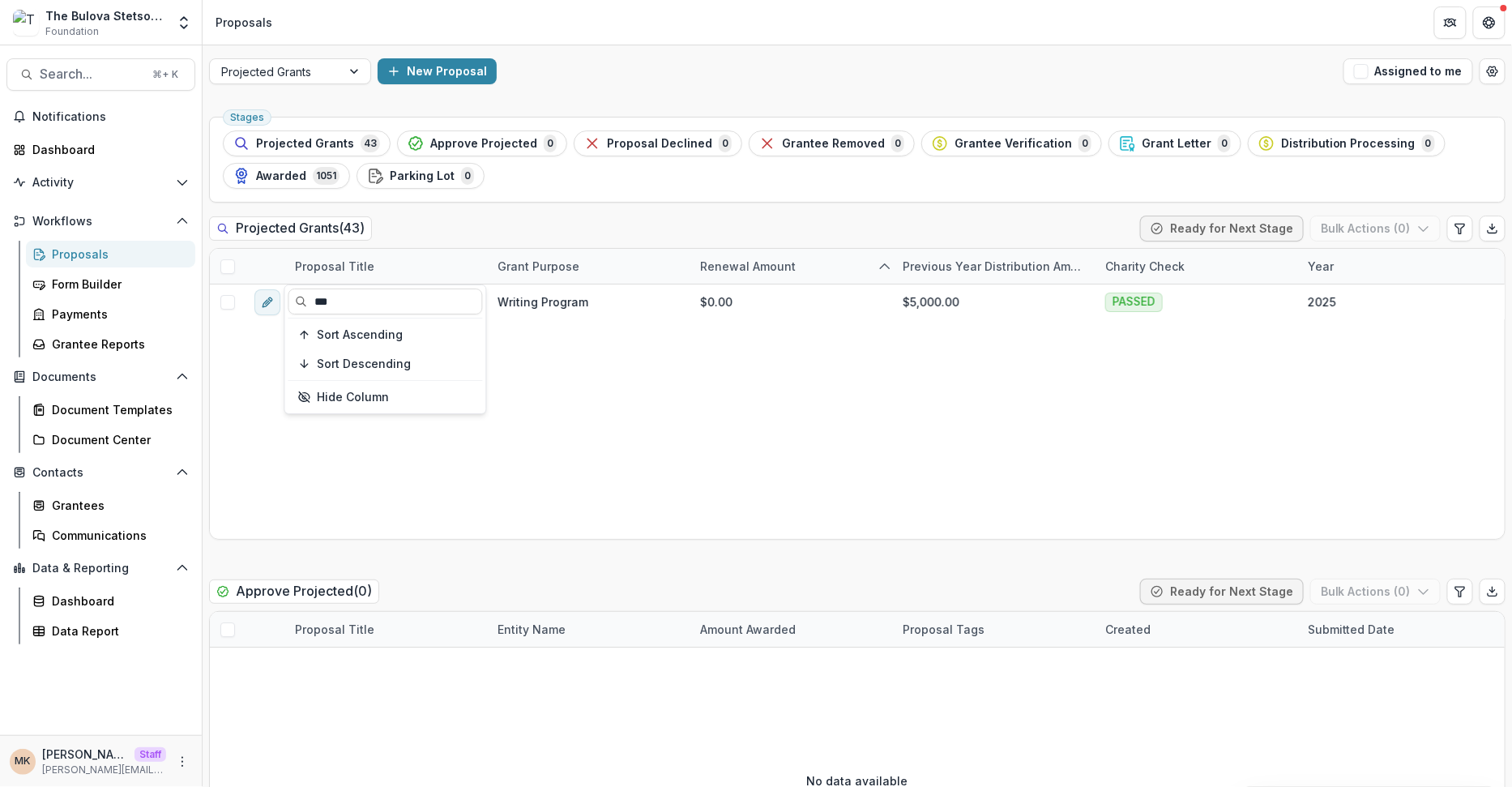
type input "***"
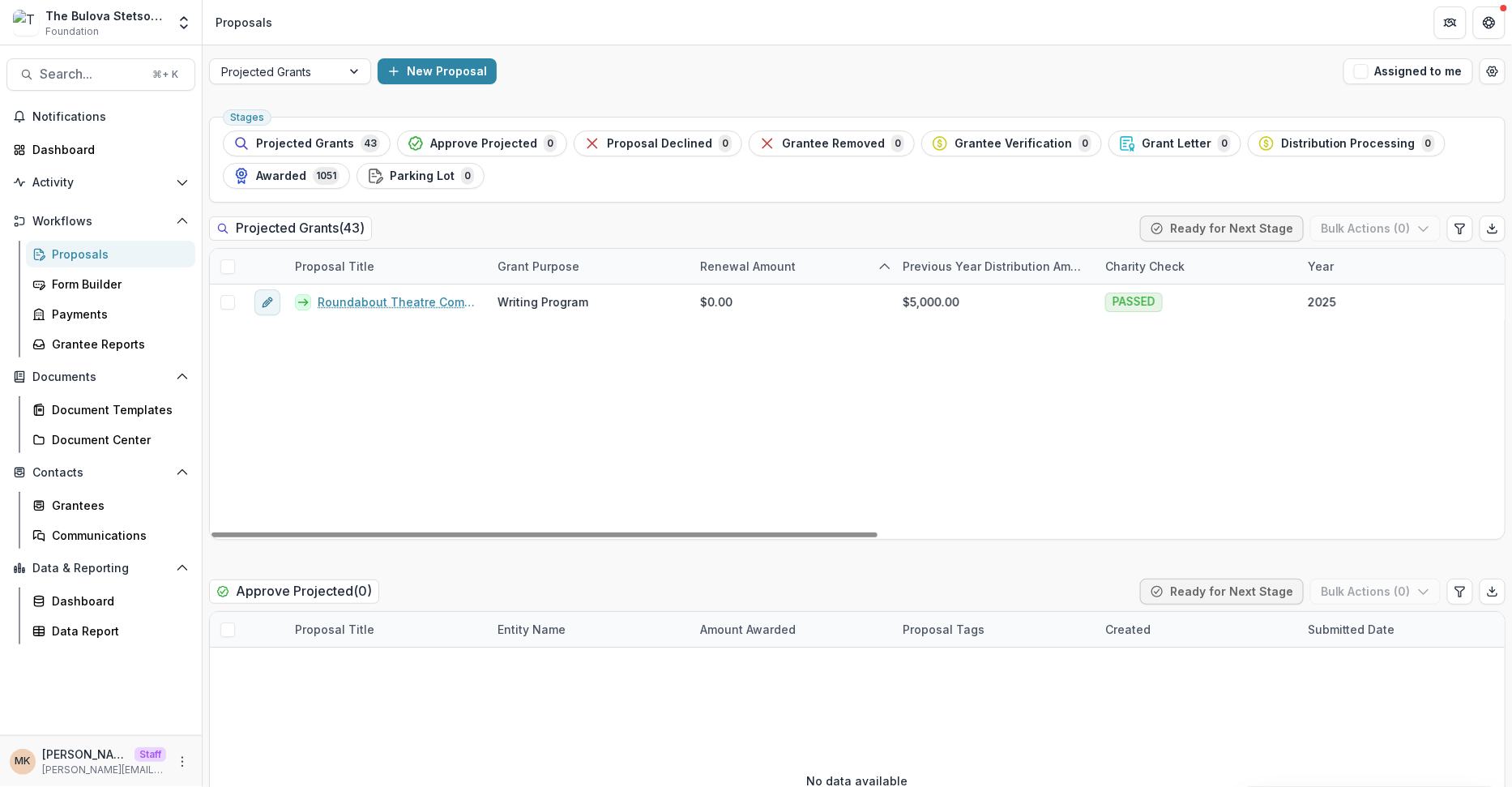
click at [746, 380] on div "Roundabout Theatre Company Inc - 2025 - Writing Program Writing Program $0.00 $…" at bounding box center [1462, 412] width 2506 height 254
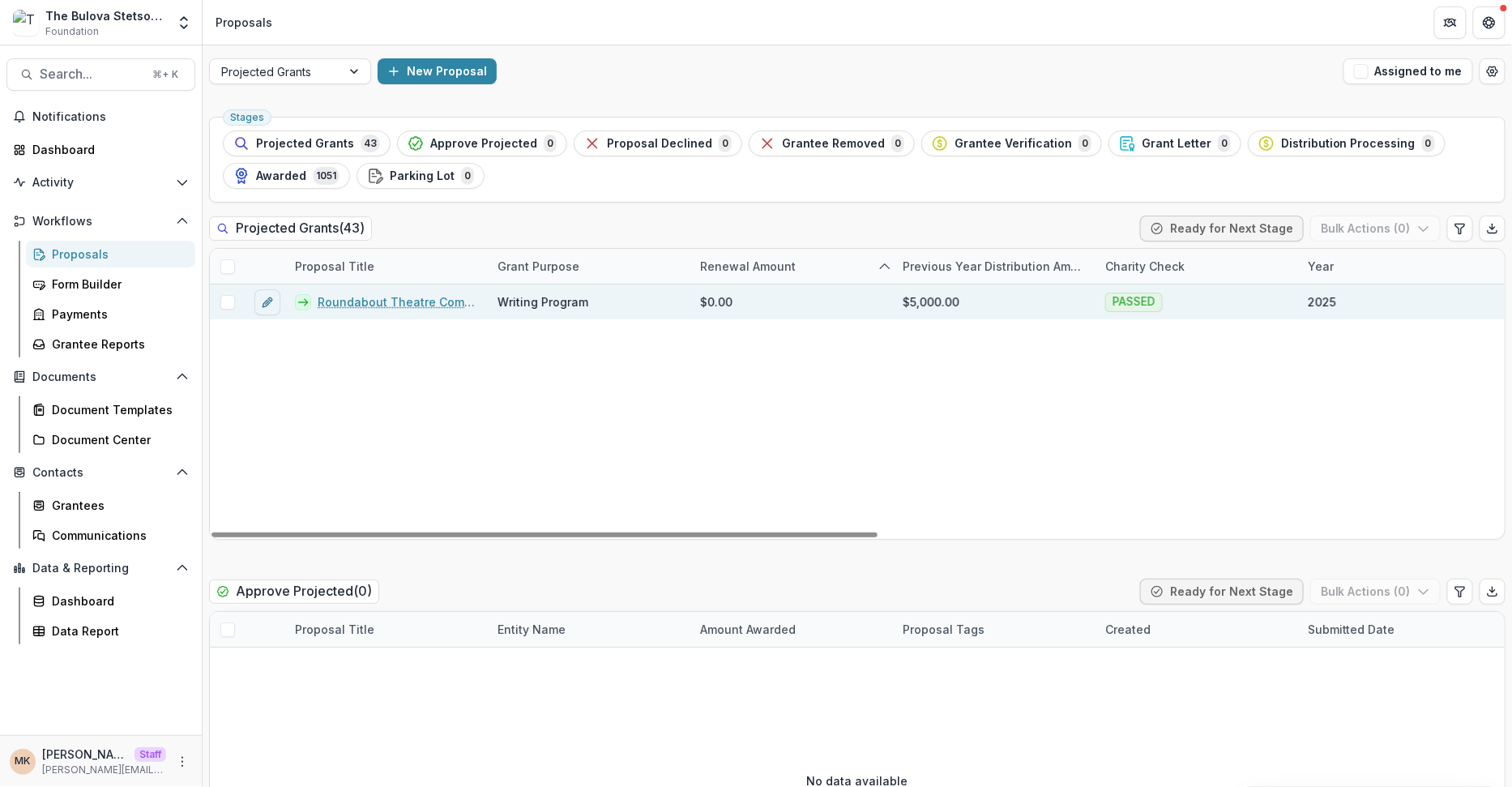
click at [381, 297] on link "Roundabout Theatre Company Inc - 2025 - Writing Program" at bounding box center [398, 302] width 160 height 17
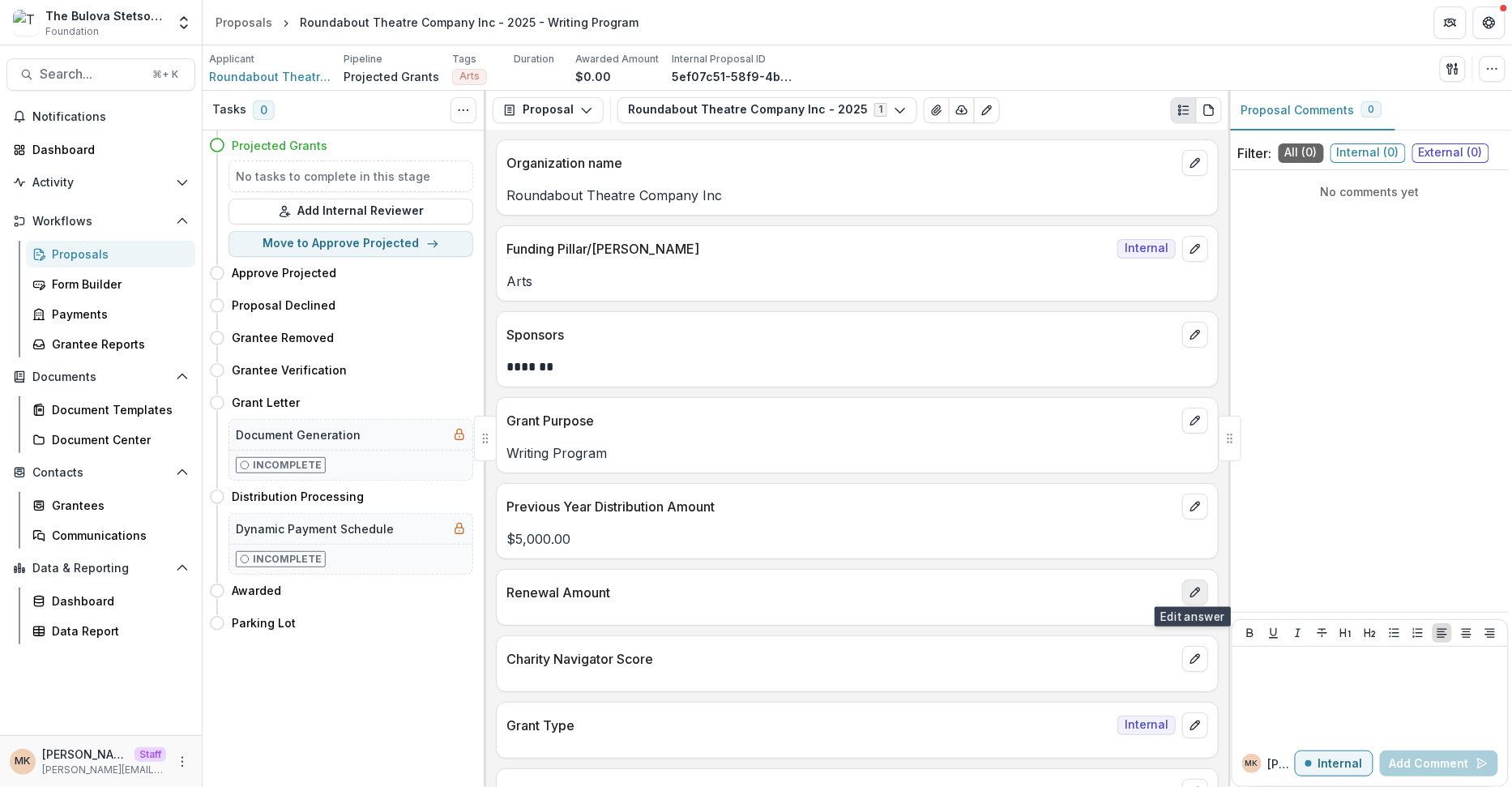
click at [1195, 588] on icon "edit" at bounding box center [1195, 592] width 13 height 13
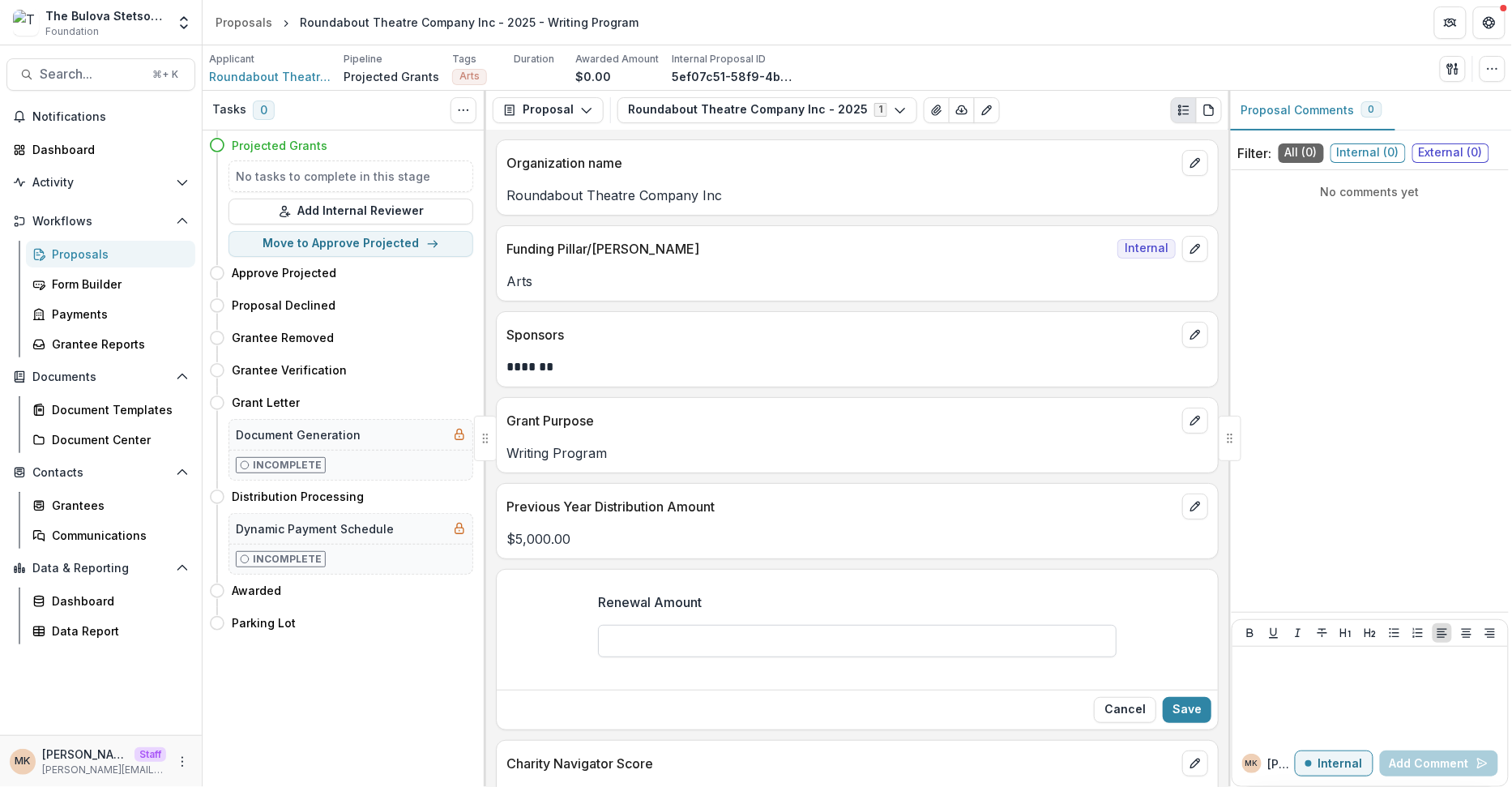
click at [793, 642] on input "Renewal Amount" at bounding box center [858, 641] width 519 height 32
type input "******"
click at [1186, 697] on button "Save" at bounding box center [1187, 709] width 49 height 26
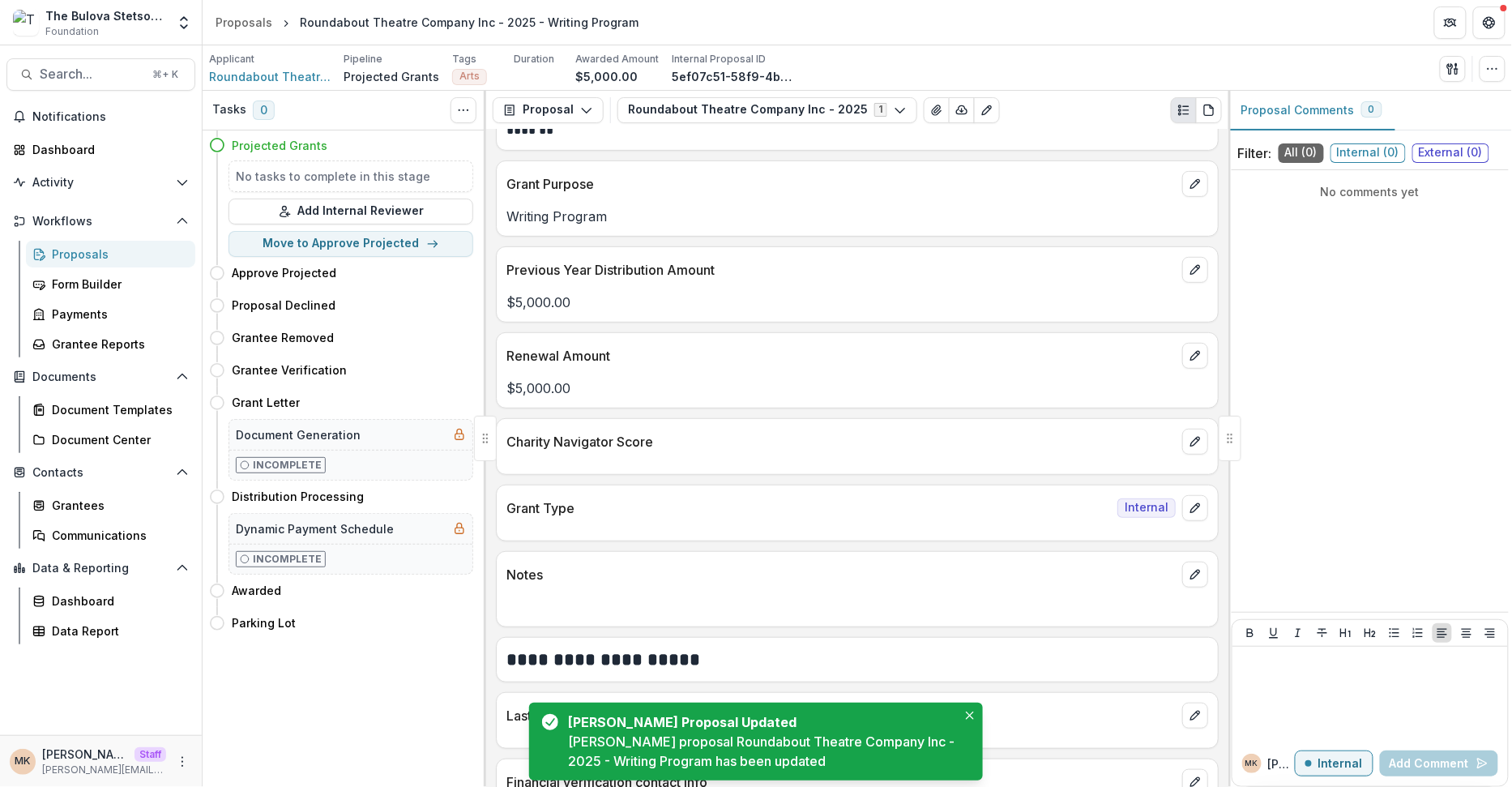
scroll to position [239, 0]
click at [223, 23] on div "Proposals" at bounding box center [243, 22] width 57 height 17
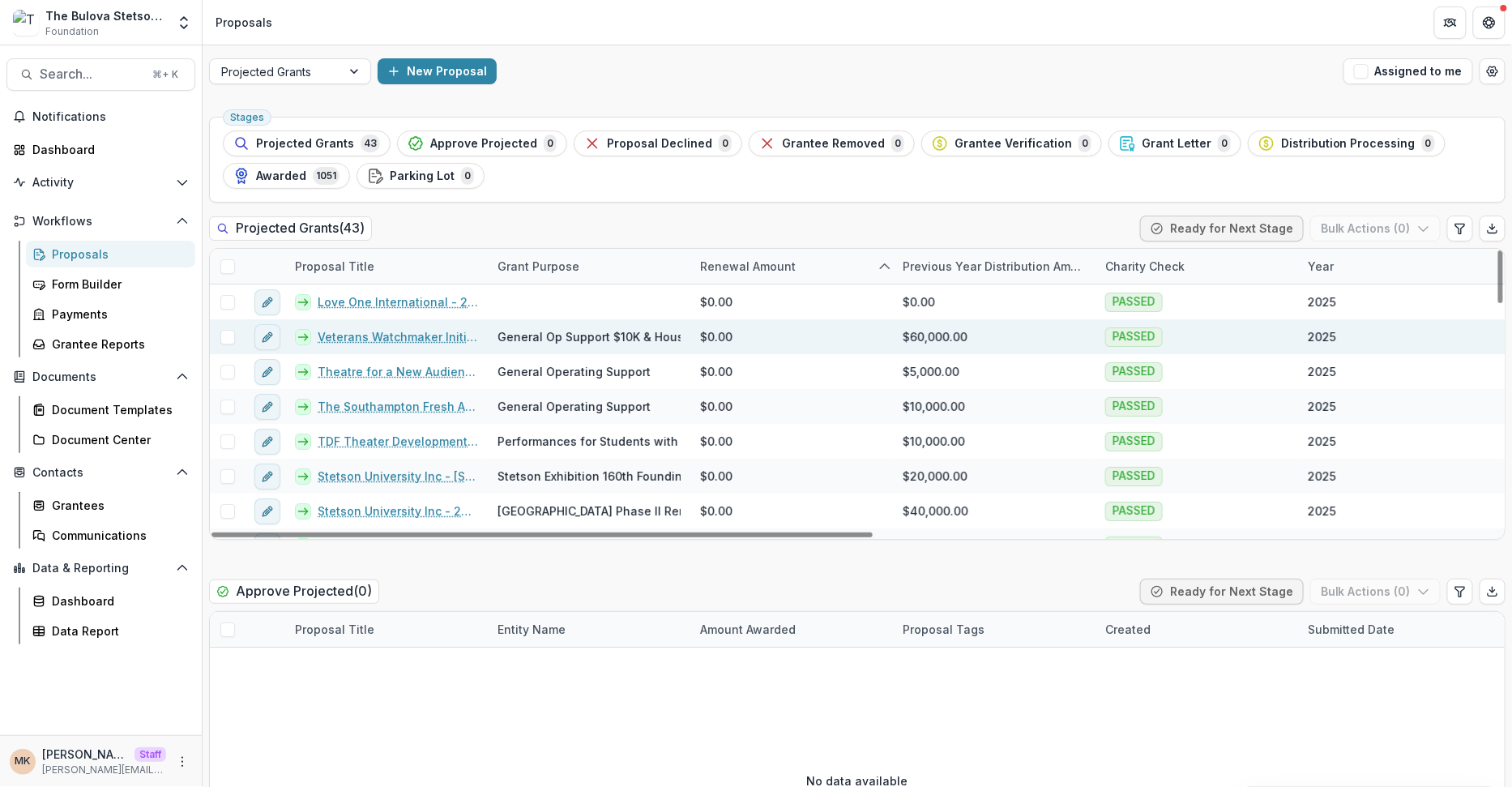
click at [399, 339] on link "Veterans Watchmaker Initiative - 2025" at bounding box center [398, 336] width 160 height 17
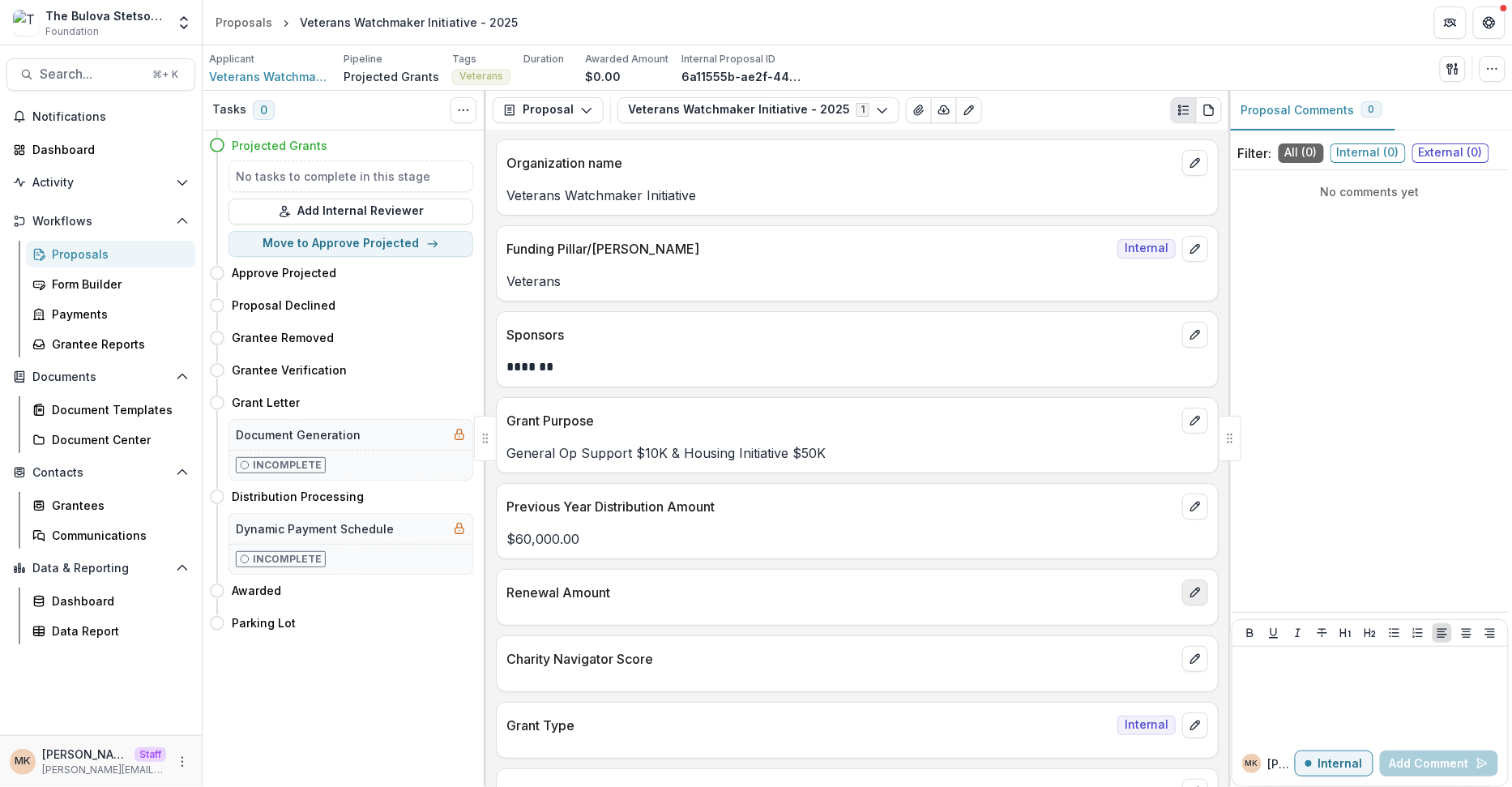
click at [1189, 588] on icon "edit" at bounding box center [1195, 592] width 13 height 13
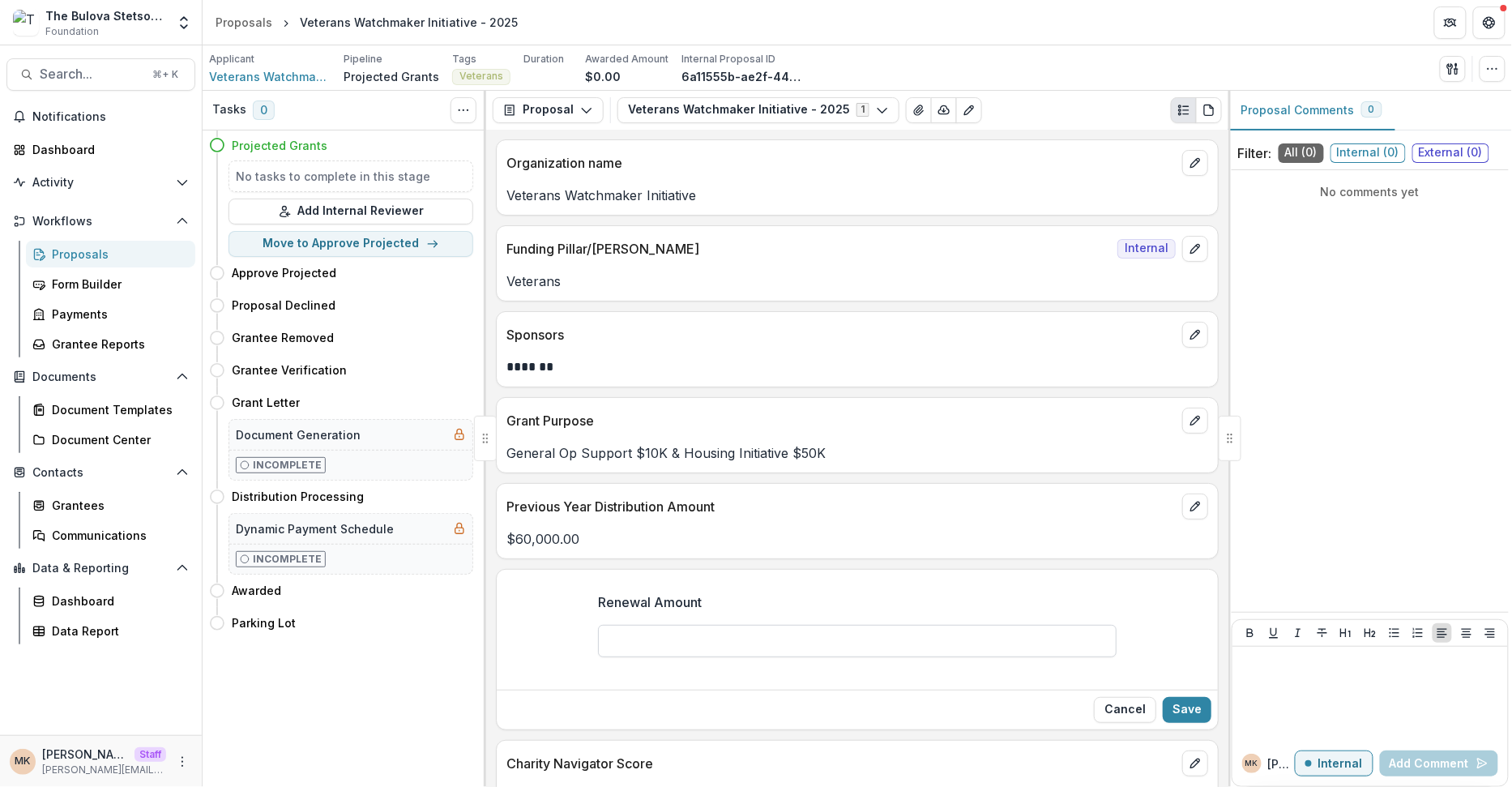
click at [741, 634] on input "Renewal Amount" at bounding box center [858, 641] width 519 height 32
type input "*******"
click at [1188, 707] on button "Save" at bounding box center [1187, 709] width 49 height 26
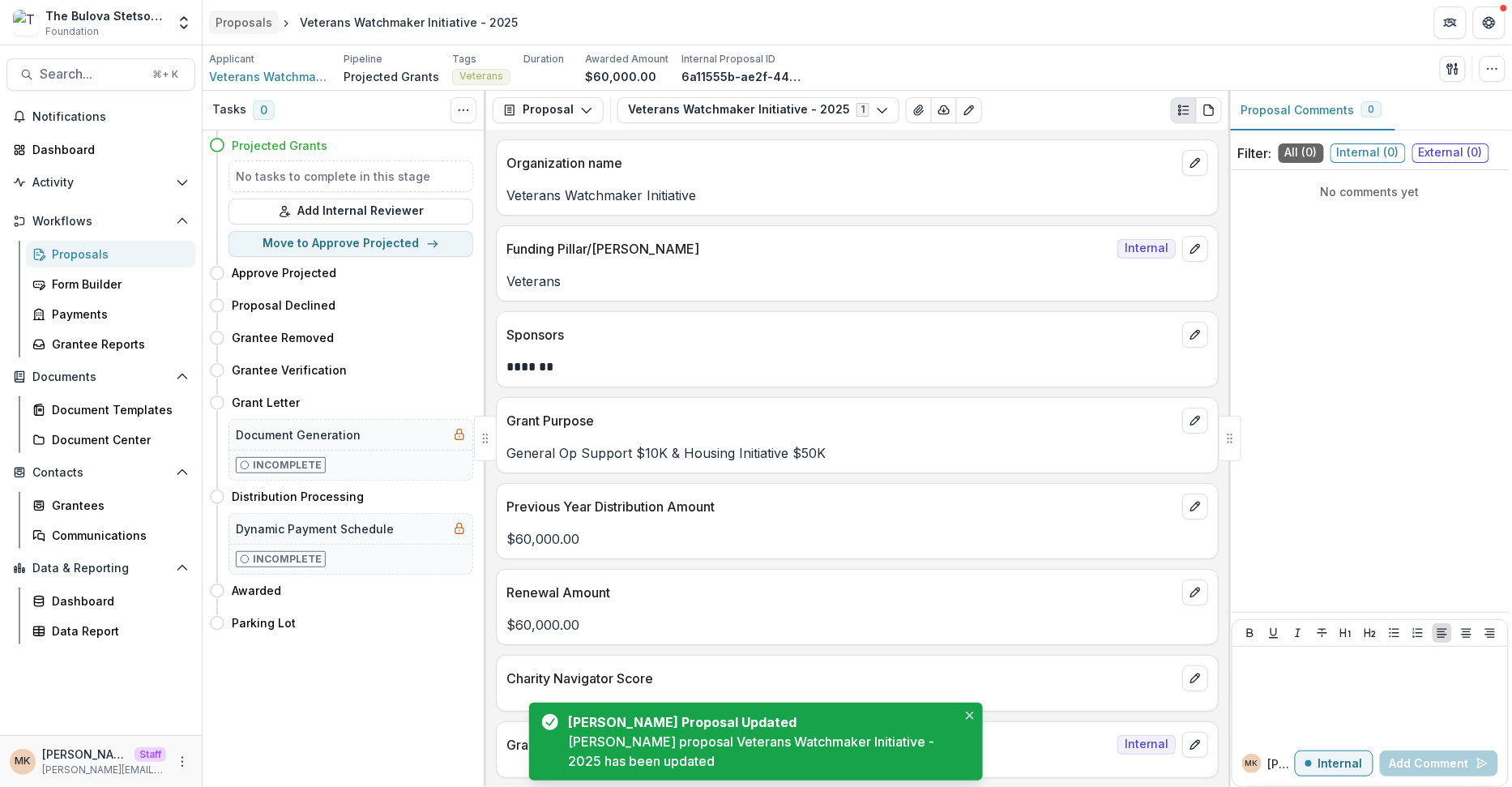
click at [253, 25] on div "Proposals" at bounding box center [243, 22] width 57 height 17
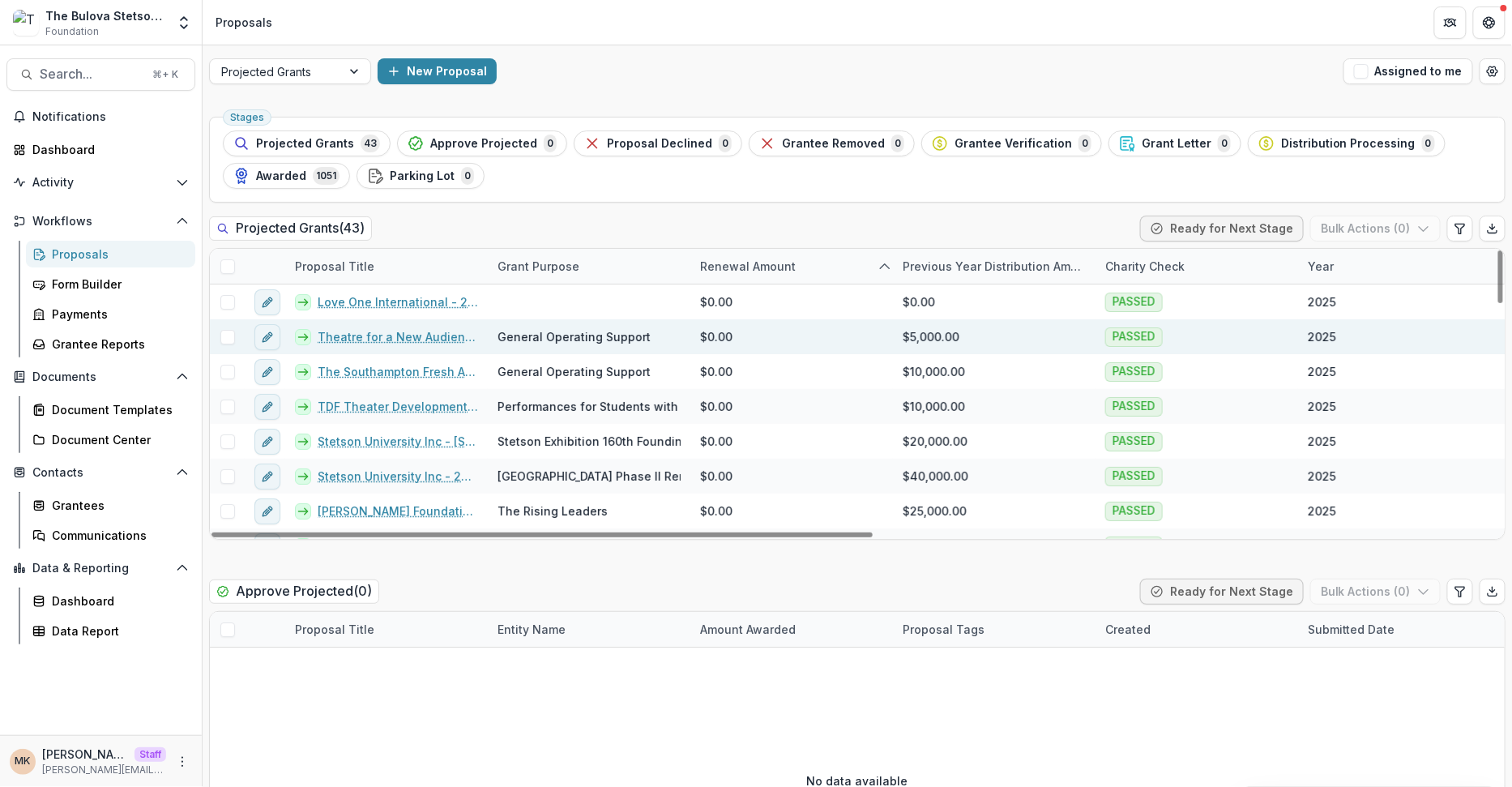
click at [381, 335] on link "Theatre for a New Audience - 2025" at bounding box center [398, 336] width 160 height 17
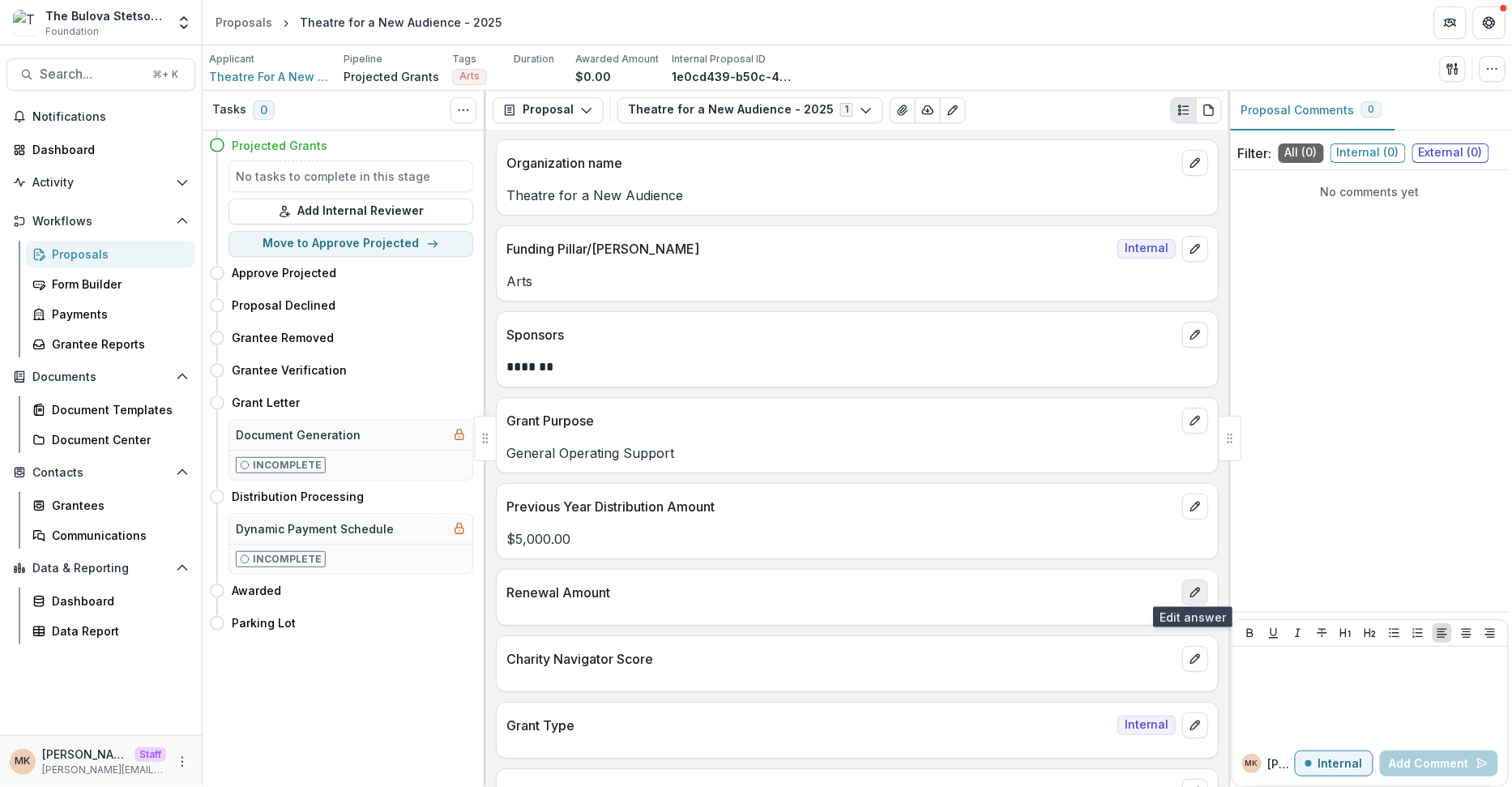
click at [1193, 593] on icon "edit" at bounding box center [1195, 592] width 13 height 13
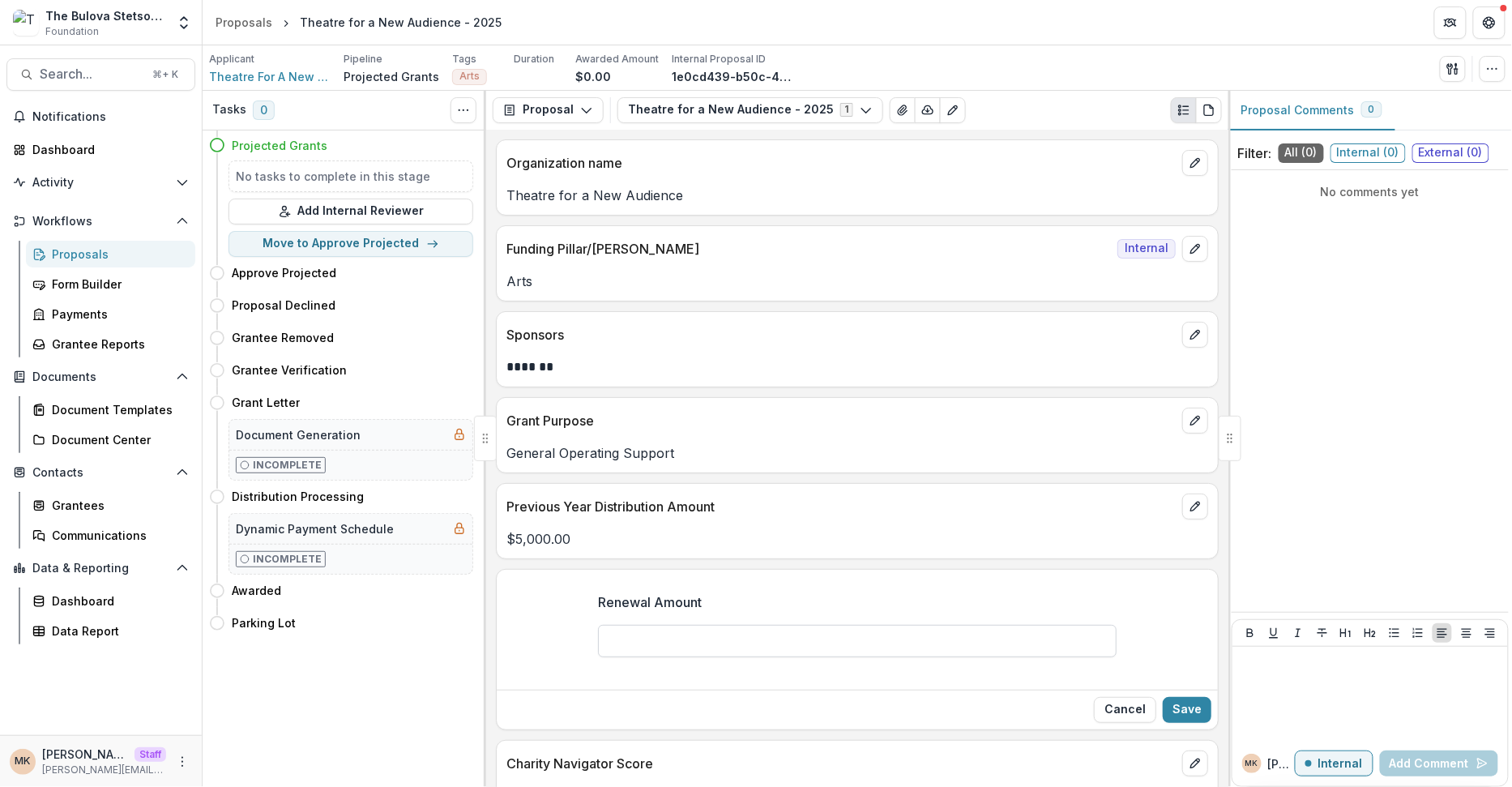
click at [781, 634] on input "Renewal Amount" at bounding box center [858, 641] width 519 height 32
type input "******"
click at [1188, 633] on div "Renewal Amount ******" at bounding box center [857, 631] width 721 height 104
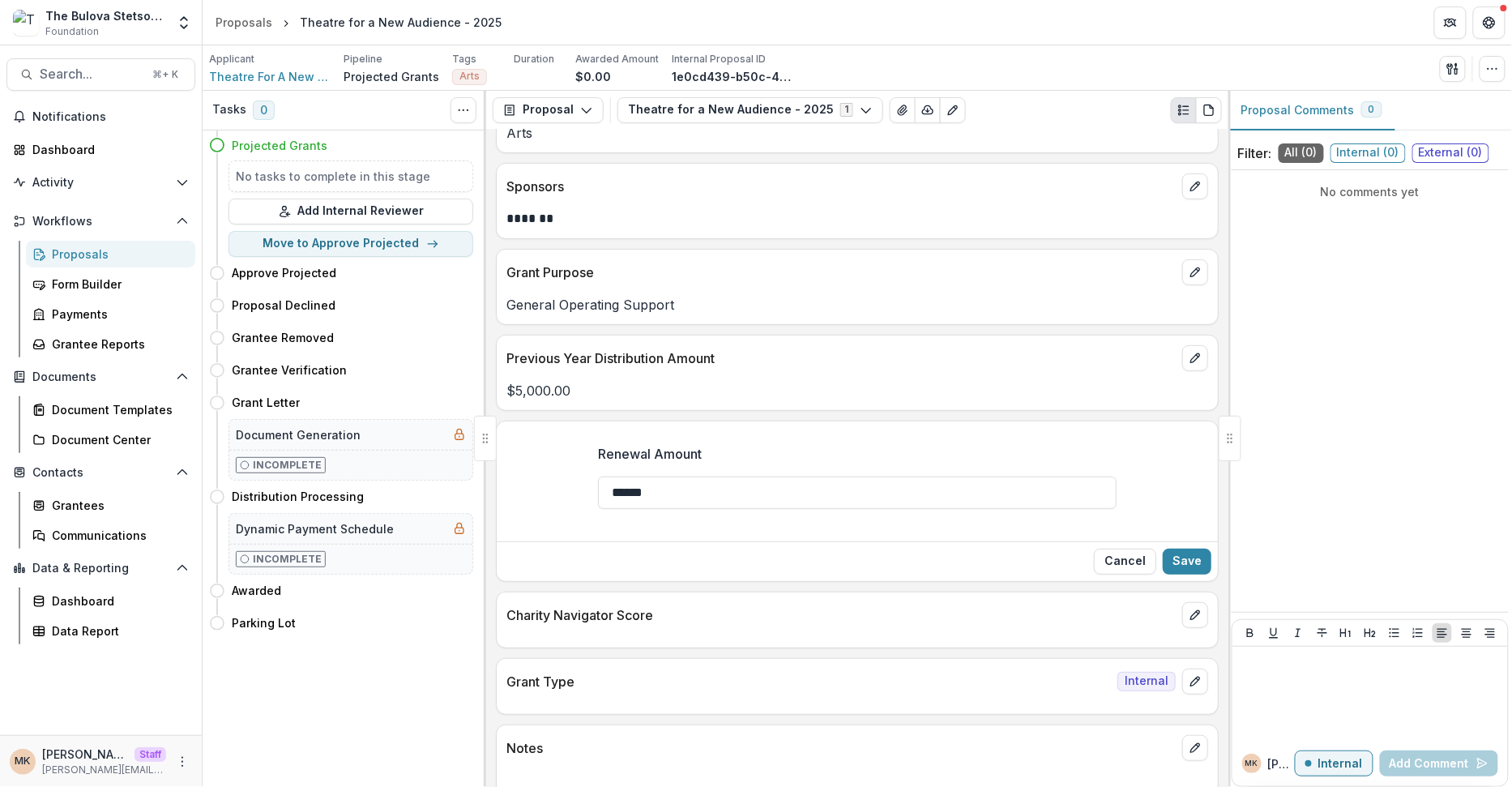
scroll to position [213, 0]
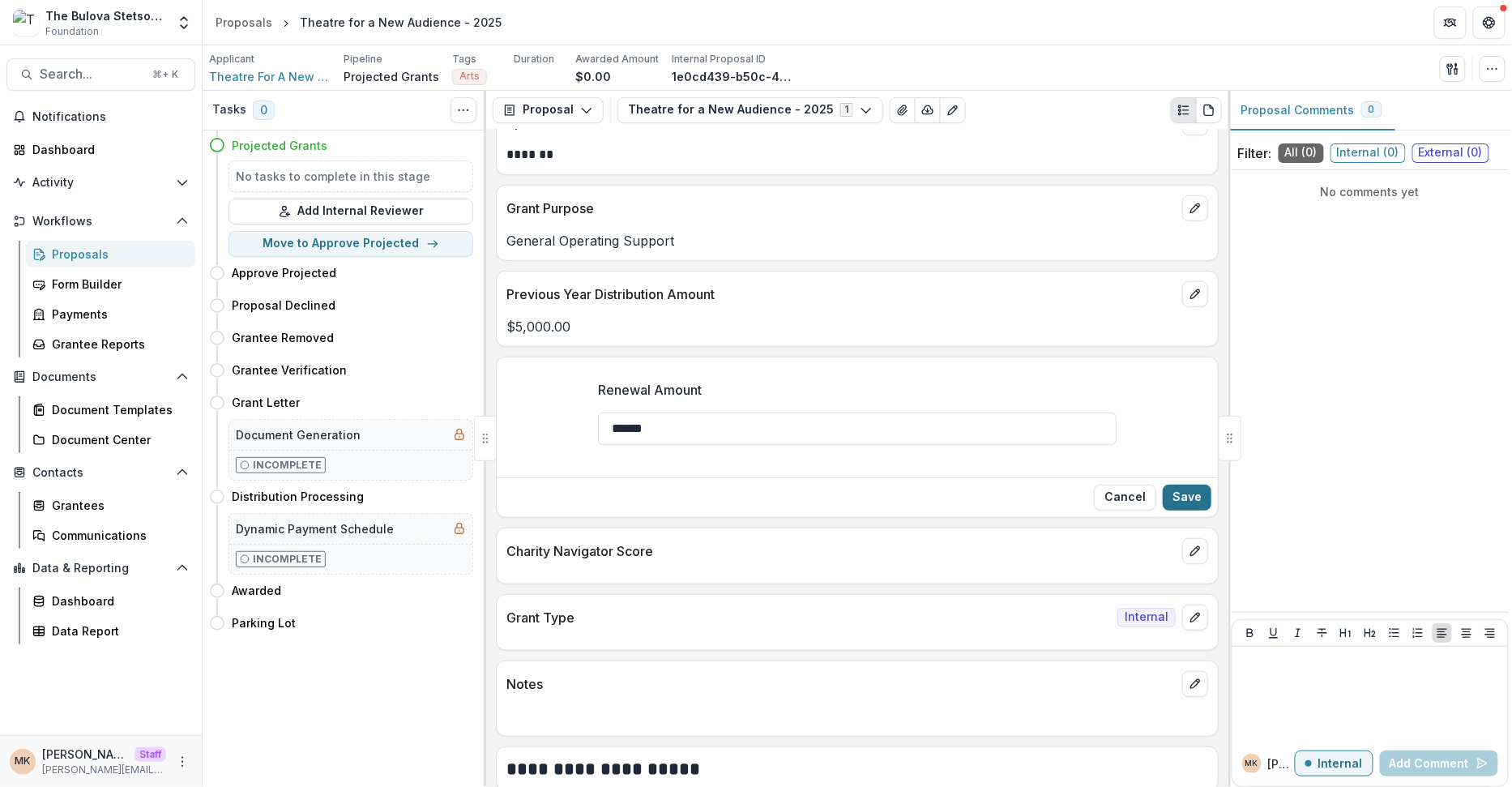
click at [1195, 490] on button "Save" at bounding box center [1187, 498] width 49 height 26
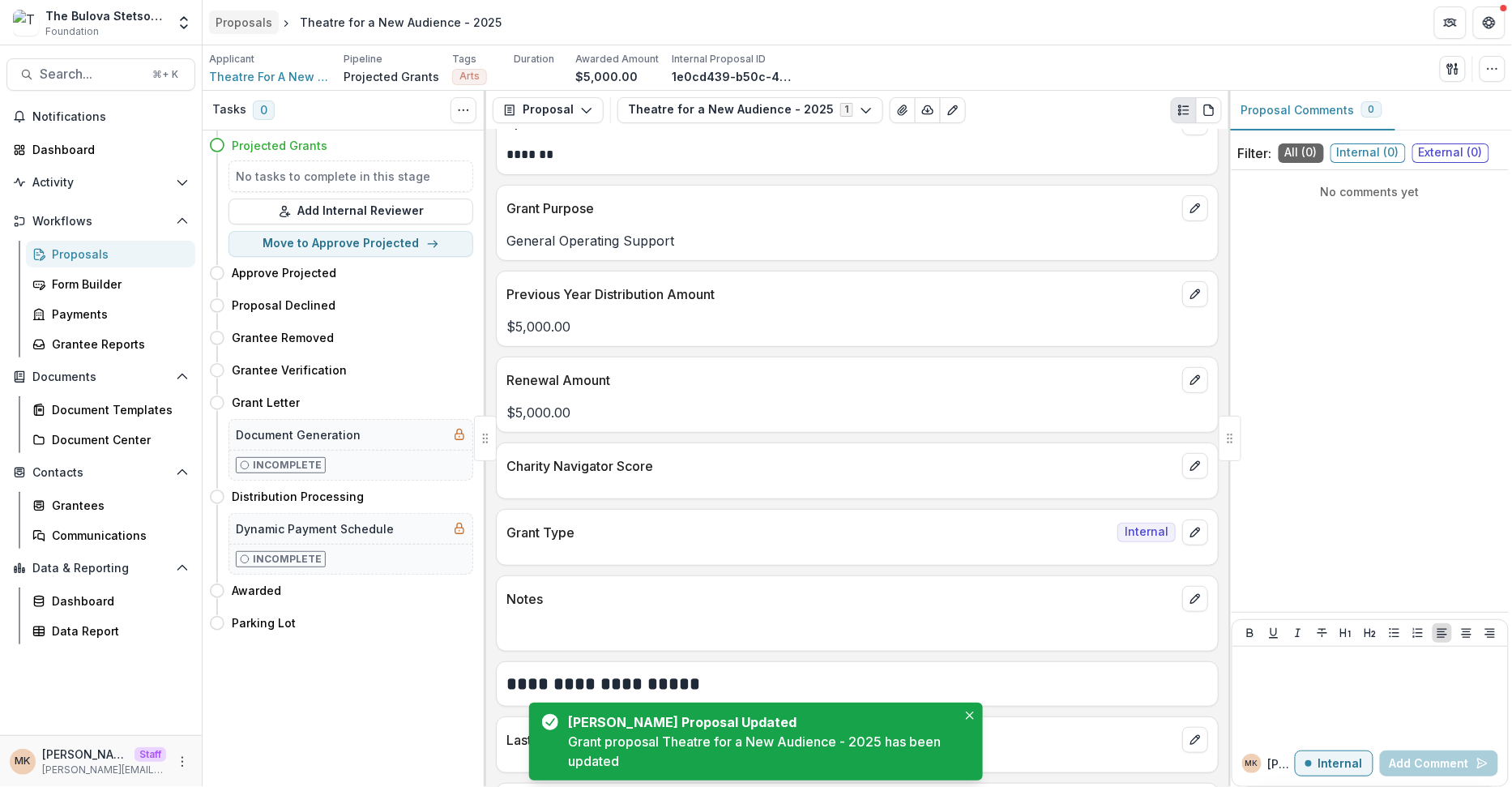
click at [265, 13] on link "Proposals" at bounding box center [243, 23] width 69 height 23
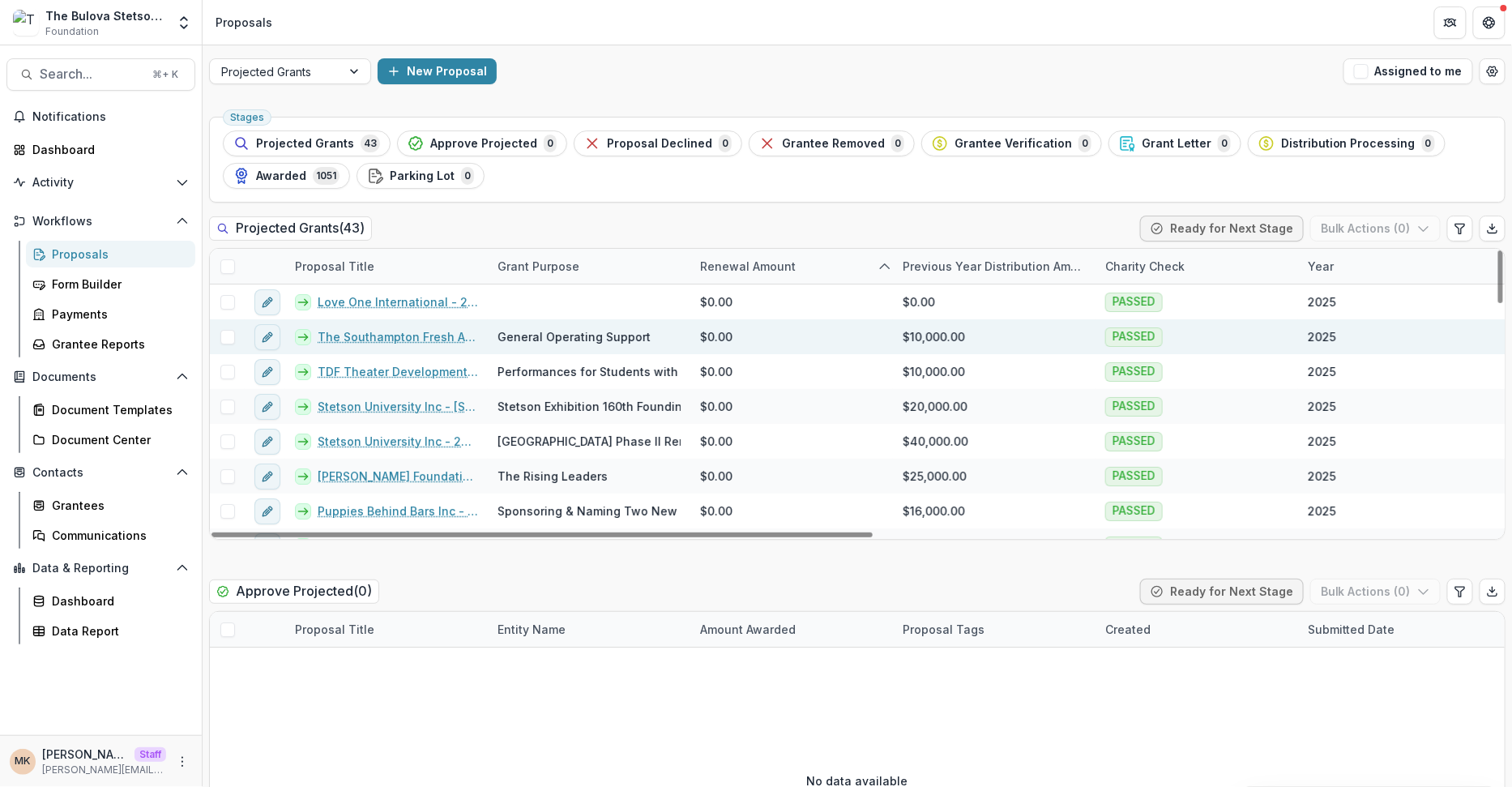
click at [376, 334] on link "The Southampton Fresh Air Home - 2025" at bounding box center [398, 336] width 160 height 17
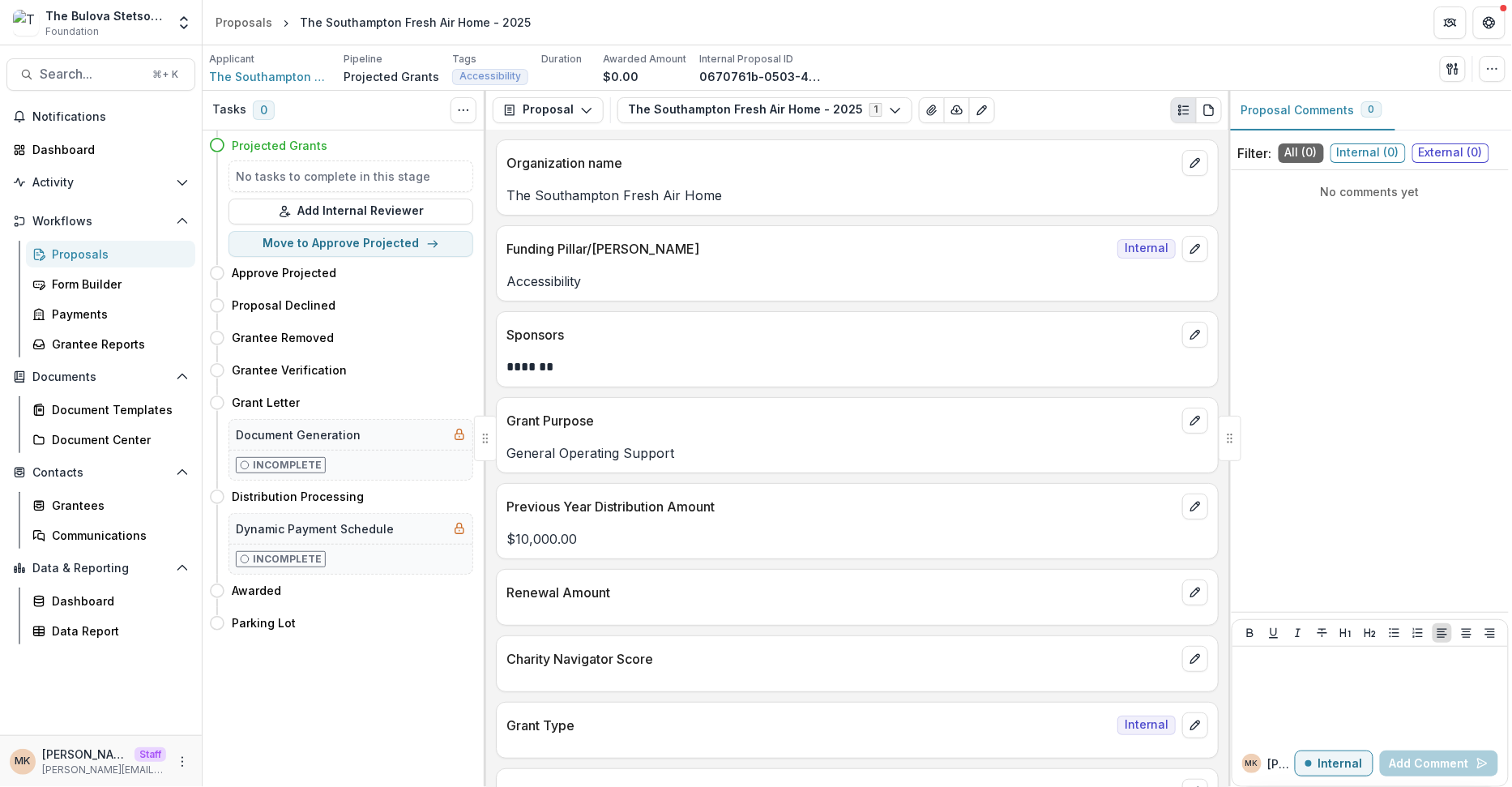
scroll to position [18, 0]
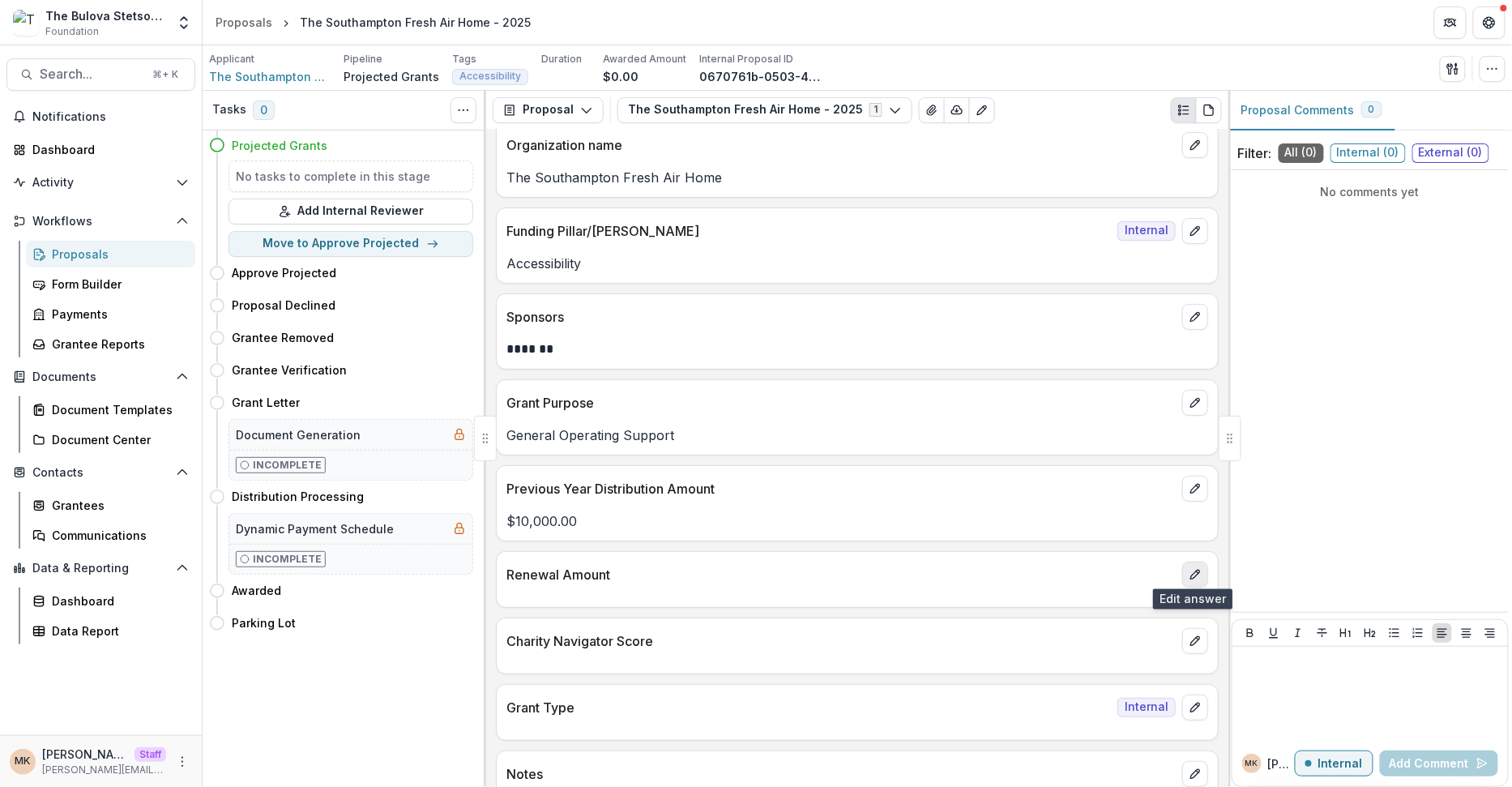
click at [1191, 571] on icon "edit" at bounding box center [1195, 574] width 13 height 13
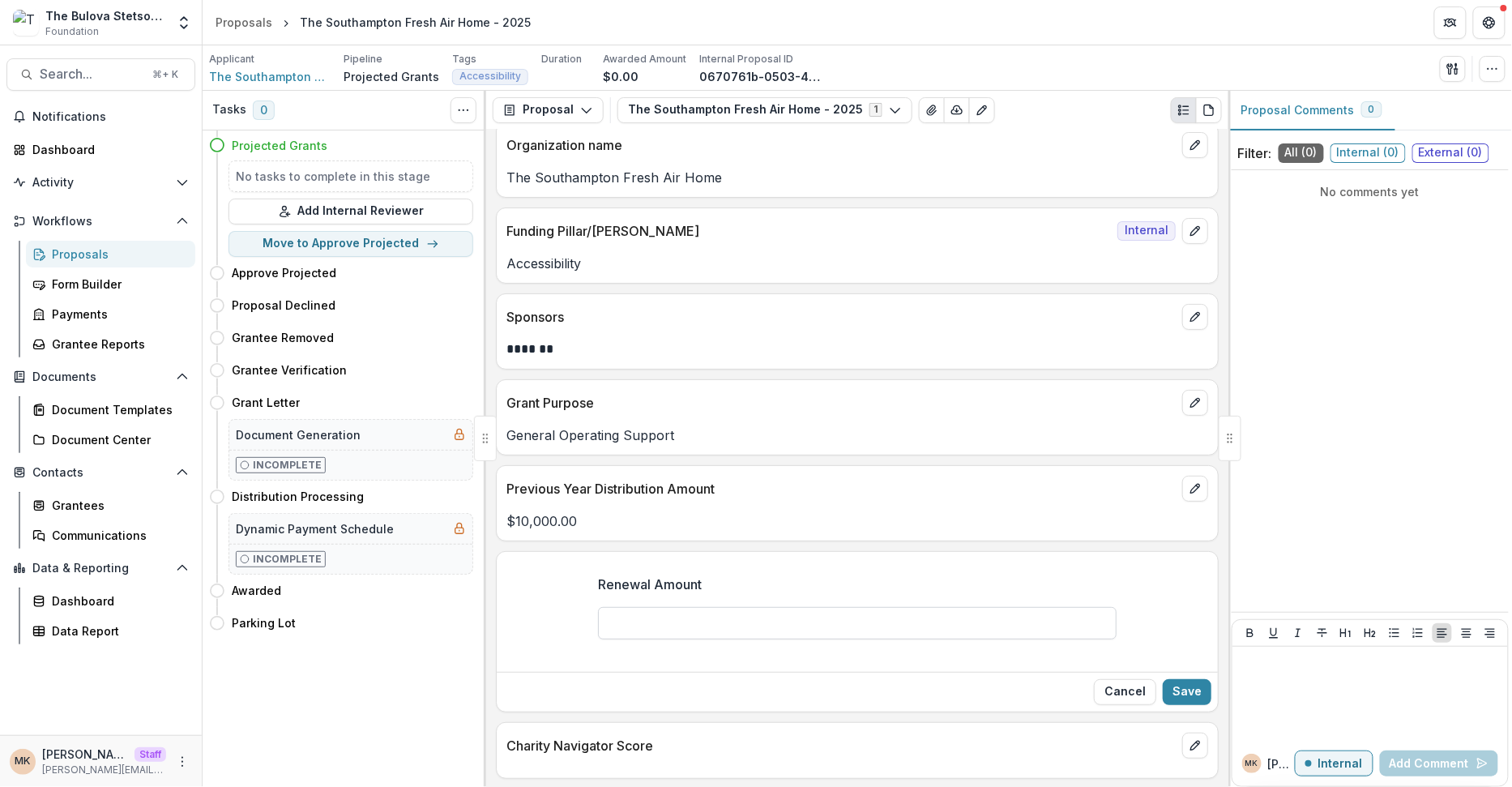
click at [776, 619] on input "Renewal Amount" at bounding box center [858, 624] width 519 height 32
type input "*******"
click at [1190, 680] on button "Save" at bounding box center [1187, 692] width 49 height 26
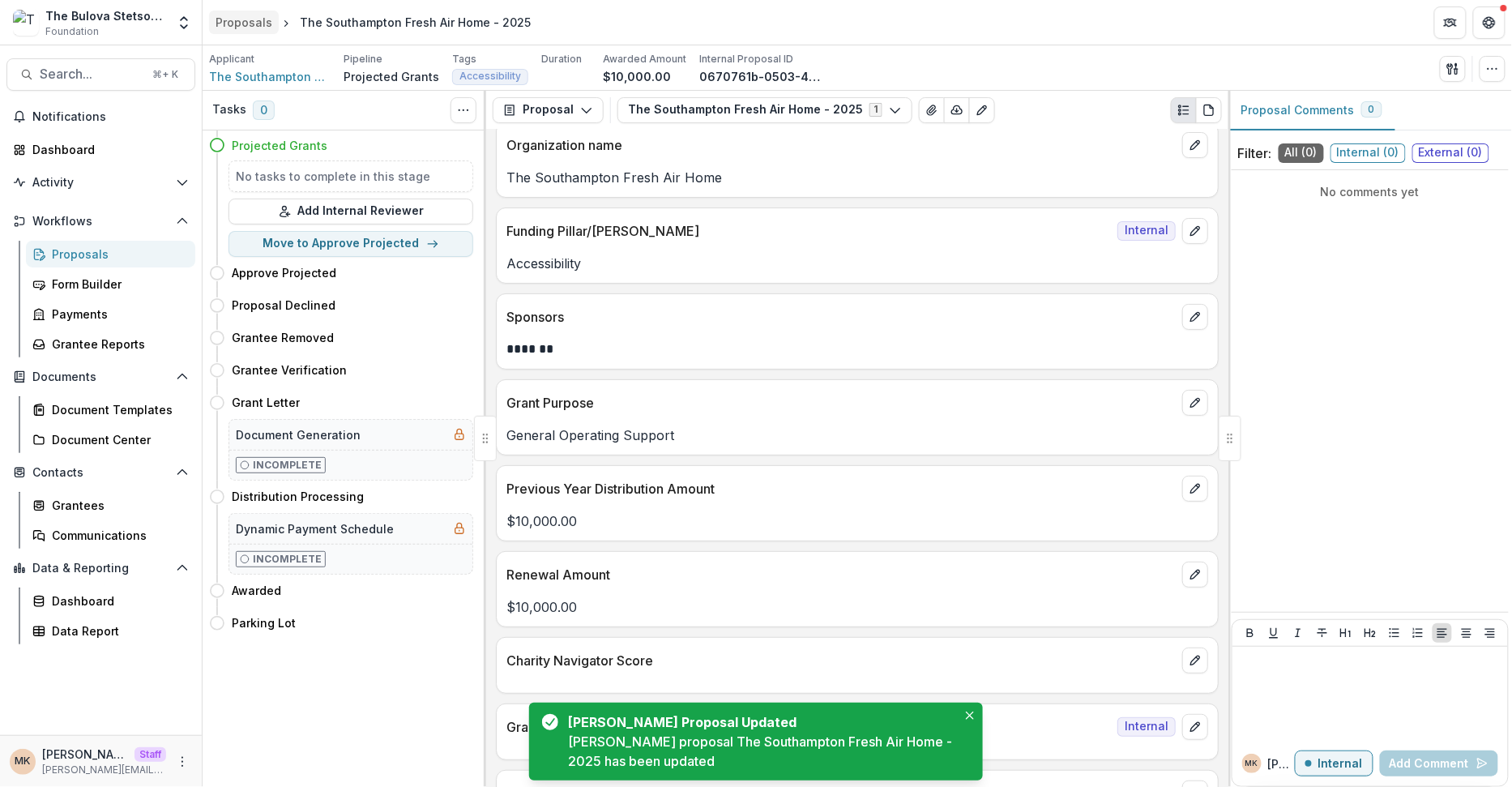
click at [247, 23] on div "Proposals" at bounding box center [243, 22] width 57 height 17
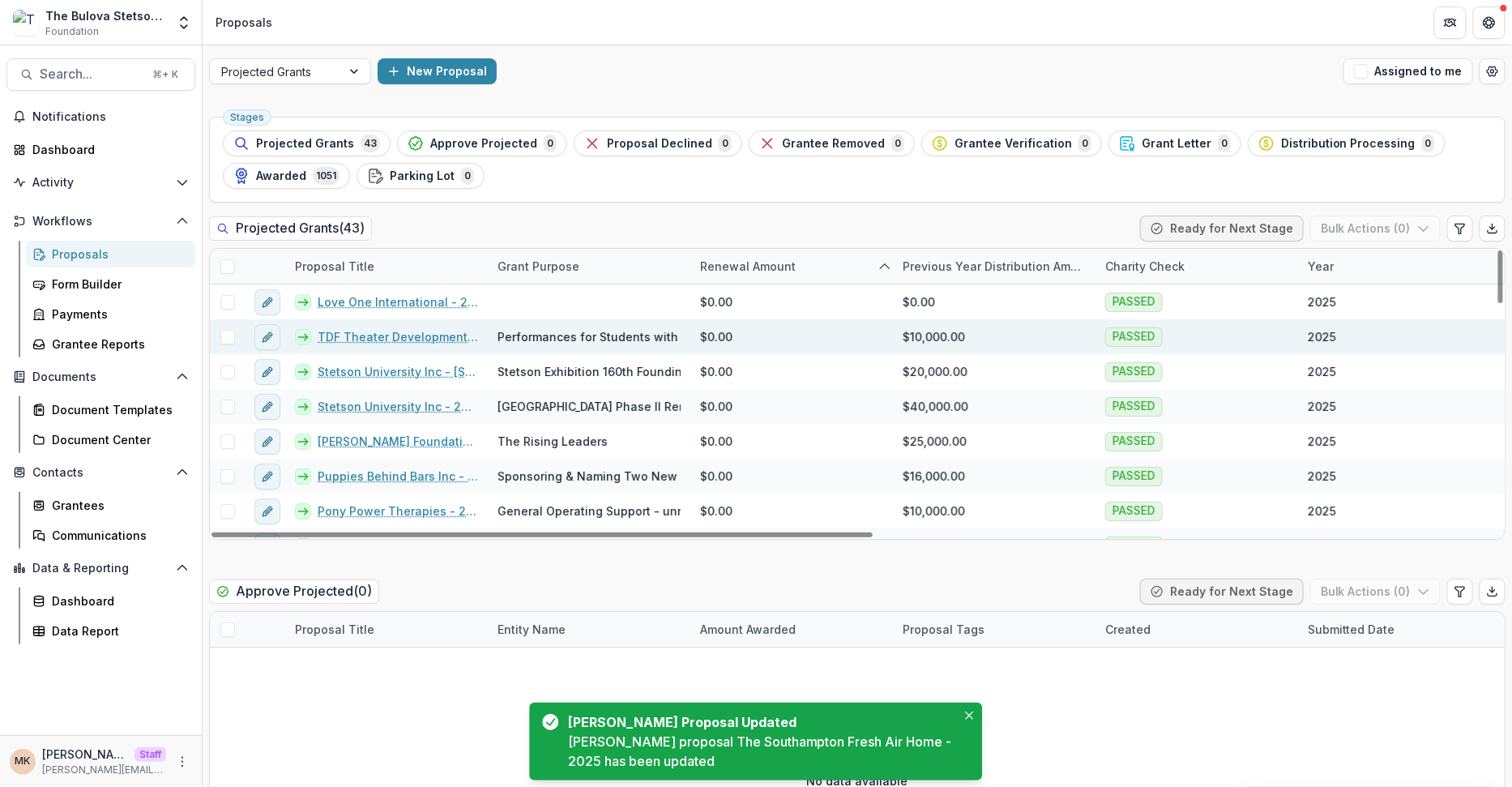
click at [374, 321] on div "TDF Theater Development Fund - 2025" at bounding box center [387, 336] width 203 height 35
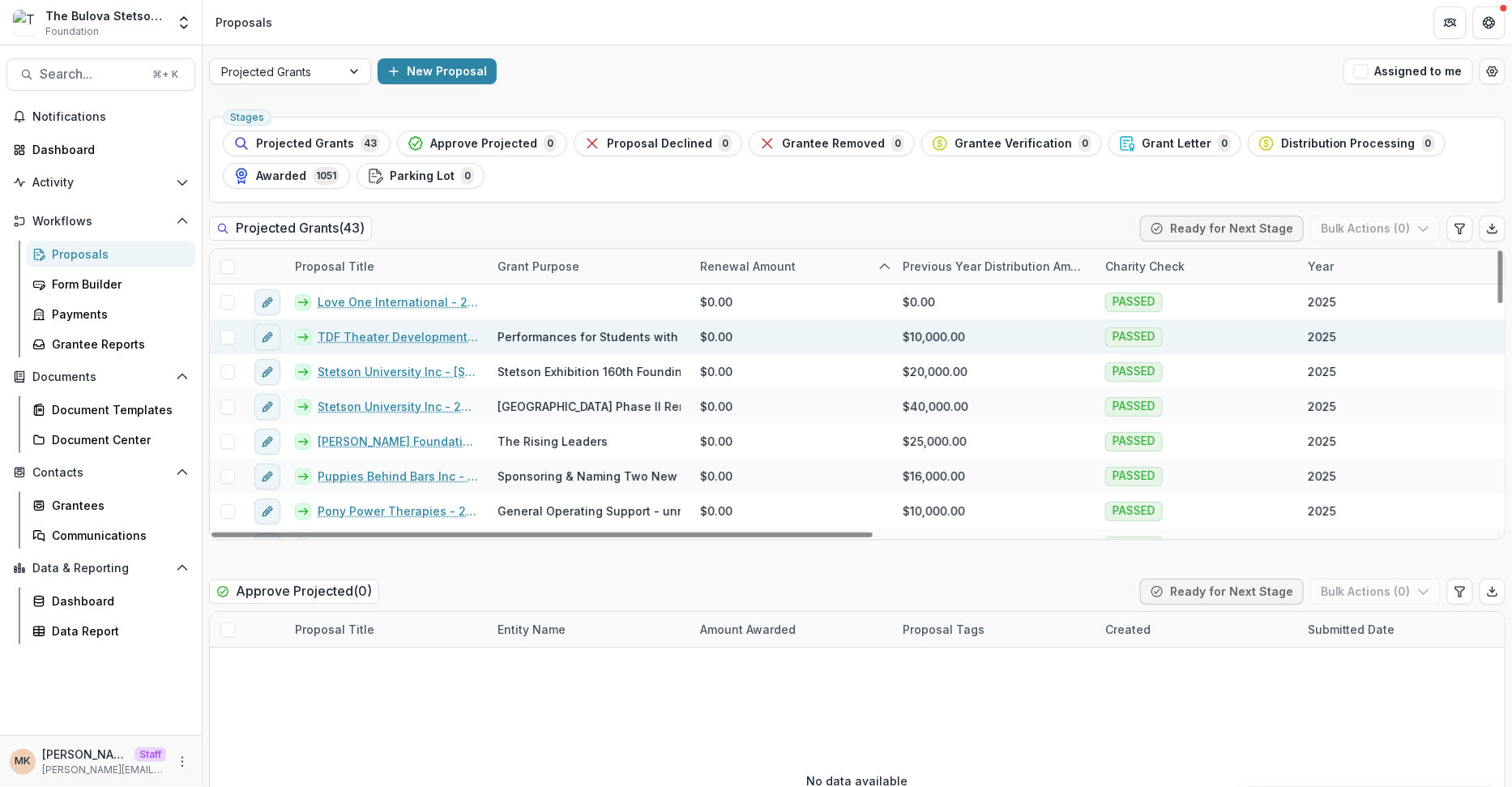
click at [374, 328] on link "TDF Theater Development Fund - 2025" at bounding box center [398, 336] width 160 height 17
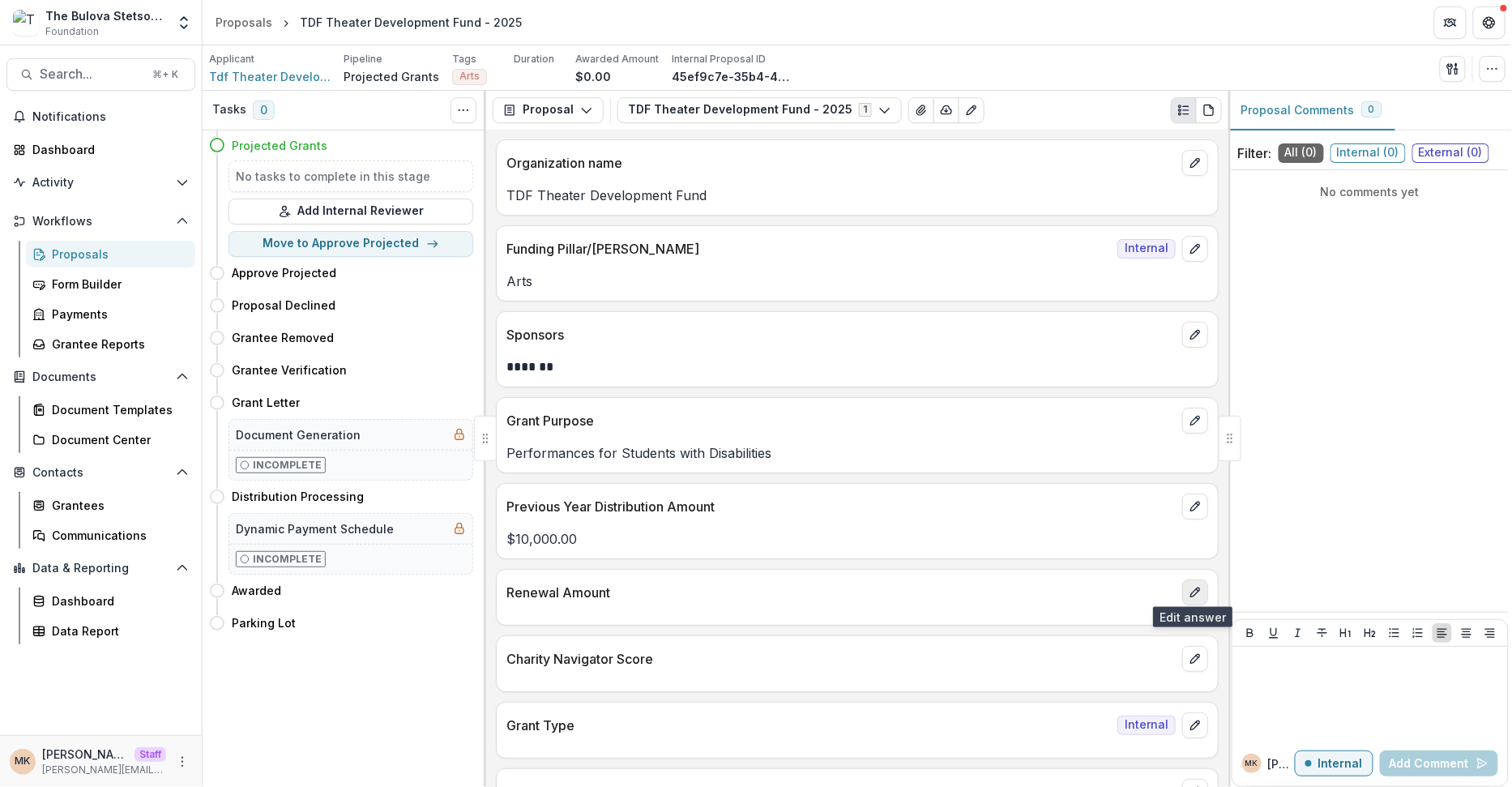
click at [1195, 589] on icon "edit" at bounding box center [1195, 592] width 13 height 13
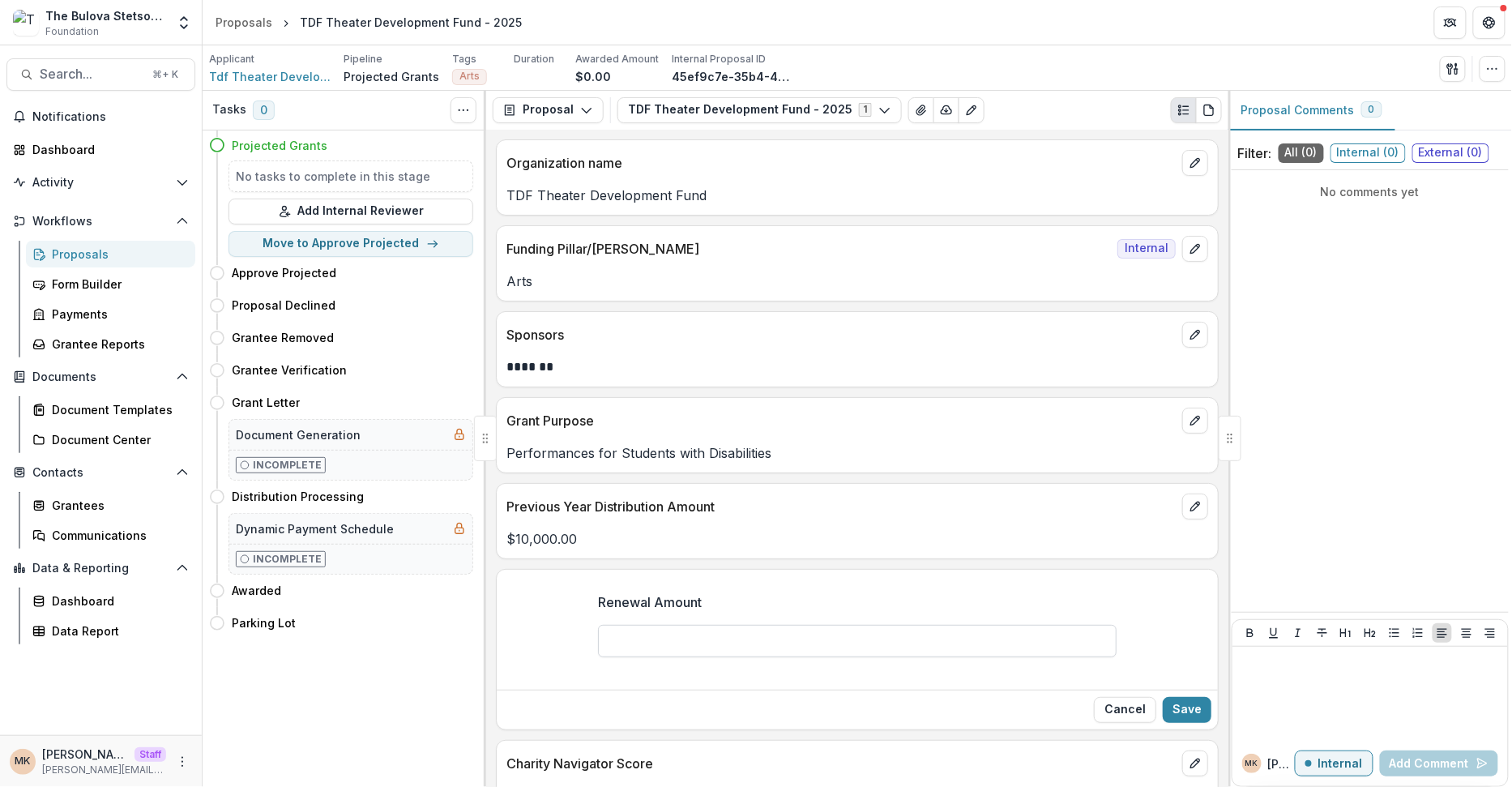
click at [789, 637] on input "Renewal Amount" at bounding box center [858, 641] width 519 height 32
type input "*******"
click at [1198, 705] on button "Save" at bounding box center [1187, 709] width 49 height 26
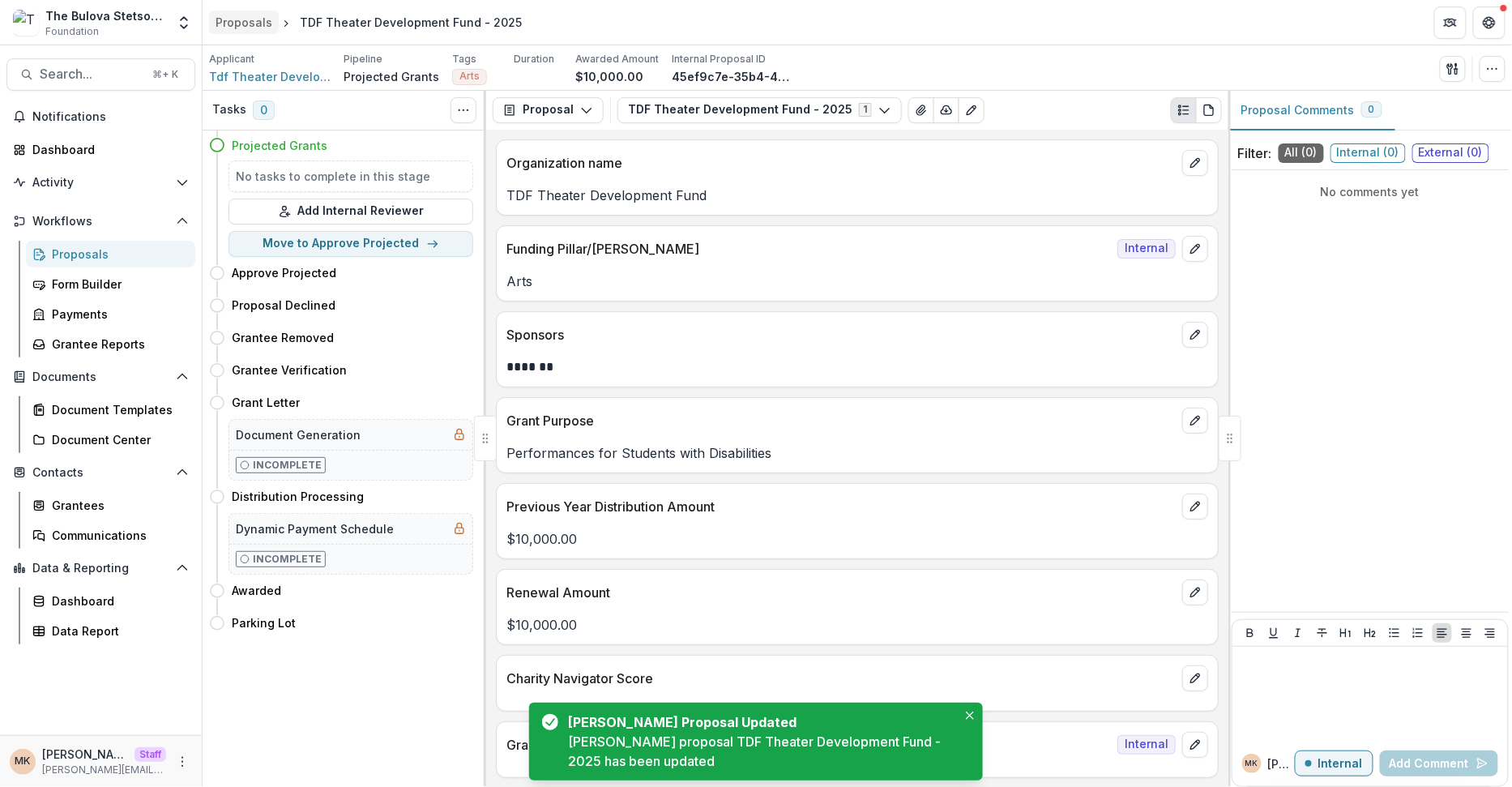
click at [245, 14] on div "Proposals" at bounding box center [243, 22] width 57 height 17
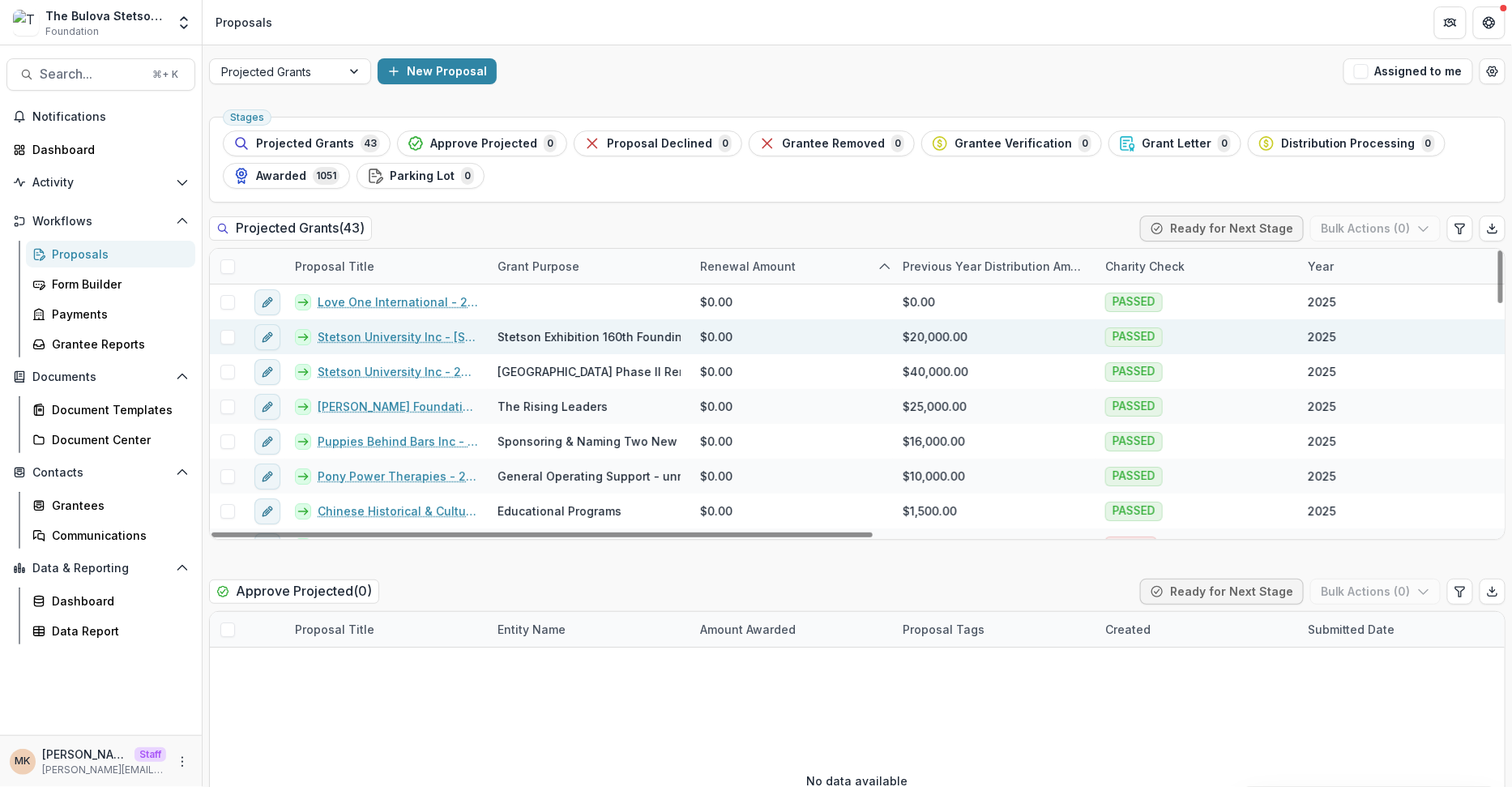
click at [395, 334] on link "Stetson University Inc - 2025 - Stetson Exhibition 160th Founding Anniversary" at bounding box center [398, 336] width 160 height 17
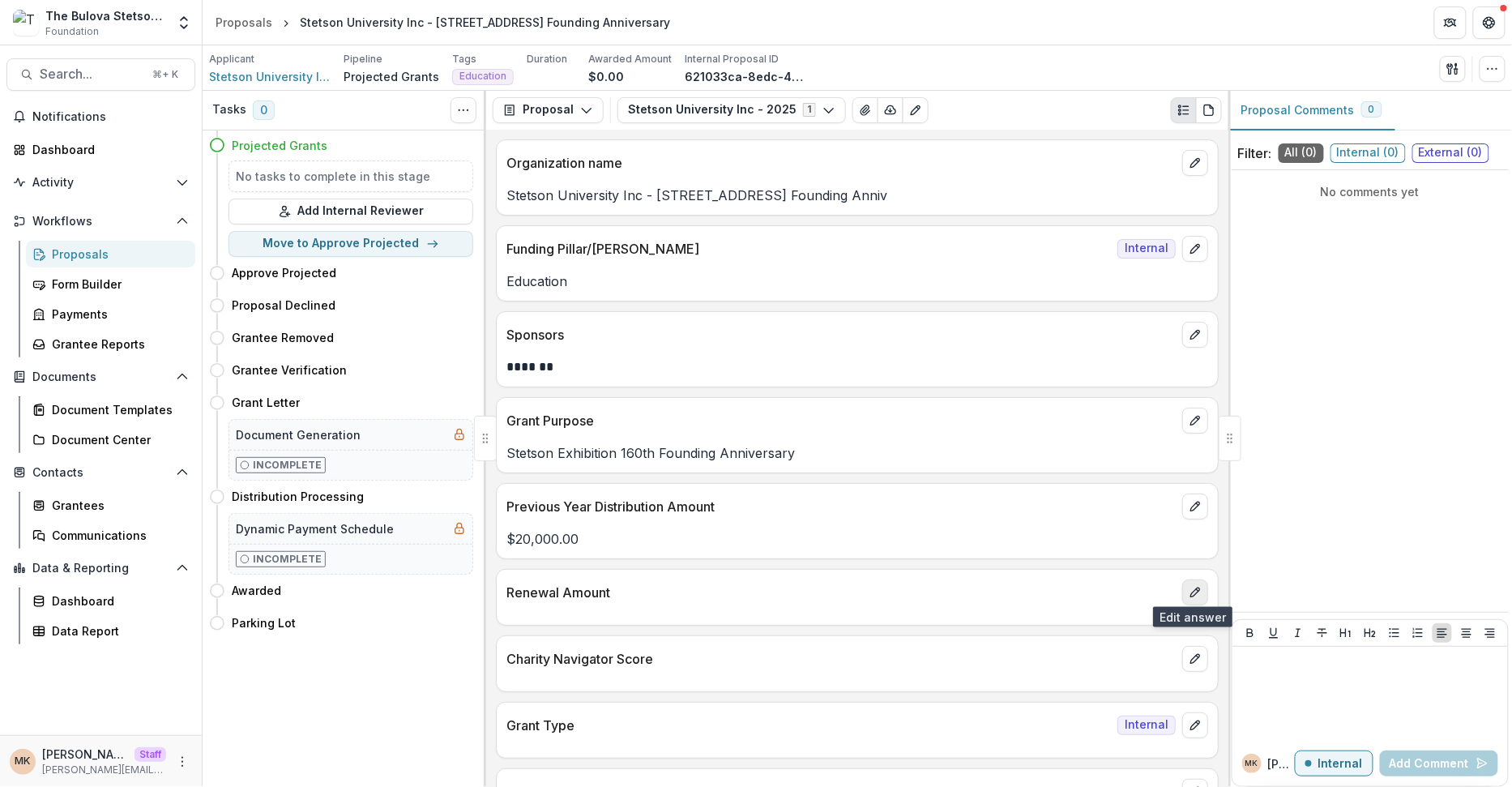
click at [1189, 587] on icon "edit" at bounding box center [1195, 592] width 13 height 13
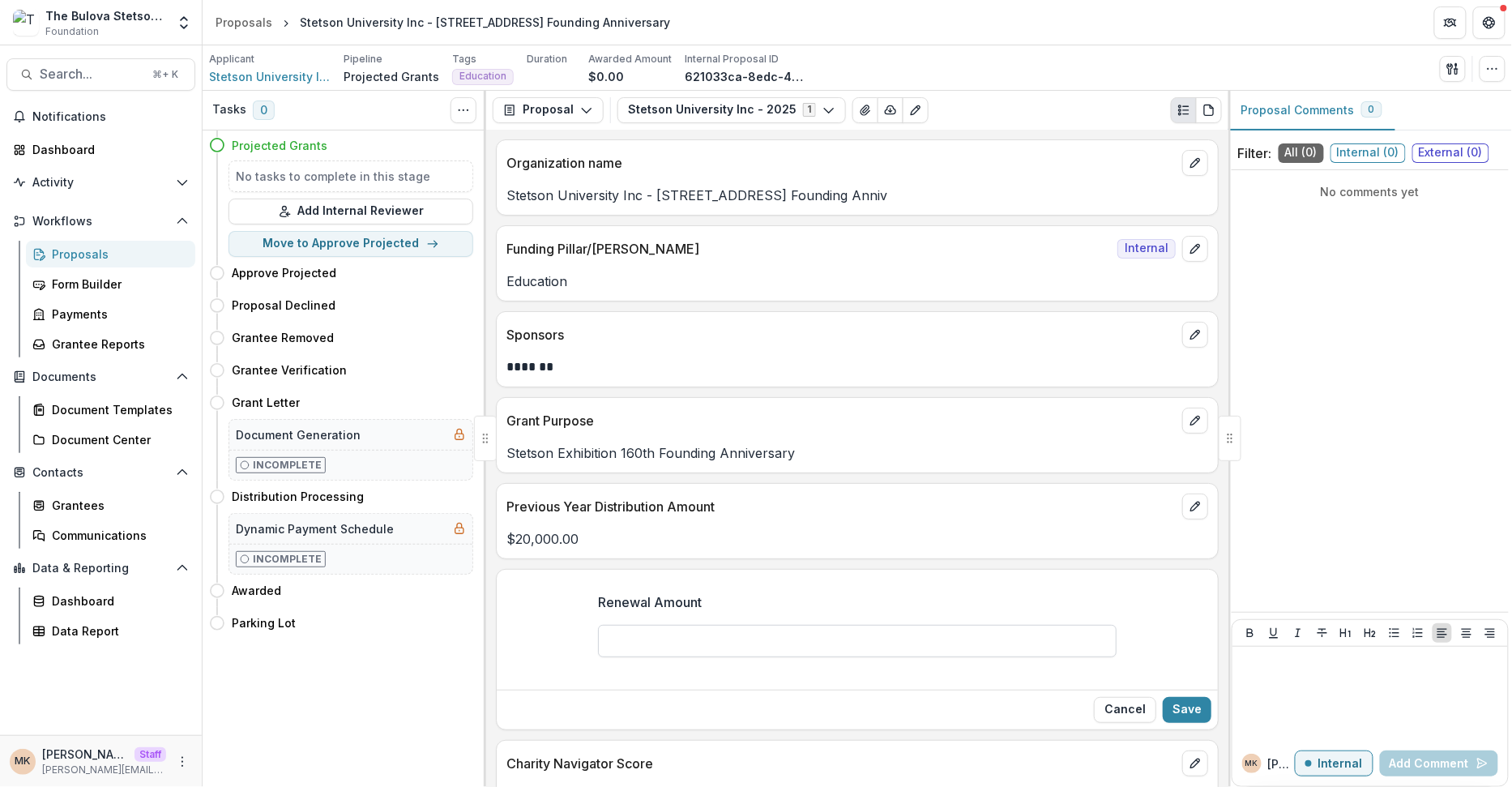
click at [622, 651] on input "Renewal Amount" at bounding box center [858, 641] width 519 height 32
type input "*******"
click at [1180, 709] on button "Save" at bounding box center [1187, 709] width 49 height 26
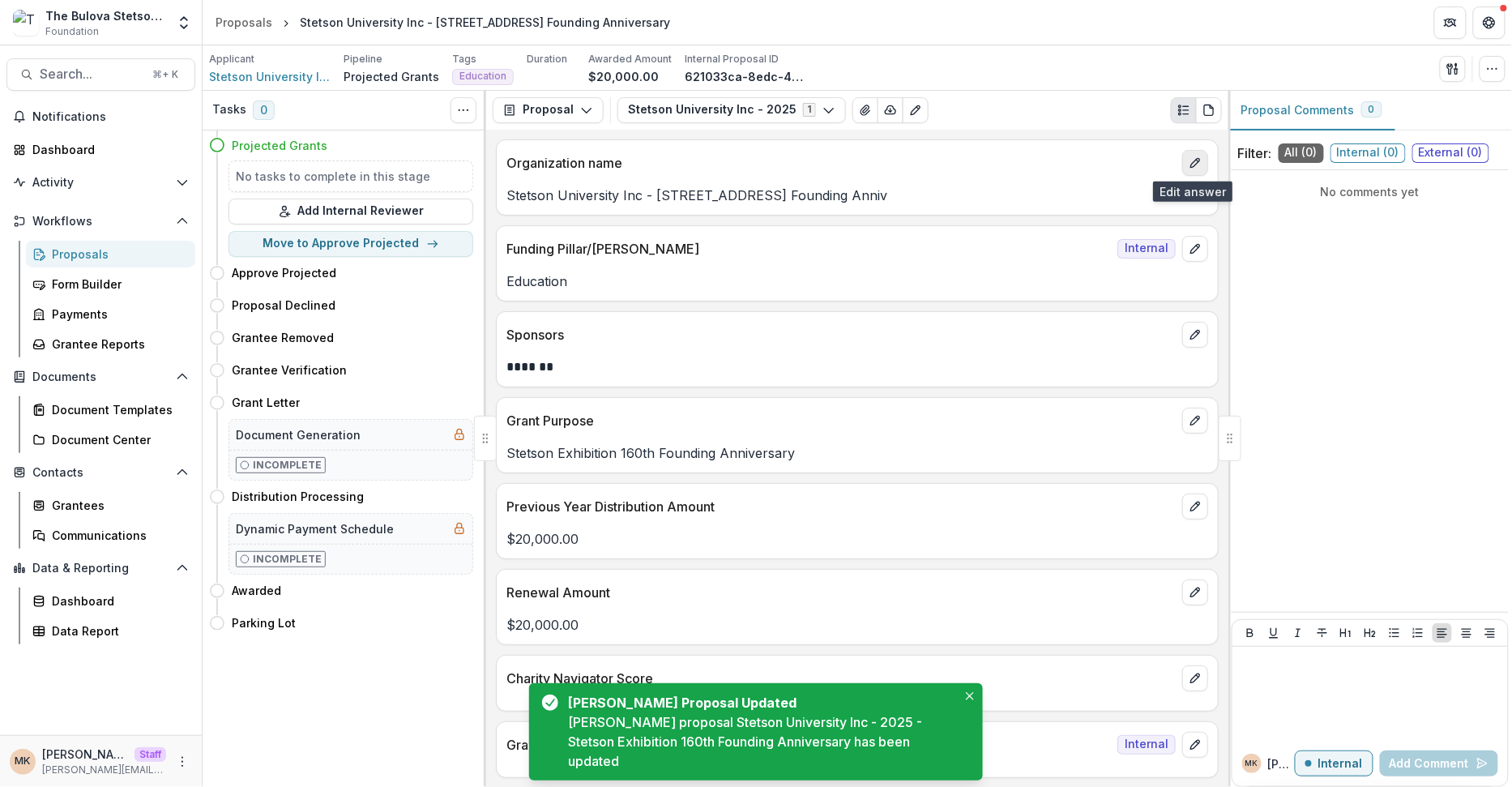
click at [1195, 157] on icon "edit" at bounding box center [1195, 163] width 13 height 13
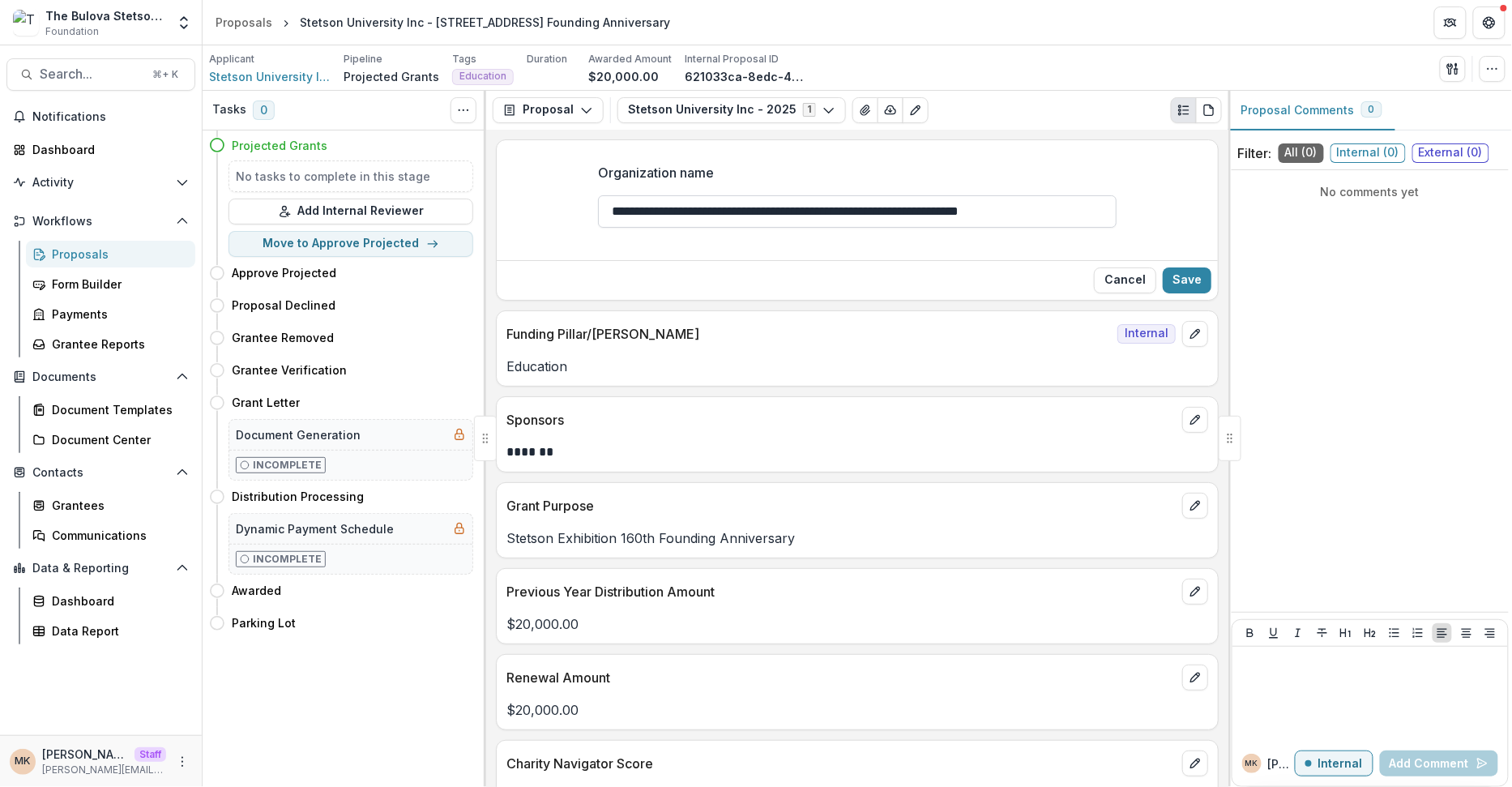
click at [736, 209] on input "**********" at bounding box center [858, 212] width 519 height 32
type input "**********"
click at [1189, 285] on button "Save" at bounding box center [1187, 280] width 49 height 26
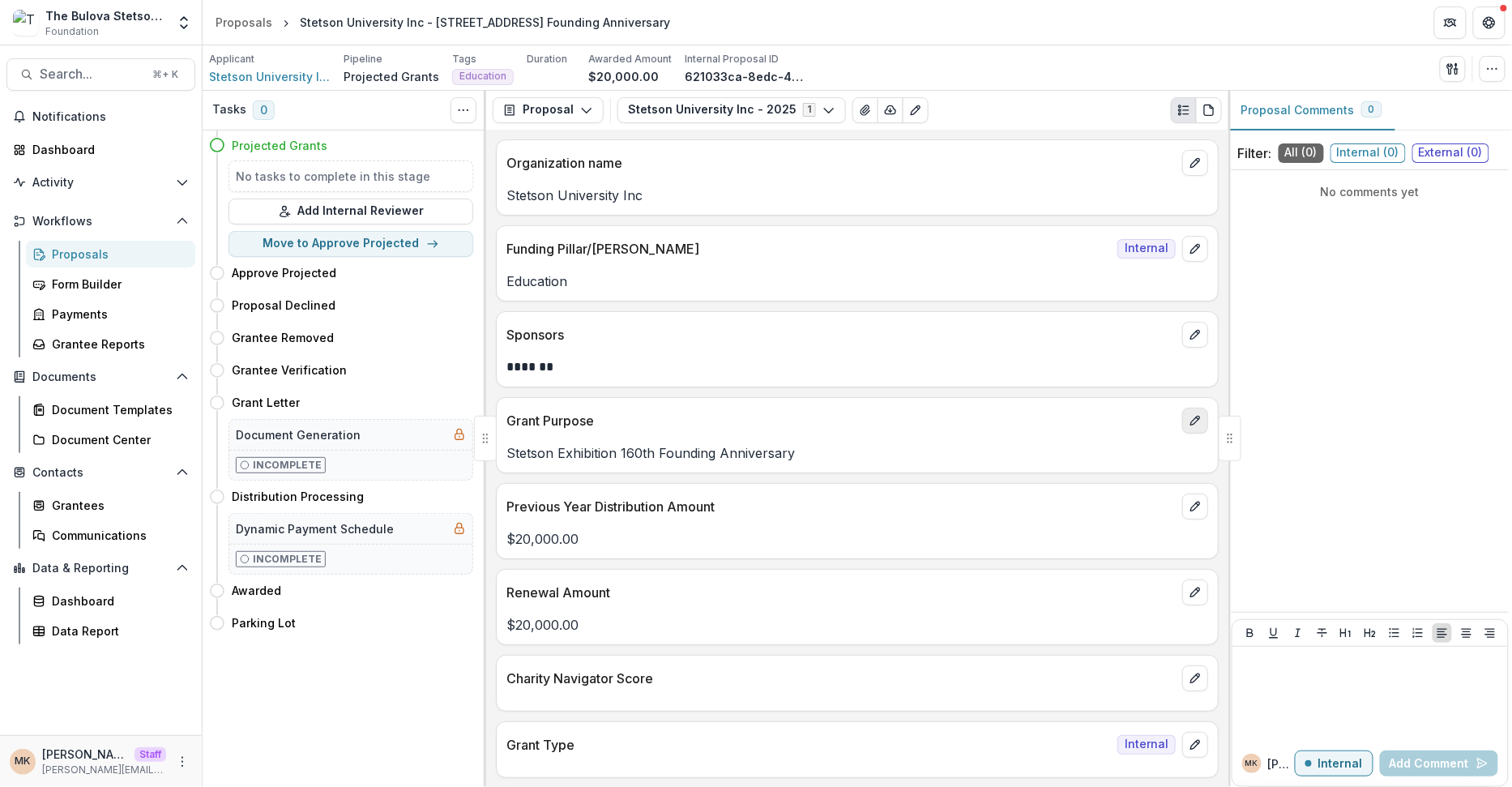
click at [1195, 416] on icon "edit" at bounding box center [1195, 420] width 9 height 9
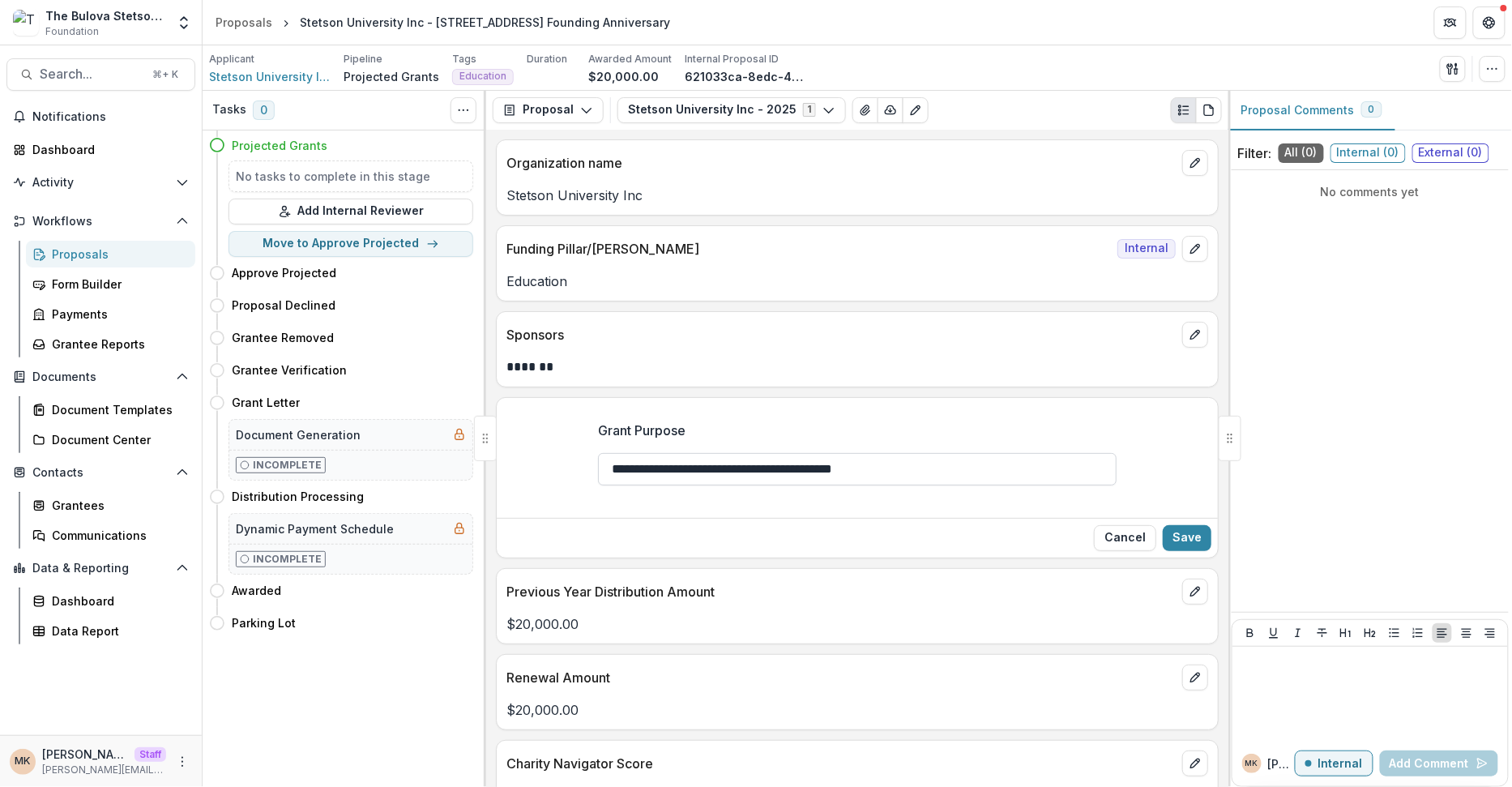
click at [843, 477] on input "**********" at bounding box center [858, 470] width 519 height 32
type input "***"
click at [1191, 527] on button "Save" at bounding box center [1187, 538] width 49 height 26
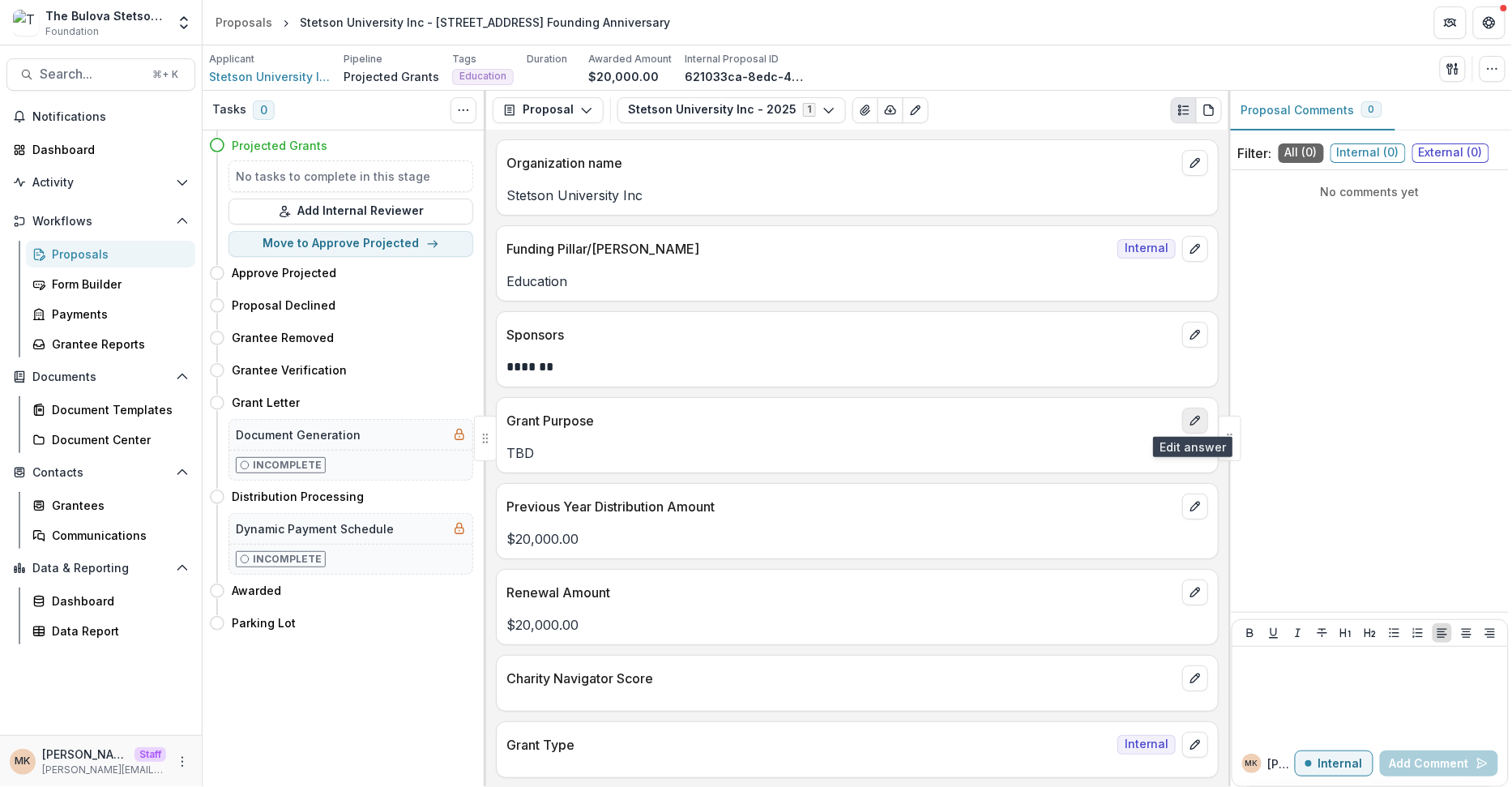
click at [1189, 415] on icon "edit" at bounding box center [1195, 421] width 13 height 13
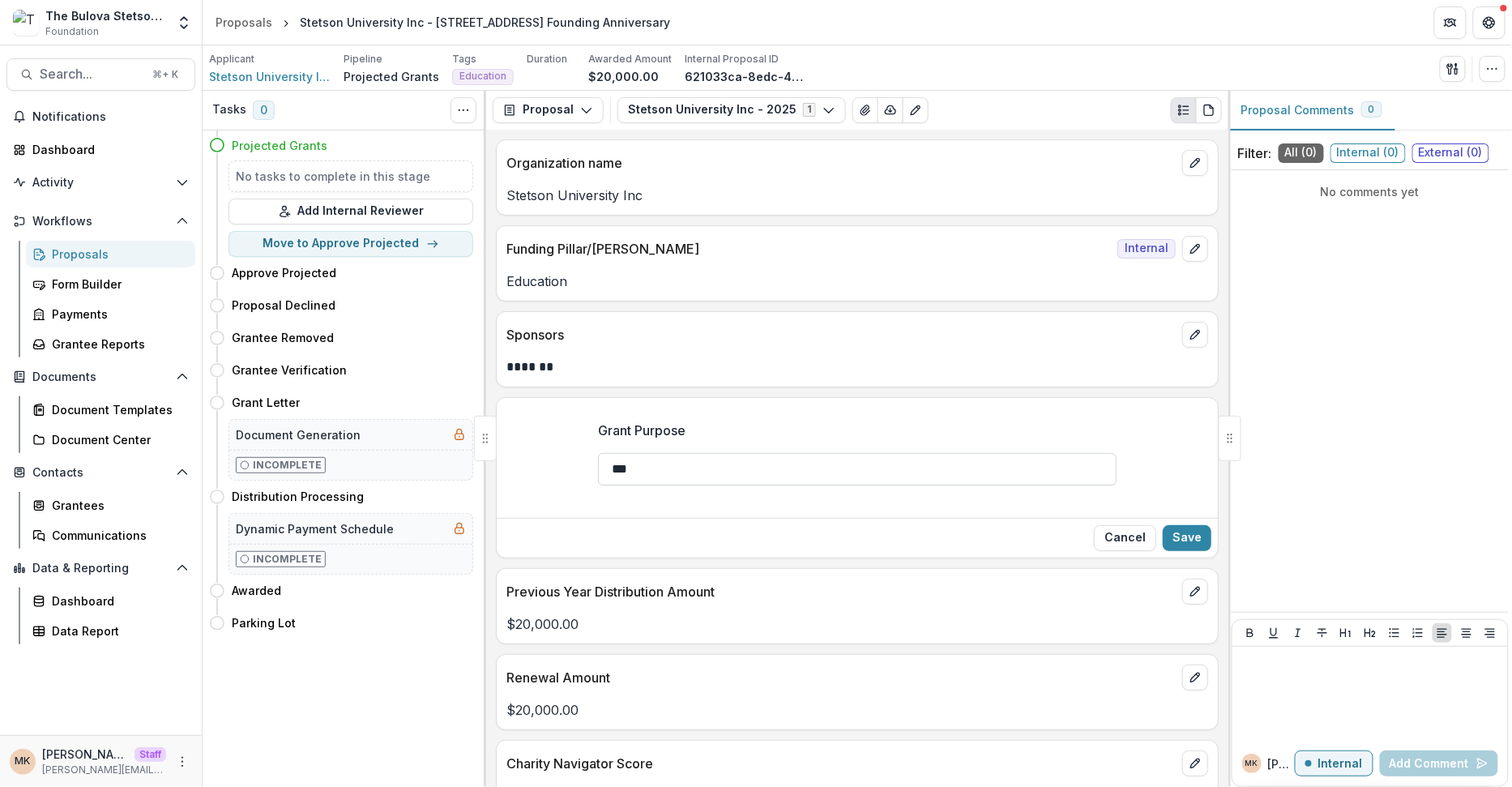
click at [848, 466] on input "***" at bounding box center [858, 470] width 519 height 32
type input "**********"
click at [1181, 535] on button "Save" at bounding box center [1187, 538] width 49 height 26
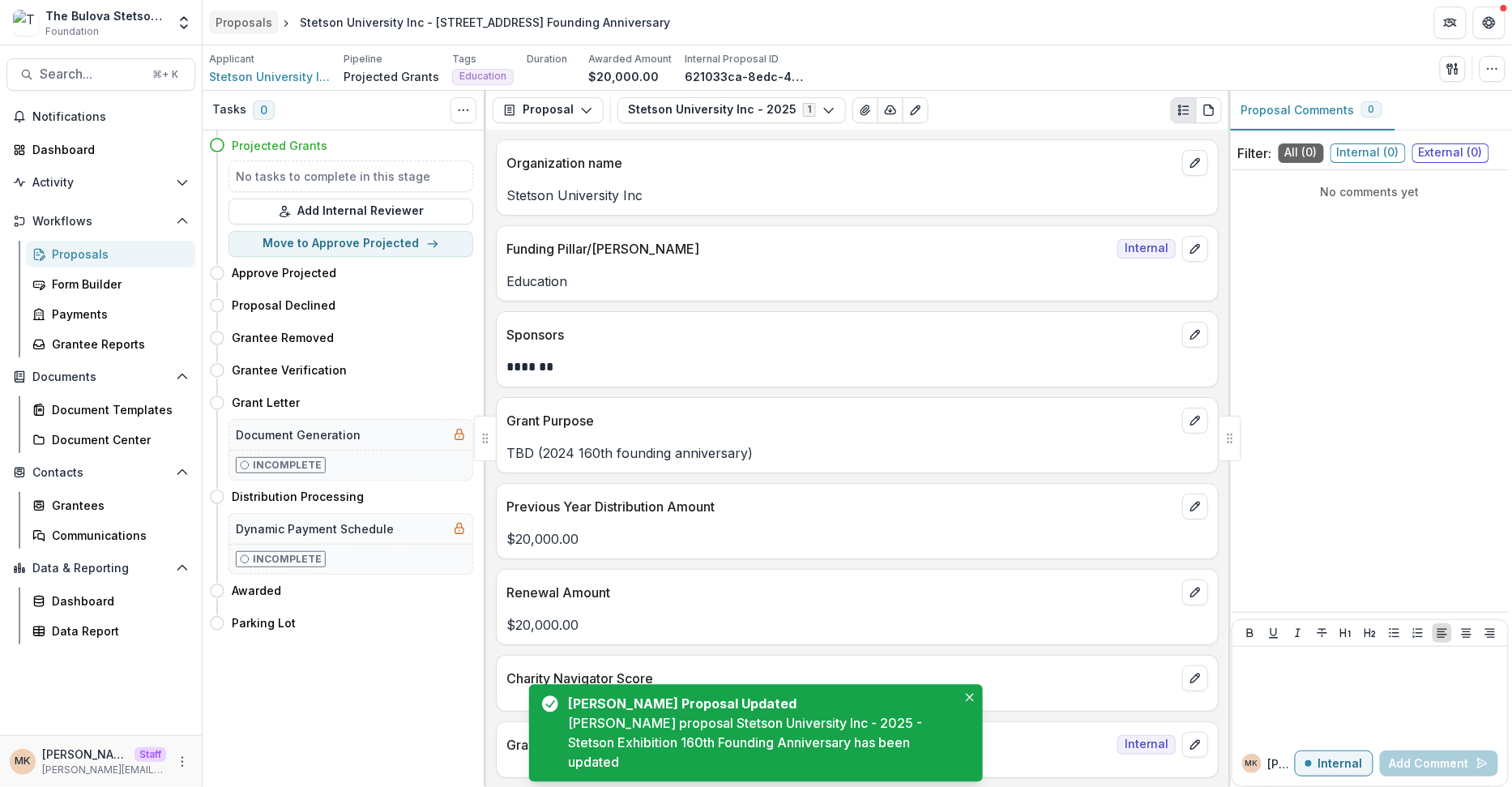
click at [249, 31] on link "Proposals" at bounding box center [243, 23] width 69 height 23
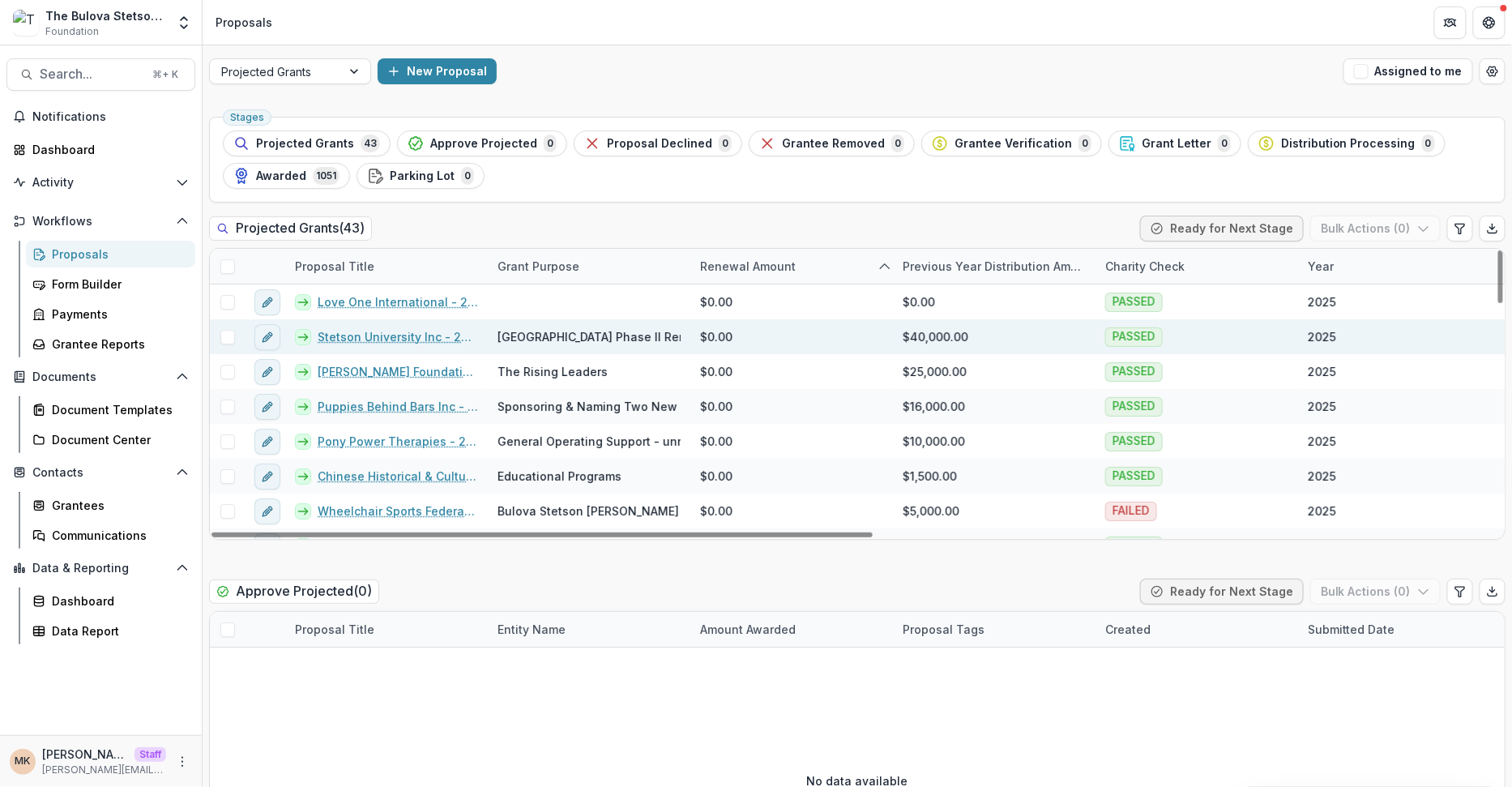
click at [388, 338] on link "Stetson University Inc - 2025 - Edmunds Center Phase II Renovation/elevator" at bounding box center [398, 336] width 160 height 17
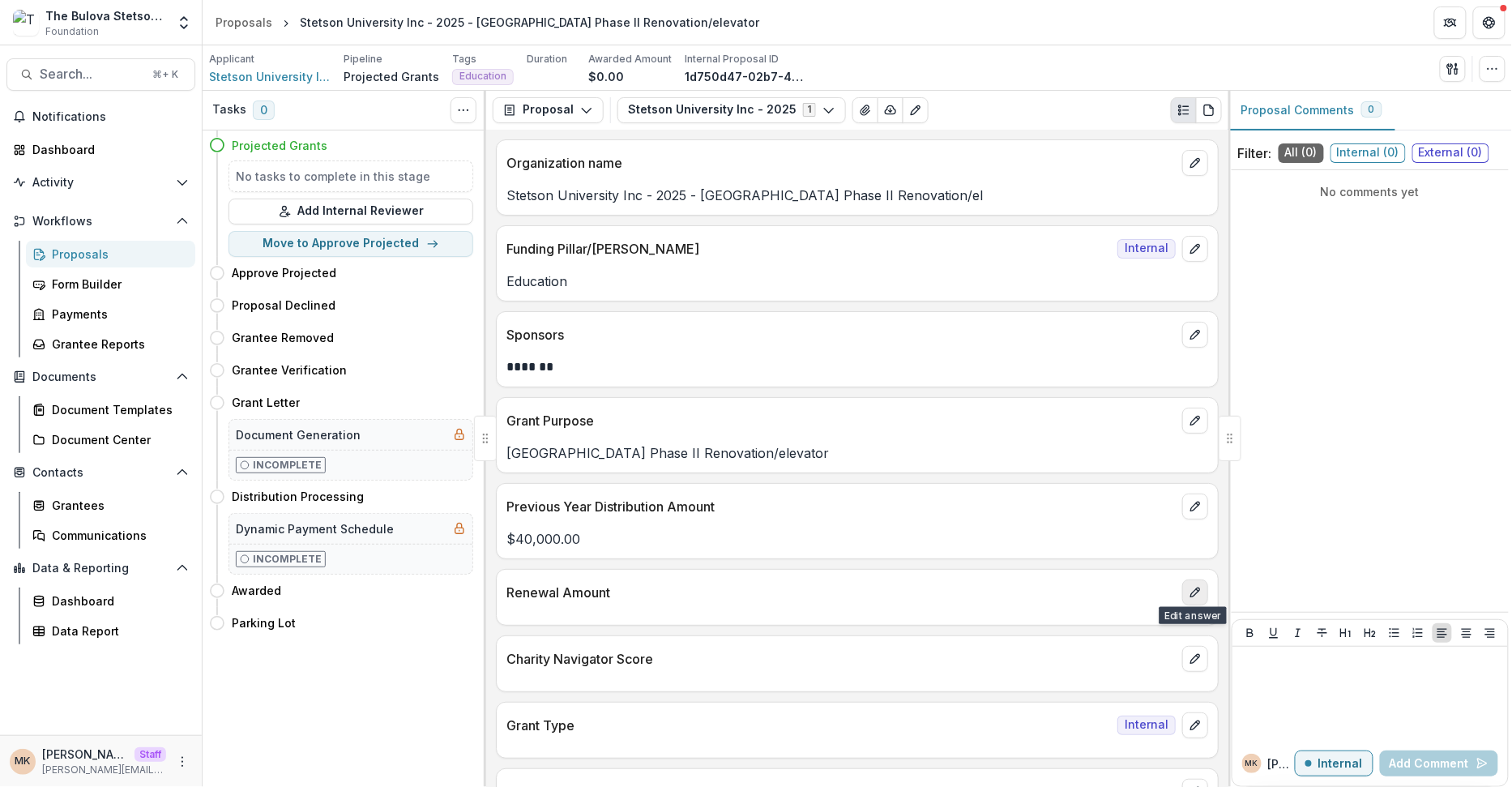
click at [1195, 588] on icon "edit" at bounding box center [1195, 592] width 13 height 13
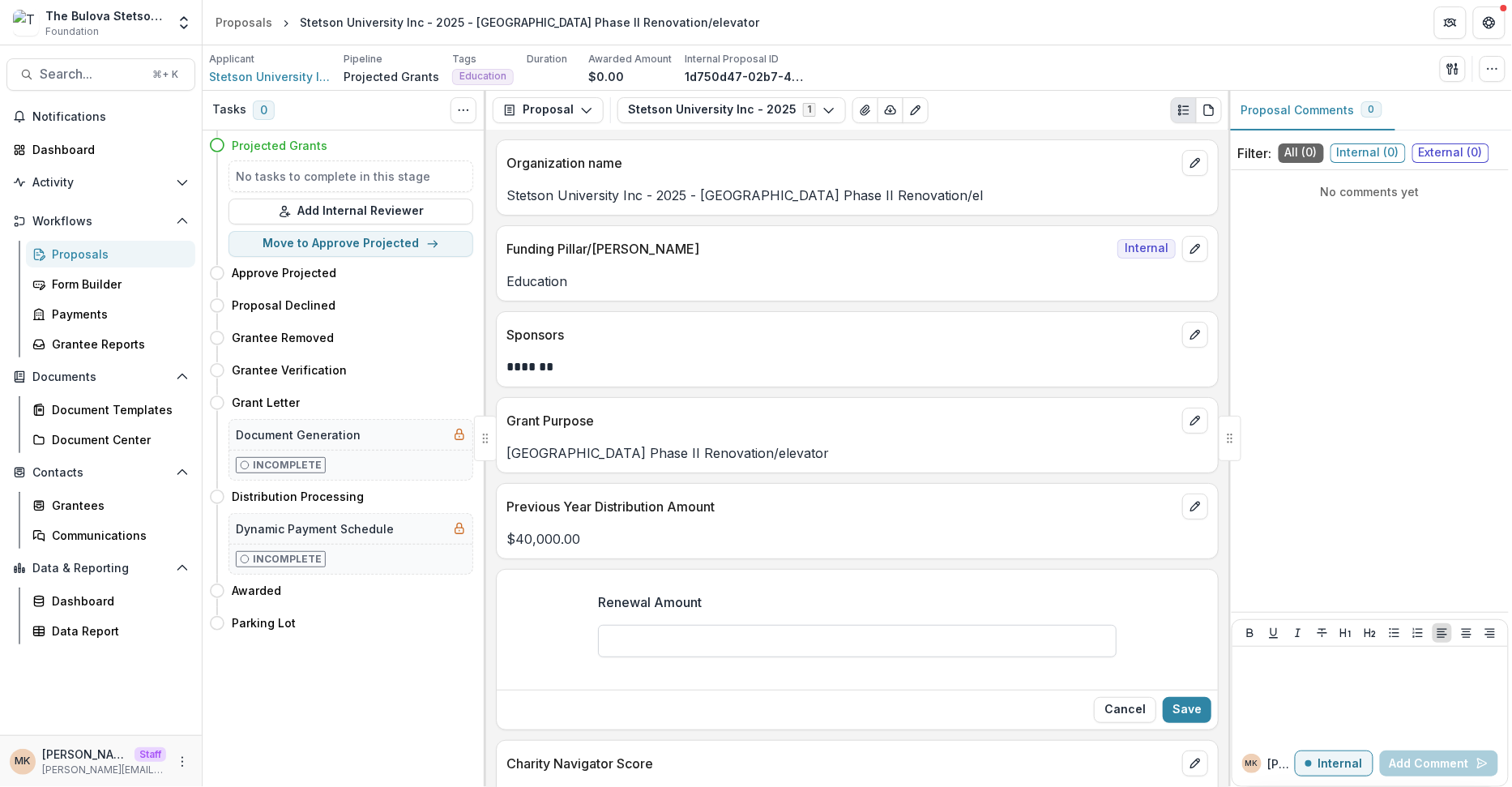
click at [803, 627] on input "Renewal Amount" at bounding box center [858, 641] width 519 height 32
type input "*******"
click at [1185, 697] on button "Save" at bounding box center [1187, 709] width 49 height 26
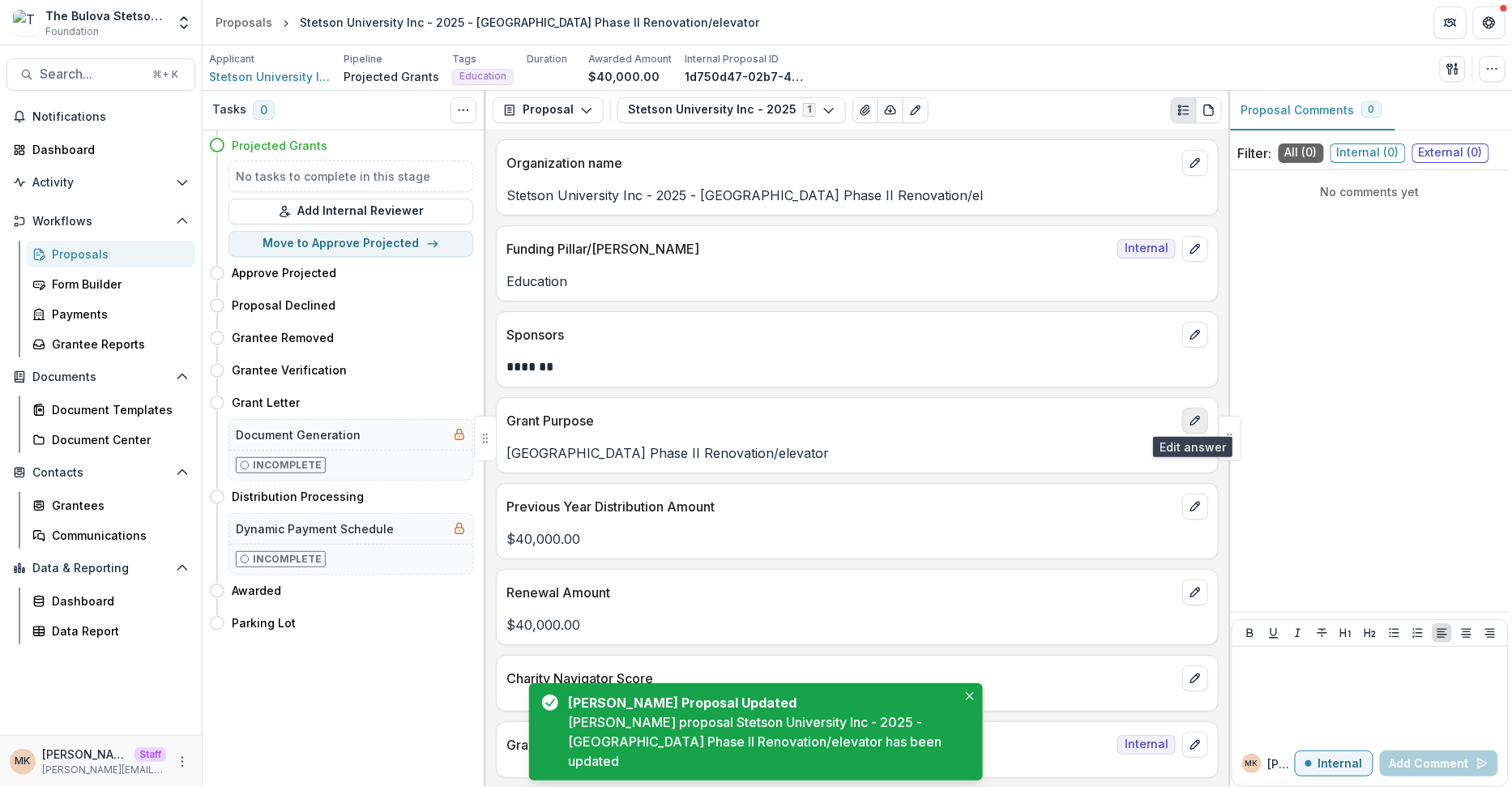
click at [1198, 423] on icon "edit" at bounding box center [1195, 421] width 13 height 13
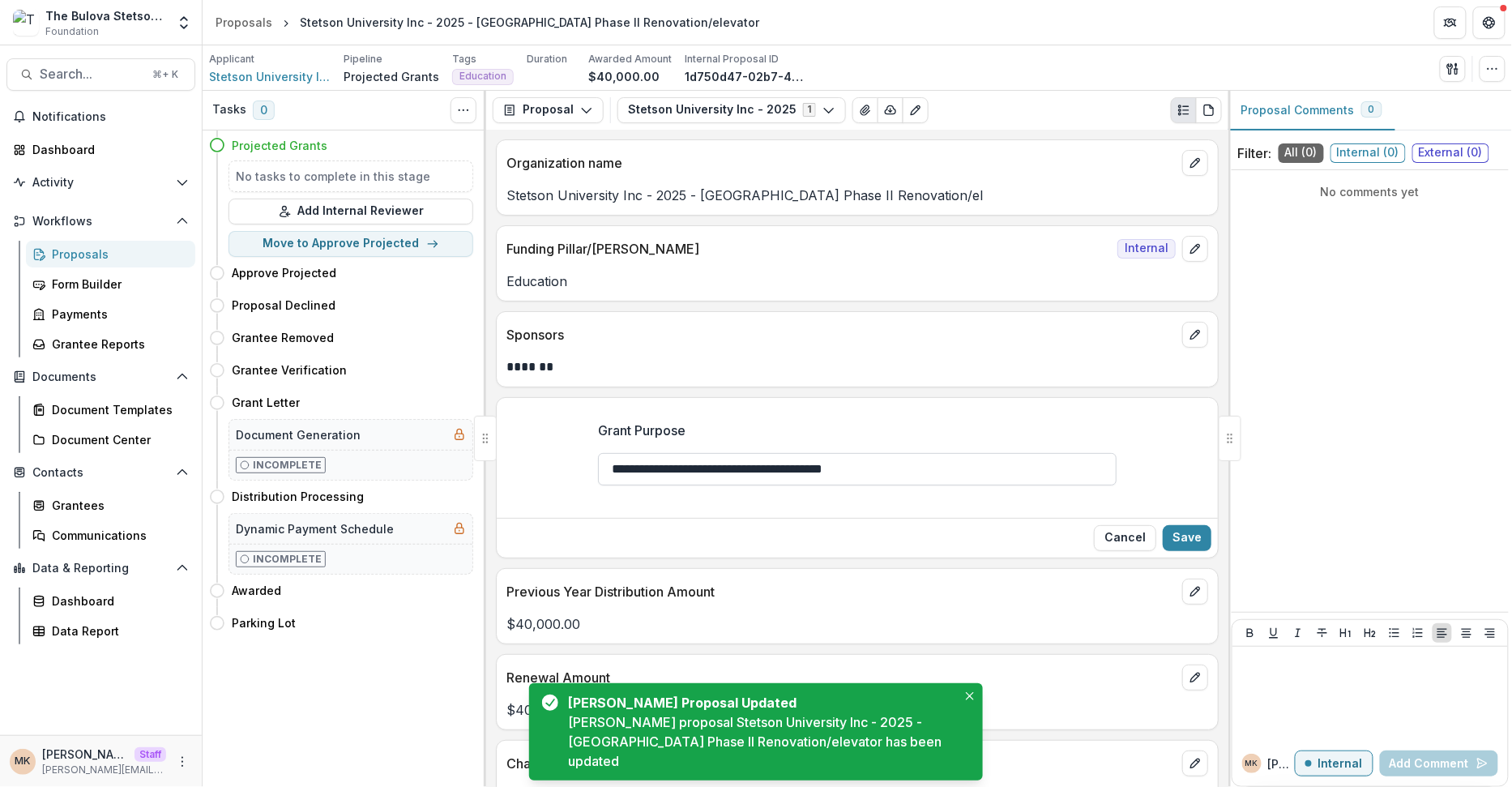
click at [1047, 466] on input "**********" at bounding box center [858, 470] width 519 height 32
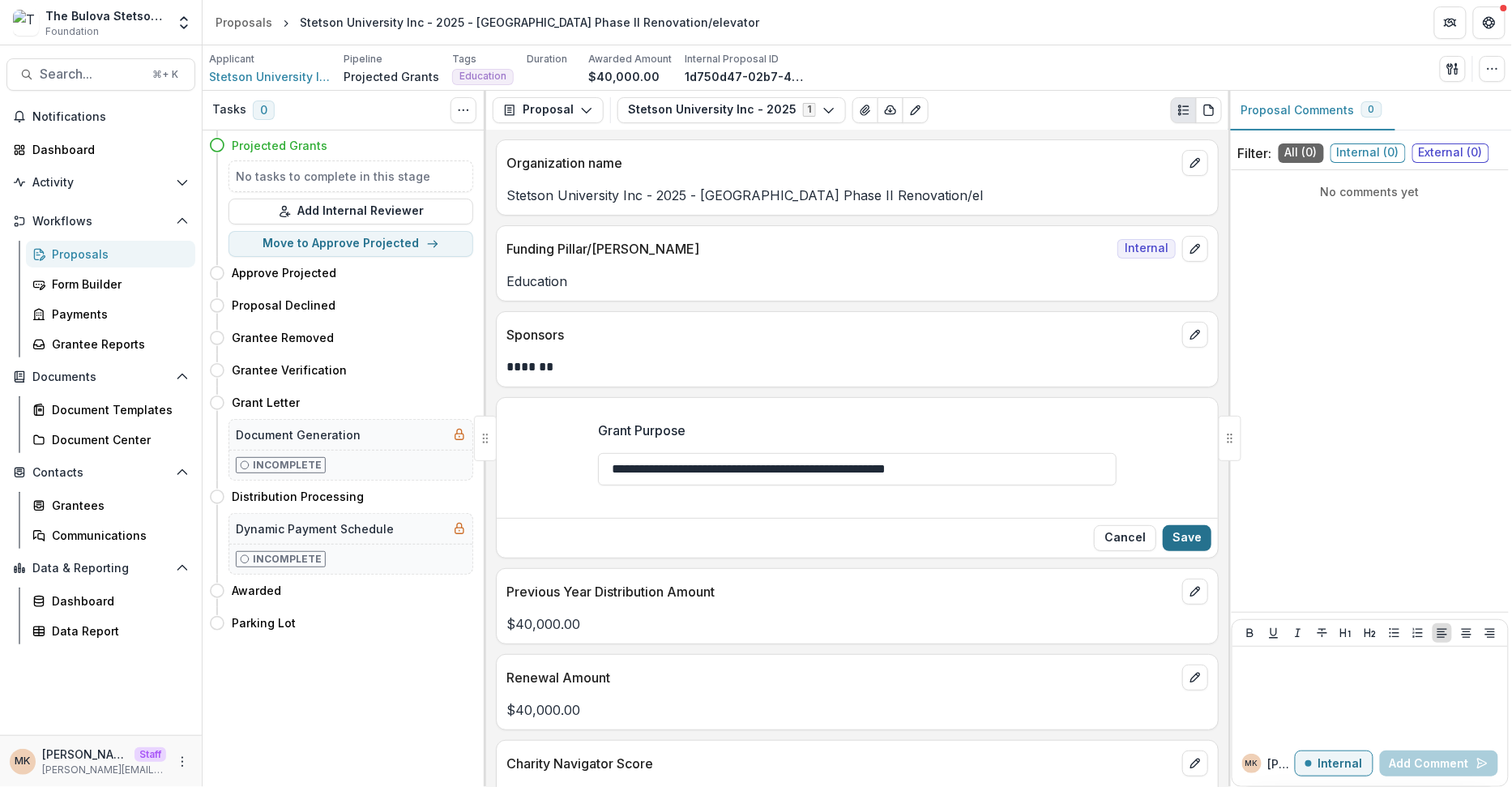
type input "**********"
click at [1178, 534] on button "Save" at bounding box center [1187, 538] width 49 height 26
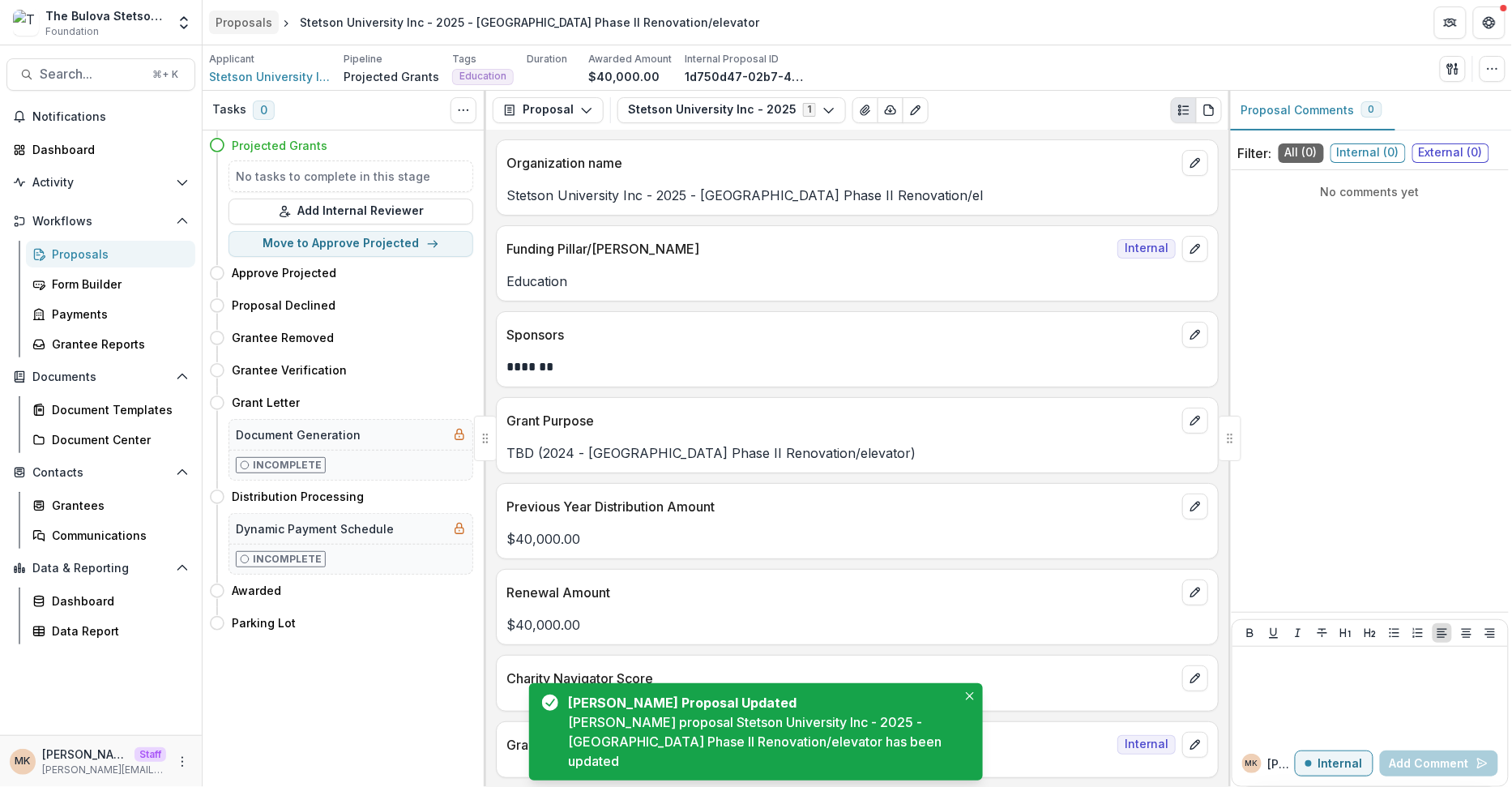
click at [253, 23] on div "Proposals" at bounding box center [243, 22] width 57 height 17
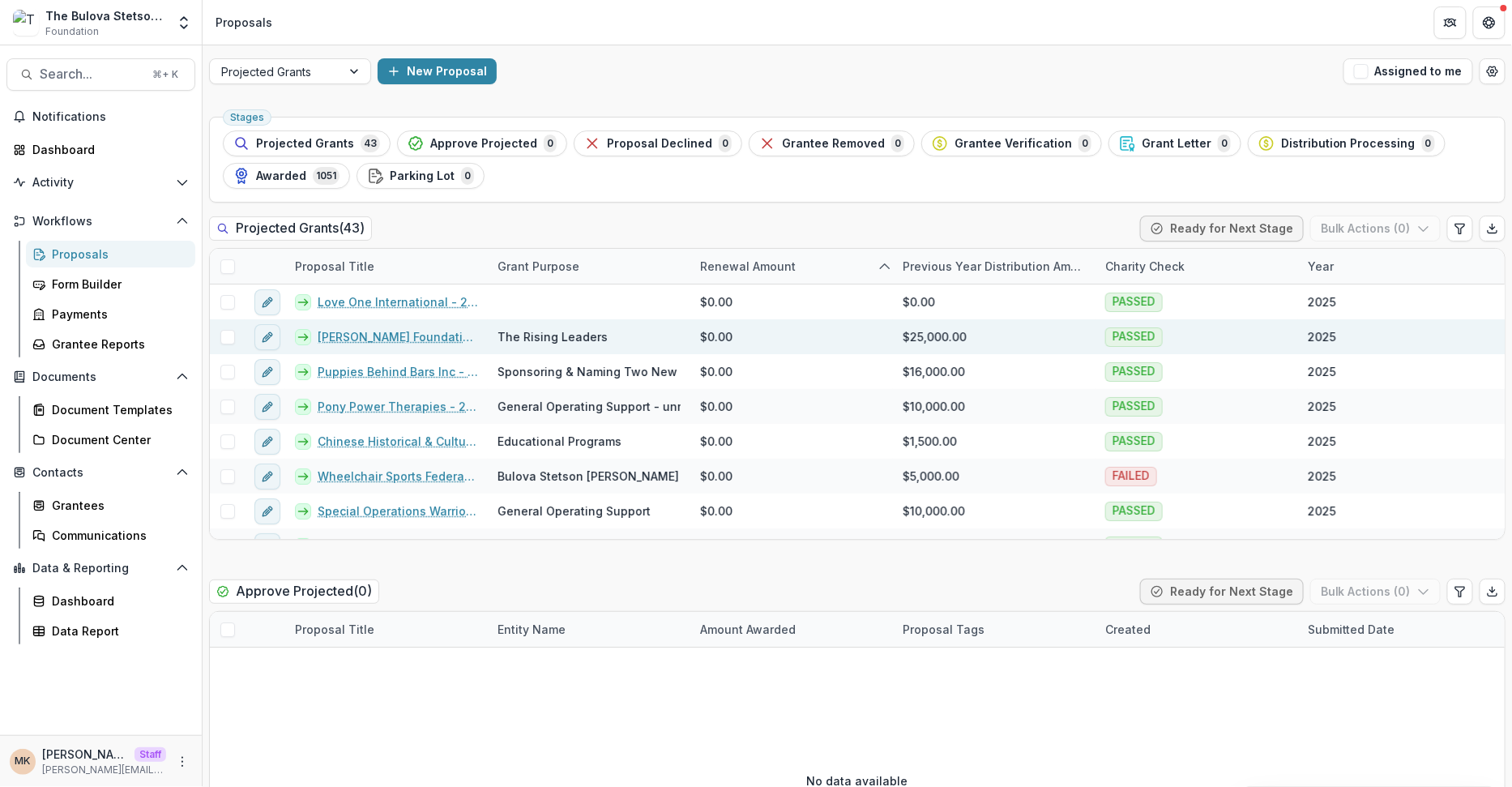
click at [377, 334] on link "Robin Hood Foundation - The Rising Leaders- 2025" at bounding box center [398, 336] width 160 height 17
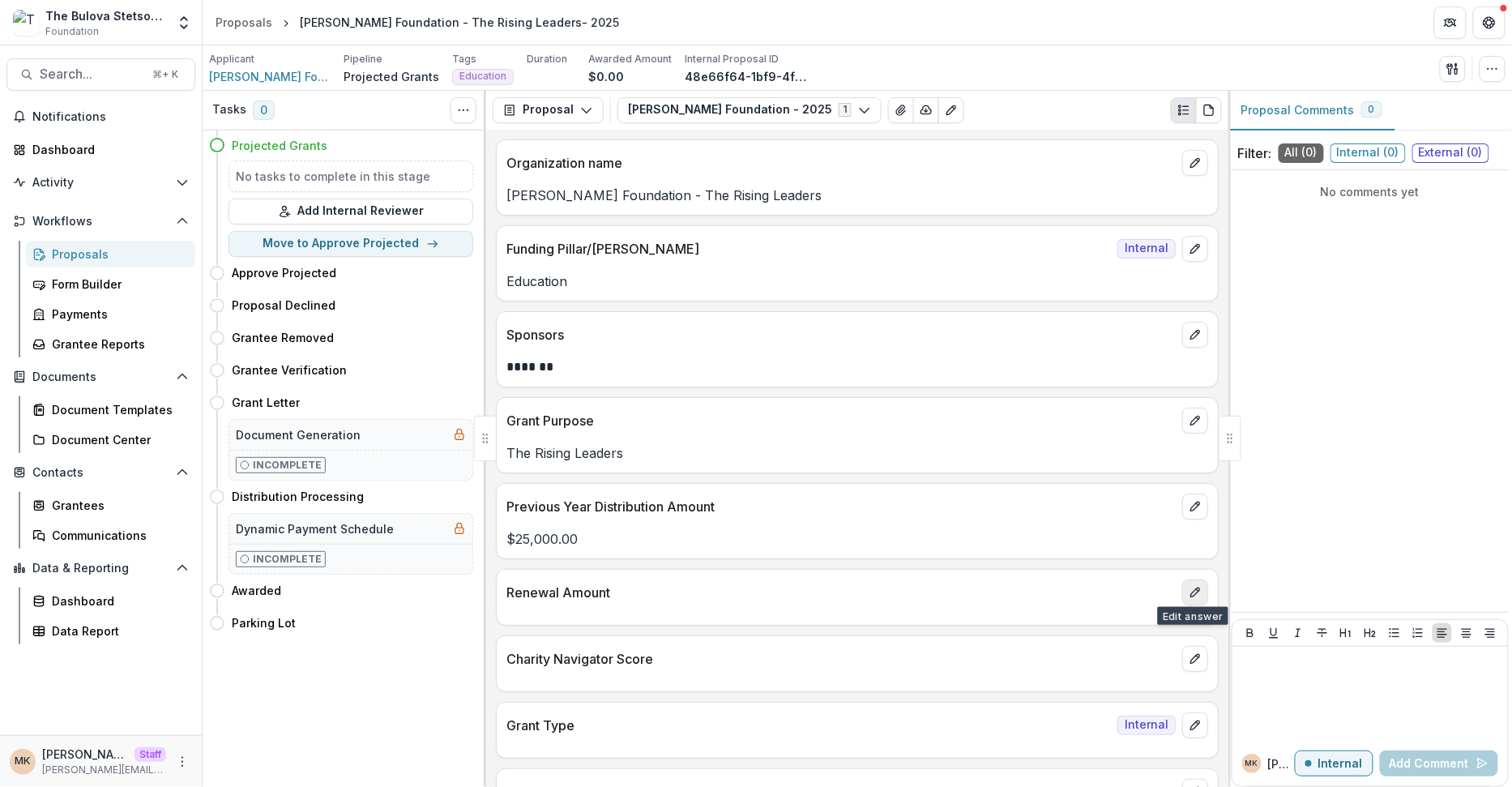
click at [1195, 580] on button "edit" at bounding box center [1195, 592] width 26 height 26
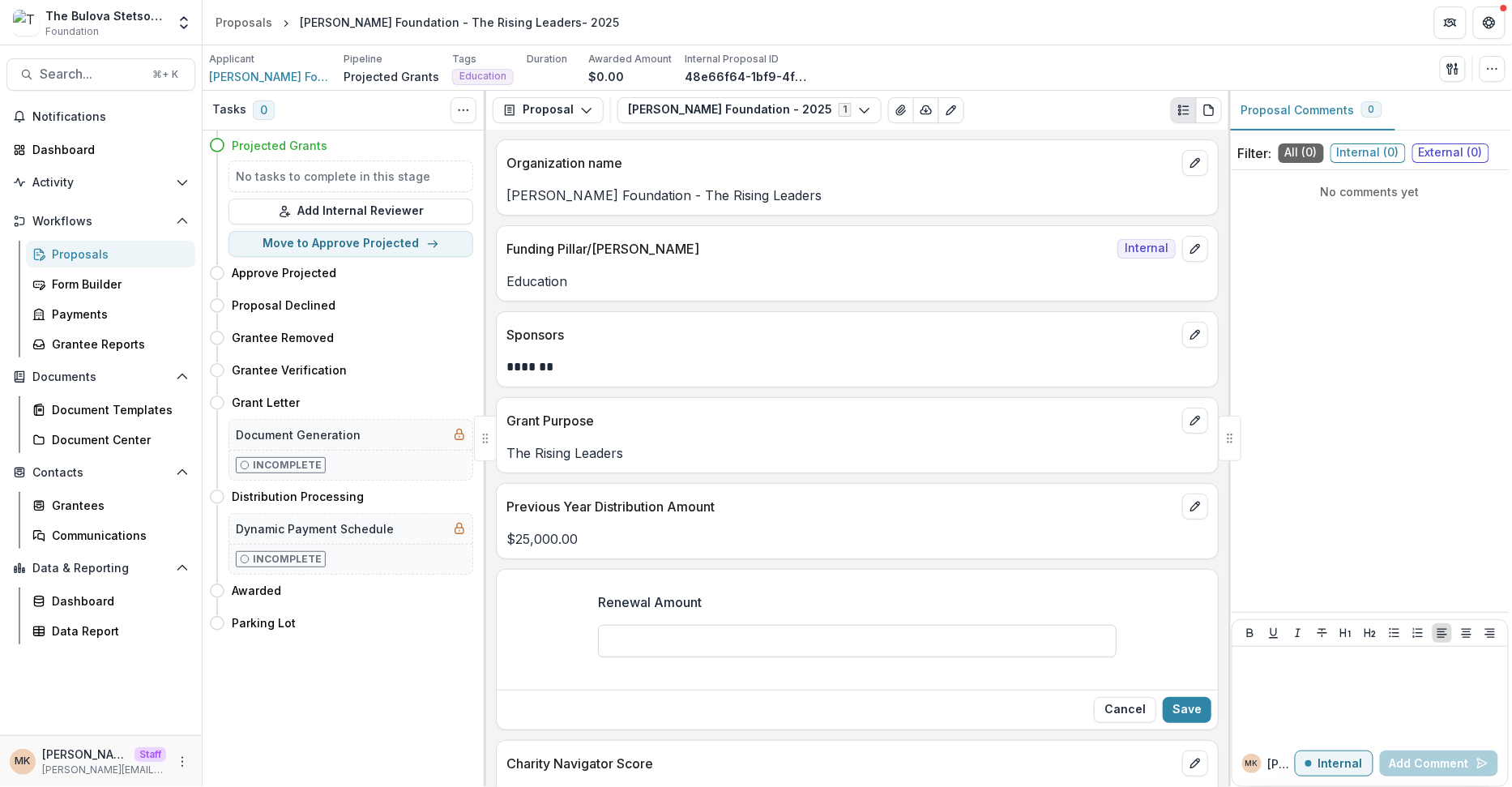
click at [662, 629] on input "Renewal Amount" at bounding box center [858, 641] width 519 height 32
type input "*******"
click at [1182, 700] on button "Save" at bounding box center [1187, 709] width 49 height 26
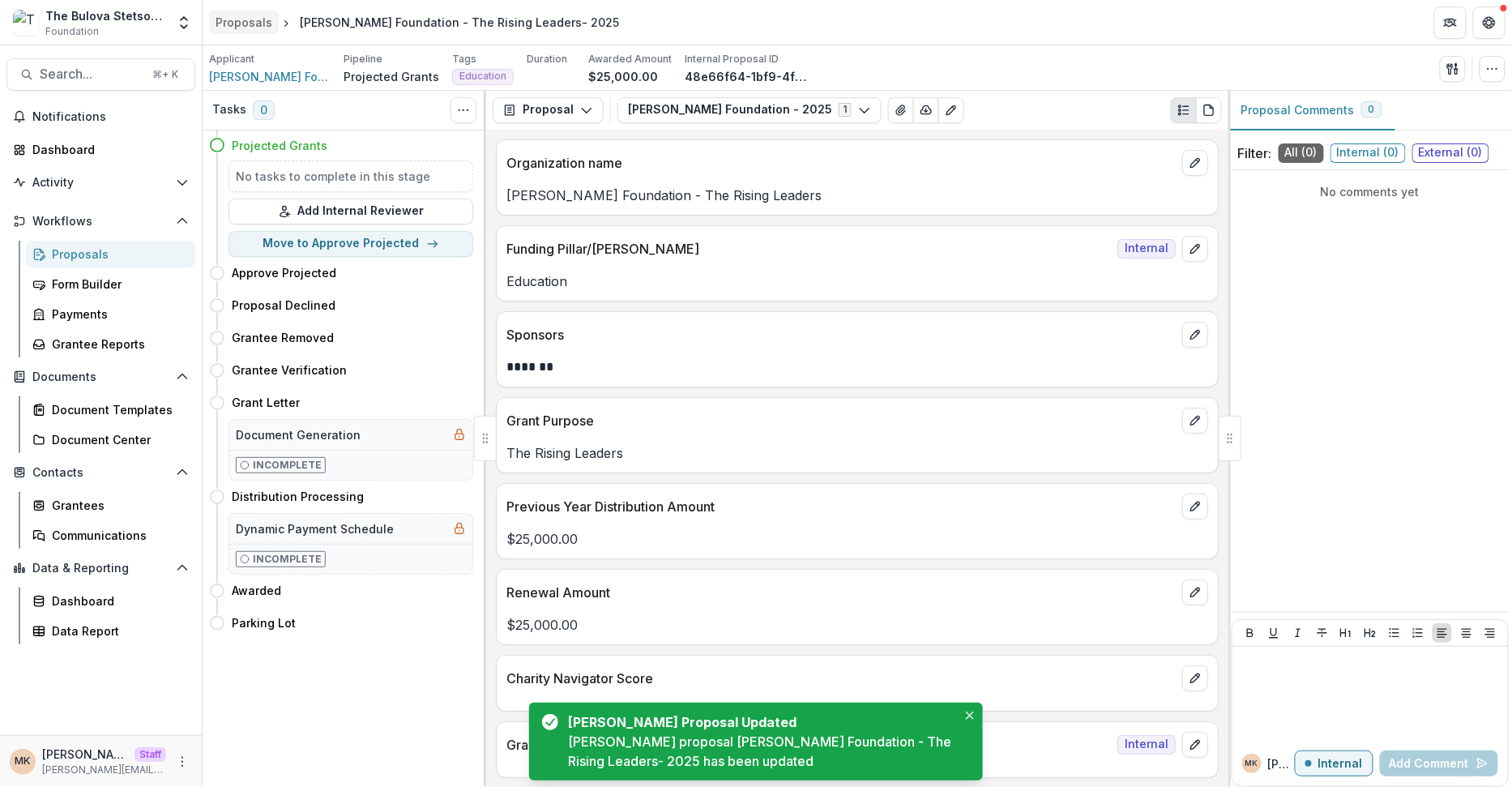
click at [255, 23] on div "Proposals" at bounding box center [243, 22] width 57 height 17
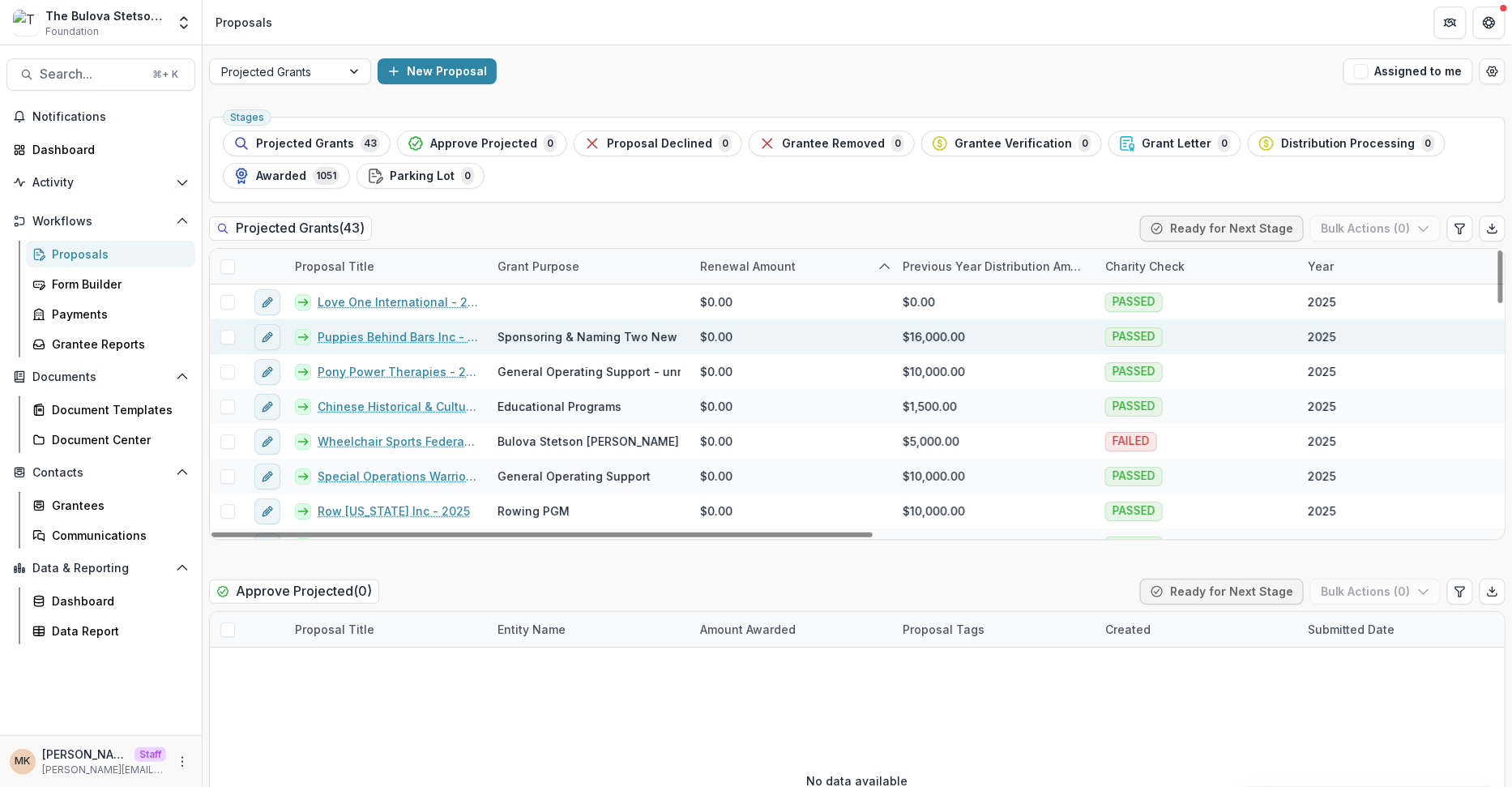
click at [375, 333] on link "Puppies Behind Bars Inc - 2025" at bounding box center [398, 336] width 160 height 17
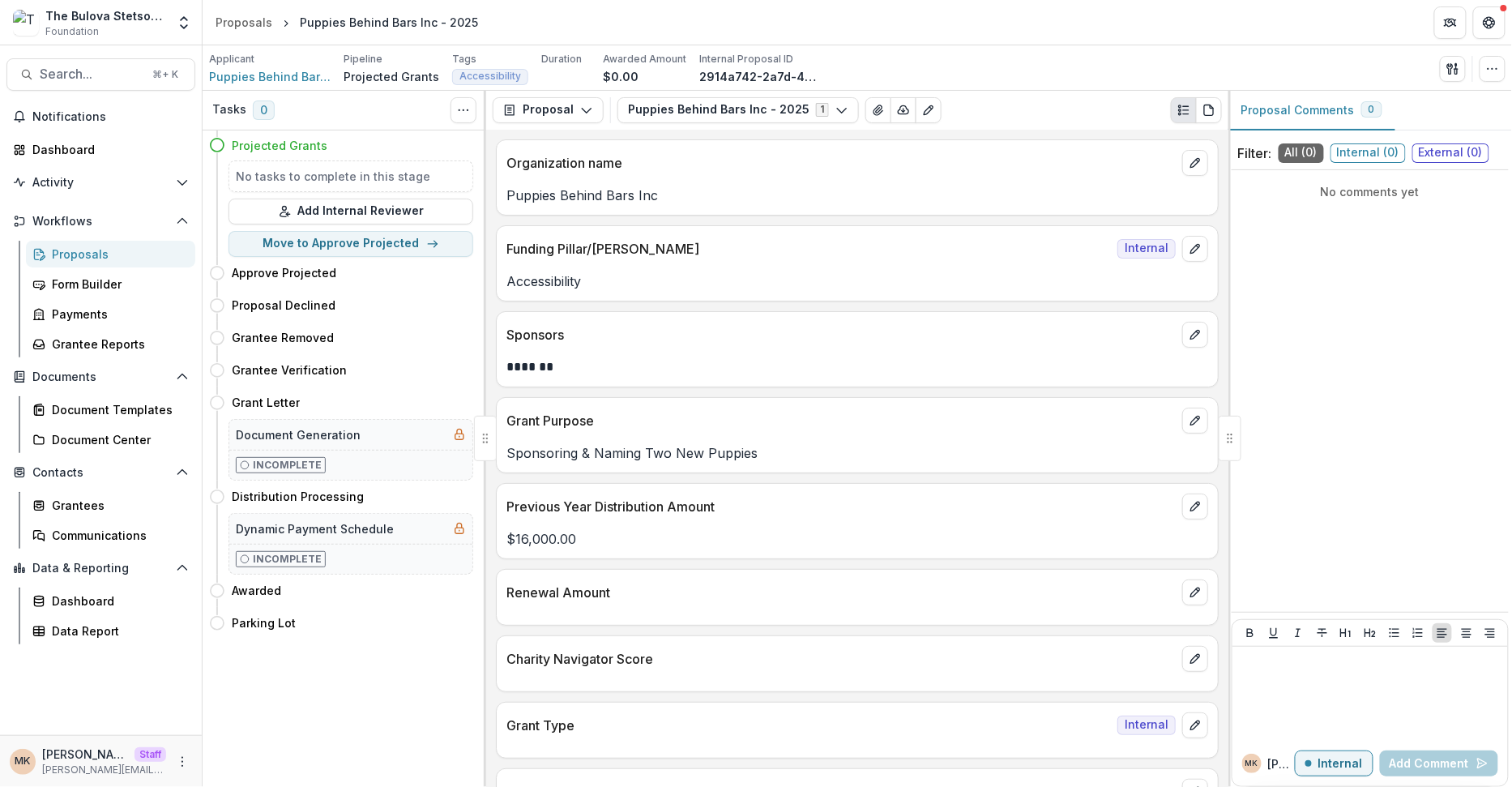
scroll to position [82, 0]
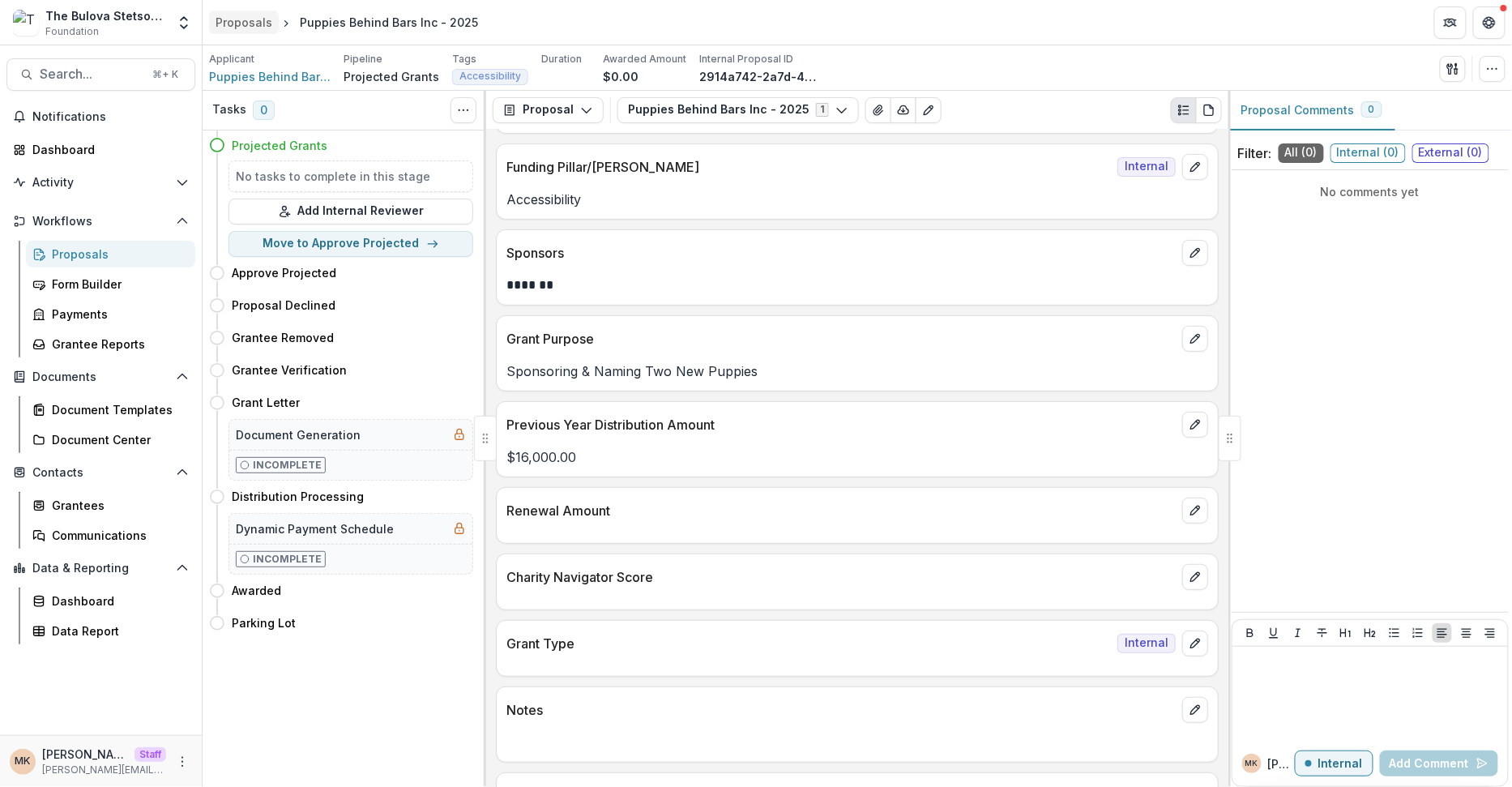
click at [248, 27] on div "Proposals" at bounding box center [243, 22] width 57 height 17
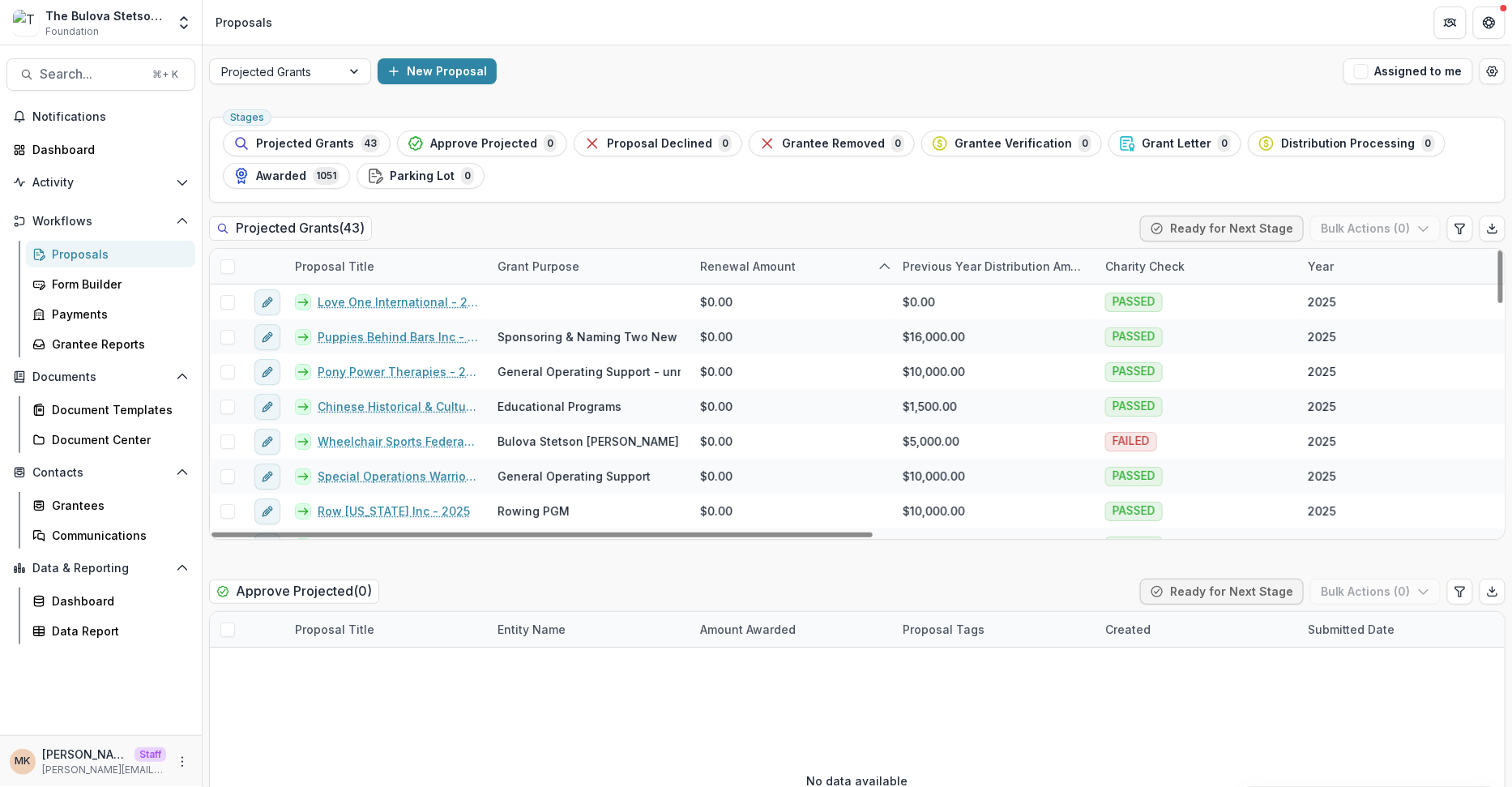
click at [366, 248] on div "Proposal Title Grant Purpose Renewal Amount Previous Year Distribution Amount C…" at bounding box center [857, 394] width 1297 height 292
click at [358, 266] on div "Proposal Title" at bounding box center [335, 266] width 99 height 17
click at [356, 293] on input at bounding box center [386, 301] width 195 height 26
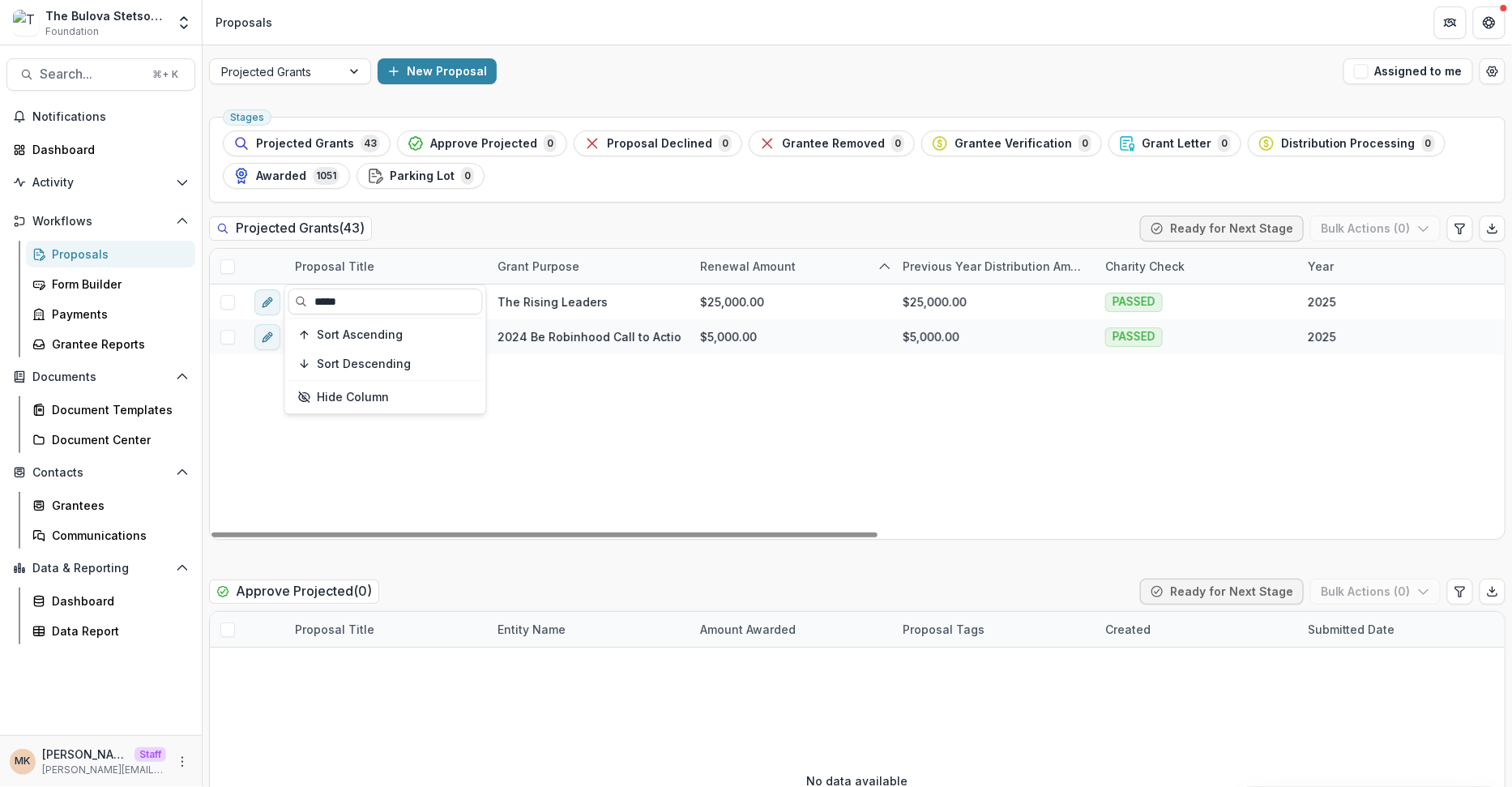
type input "*****"
click at [473, 246] on div "Projected Grants ( 43 ) Ready for Next Stage Bulk Actions ( 0 ) Proposal Title …" at bounding box center [857, 378] width 1297 height 325
click at [385, 273] on div "Proposal Title" at bounding box center [387, 266] width 203 height 35
click at [629, 386] on div "Robin Hood Foundation - The Rising Leaders- 2025 The Rising Leaders $25,000.00 …" at bounding box center [1462, 412] width 2506 height 254
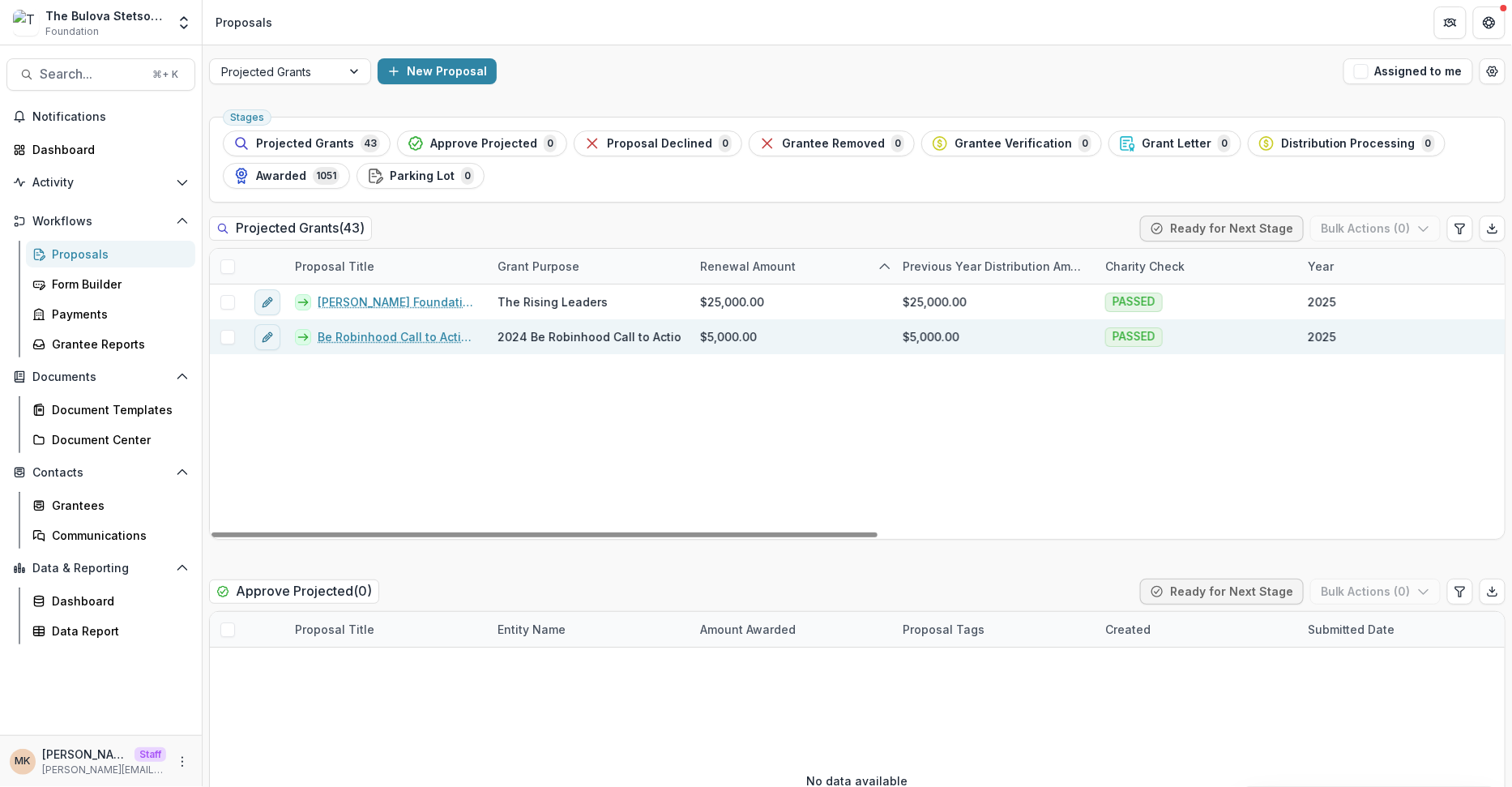
click at [384, 338] on link "Be Robinhood Call to Action- 2025" at bounding box center [398, 336] width 160 height 17
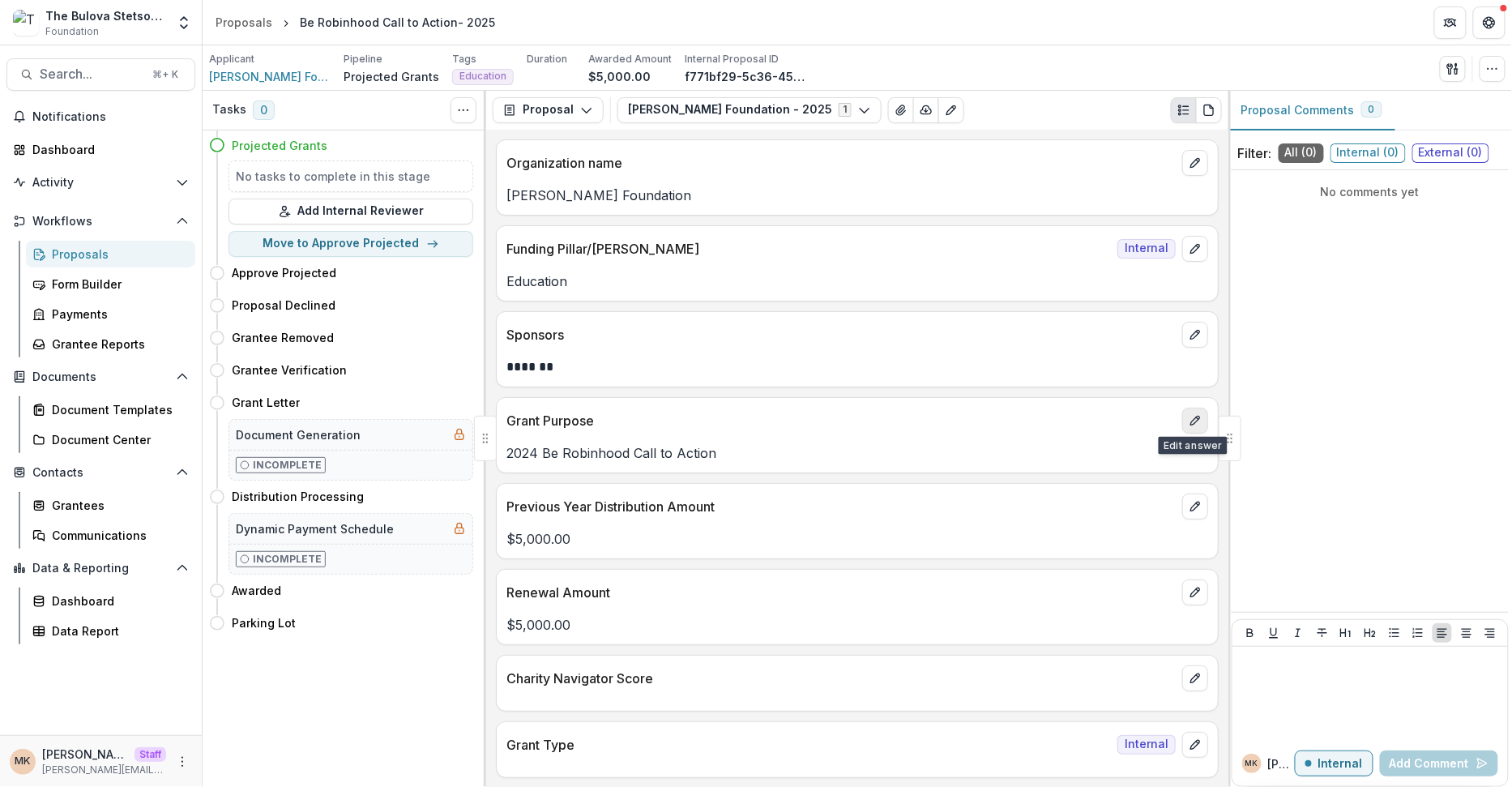
click at [1194, 417] on icon "edit" at bounding box center [1195, 420] width 9 height 9
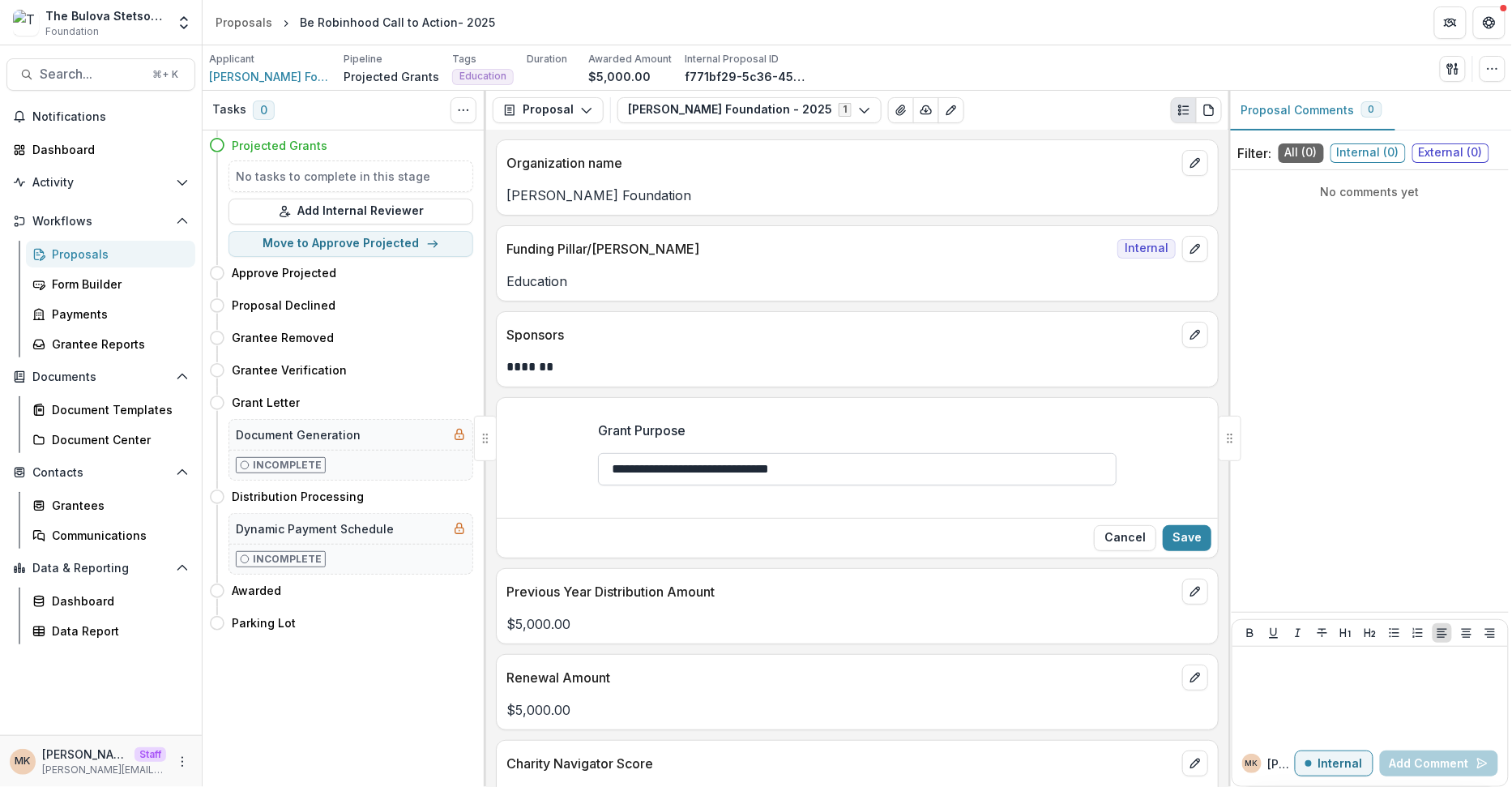
click at [642, 464] on input "**********" at bounding box center [858, 470] width 519 height 32
type input "**********"
click at [1189, 533] on button "Save" at bounding box center [1187, 538] width 49 height 26
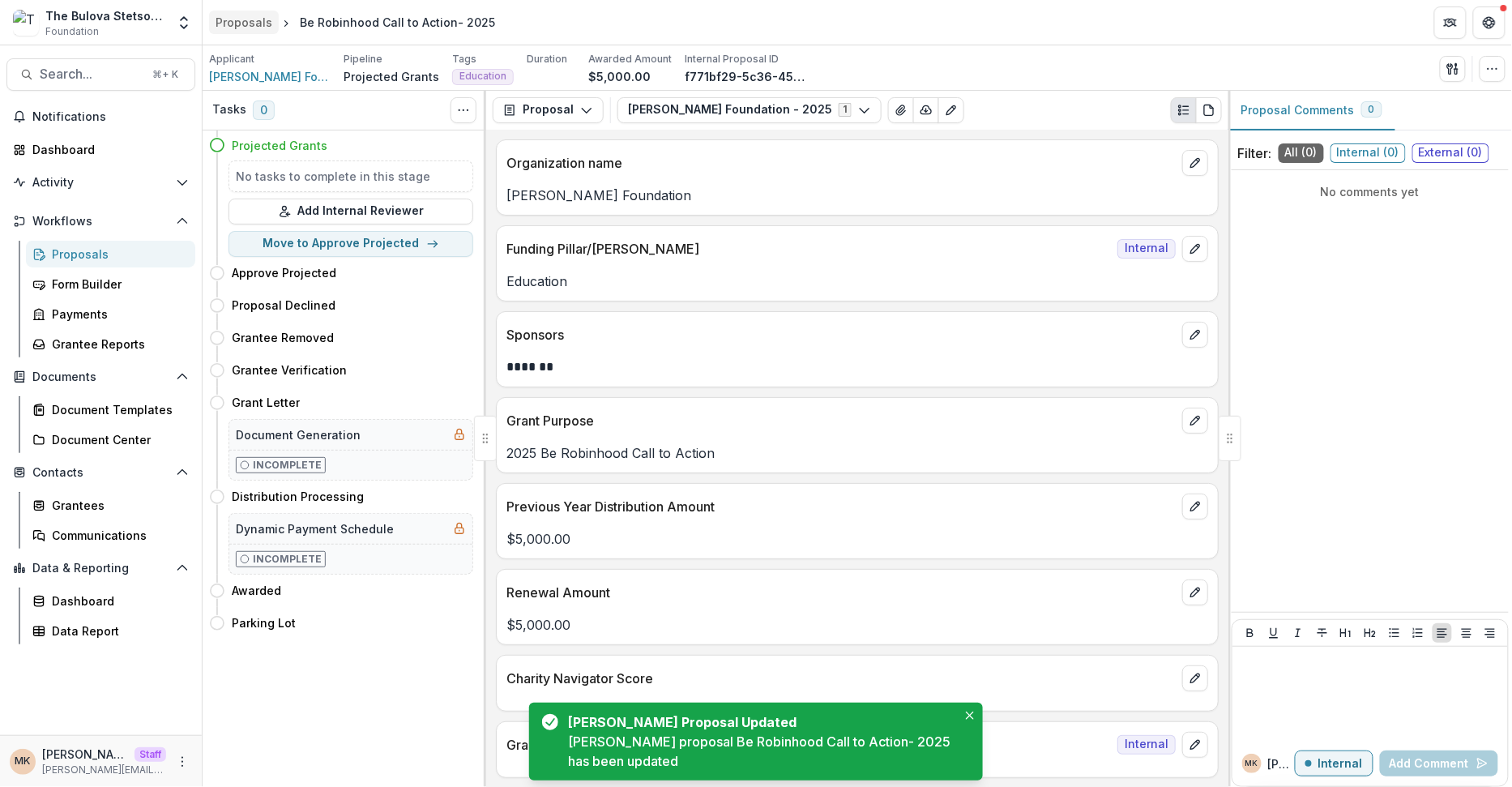
click at [250, 17] on div "Proposals" at bounding box center [243, 22] width 57 height 17
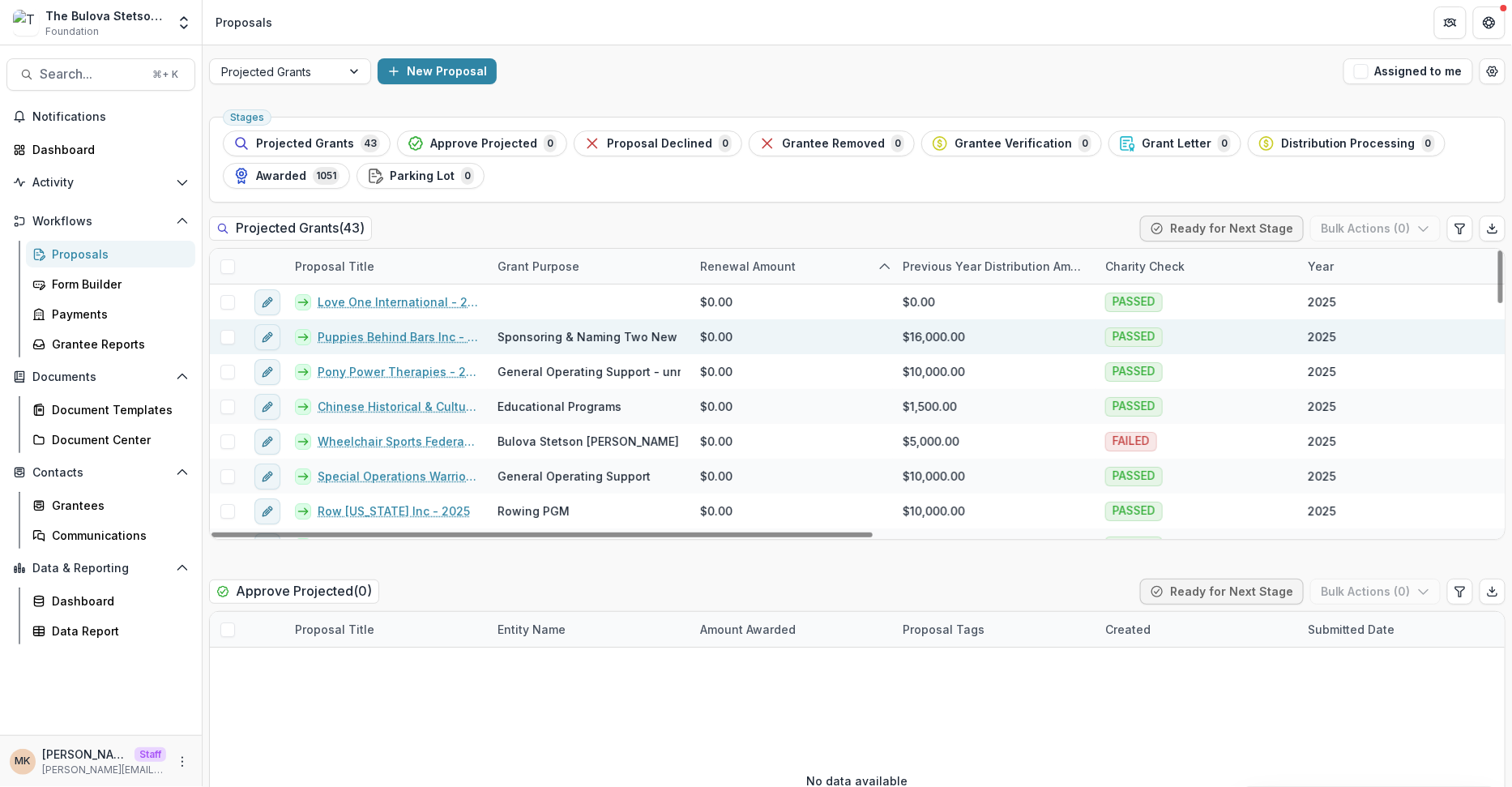
click at [369, 336] on link "Puppies Behind Bars Inc - 2025" at bounding box center [398, 336] width 160 height 17
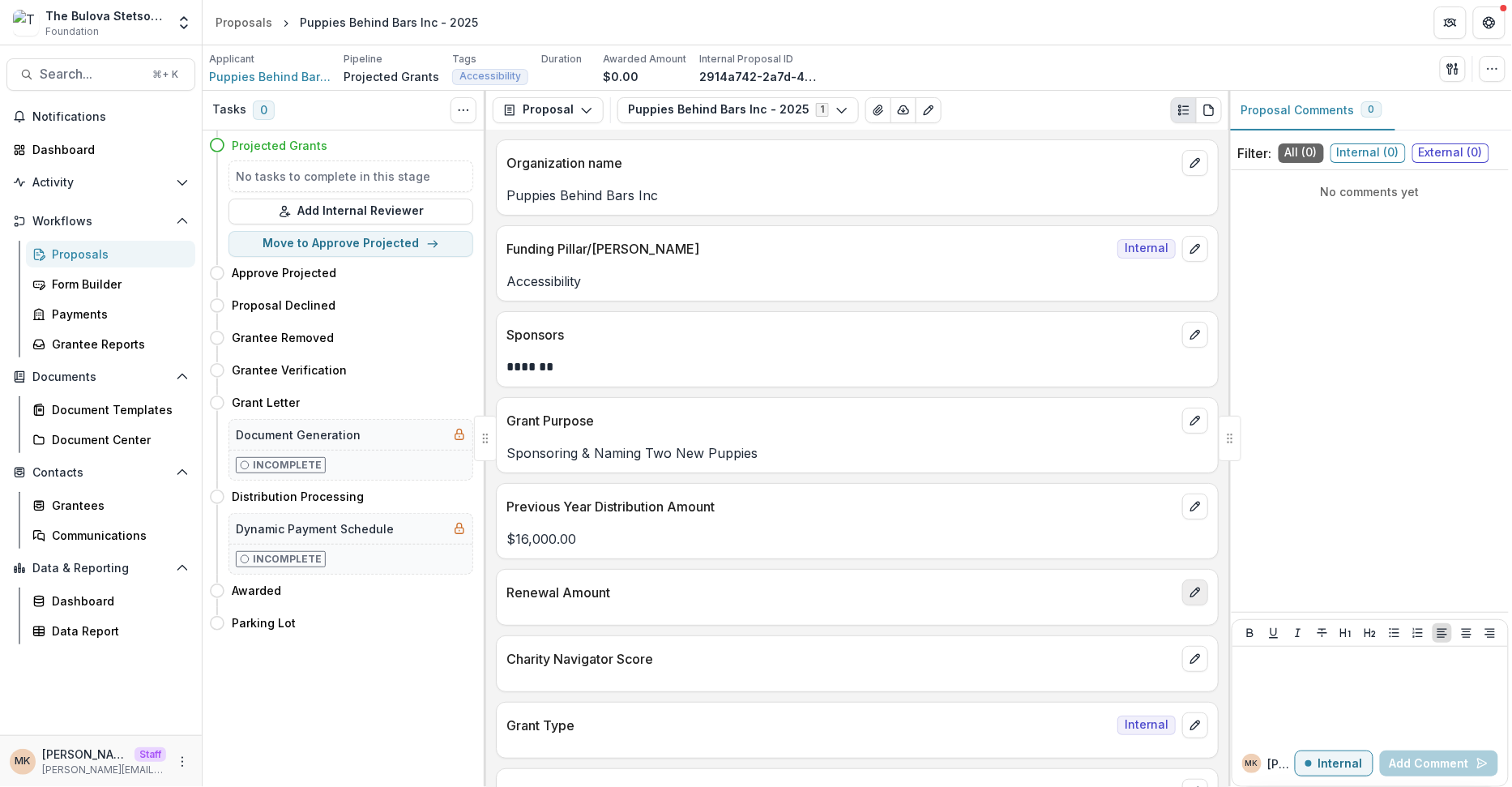
click at [1190, 590] on icon "edit" at bounding box center [1195, 592] width 9 height 9
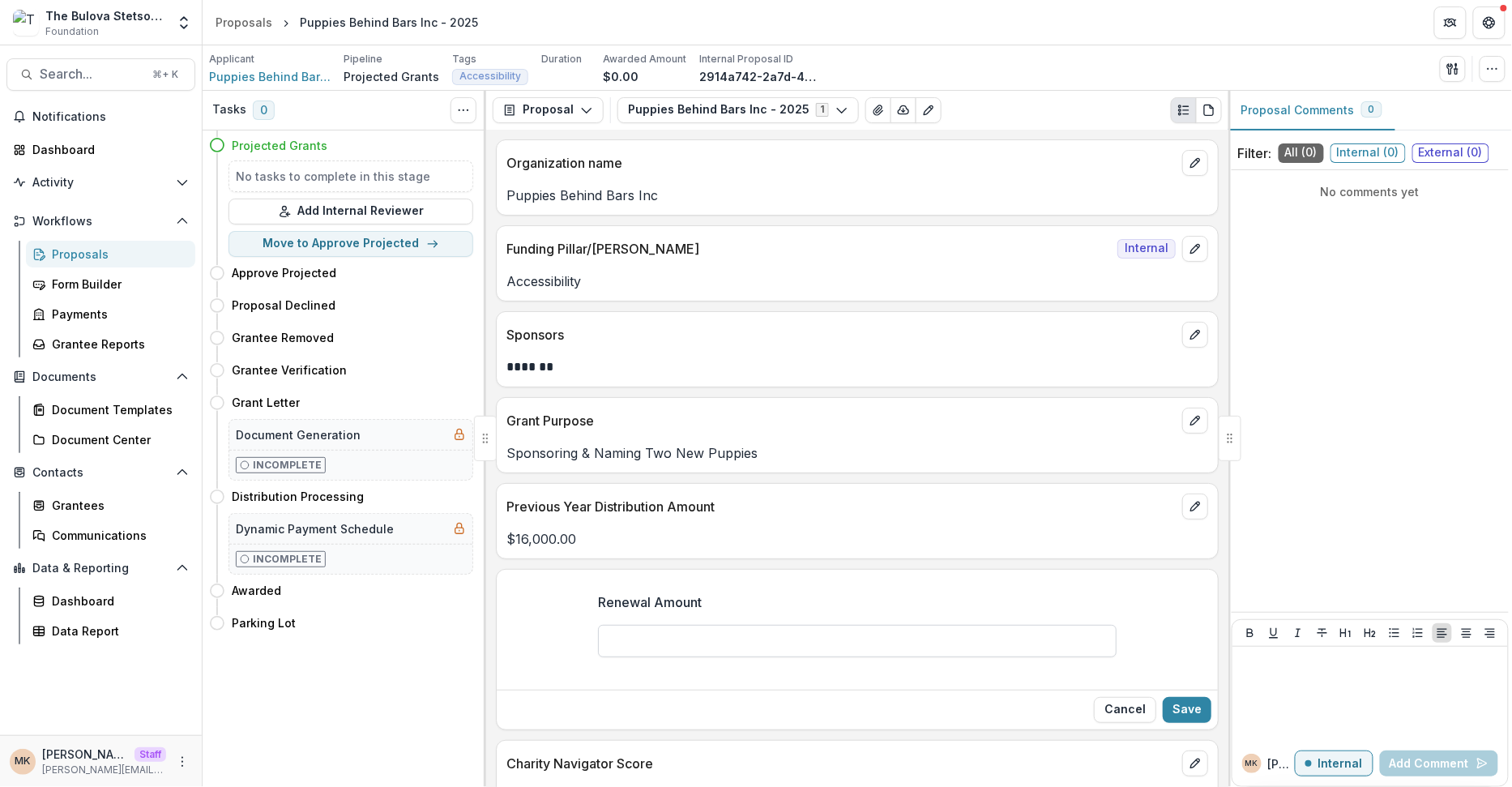
click at [728, 643] on input "Renewal Amount" at bounding box center [858, 641] width 519 height 32
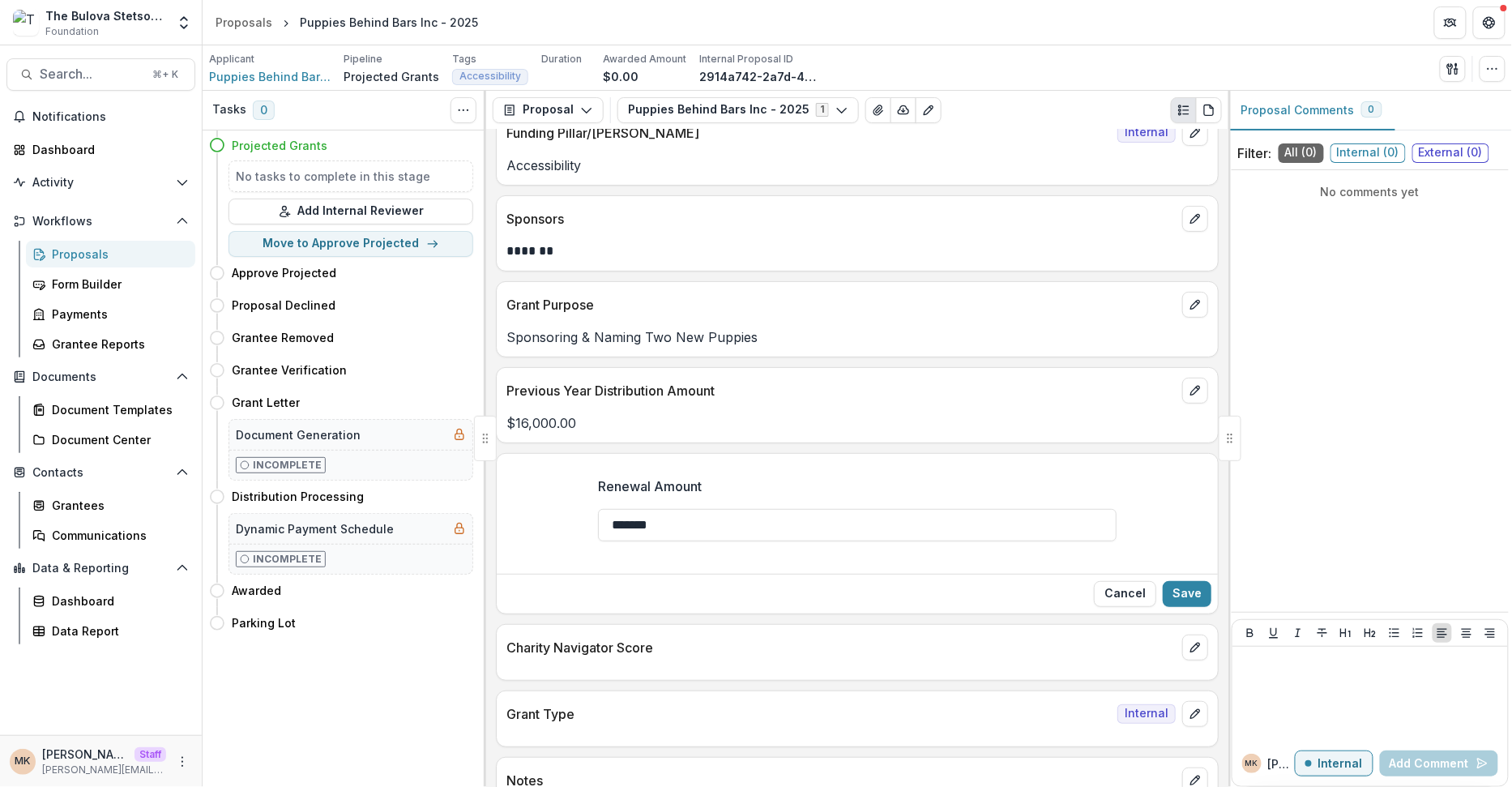
scroll to position [136, 0]
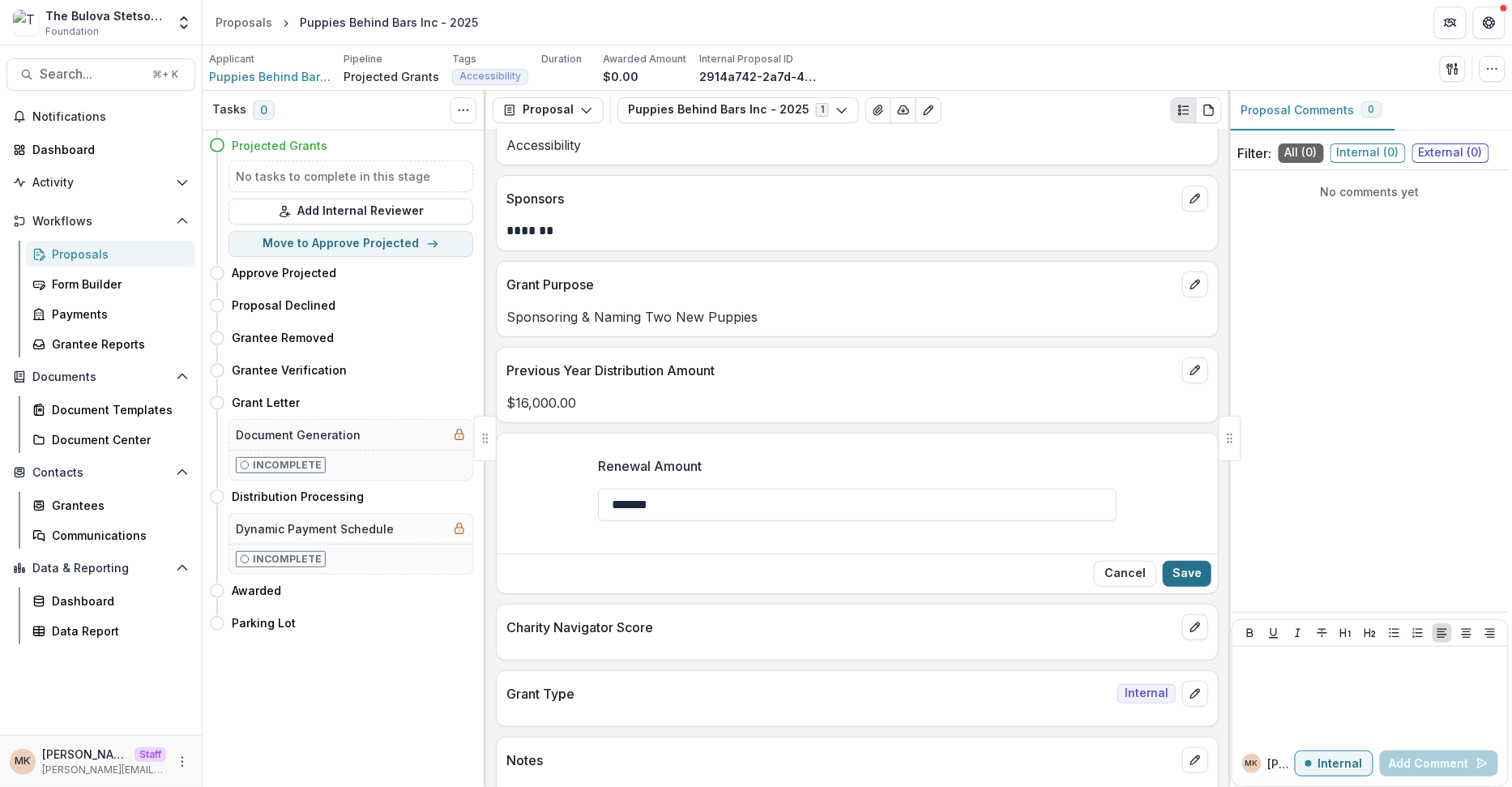
type input "*******"
click at [1187, 563] on button "Save" at bounding box center [1187, 573] width 49 height 26
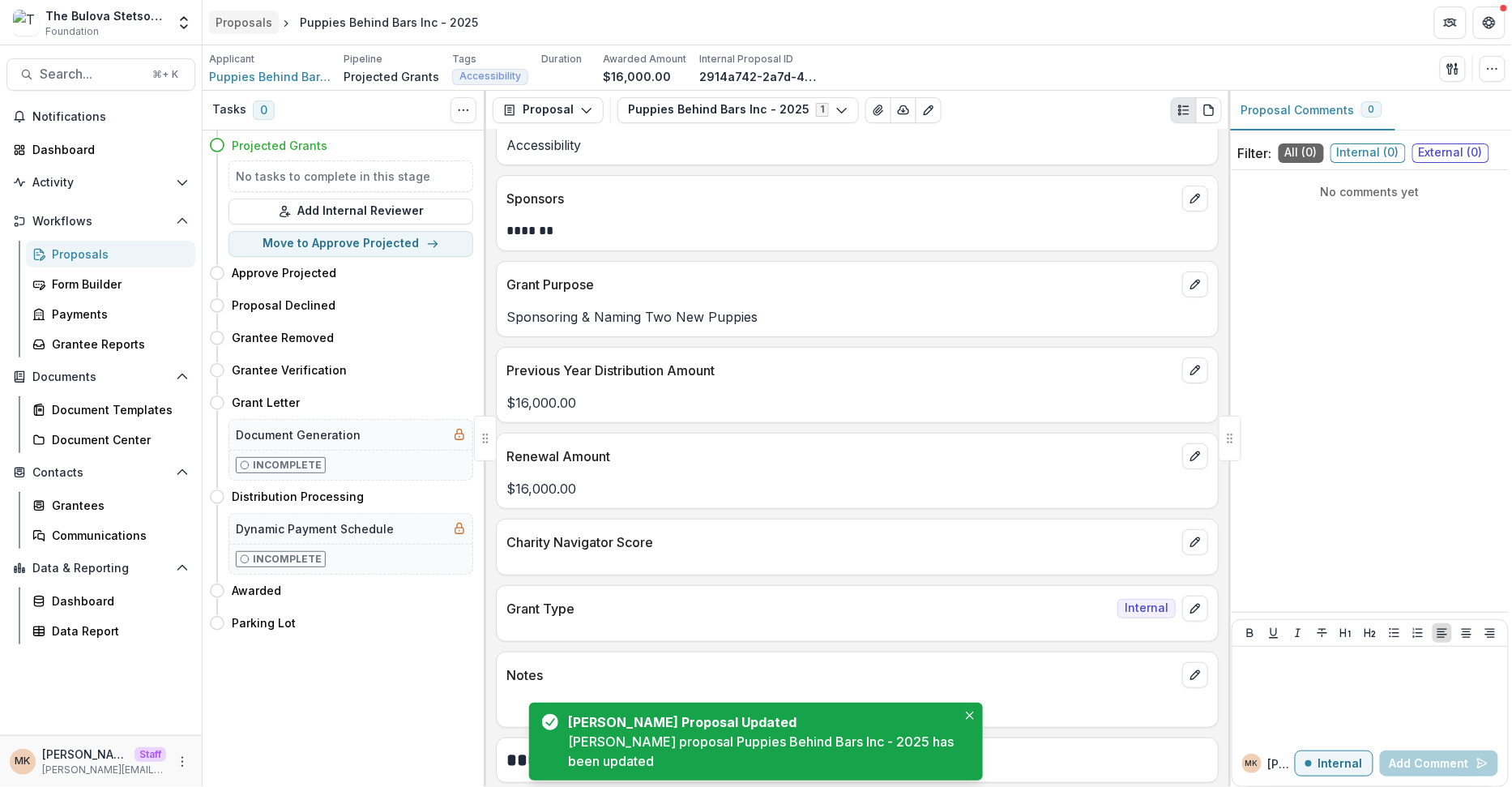
click at [237, 27] on div "Proposals" at bounding box center [243, 22] width 57 height 17
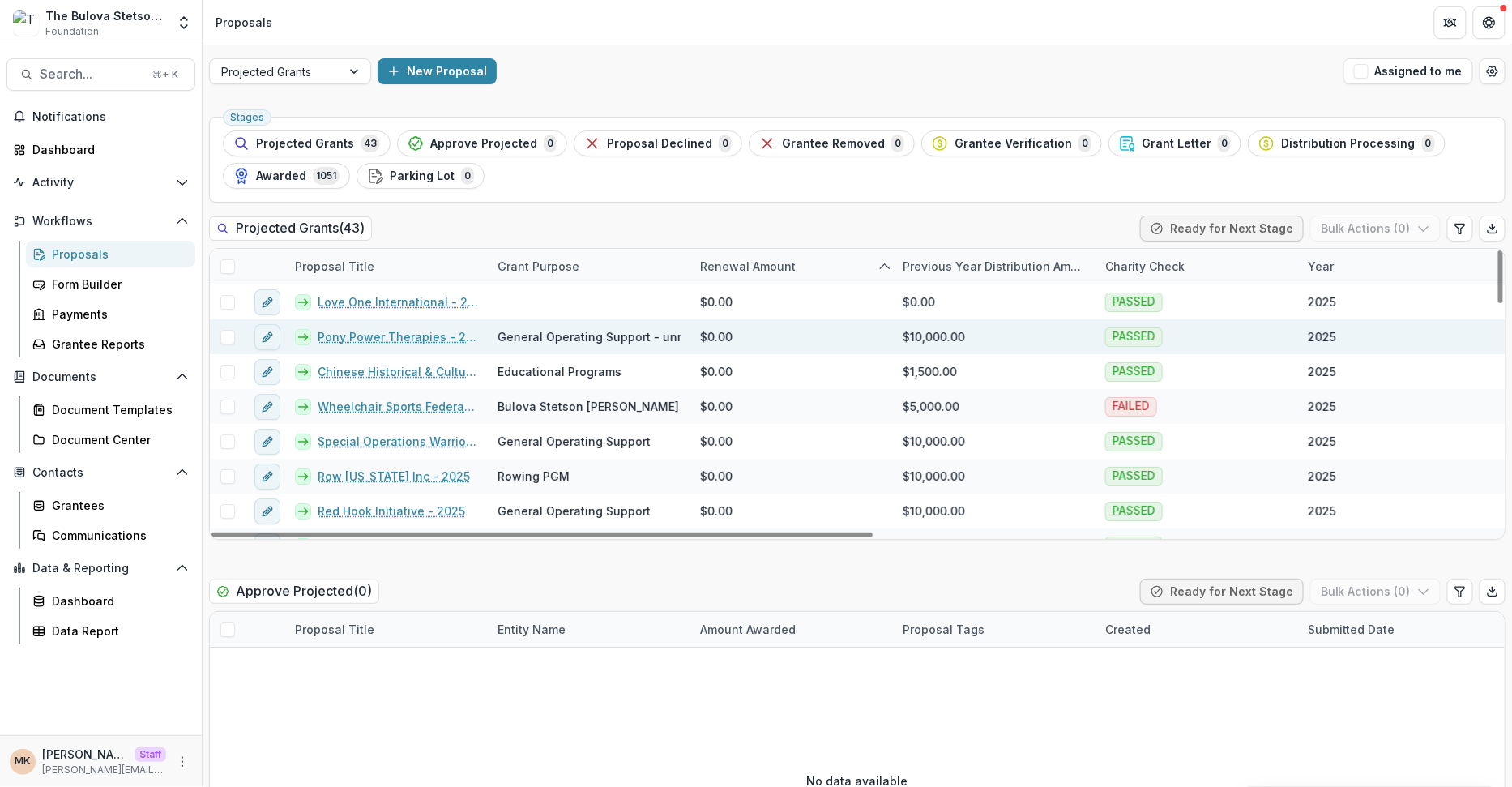
click at [369, 333] on link "Pony Power Therapies - 2025" at bounding box center [398, 336] width 160 height 17
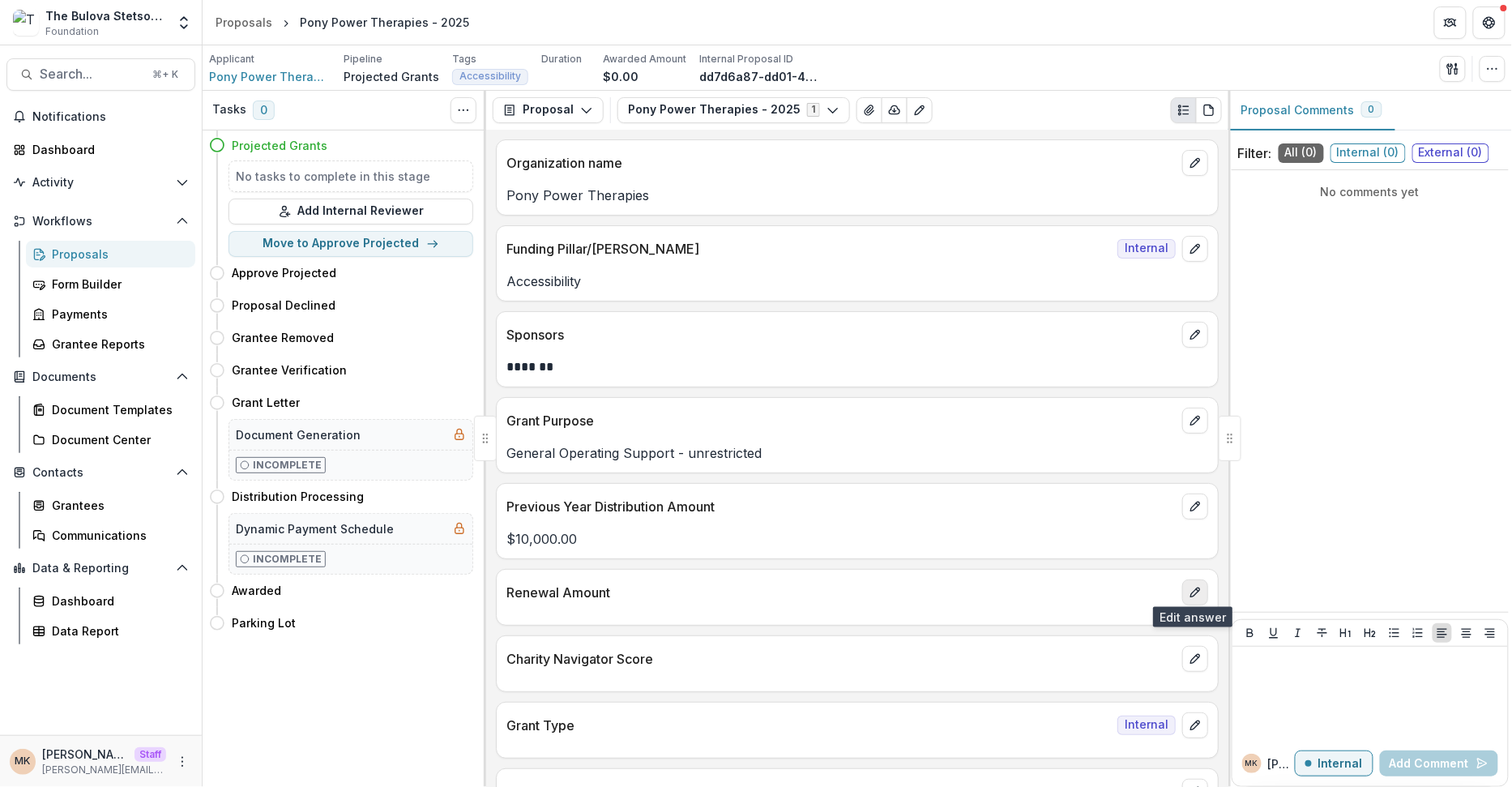
click at [1189, 586] on icon "edit" at bounding box center [1195, 592] width 13 height 13
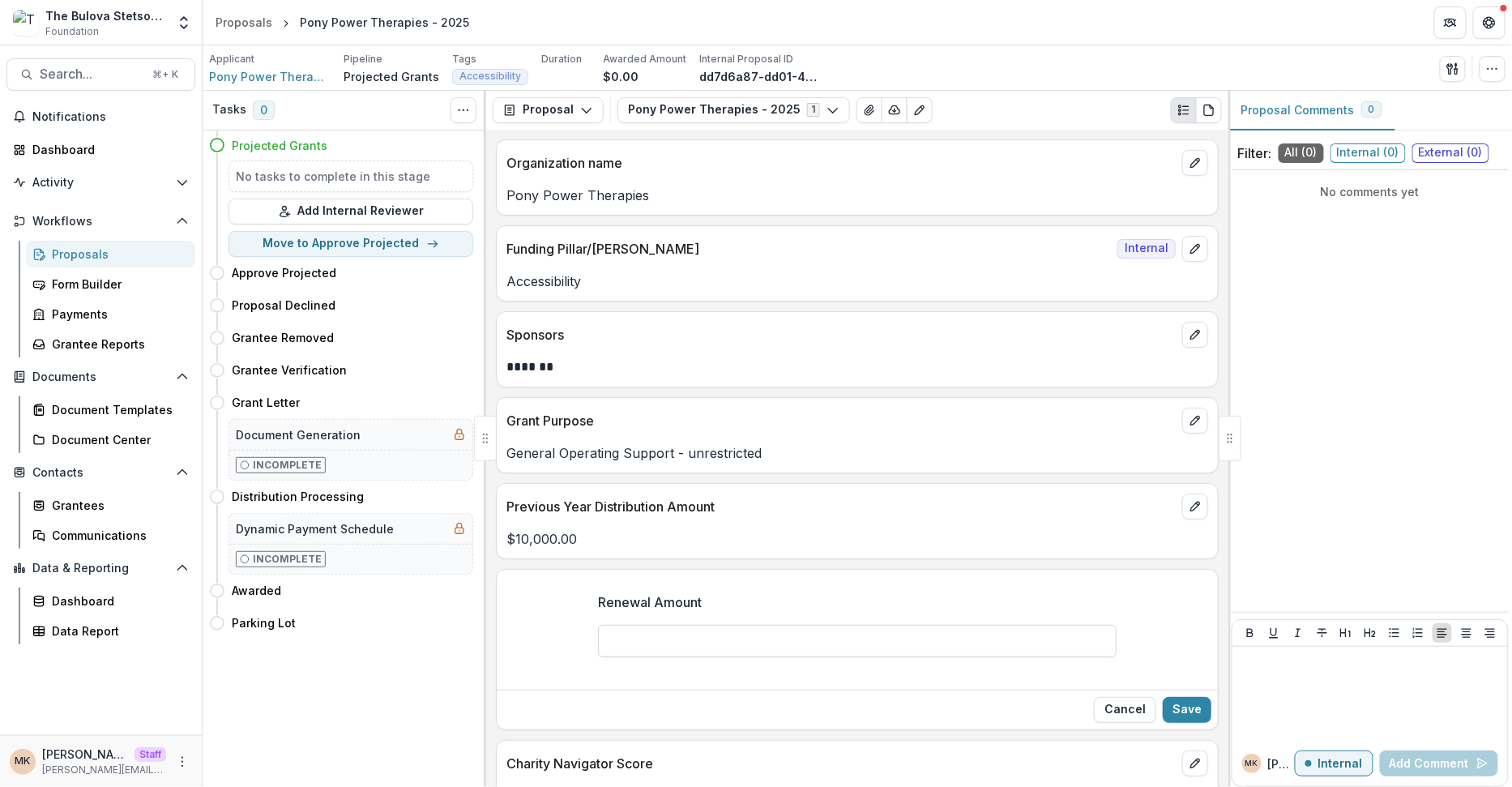
click at [664, 641] on input "Renewal Amount" at bounding box center [858, 641] width 519 height 32
type input "*******"
click at [1189, 709] on button "Save" at bounding box center [1187, 709] width 49 height 26
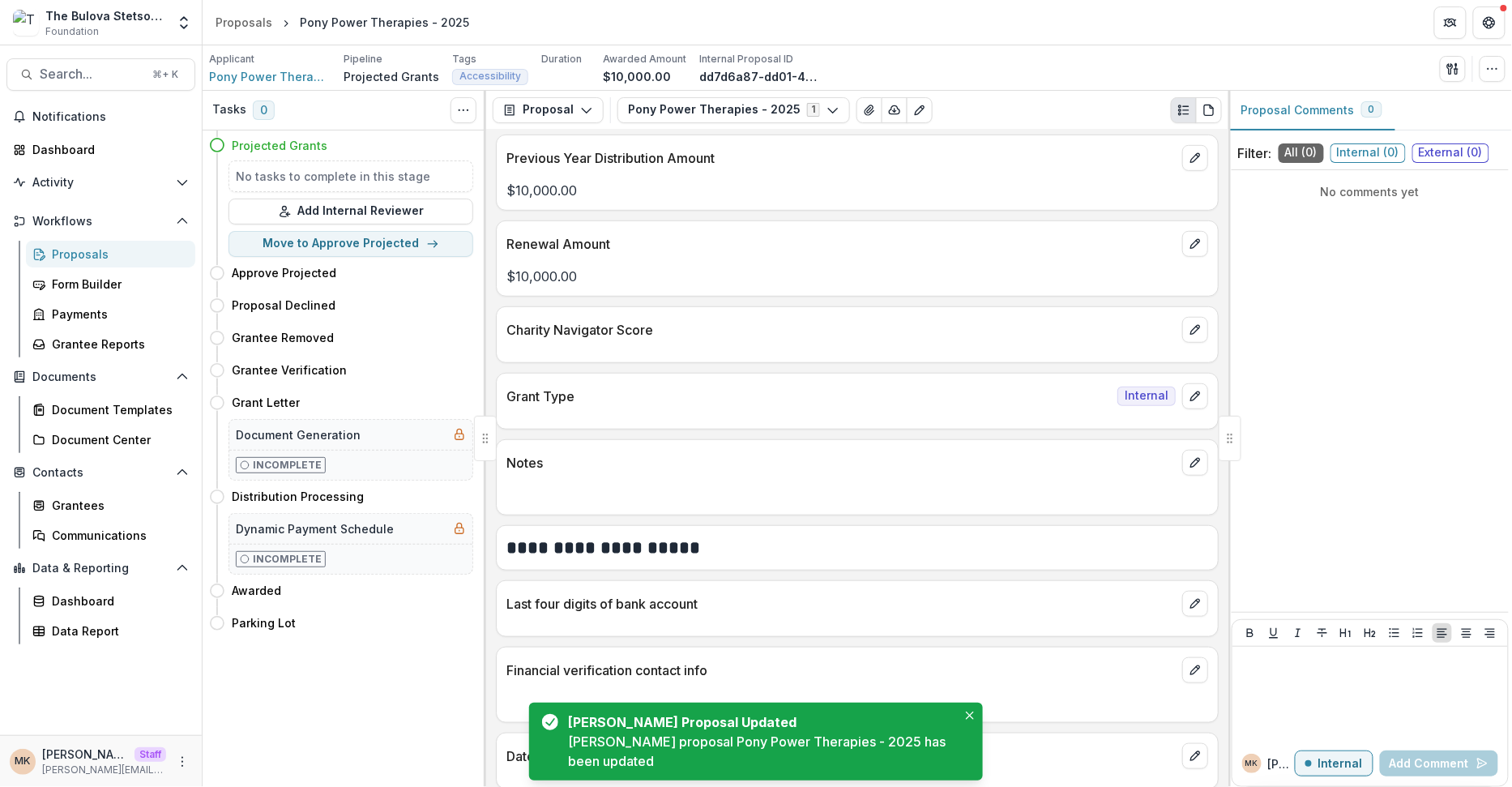
scroll to position [361, 0]
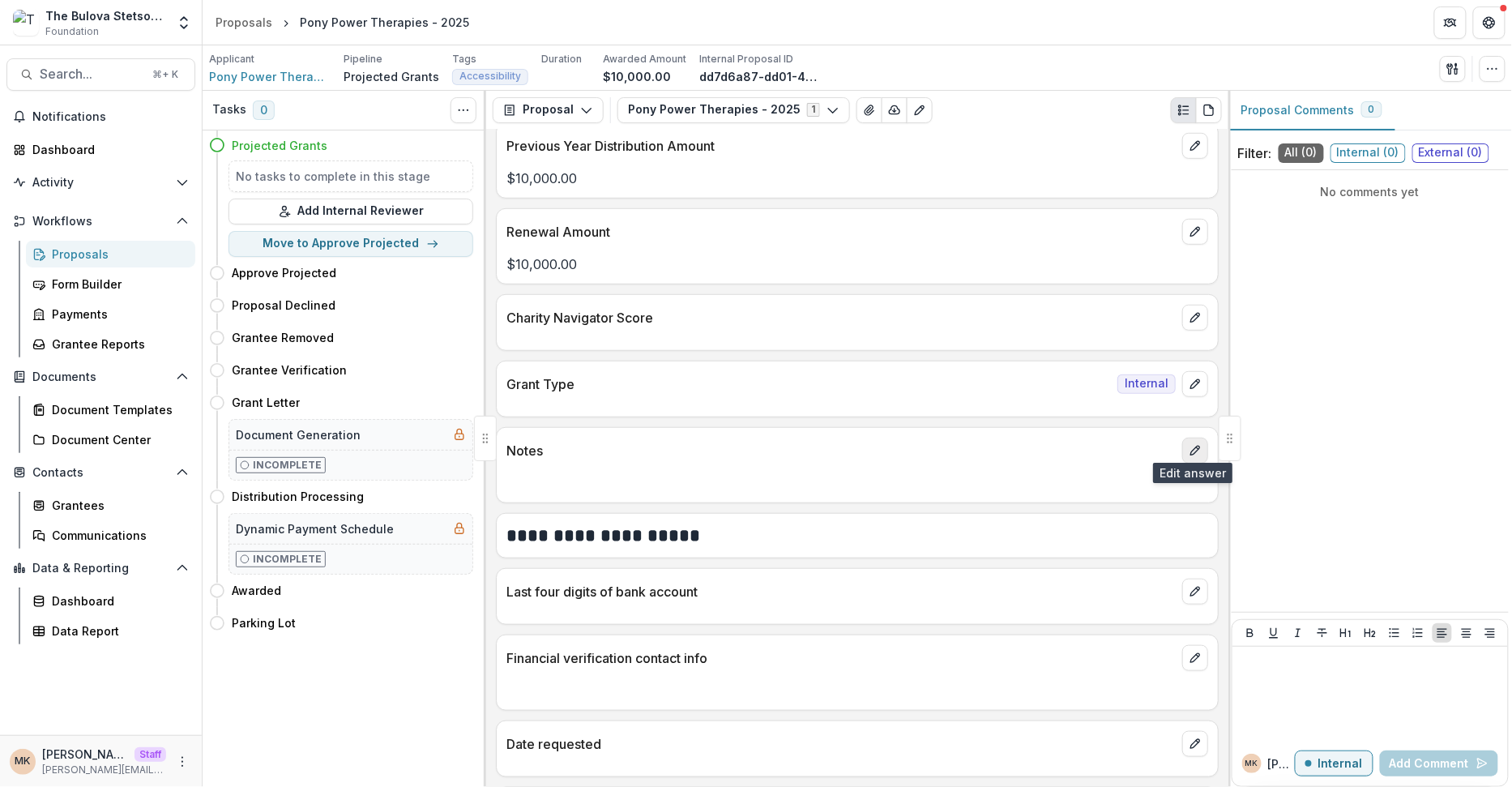
click at [1190, 446] on icon "edit" at bounding box center [1195, 451] width 9 height 9
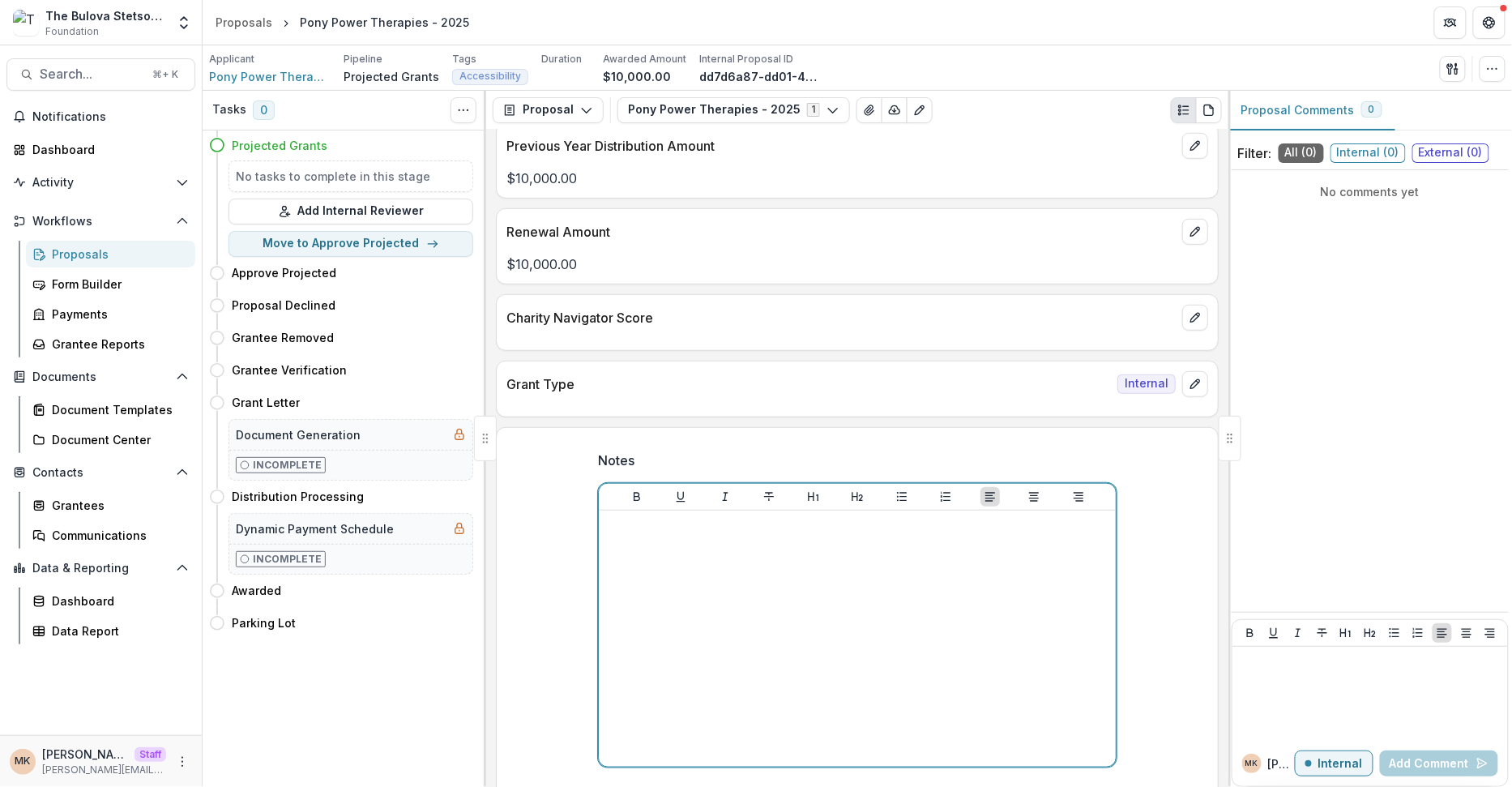
click at [768, 583] on div at bounding box center [857, 639] width 504 height 243
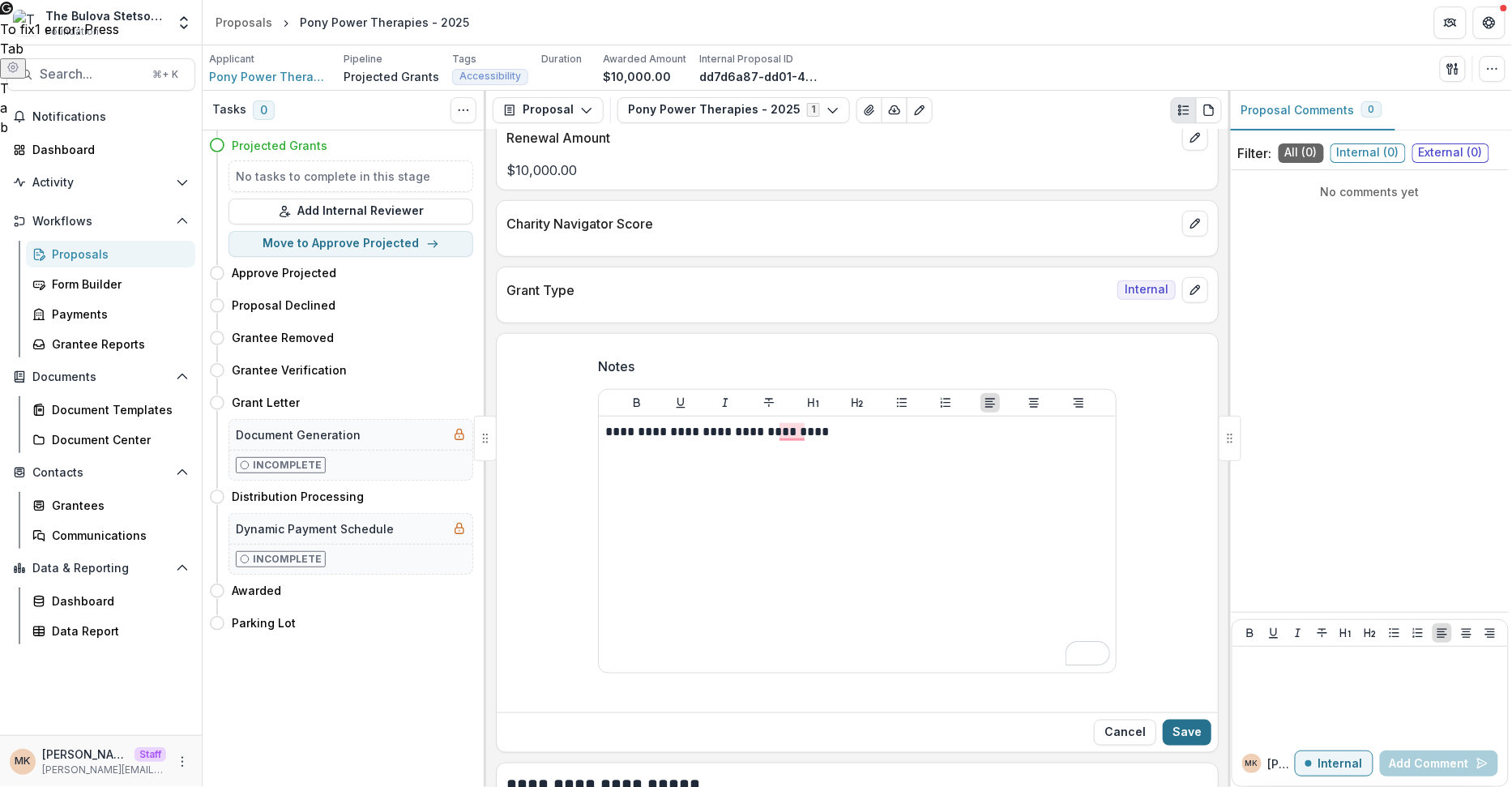
click at [1188, 728] on button "Save" at bounding box center [1187, 733] width 49 height 26
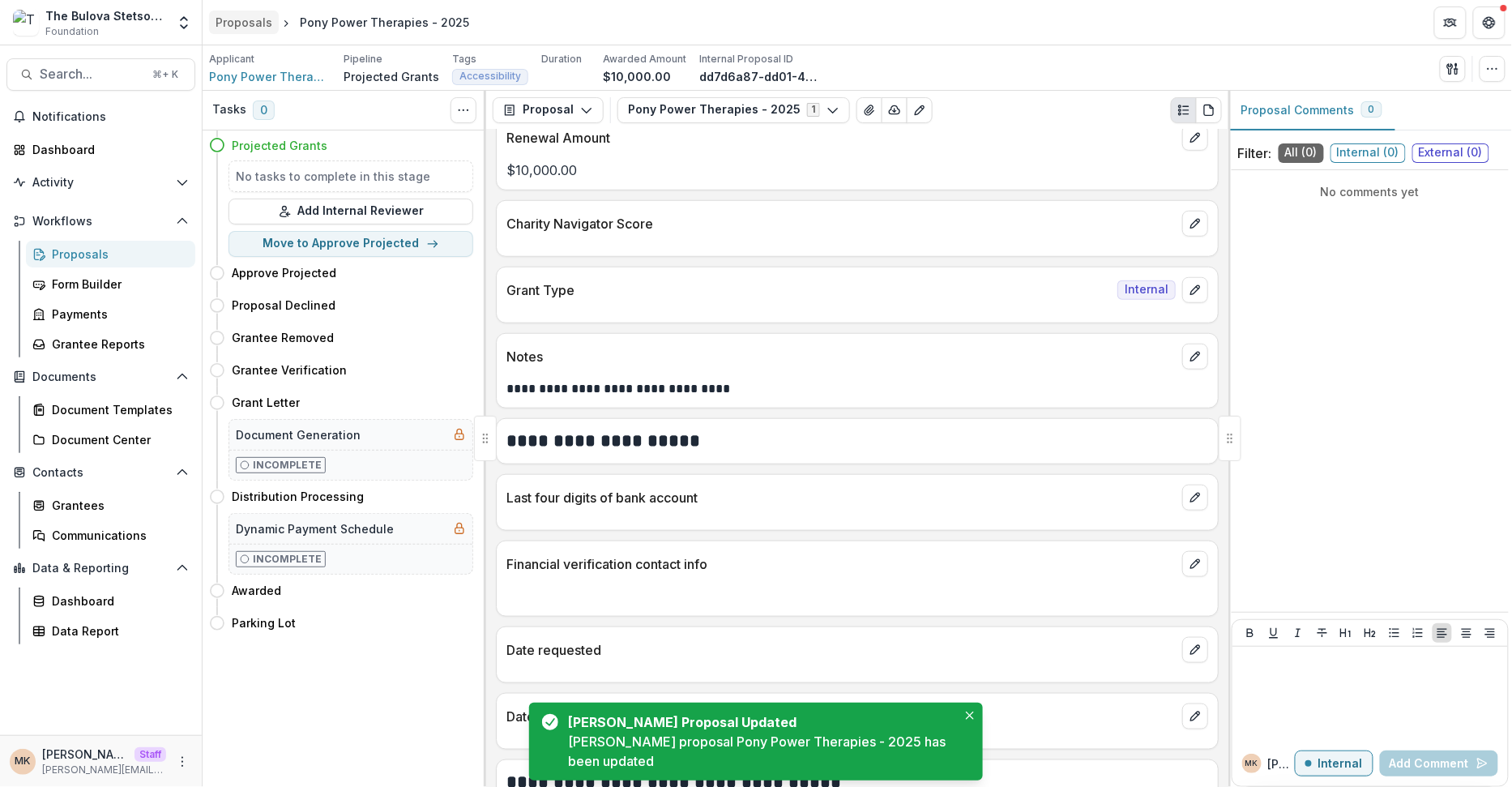
click at [239, 23] on div "Proposals" at bounding box center [243, 22] width 57 height 17
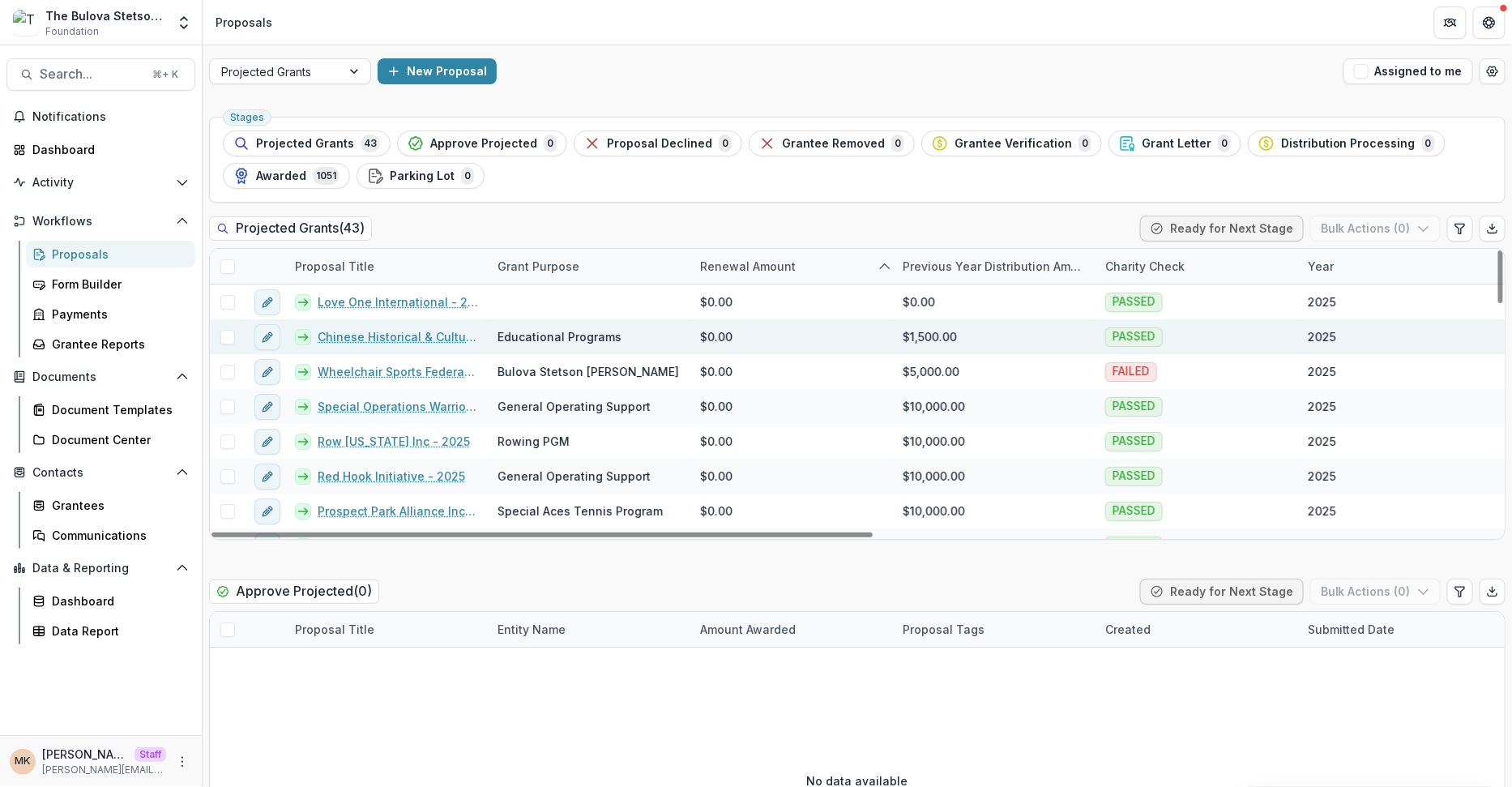
click at [366, 334] on link "Chinese Historical & Cultural Project (CHCP) - 2025" at bounding box center [398, 336] width 160 height 17
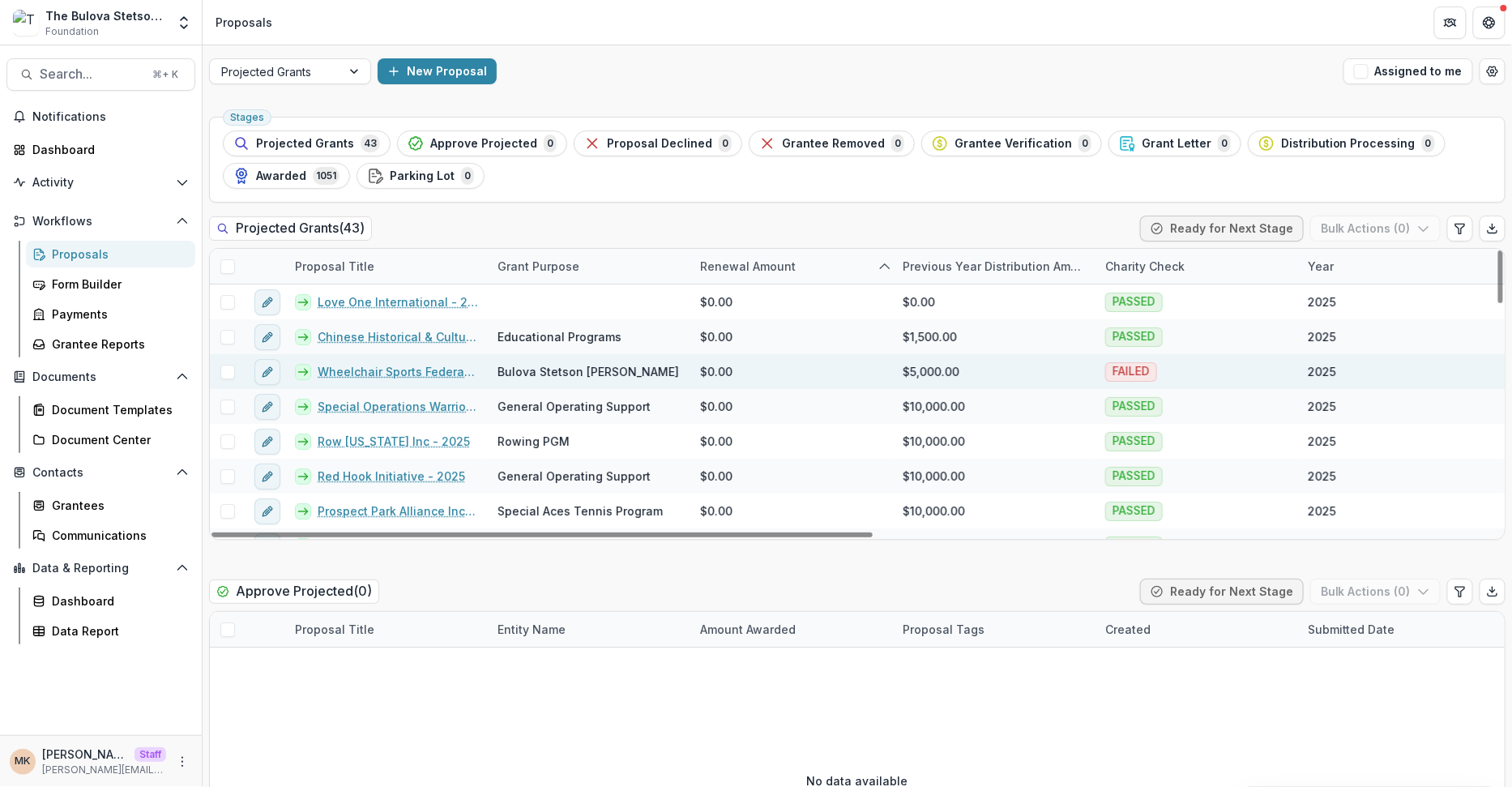
click at [431, 375] on link "Wheelchair Sports Federation - 2025" at bounding box center [398, 371] width 160 height 17
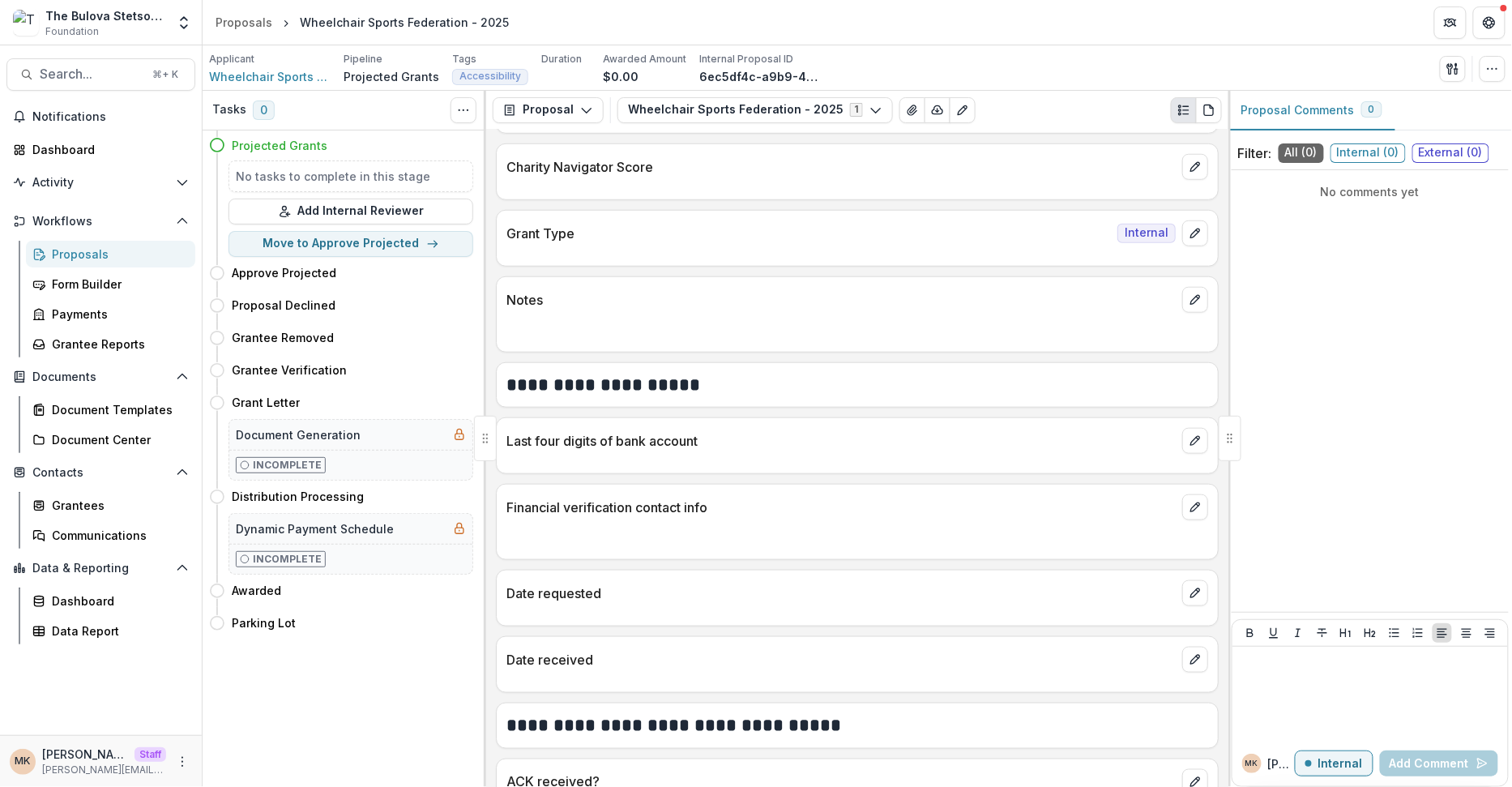
scroll to position [478, 0]
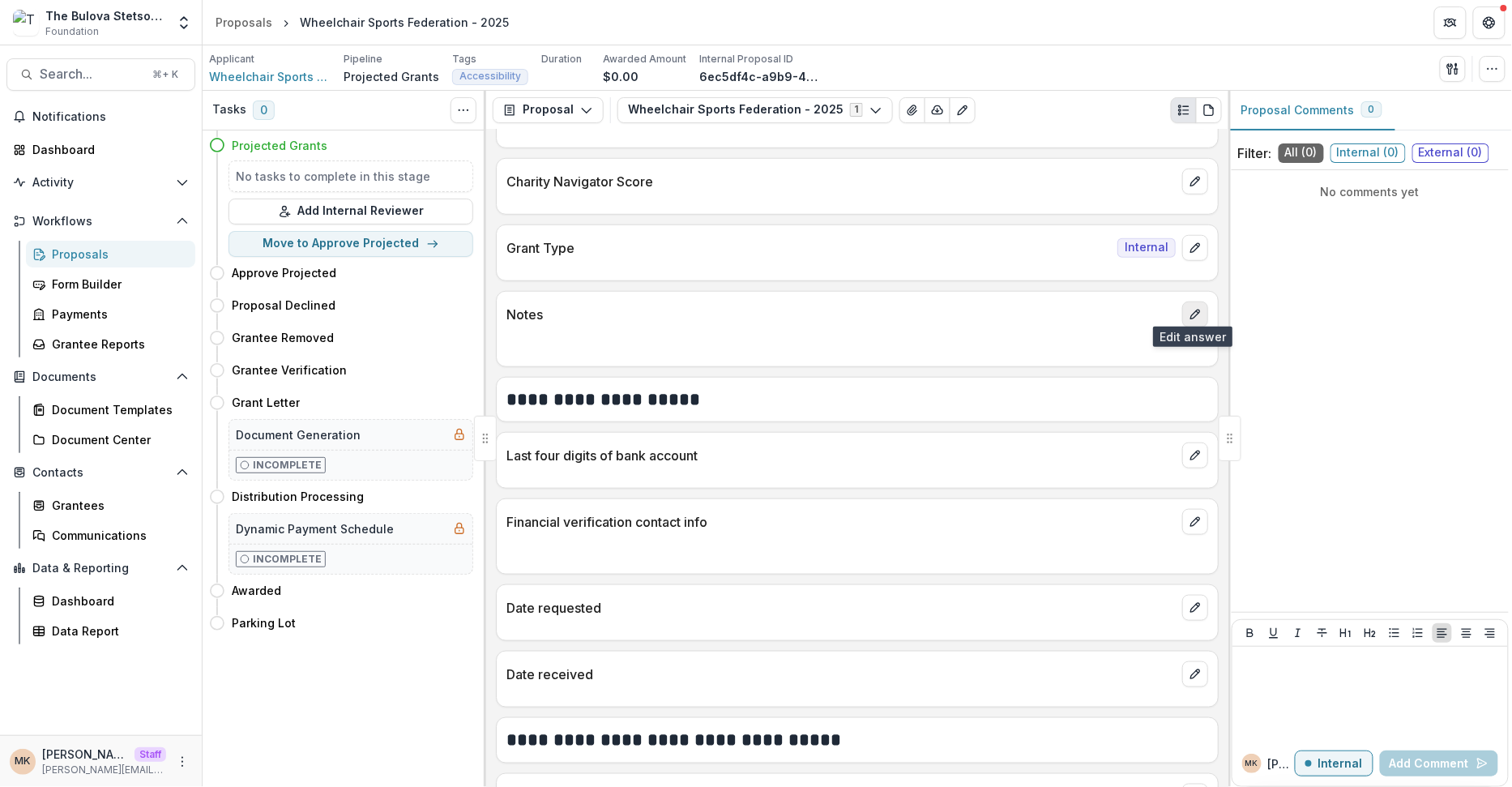
click at [1196, 310] on line "edit" at bounding box center [1197, 311] width 3 height 3
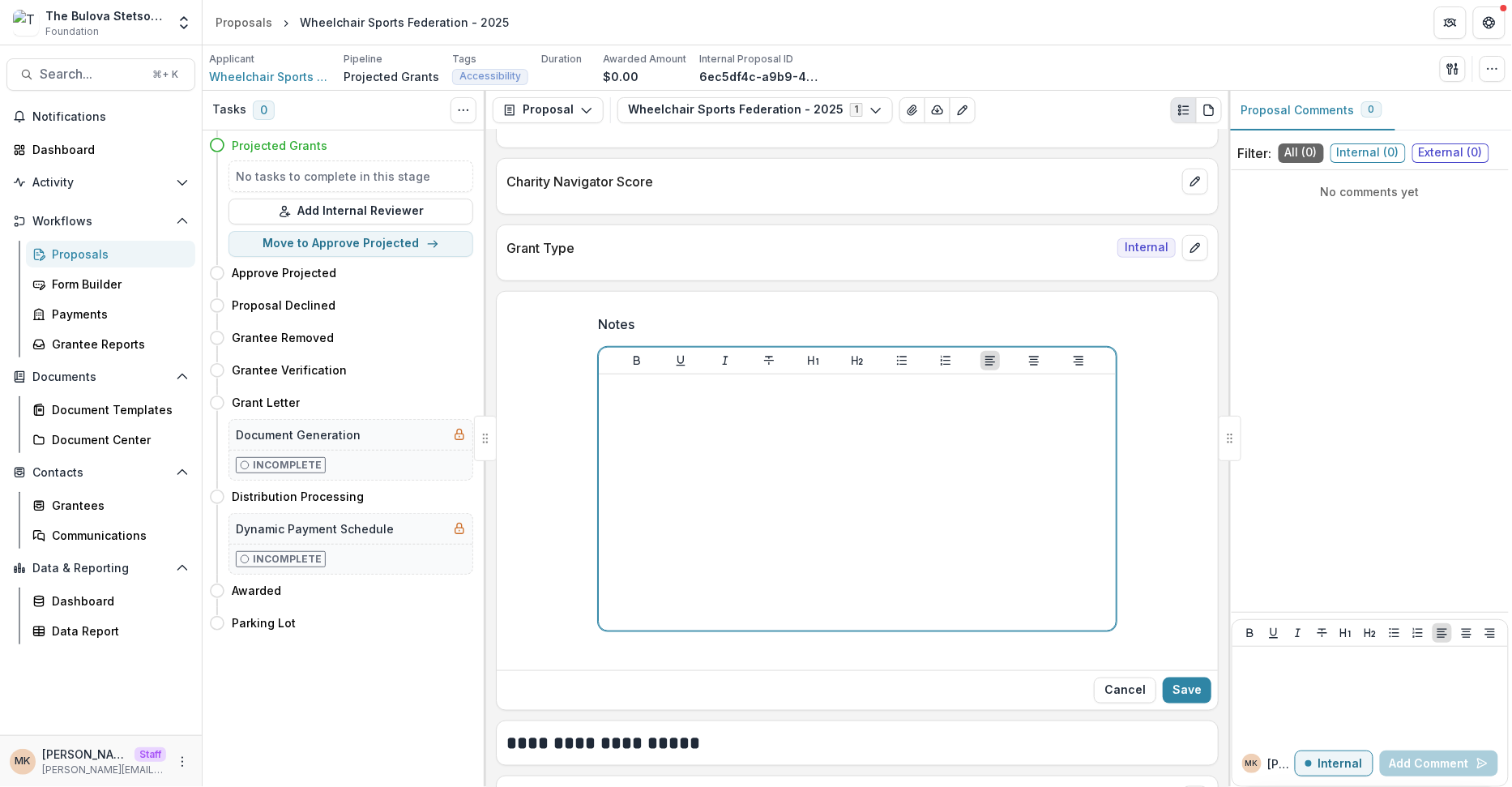
drag, startPoint x: 915, startPoint y: 433, endPoint x: 915, endPoint y: 418, distance: 15.0
click at [915, 434] on div at bounding box center [857, 503] width 504 height 243
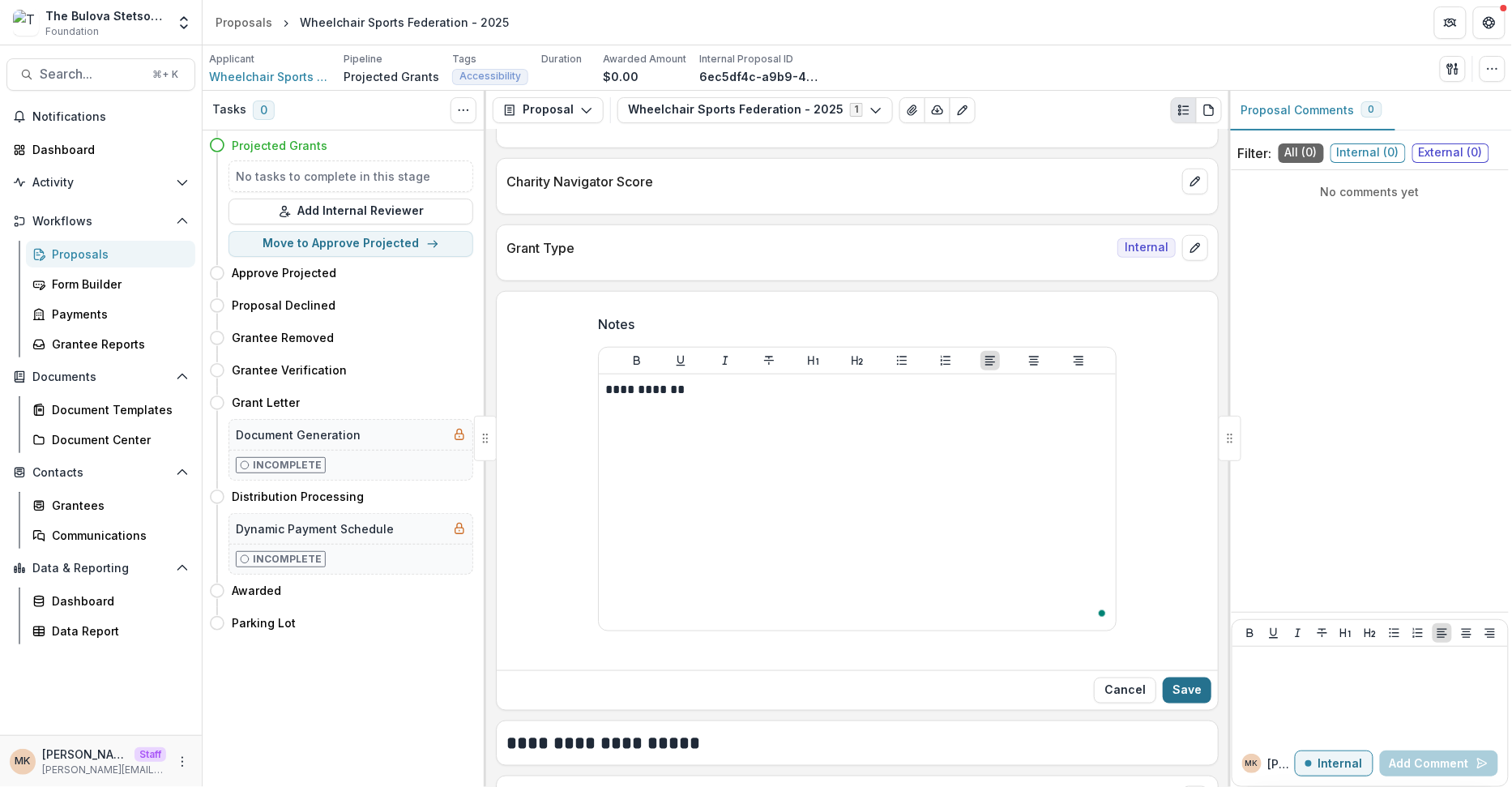
click at [1189, 679] on button "Save" at bounding box center [1187, 691] width 49 height 26
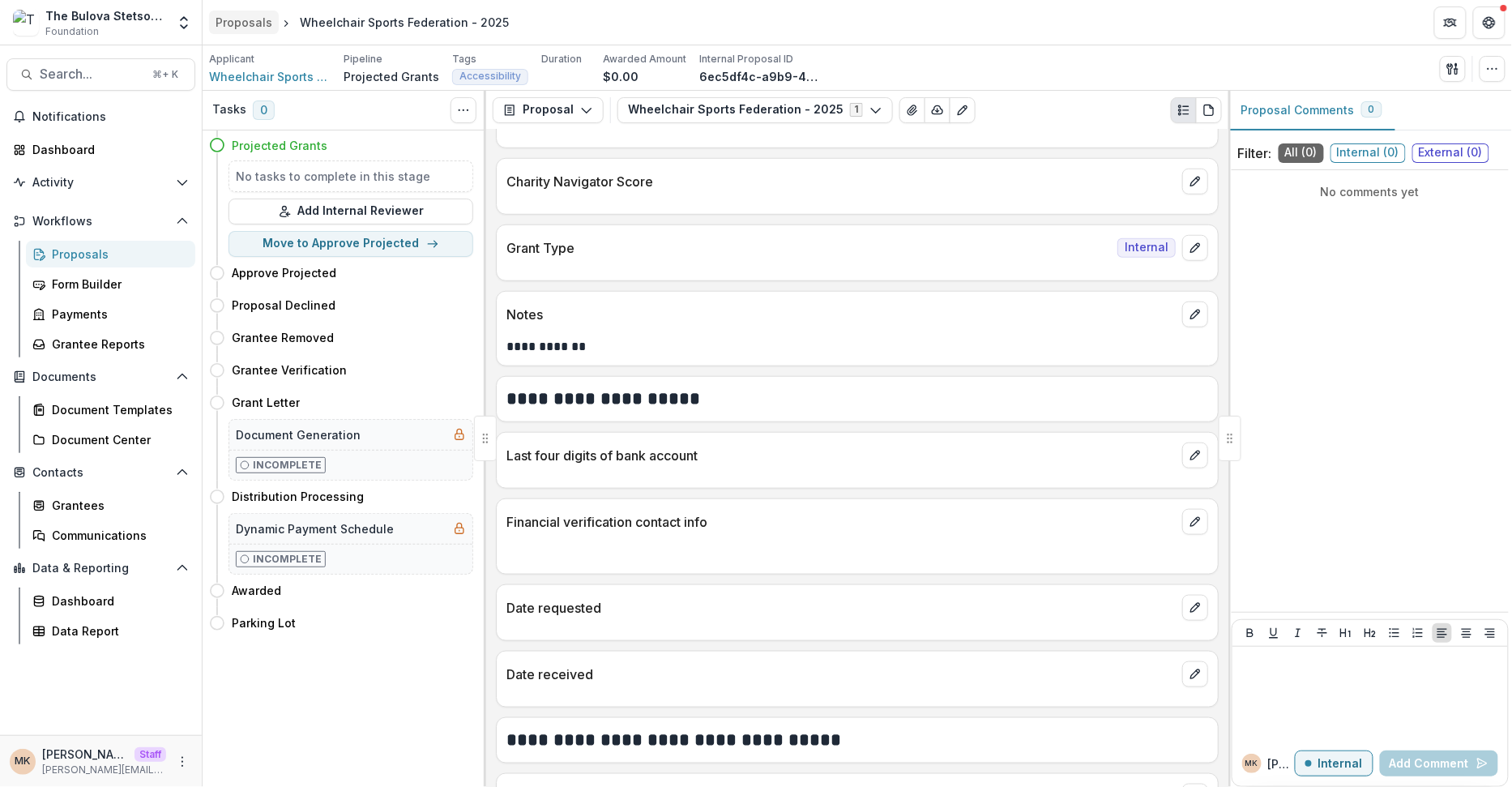
click at [250, 19] on div "Proposals" at bounding box center [243, 22] width 57 height 17
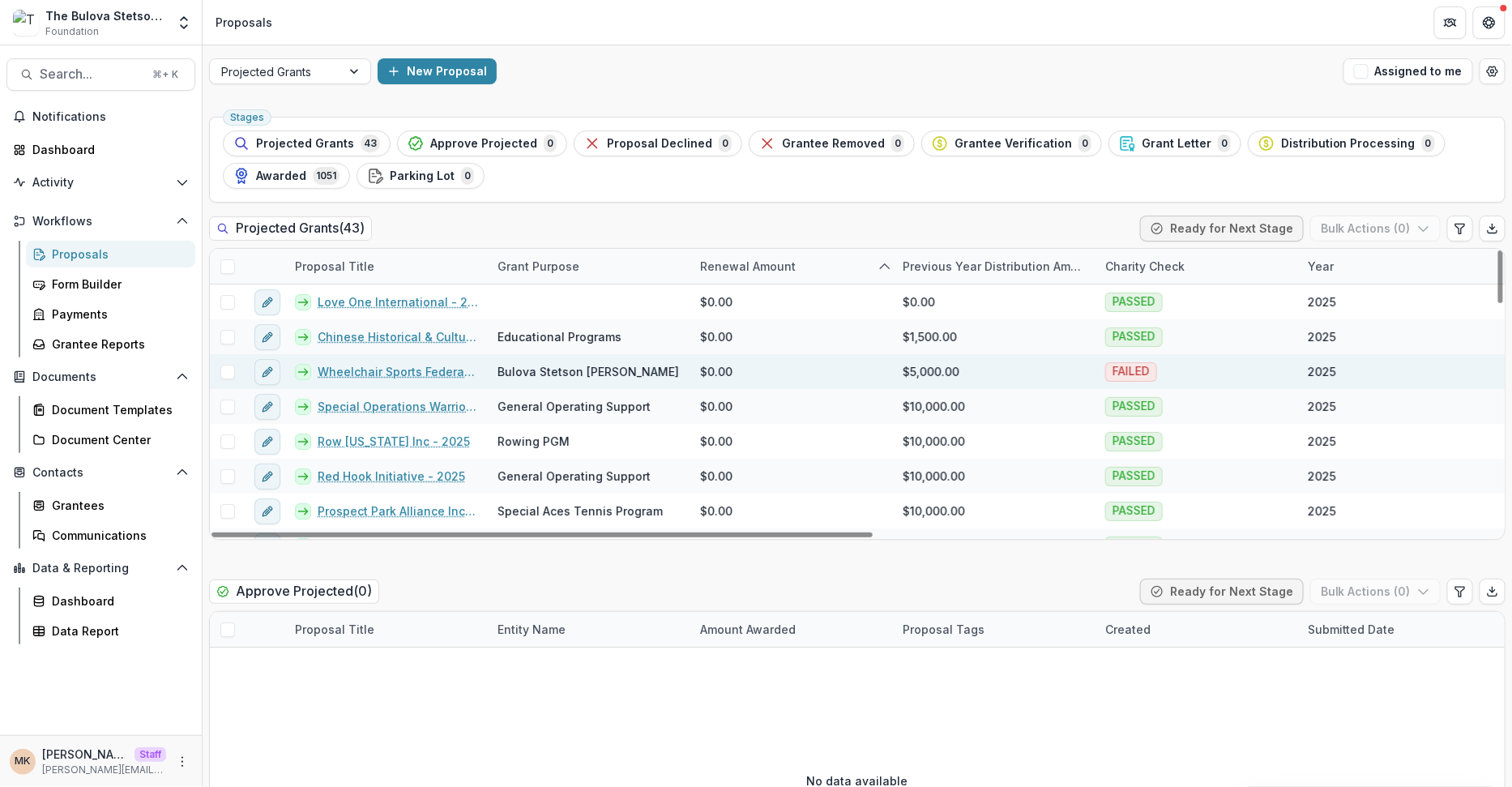
click at [402, 374] on link "Wheelchair Sports Federation - 2025" at bounding box center [398, 371] width 160 height 17
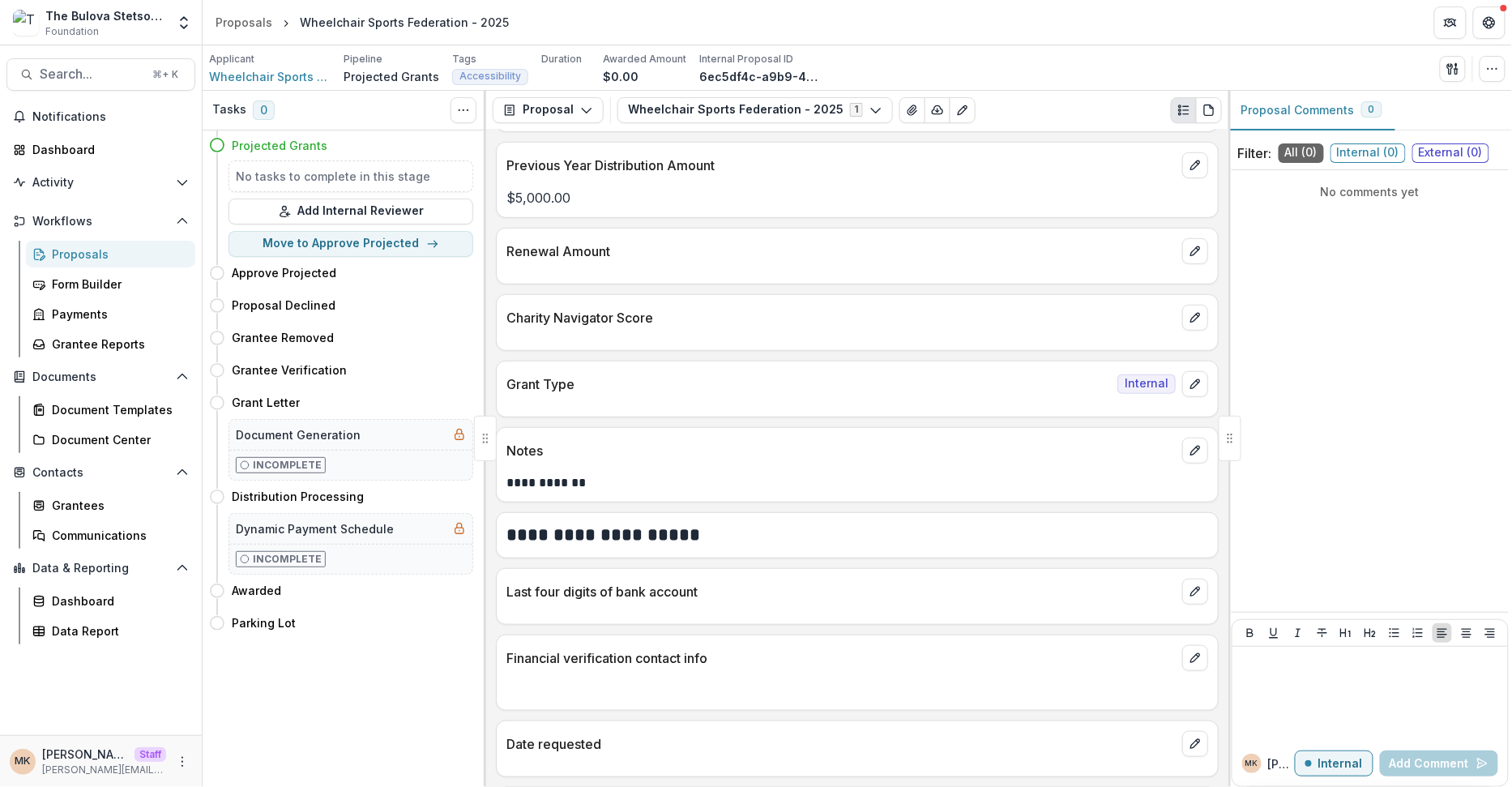
scroll to position [367, 0]
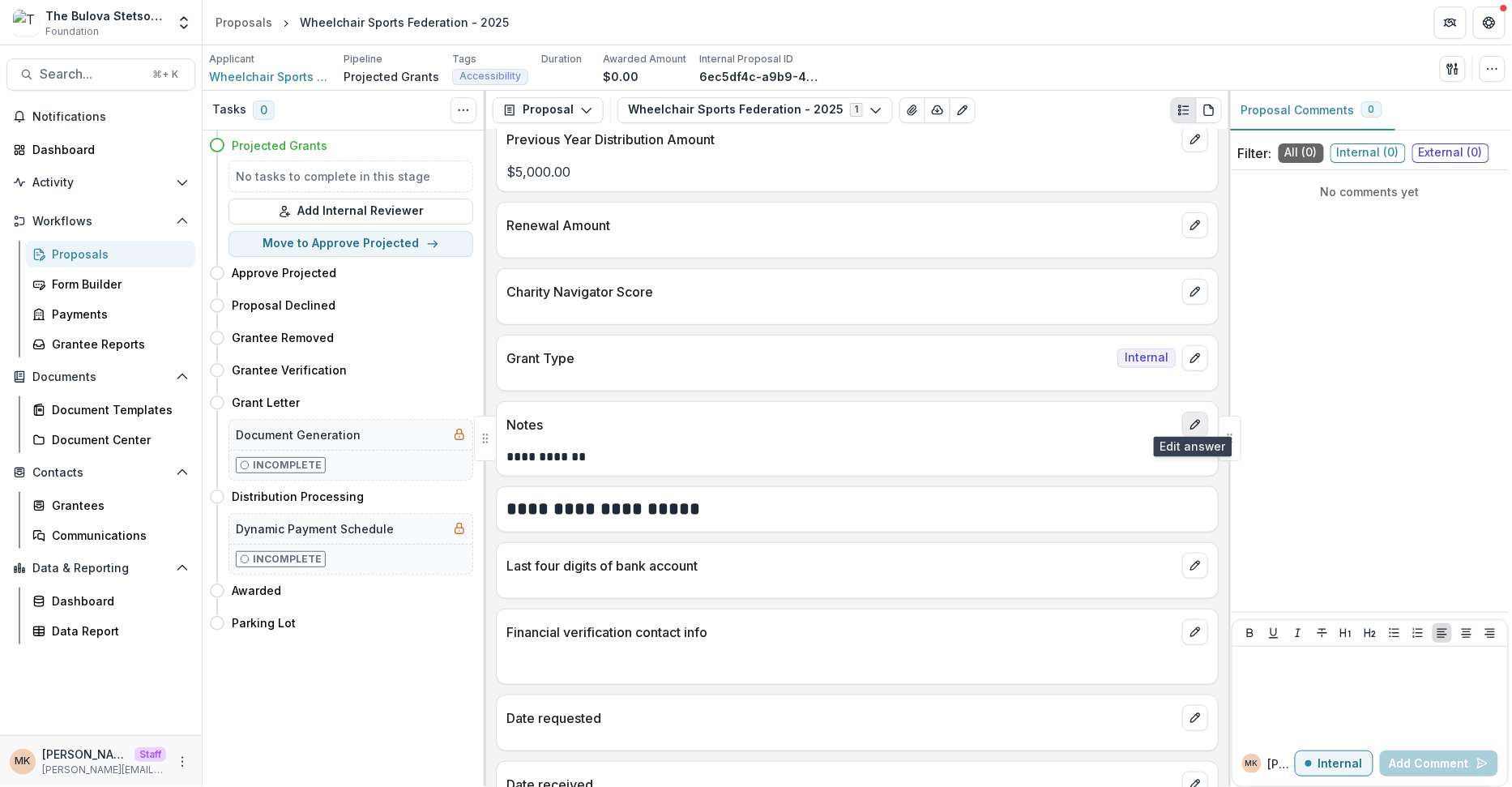
click at [1195, 421] on icon "edit" at bounding box center [1195, 425] width 13 height 13
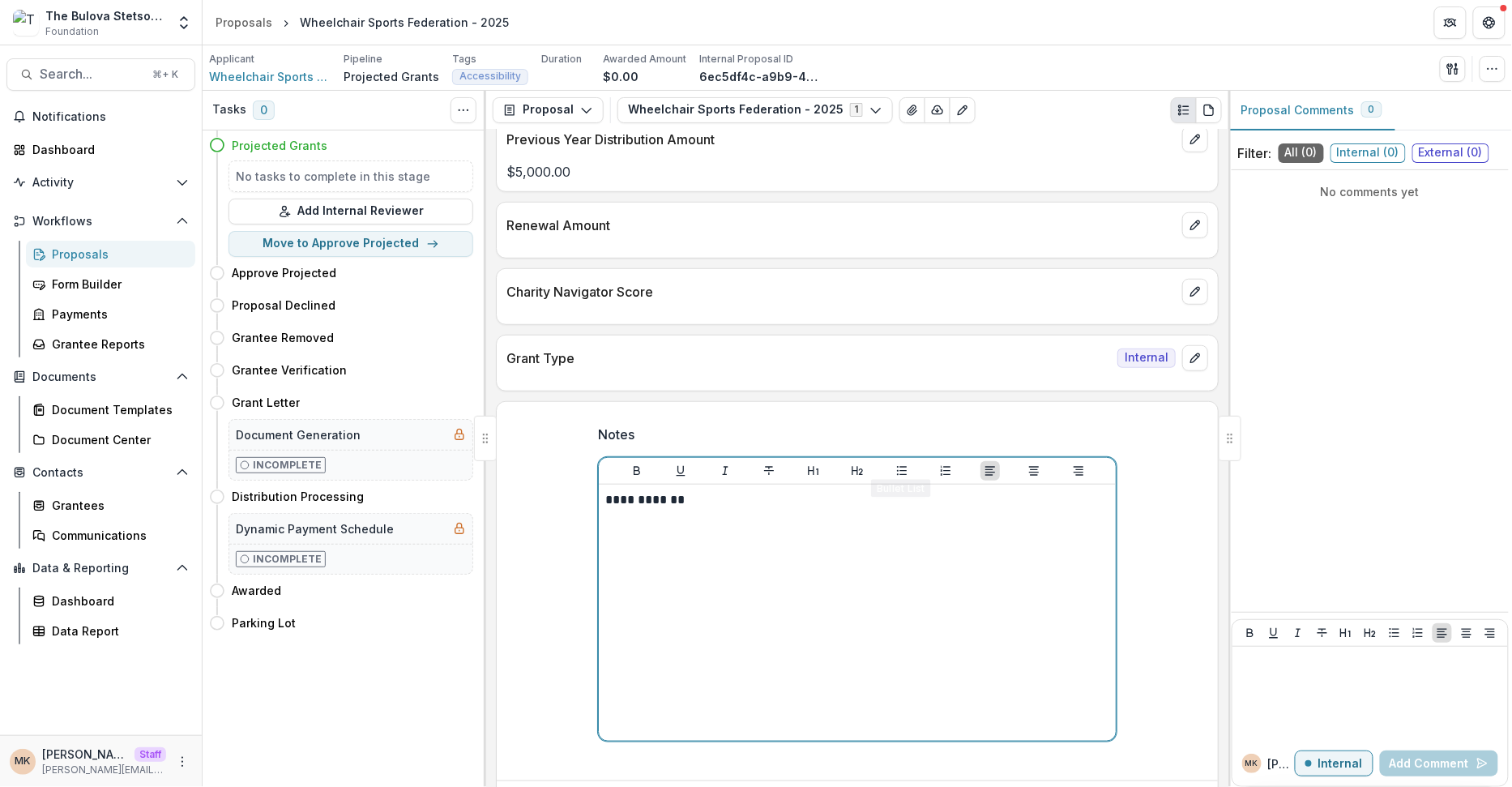
click at [845, 519] on div "**********" at bounding box center [857, 613] width 504 height 243
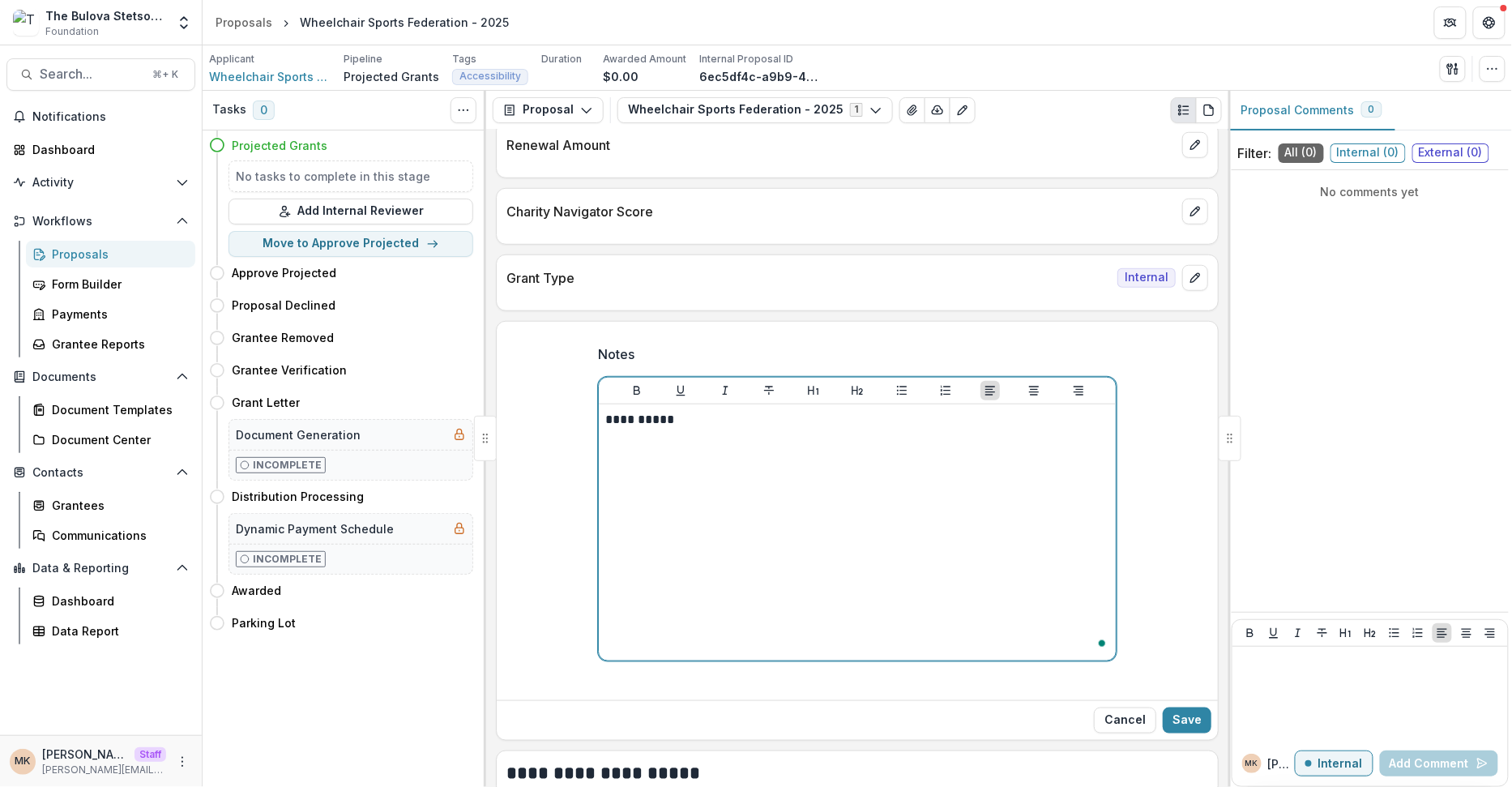
scroll to position [471, 0]
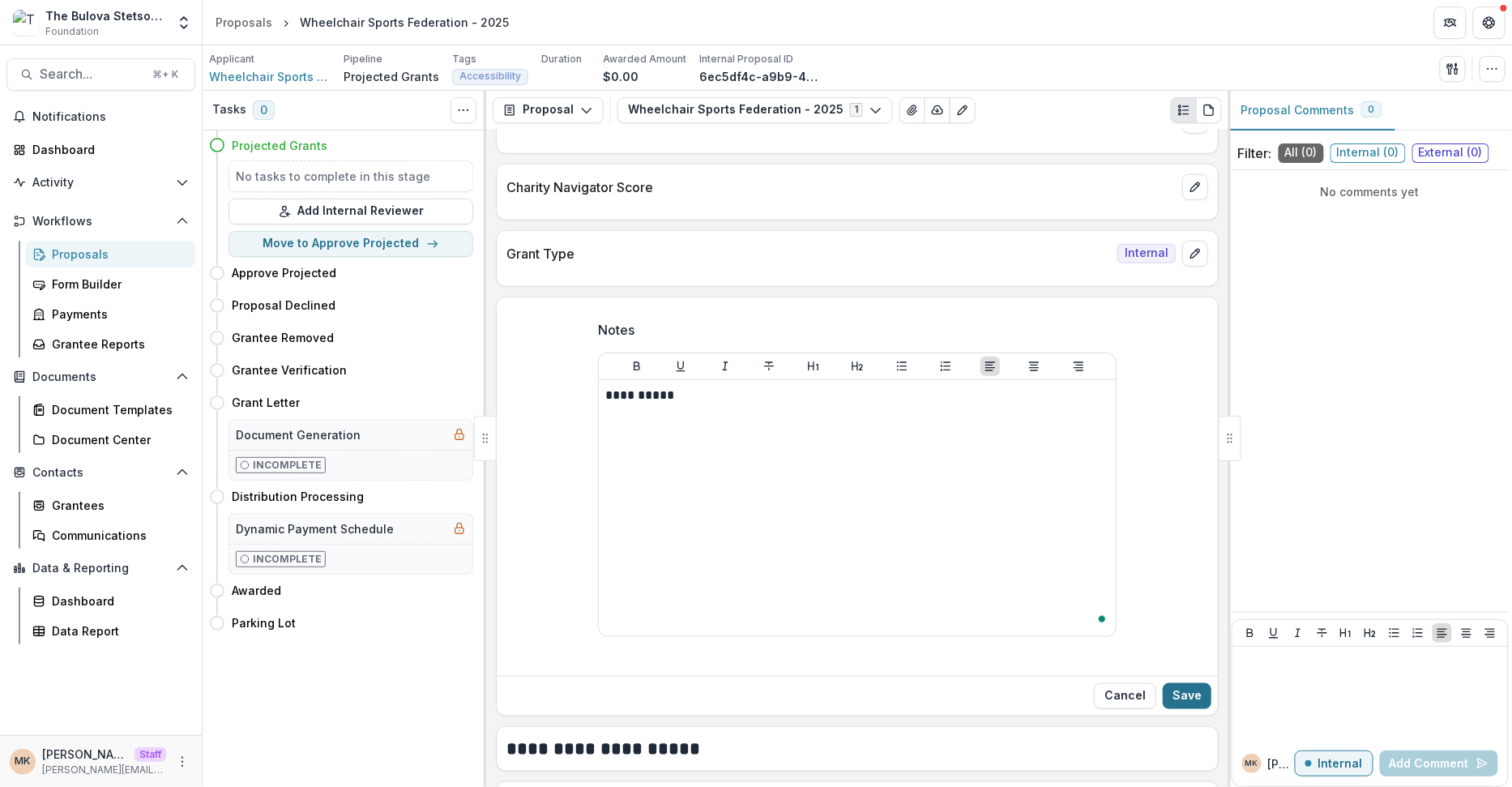
click at [1180, 683] on button "Save" at bounding box center [1187, 696] width 49 height 26
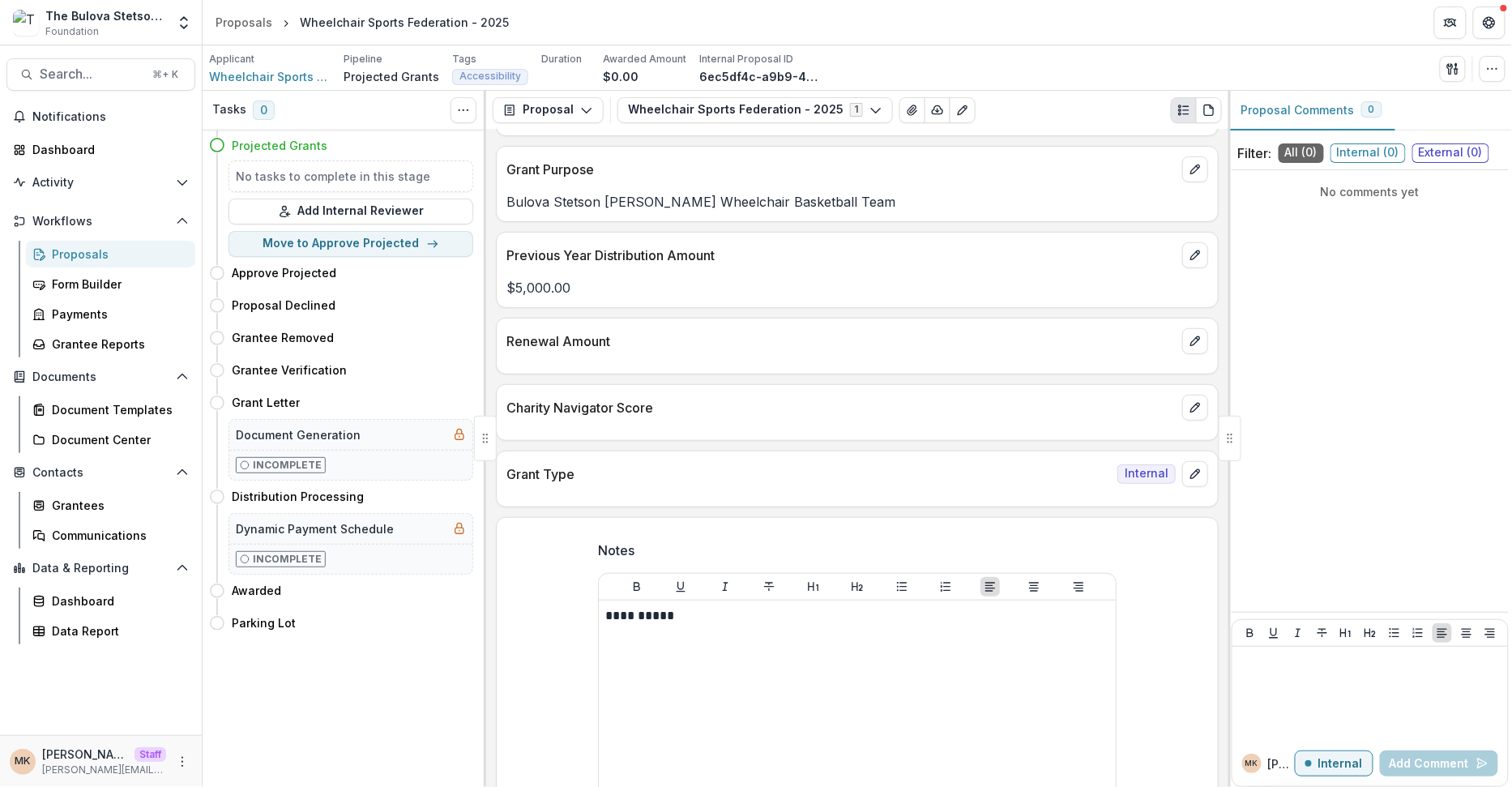
scroll to position [248, 0]
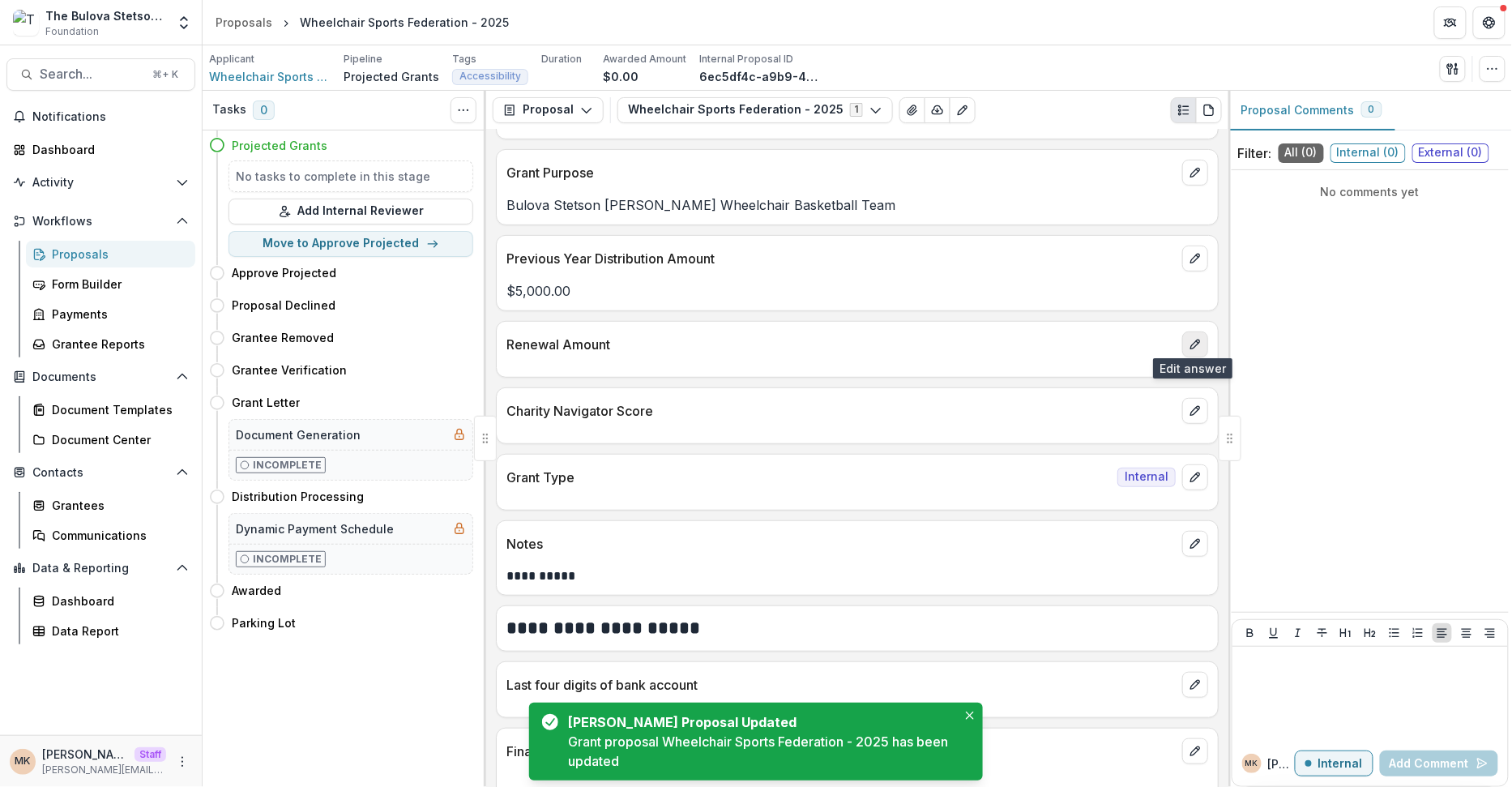
click at [1198, 342] on button "edit" at bounding box center [1195, 344] width 26 height 26
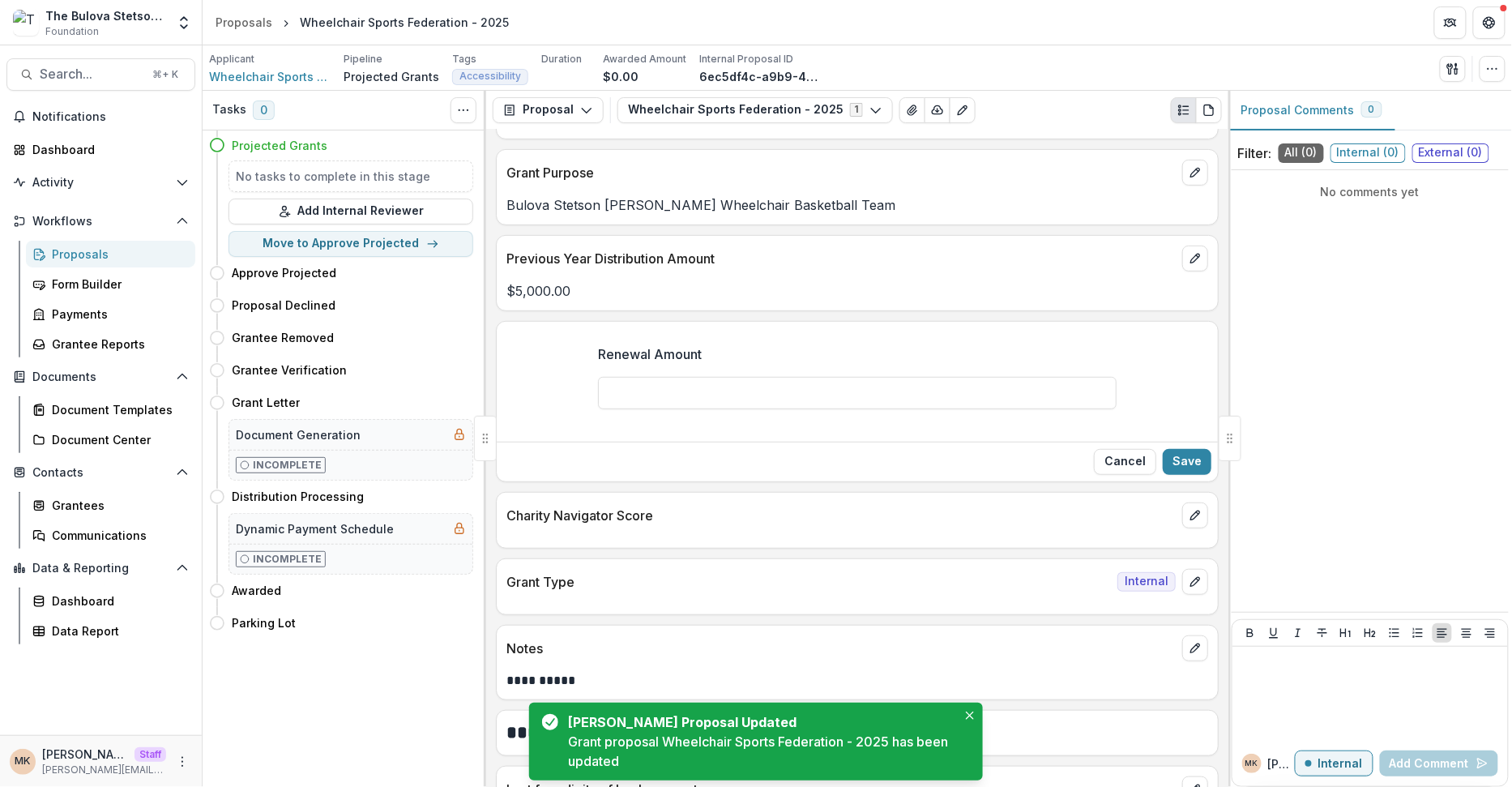
click at [823, 406] on div "Renewal Amount" at bounding box center [858, 383] width 519 height 104
click at [816, 384] on input "Renewal Amount" at bounding box center [858, 393] width 519 height 32
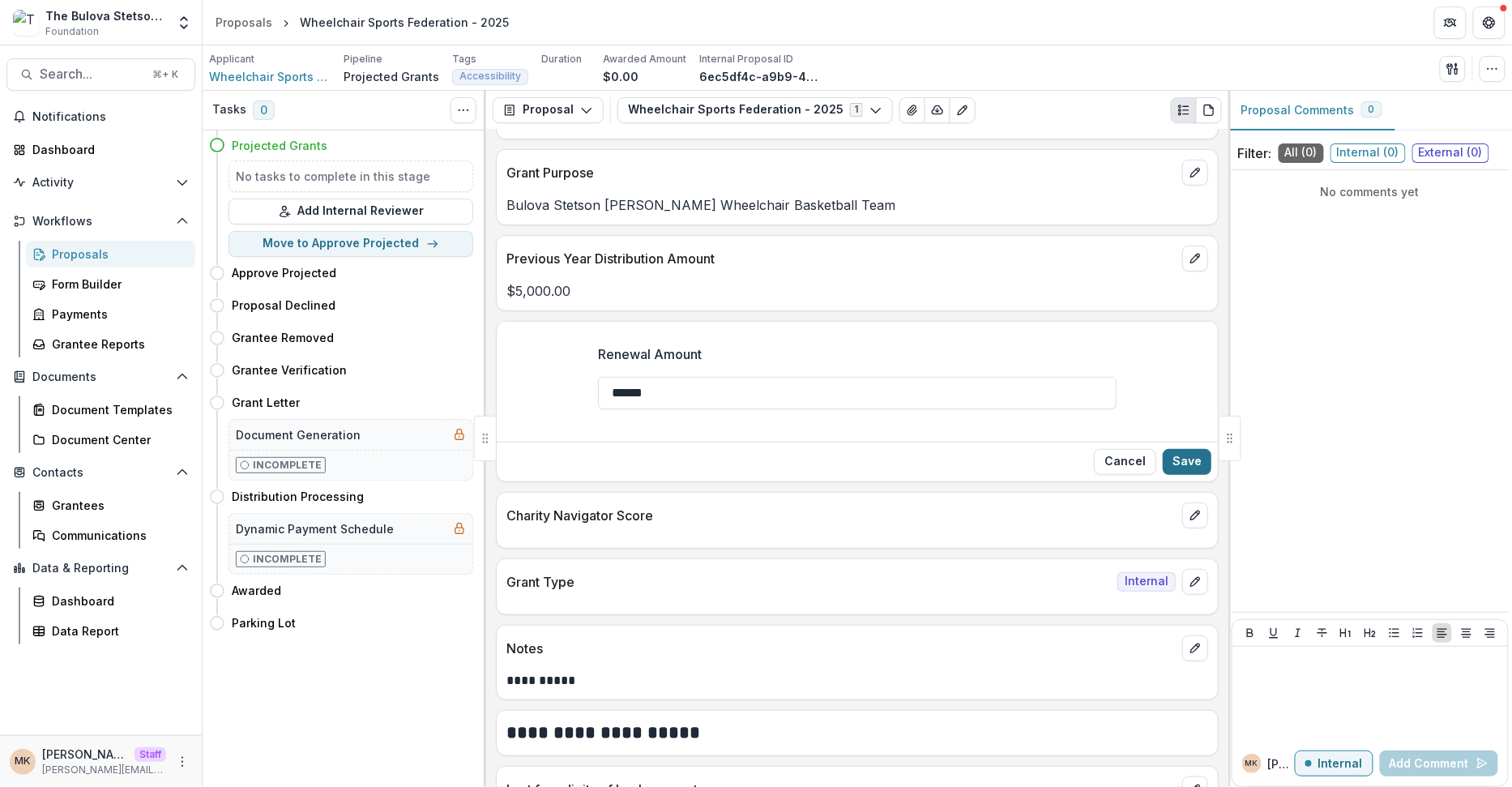
type input "******"
click at [1180, 463] on button "Save" at bounding box center [1187, 462] width 49 height 26
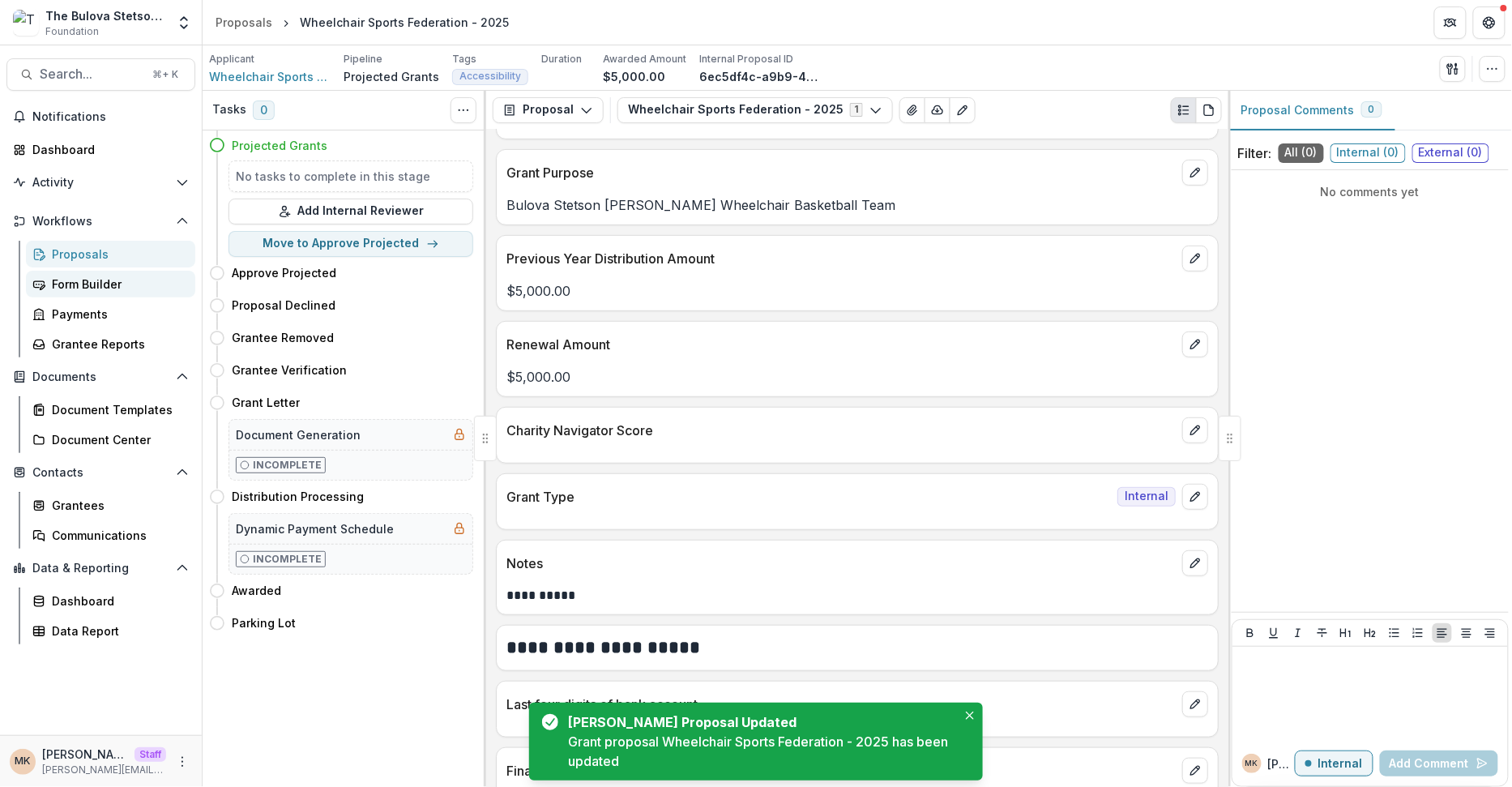
click at [68, 270] on link "Form Builder" at bounding box center [111, 284] width 169 height 27
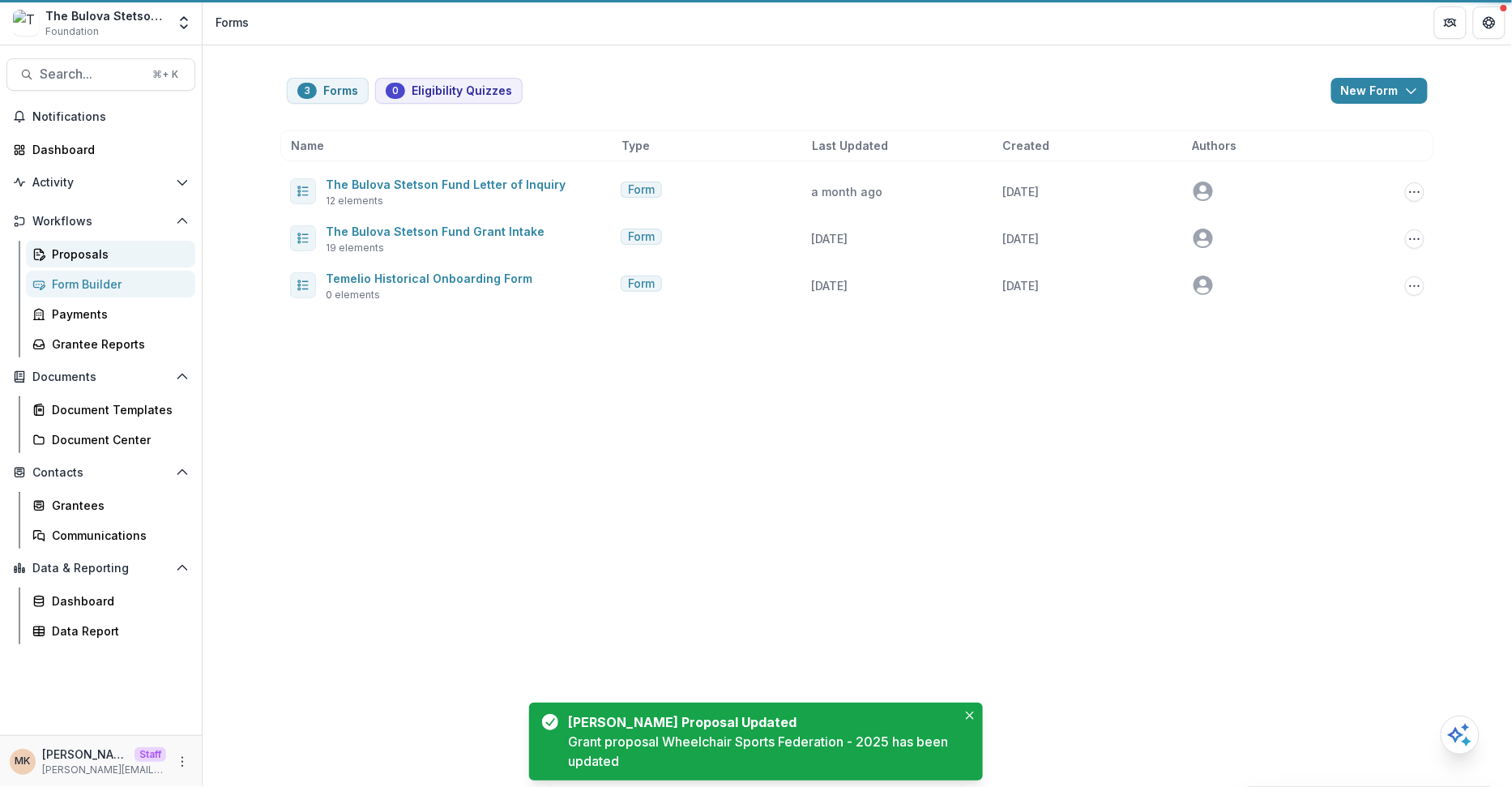
click at [66, 251] on div "Proposals" at bounding box center [117, 253] width 131 height 17
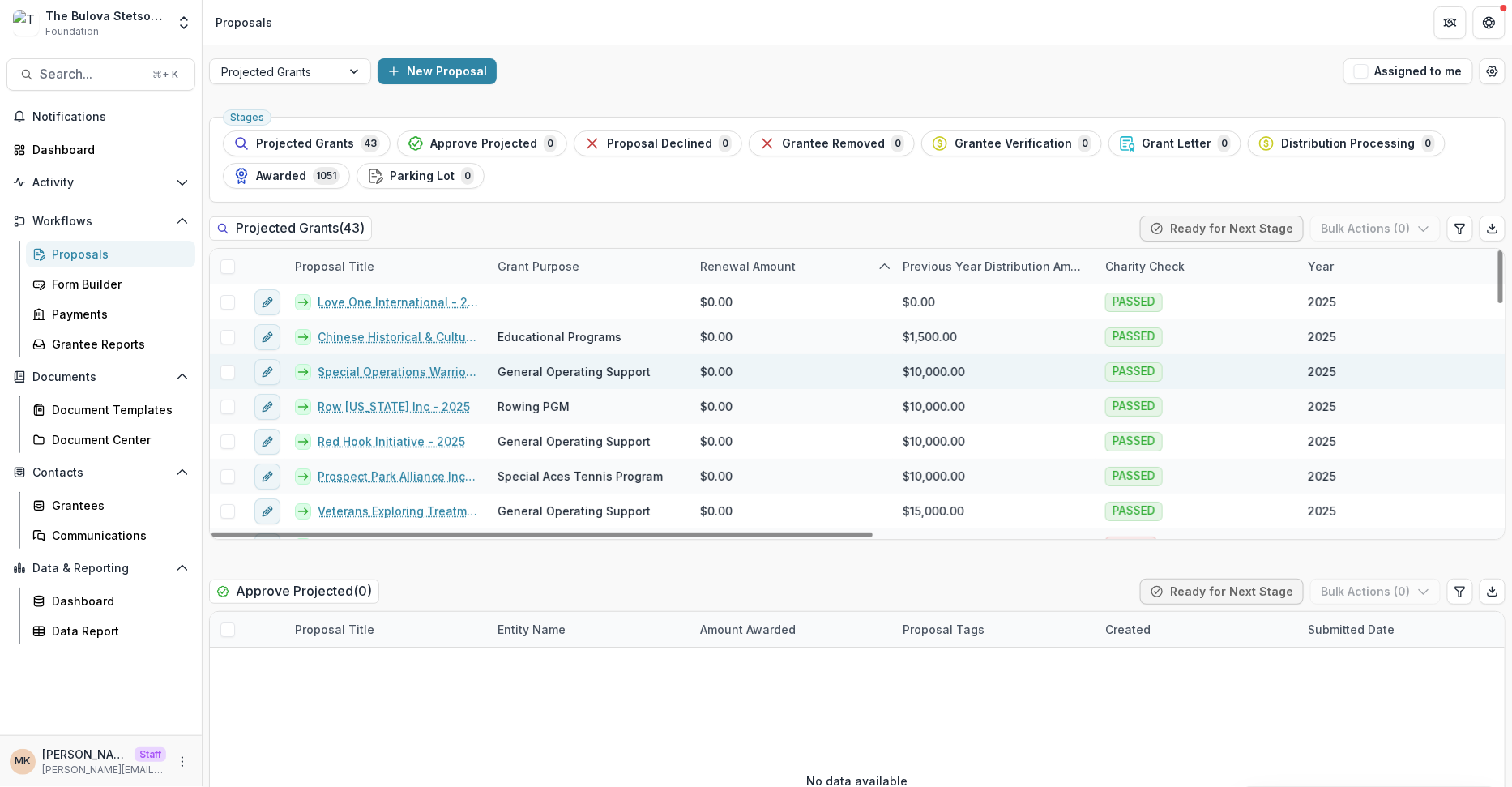
click at [380, 370] on link "Special Operations Warrior Foundation - 2025" at bounding box center [398, 371] width 160 height 17
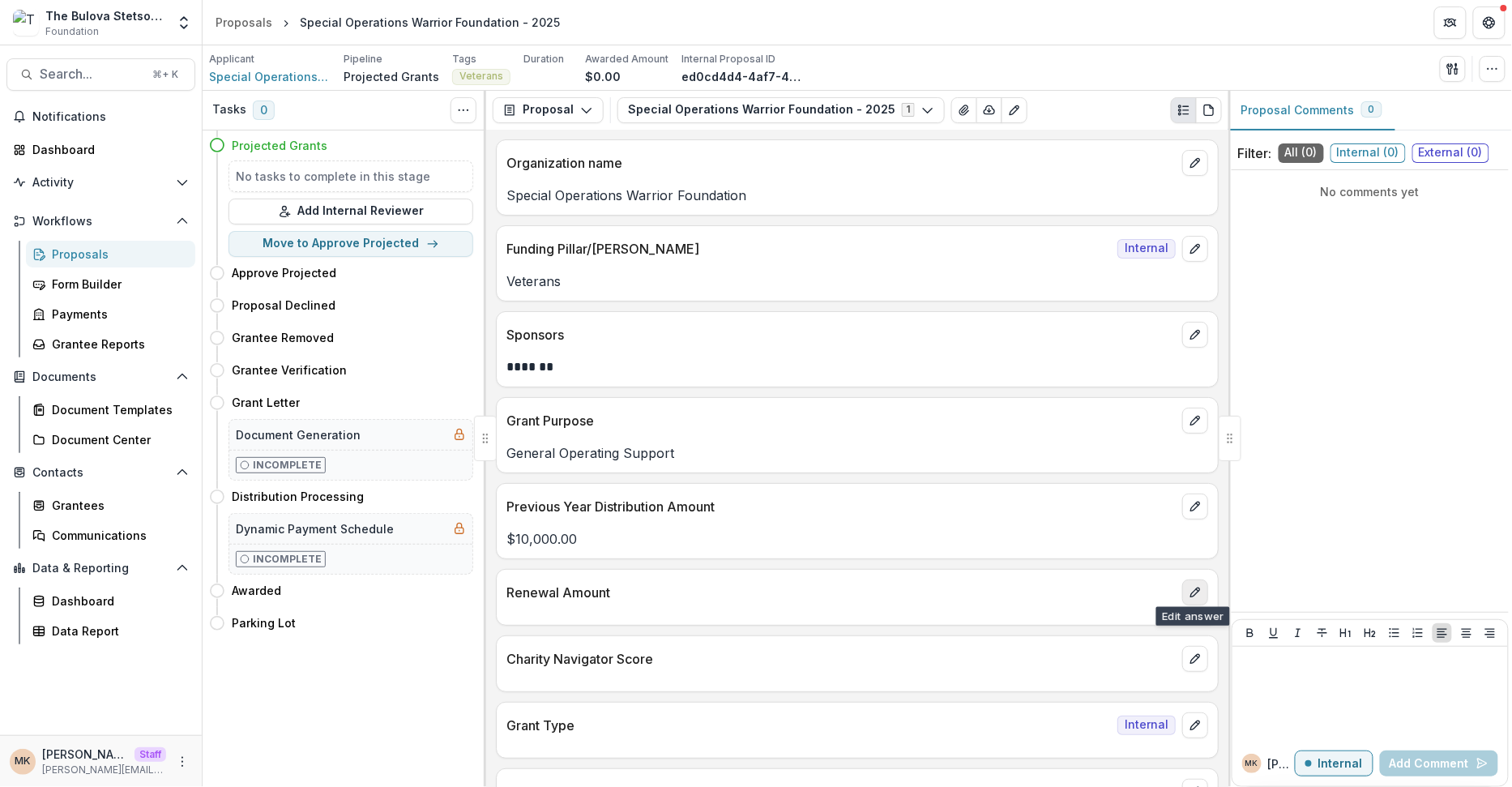
click at [1195, 588] on icon "edit" at bounding box center [1195, 592] width 9 height 9
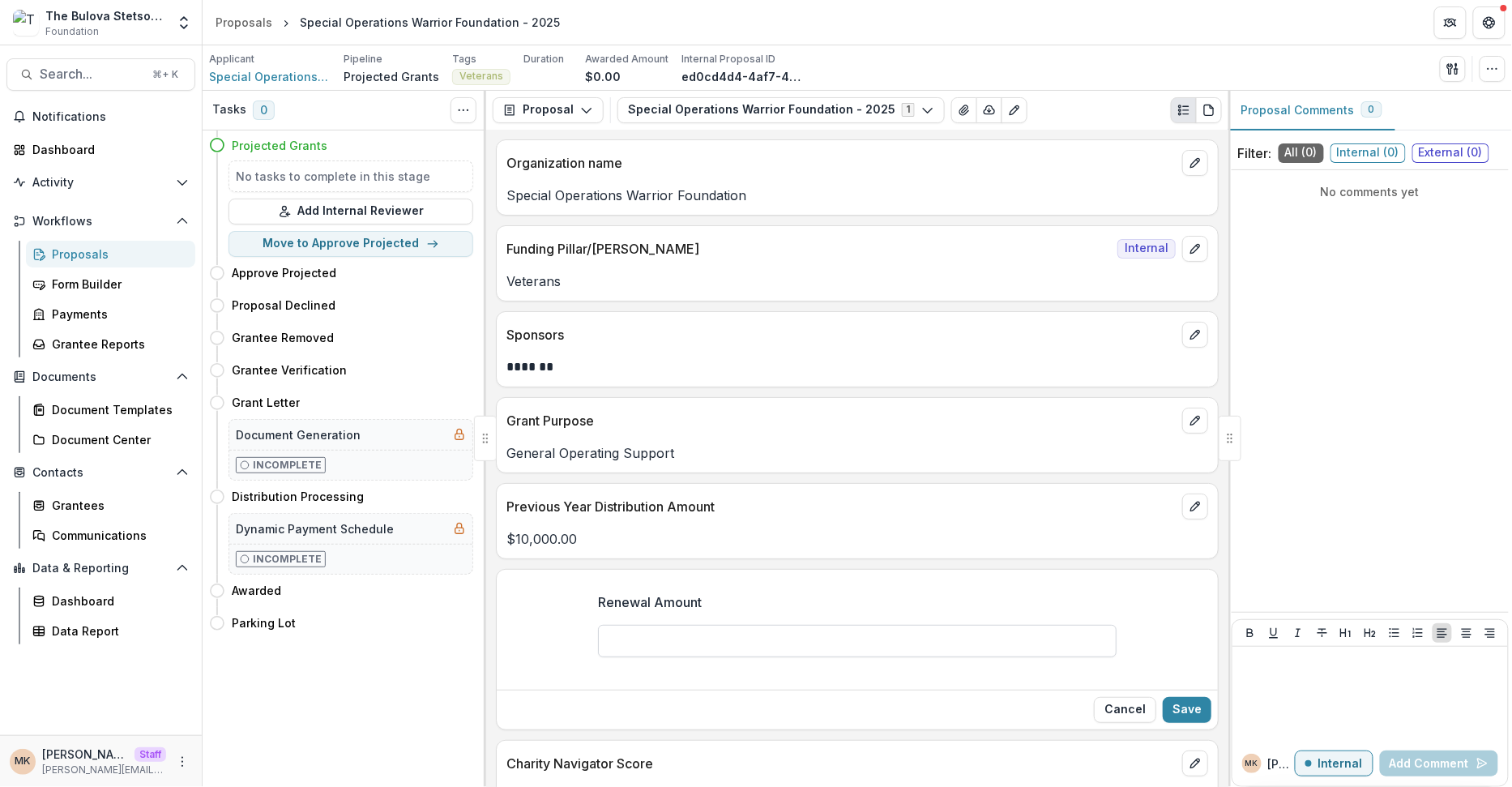
click at [913, 645] on input "Renewal Amount" at bounding box center [858, 641] width 519 height 32
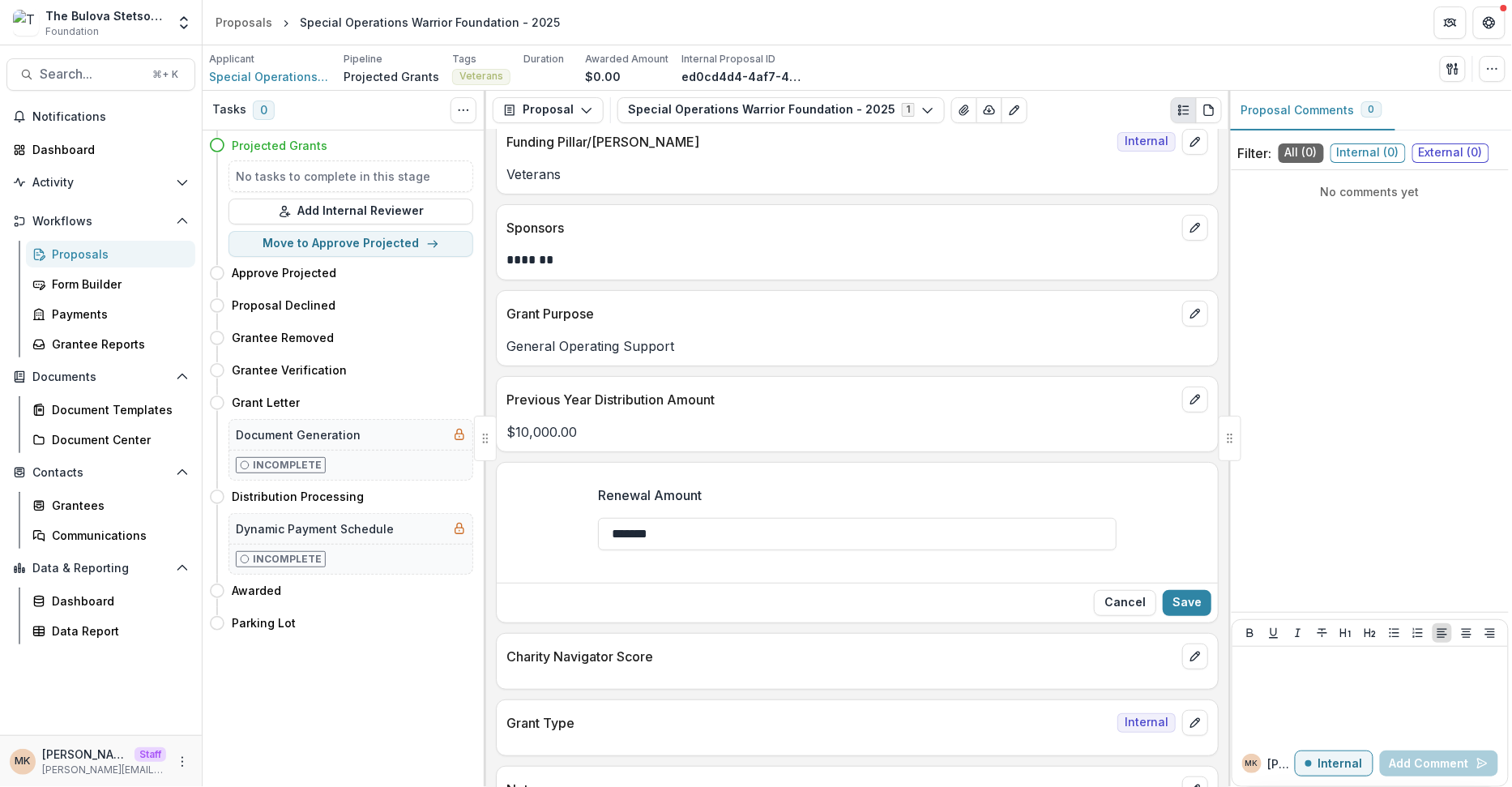
scroll to position [157, 0]
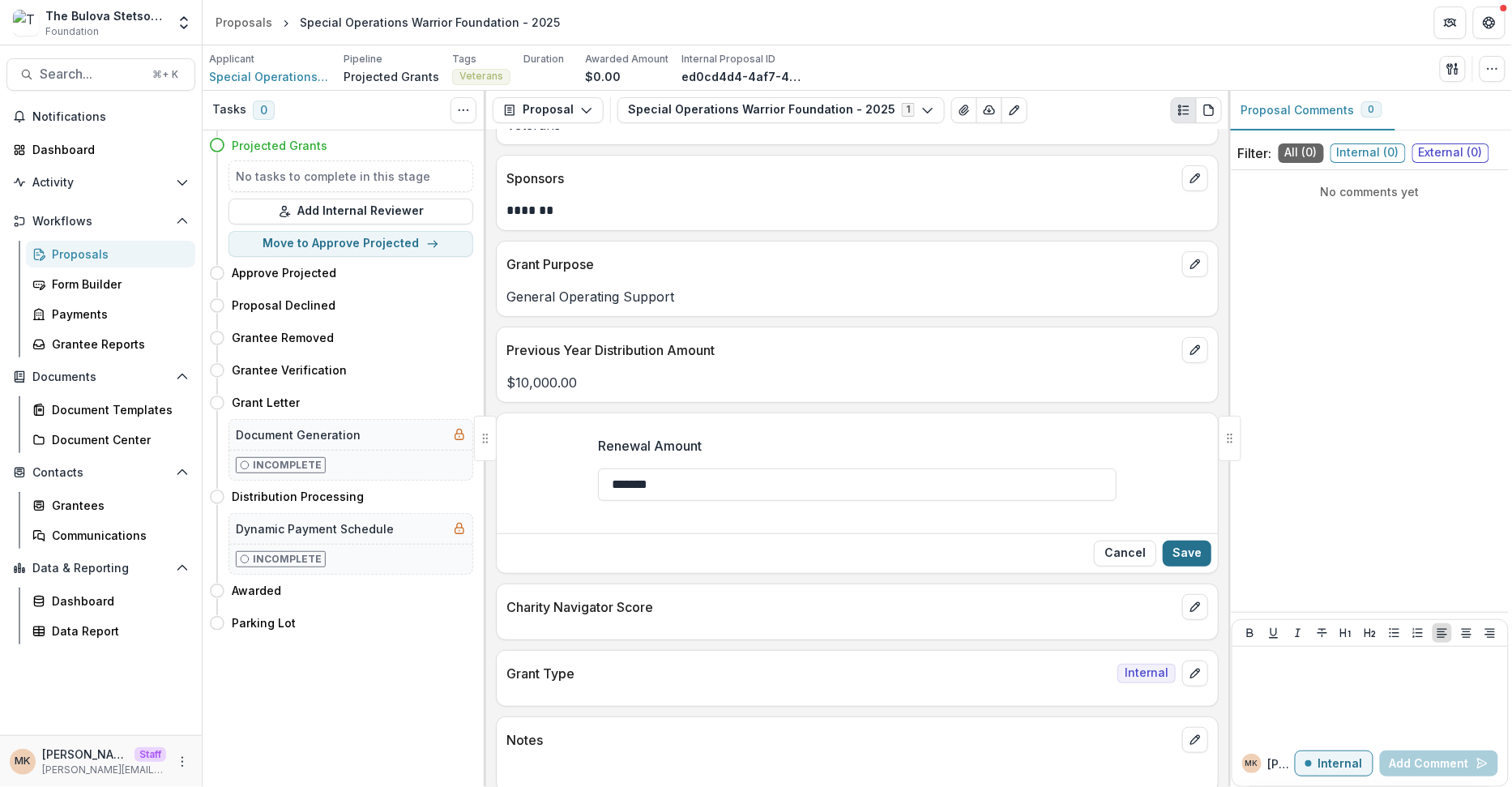
type input "*******"
click at [1194, 551] on button "Save" at bounding box center [1187, 554] width 49 height 26
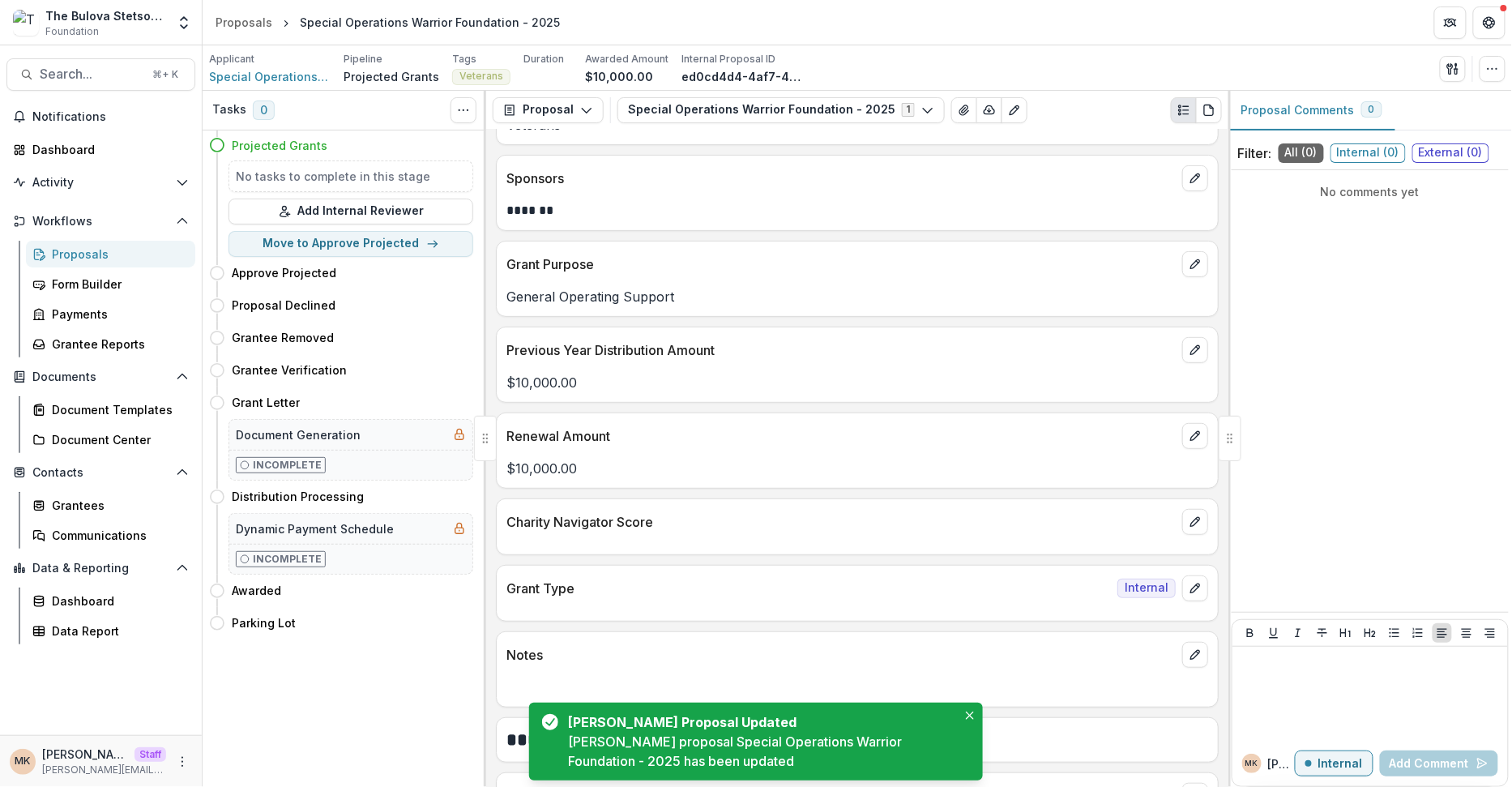
scroll to position [253, 0]
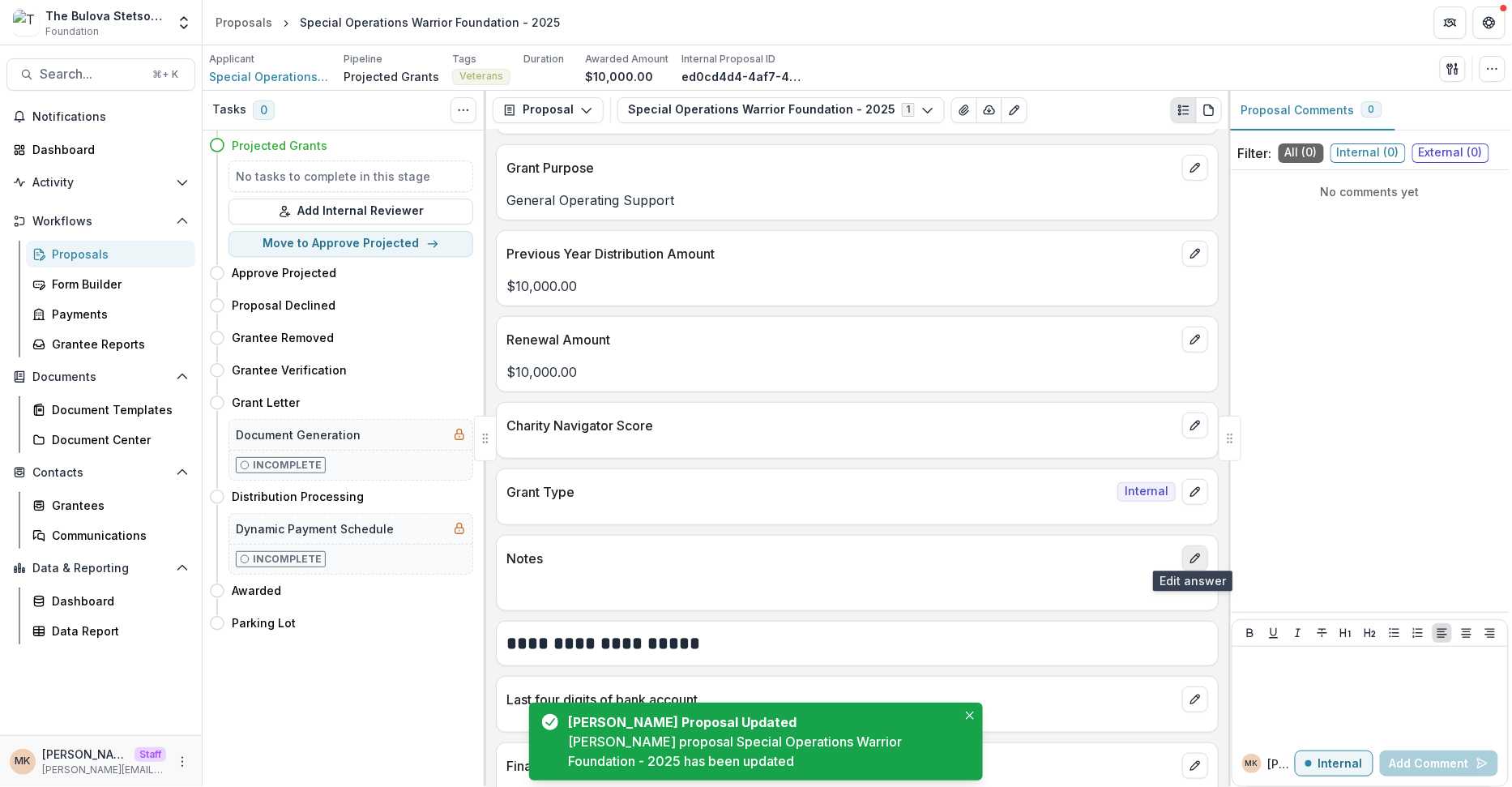
click at [1190, 558] on button "edit" at bounding box center [1195, 558] width 26 height 26
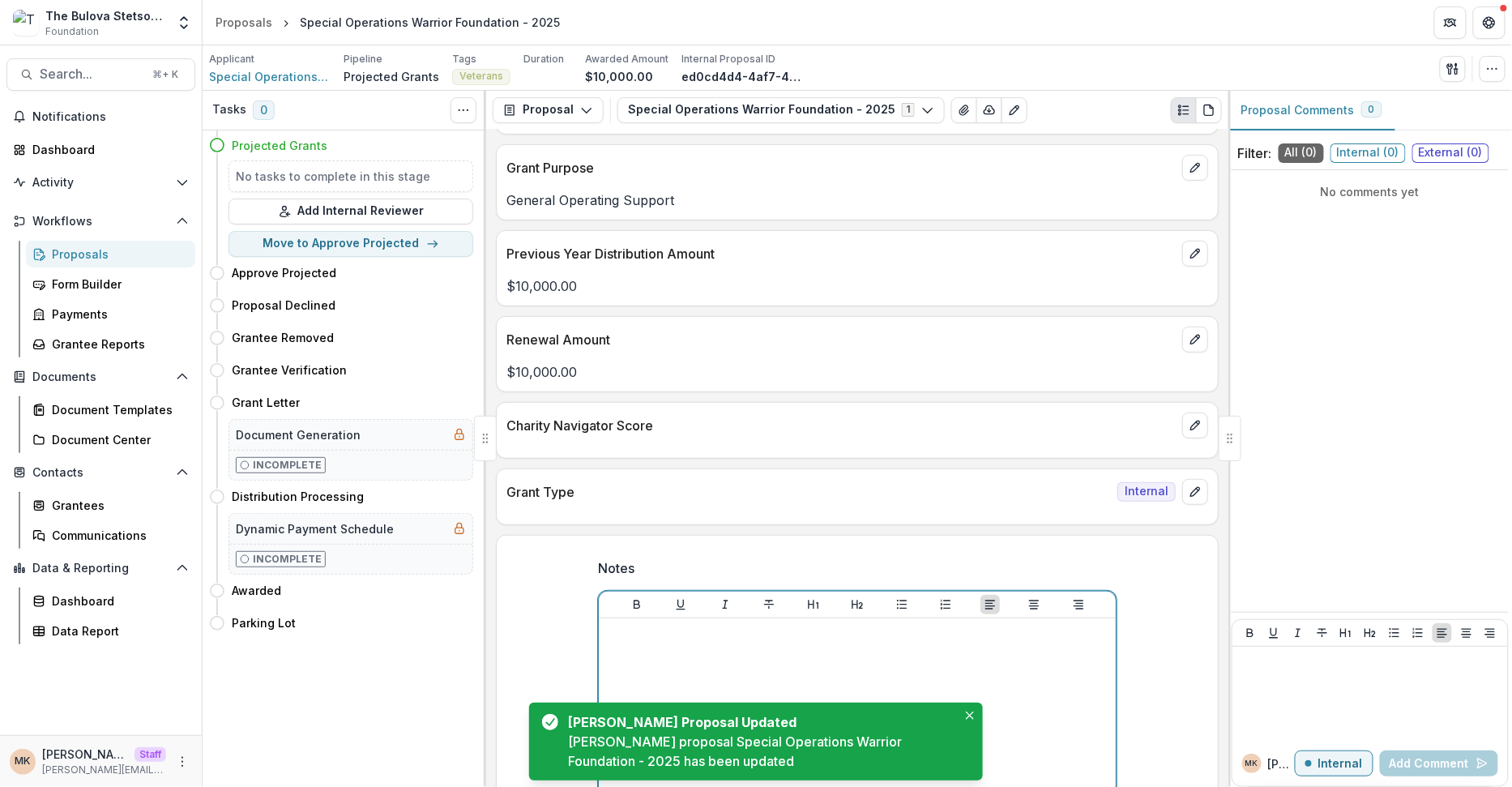
click at [693, 638] on div at bounding box center [857, 746] width 504 height 243
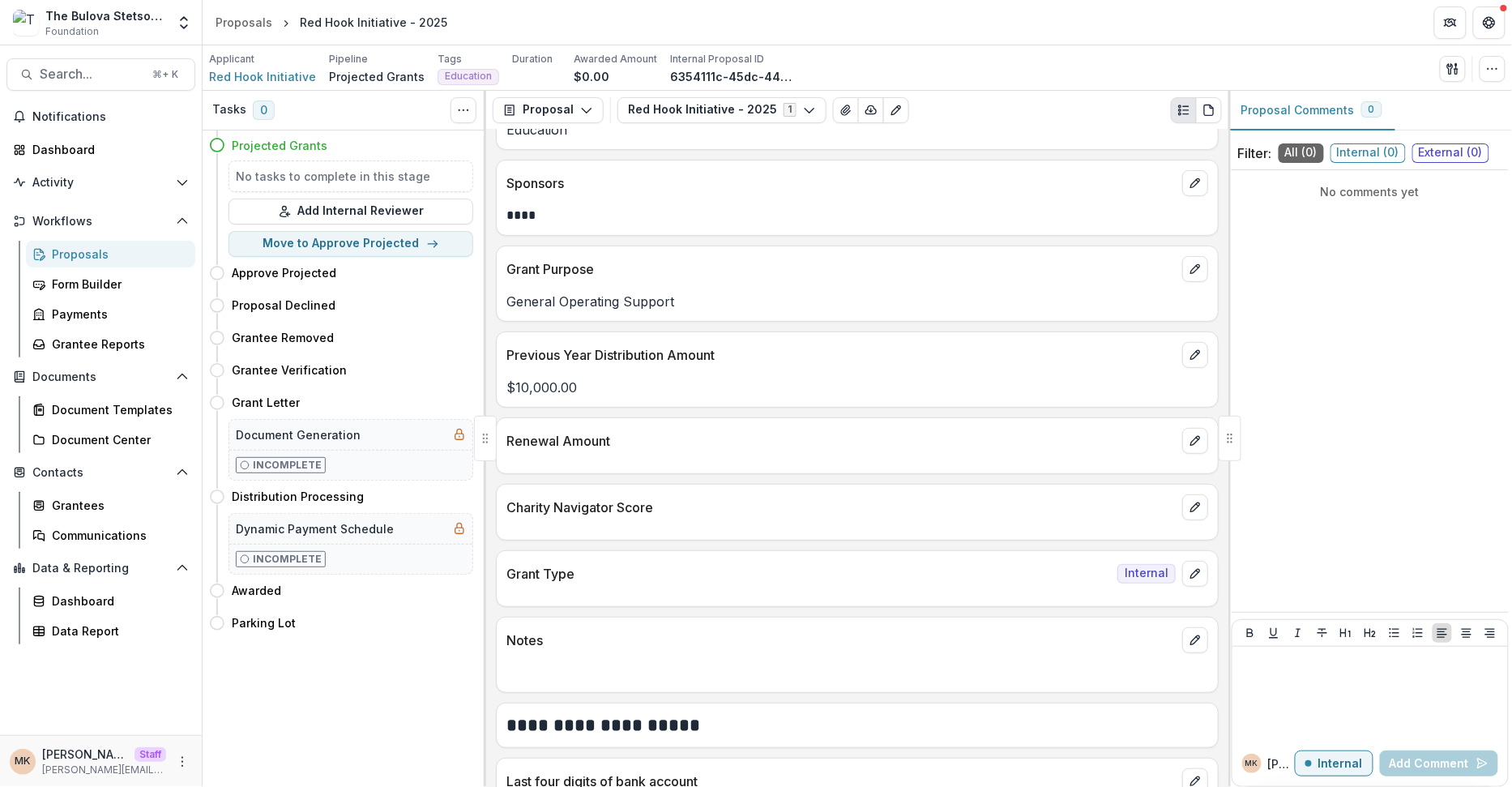
scroll to position [178, 0]
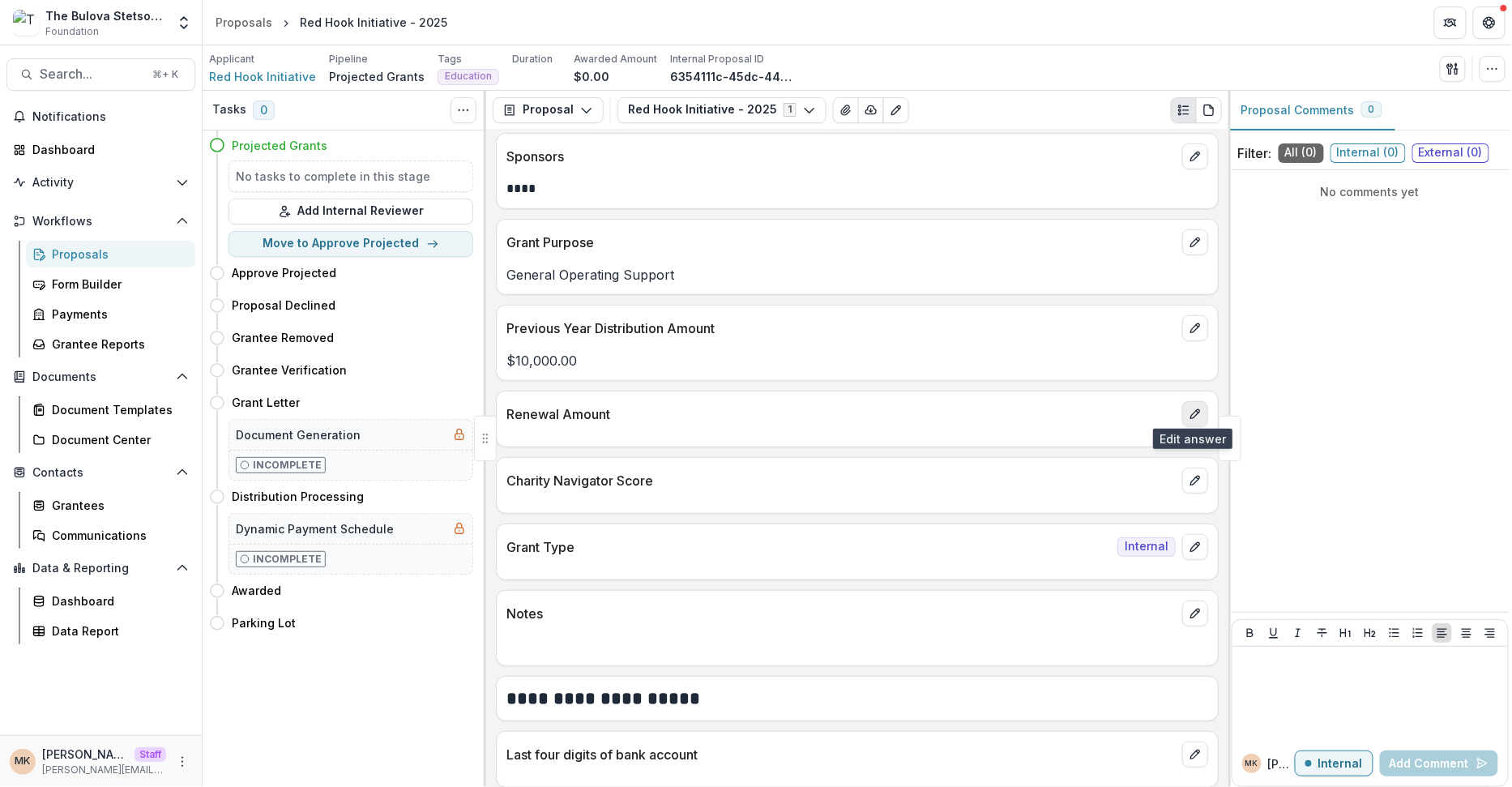
click at [1189, 407] on icon "edit" at bounding box center [1195, 414] width 13 height 13
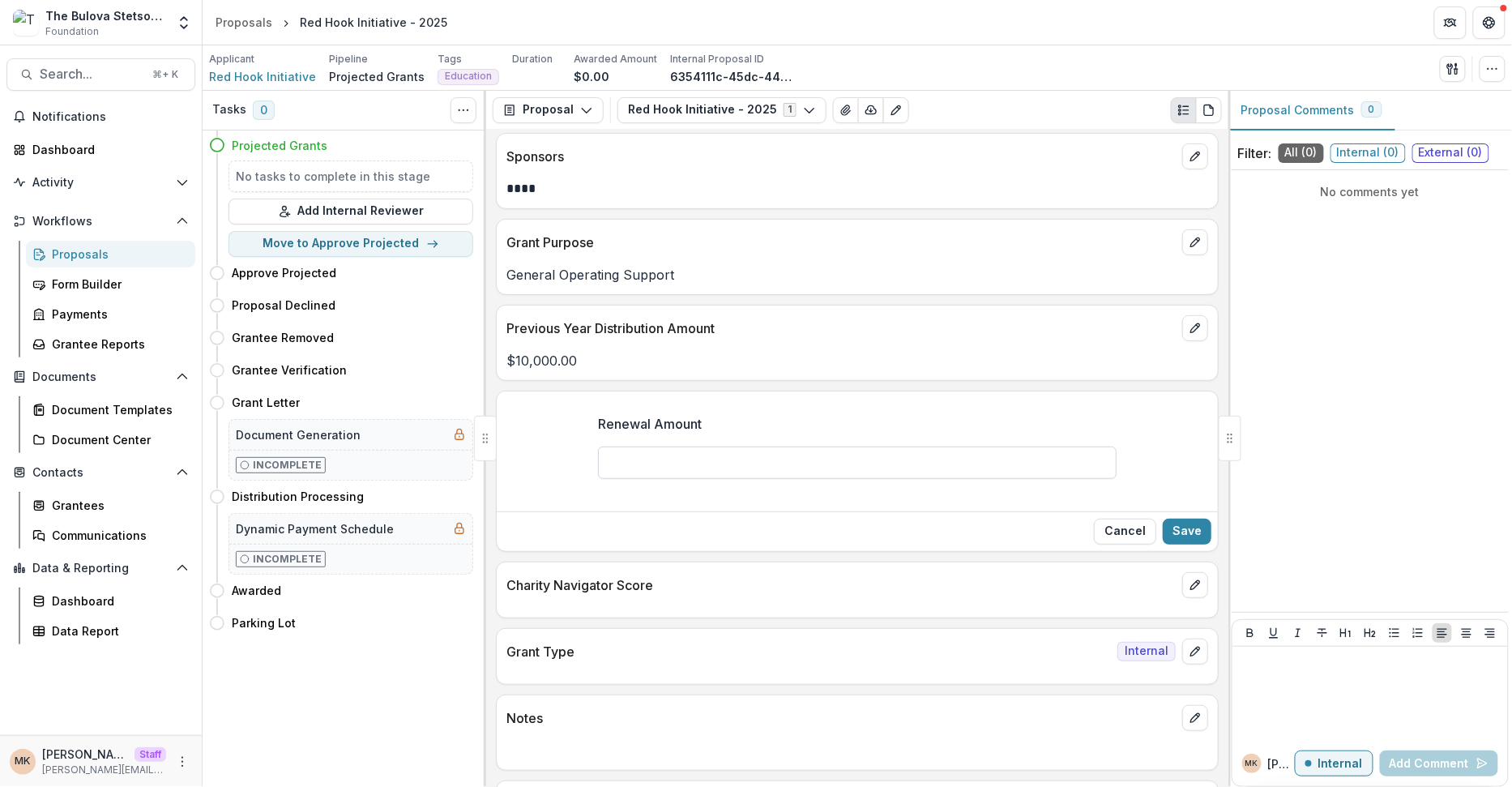
click at [870, 471] on input "Renewal Amount" at bounding box center [858, 462] width 519 height 32
type input "*******"
click at [1171, 519] on button "Save" at bounding box center [1187, 532] width 49 height 26
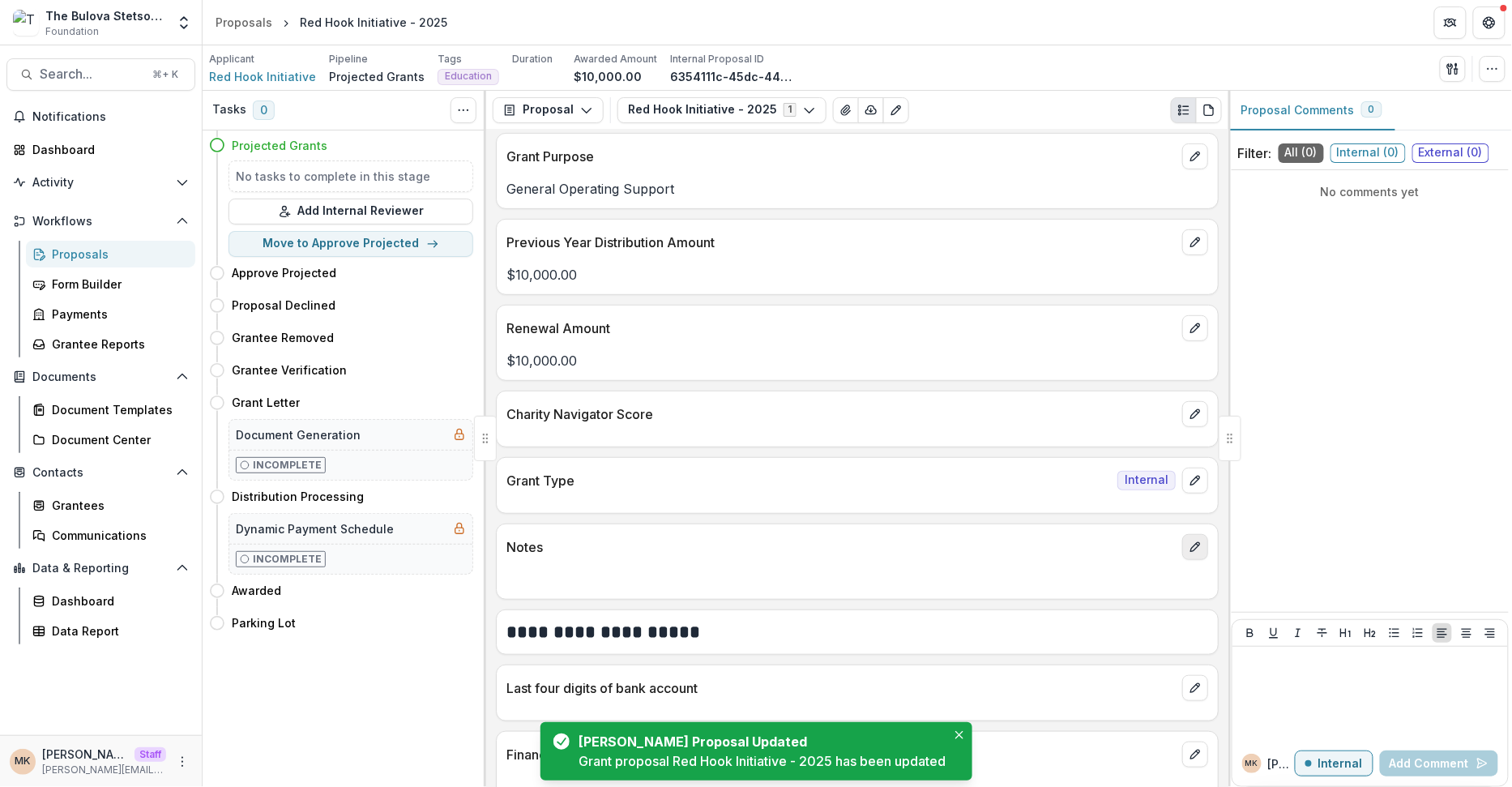
scroll to position [270, 0]
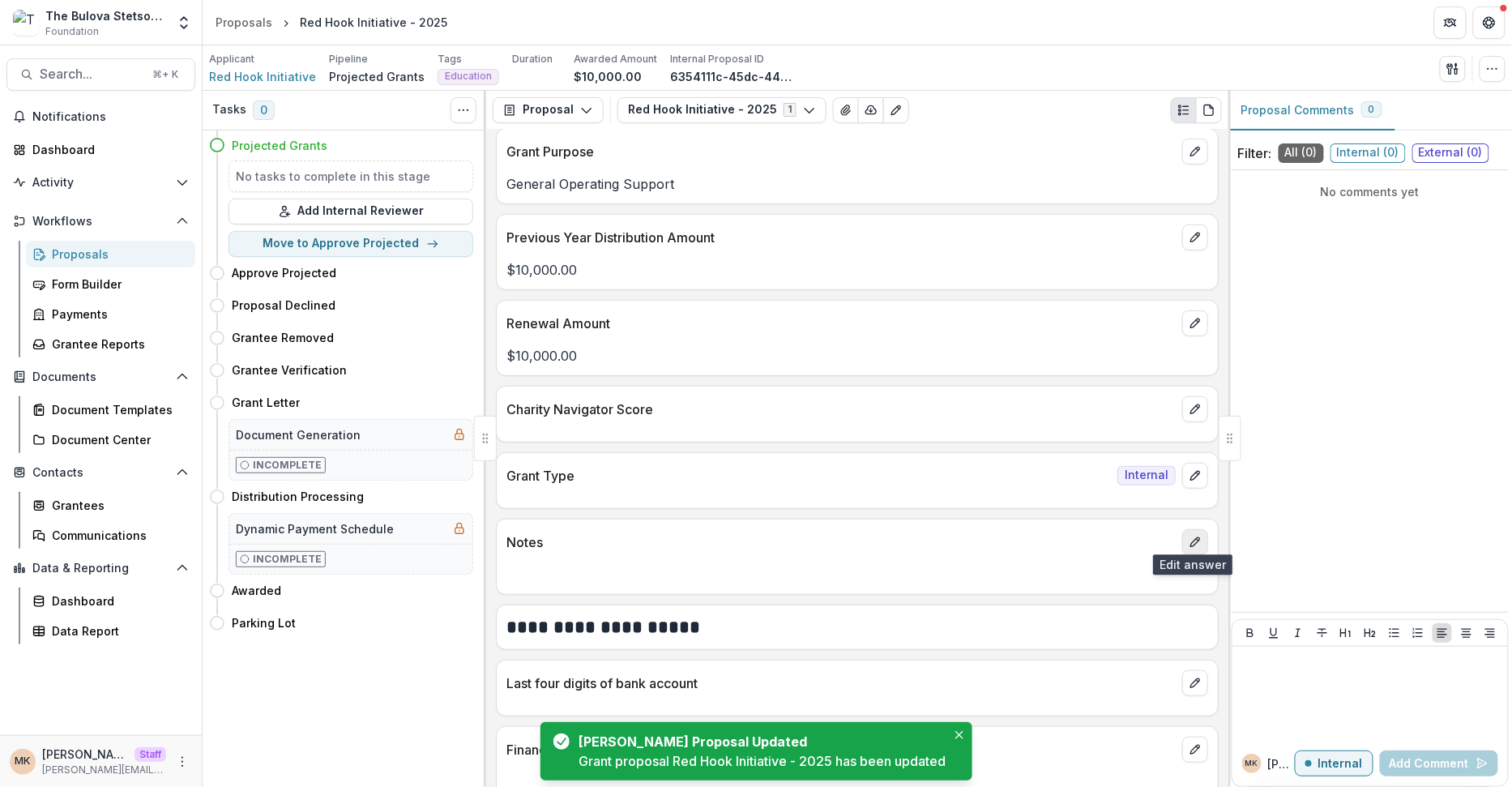
click at [1195, 535] on icon "edit" at bounding box center [1195, 542] width 13 height 13
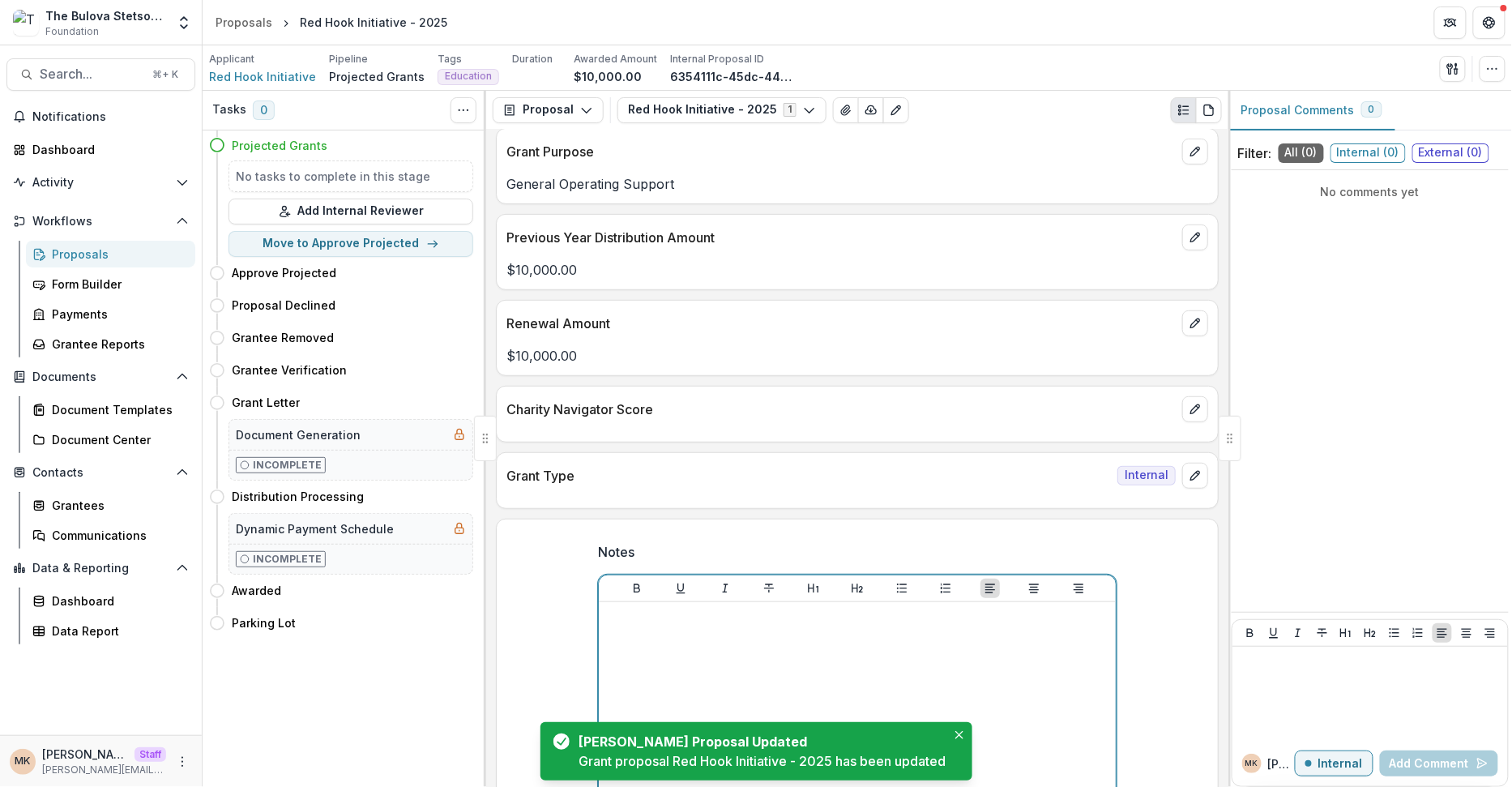
click at [684, 648] on div at bounding box center [857, 730] width 504 height 243
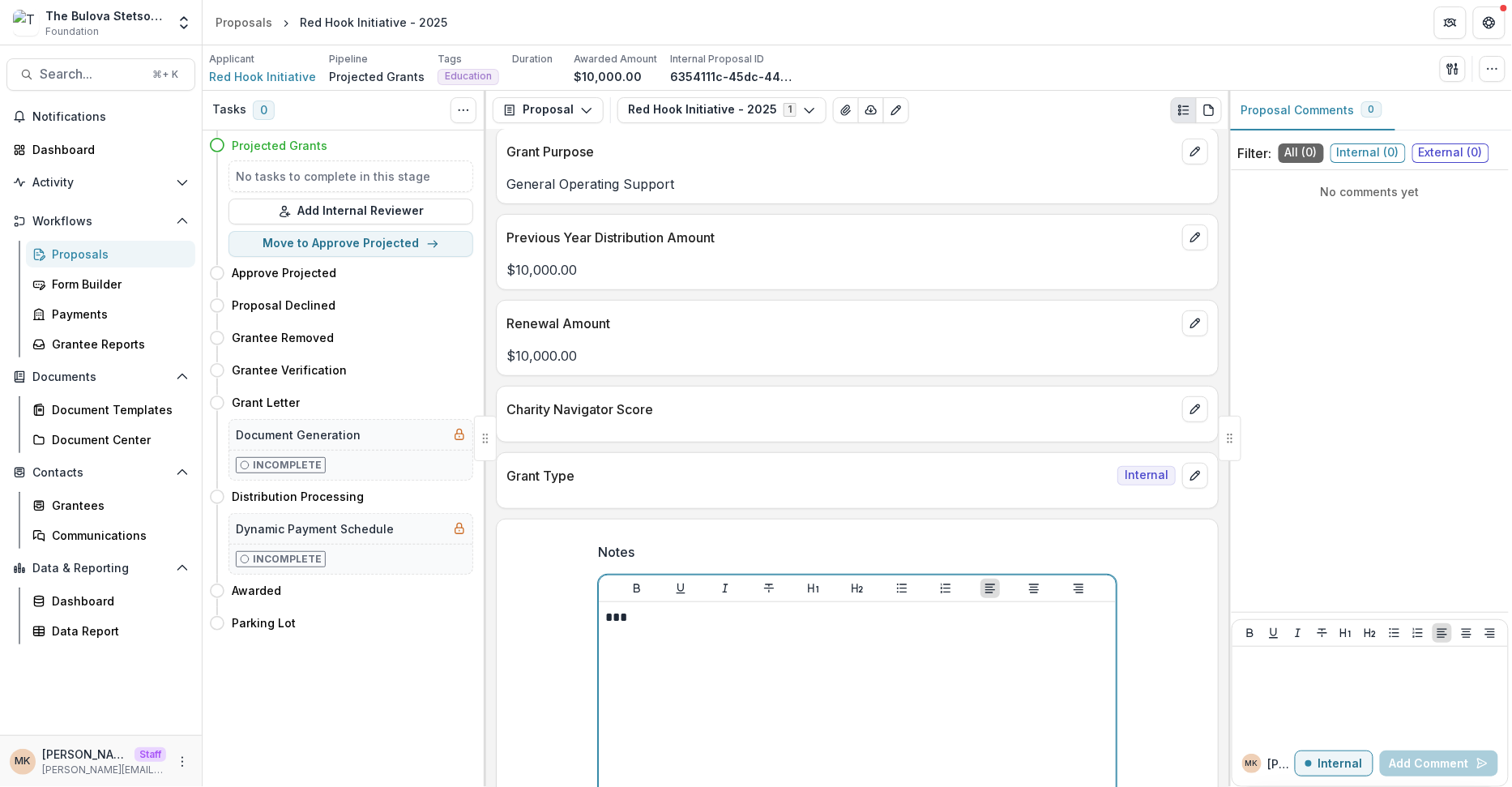
scroll to position [453, 0]
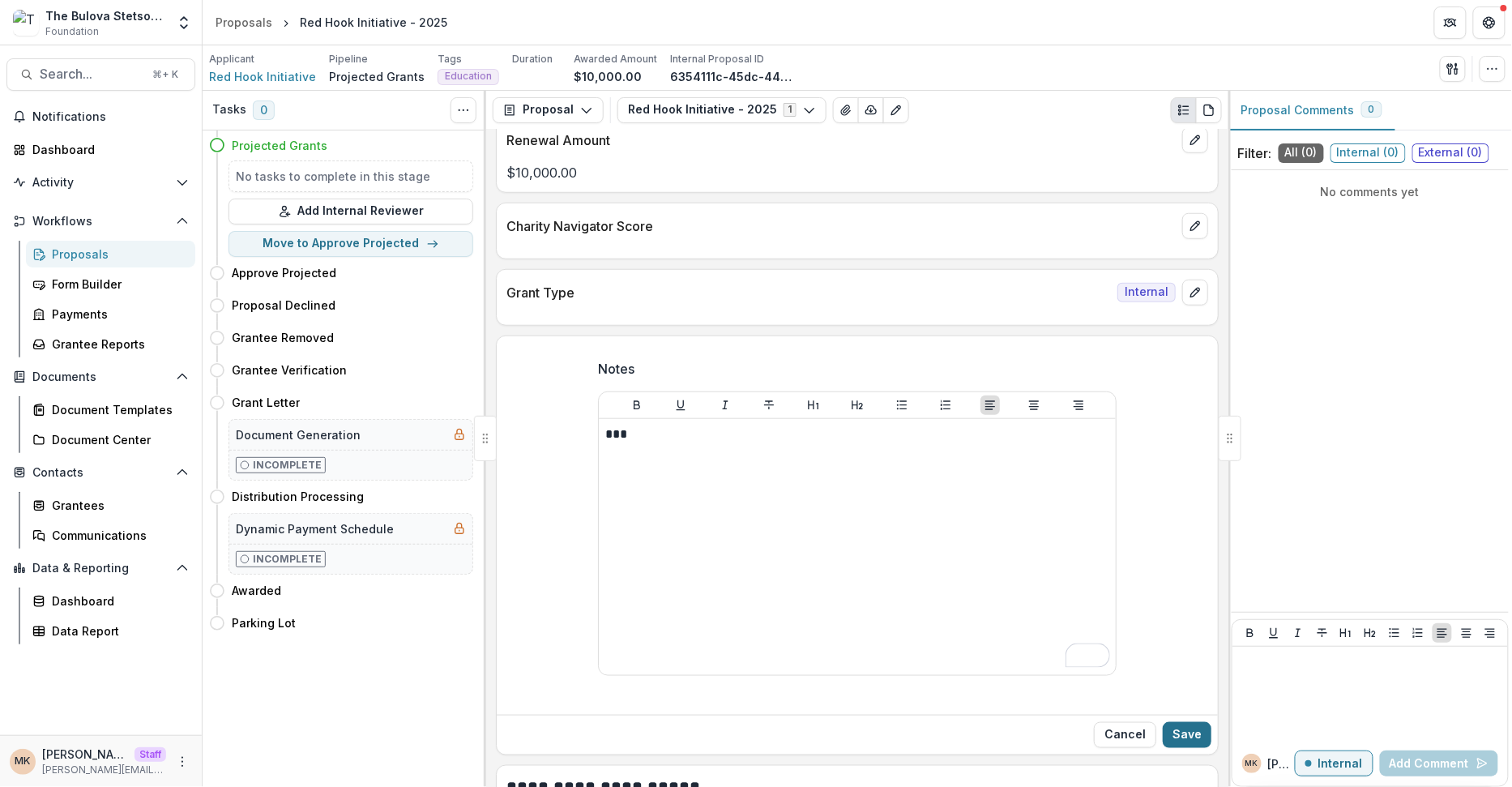
click at [1176, 722] on button "Save" at bounding box center [1187, 735] width 49 height 26
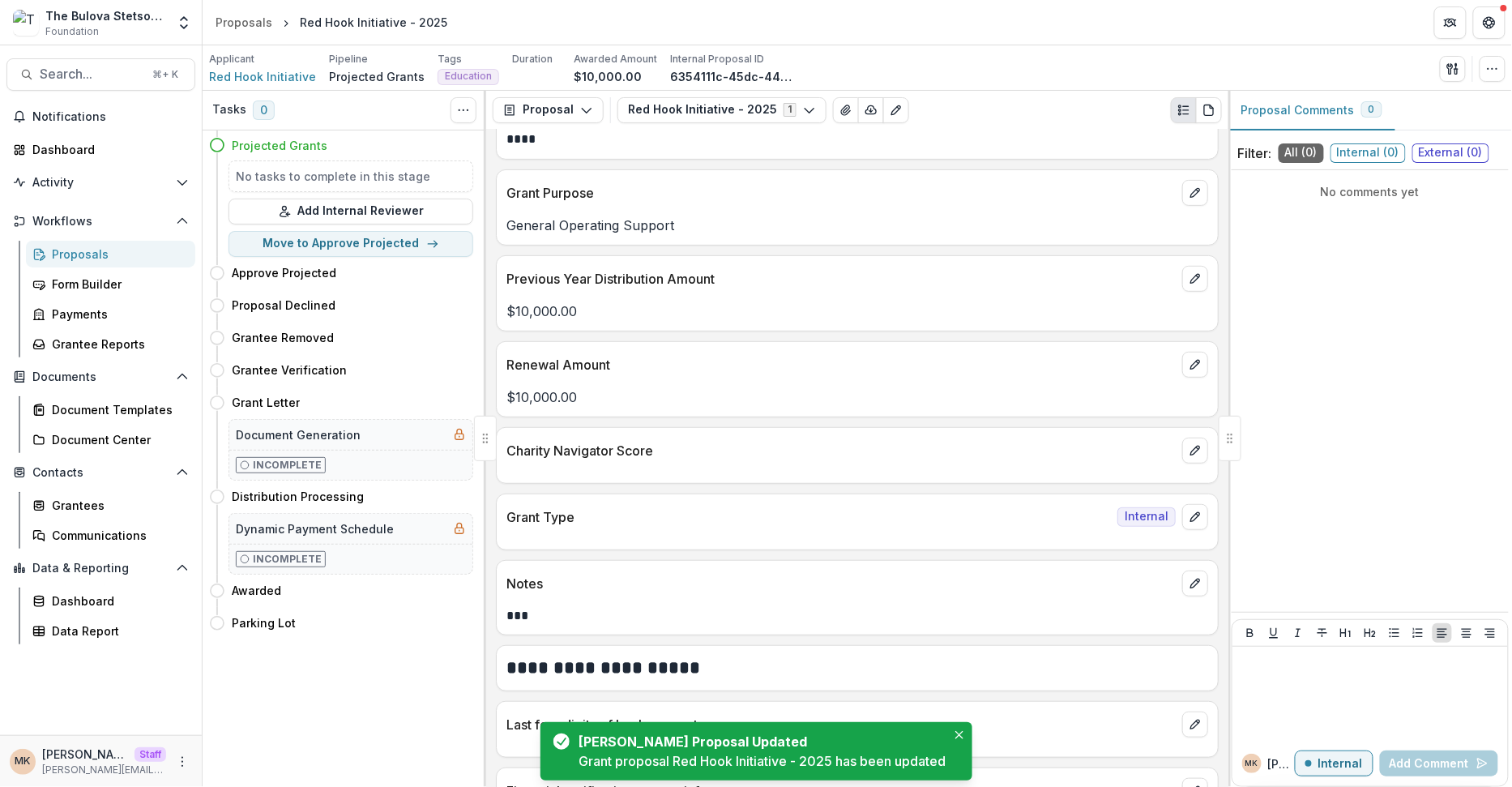
scroll to position [127, 0]
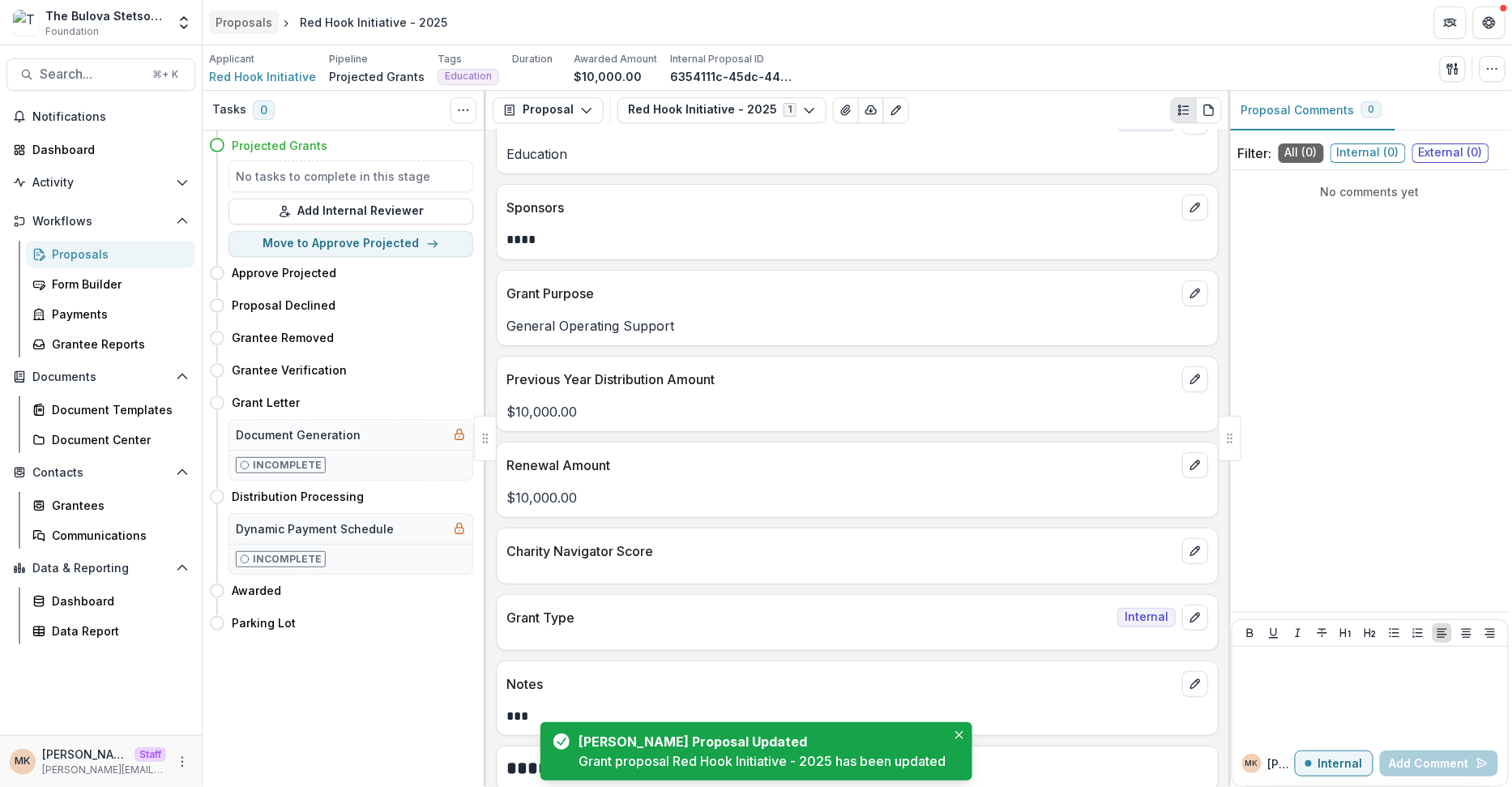
click at [235, 20] on div "Proposals" at bounding box center [243, 22] width 57 height 17
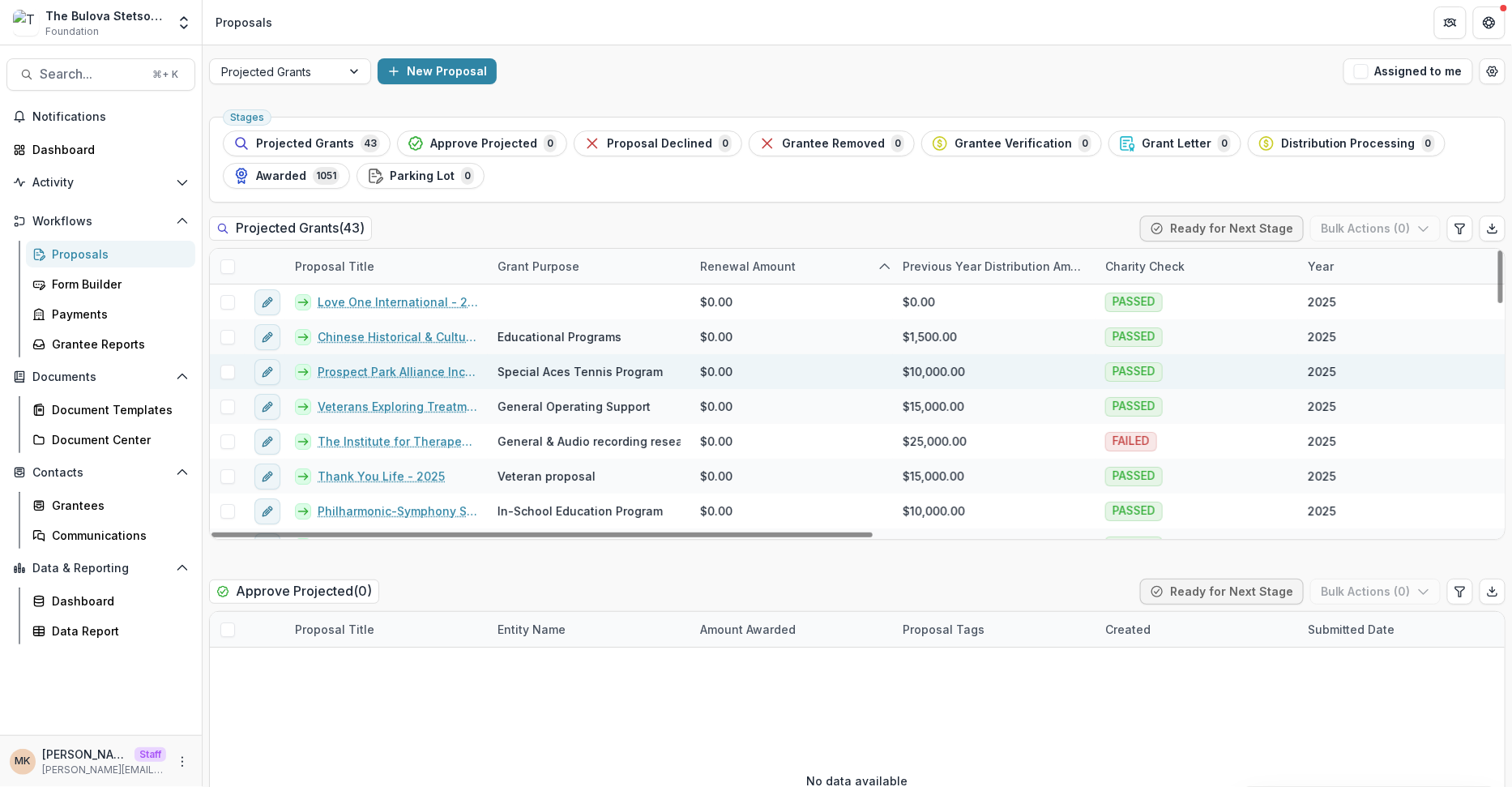
click at [397, 371] on link "Prospect Park Alliance Inc - 2025" at bounding box center [398, 371] width 160 height 17
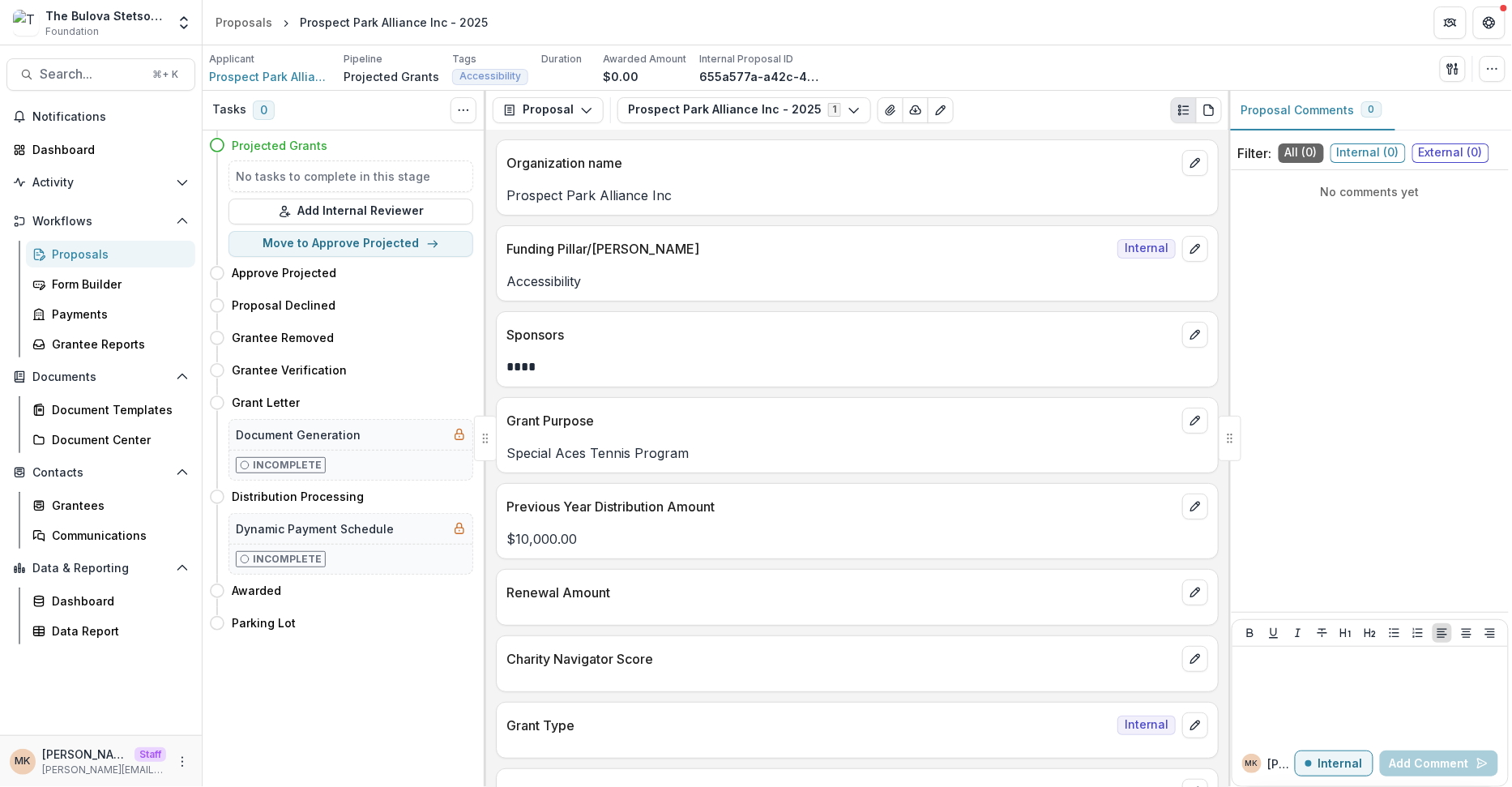
scroll to position [1, 0]
click at [1192, 585] on icon "edit" at bounding box center [1195, 591] width 13 height 13
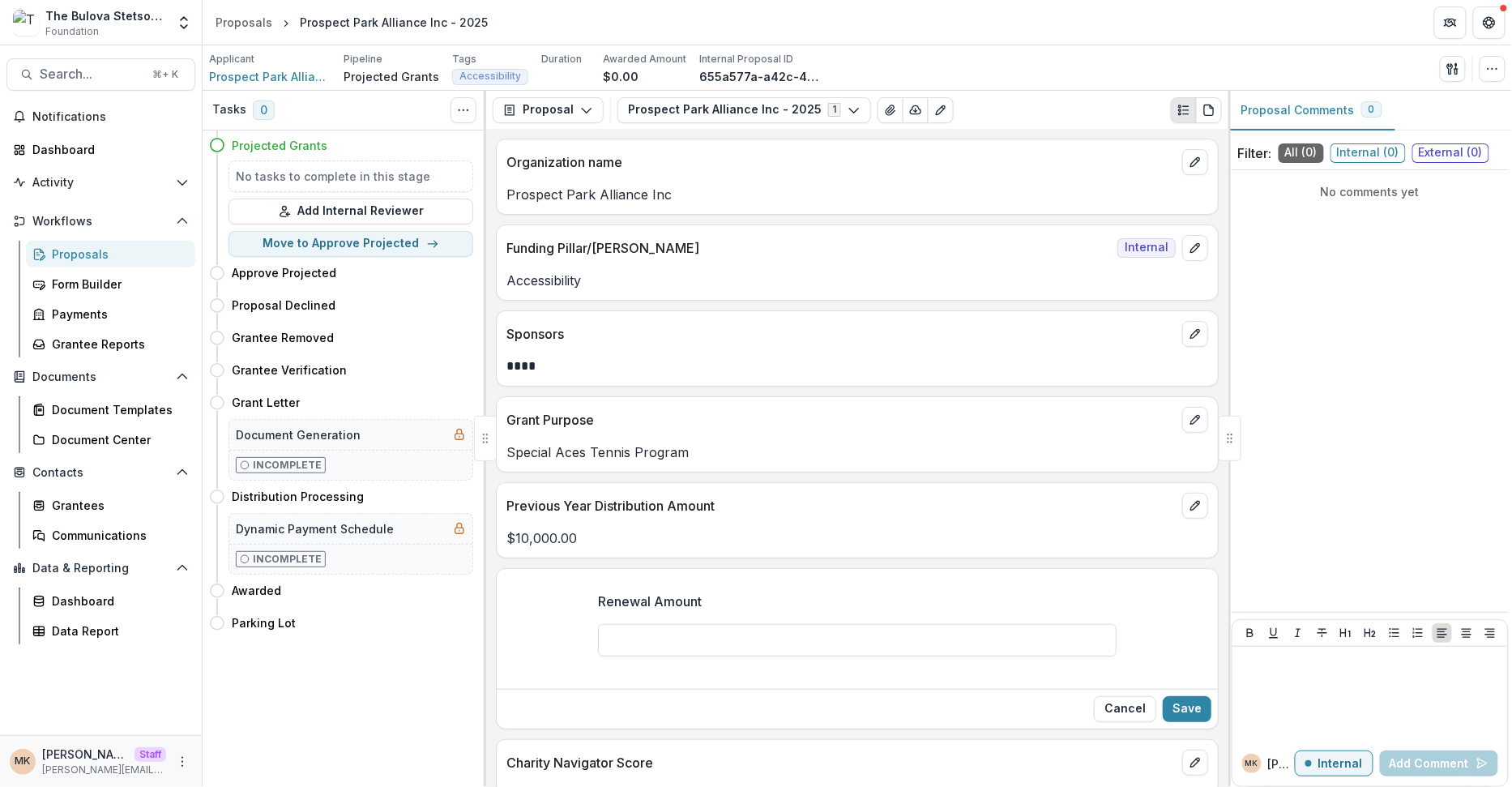
click at [915, 618] on div at bounding box center [858, 620] width 519 height 6
click at [913, 624] on input "Renewal Amount" at bounding box center [858, 640] width 519 height 32
type input "*******"
click at [1179, 697] on button "Save" at bounding box center [1187, 709] width 49 height 26
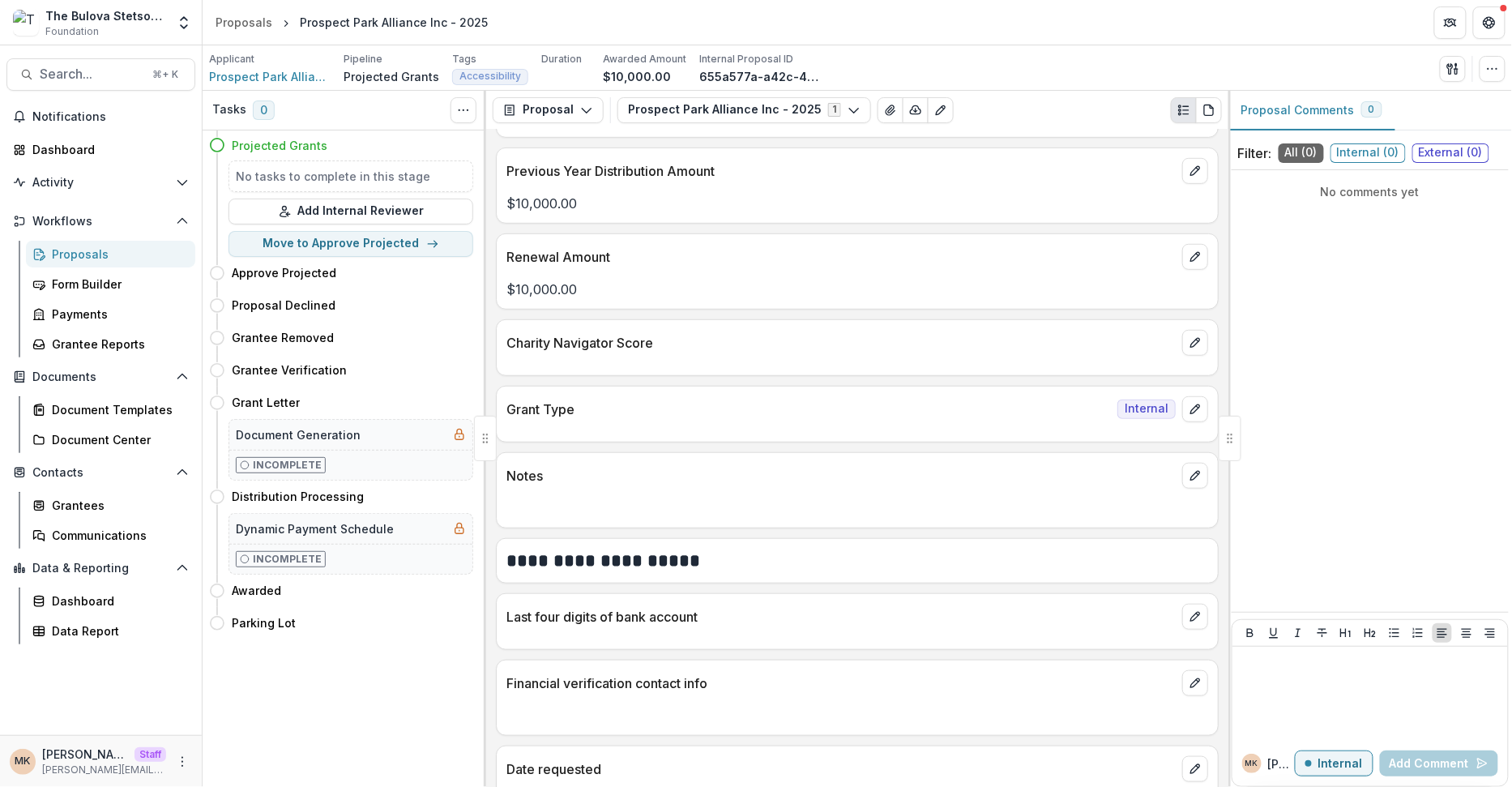
scroll to position [386, 0]
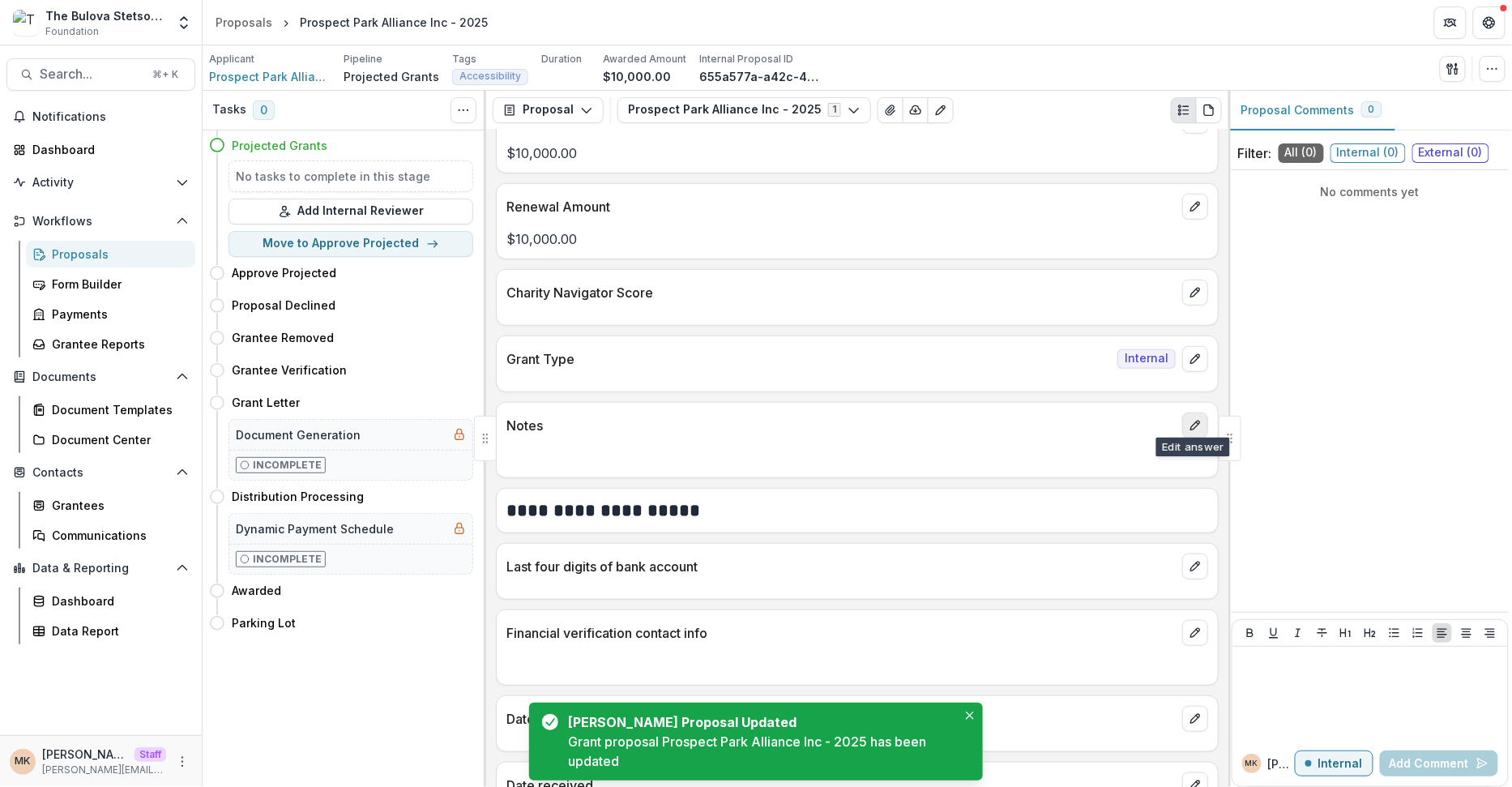
click at [1182, 423] on button "edit" at bounding box center [1195, 426] width 26 height 26
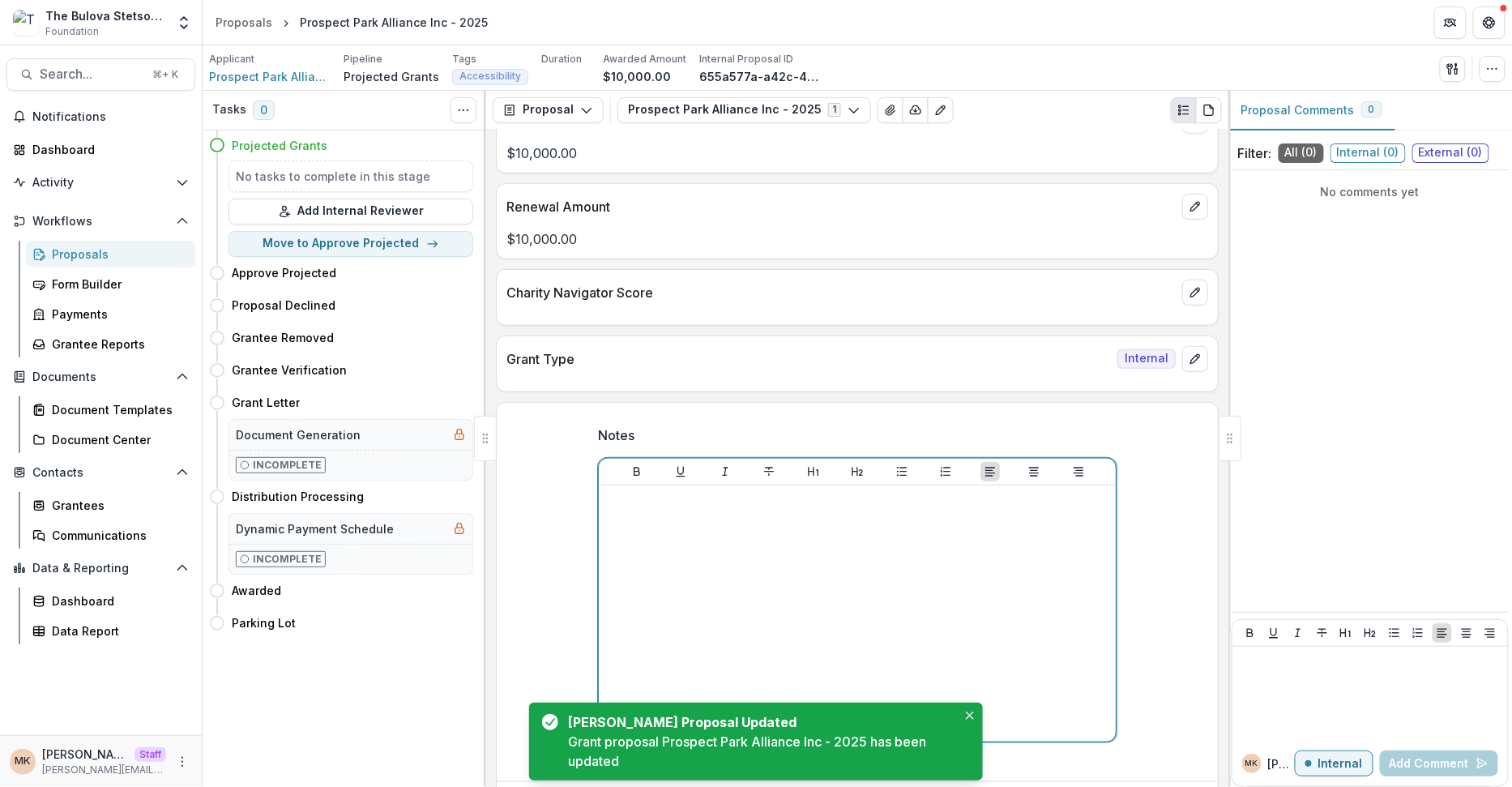
click at [880, 510] on div at bounding box center [857, 614] width 504 height 243
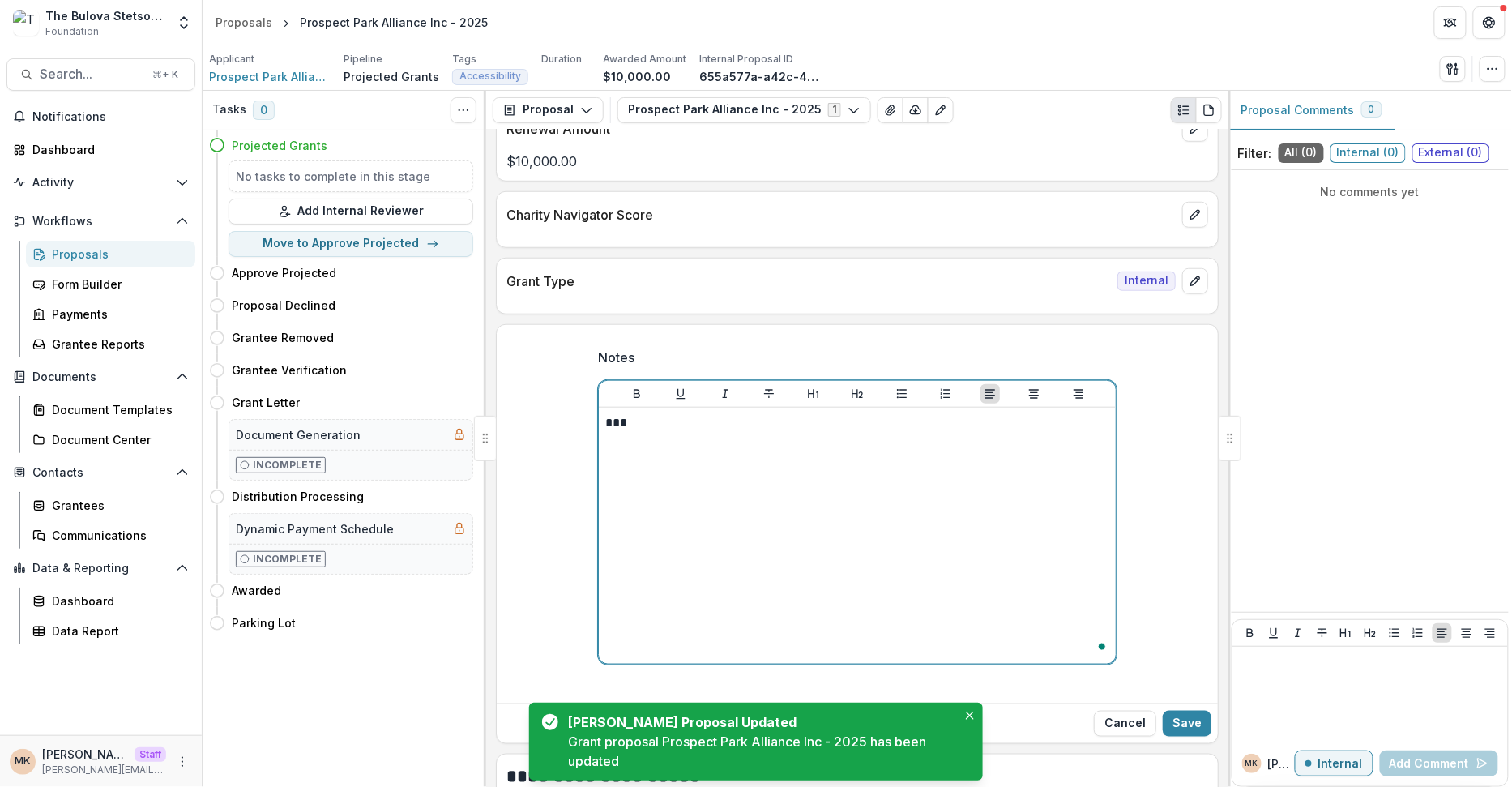
scroll to position [517, 0]
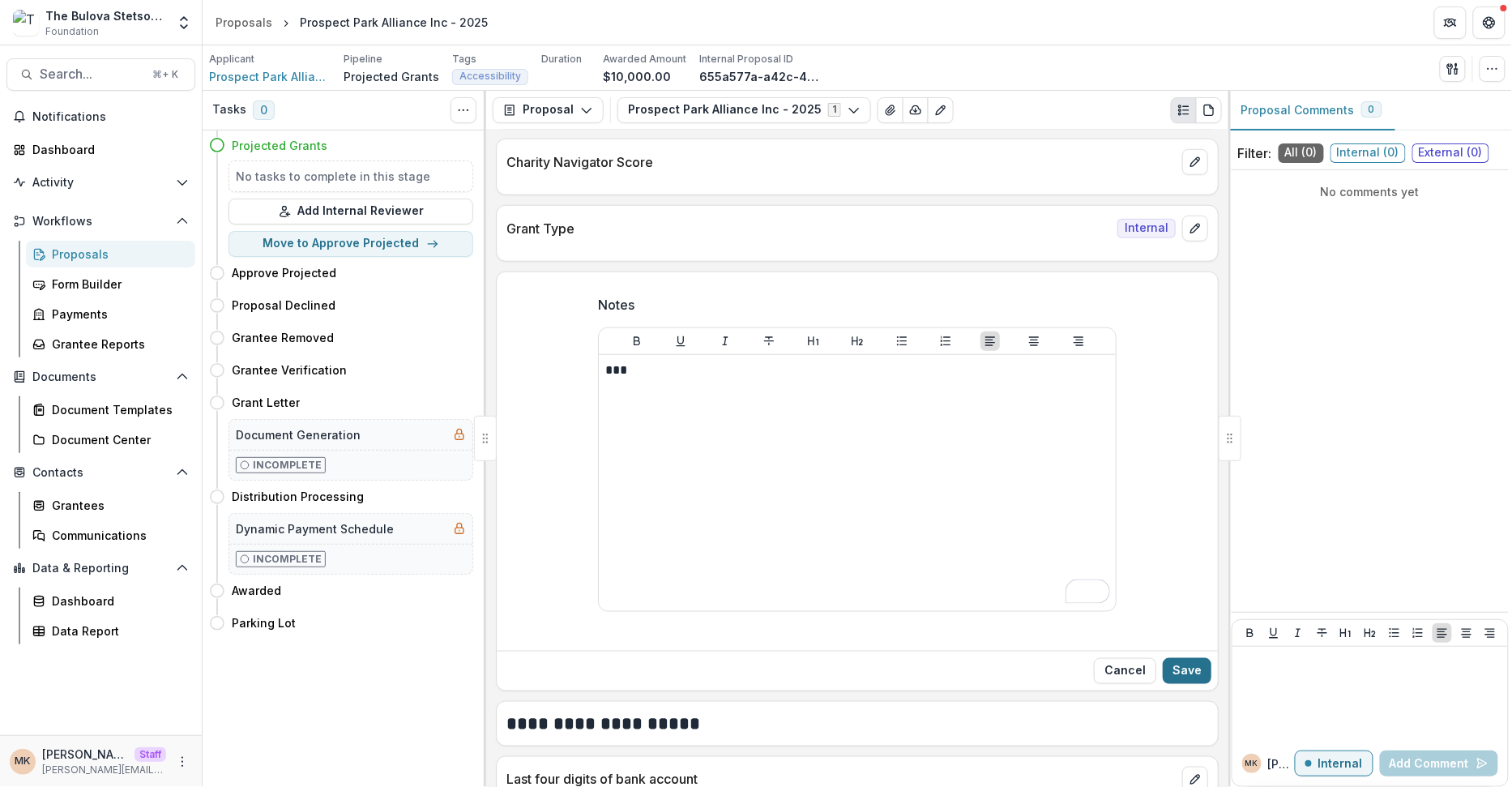
click at [1197, 662] on button "Save" at bounding box center [1187, 671] width 49 height 26
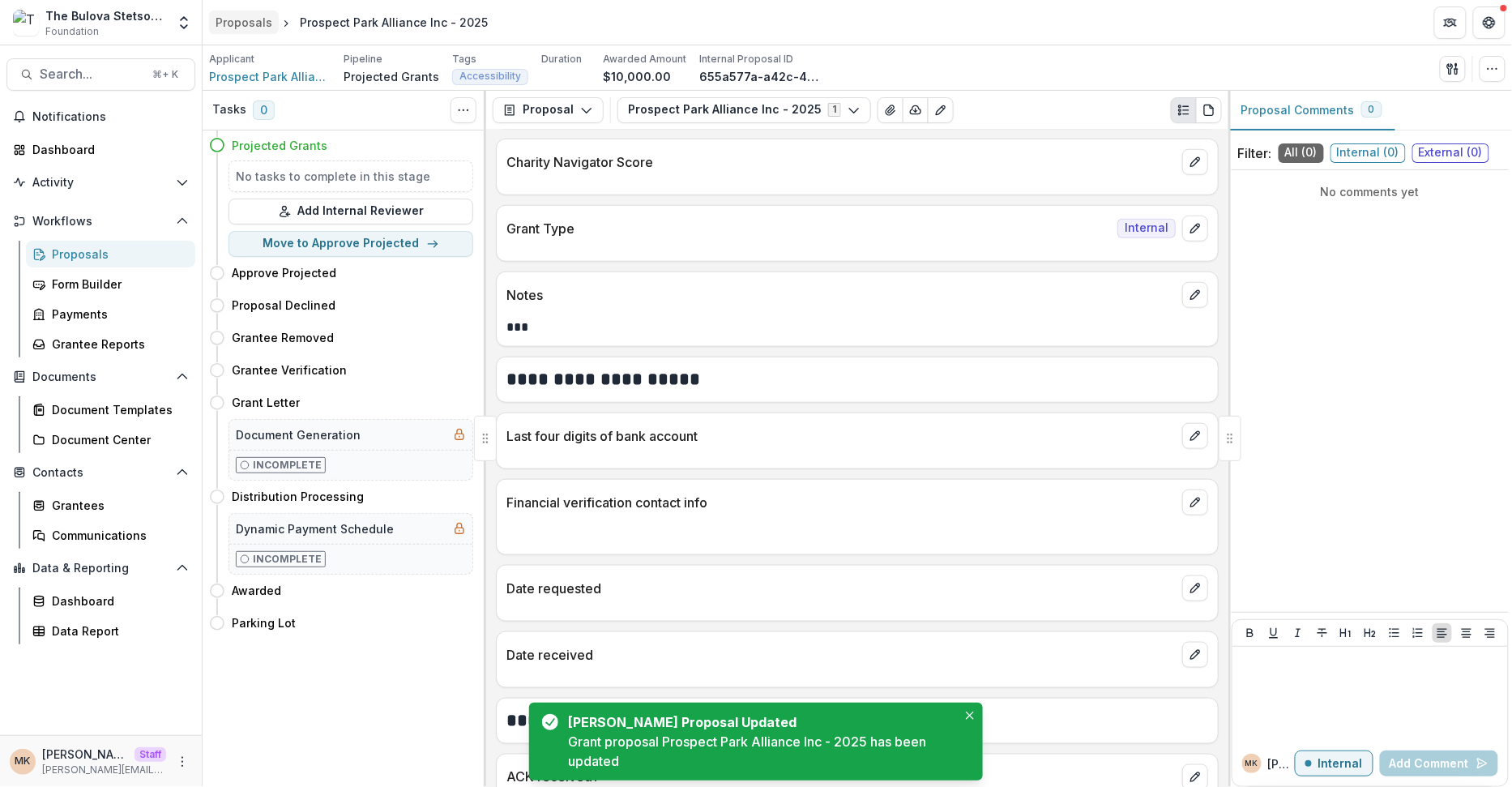
click at [251, 15] on div "Proposals" at bounding box center [243, 22] width 57 height 17
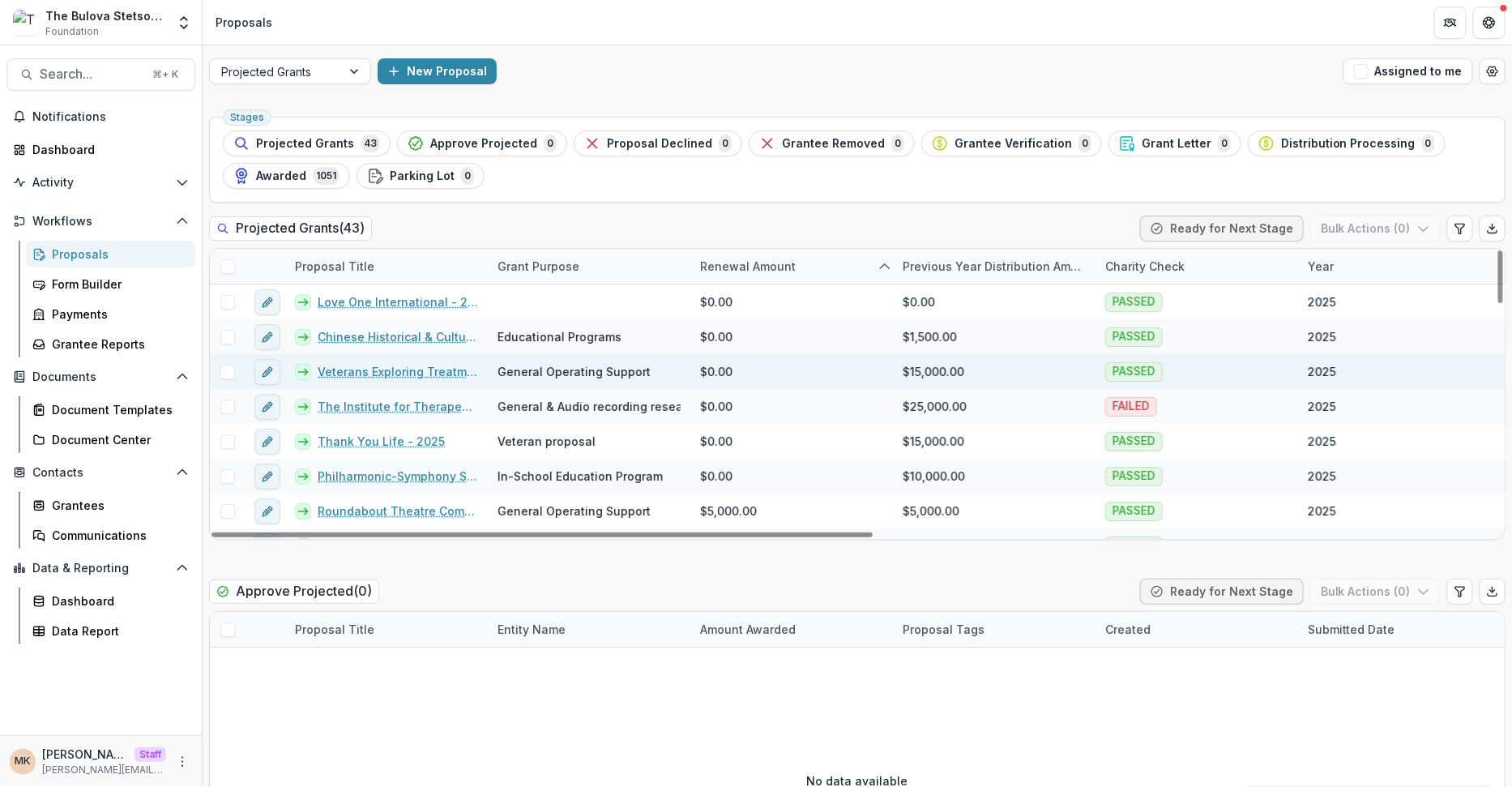
click at [381, 369] on link "Veterans Exploring Treatment Solutions - 2025" at bounding box center [398, 371] width 160 height 17
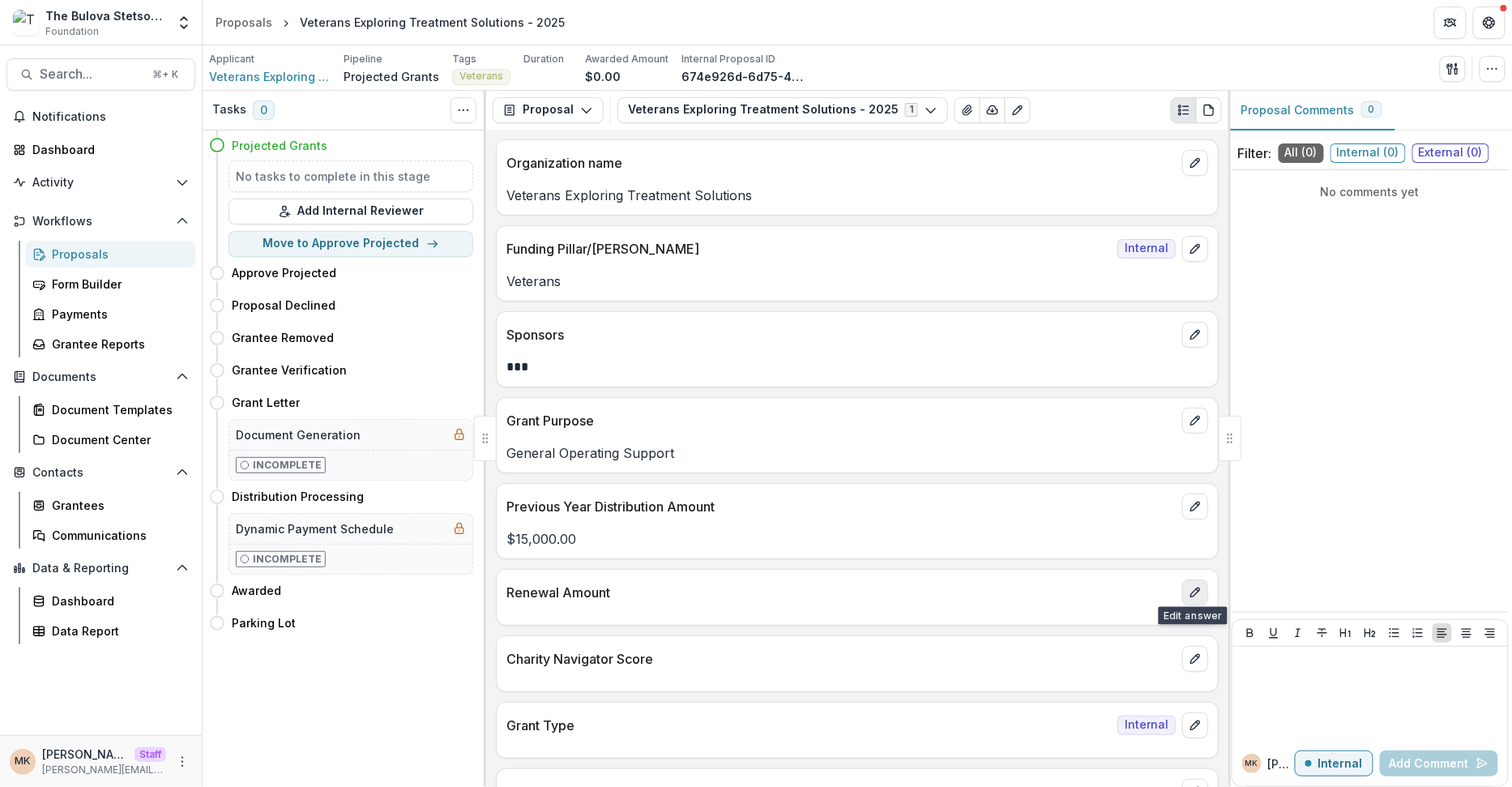
click at [1195, 588] on icon "edit" at bounding box center [1195, 592] width 9 height 9
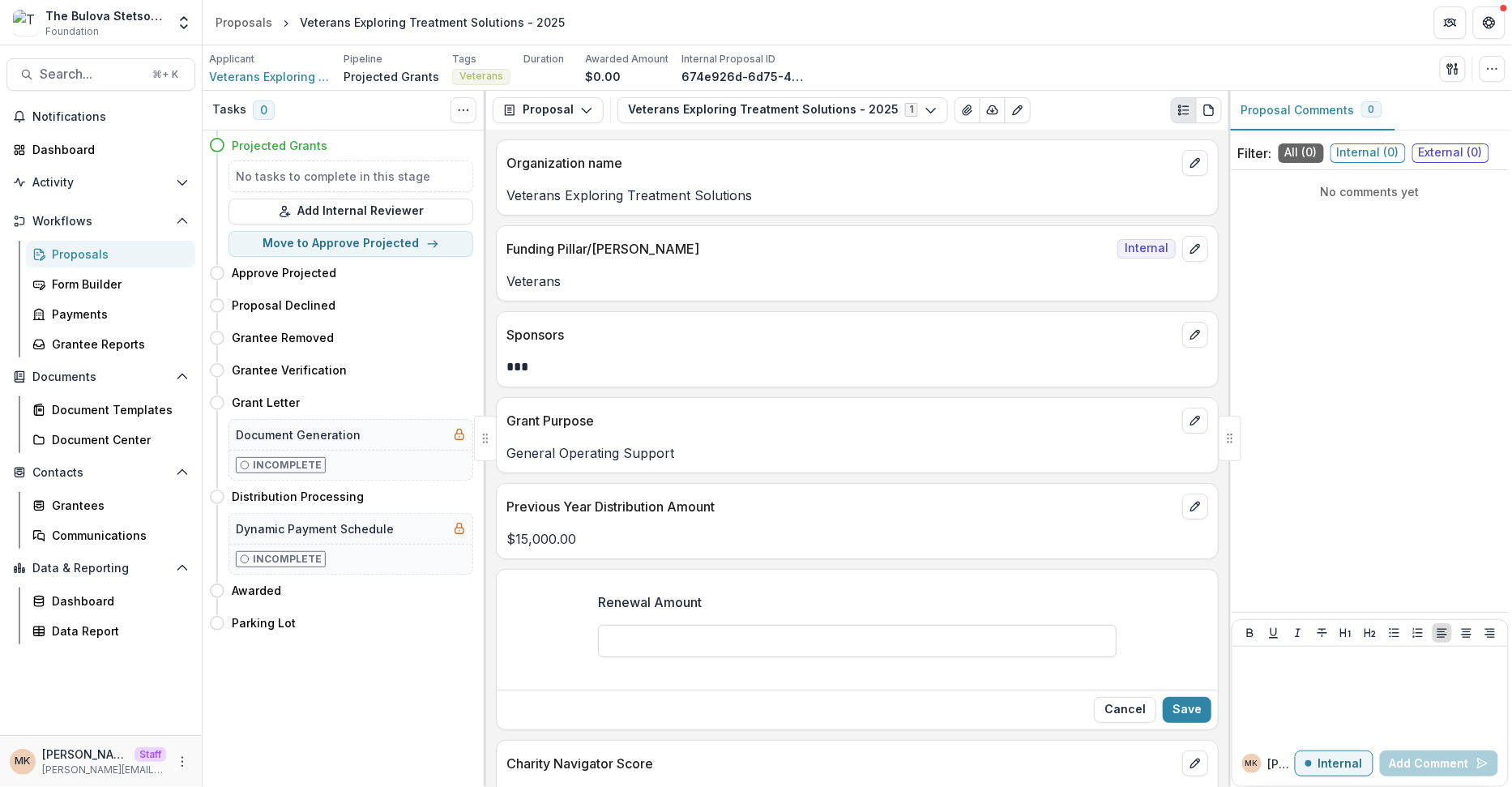
click at [816, 647] on input "Renewal Amount" at bounding box center [858, 641] width 519 height 32
type input "*******"
click at [1189, 703] on button "Save" at bounding box center [1187, 709] width 49 height 26
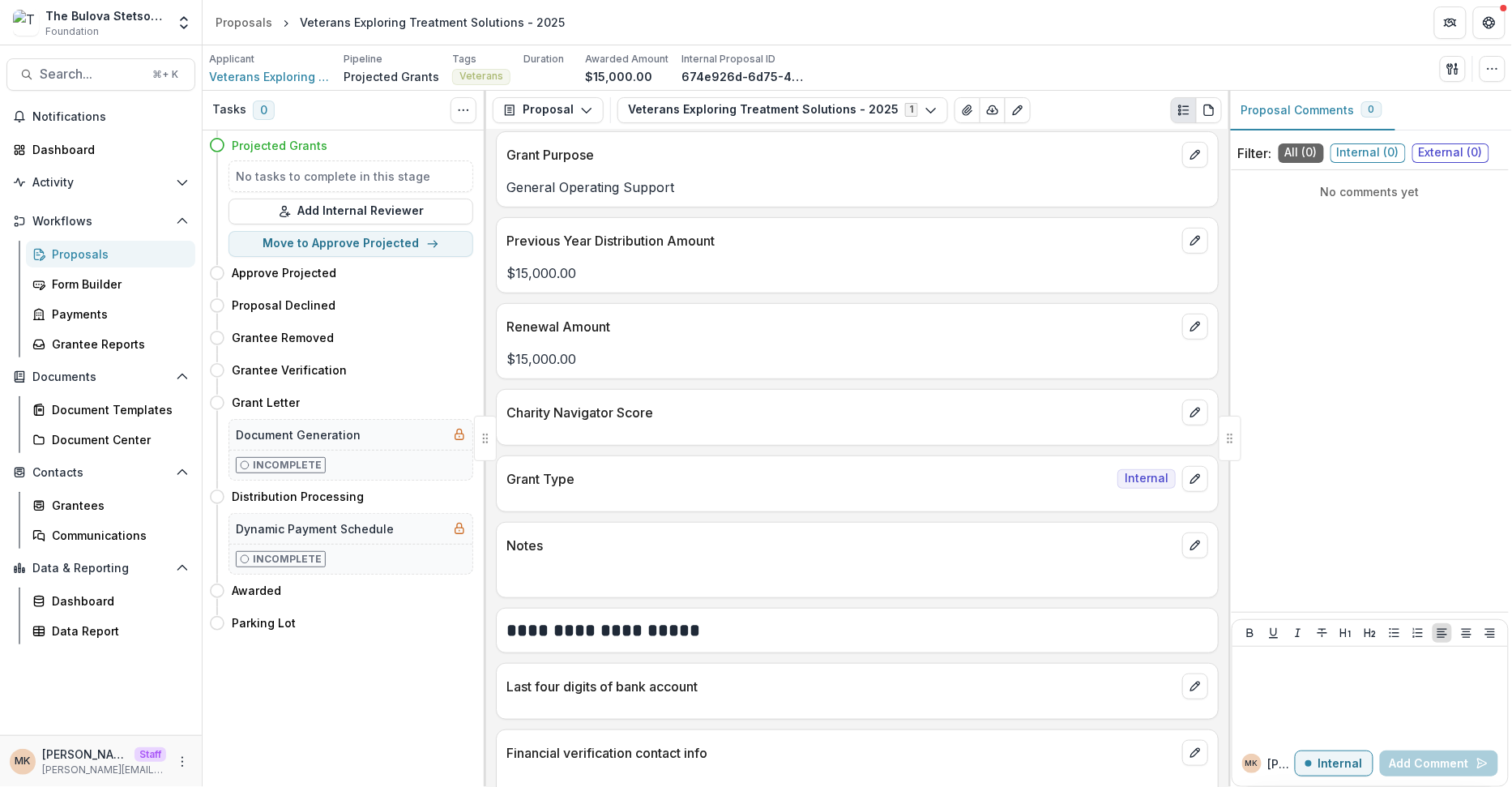
scroll to position [268, 0]
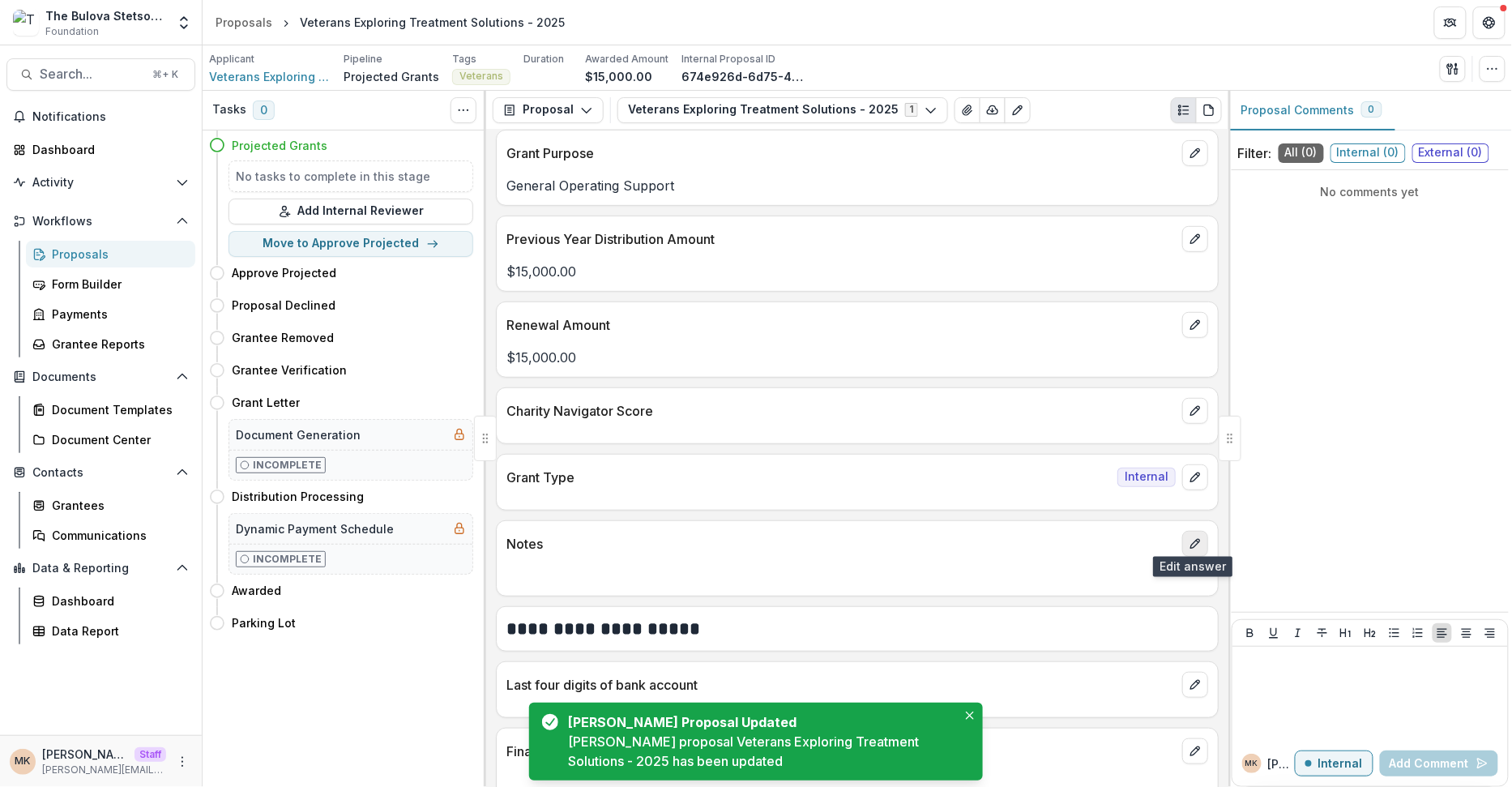
click at [1198, 544] on button "edit" at bounding box center [1195, 544] width 26 height 26
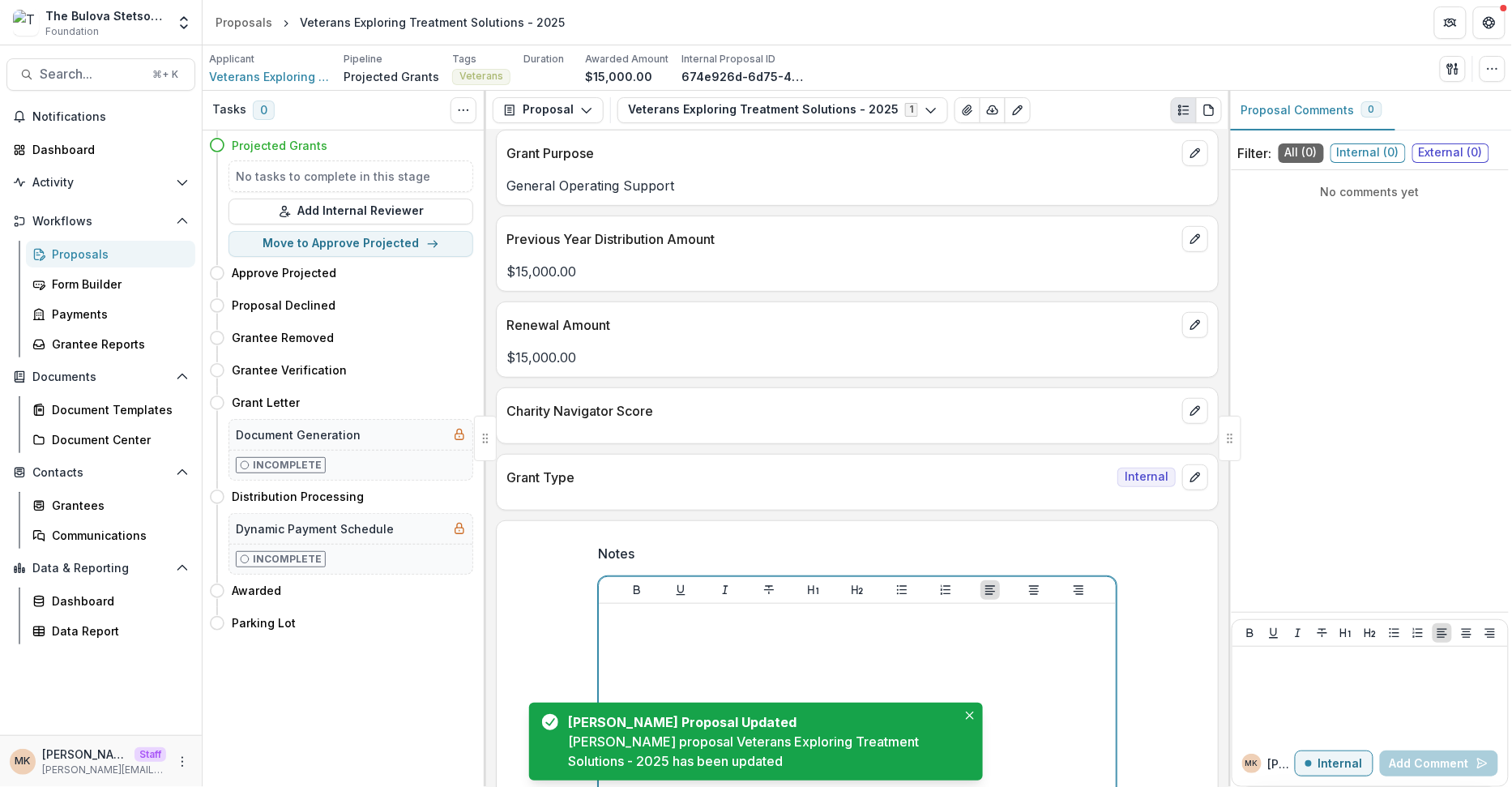
click at [812, 618] on p at bounding box center [857, 619] width 504 height 18
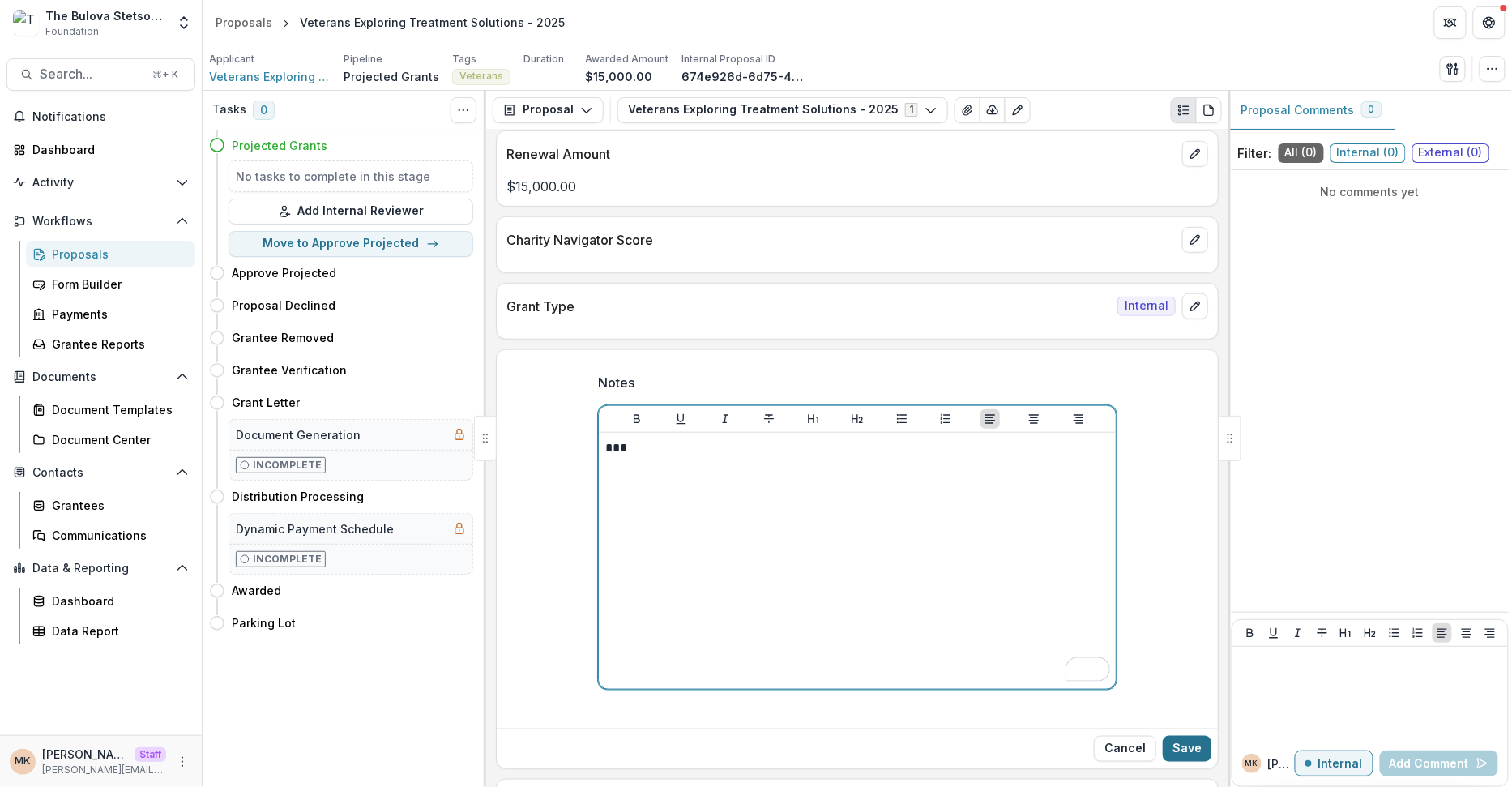
scroll to position [438, 0]
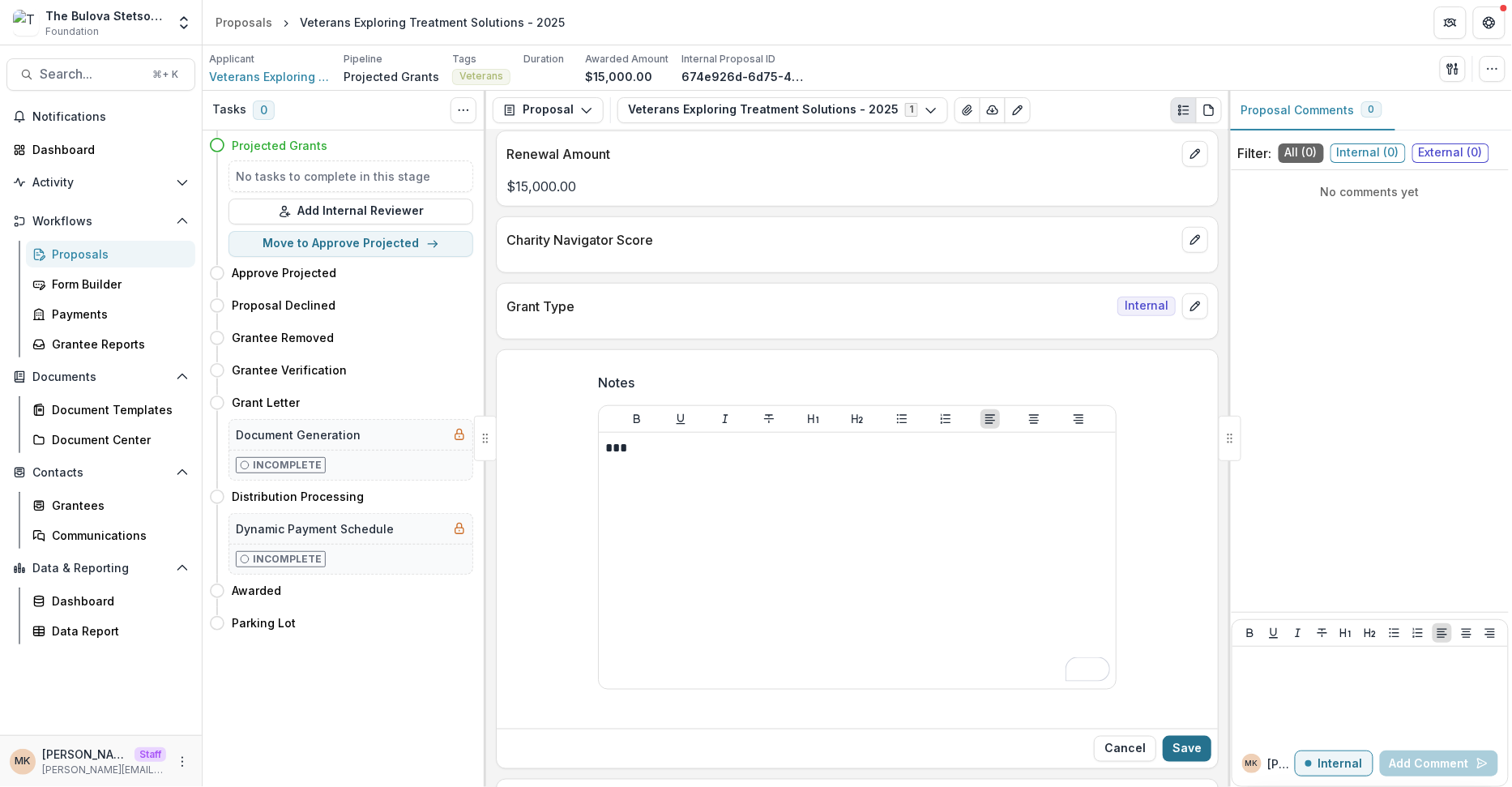
click at [1184, 737] on button "Save" at bounding box center [1187, 749] width 49 height 26
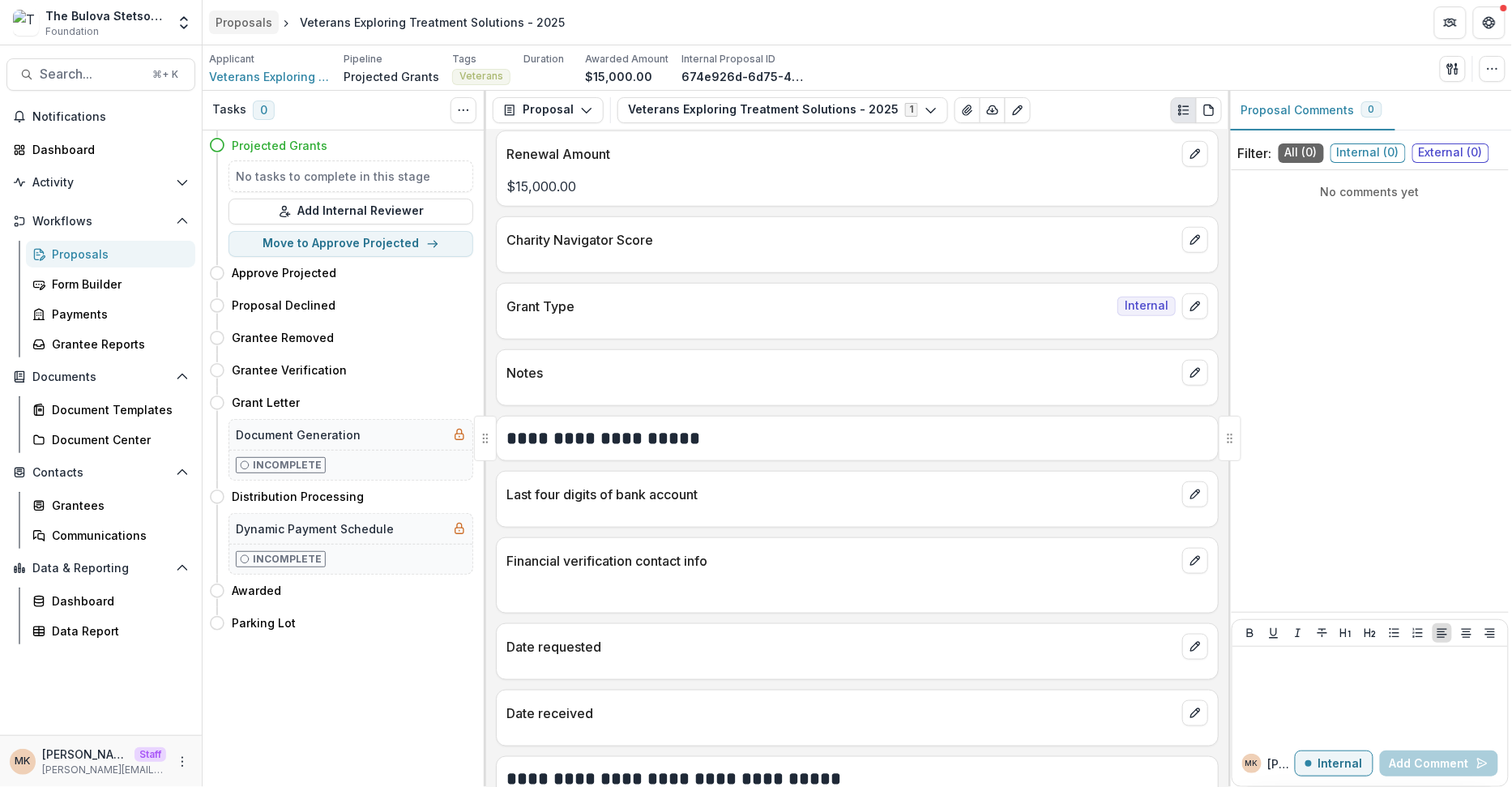
click at [245, 13] on link "Proposals" at bounding box center [243, 23] width 69 height 23
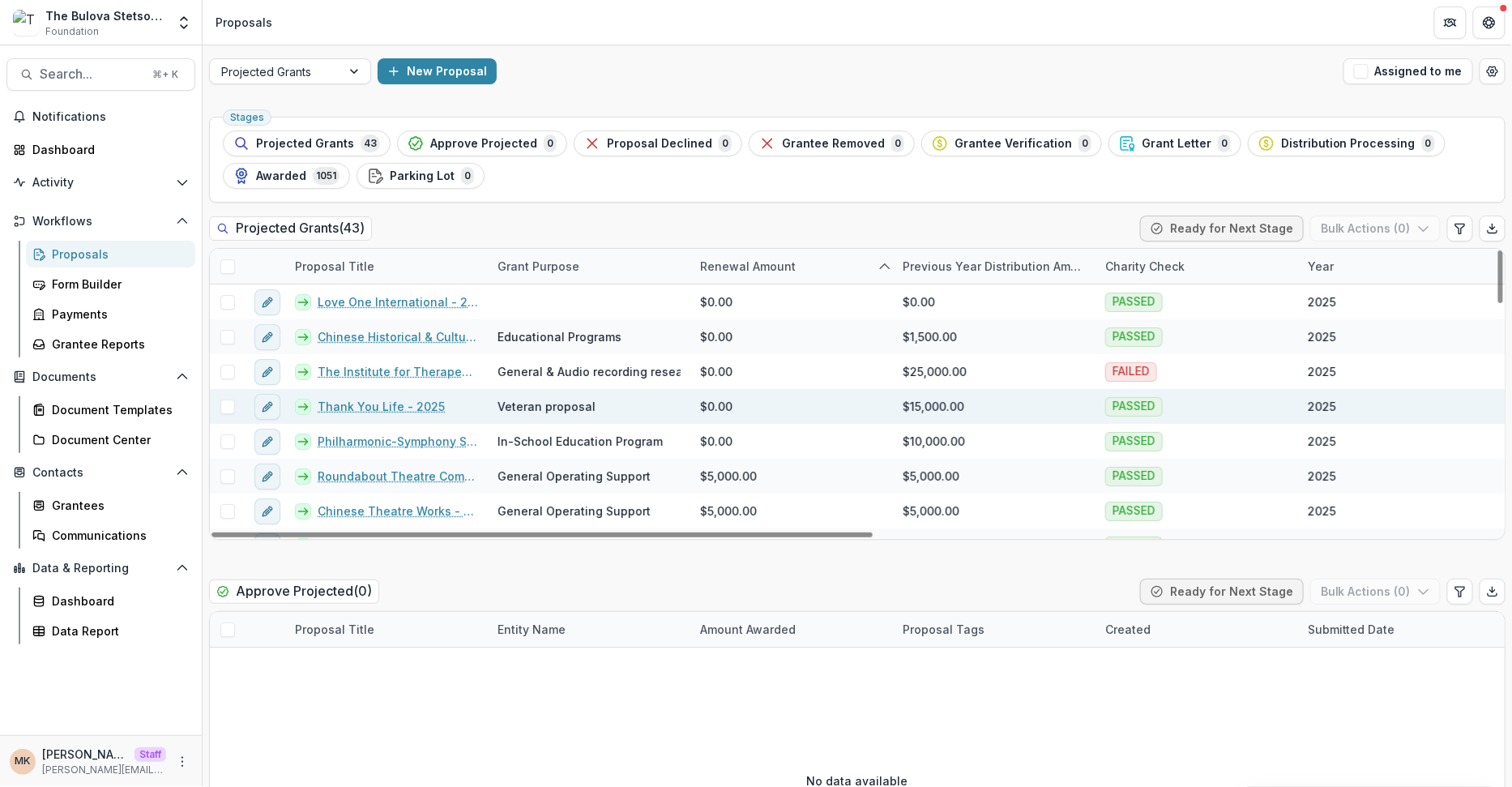
click at [383, 407] on link "Thank You Life - 2025" at bounding box center [381, 407] width 127 height 17
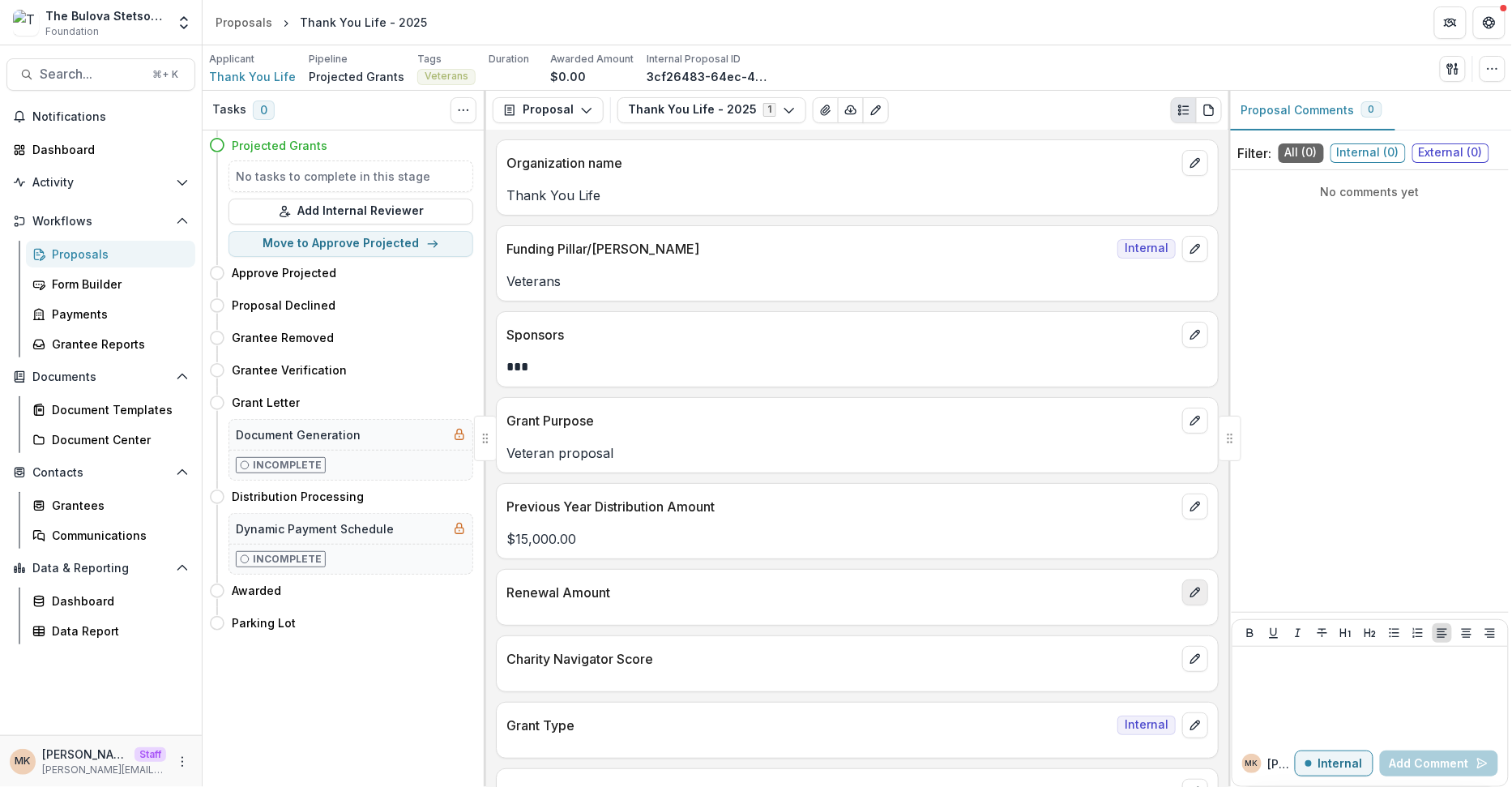
click at [1195, 593] on icon "edit" at bounding box center [1195, 592] width 13 height 13
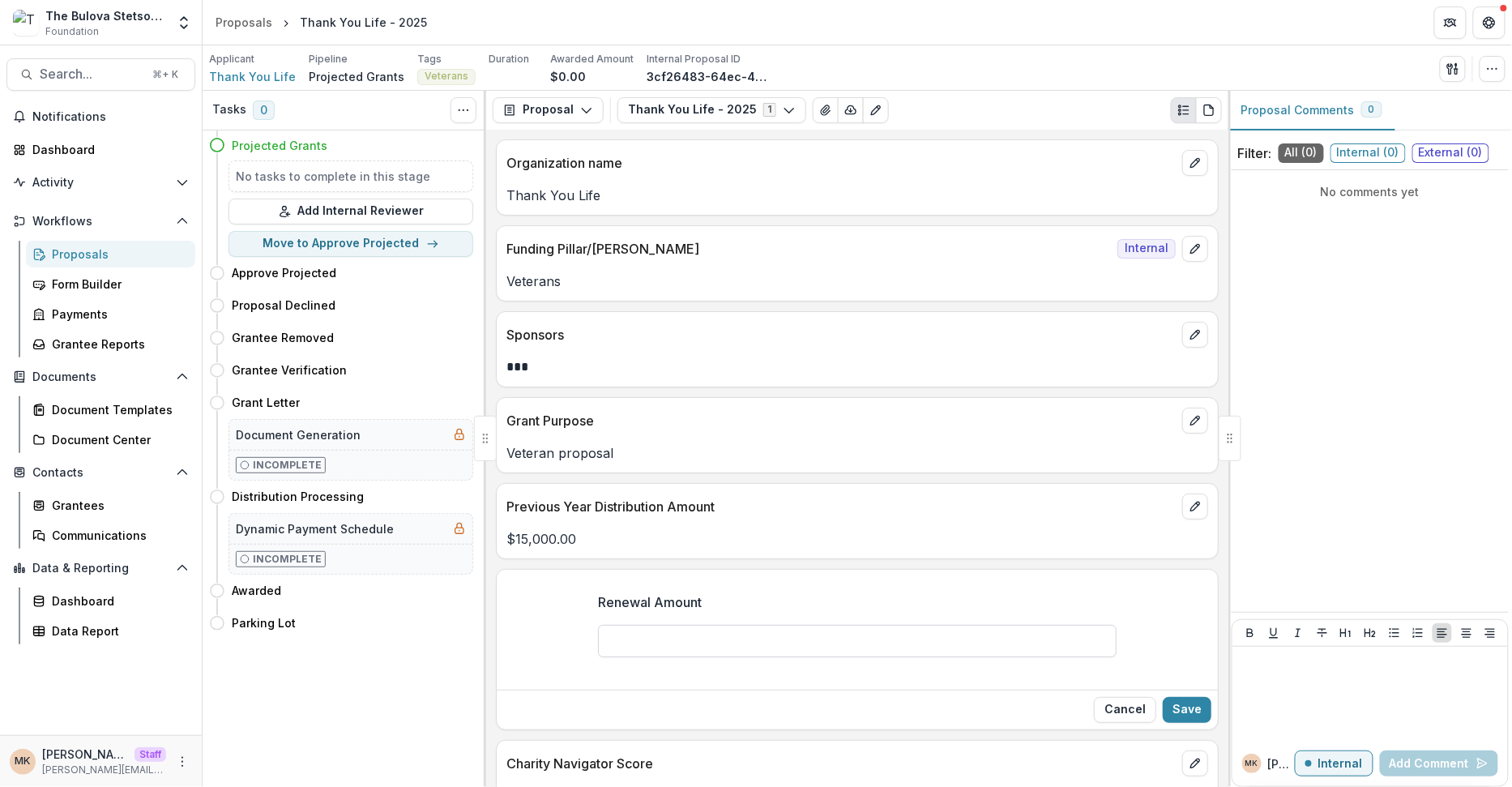
click at [841, 648] on input "Renewal Amount" at bounding box center [858, 641] width 519 height 32
type input "*******"
click at [1187, 700] on button "Save" at bounding box center [1187, 709] width 49 height 26
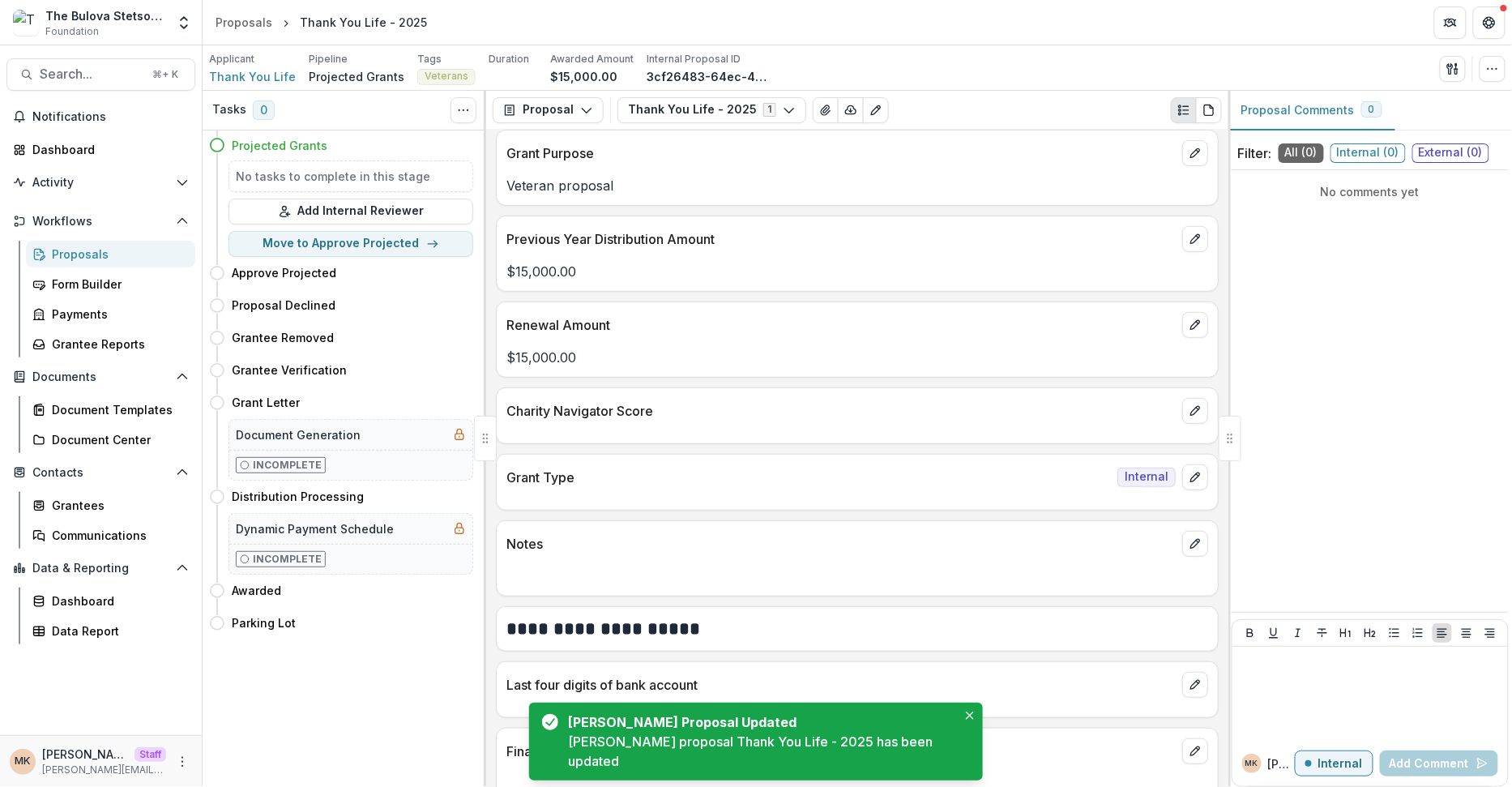
scroll to position [282, 0]
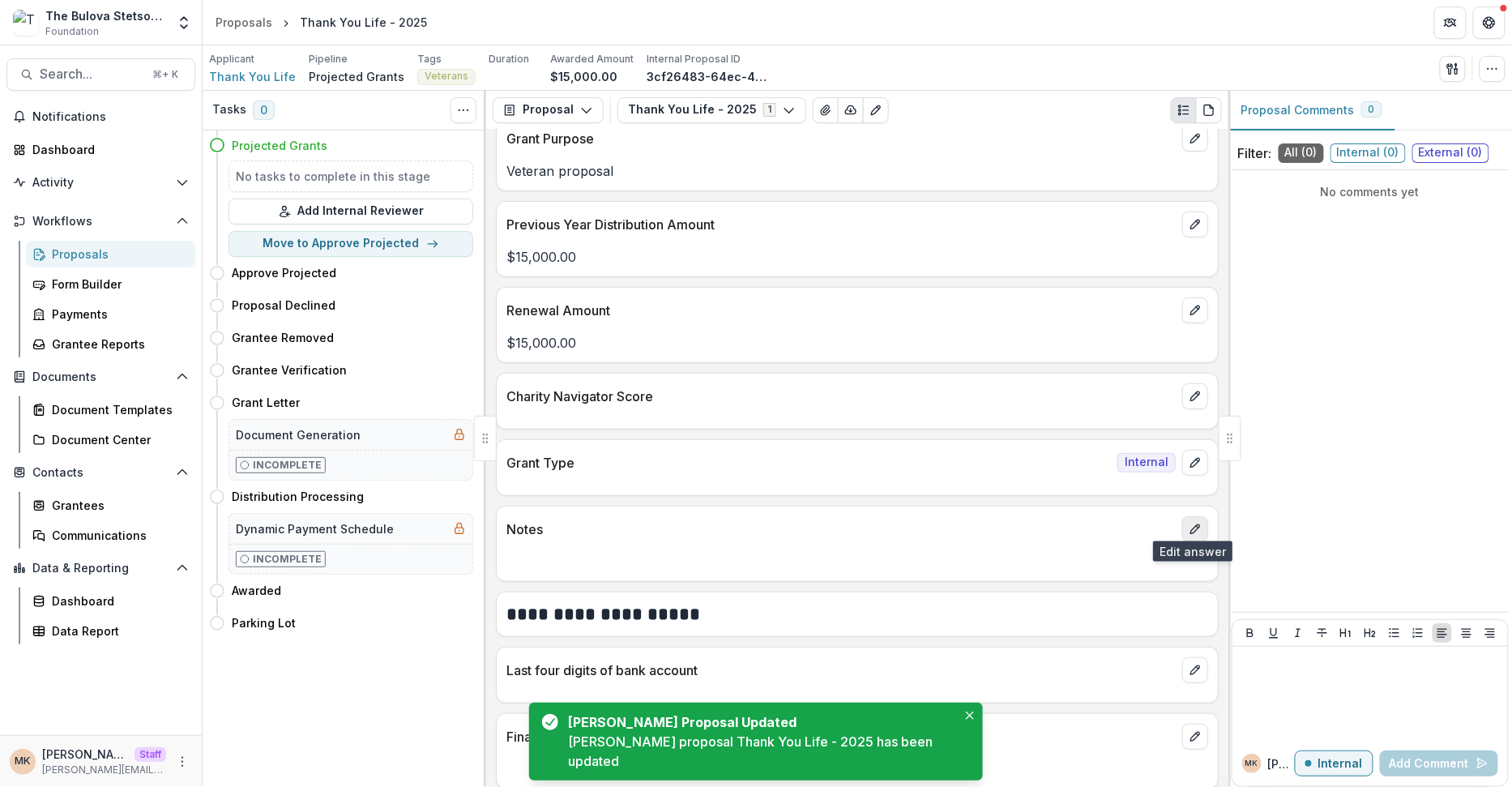
click at [1183, 530] on button "edit" at bounding box center [1195, 529] width 26 height 26
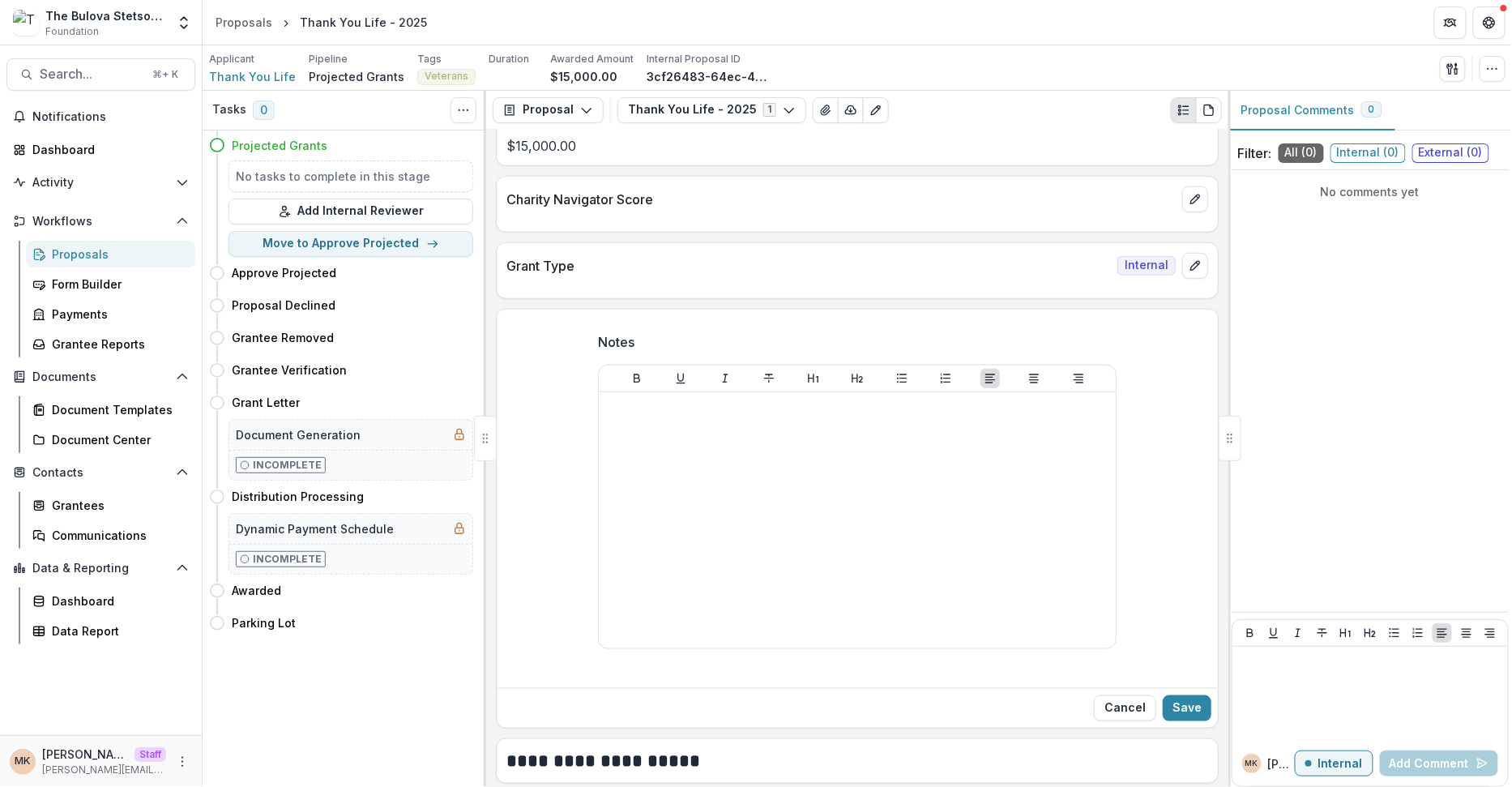
scroll to position [479, 0]
click at [239, 24] on div "Proposals" at bounding box center [243, 22] width 57 height 17
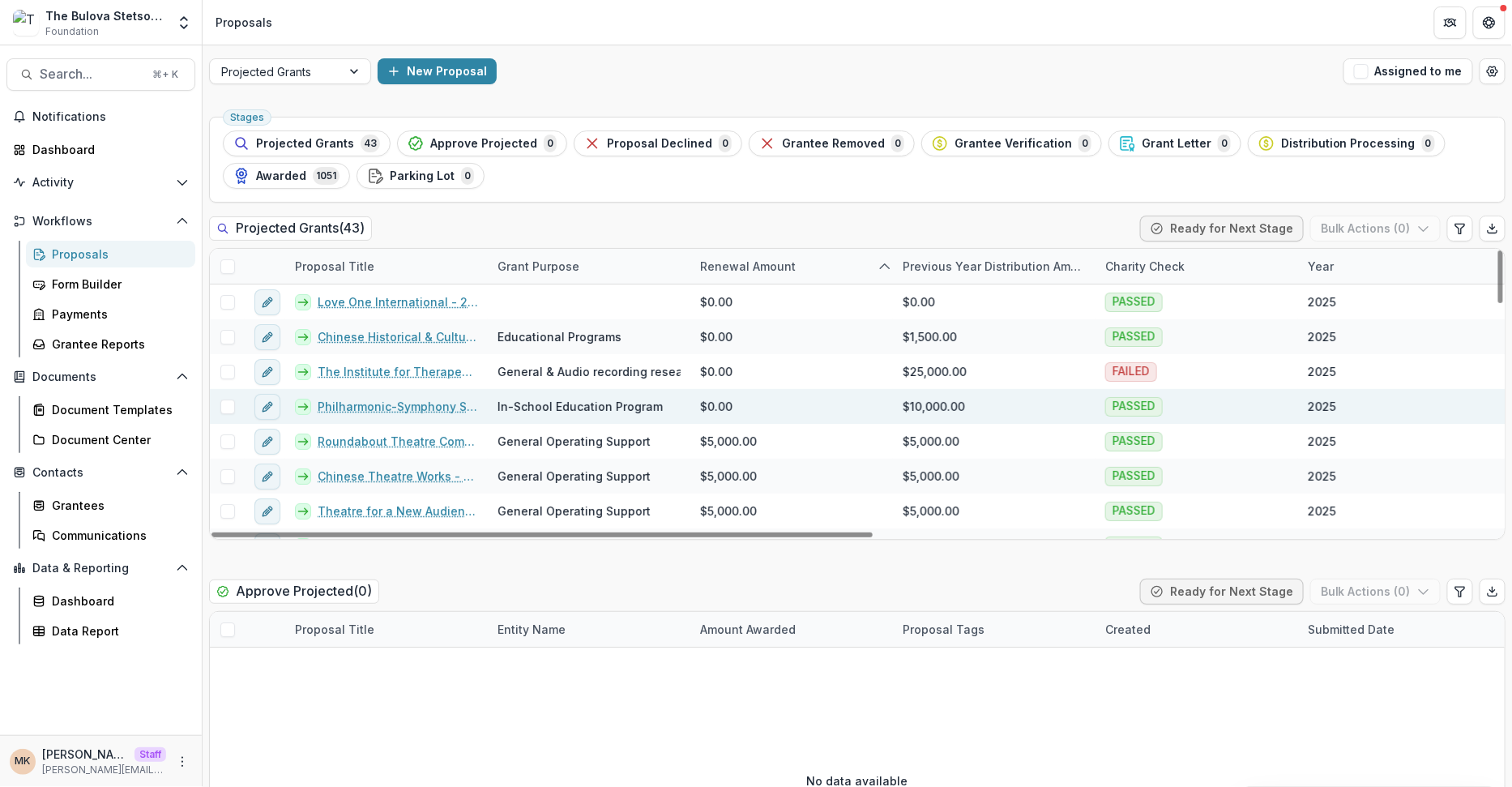
click at [397, 403] on link "Philharmonic-Symphony Society of [US_STATE], Inc - 2025" at bounding box center [398, 407] width 160 height 17
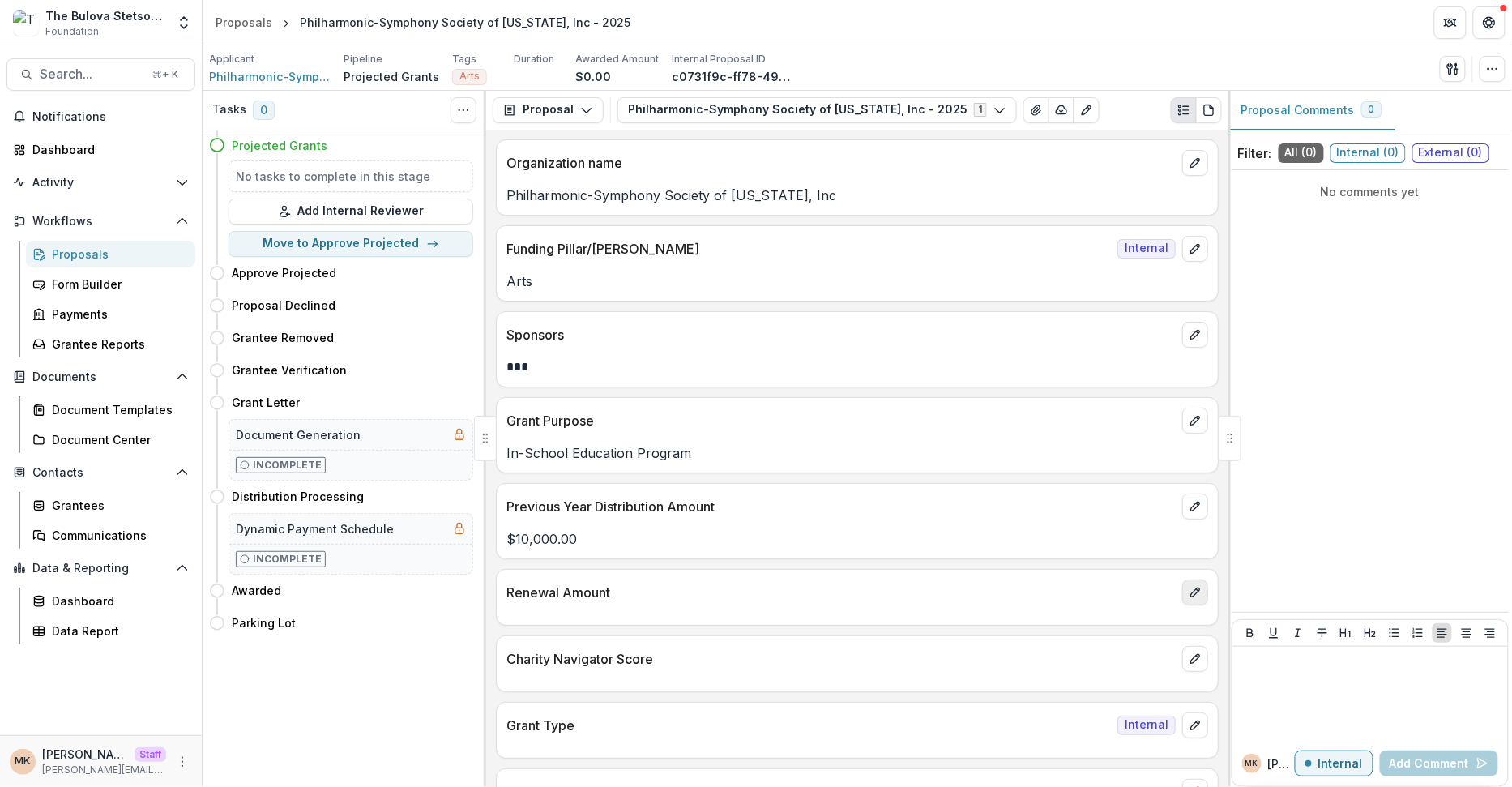
click at [1199, 585] on button "edit" at bounding box center [1195, 592] width 26 height 26
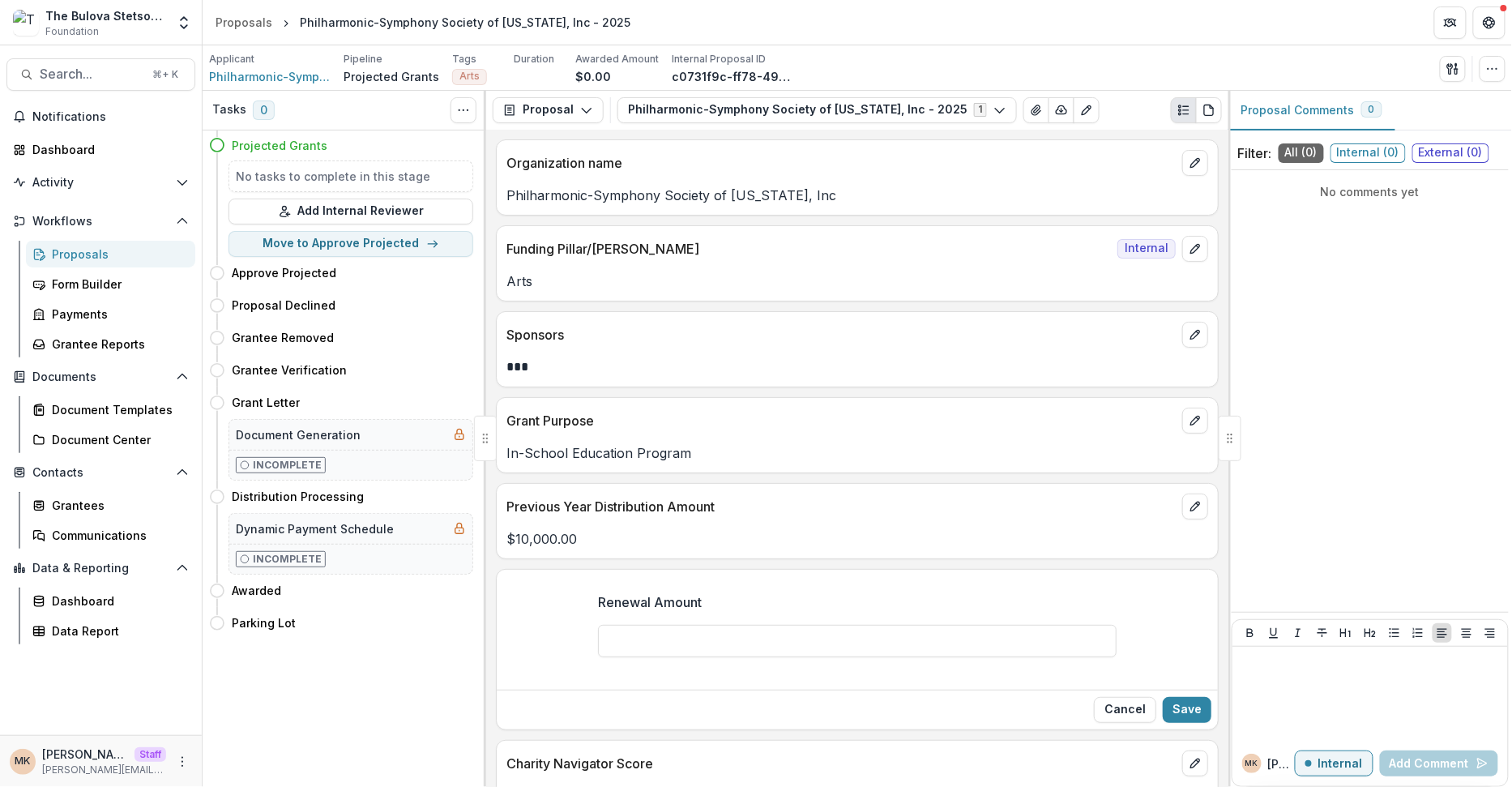
click at [928, 664] on div "Renewal Amount" at bounding box center [858, 631] width 519 height 104
click at [921, 646] on input "Renewal Amount" at bounding box center [858, 641] width 519 height 32
type input "*******"
click at [1196, 697] on button "Save" at bounding box center [1187, 709] width 49 height 26
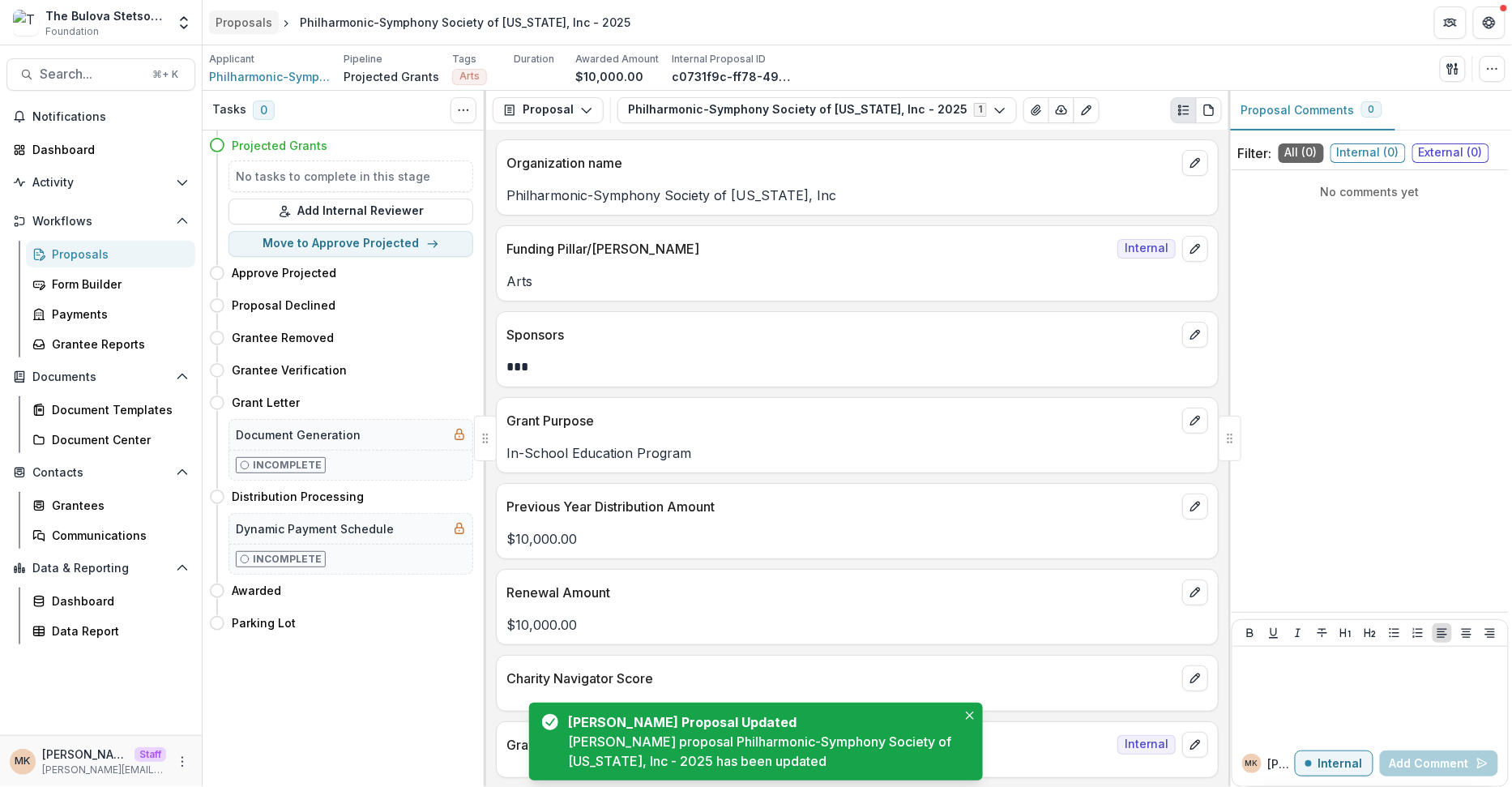
click at [260, 28] on div "Proposals" at bounding box center [243, 22] width 57 height 17
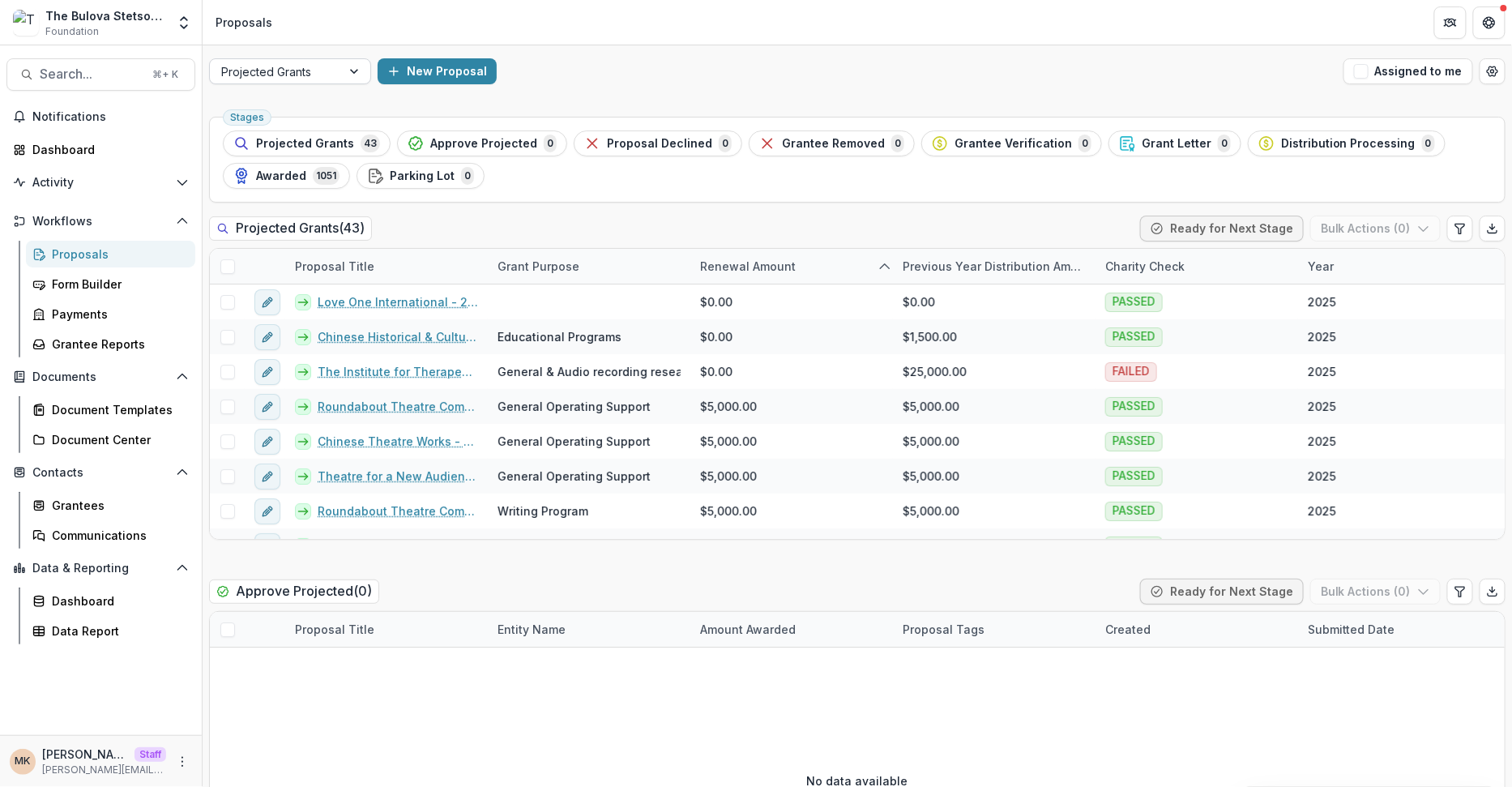
click at [314, 65] on div at bounding box center [275, 71] width 109 height 20
click at [305, 133] on div "Scholarships" at bounding box center [290, 132] width 154 height 25
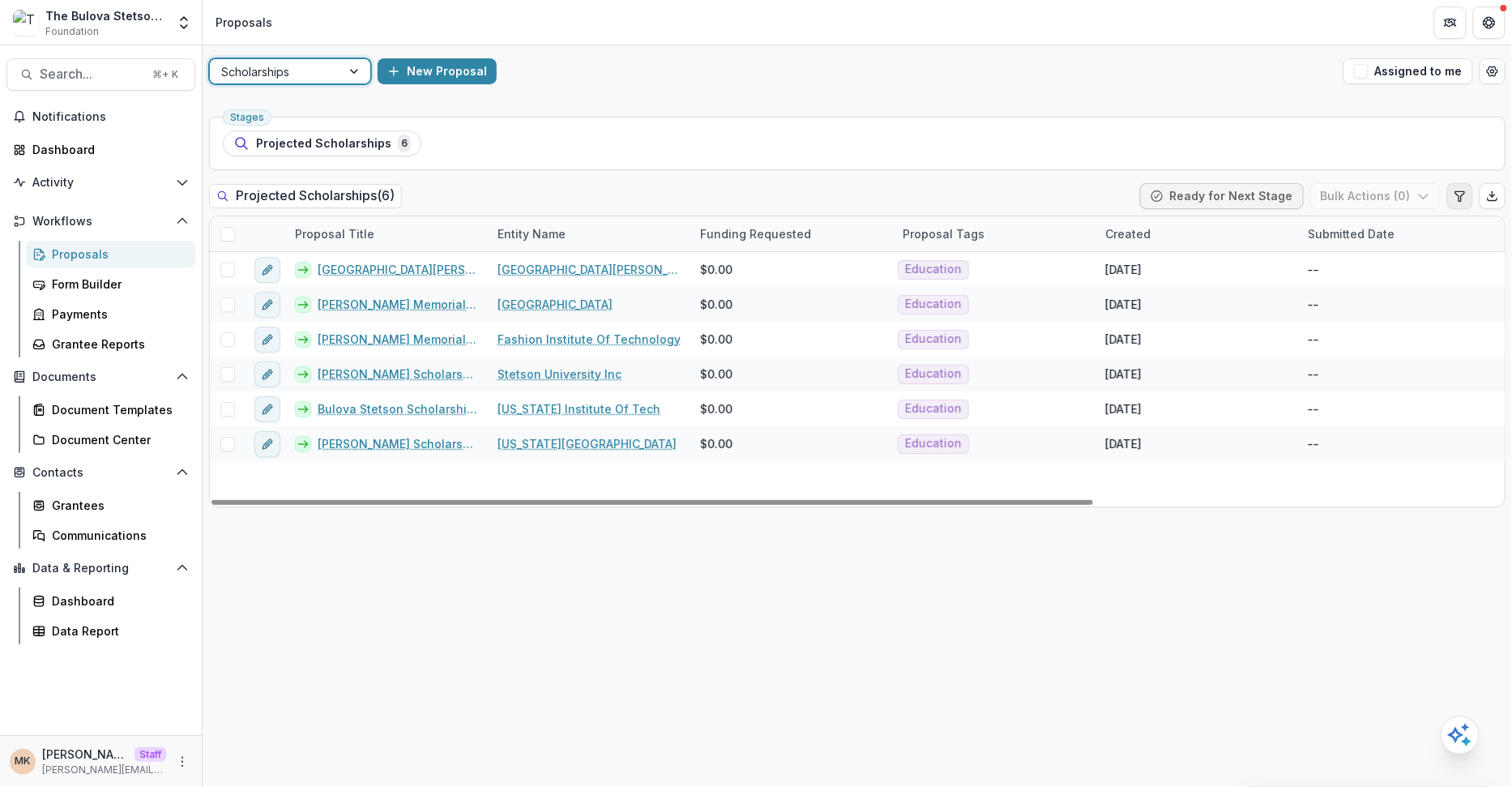
click at [1460, 198] on icon "Edit table settings" at bounding box center [1460, 196] width 13 height 13
select select "******"
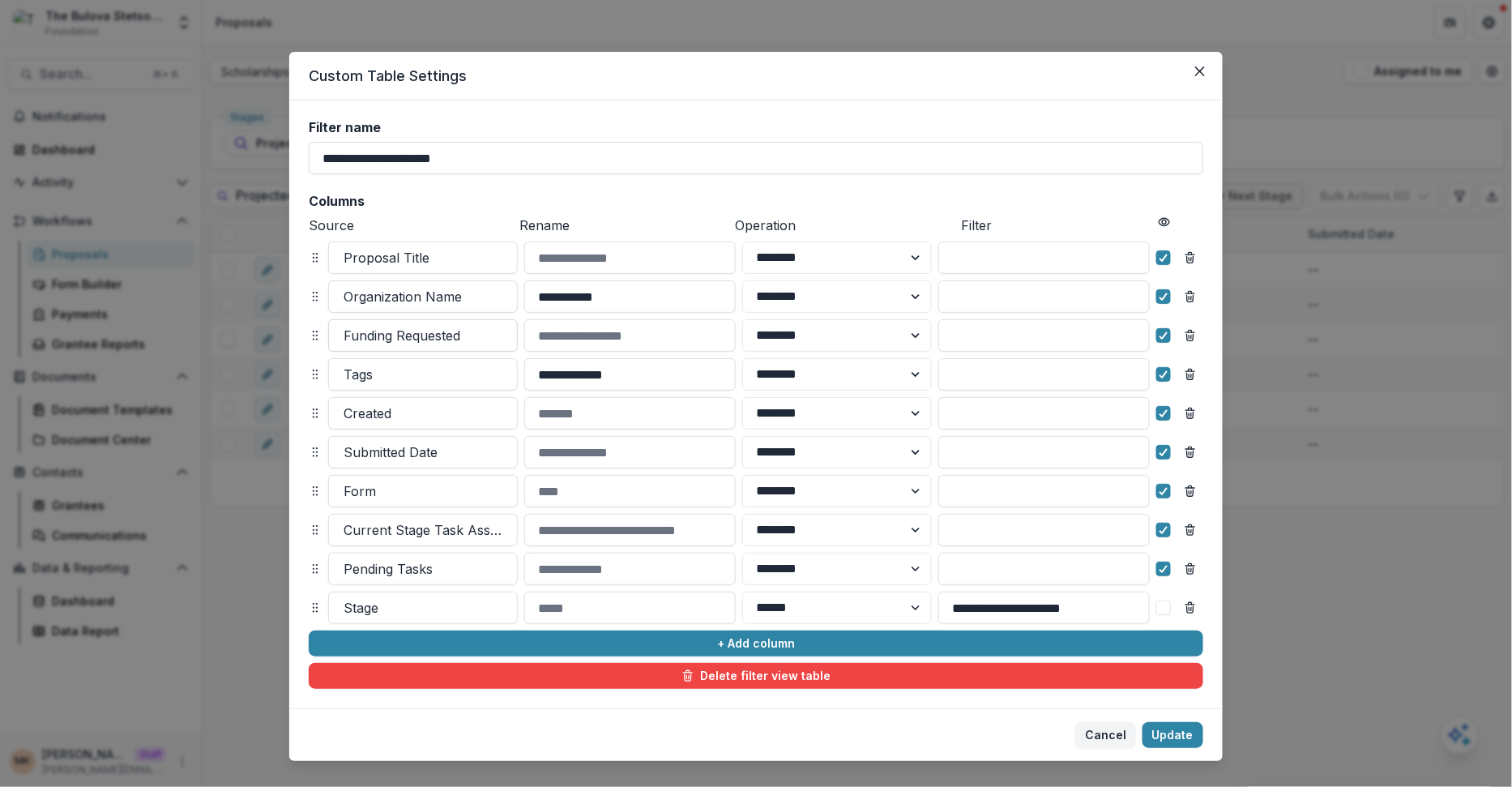
click at [403, 333] on div at bounding box center [423, 335] width 159 height 23
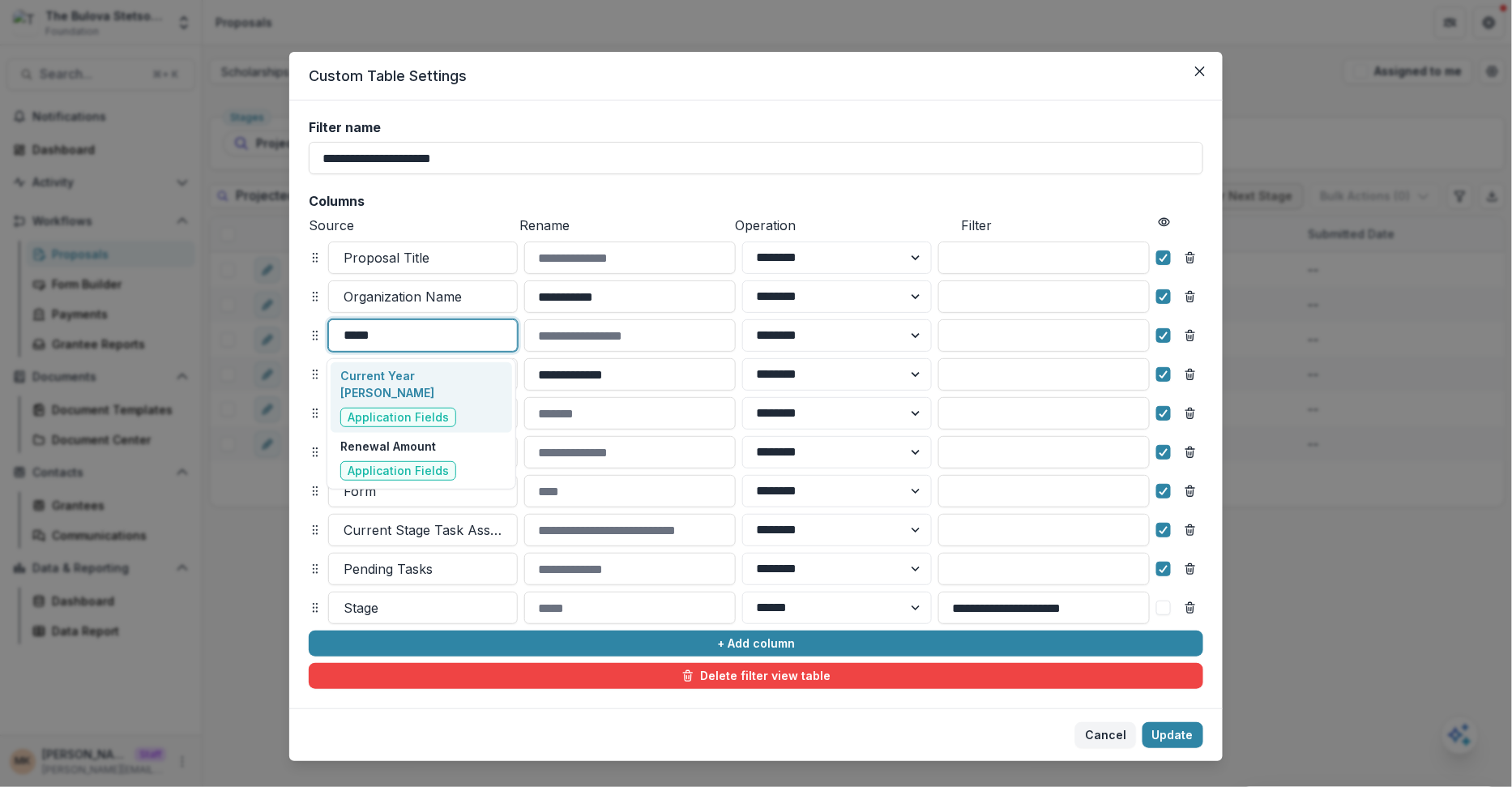
type input "******"
click at [462, 399] on p "Current Year [PERSON_NAME]" at bounding box center [421, 384] width 161 height 34
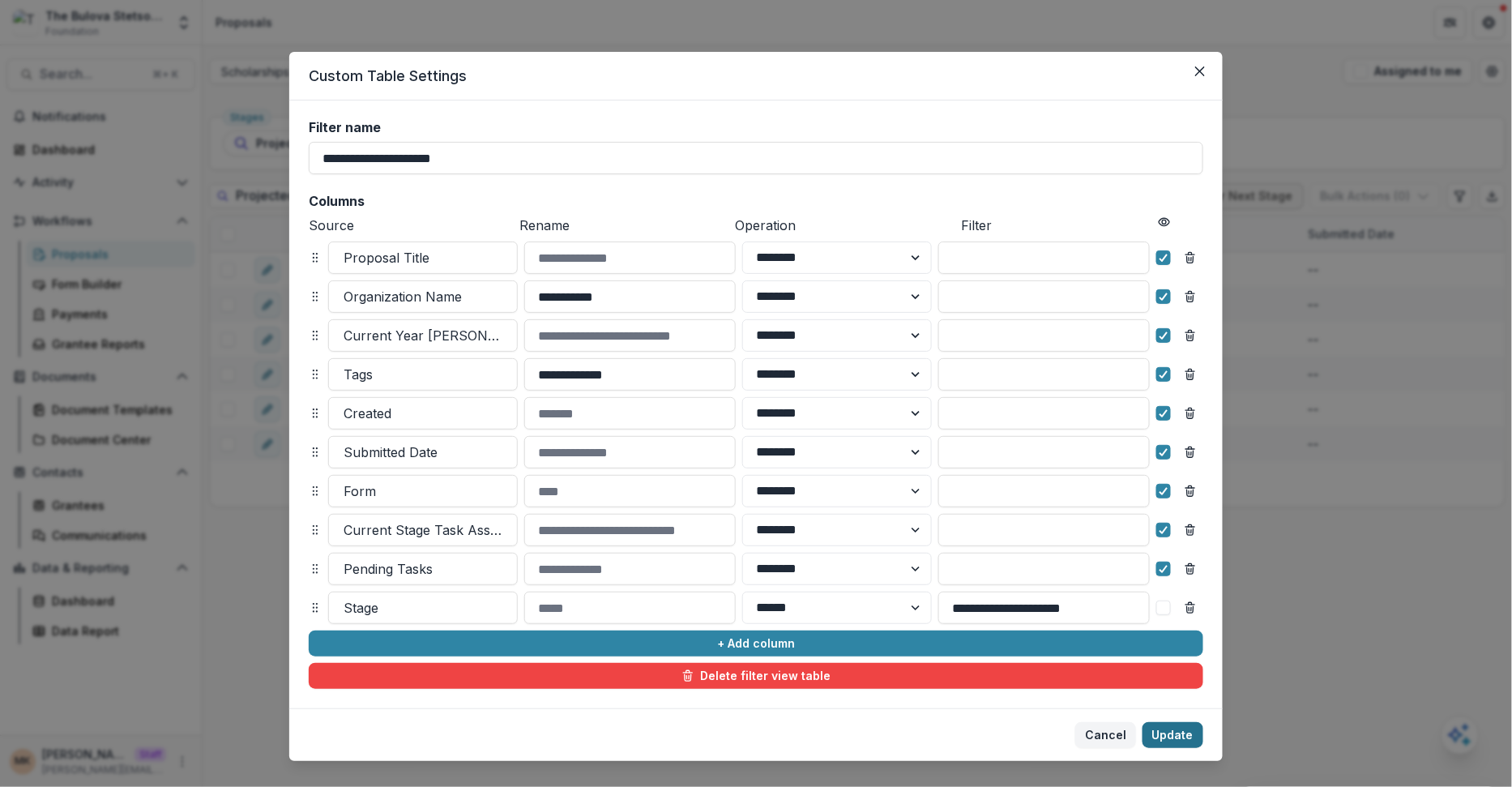
click at [1177, 735] on button "Update" at bounding box center [1172, 735] width 60 height 26
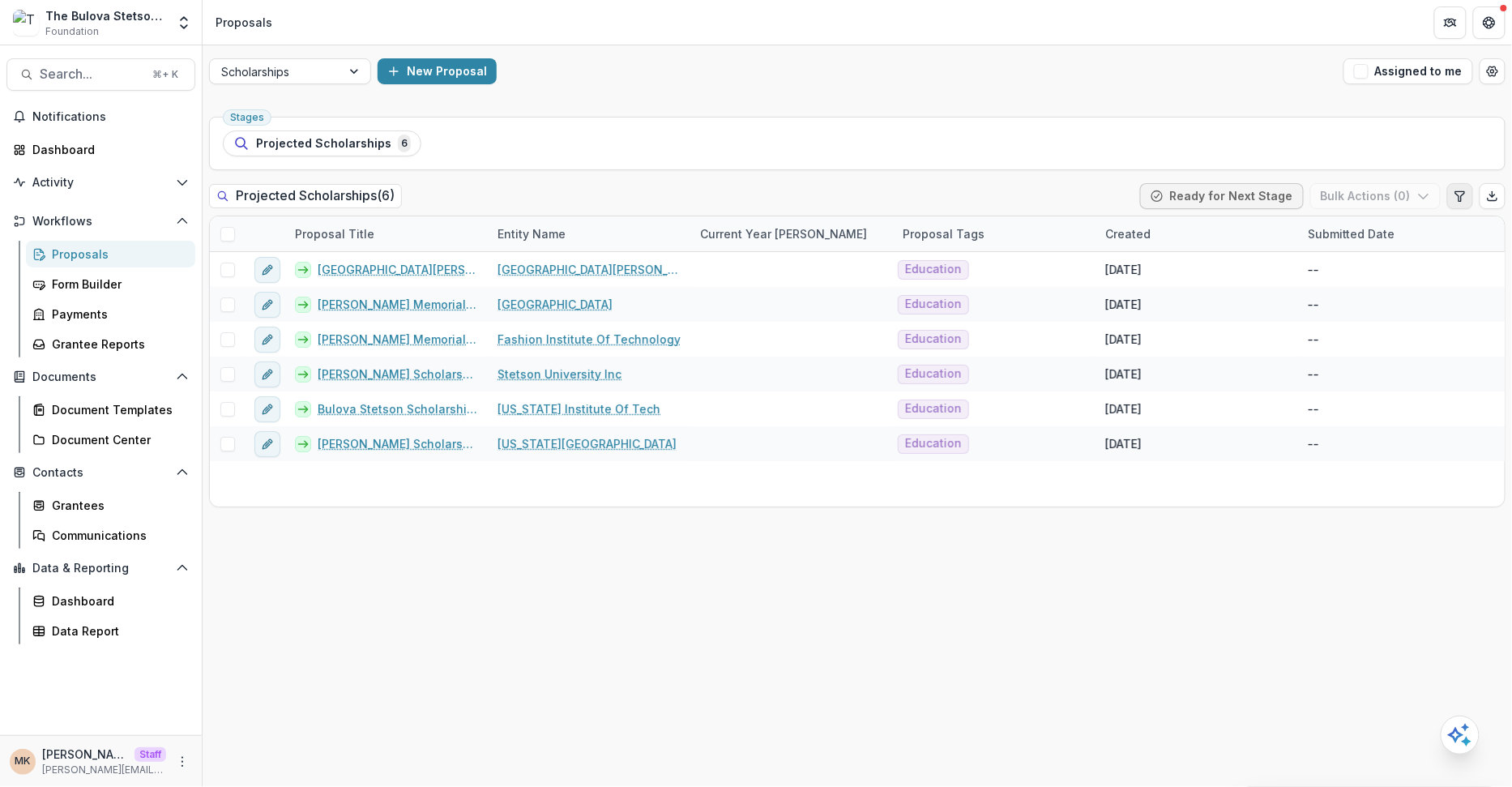
click at [1454, 200] on icon "Edit table settings" at bounding box center [1460, 196] width 13 height 13
select select "******"
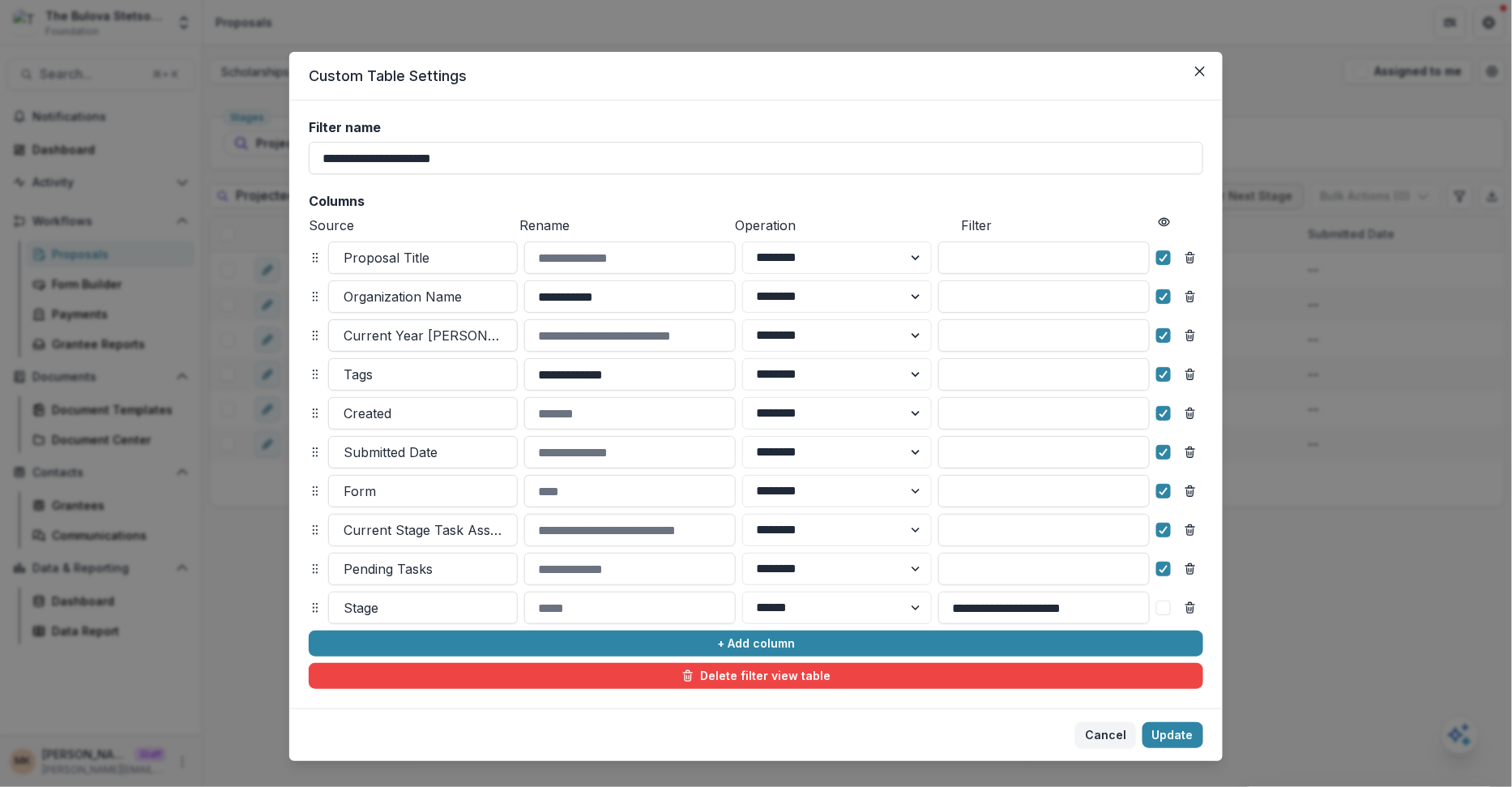
click at [441, 343] on div at bounding box center [423, 335] width 159 height 23
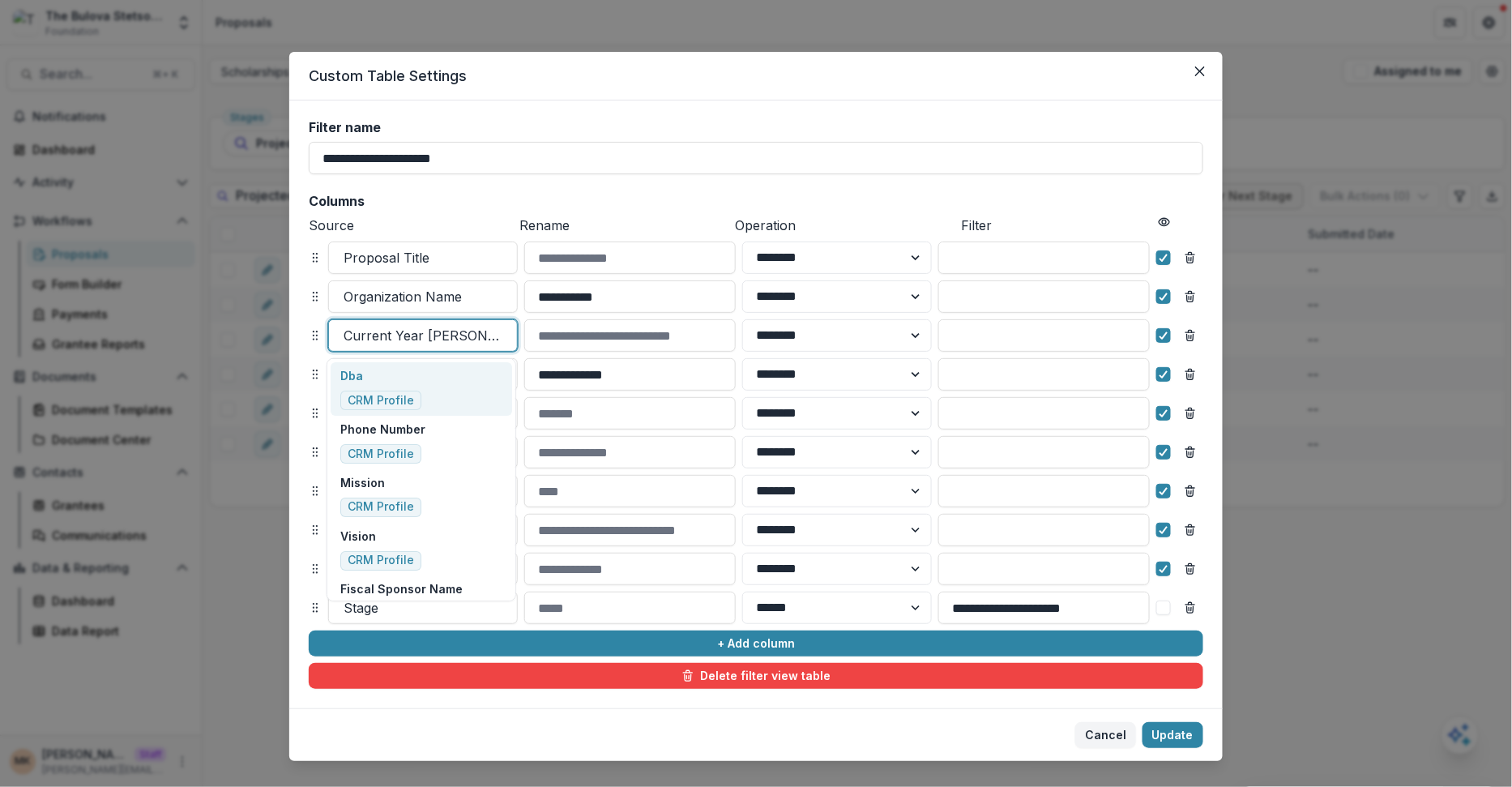
type input "*"
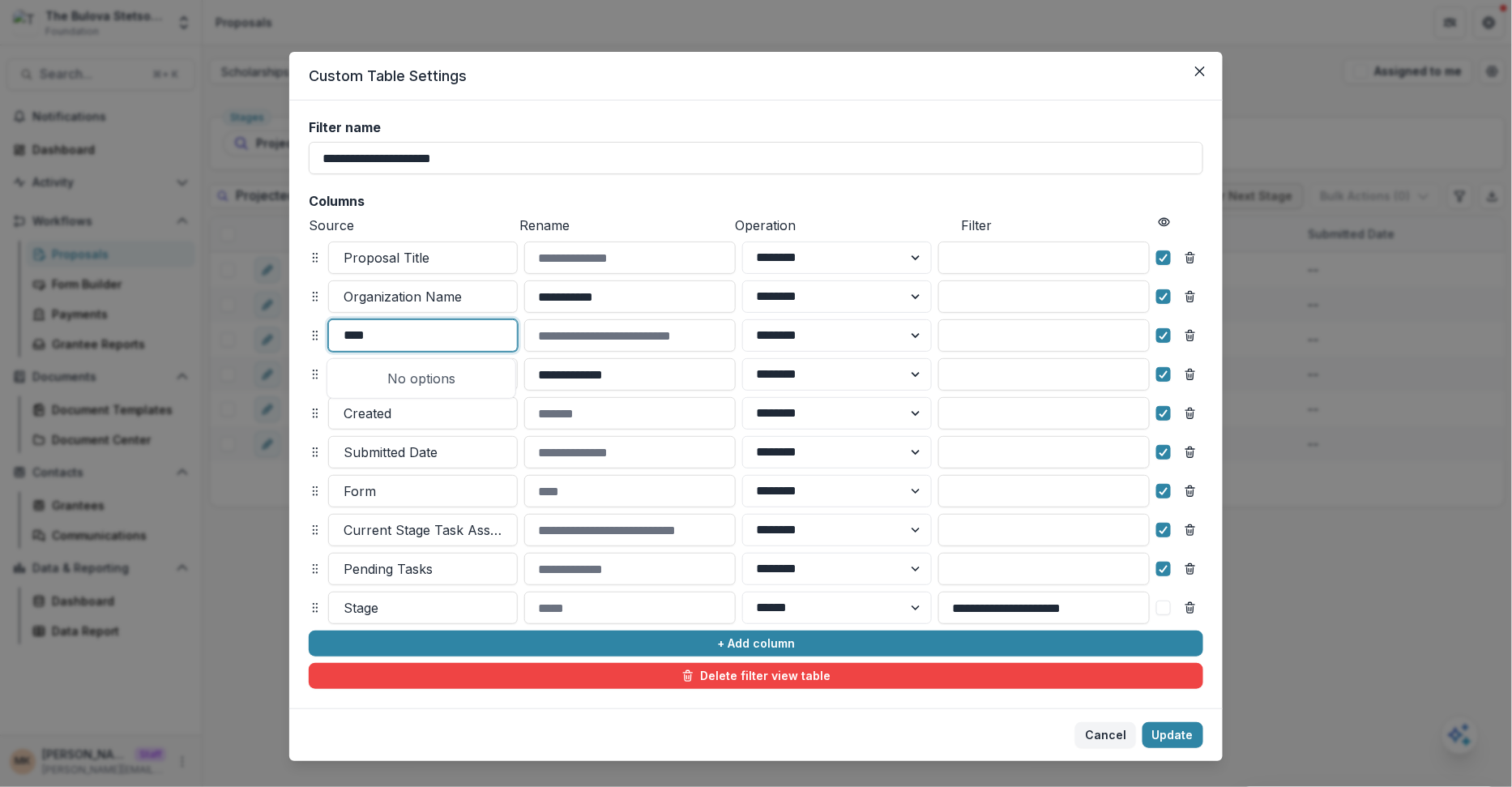
type input "***"
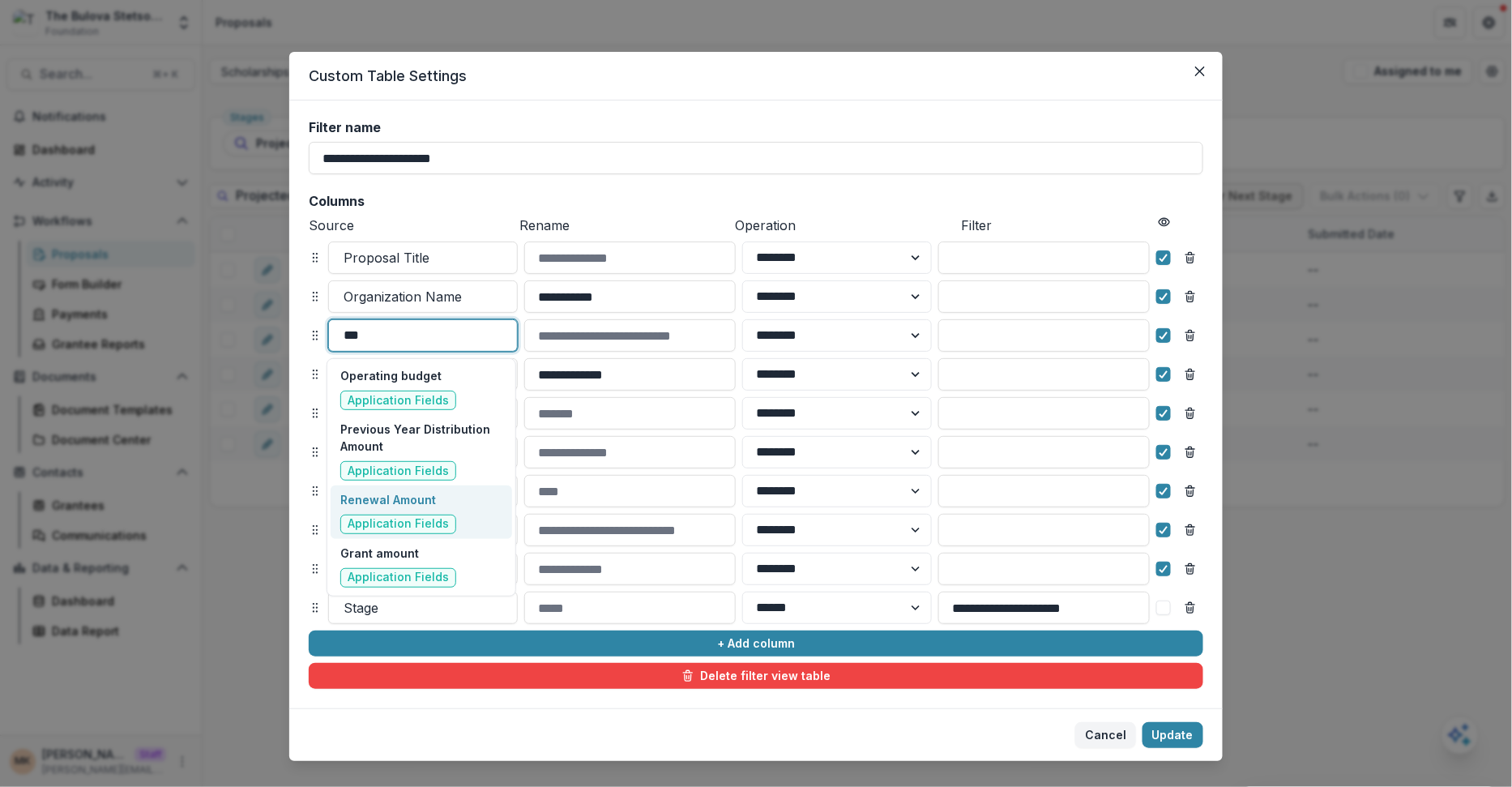
click at [444, 521] on span "Application Fields" at bounding box center [398, 525] width 116 height 20
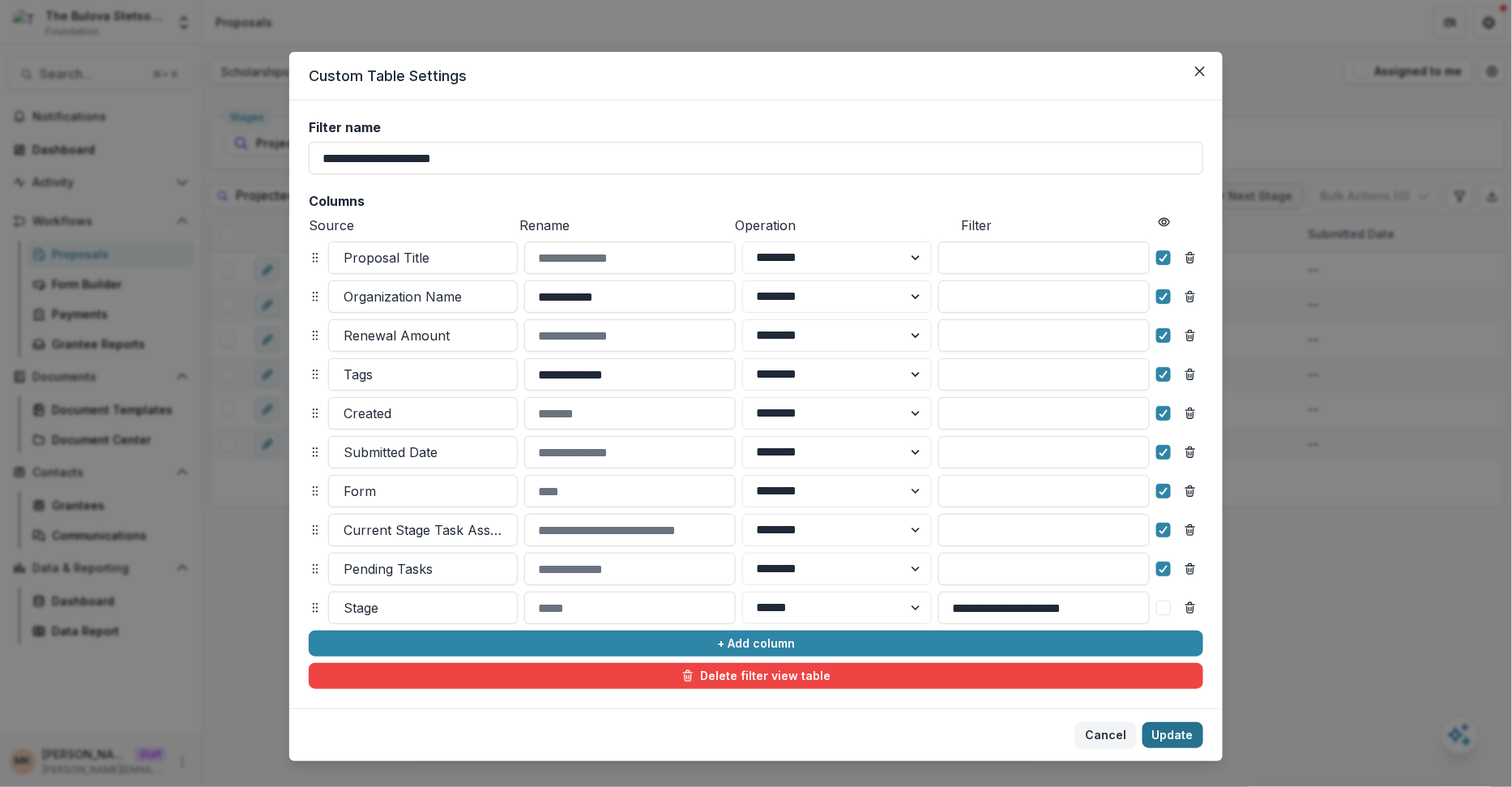
click at [1179, 729] on button "Update" at bounding box center [1172, 735] width 60 height 26
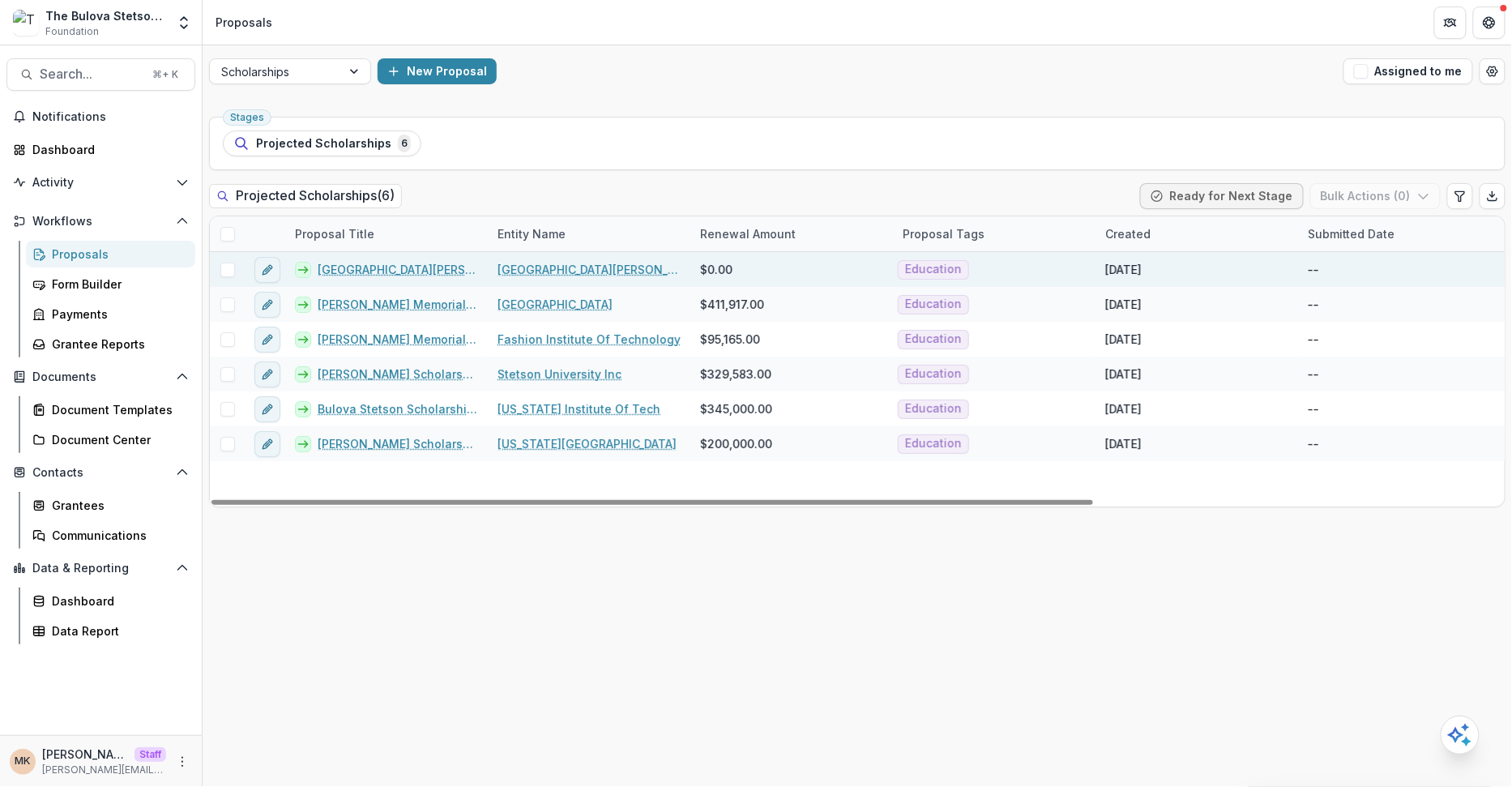
click at [438, 263] on link "[GEOGRAPHIC_DATA][PERSON_NAME] - 2025" at bounding box center [398, 270] width 160 height 17
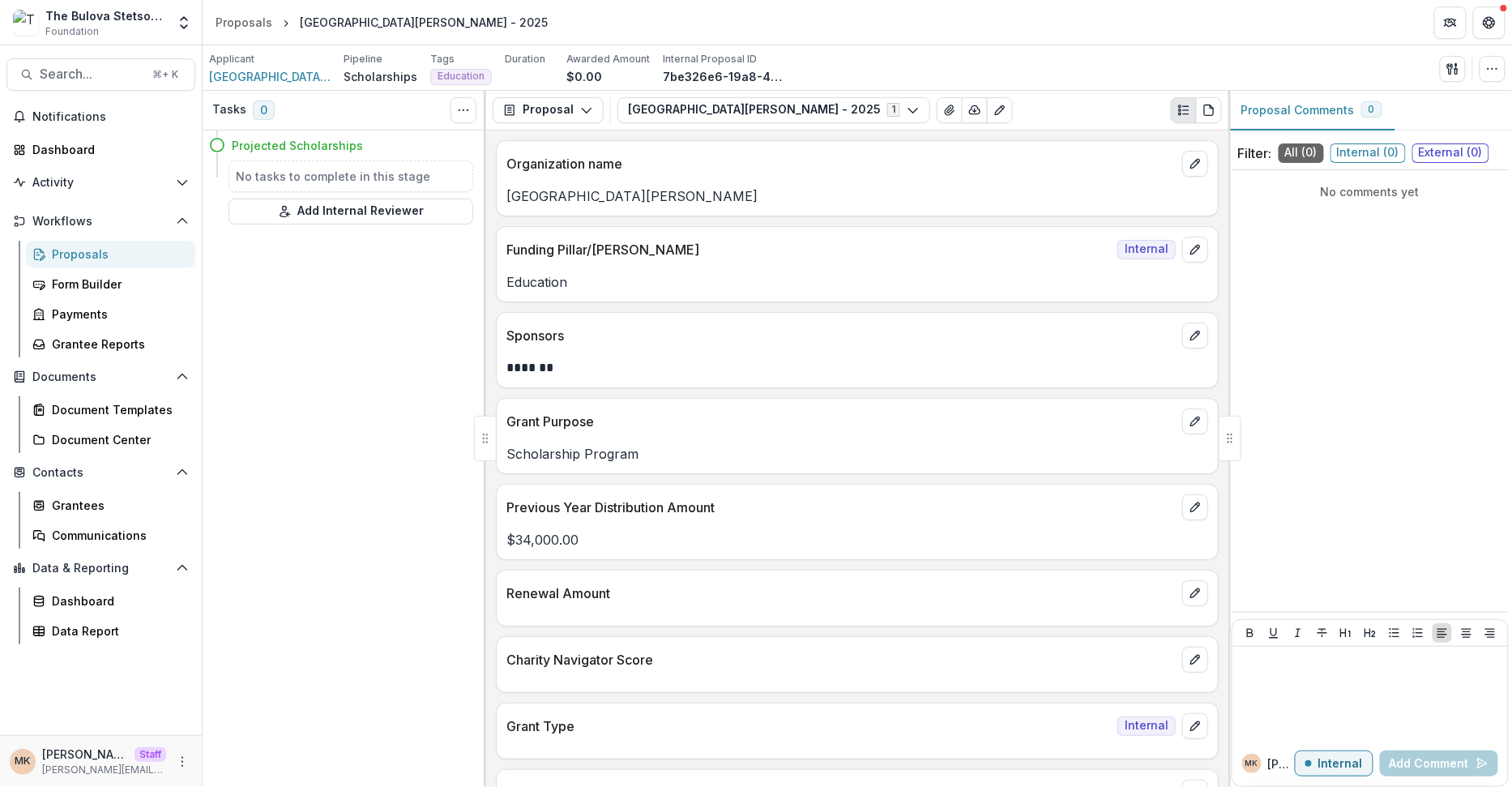
scroll to position [97, 0]
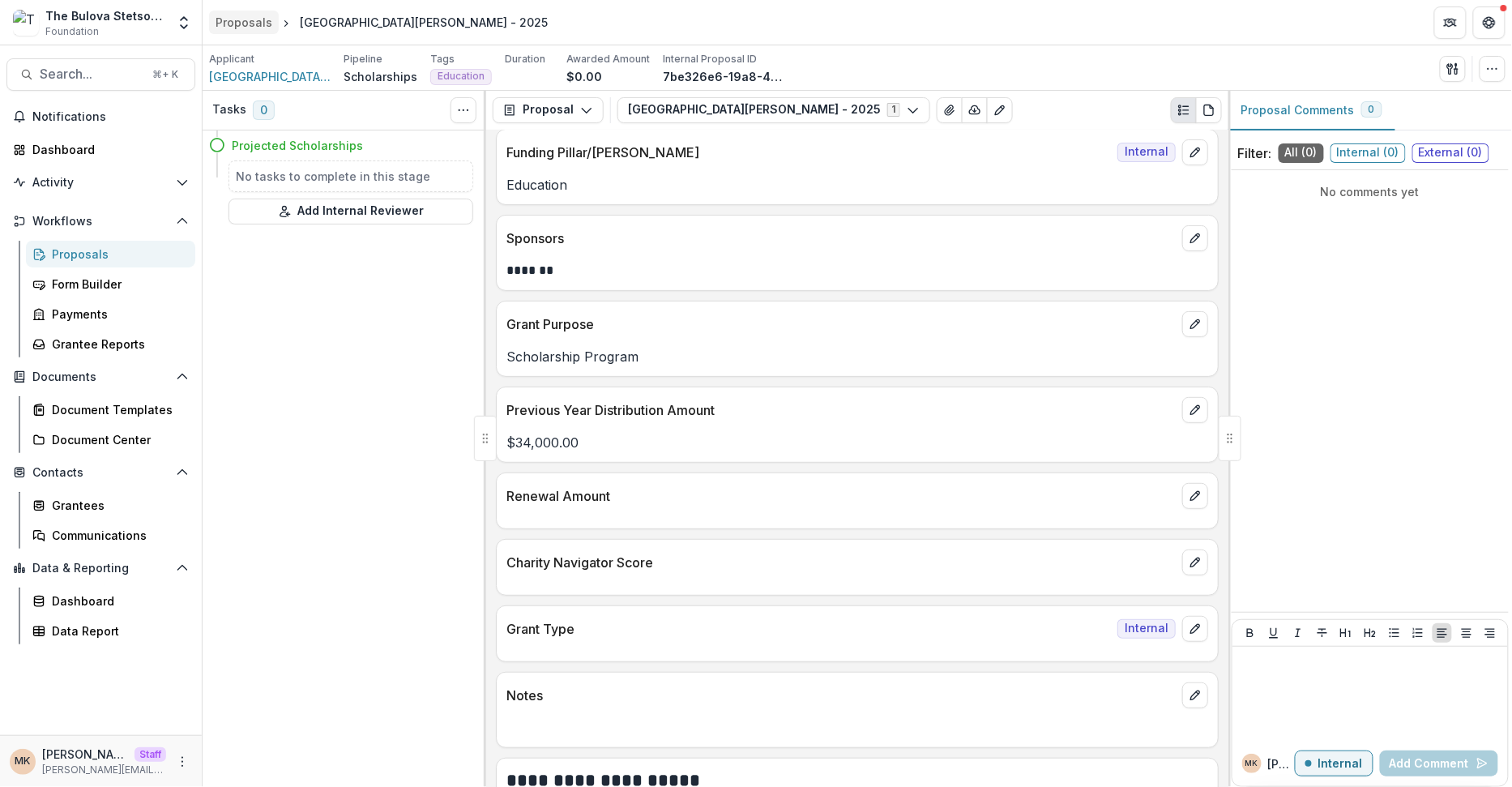
click at [244, 25] on div "Proposals" at bounding box center [243, 22] width 57 height 17
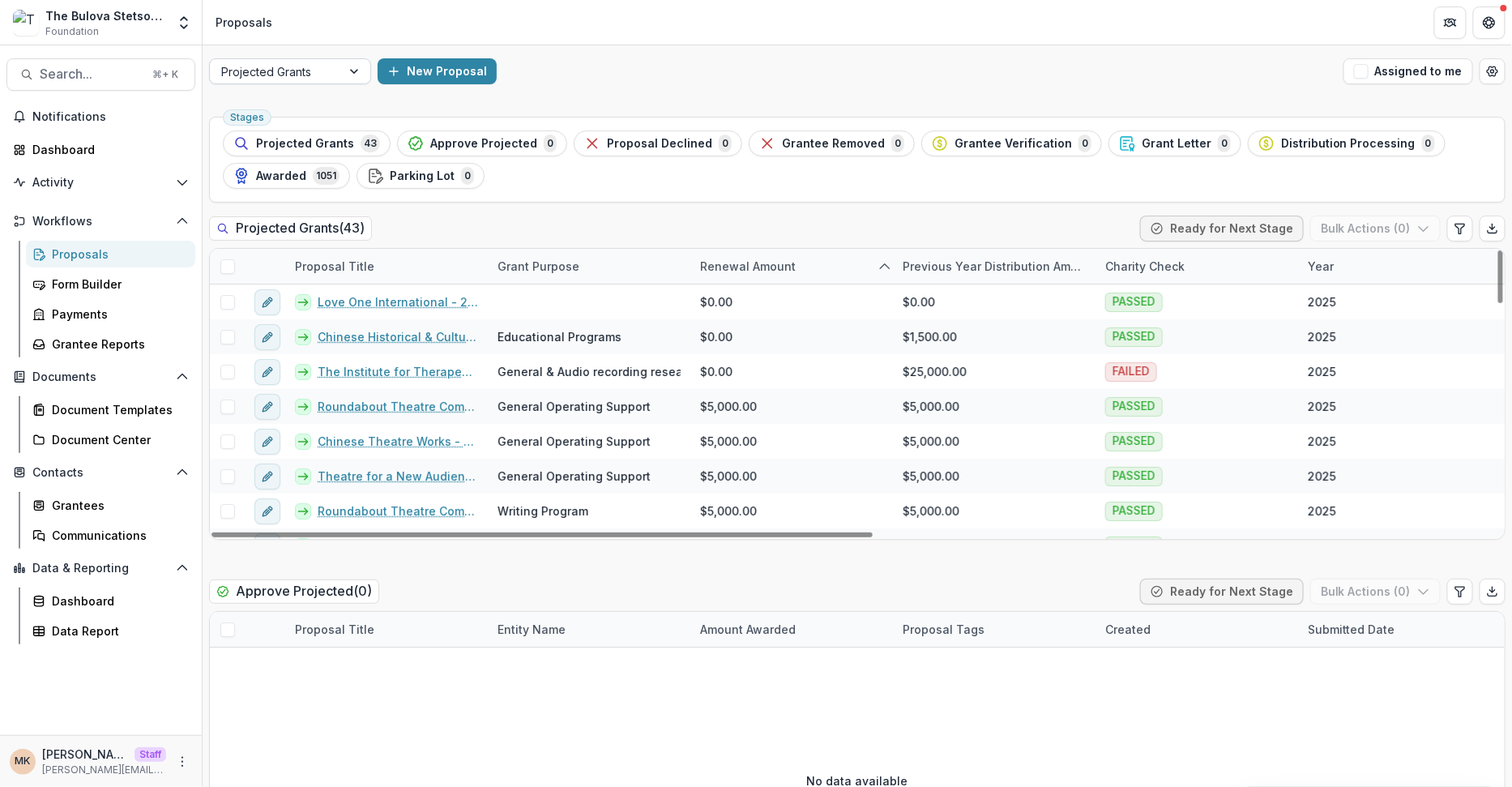
click at [318, 62] on div at bounding box center [275, 71] width 109 height 20
click at [310, 124] on div "Scholarships" at bounding box center [290, 132] width 154 height 25
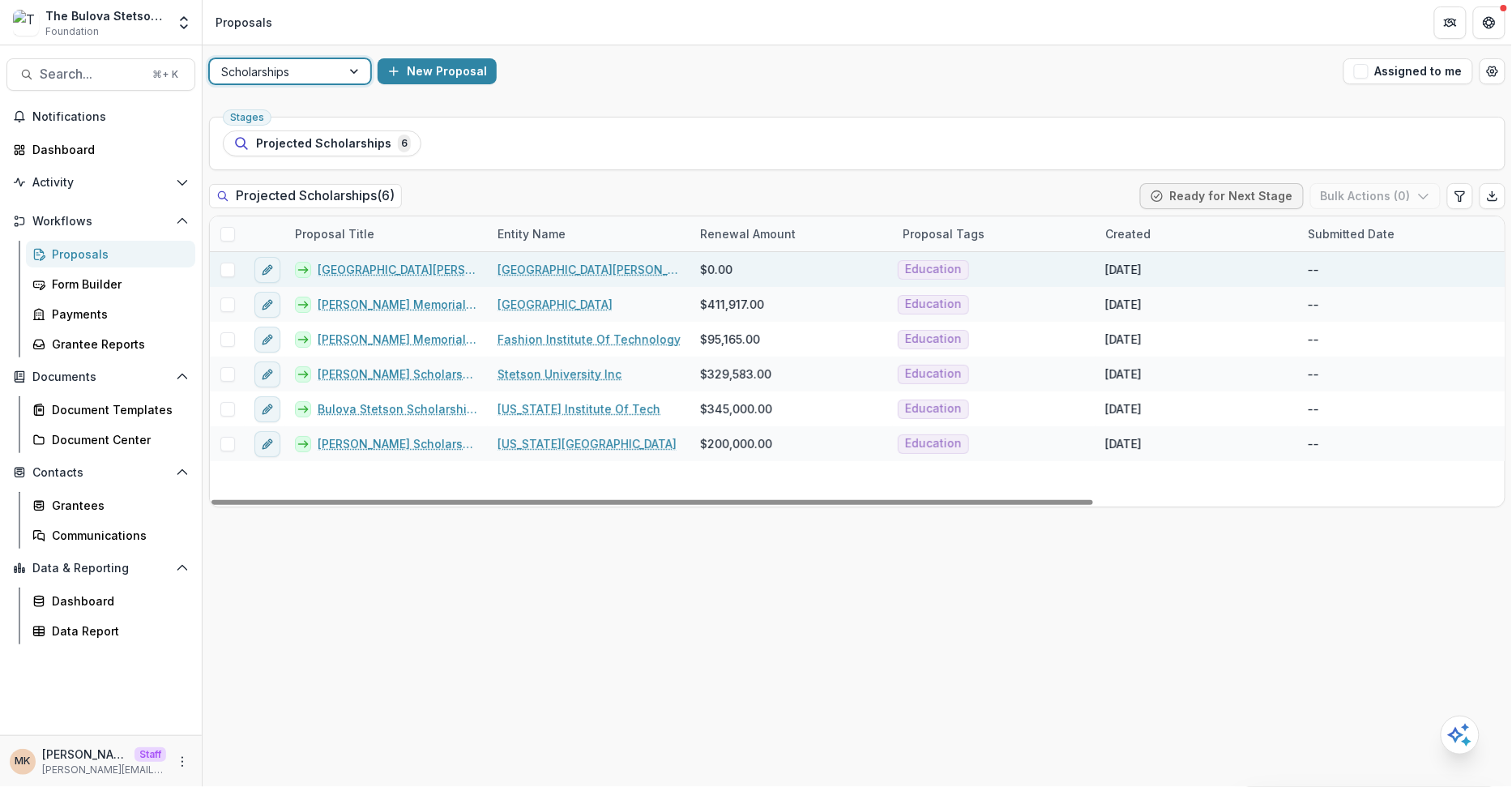
click at [387, 272] on link "[GEOGRAPHIC_DATA][PERSON_NAME] - 2025" at bounding box center [398, 270] width 160 height 17
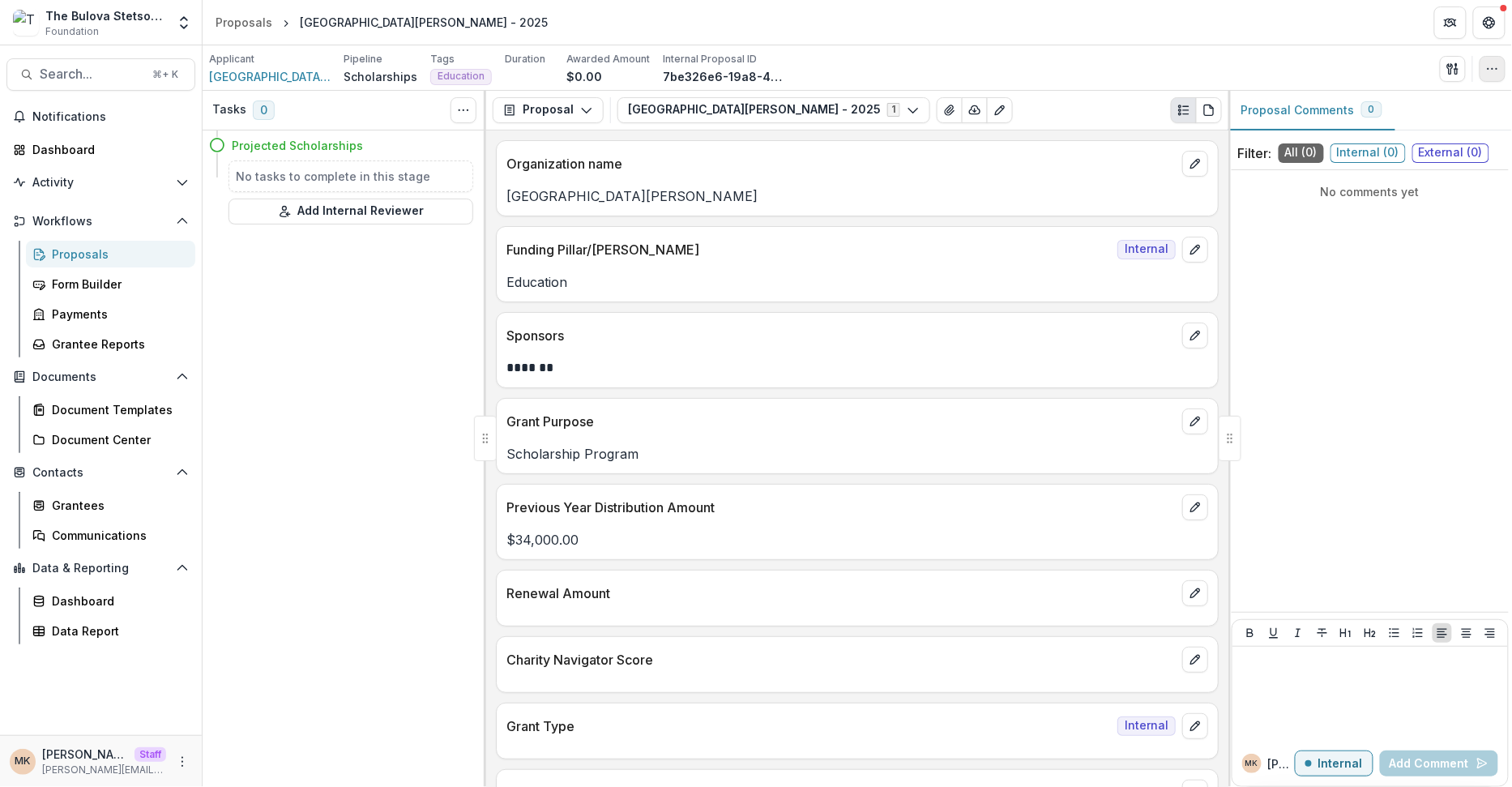
click at [1481, 69] on button "button" at bounding box center [1492, 69] width 26 height 26
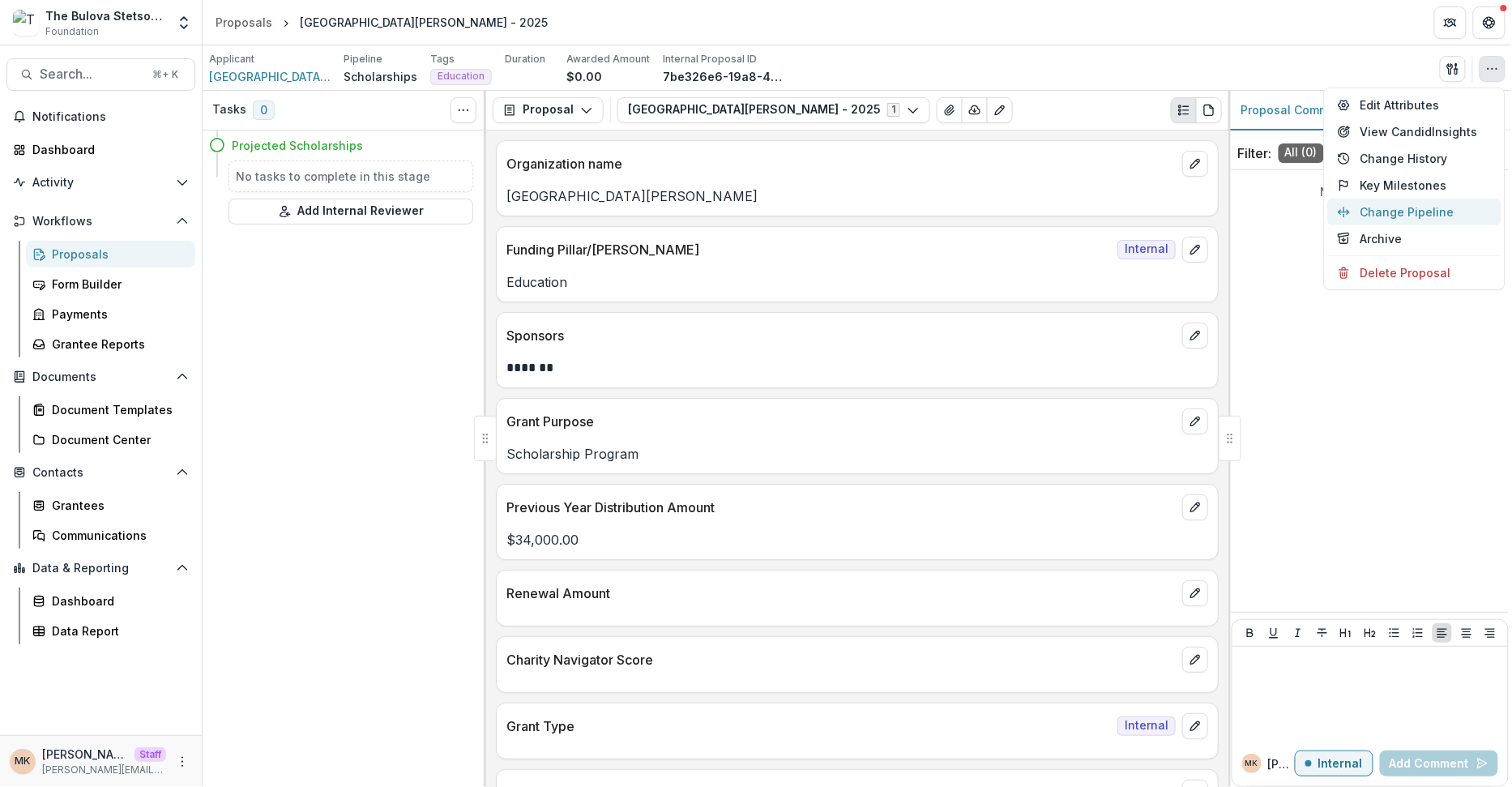
click at [1408, 208] on button "Change Pipeline" at bounding box center [1415, 212] width 173 height 27
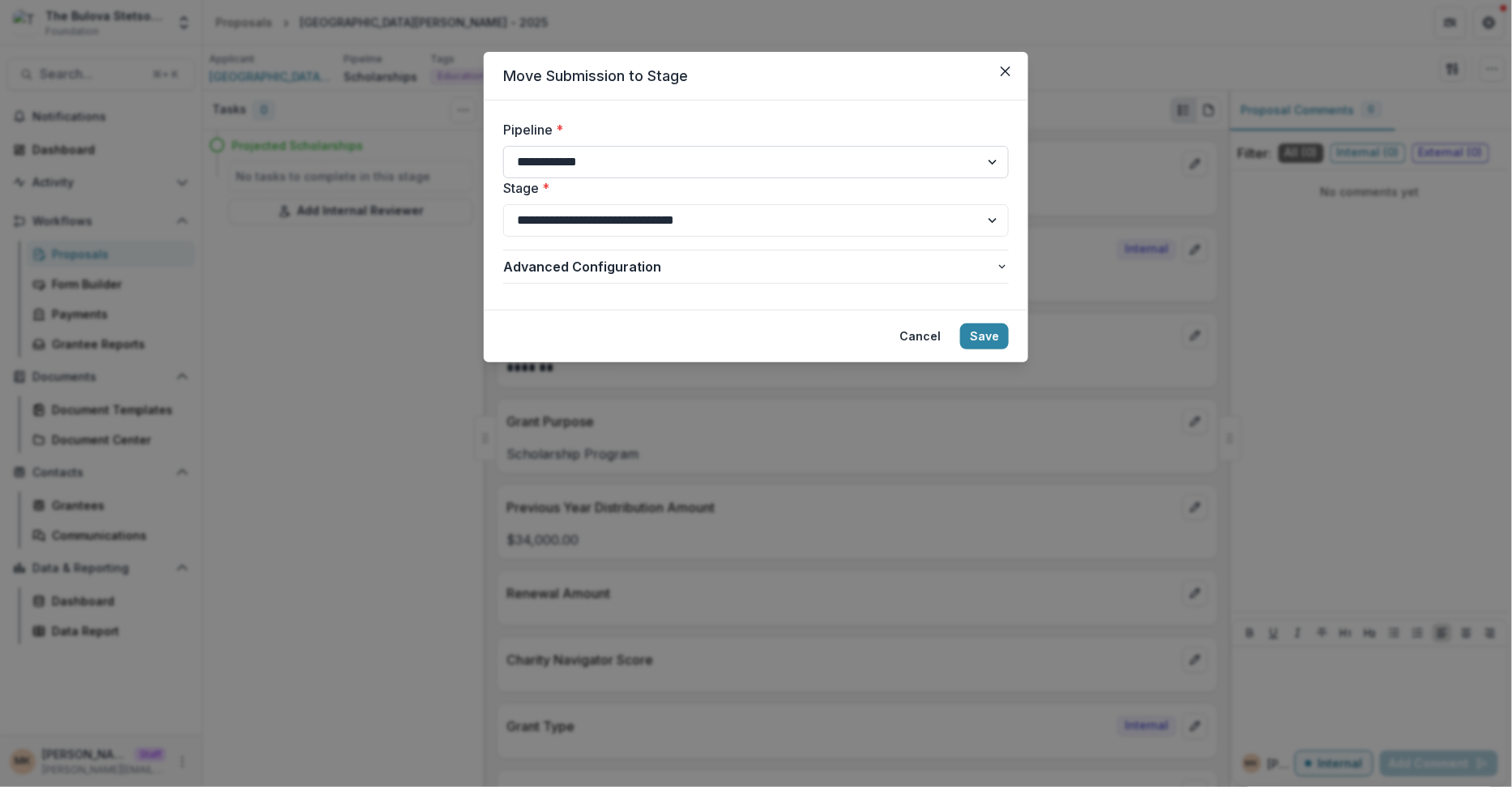
click at [673, 164] on select "**********" at bounding box center [755, 162] width 506 height 32
select select "**********"
click at [610, 212] on select "**********" at bounding box center [755, 221] width 506 height 32
select select "**********"
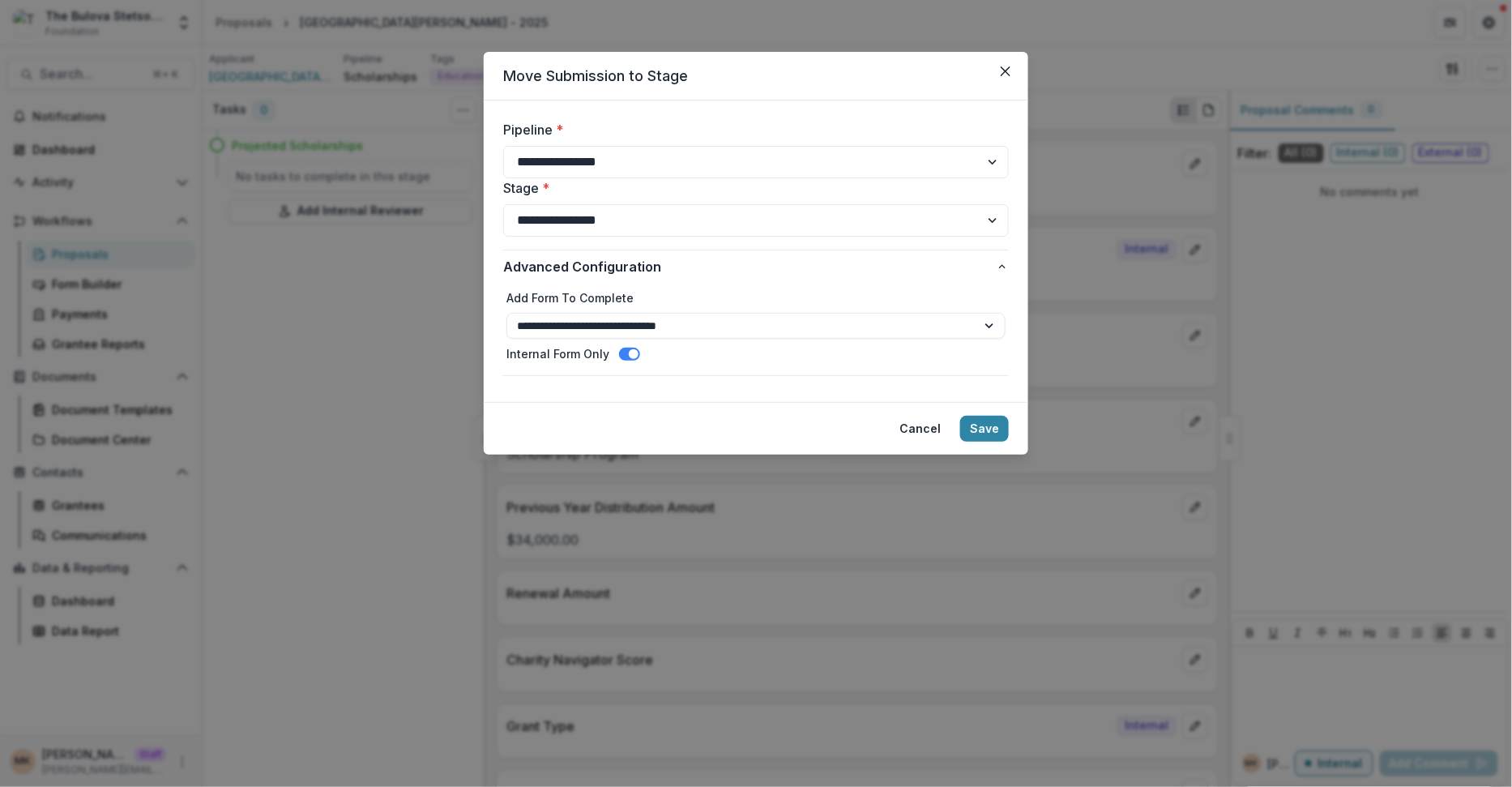
click at [632, 352] on span at bounding box center [633, 354] width 10 height 10
click at [640, 329] on select "**********" at bounding box center [756, 325] width 499 height 26
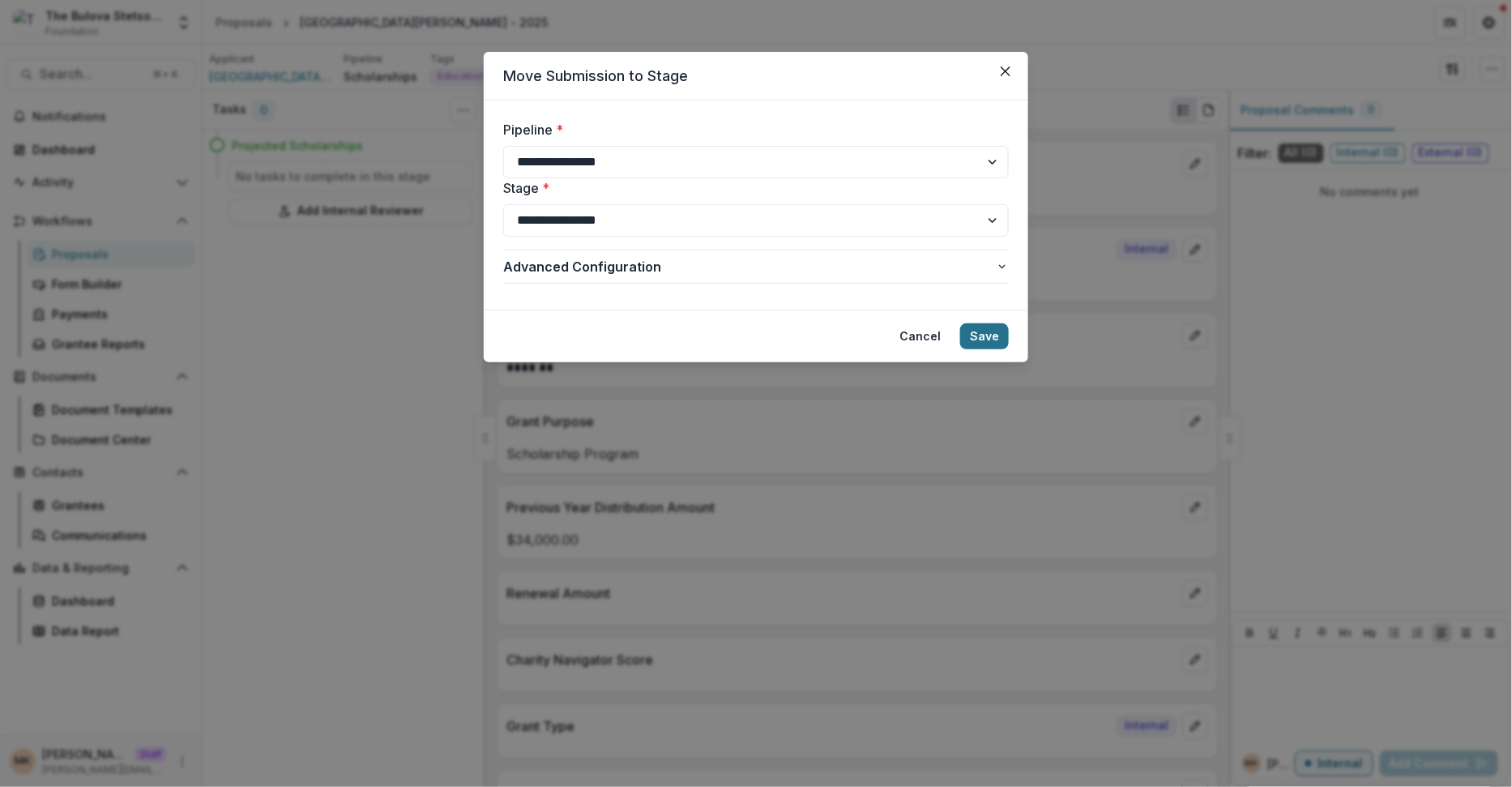
click at [983, 340] on button "Save" at bounding box center [985, 336] width 49 height 26
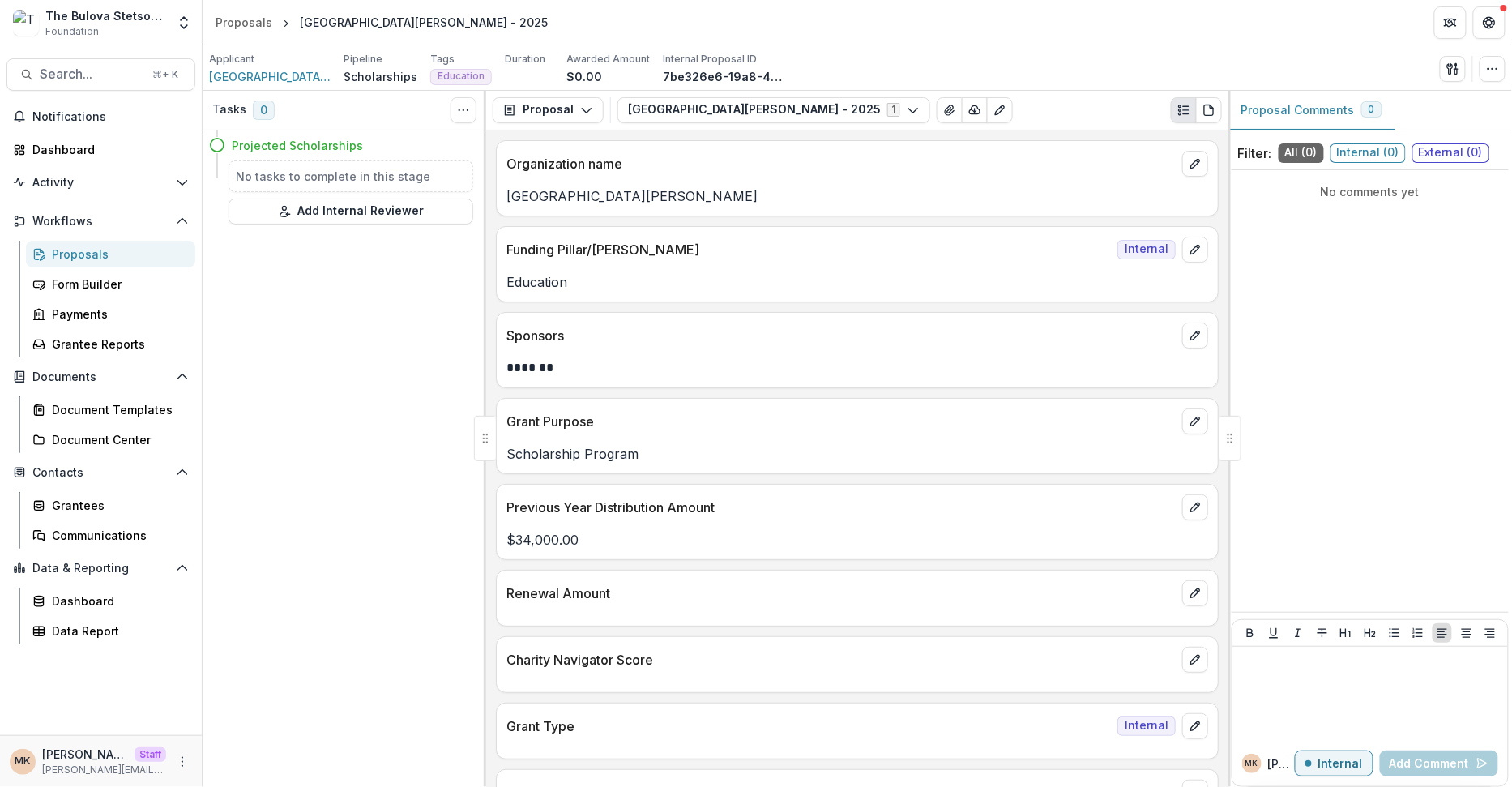
select select
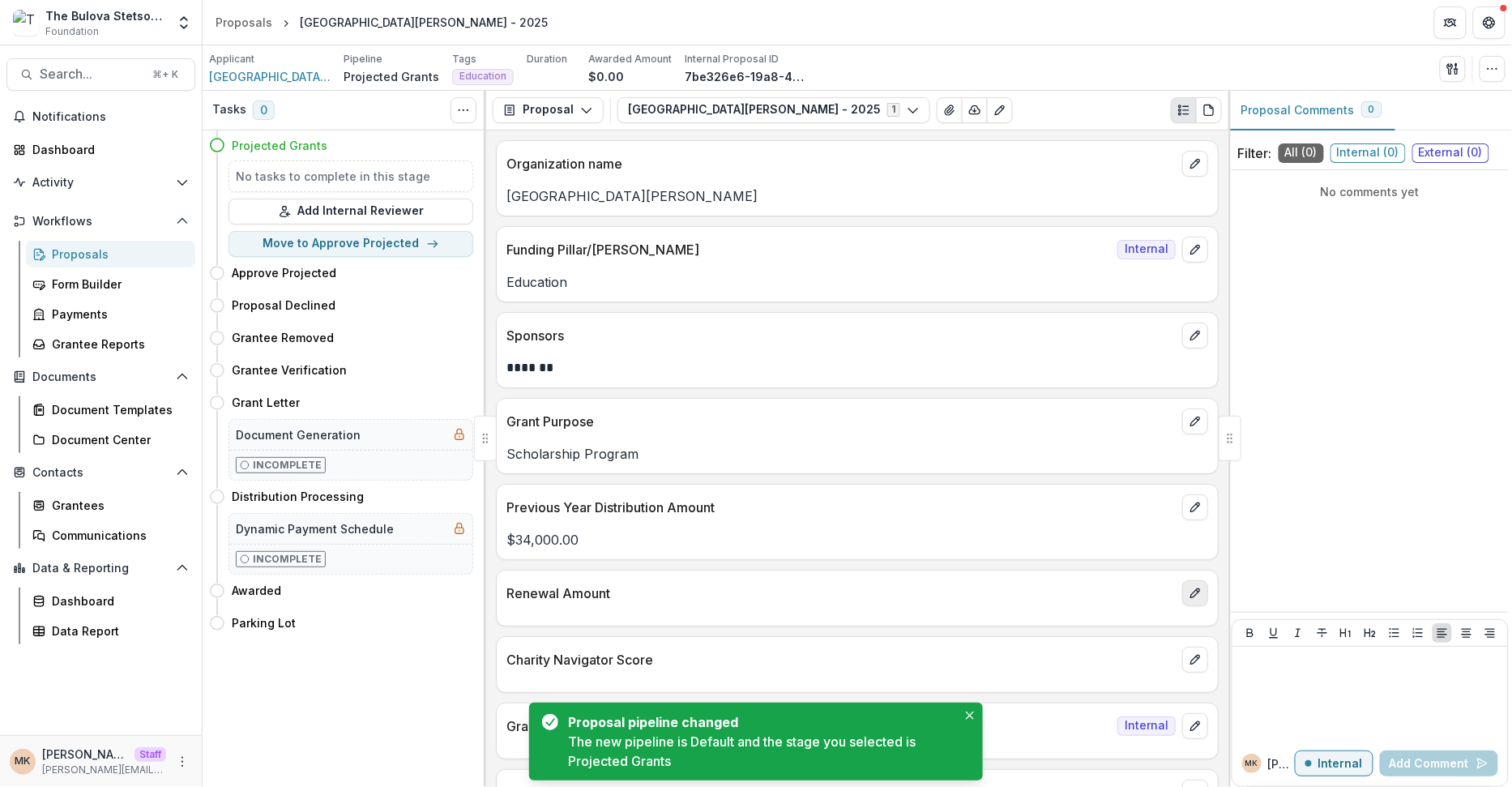
click at [1182, 588] on button "edit" at bounding box center [1195, 593] width 26 height 26
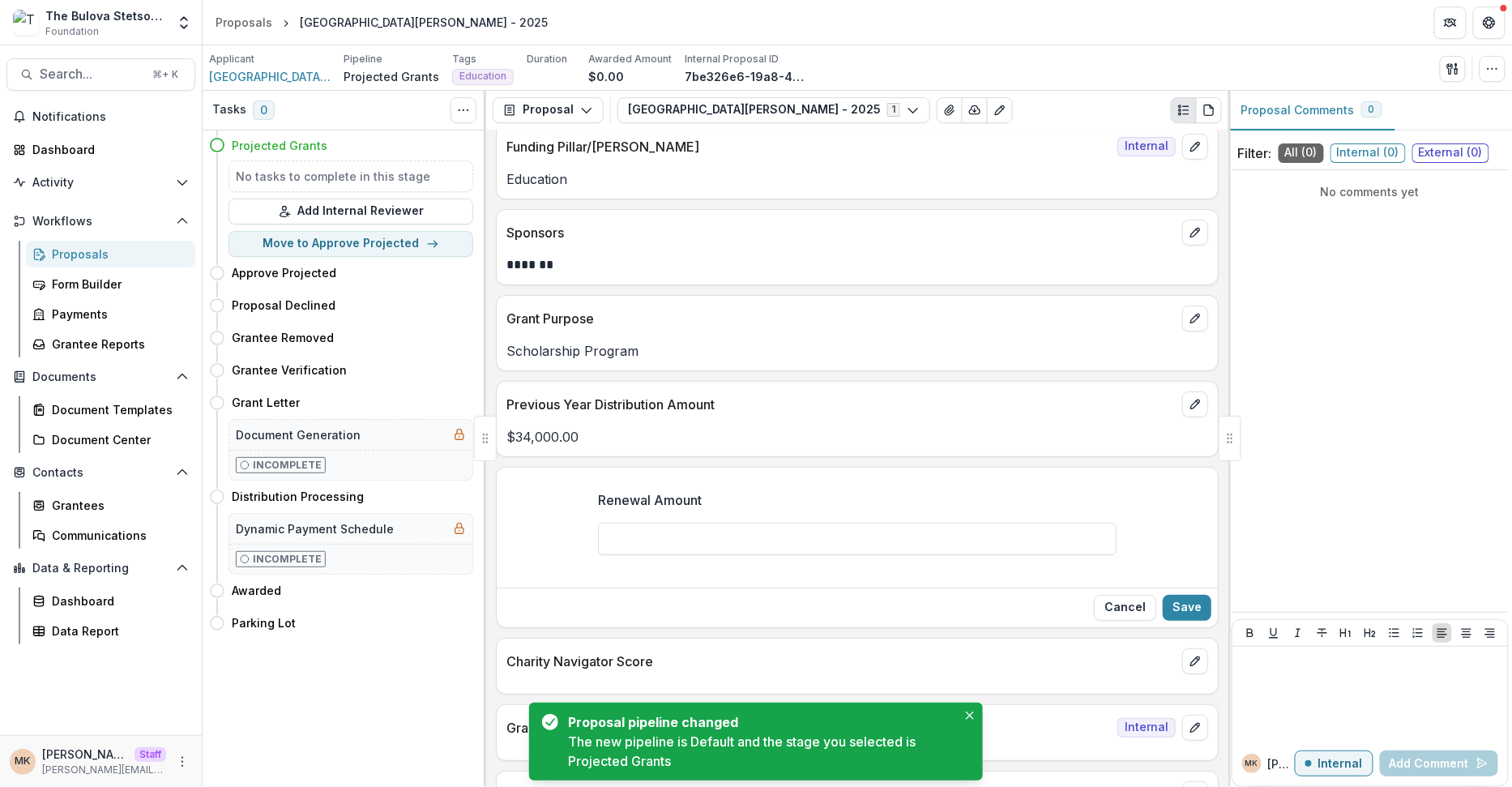
scroll to position [114, 0]
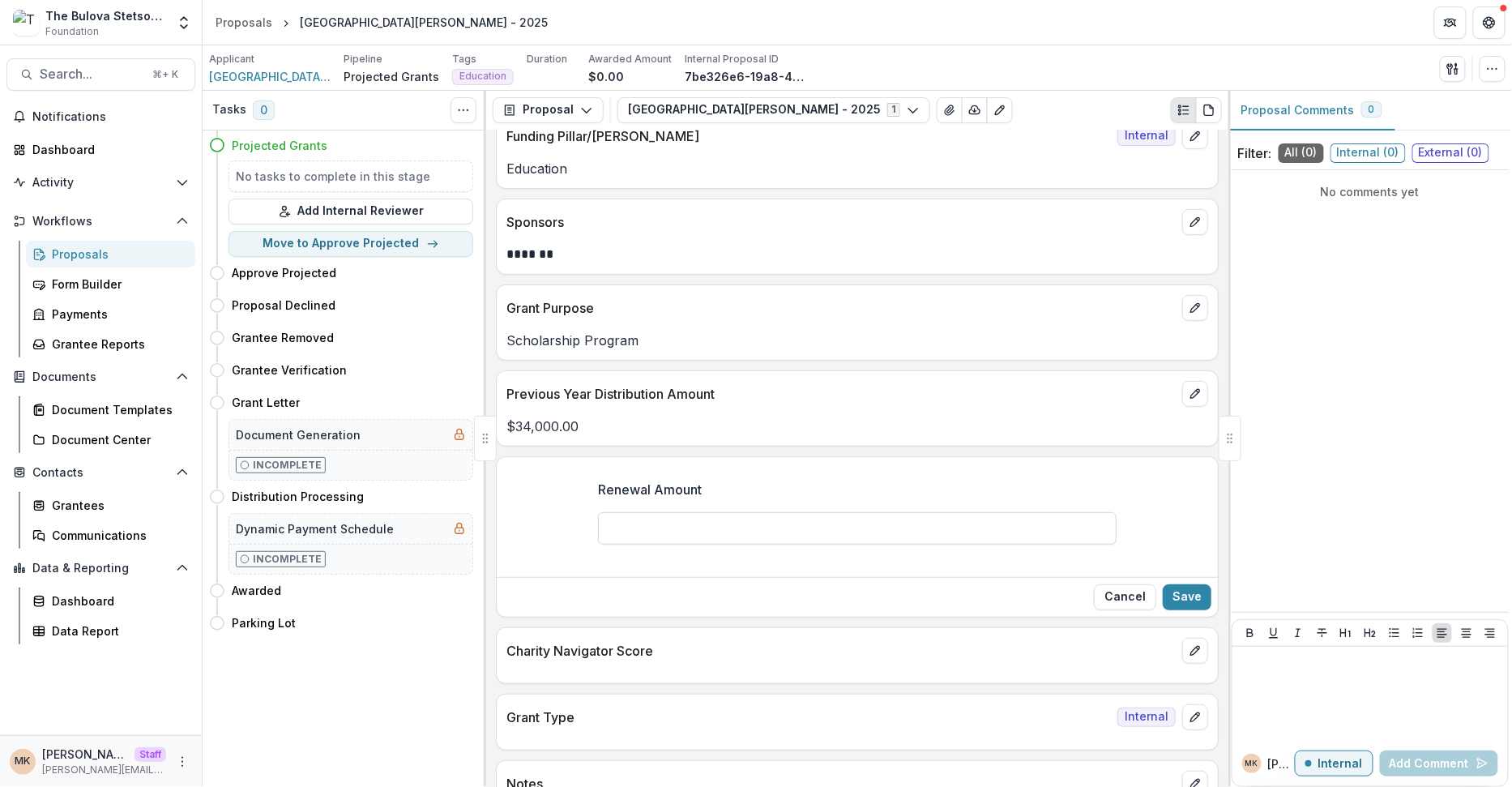
click at [639, 517] on input "Renewal Amount" at bounding box center [858, 528] width 519 height 32
type input "*******"
click at [1185, 600] on button "Save" at bounding box center [1187, 597] width 49 height 26
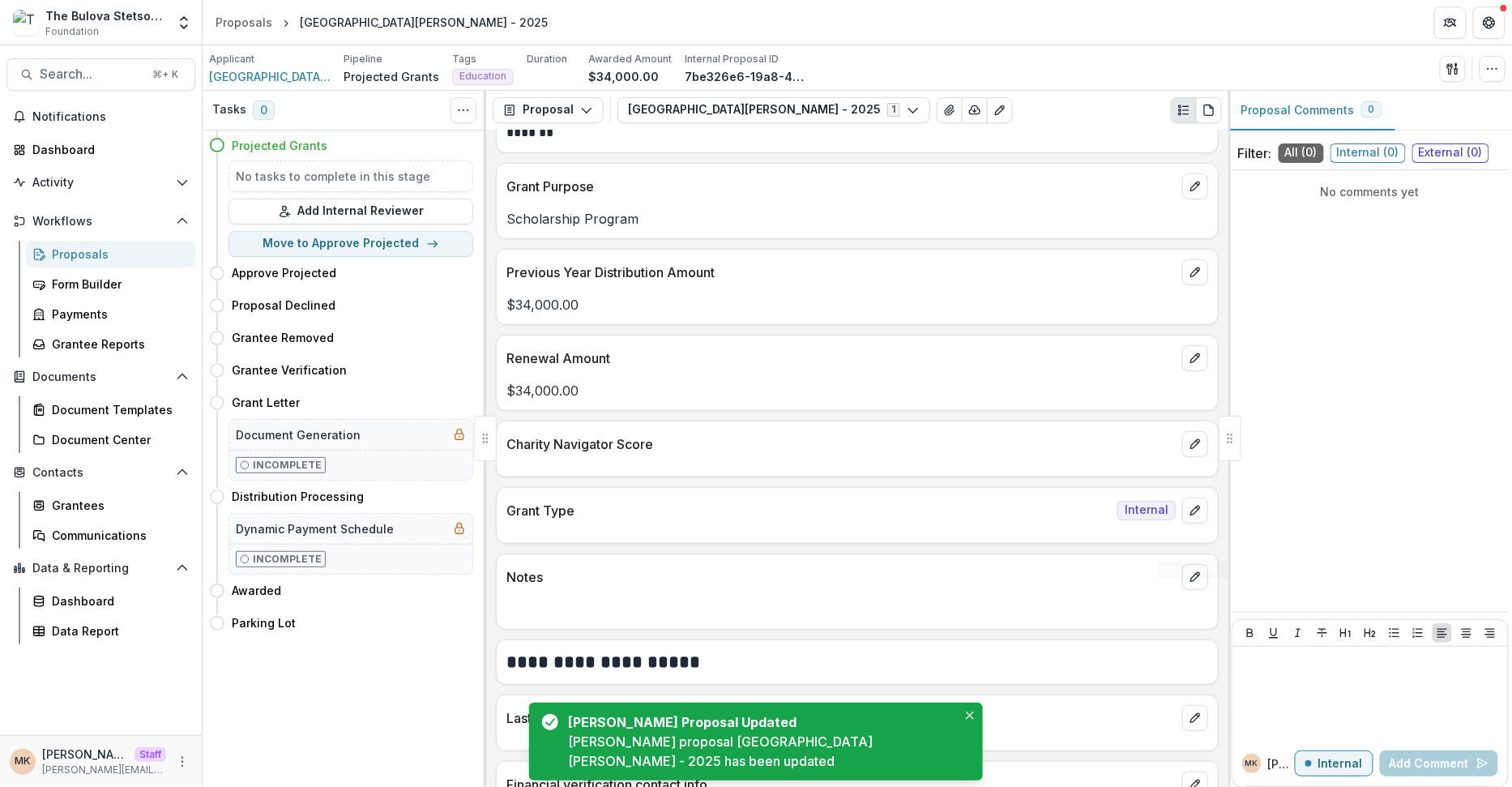
scroll to position [248, 0]
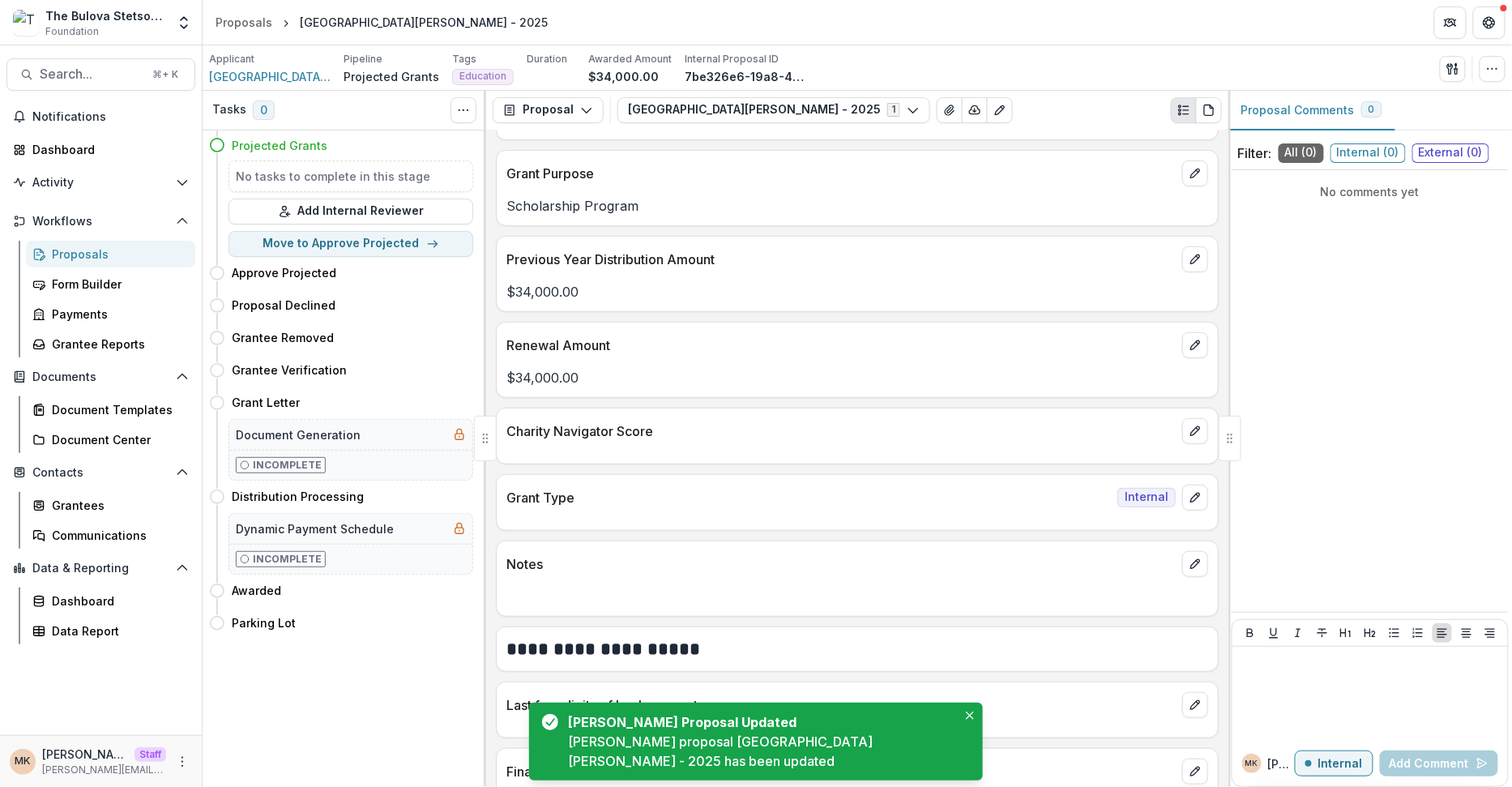
click at [1191, 577] on div at bounding box center [857, 591] width 721 height 29
click at [1191, 565] on button "edit" at bounding box center [1195, 563] width 26 height 26
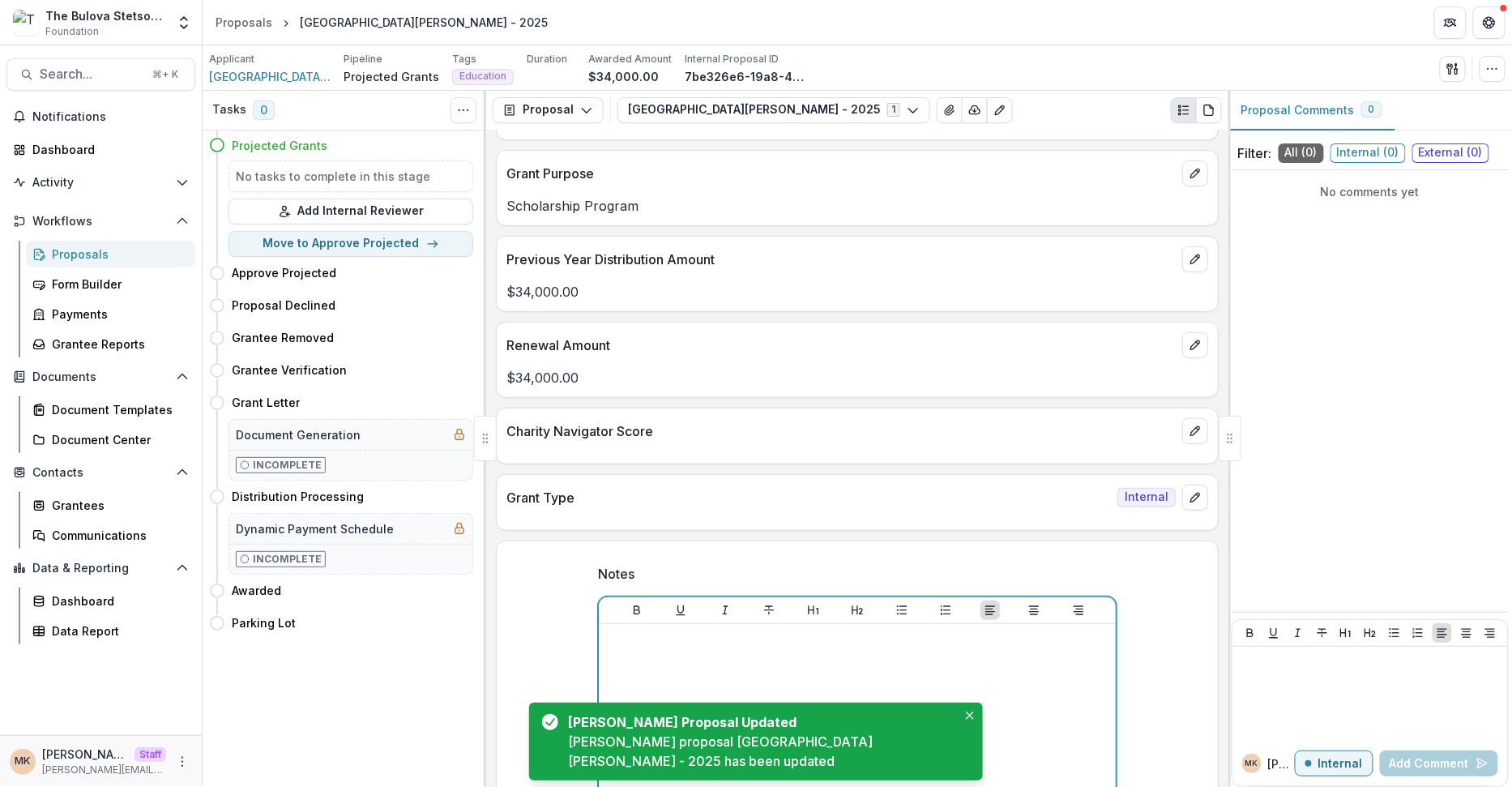
click at [883, 645] on div at bounding box center [857, 753] width 504 height 243
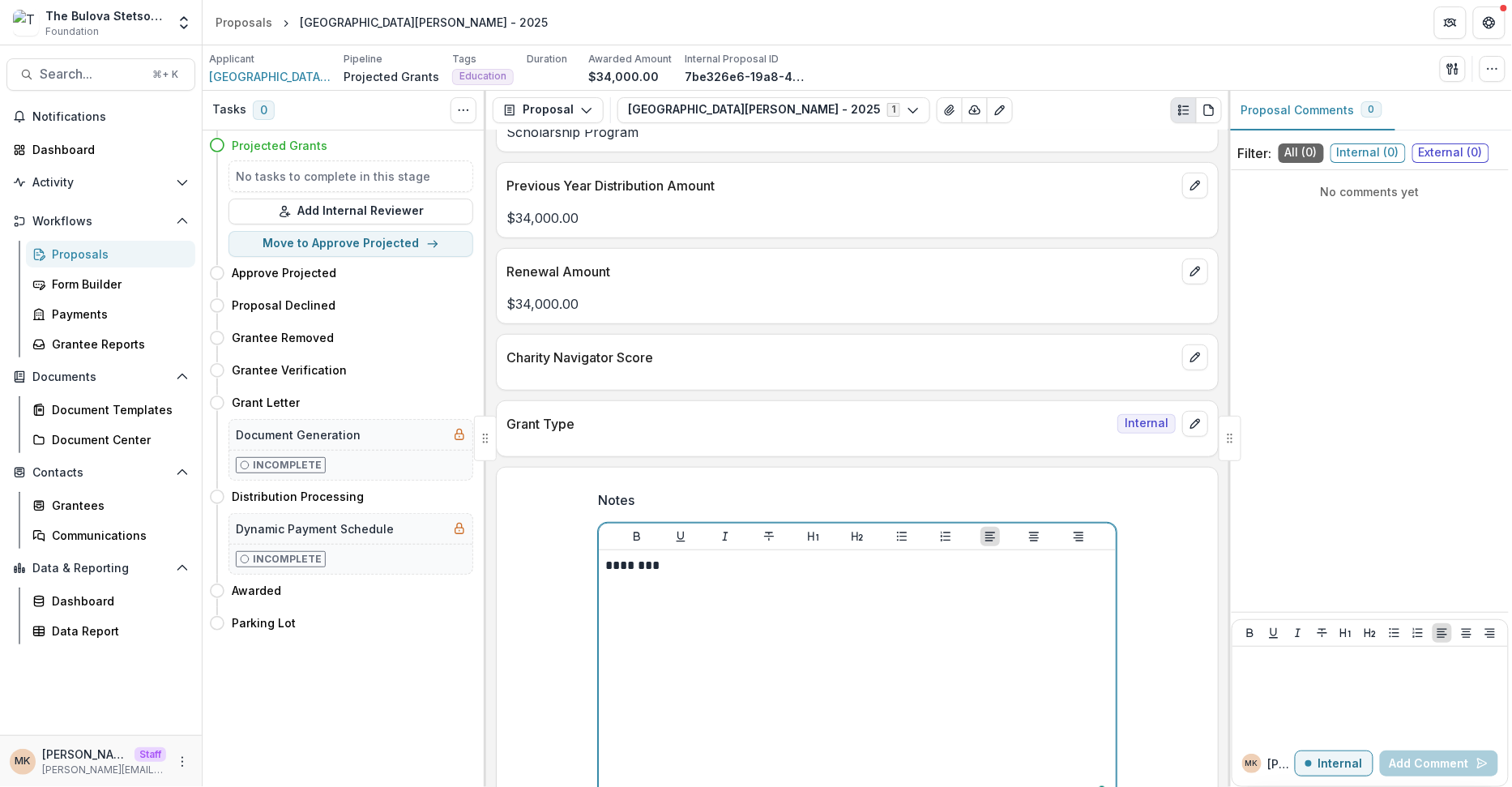
scroll to position [322, 0]
click at [867, 557] on p "**********" at bounding box center [858, 566] width 505 height 18
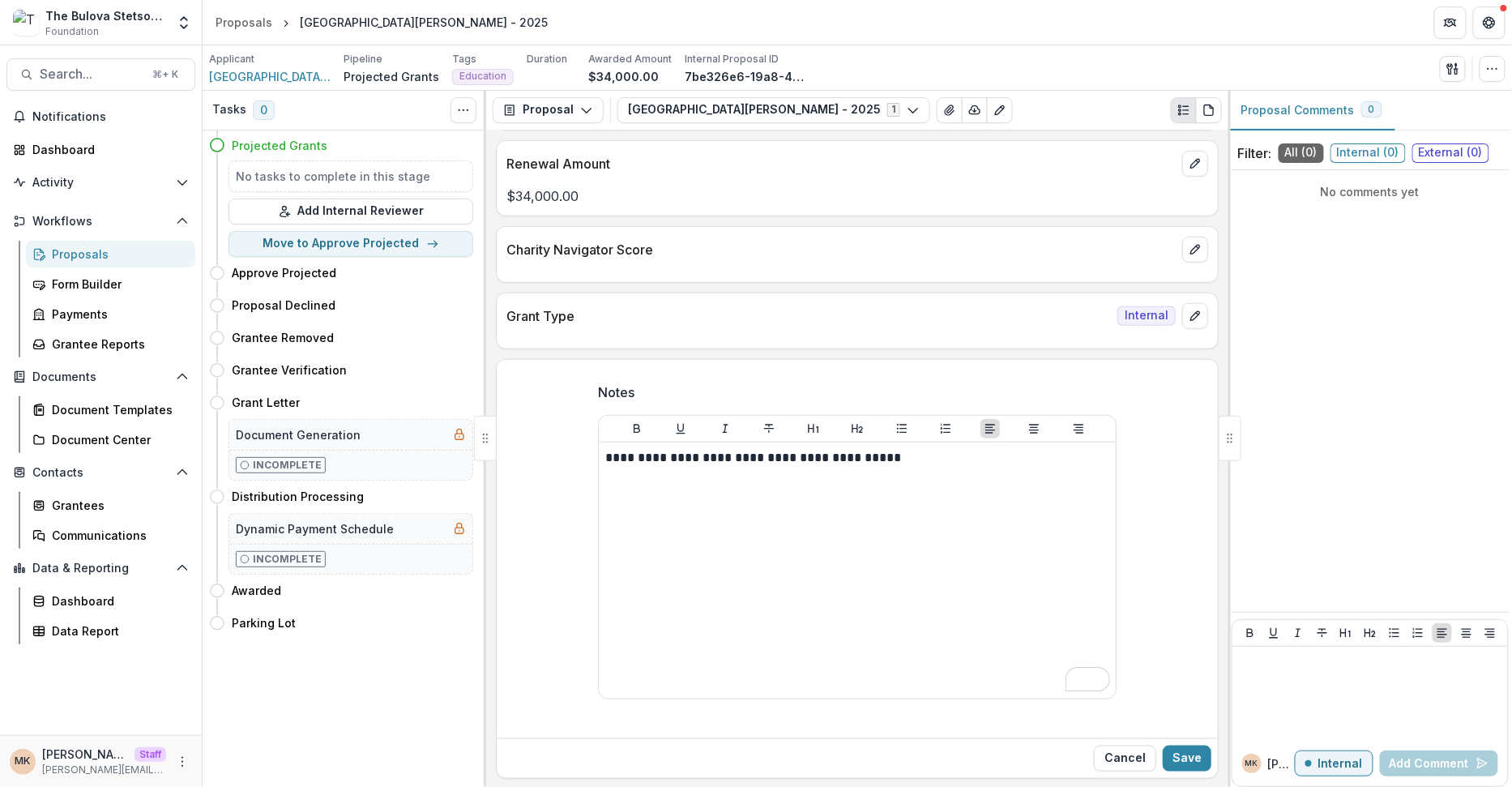
click at [1135, 555] on div "**********" at bounding box center [857, 551] width 721 height 362
click at [1187, 746] on button "Save" at bounding box center [1187, 758] width 49 height 26
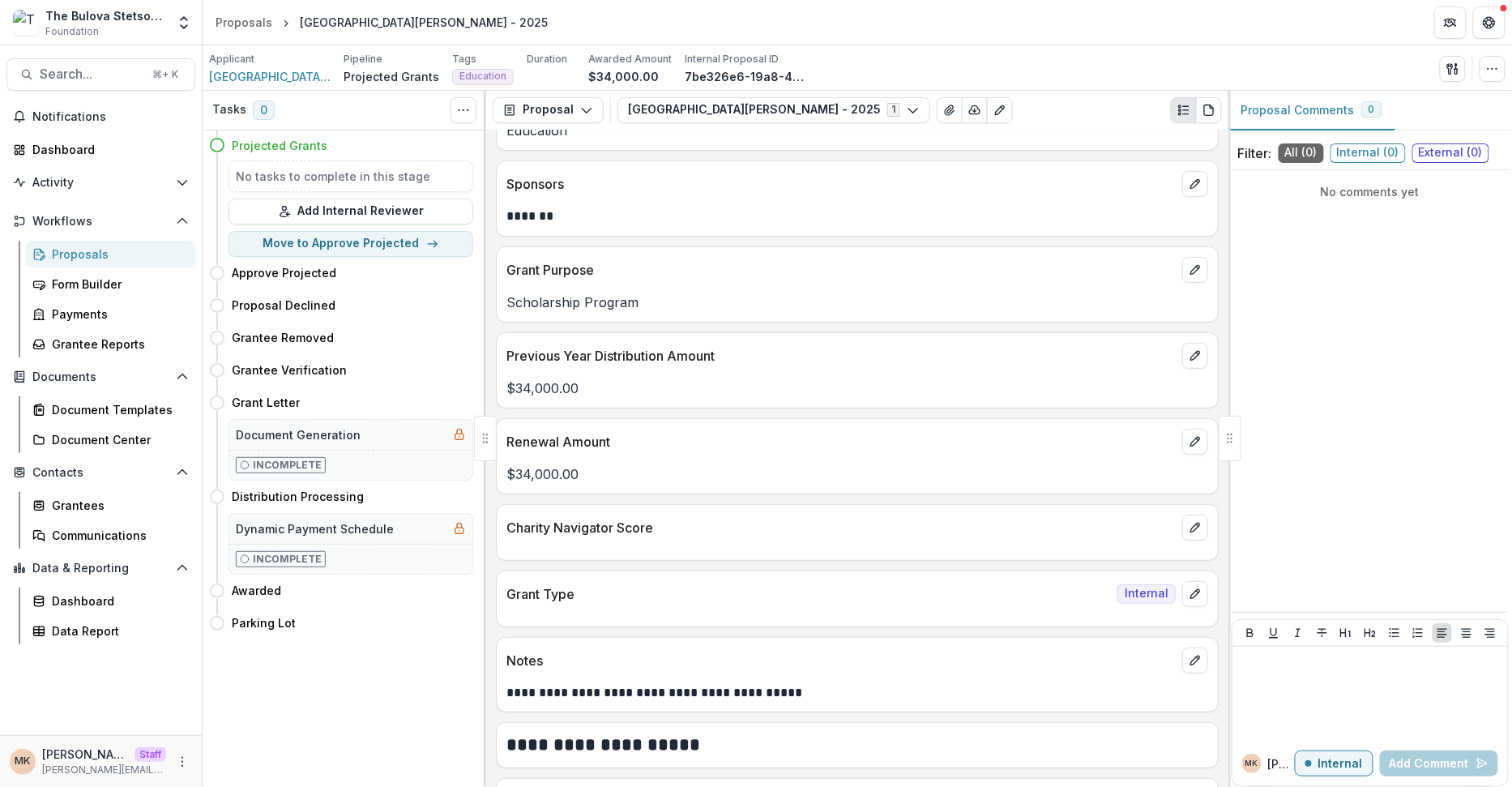
scroll to position [0, 0]
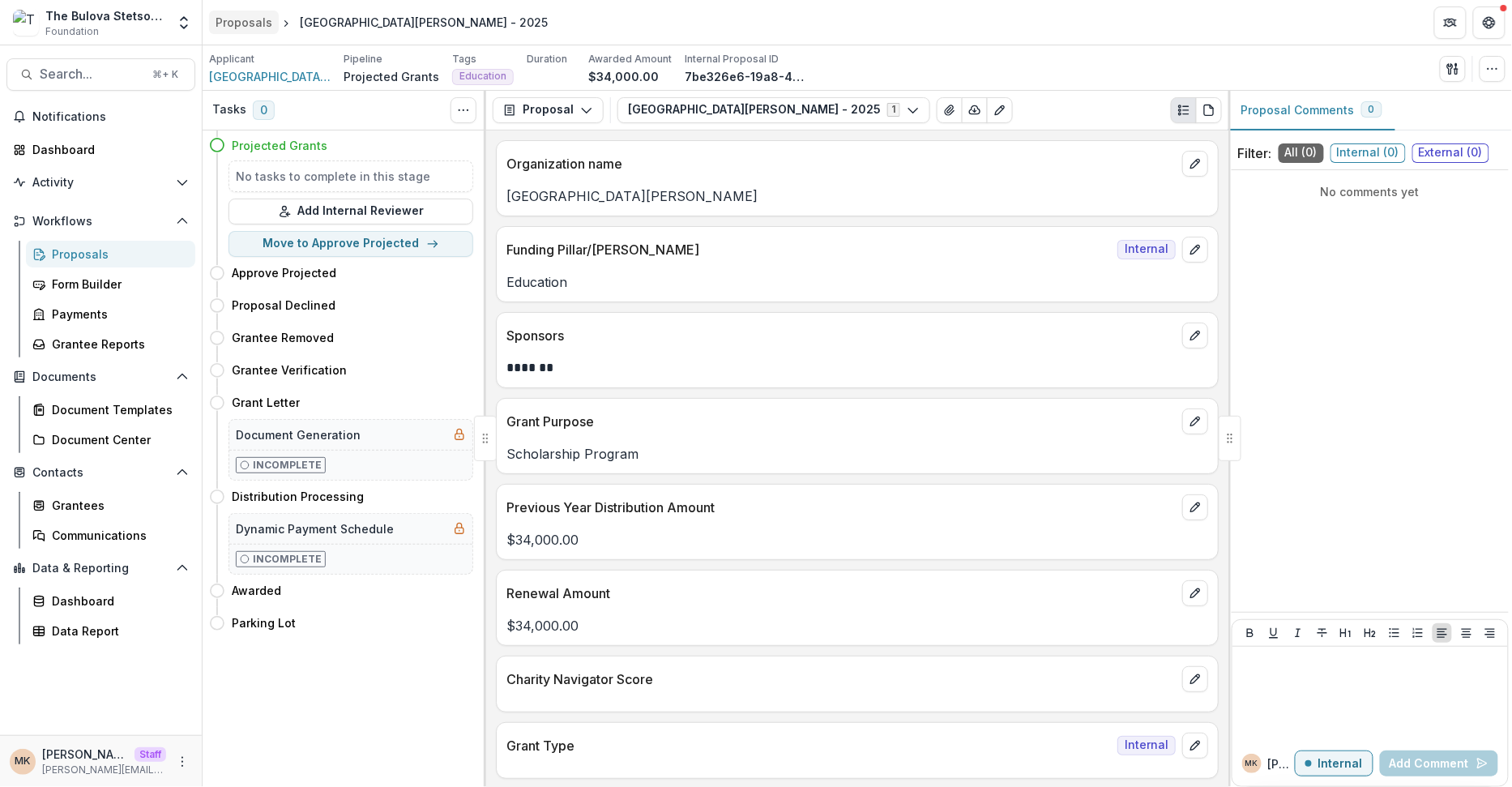
click at [259, 22] on div "Proposals" at bounding box center [243, 22] width 57 height 17
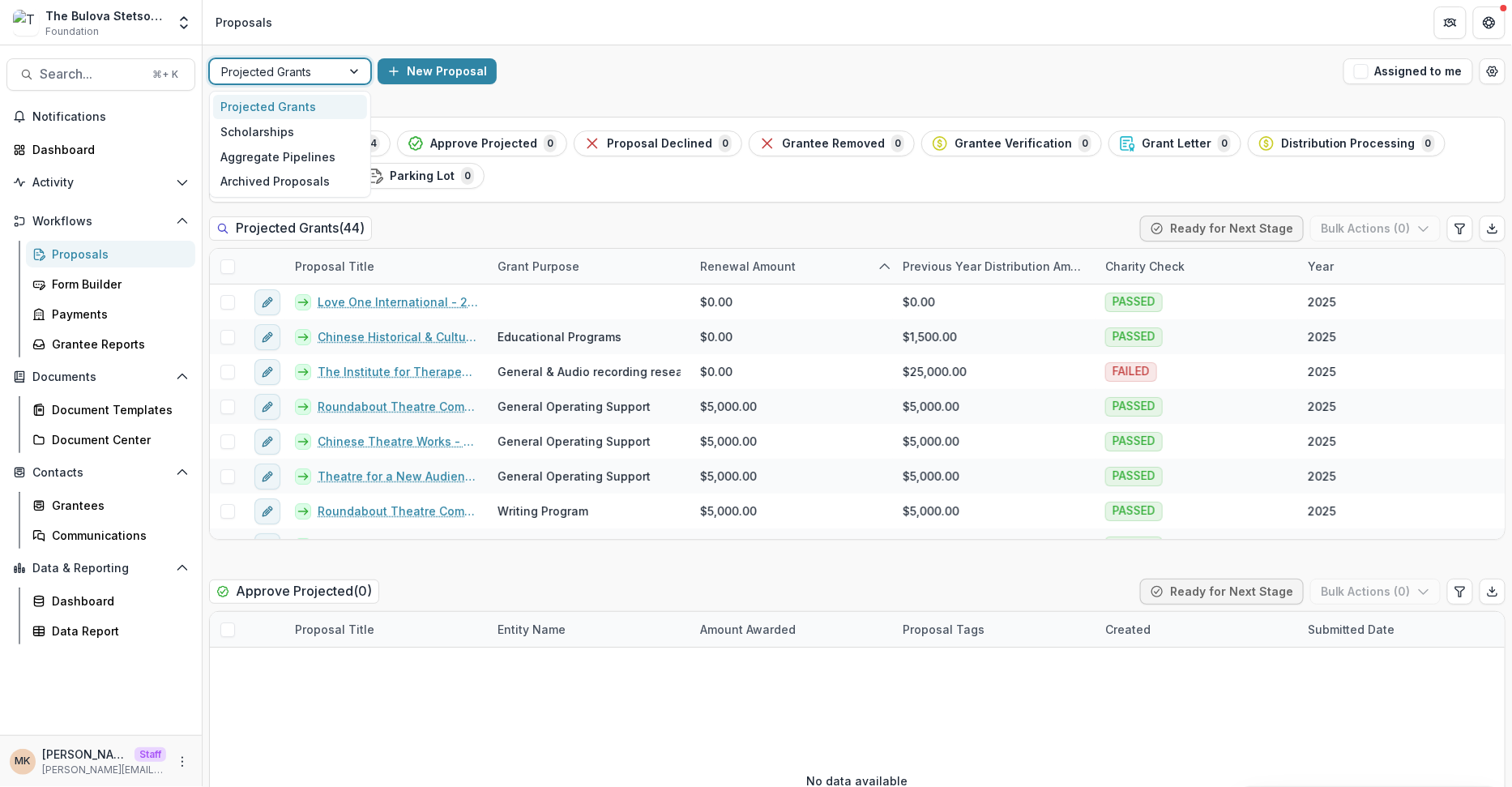
click at [341, 64] on div "Projected Grants" at bounding box center [276, 72] width 132 height 23
click at [314, 130] on div "Scholarships" at bounding box center [290, 132] width 154 height 25
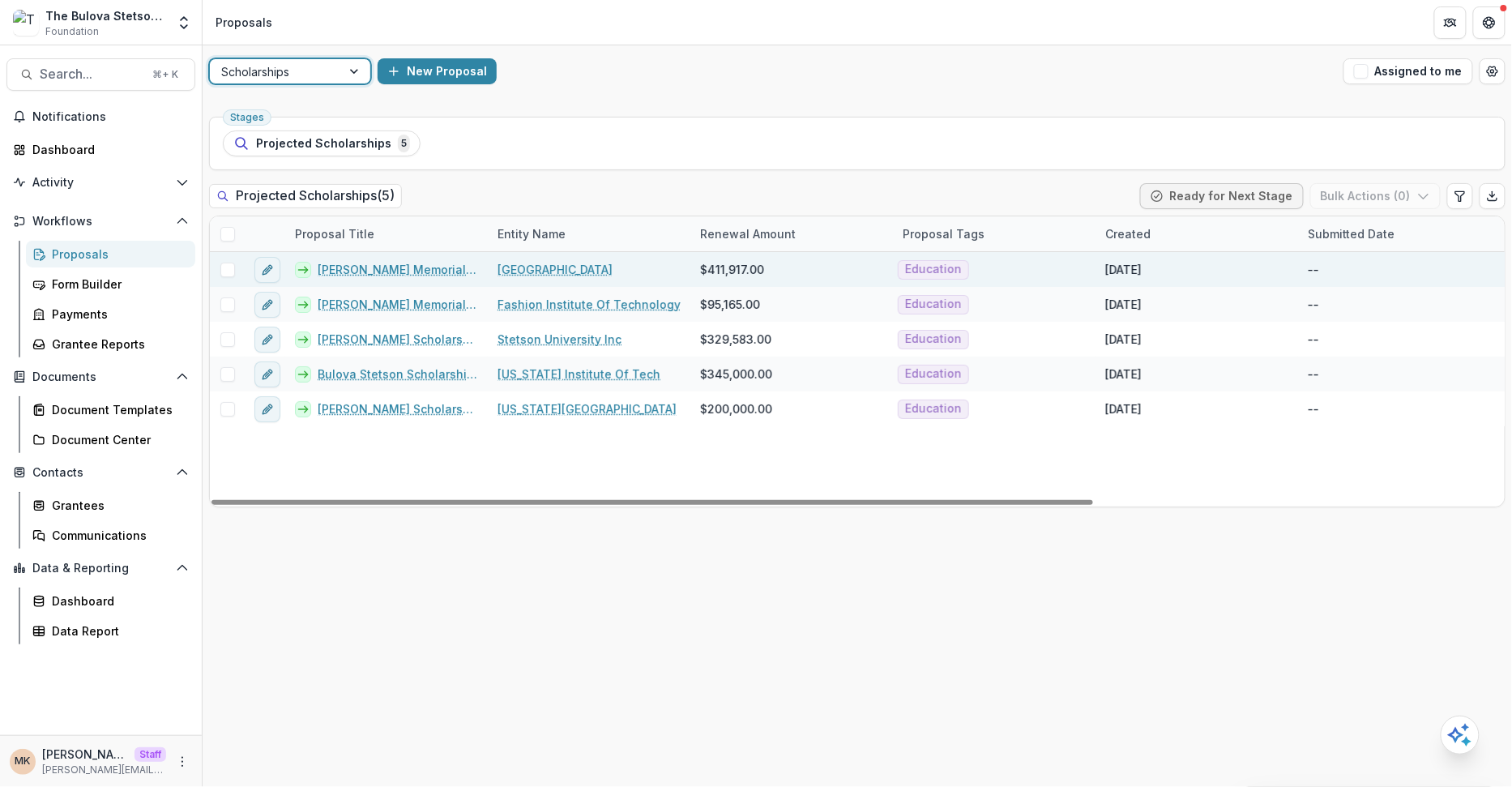
click at [398, 269] on link "[PERSON_NAME] Memorial Scholarship - 2025" at bounding box center [398, 270] width 160 height 17
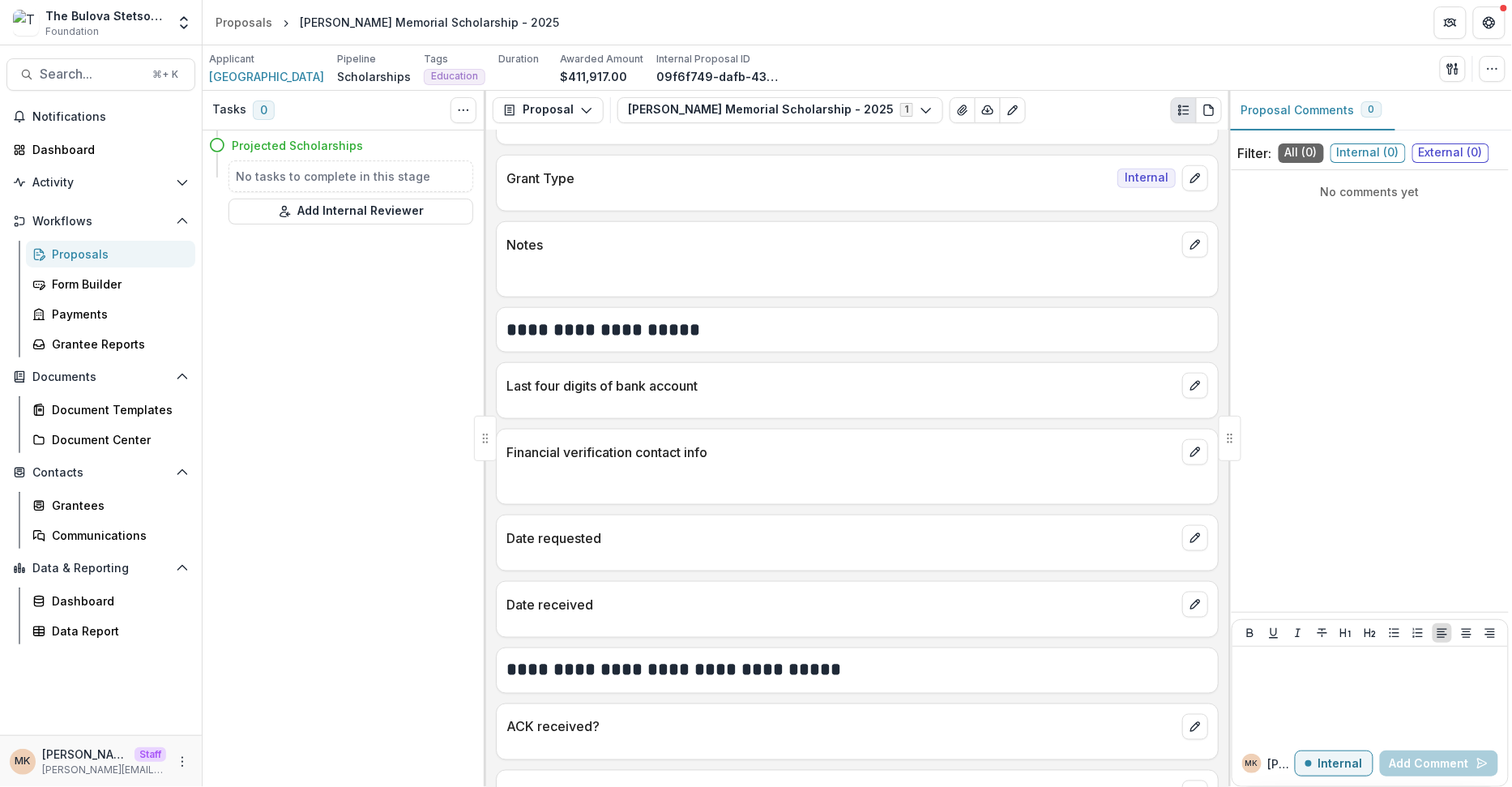
scroll to position [707, 0]
